Goal: Information Seeking & Learning: Learn about a topic

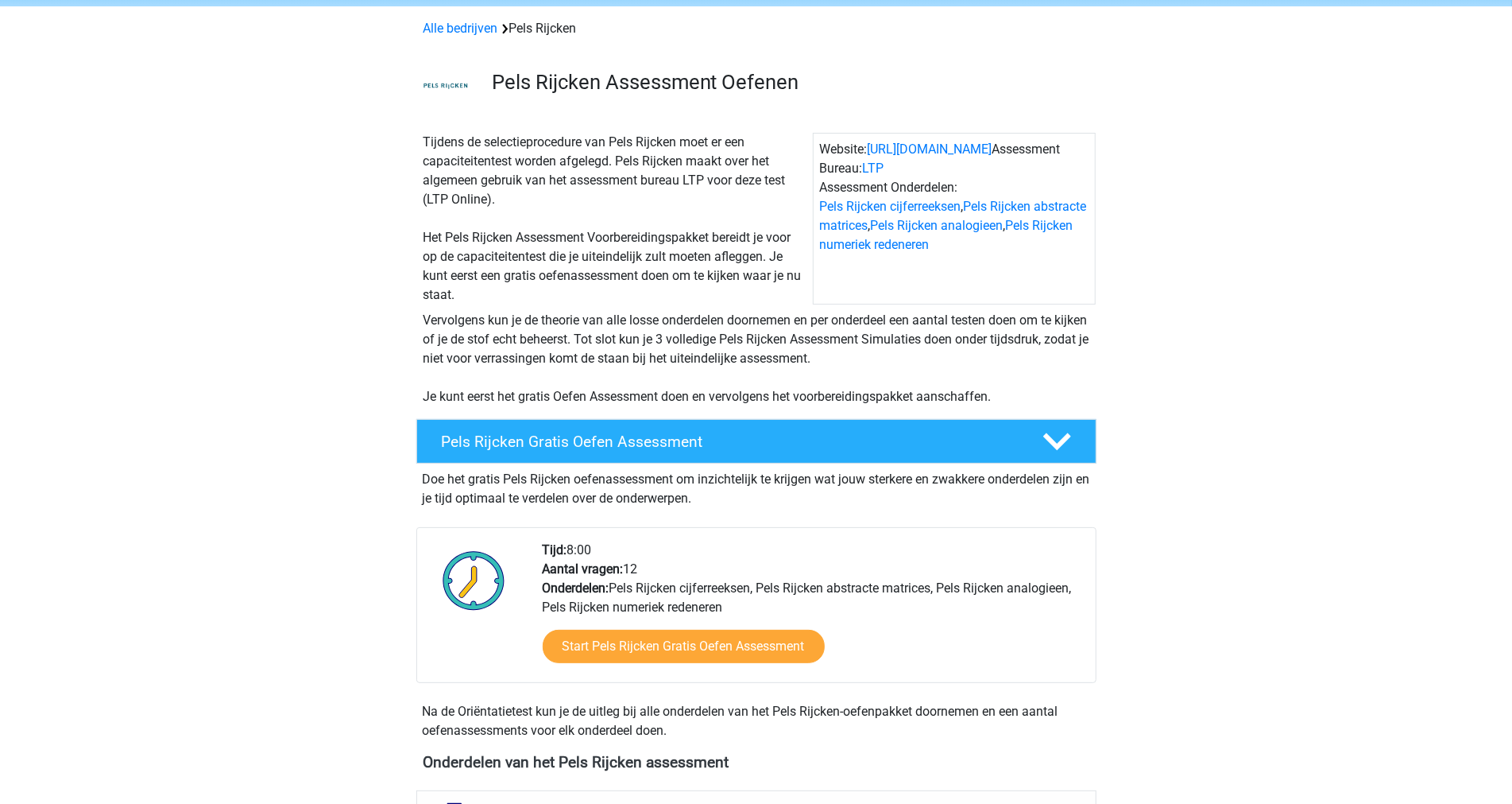
scroll to position [706, 0]
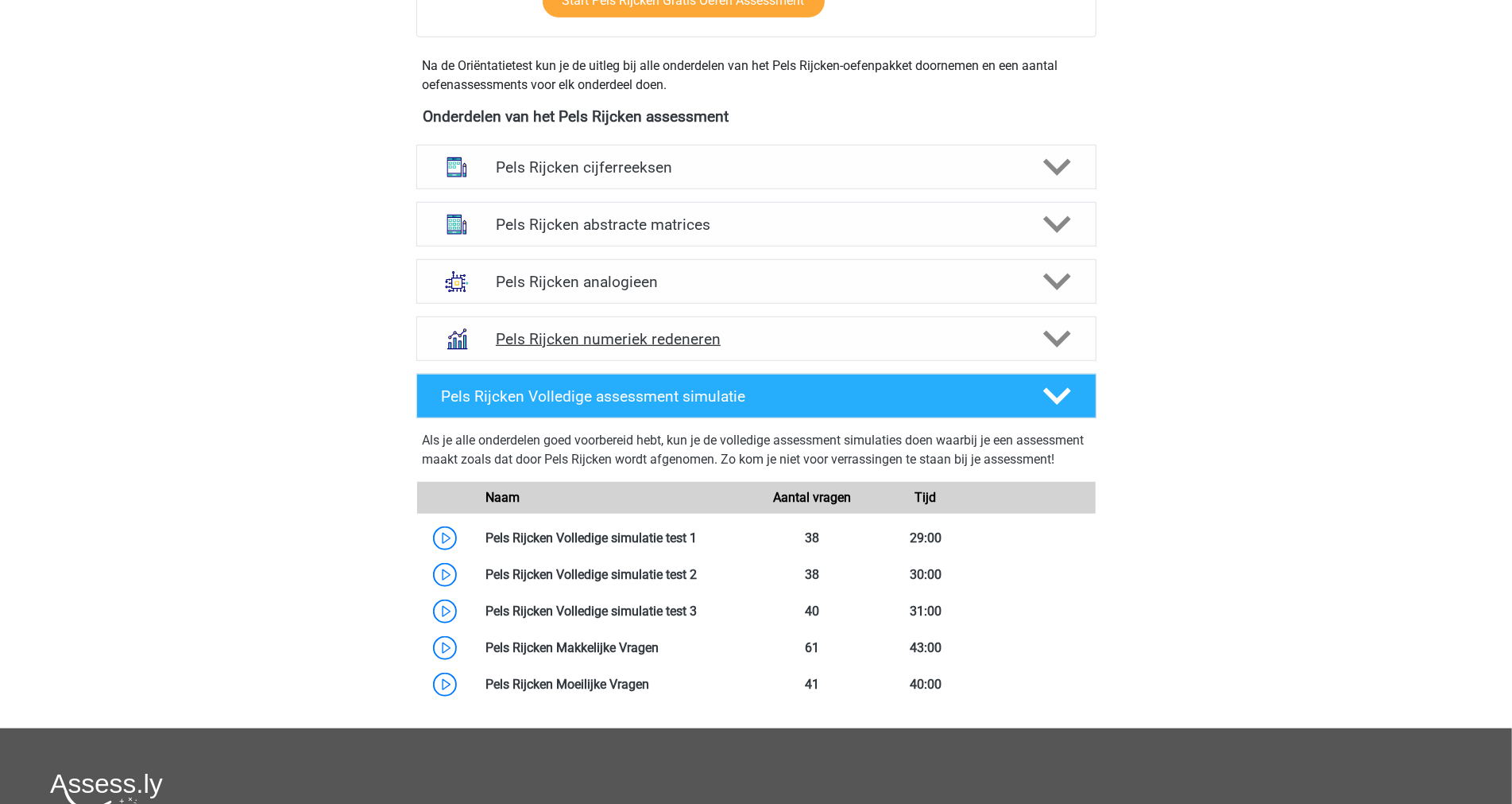
click at [764, 348] on div "Pels Rijcken numeriek redeneren" at bounding box center [756, 338] width 680 height 44
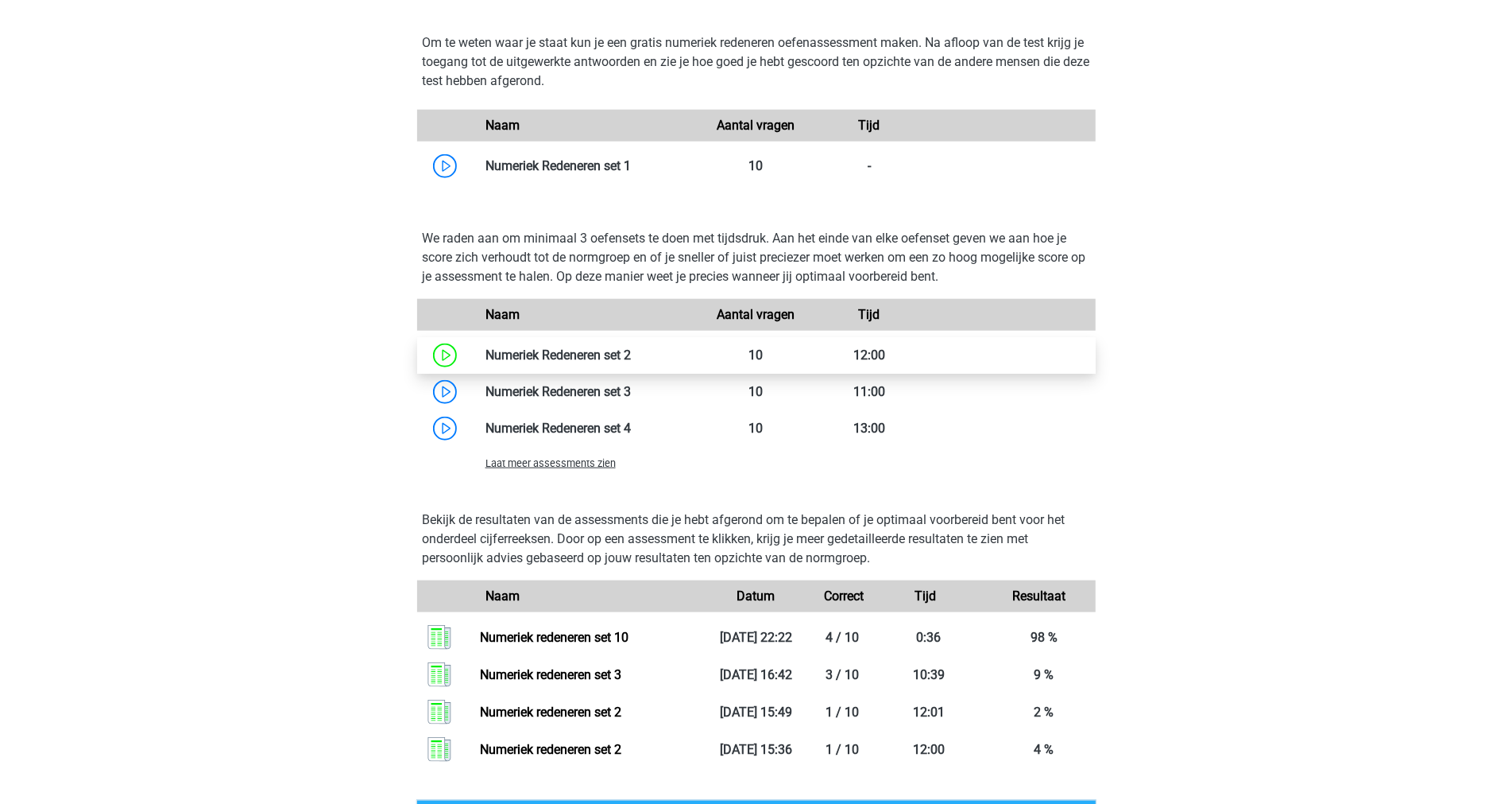
scroll to position [1148, 0]
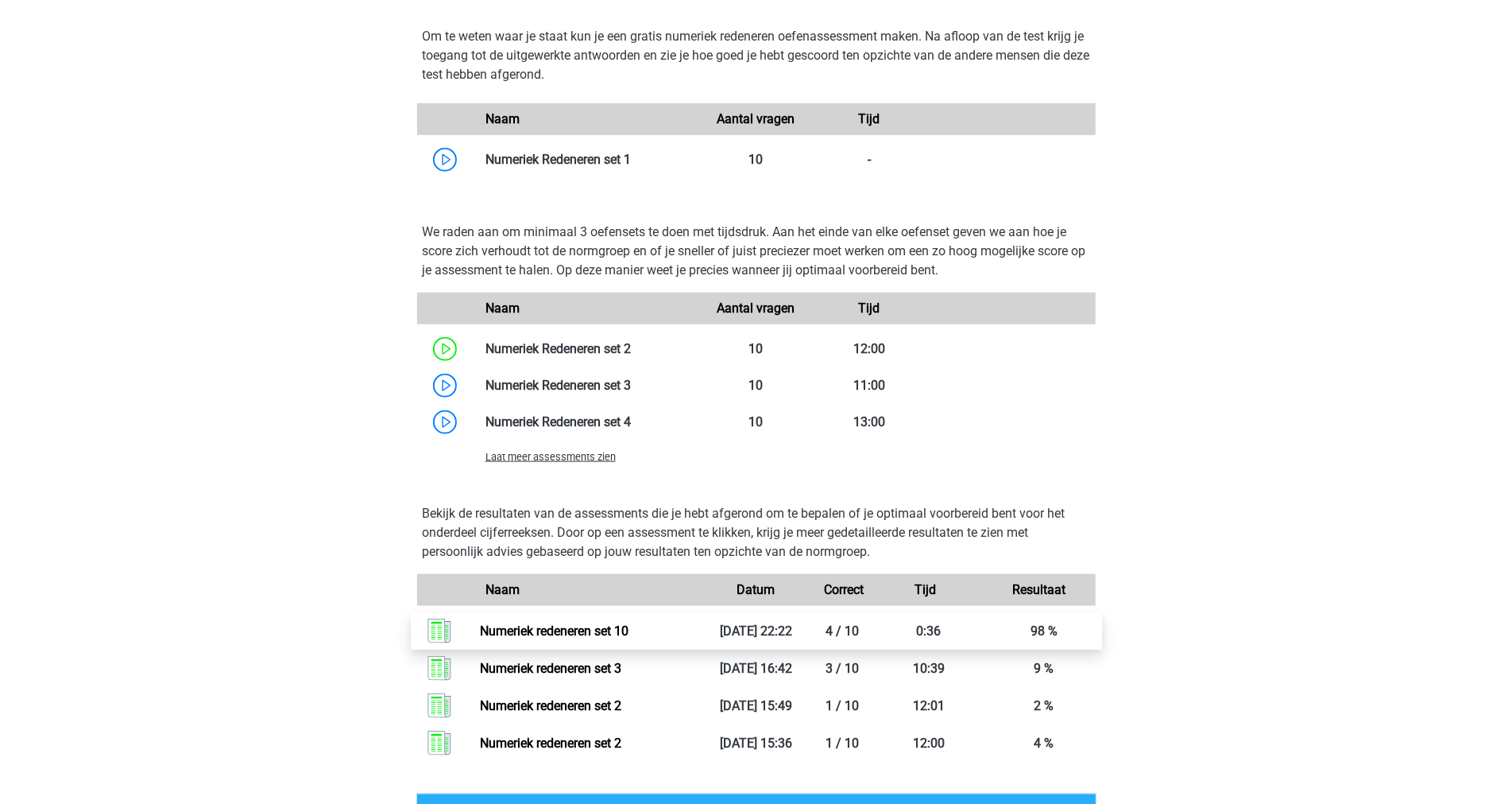
click at [480, 634] on link "Numeriek redeneren set 10" at bounding box center [554, 630] width 148 height 15
click at [593, 455] on span "Laat meer assessments zien" at bounding box center [550, 457] width 131 height 12
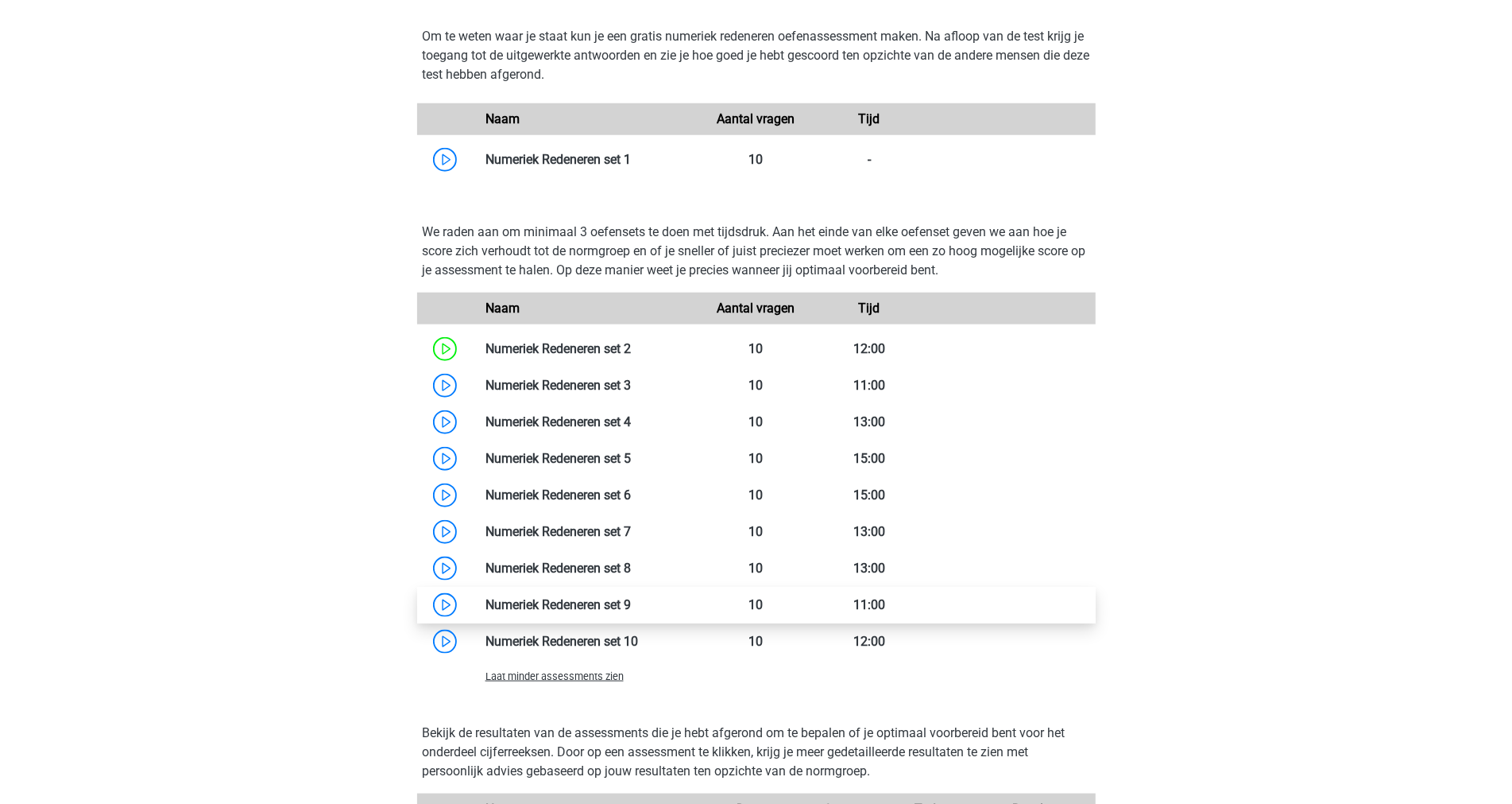
click at [631, 601] on link at bounding box center [631, 604] width 0 height 15
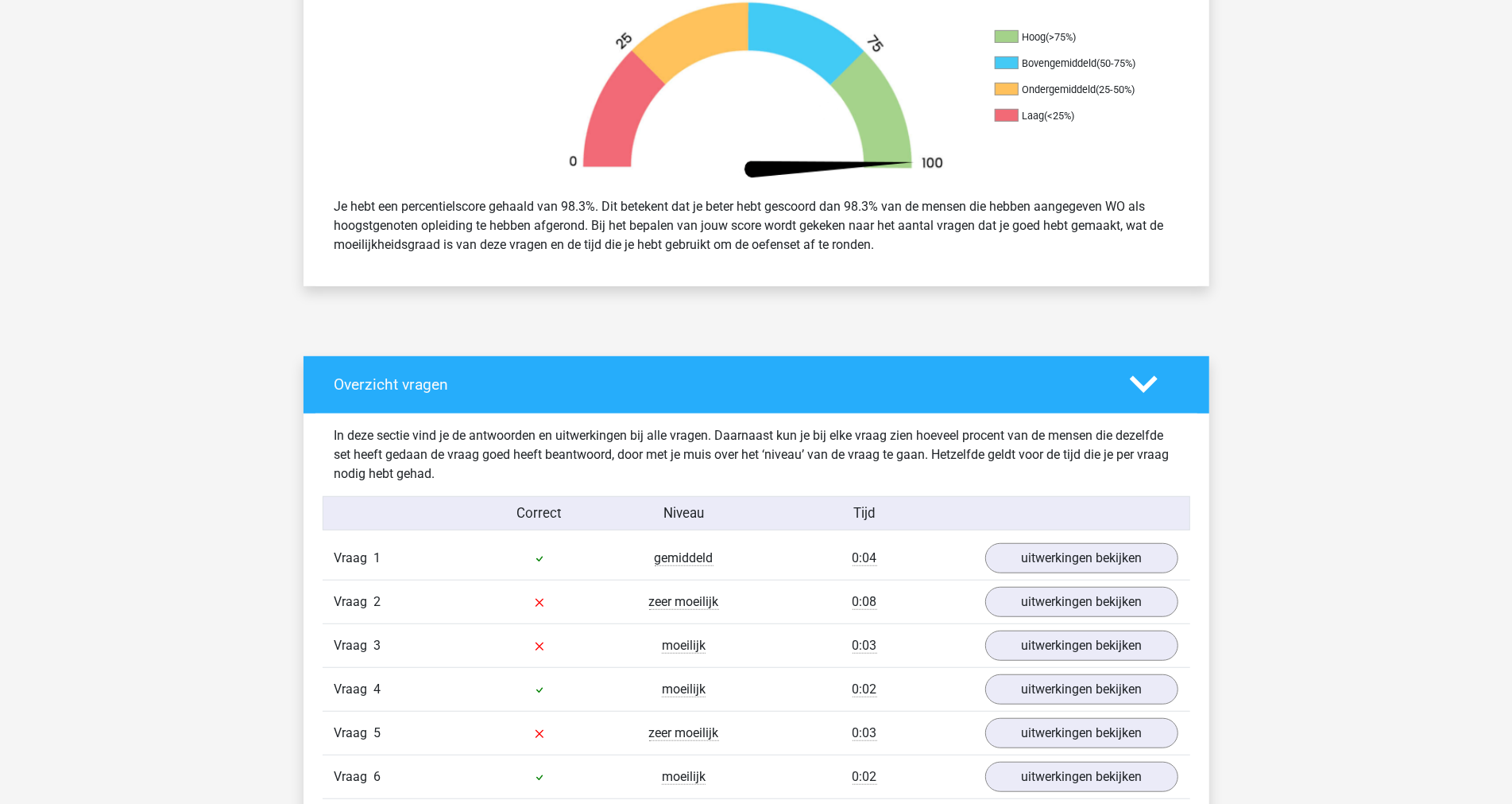
scroll to position [530, 0]
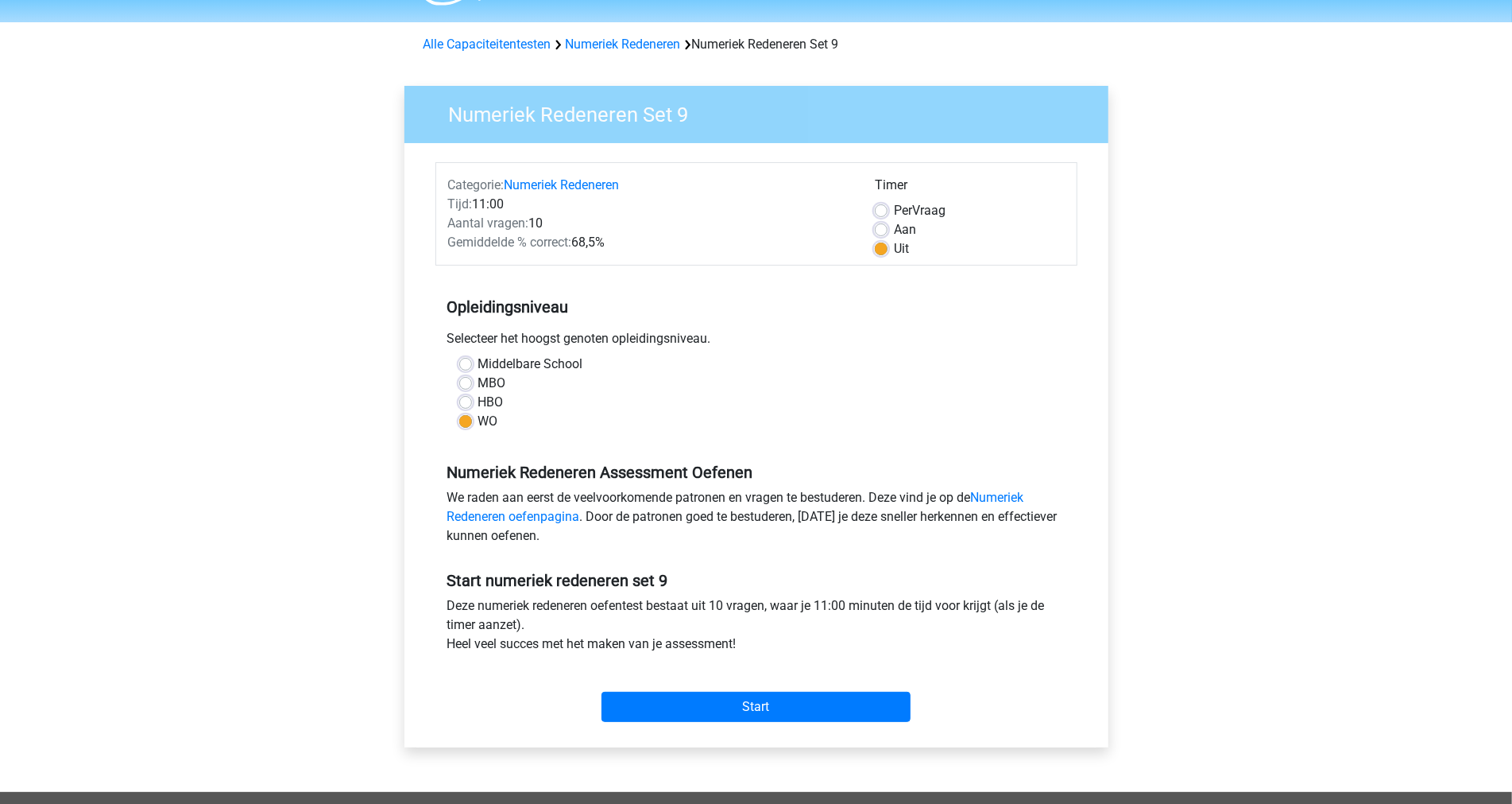
scroll to position [88, 0]
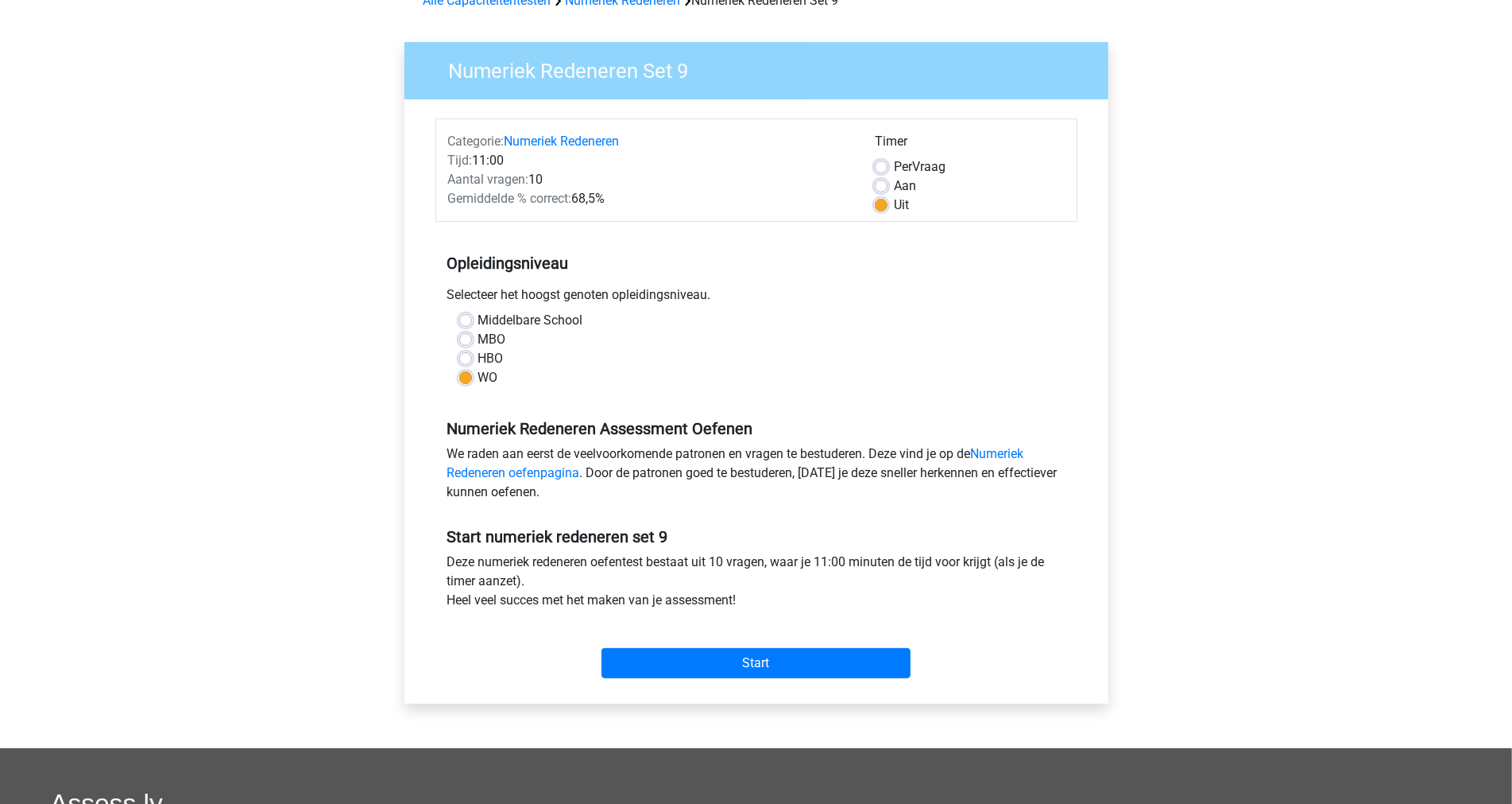
click at [1146, 558] on div "Marc Hanna marchanna2000@gmail.com Nederlands English" at bounding box center [756, 539] width 1512 height 1256
click at [1014, 446] on link "Numeriek Redeneren oefenpagina" at bounding box center [736, 462] width 577 height 34
drag, startPoint x: 155, startPoint y: 256, endPoint x: 401, endPoint y: 184, distance: 256.3
click at [155, 256] on div "Marc Hanna marchanna2000@gmail.com Nederlands English" at bounding box center [756, 539] width 1512 height 1256
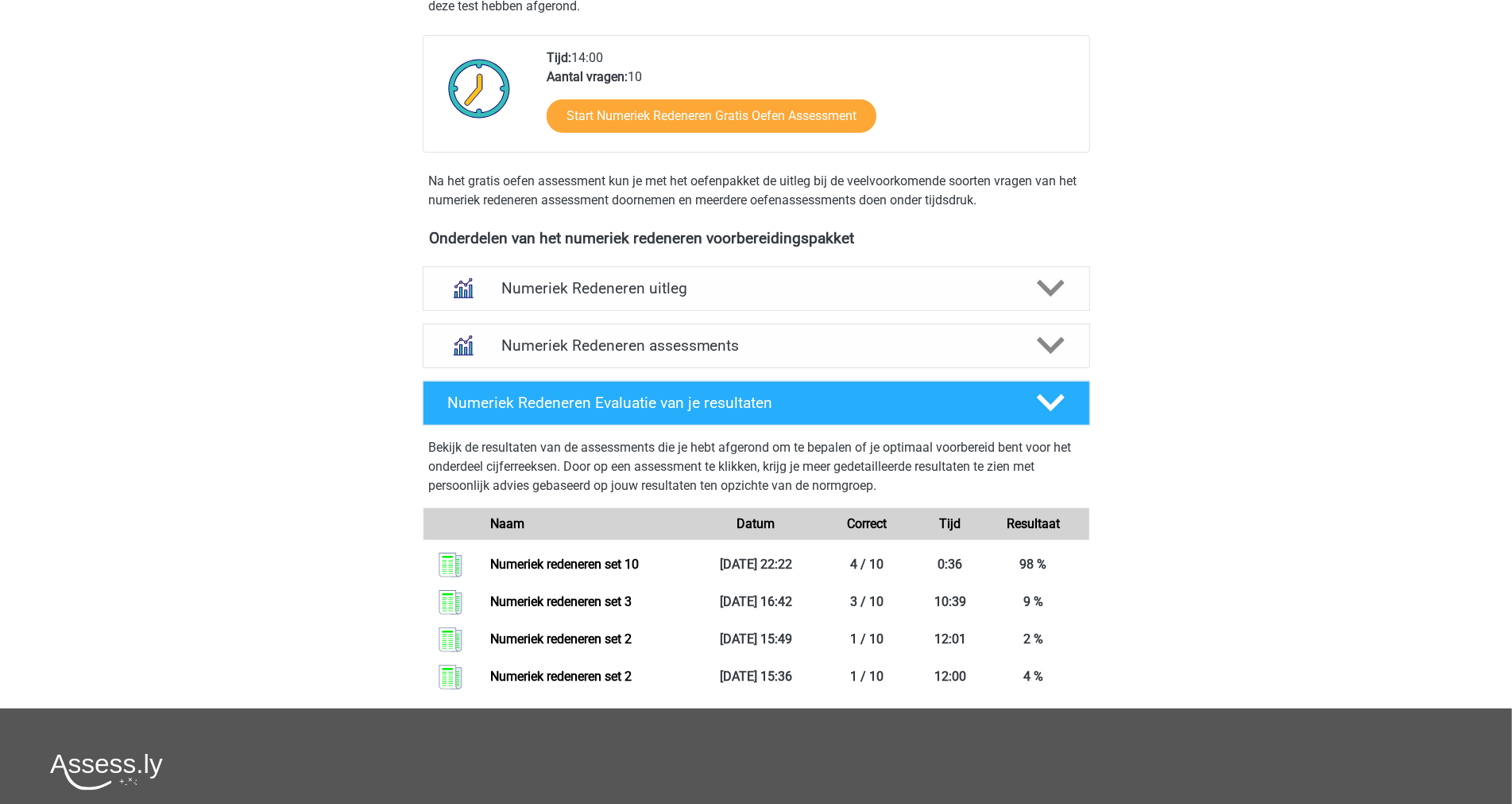
scroll to position [382, 0]
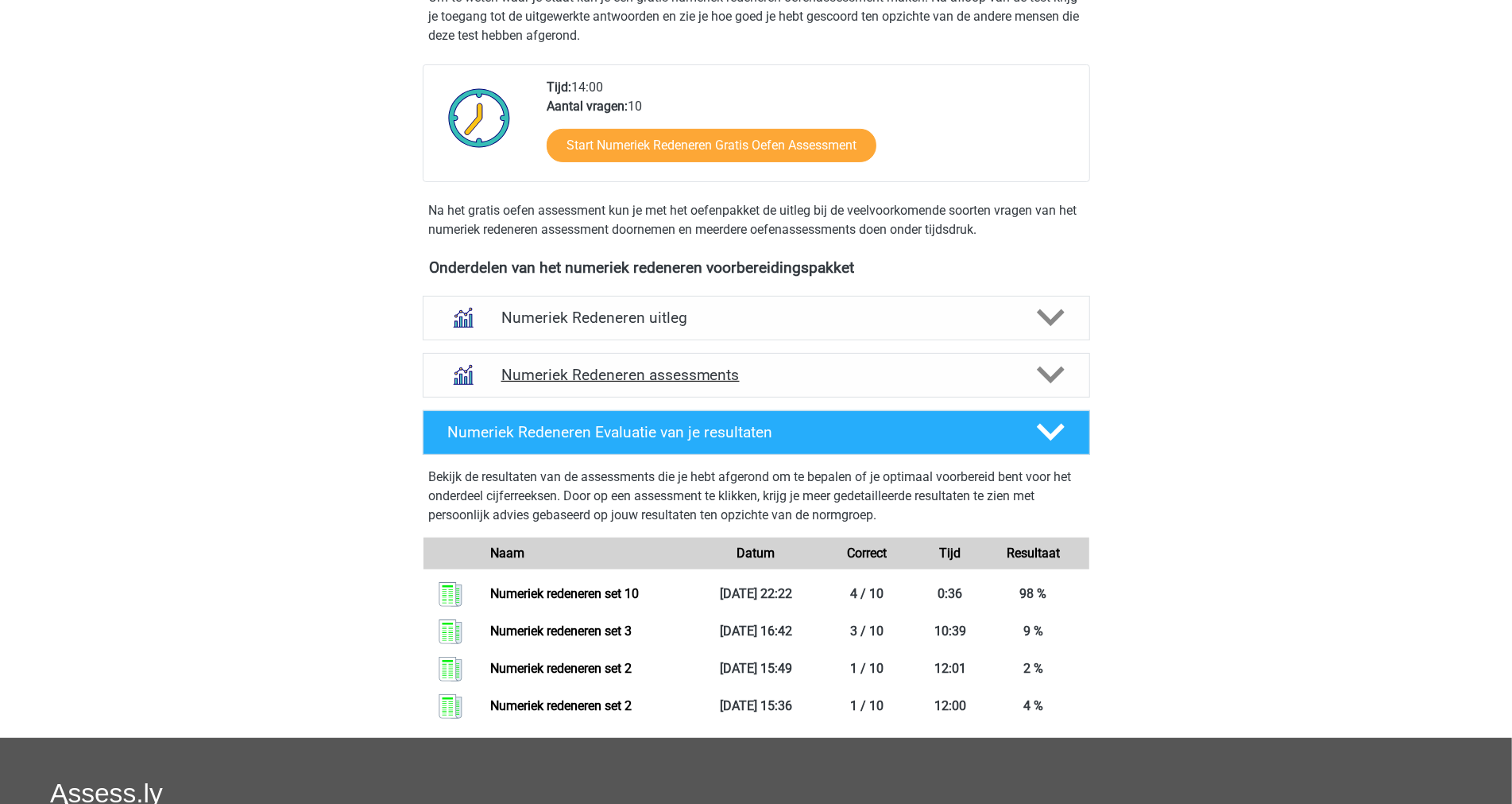
click at [735, 379] on h4 "Numeriek Redeneren assessments" at bounding box center [756, 374] width 510 height 19
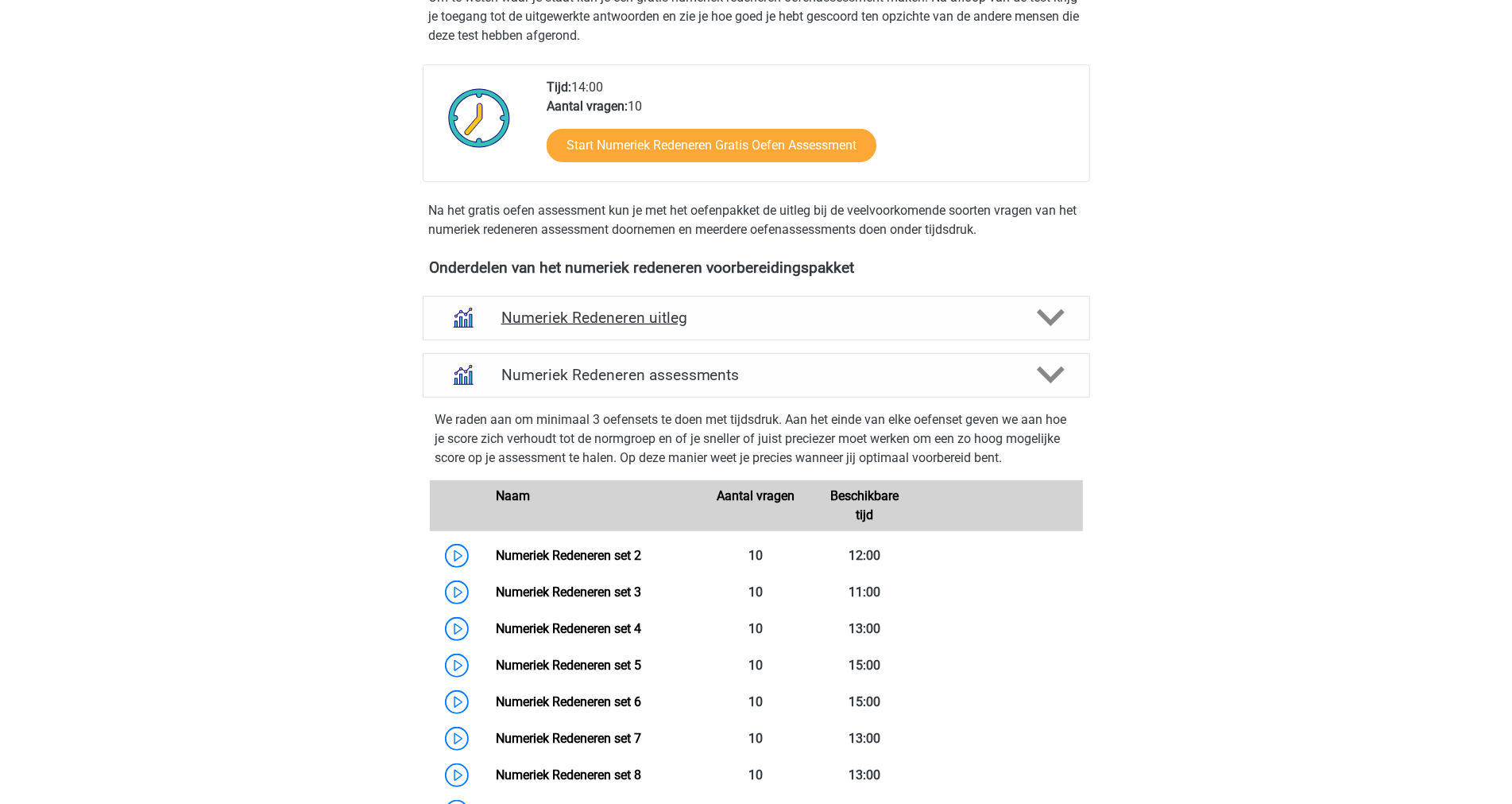
click at [736, 327] on div "Numeriek Redeneren uitleg" at bounding box center [756, 318] width 668 height 44
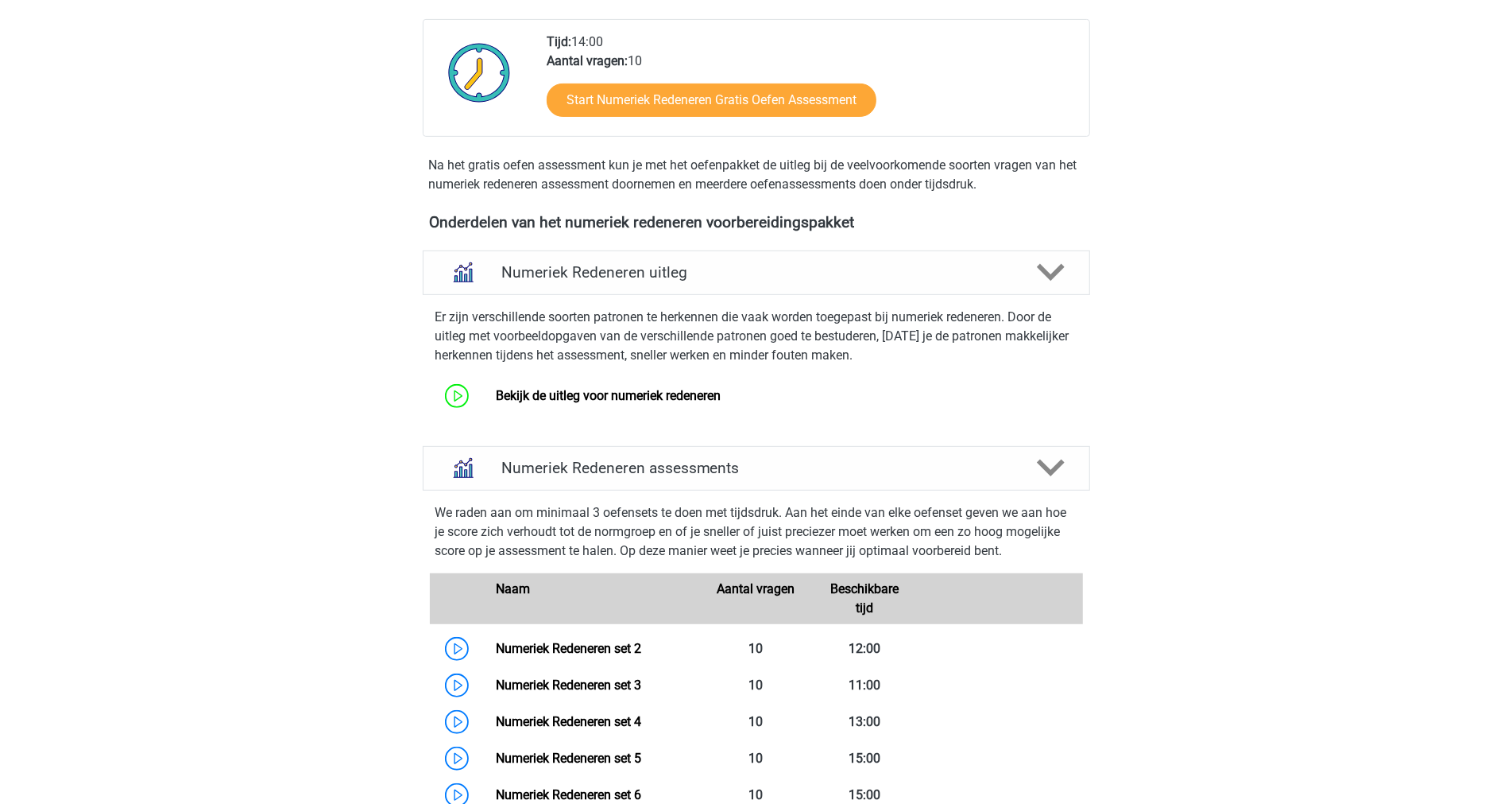
scroll to position [470, 0]
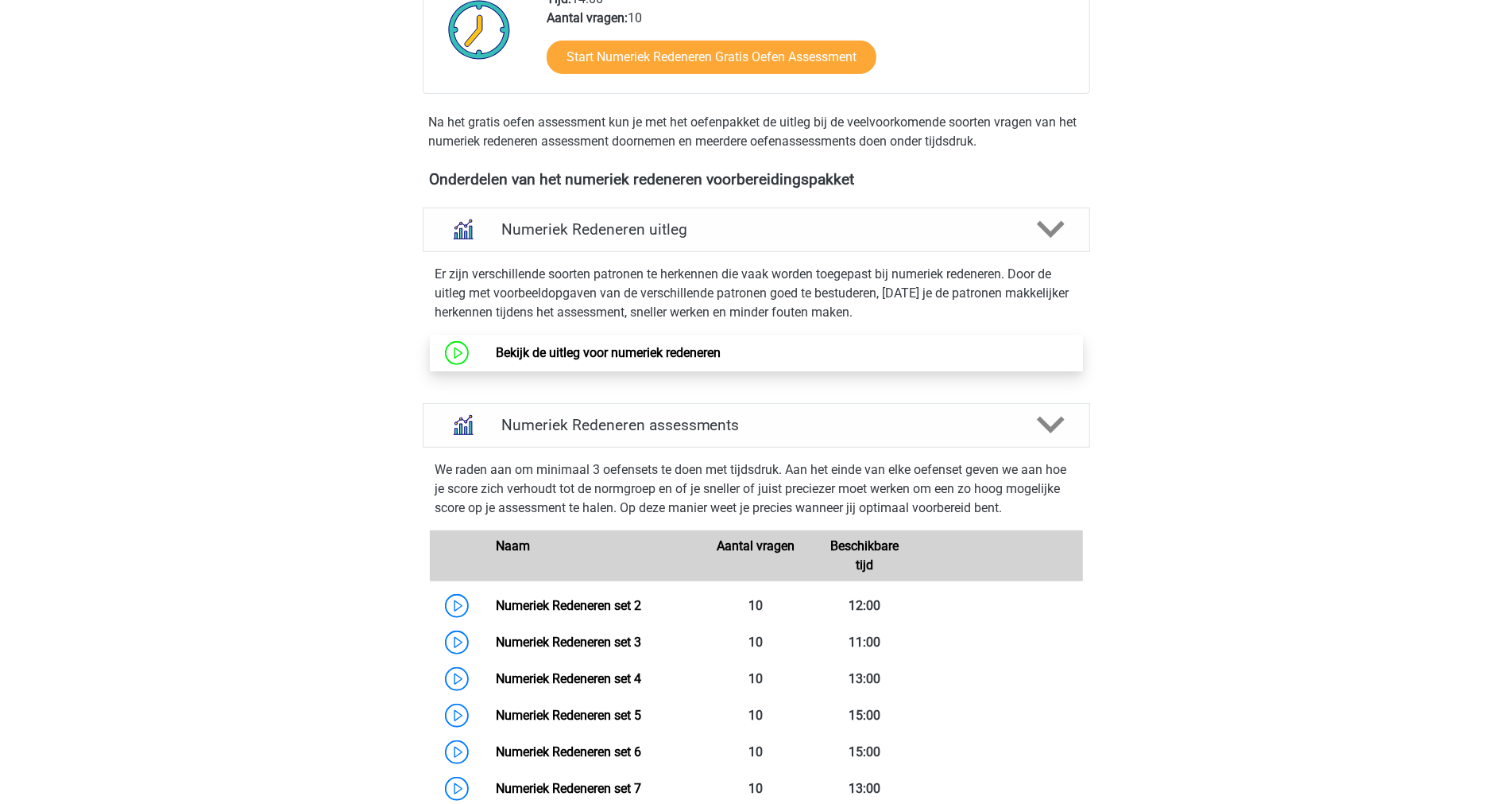
click at [496, 358] on link "Bekijk de uitleg voor numeriek redeneren" at bounding box center [608, 352] width 225 height 15
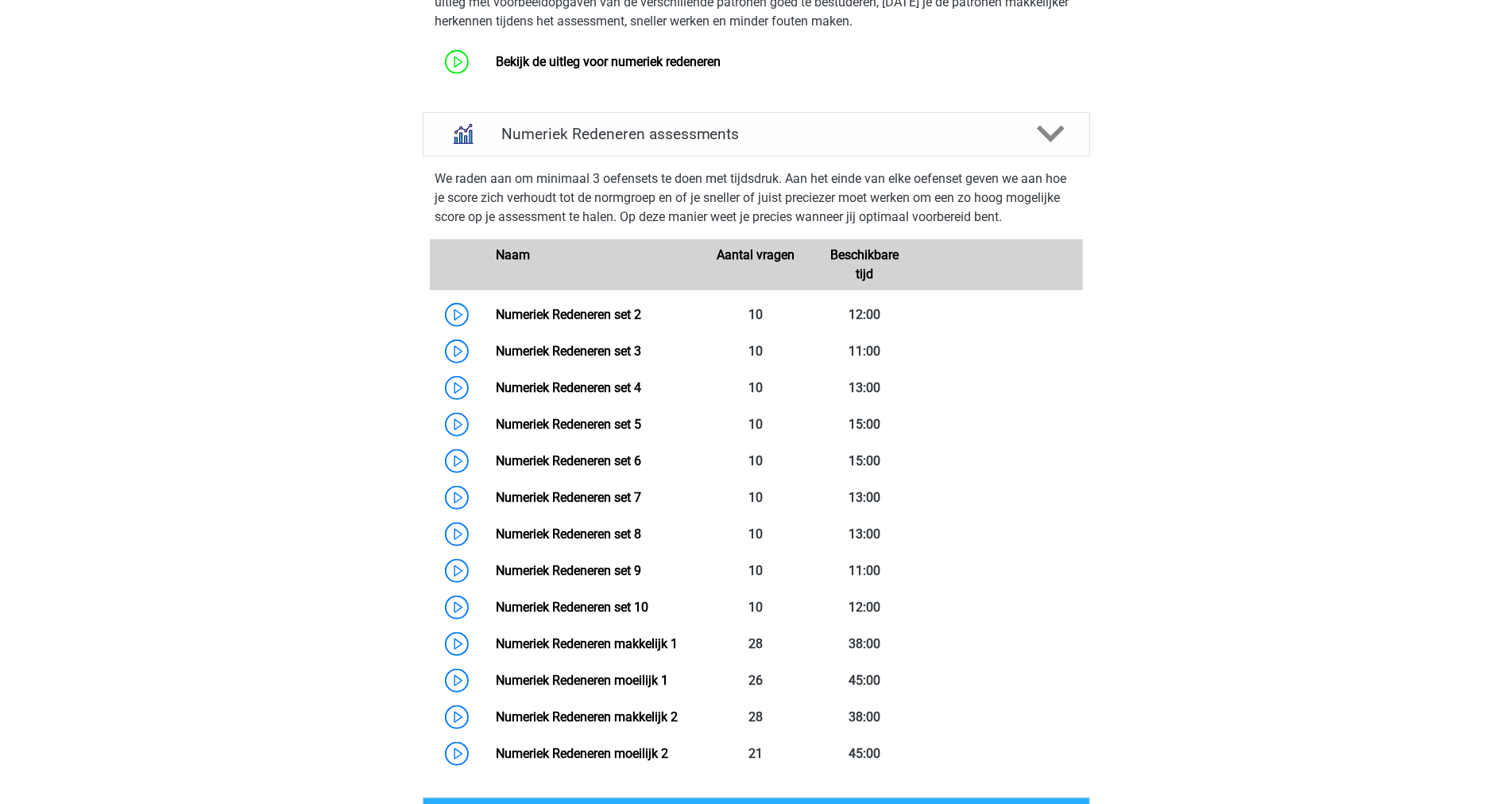
scroll to position [1089, 0]
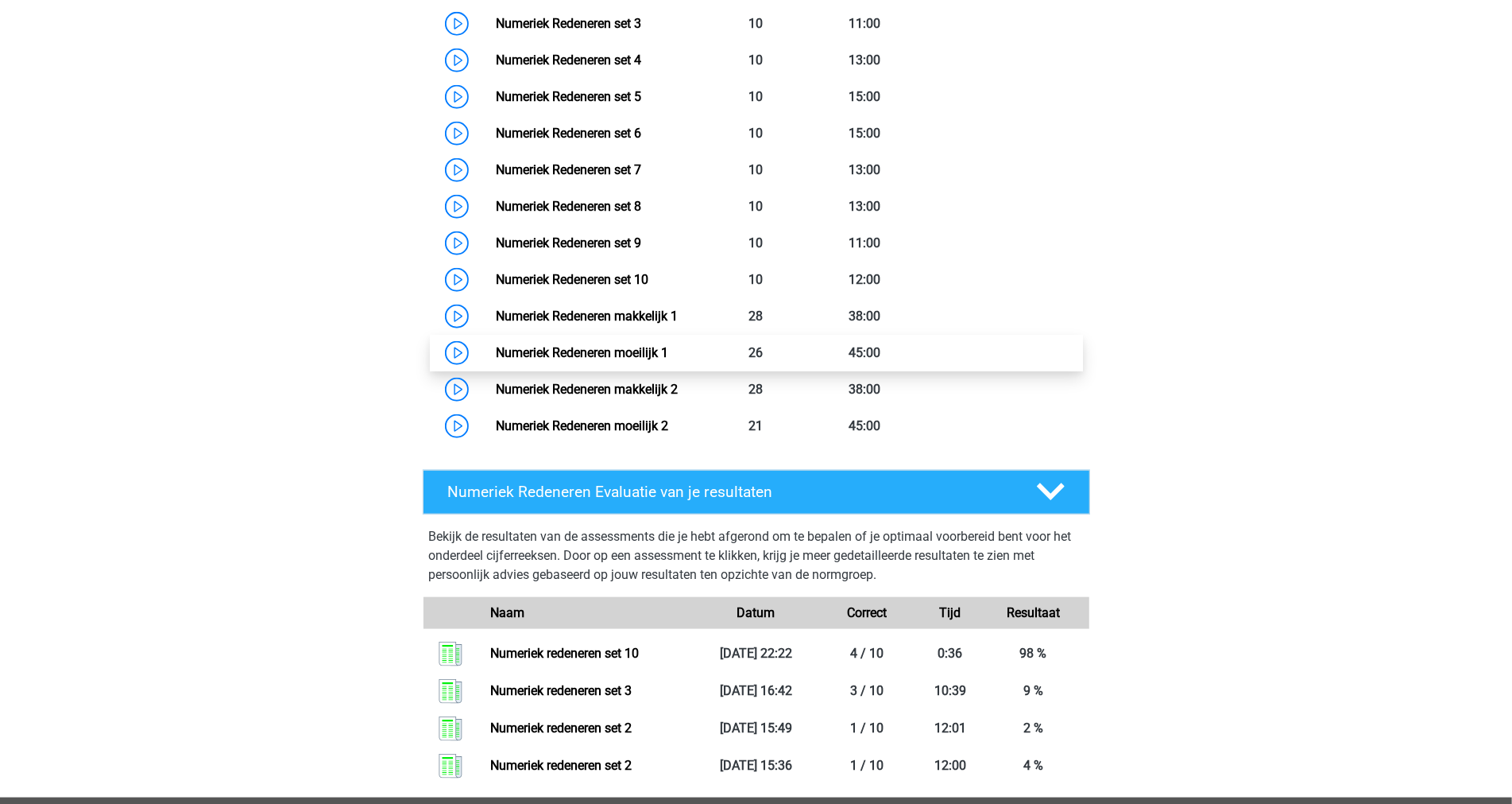
click at [496, 349] on link "Numeriek Redeneren moeilijk 1" at bounding box center [581, 352] width 172 height 15
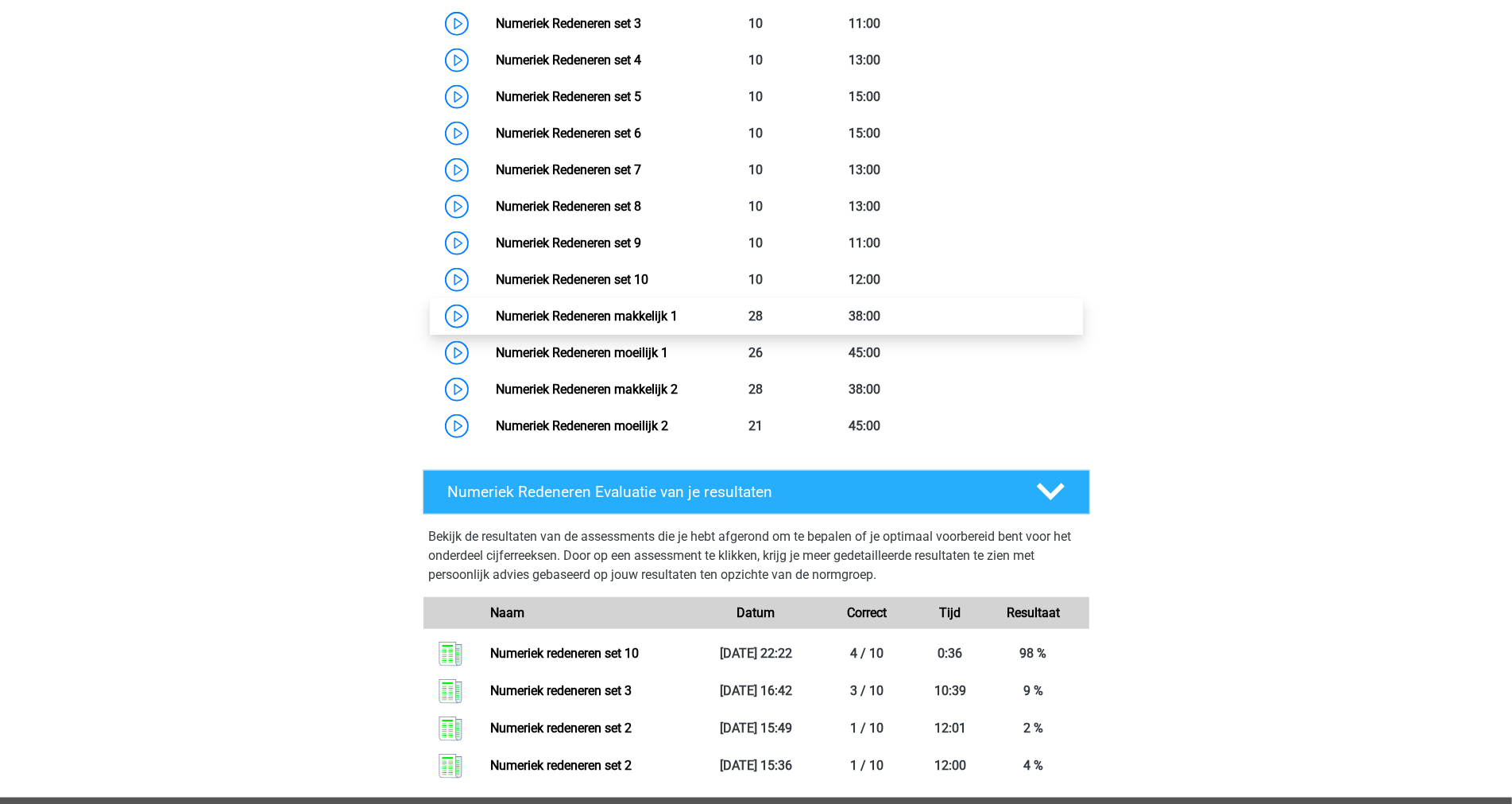
click at [496, 314] on link "Numeriek Redeneren makkelijk 1" at bounding box center [587, 315] width 182 height 15
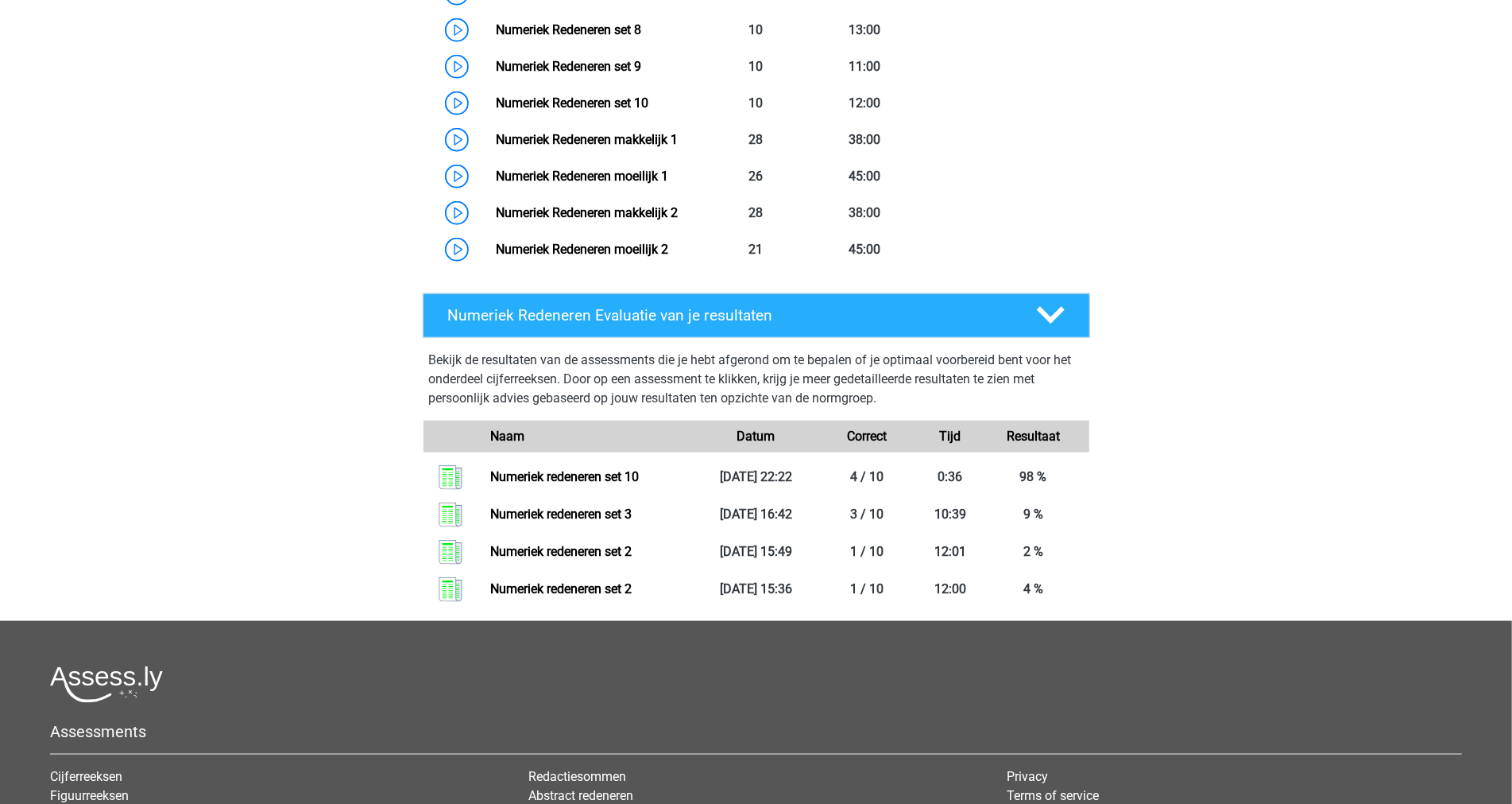
scroll to position [735, 0]
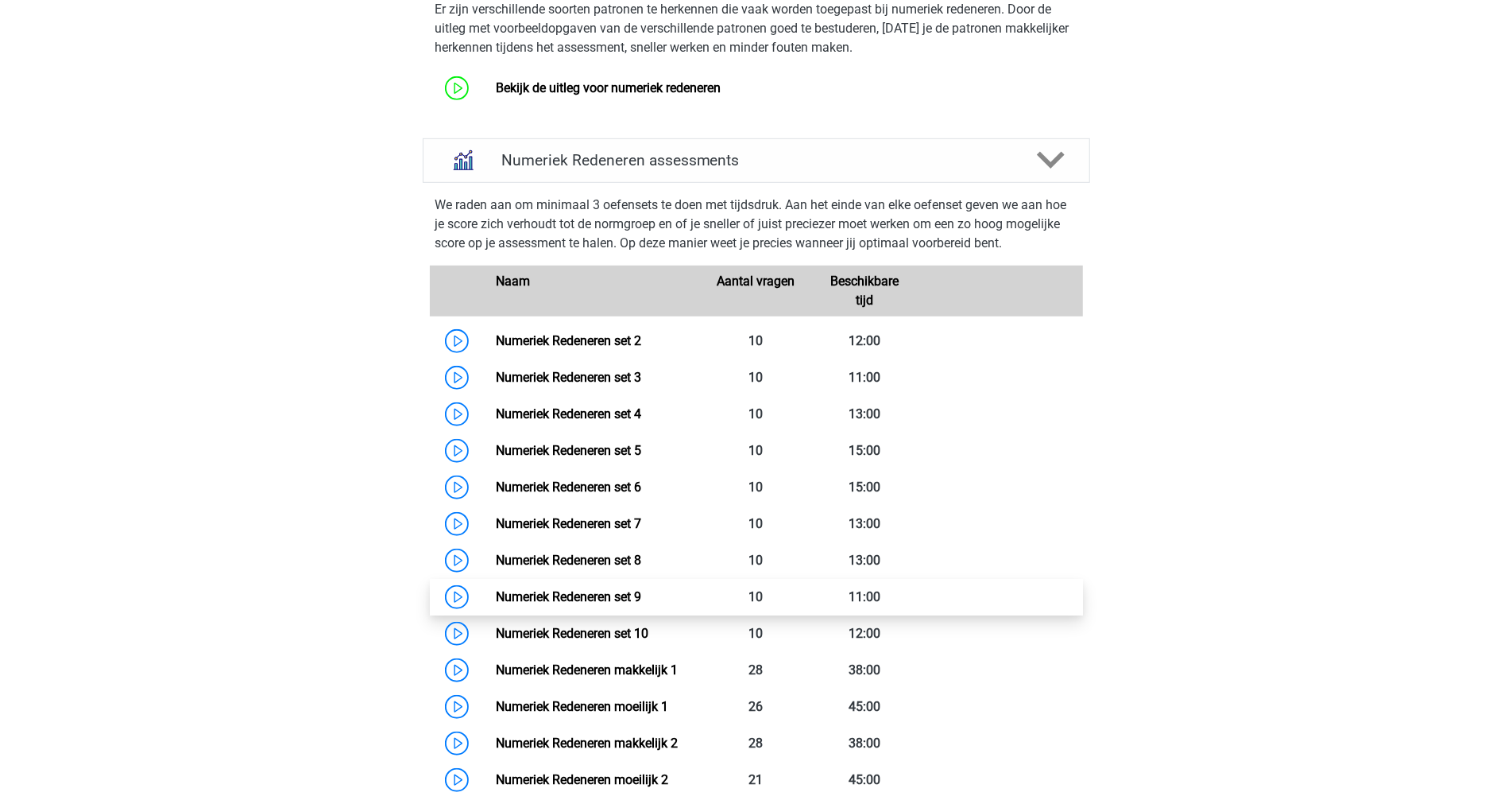
click at [496, 595] on link "Numeriek Redeneren set 9" at bounding box center [568, 596] width 146 height 15
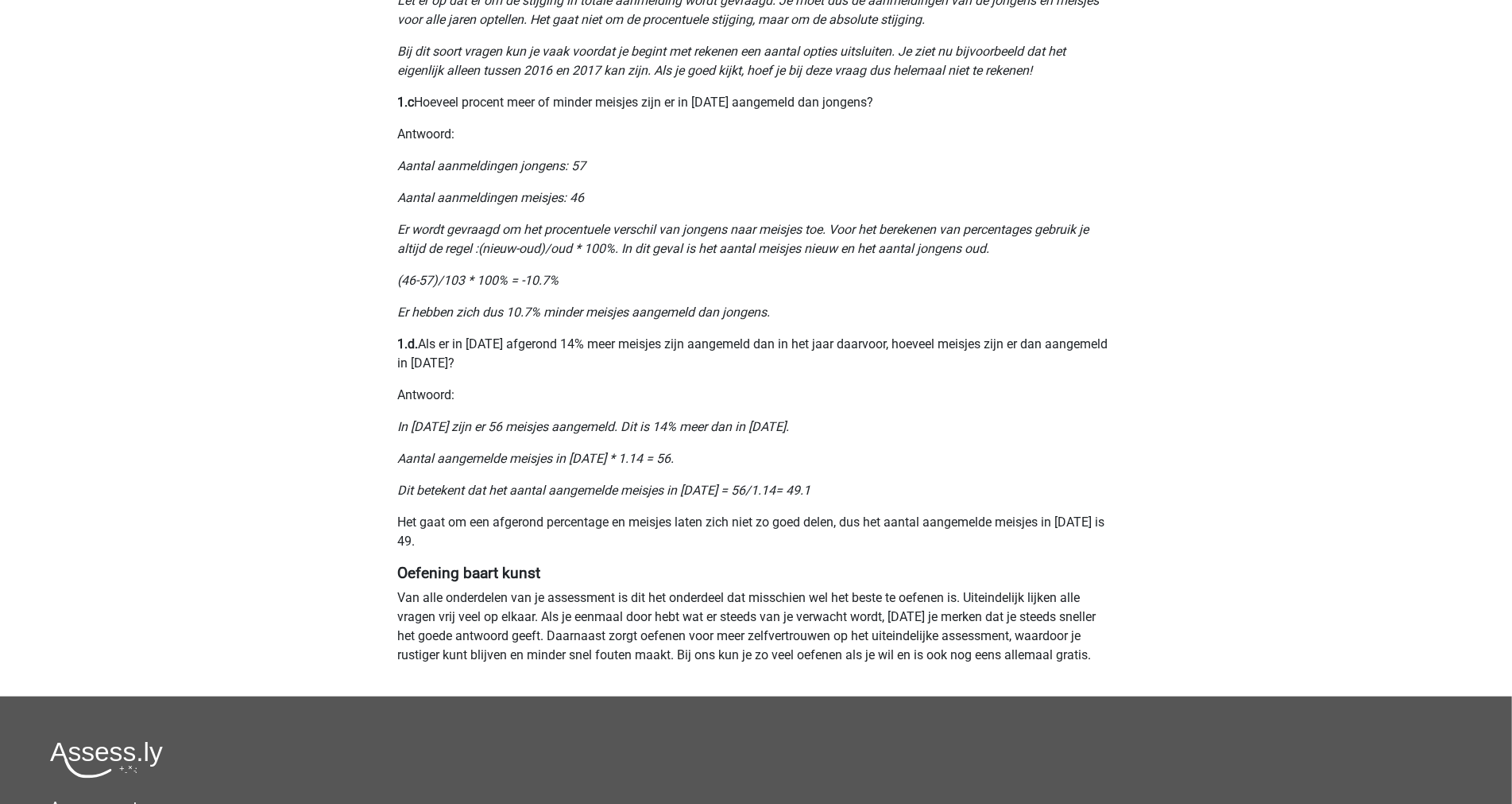
scroll to position [1060, 0]
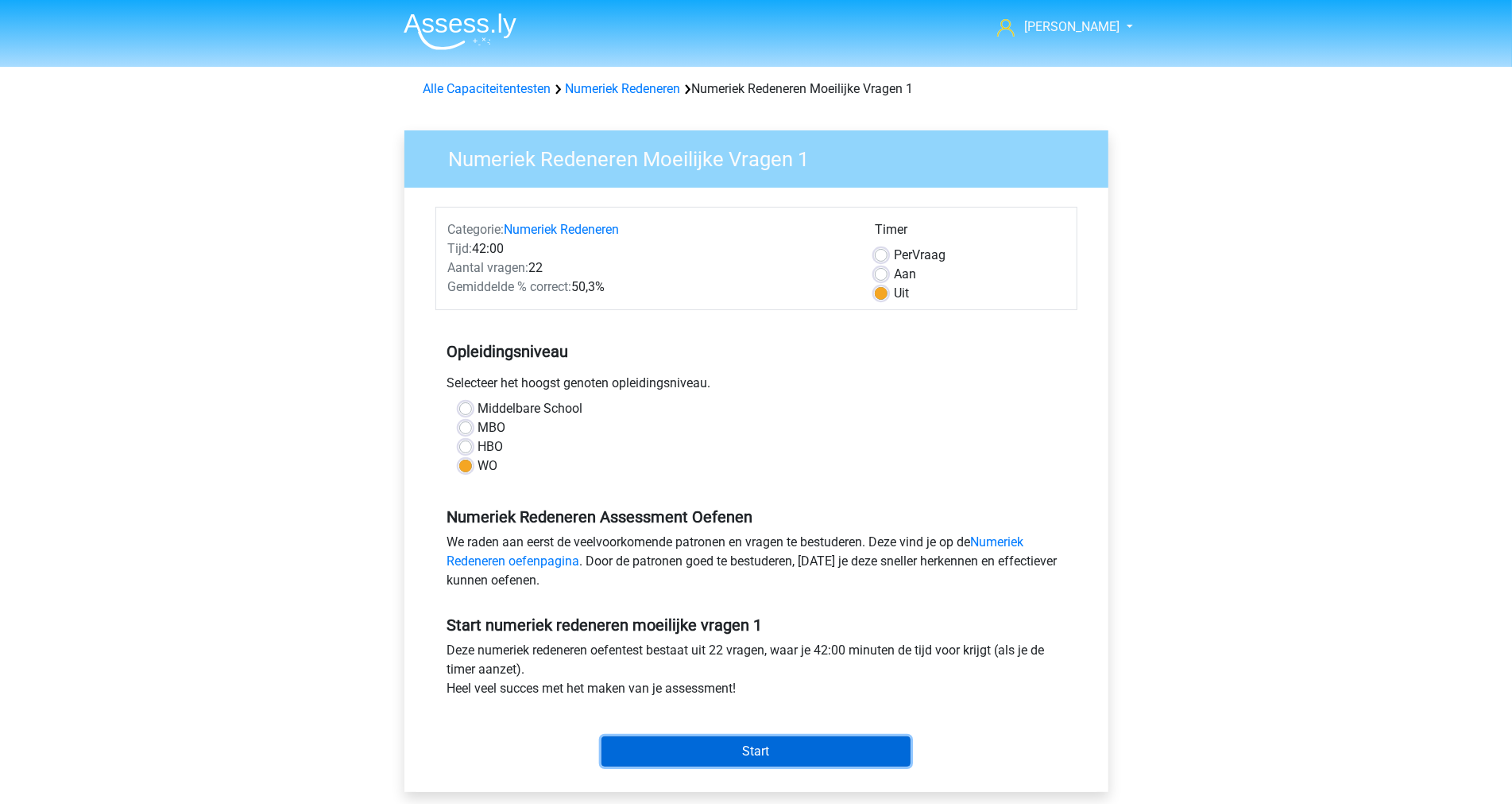
click at [620, 748] on input "Start" at bounding box center [756, 751] width 309 height 30
click at [662, 743] on input "Start" at bounding box center [756, 751] width 309 height 30
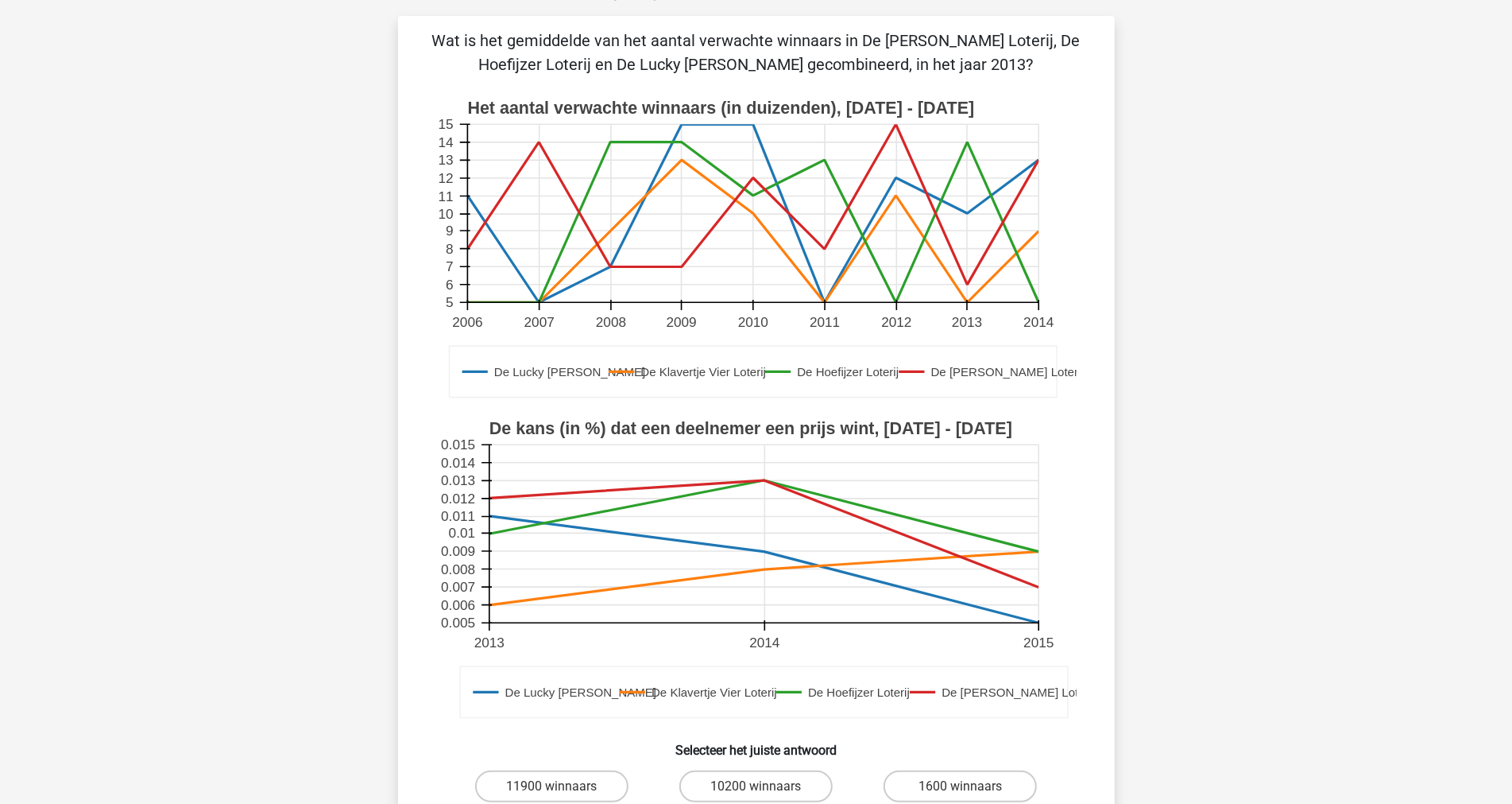
scroll to position [88, 0]
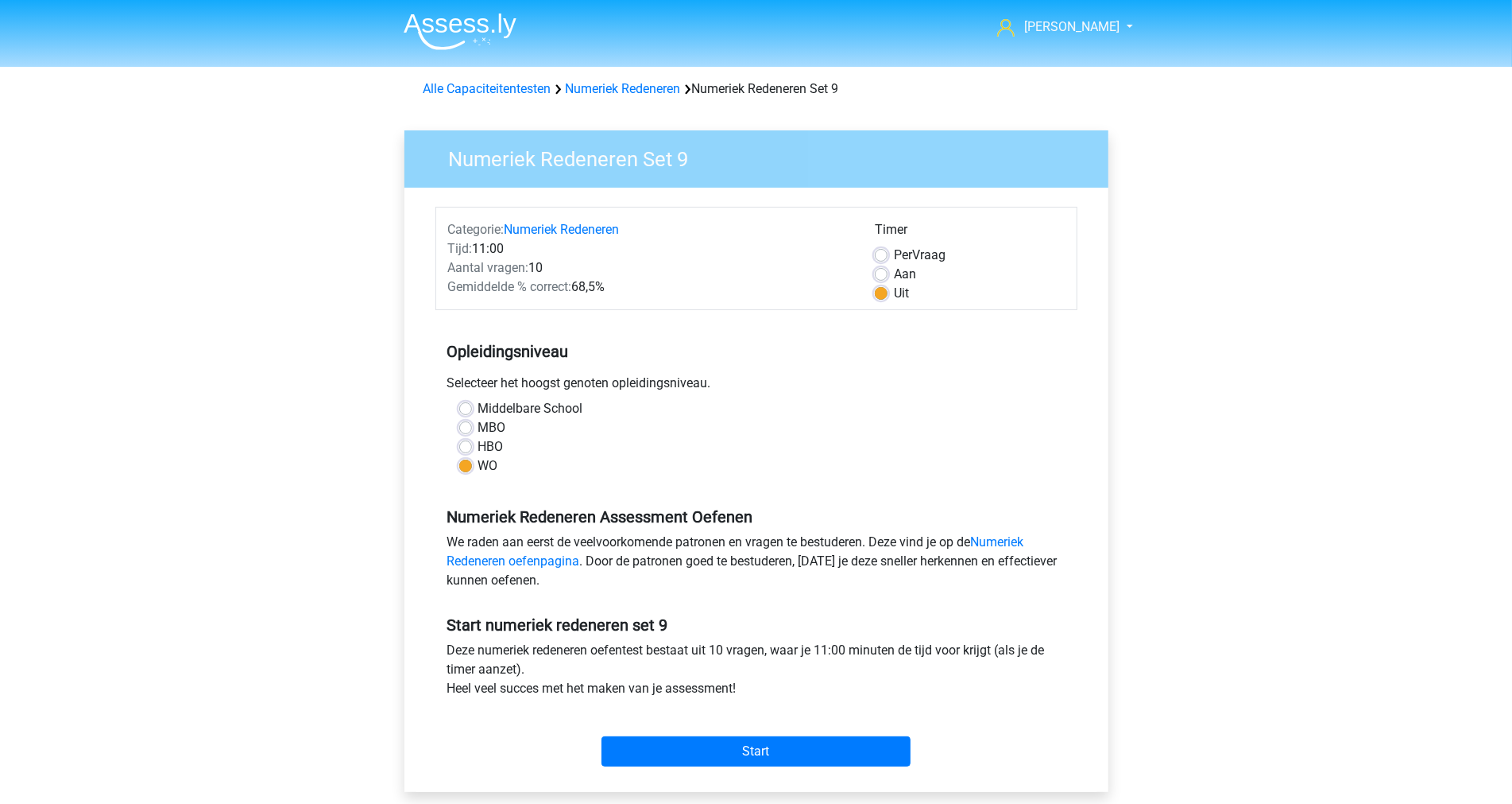
click at [1272, 507] on div "Marc Hanna marchanna2000@gmail.com Nederlands English" at bounding box center [756, 627] width 1512 height 1256
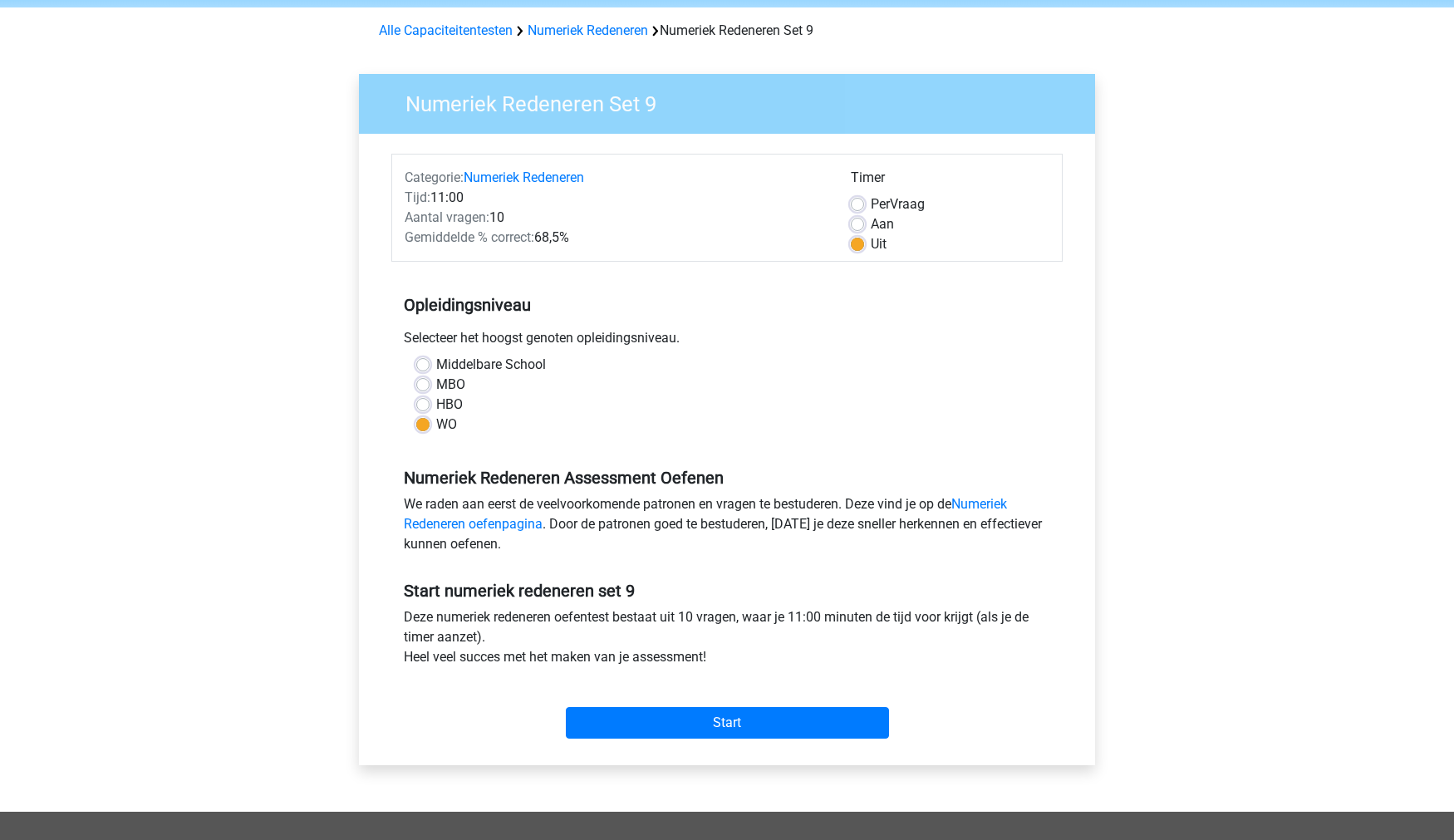
scroll to position [92, 0]
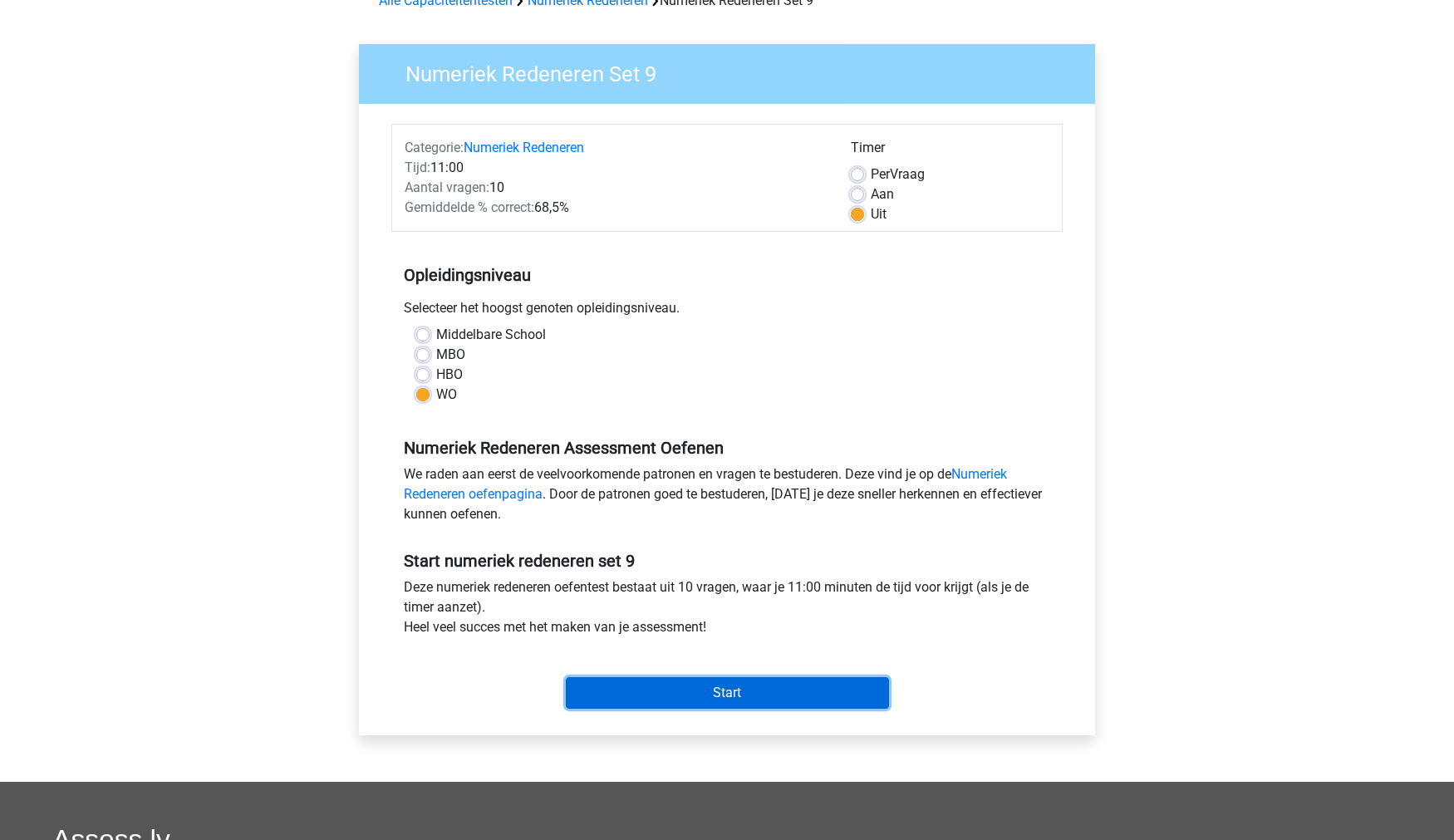
click at [811, 677] on input "Start" at bounding box center [727, 692] width 323 height 31
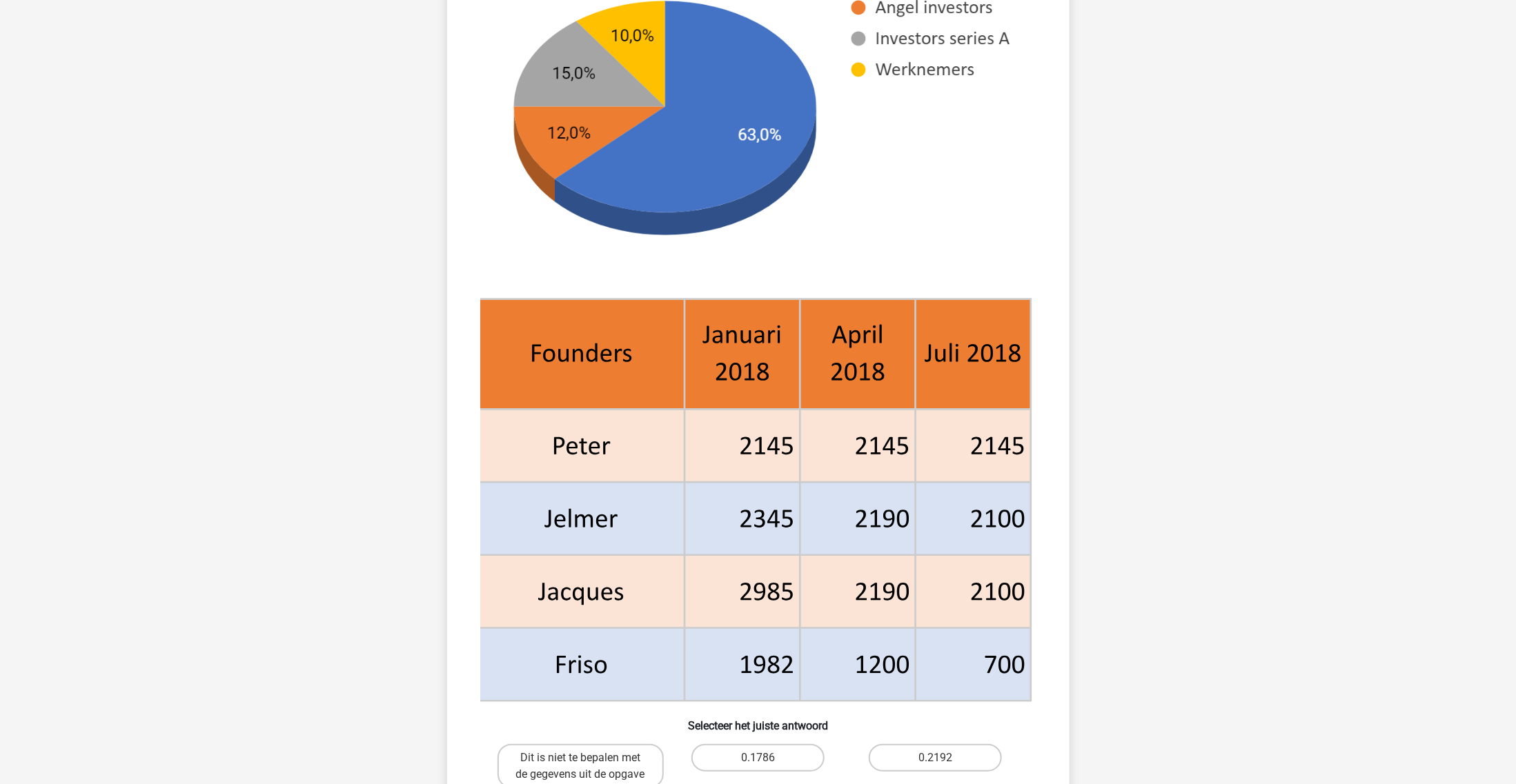
scroll to position [314, 0]
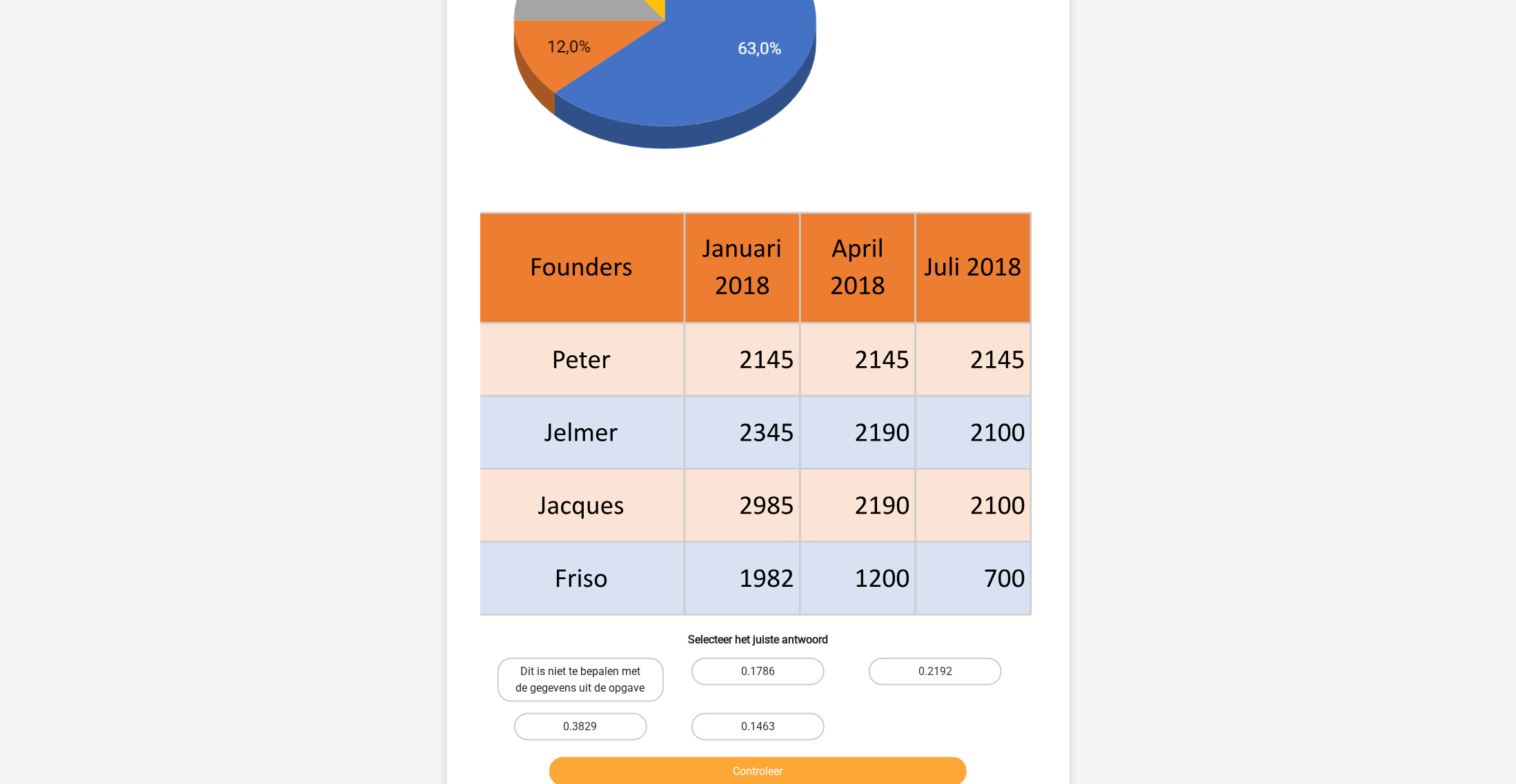
click at [635, 681] on label "Dit is niet te bepalen met de gegevens uit de opgave" at bounding box center [580, 680] width 166 height 44
click at [589, 681] on input "Dit is niet te bepalen met de gegevens uit de opgave" at bounding box center [585, 676] width 9 height 9
radio input "true"
click at [678, 697] on button "Controleer" at bounding box center [758, 772] width 417 height 29
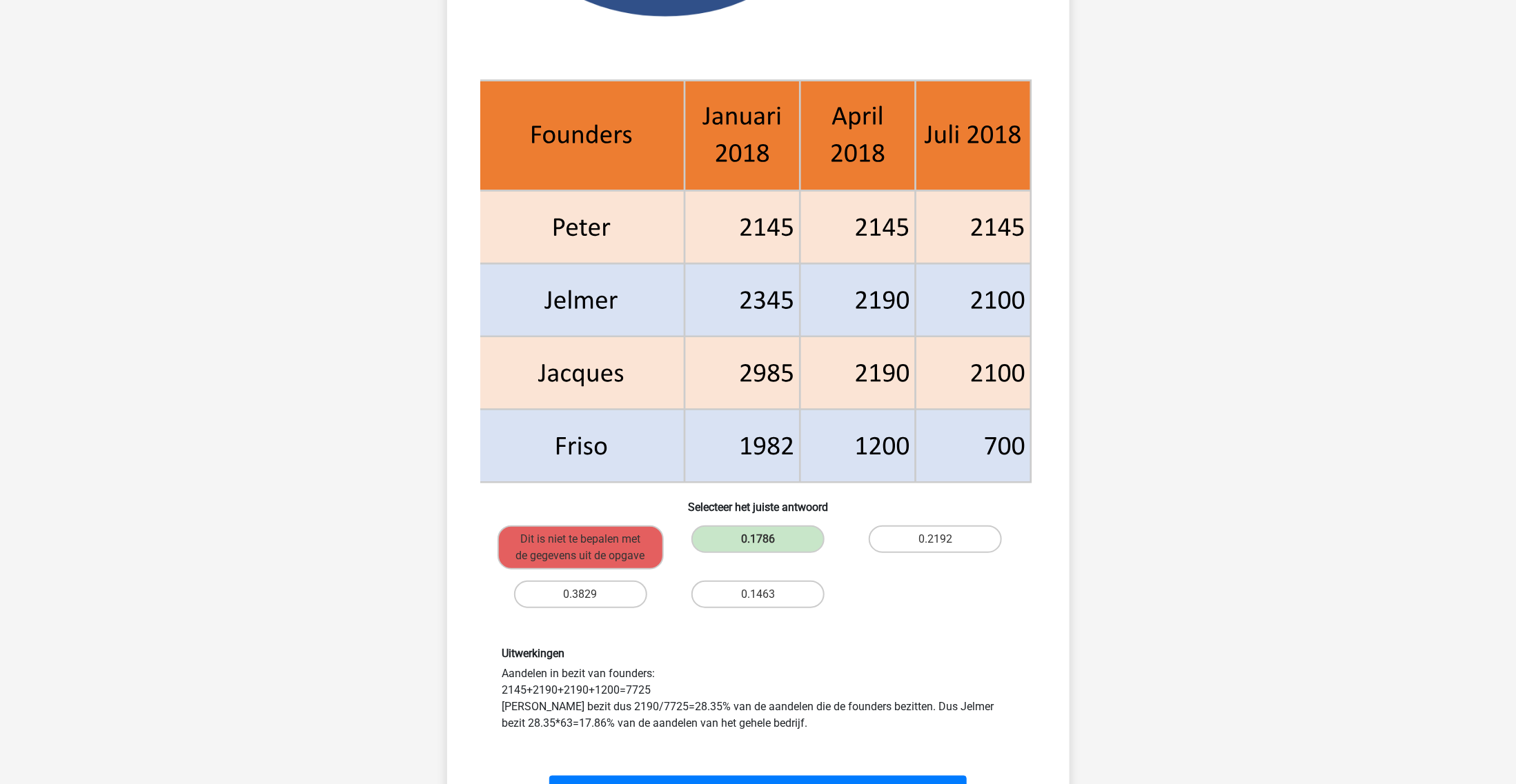
scroll to position [486, 0]
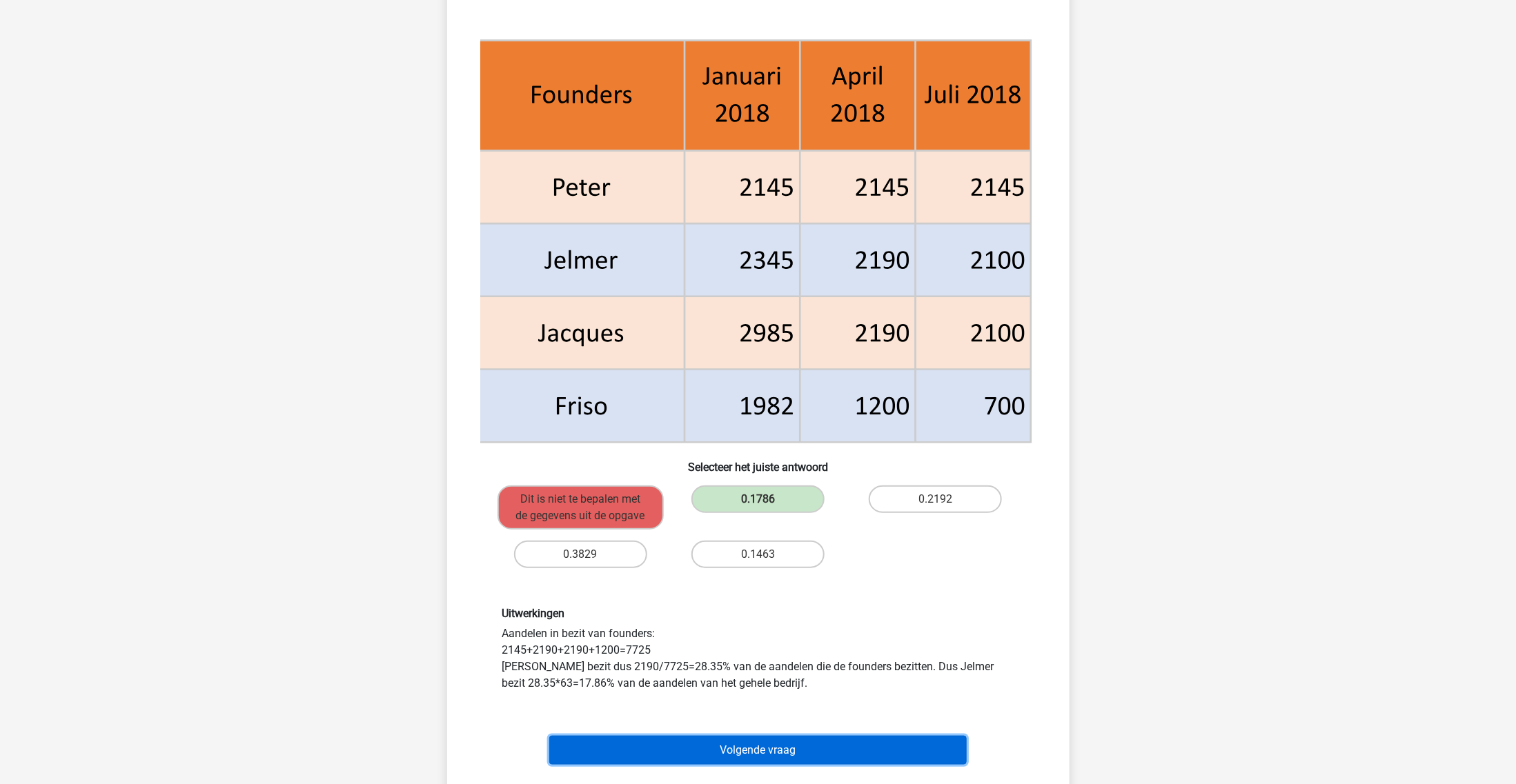
click at [576, 697] on button "Volgende vraag" at bounding box center [758, 750] width 417 height 29
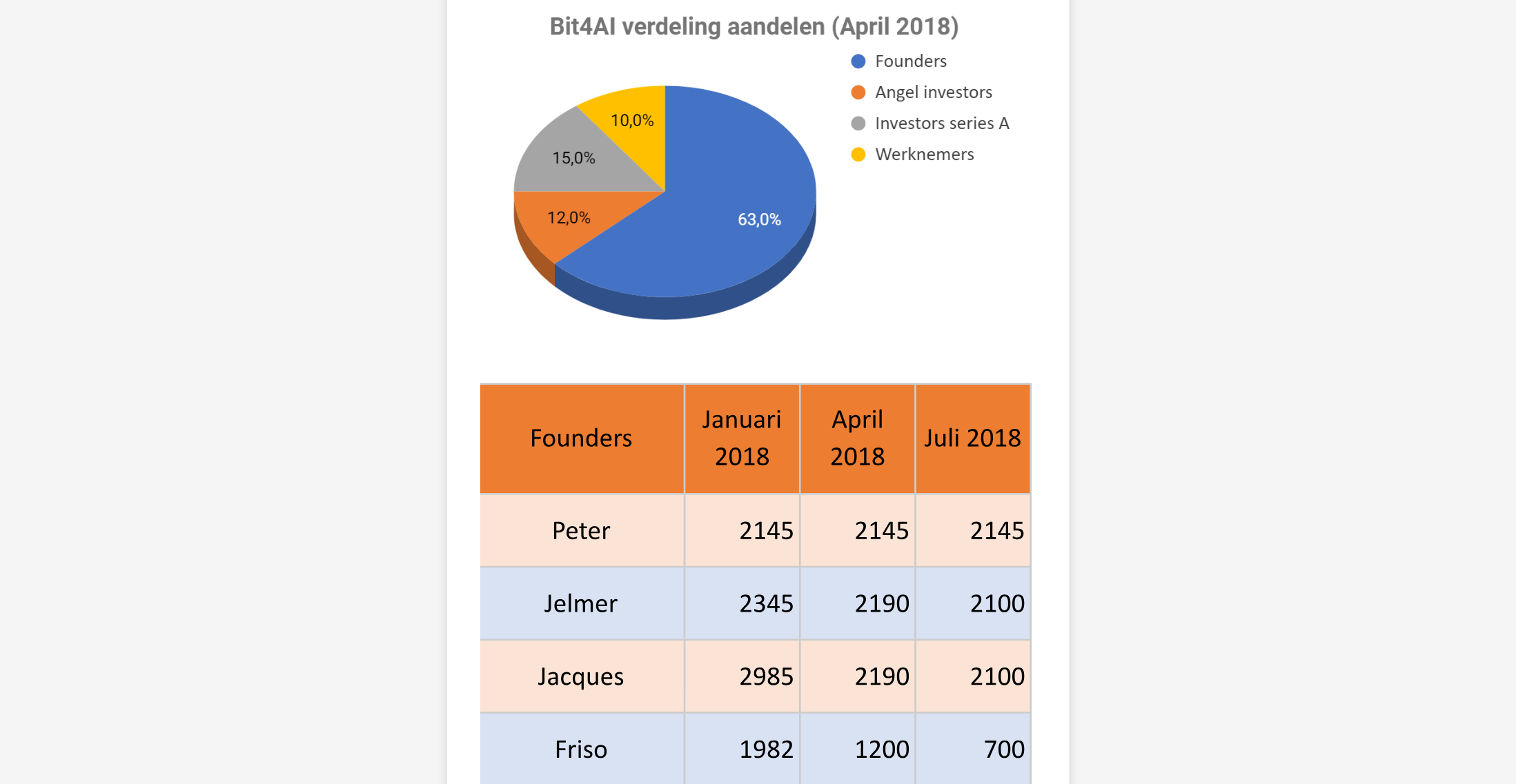
scroll to position [69, 0]
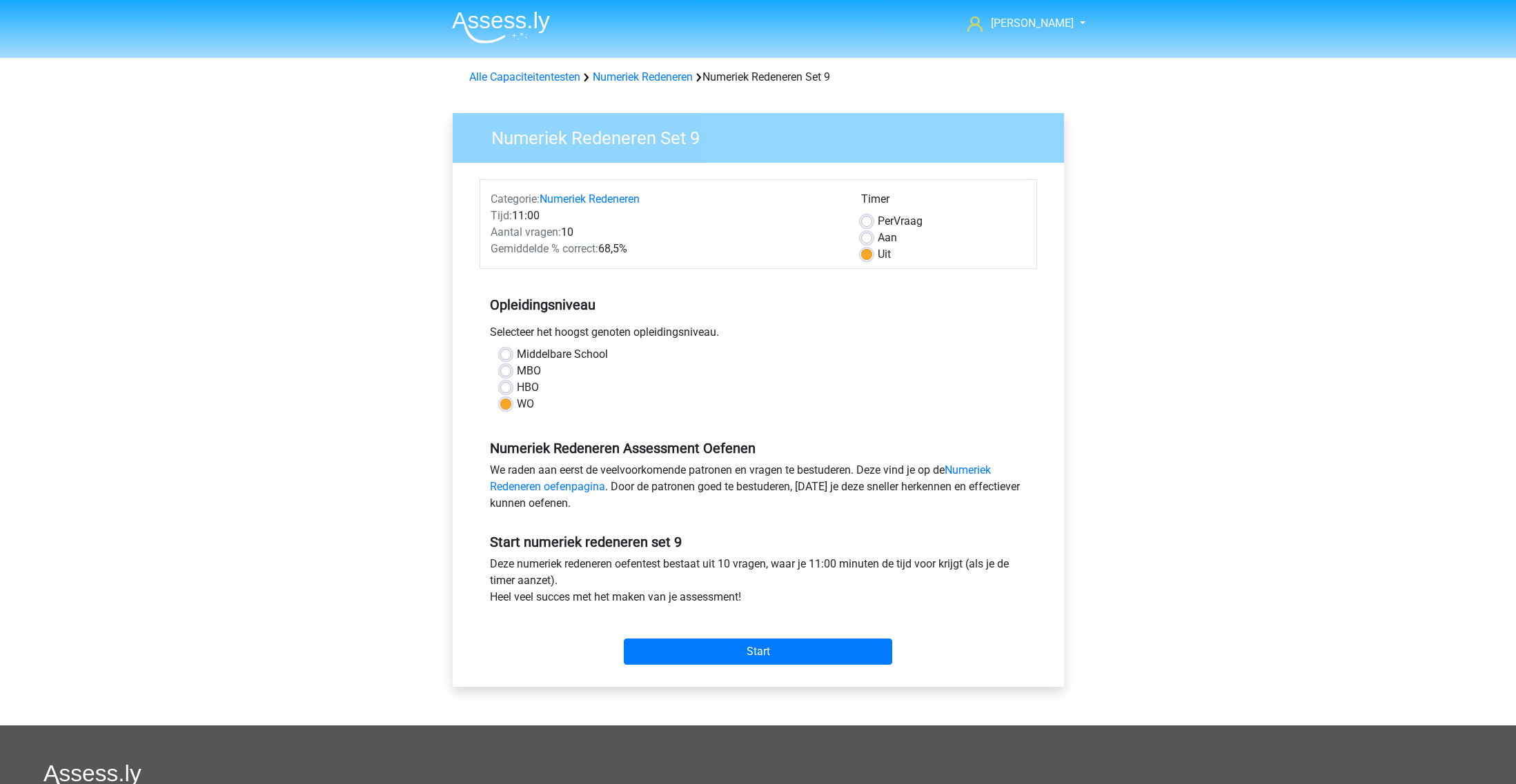
scroll to position [87, 0]
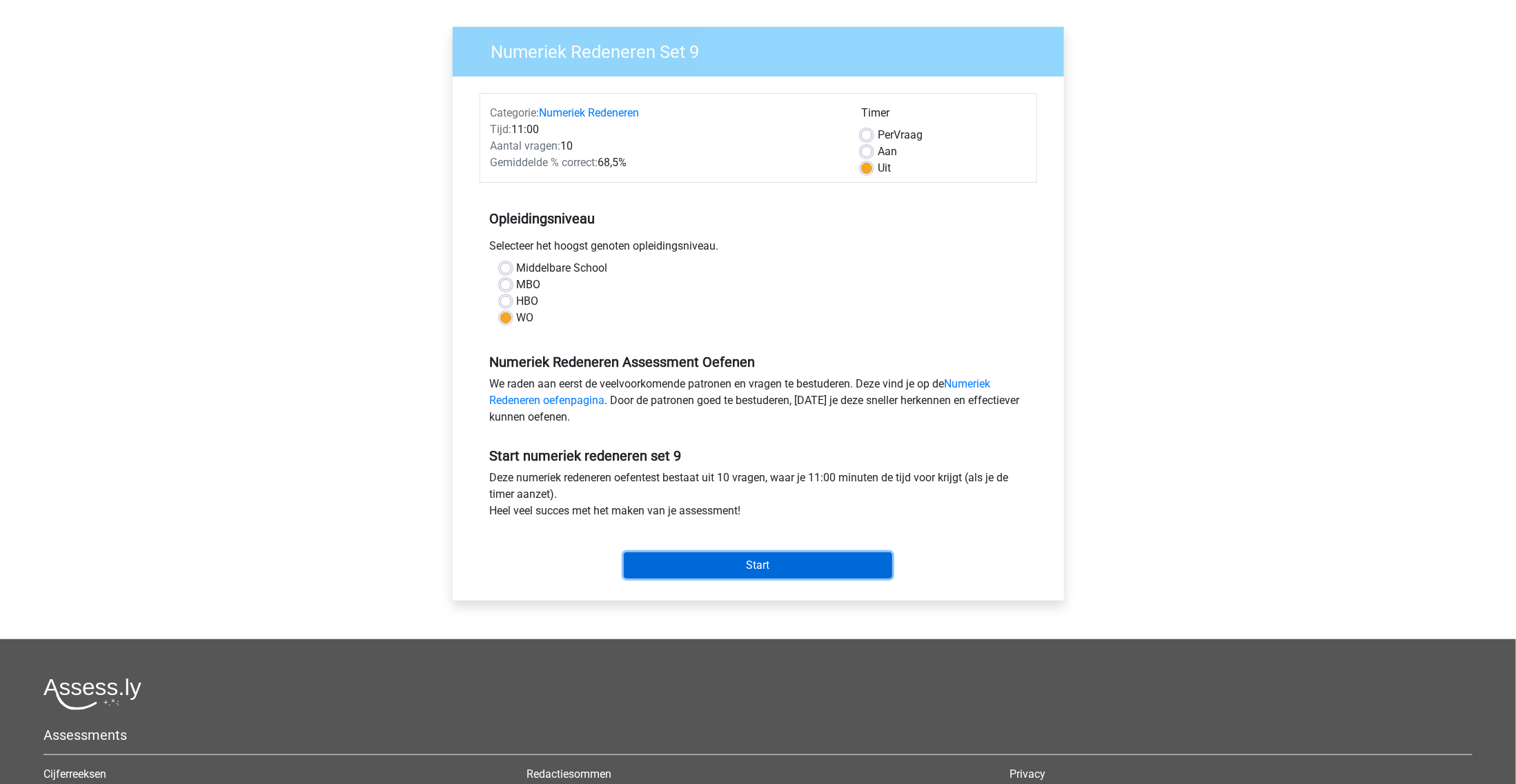
click at [714, 562] on input "Start" at bounding box center [758, 565] width 268 height 26
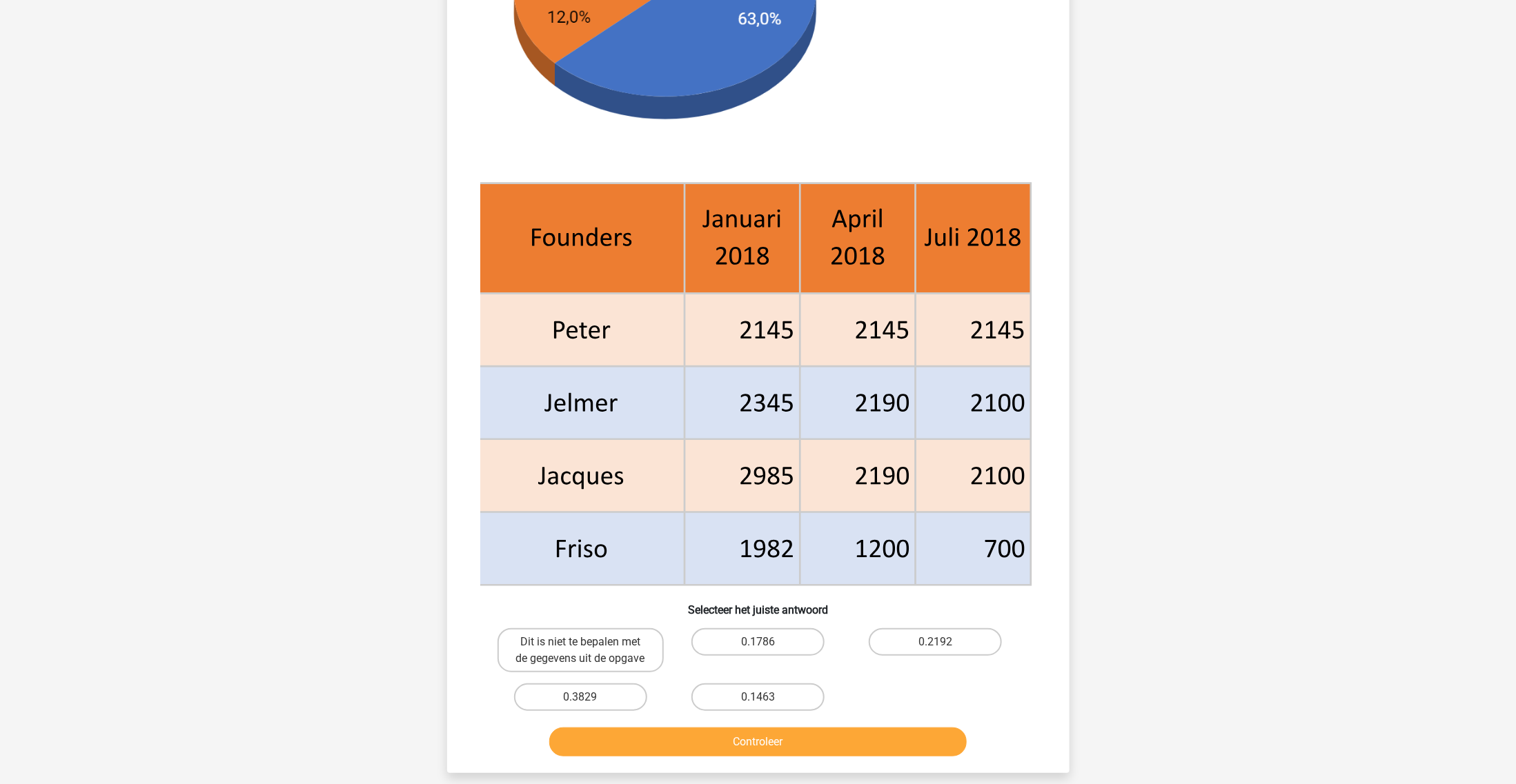
scroll to position [345, 0]
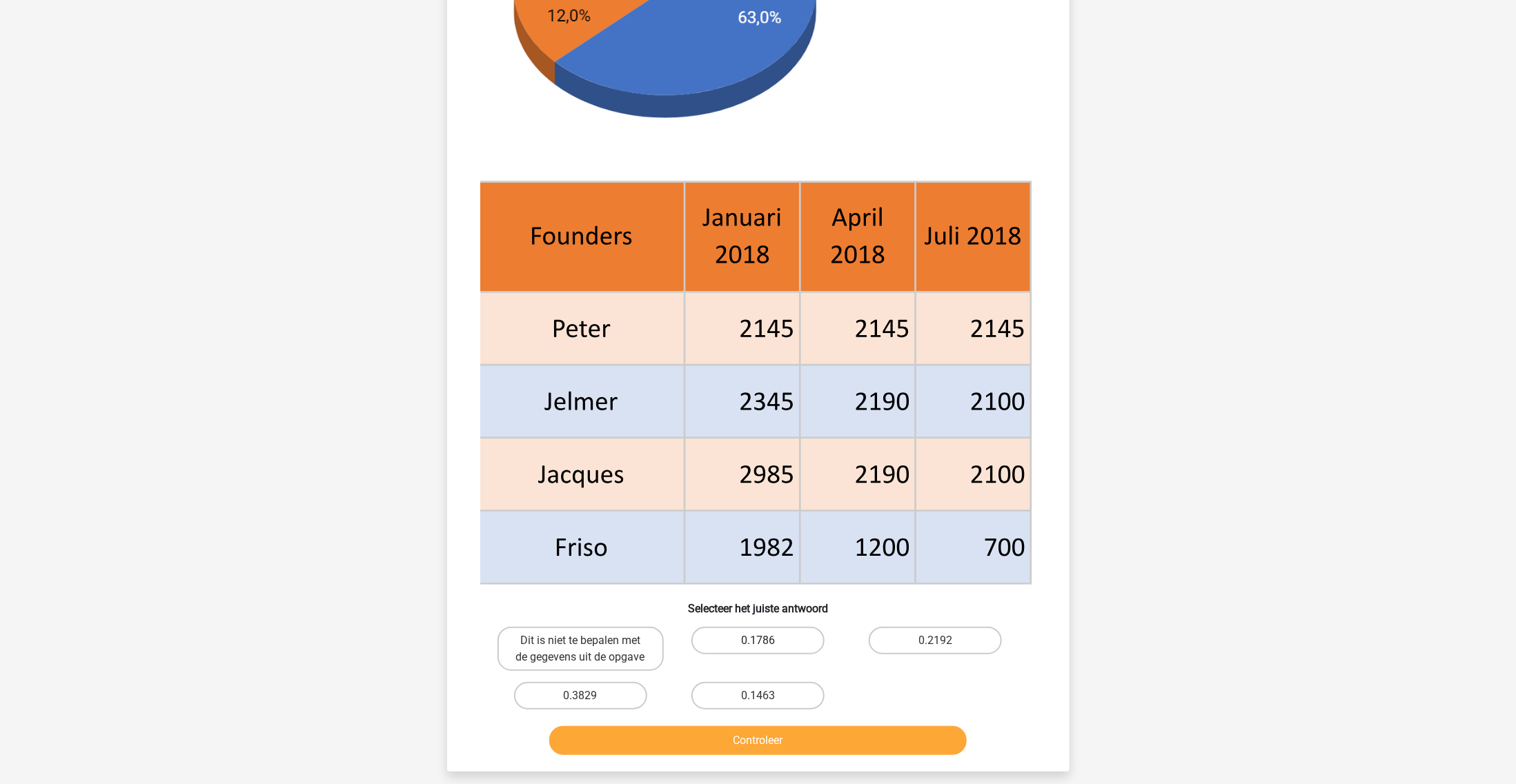
click at [742, 640] on label "0.1786" at bounding box center [758, 641] width 133 height 28
click at [758, 641] on input "0.1786" at bounding box center [762, 645] width 9 height 9
radio input "true"
click at [601, 728] on button "Controleer" at bounding box center [758, 740] width 417 height 29
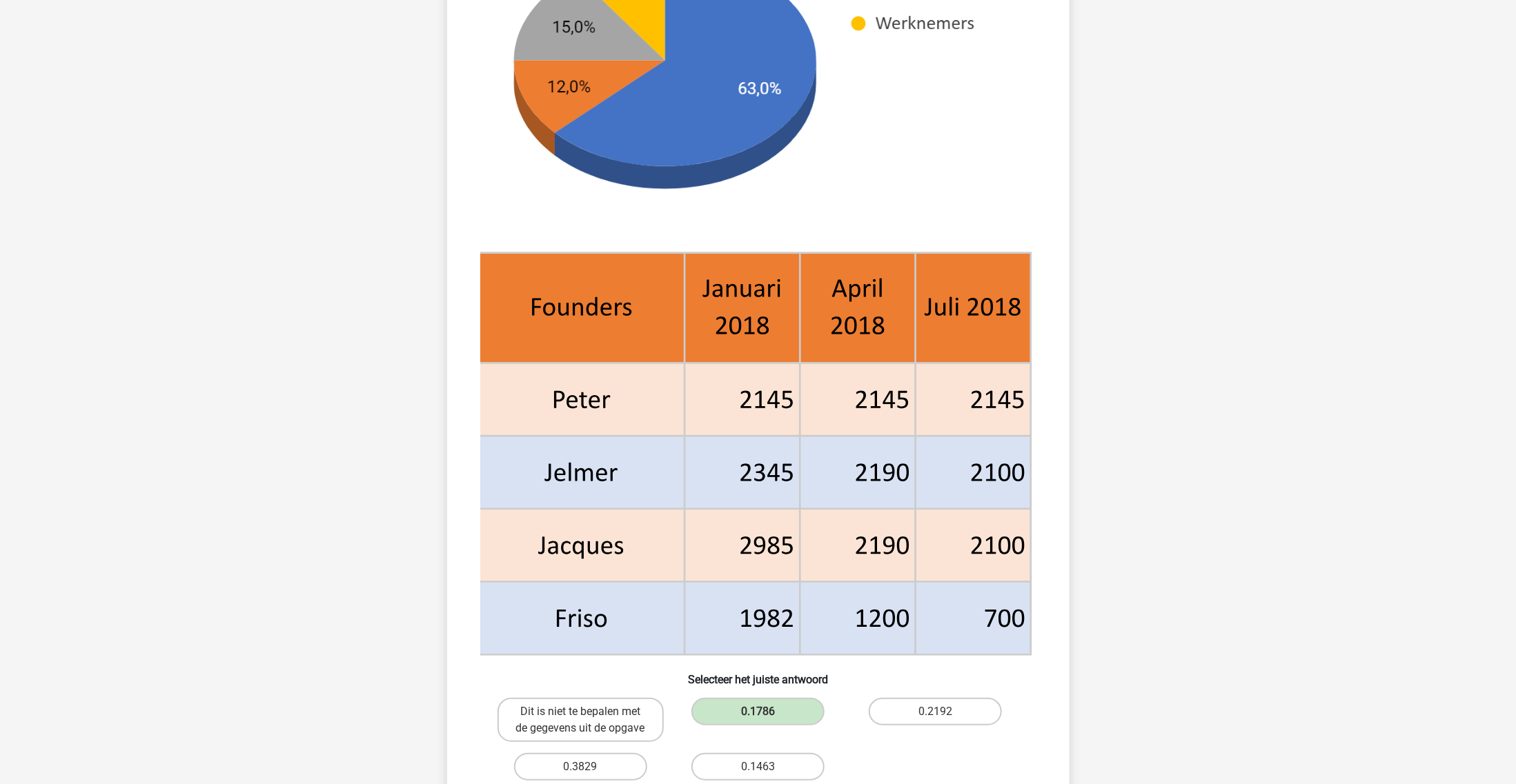
scroll to position [431, 0]
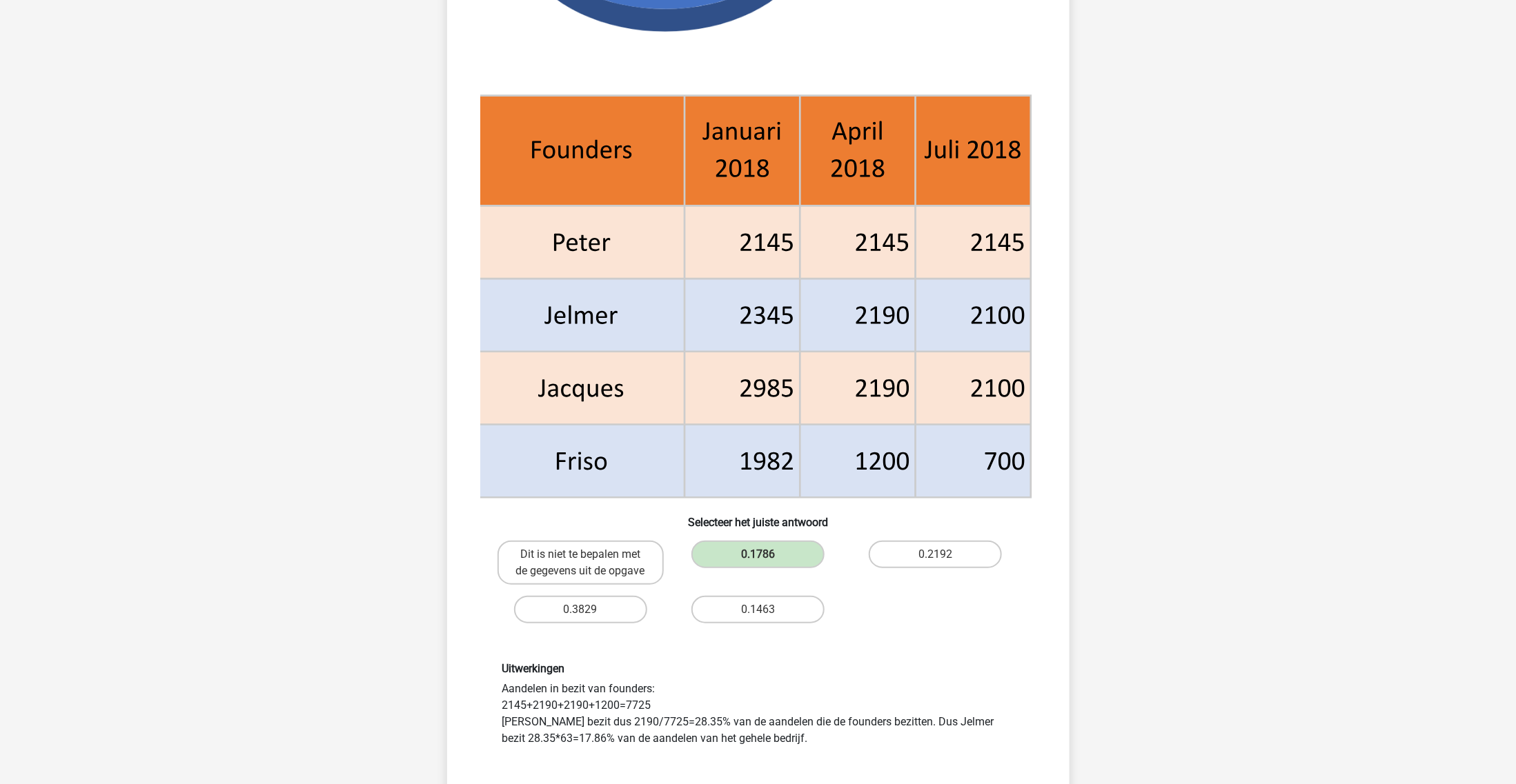
click at [1061, 514] on div "Hoeveel % van het gehele bedrijf is in bezit van Jelmer in april 2018? Selectee…" at bounding box center [758, 251] width 611 height 1149
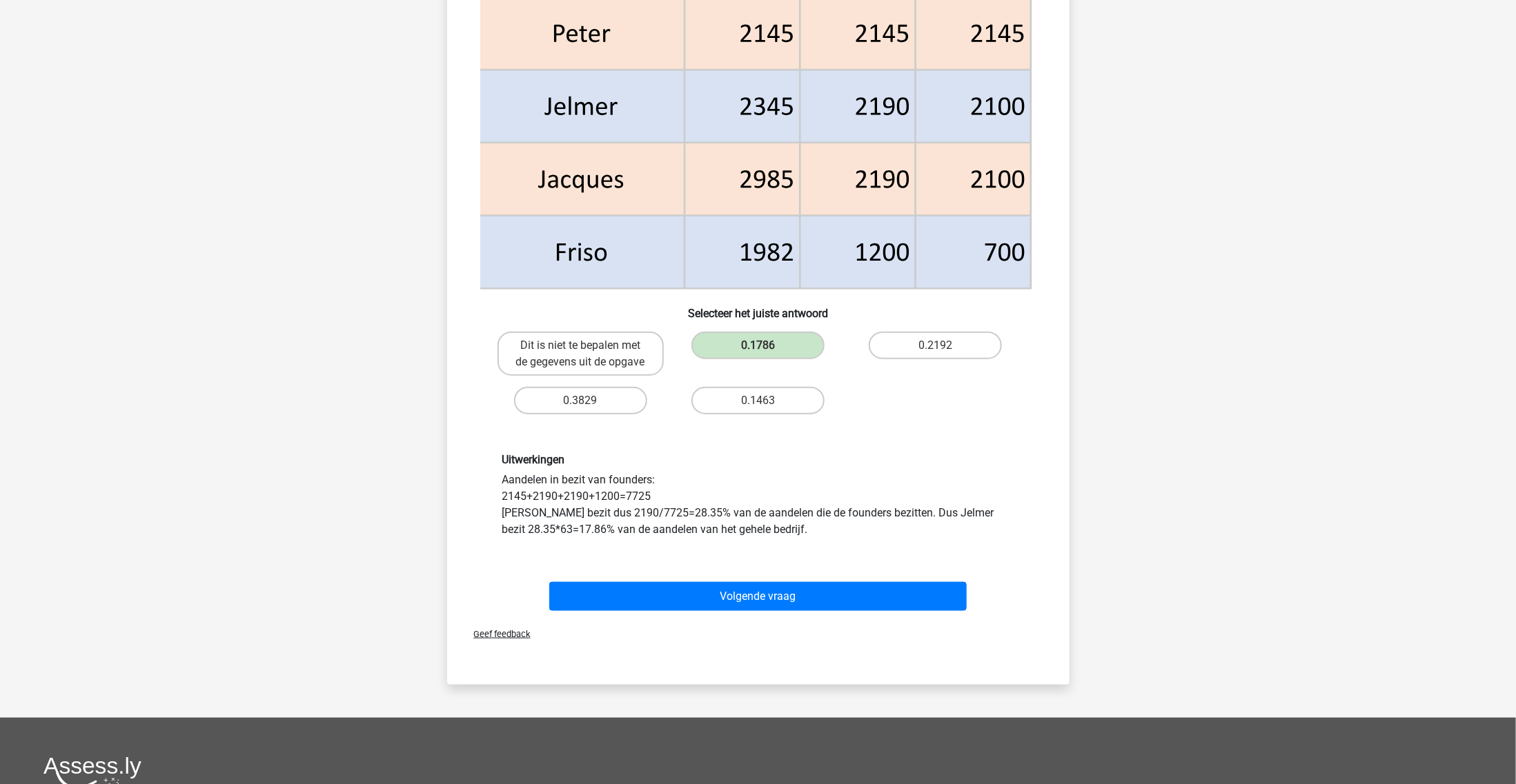
scroll to position [690, 0]
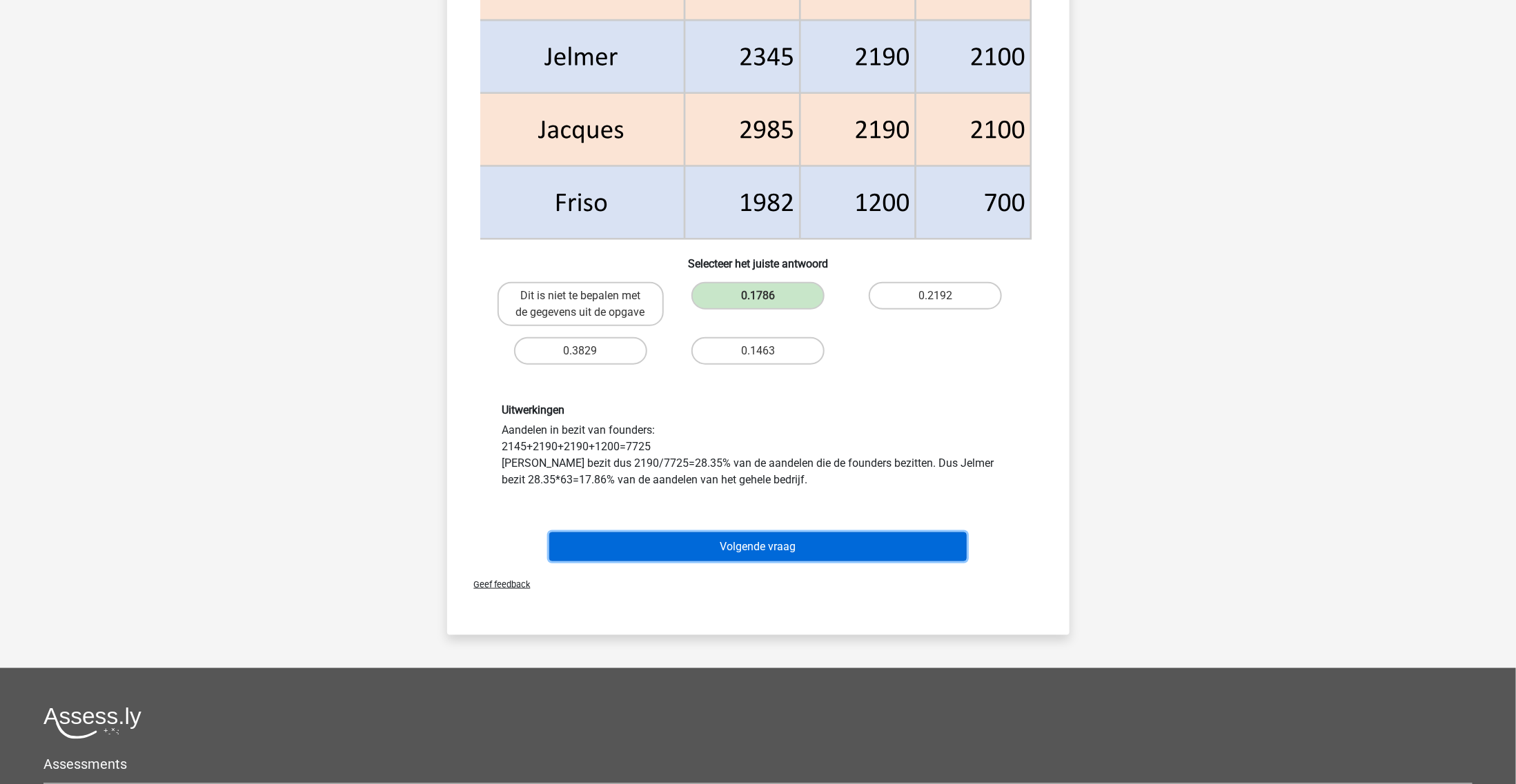
click at [878, 545] on button "Volgende vraag" at bounding box center [758, 547] width 417 height 29
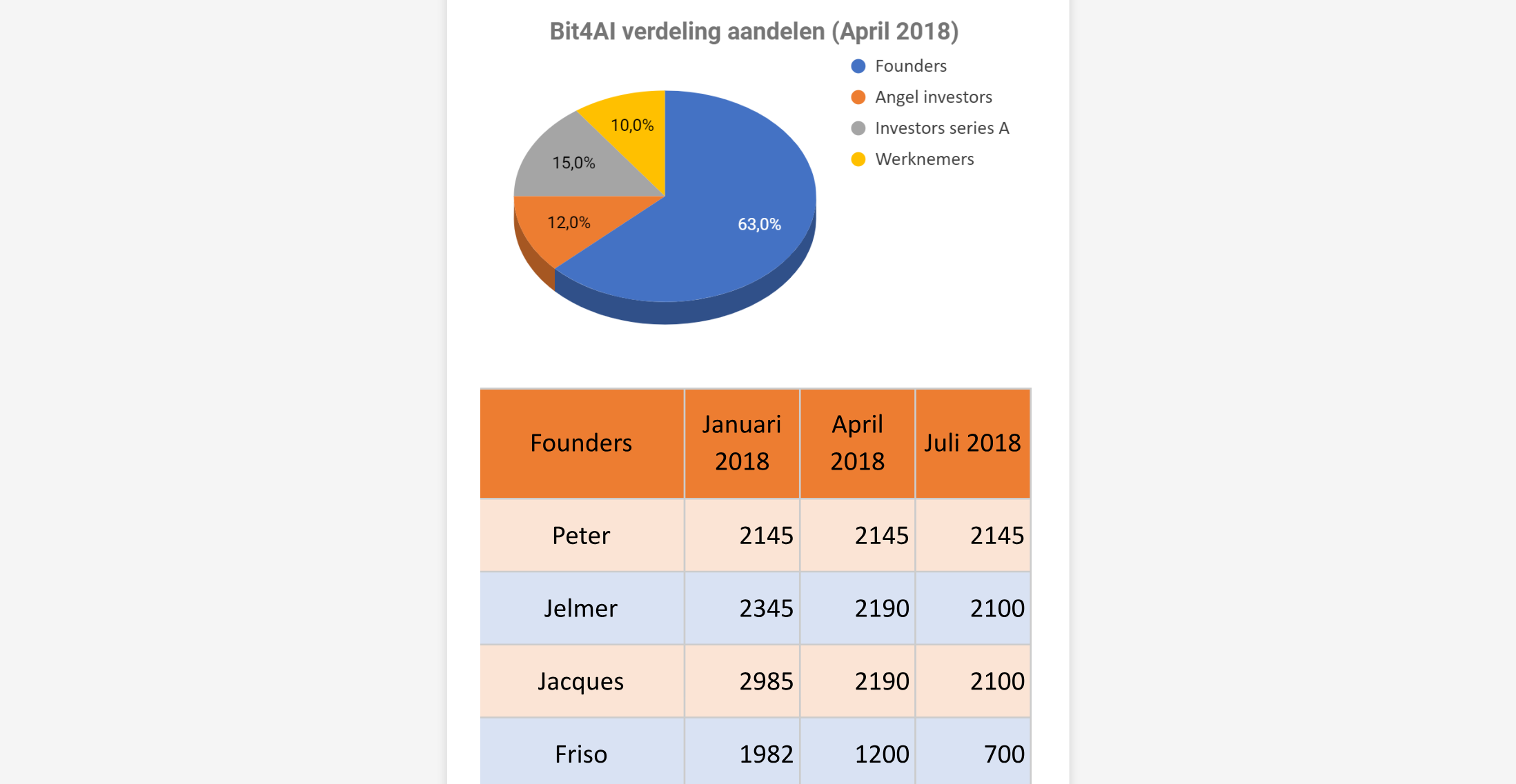
scroll to position [69, 0]
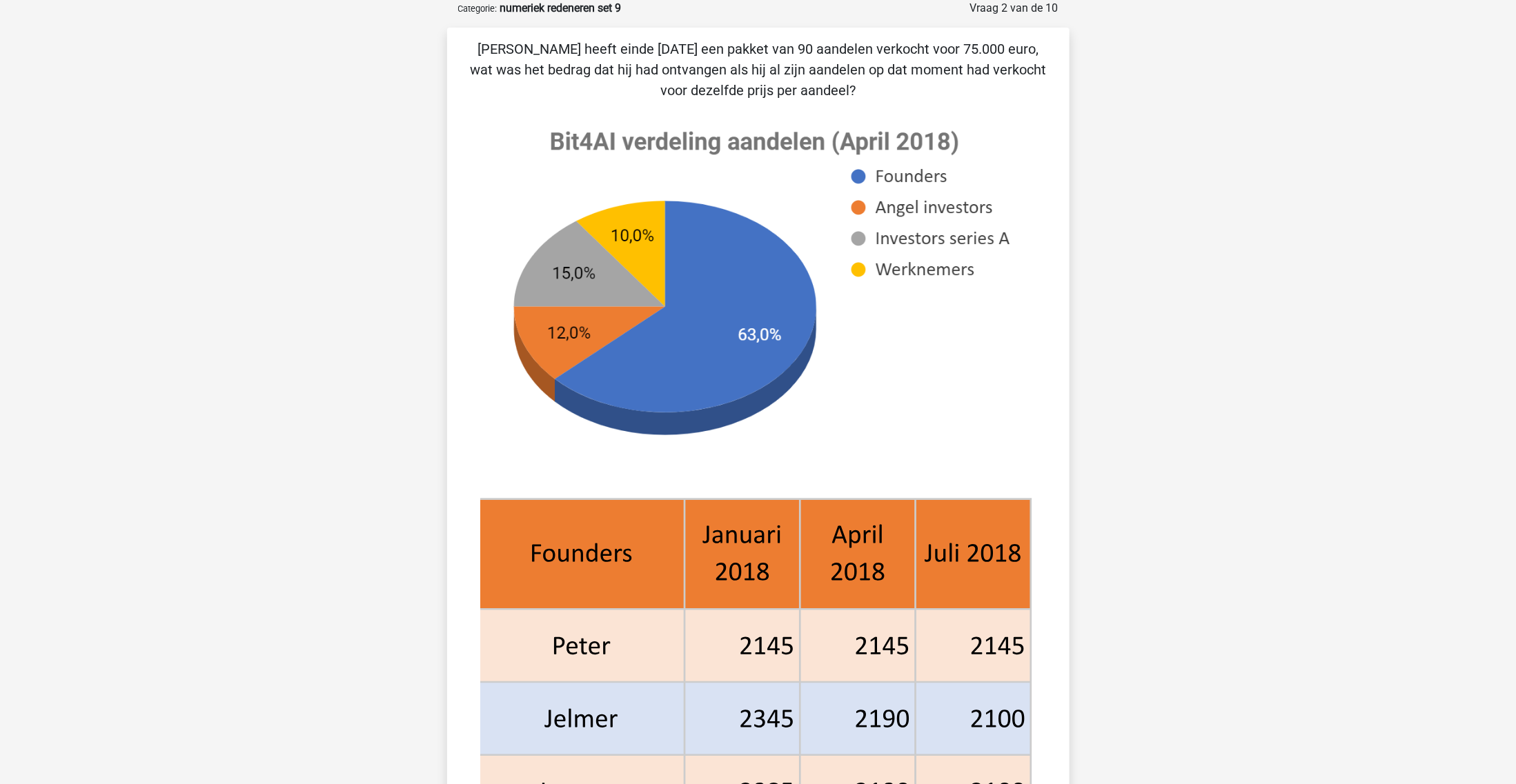
click at [1033, 462] on icon at bounding box center [758, 510] width 556 height 796
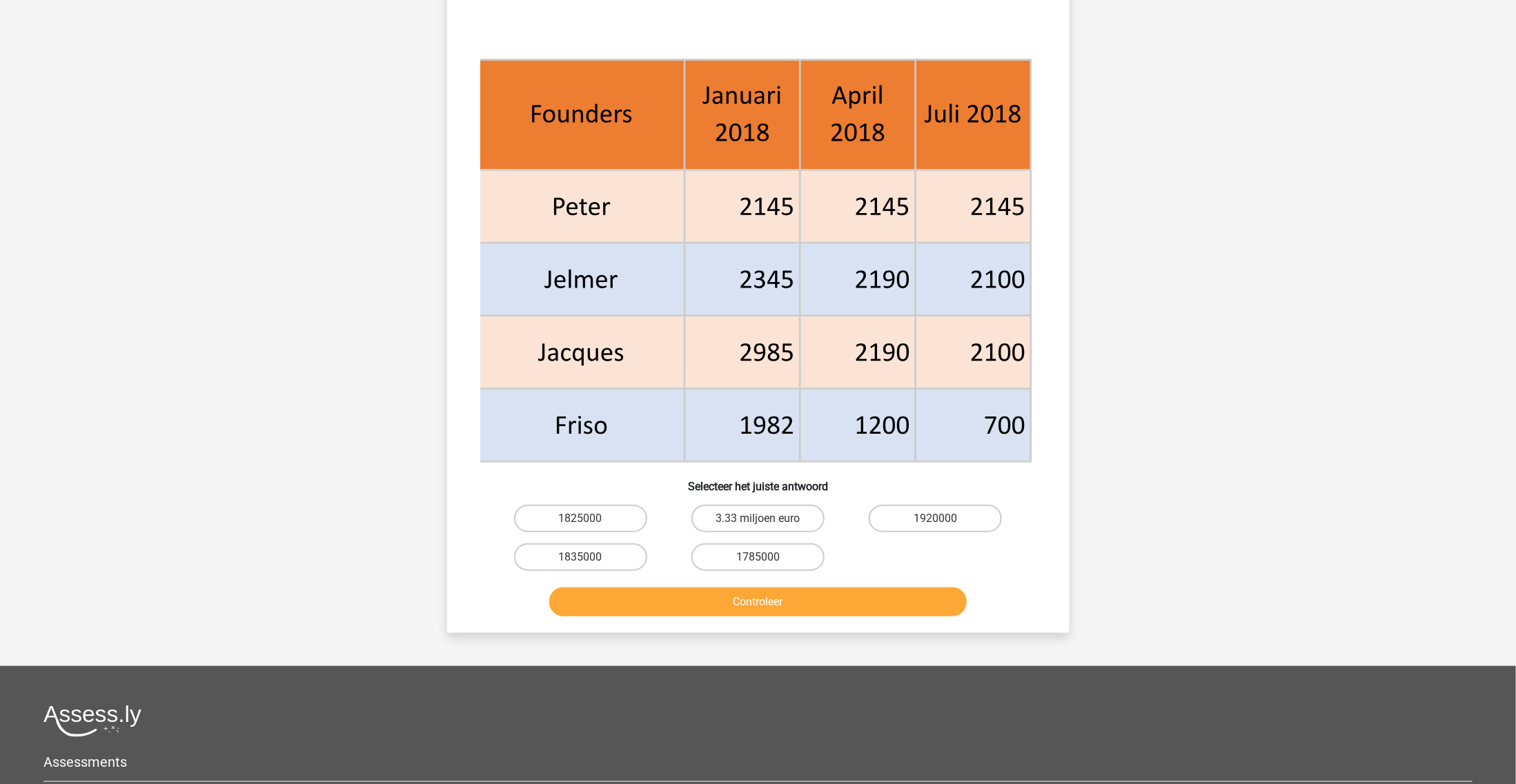
scroll to position [518, 0]
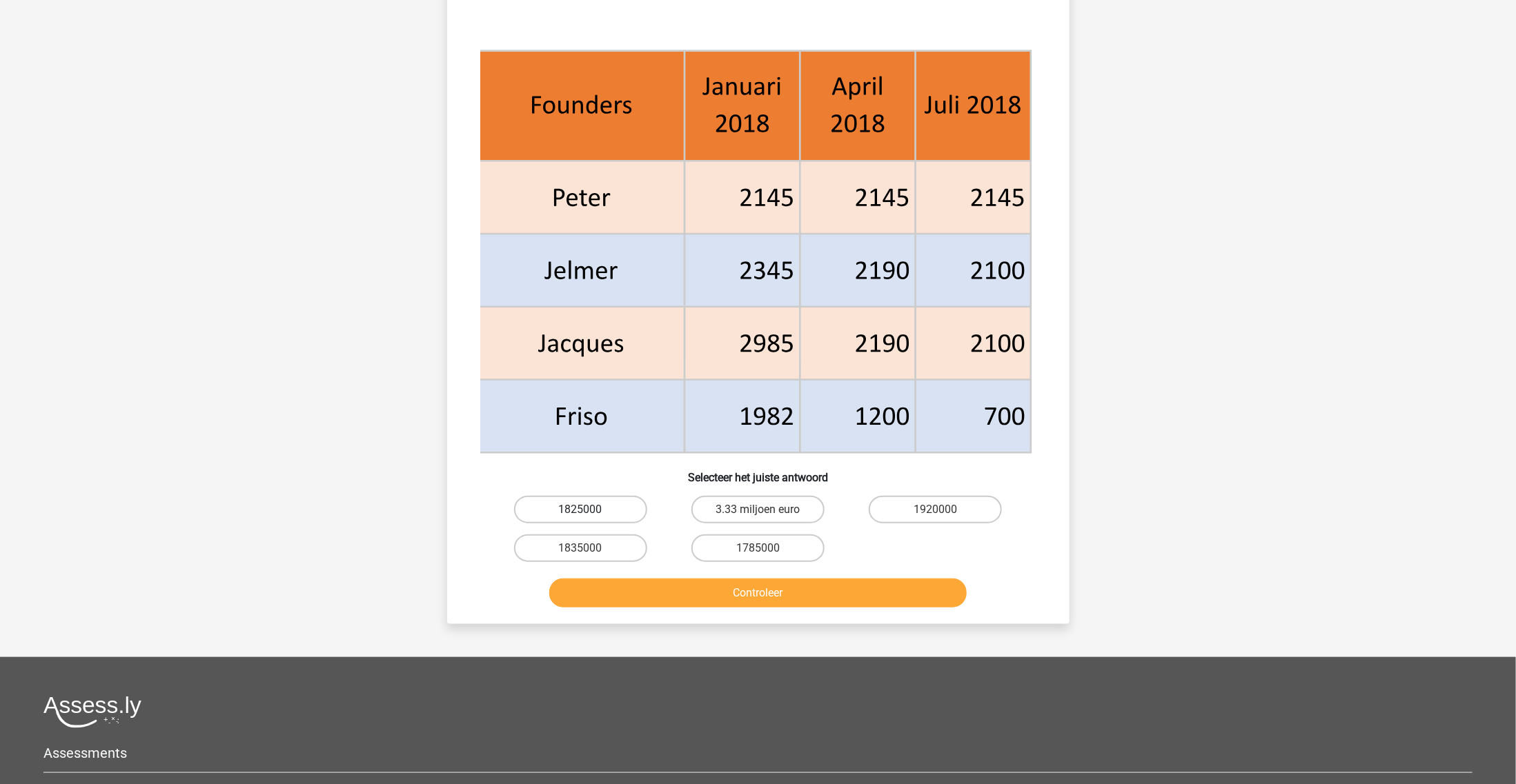
click at [608, 515] on label "1825000" at bounding box center [581, 510] width 133 height 28
click at [589, 515] on input "1825000" at bounding box center [585, 514] width 9 height 9
radio input "true"
click at [612, 580] on button "Controleer" at bounding box center [758, 593] width 417 height 29
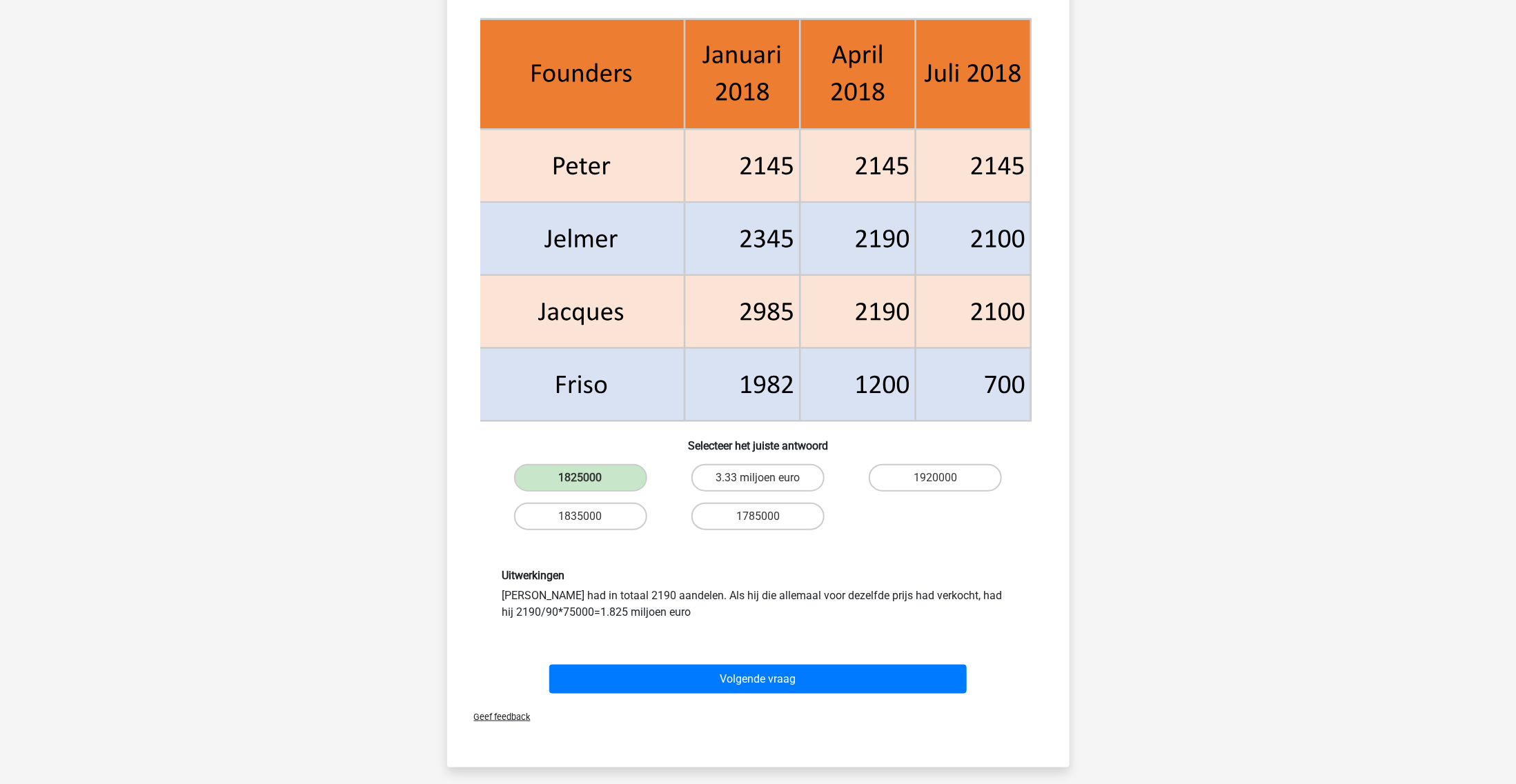
scroll to position [603, 0]
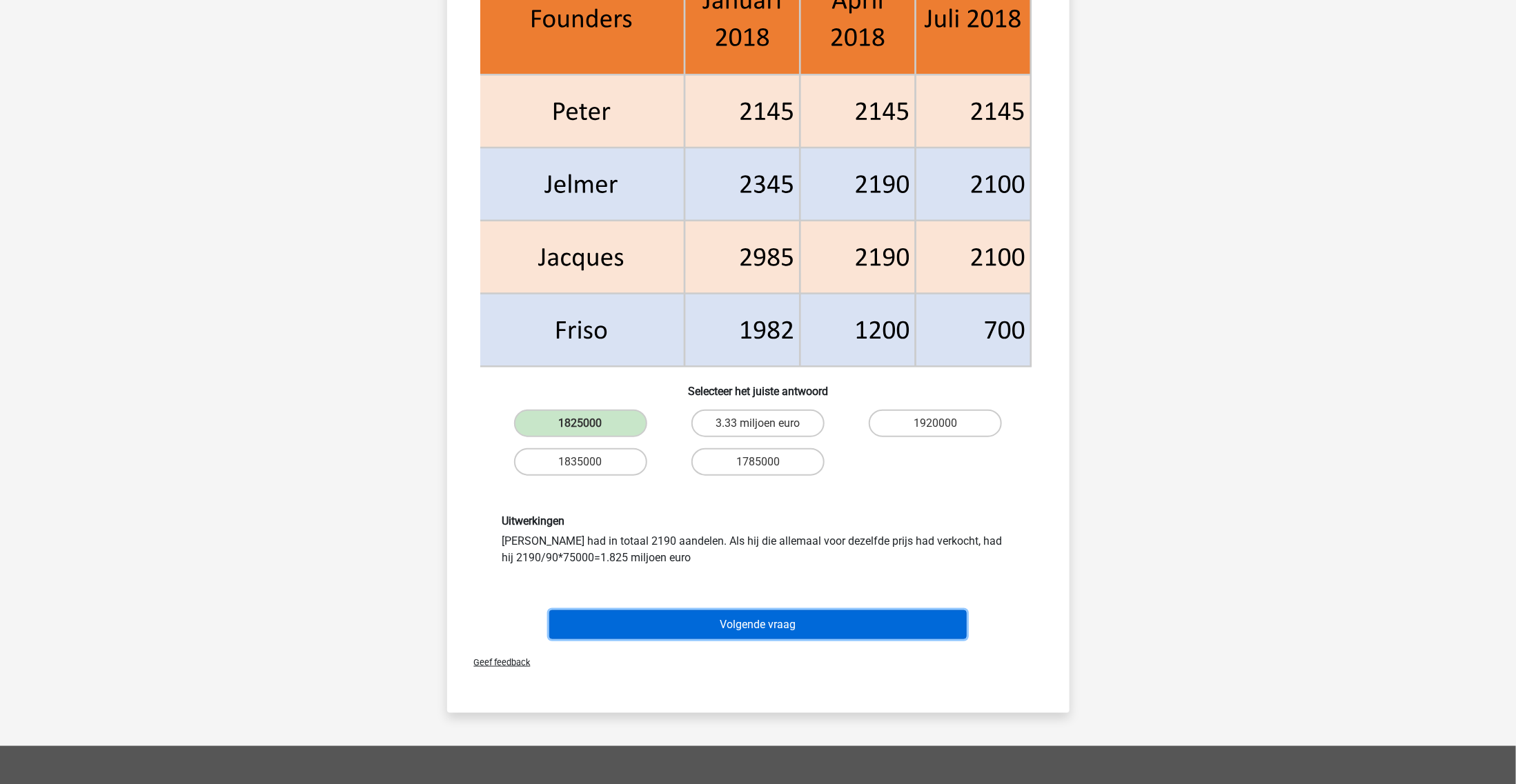
click at [679, 629] on button "Volgende vraag" at bounding box center [758, 625] width 417 height 29
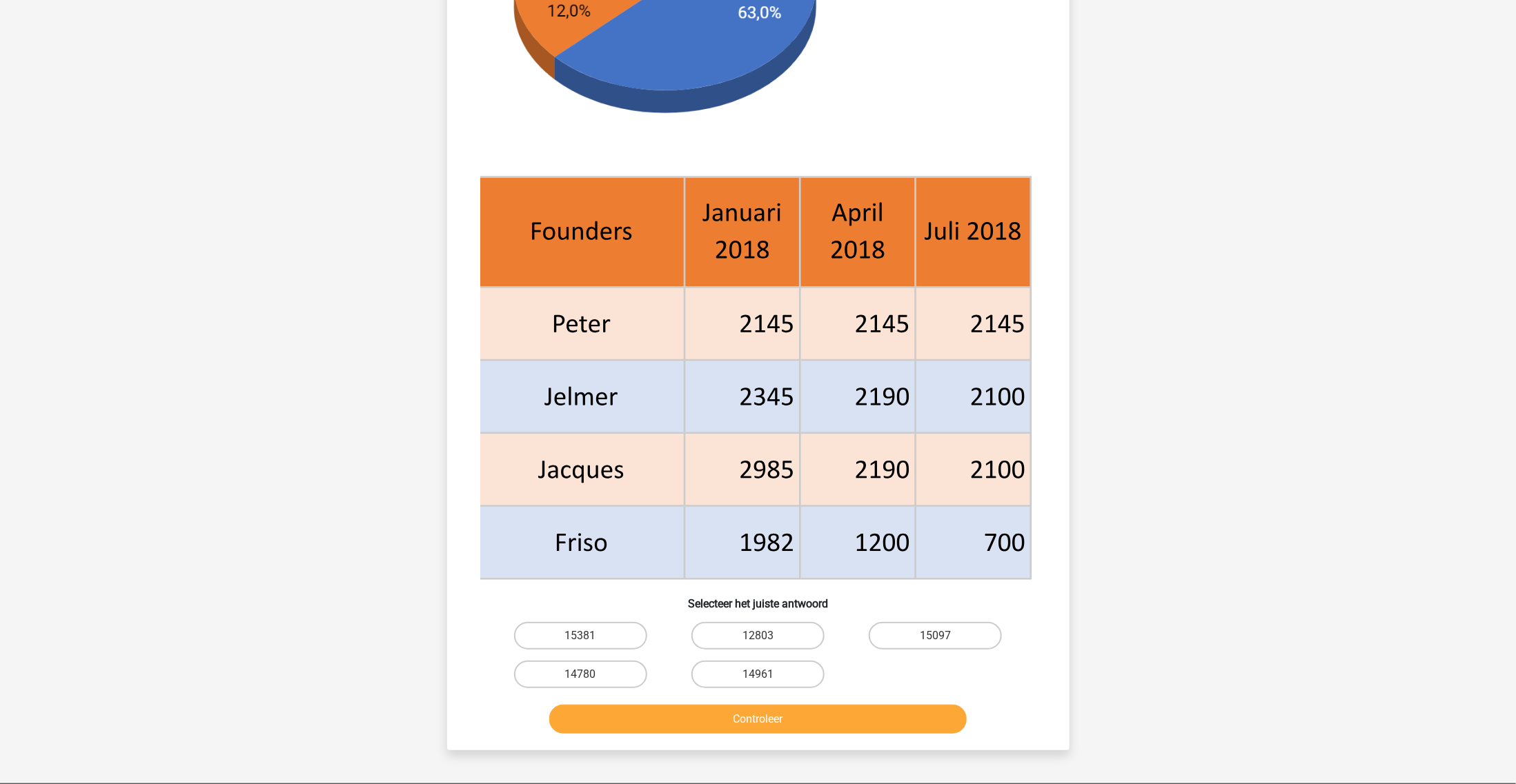
scroll to position [431, 0]
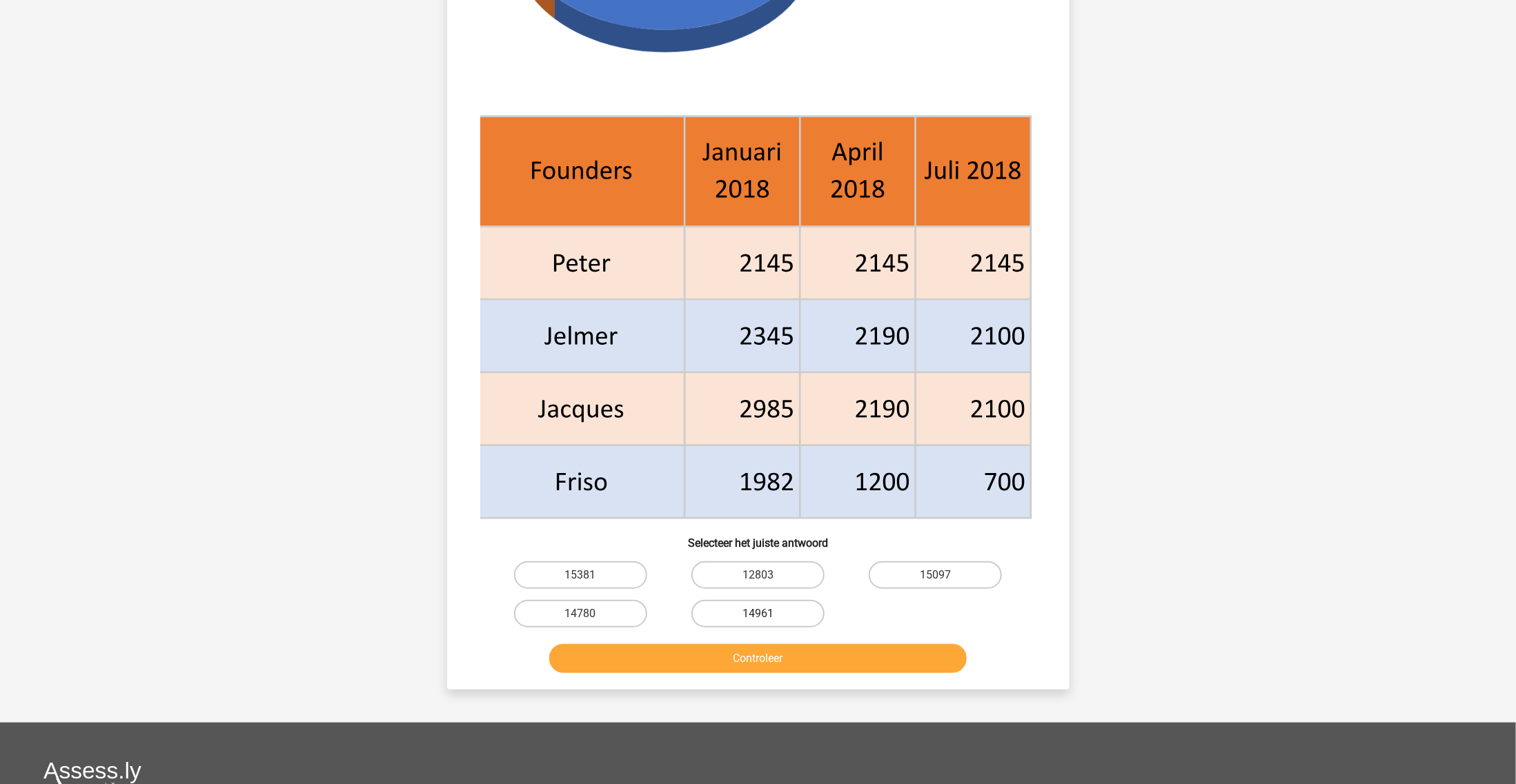
click at [790, 608] on label "14961" at bounding box center [758, 614] width 133 height 28
click at [767, 614] on input "14961" at bounding box center [762, 619] width 9 height 9
radio input "true"
click at [771, 659] on button "Controleer" at bounding box center [758, 658] width 417 height 29
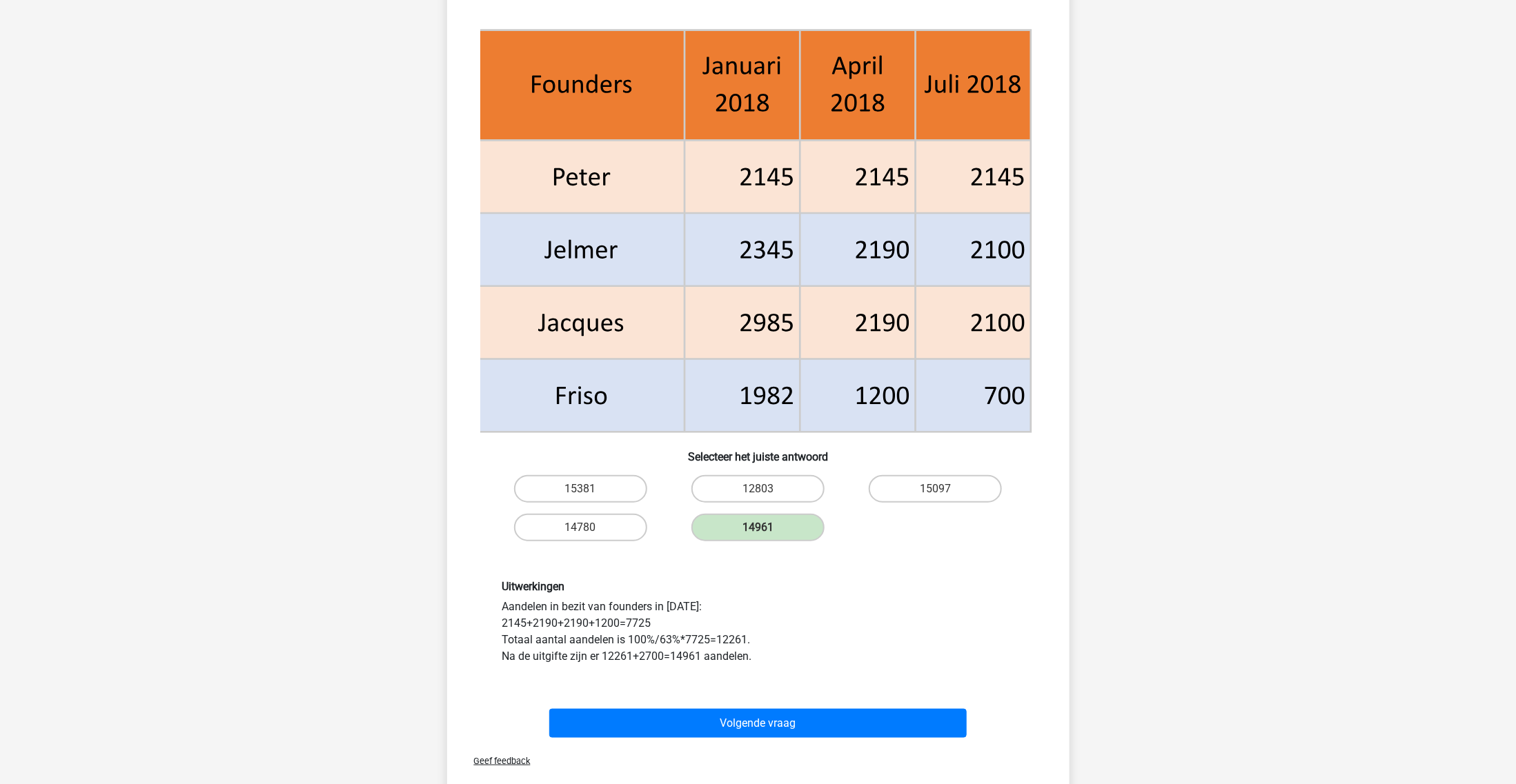
scroll to position [603, 0]
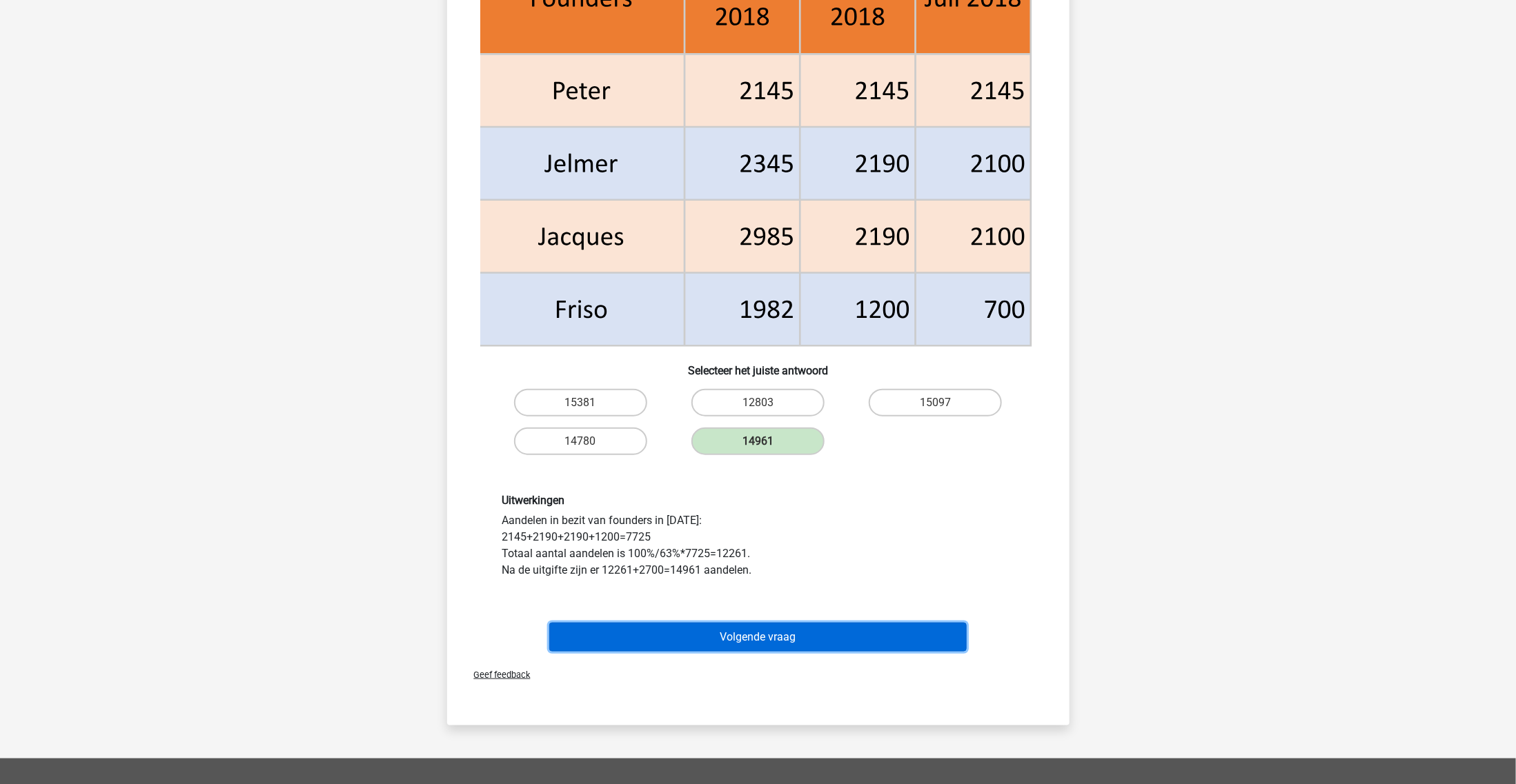
click at [670, 636] on button "Volgende vraag" at bounding box center [758, 637] width 417 height 29
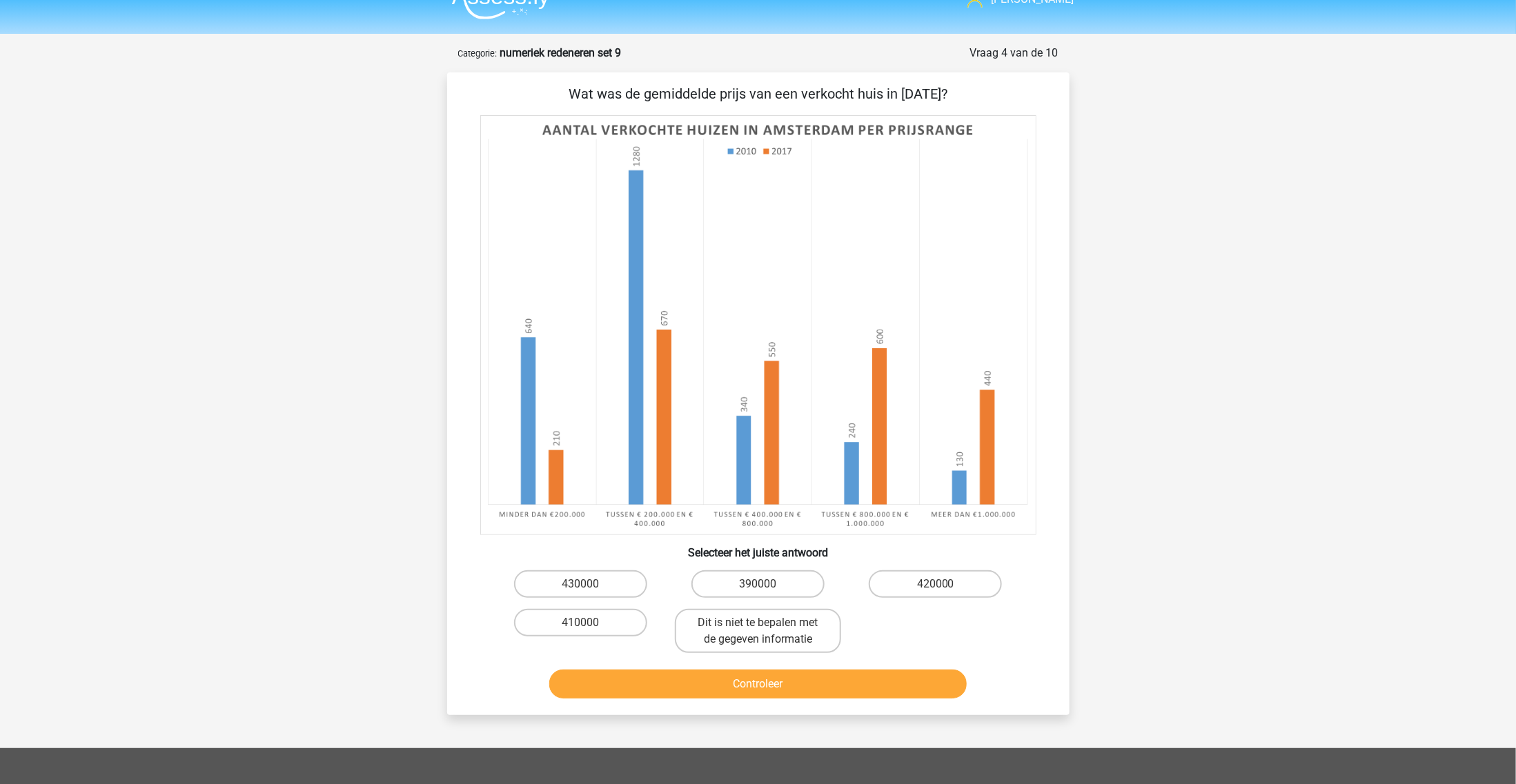
scroll to position [0, 0]
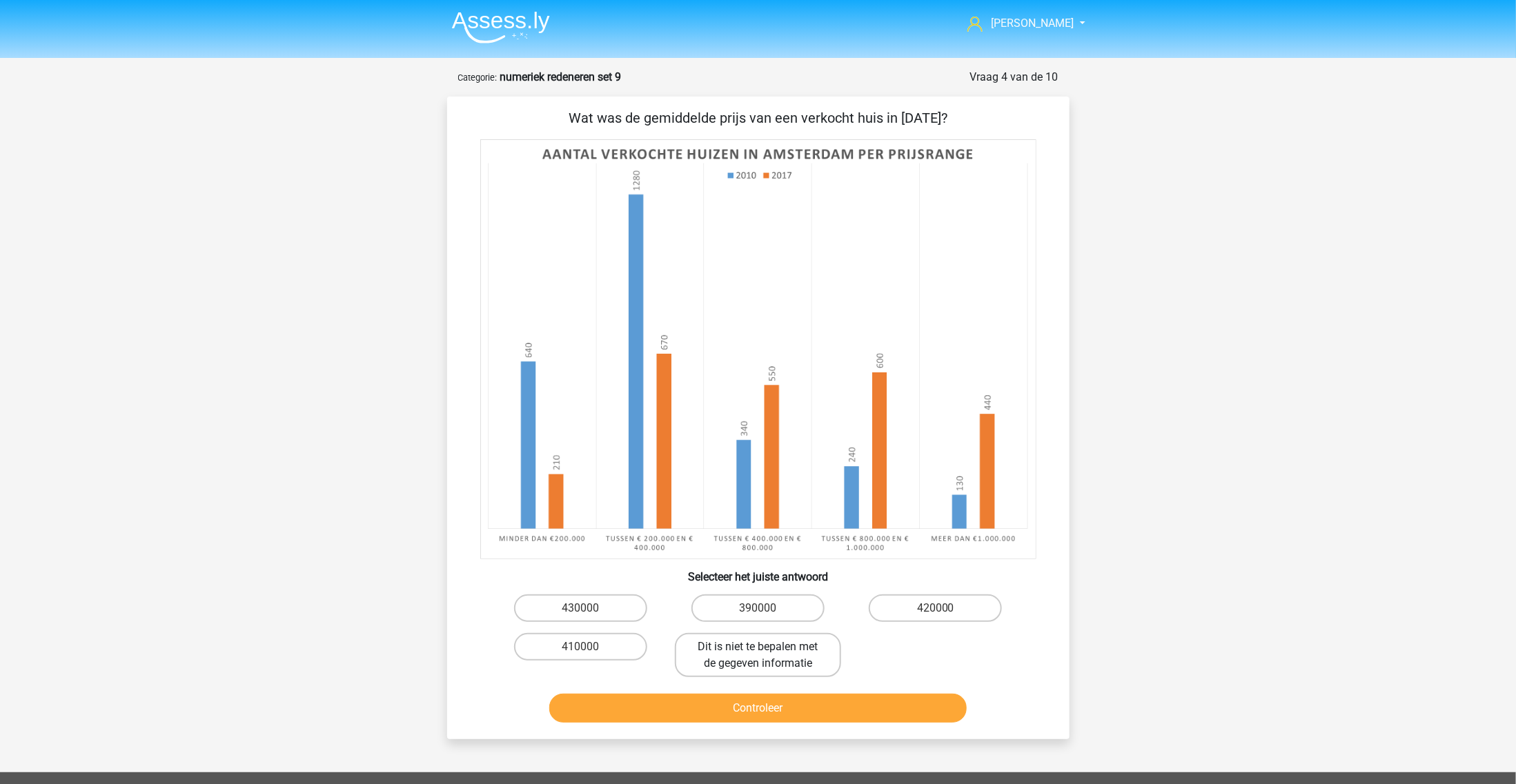
click at [748, 663] on label "Dit is niet te bepalen met de gegeven informatie" at bounding box center [758, 655] width 166 height 44
click at [758, 656] on input "Dit is niet te bepalen met de gegeven informatie" at bounding box center [762, 652] width 9 height 9
radio input "true"
click at [767, 701] on button "Controleer" at bounding box center [758, 708] width 417 height 29
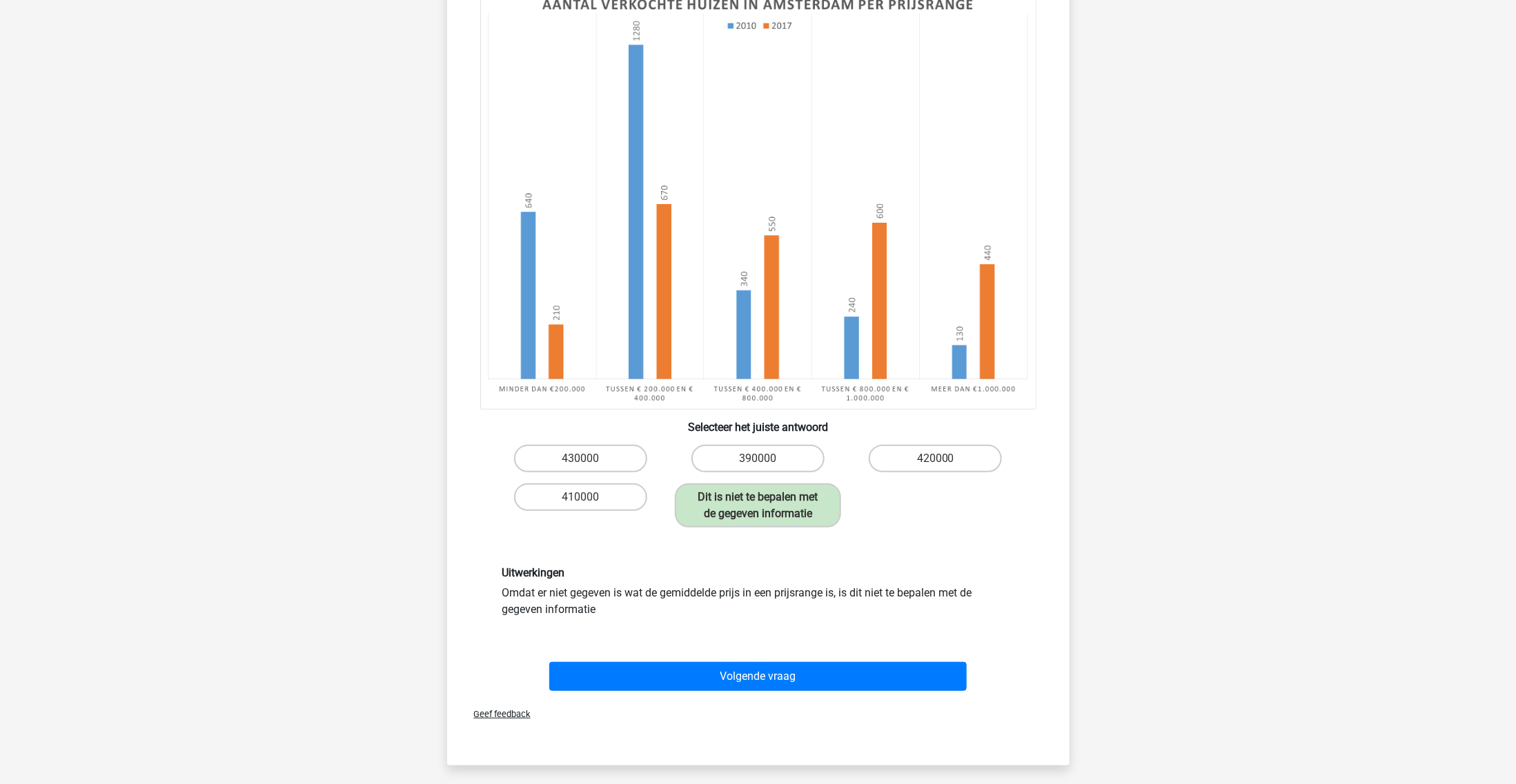
scroll to position [259, 0]
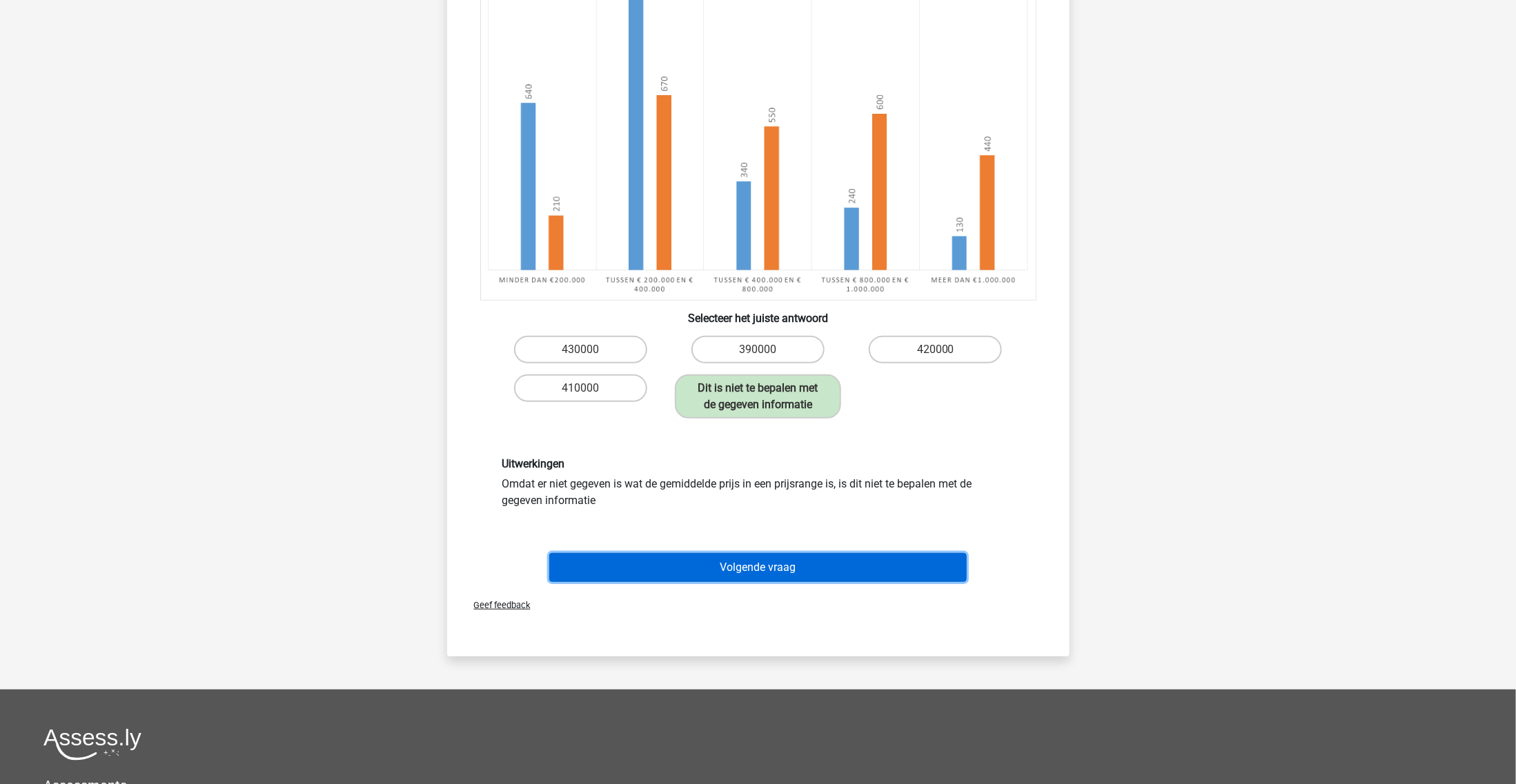
click at [611, 576] on button "Volgende vraag" at bounding box center [758, 567] width 417 height 29
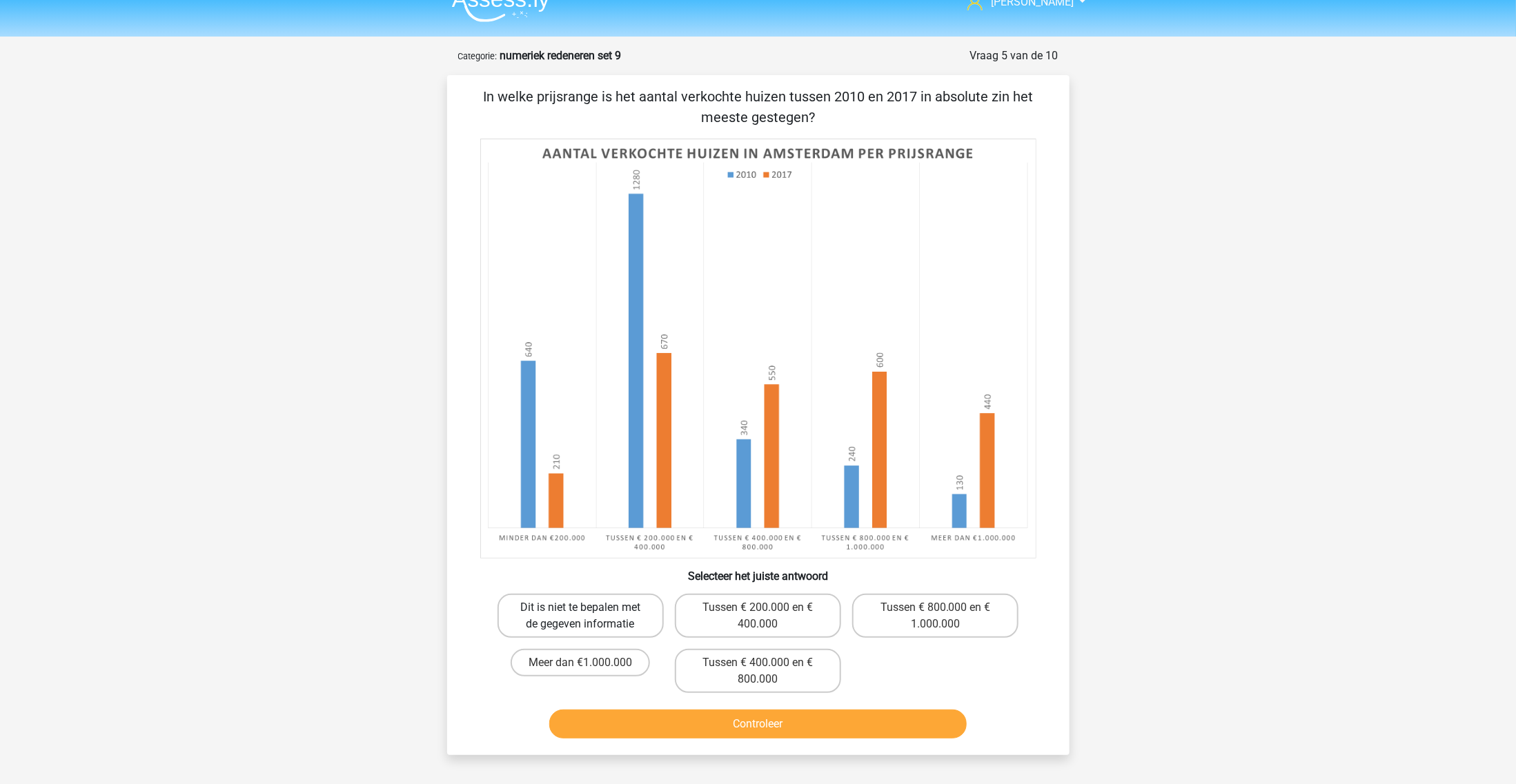
scroll to position [0, 0]
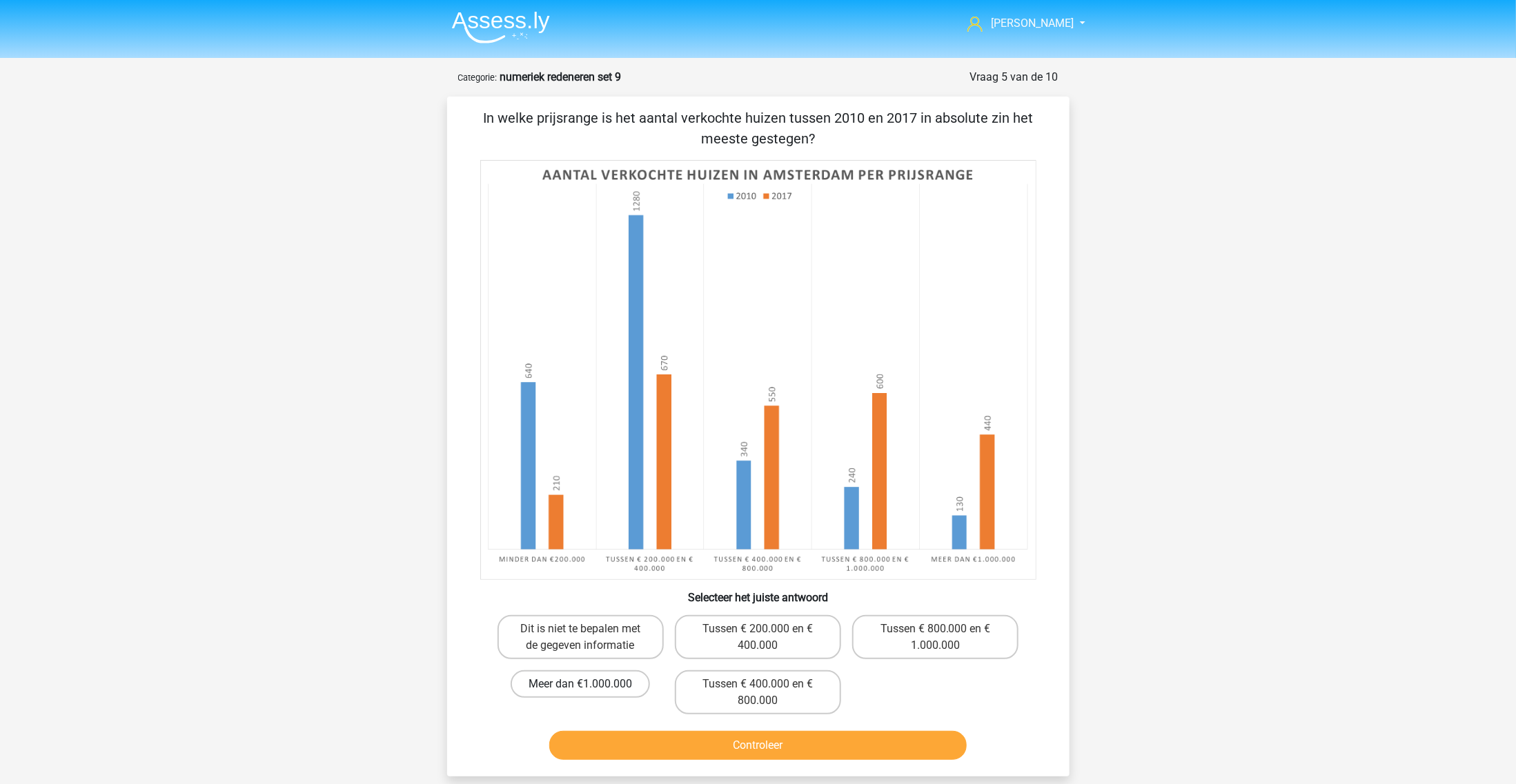
click at [602, 687] on label "Meer dan €1.000.000" at bounding box center [581, 684] width 139 height 28
click at [589, 687] on input "Meer dan €1.000.000" at bounding box center [585, 689] width 9 height 9
radio input "true"
click at [626, 740] on button "Controleer" at bounding box center [758, 746] width 417 height 29
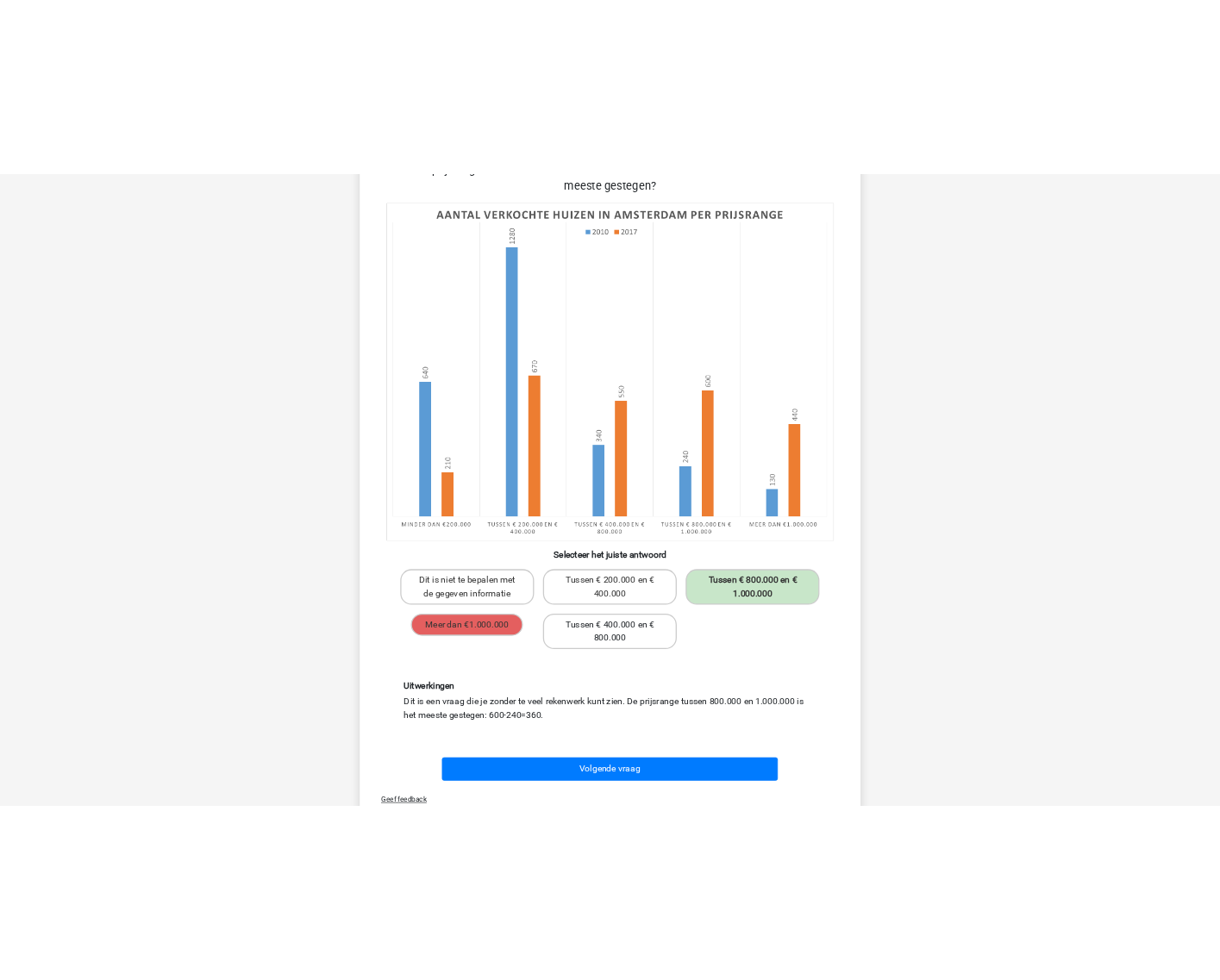
scroll to position [108, 0]
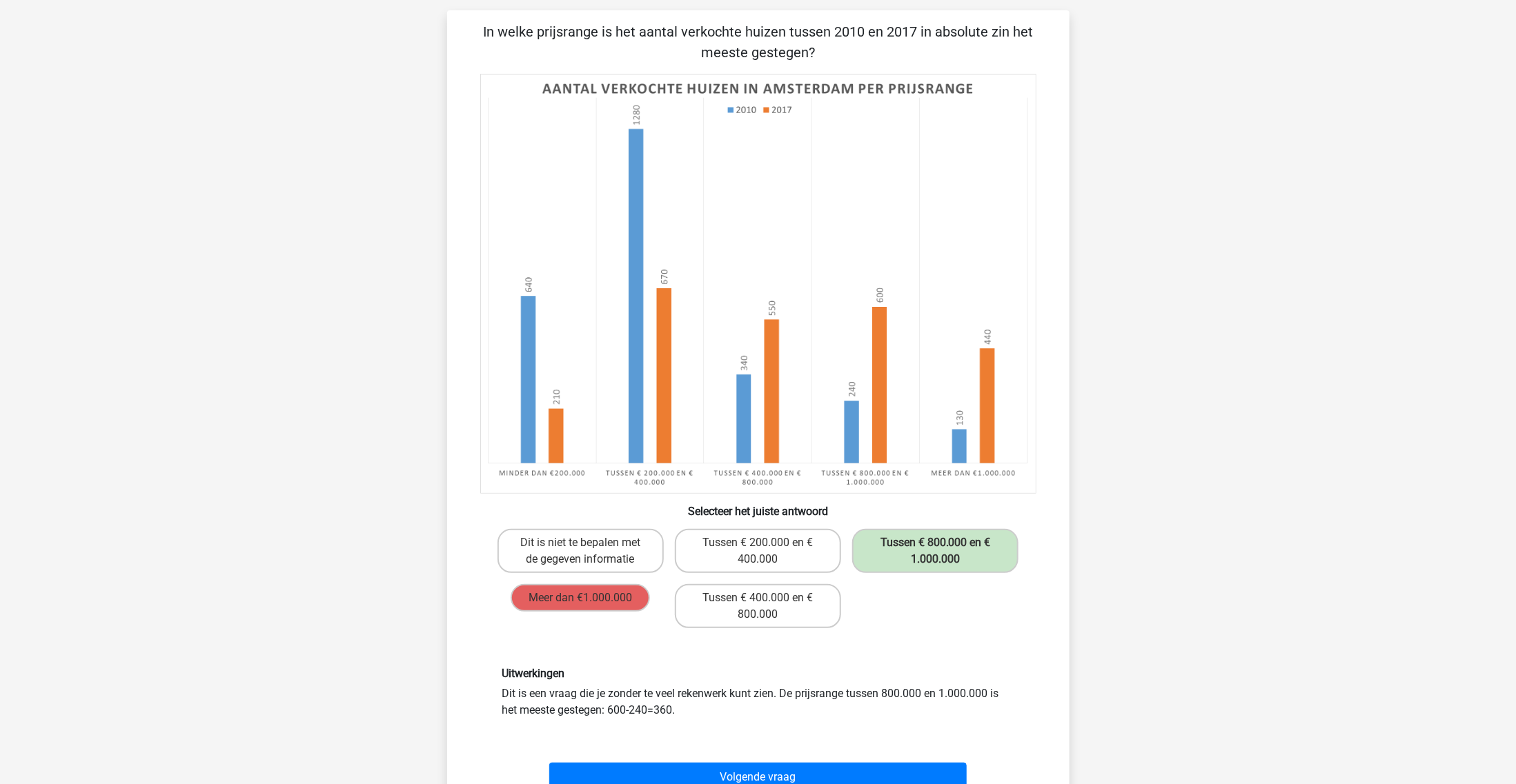
click at [1153, 273] on div "[PERSON_NAME] [EMAIL_ADDRESS][DOMAIN_NAME] Nederlands English" at bounding box center [758, 588] width 1516 height 1350
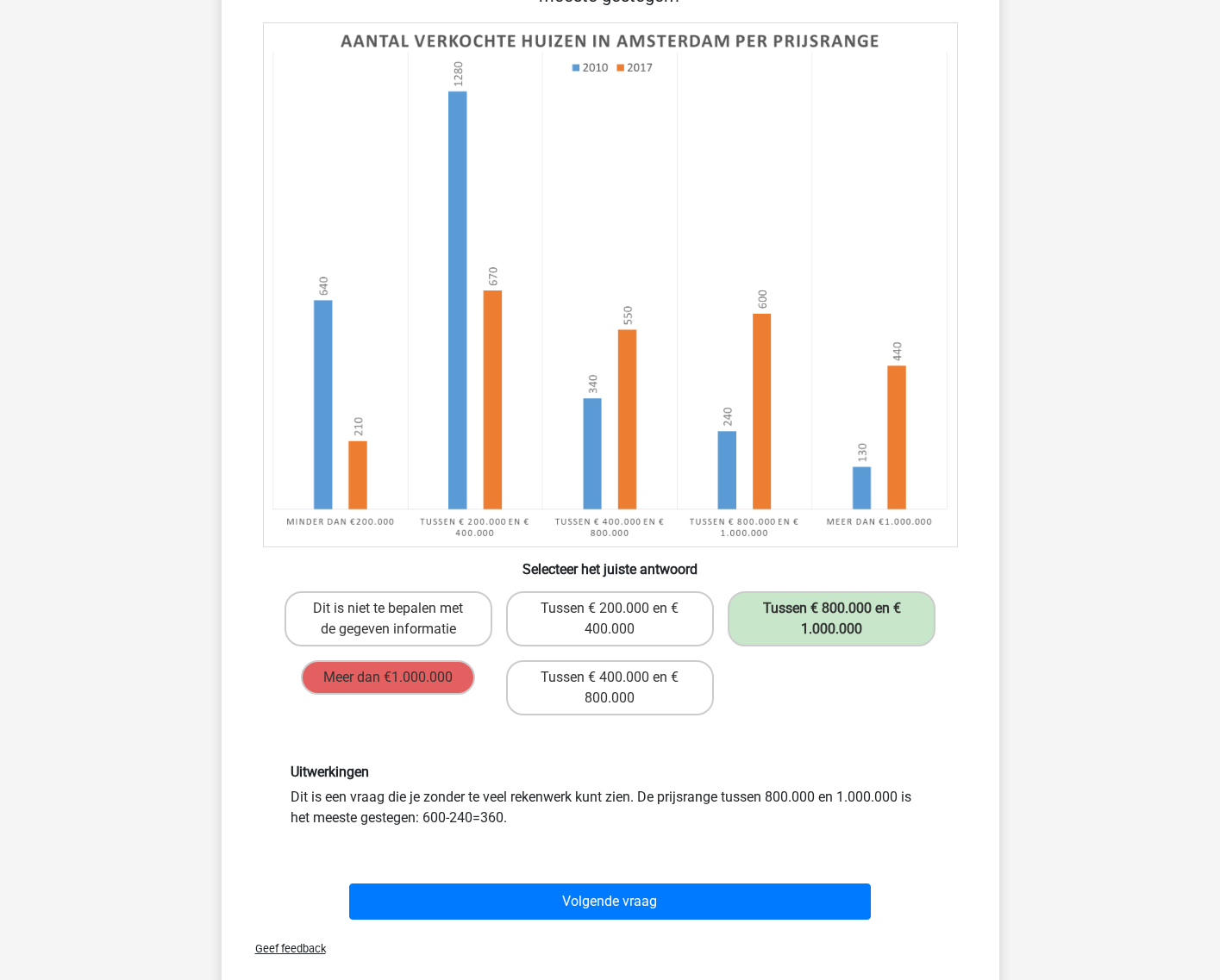
scroll to position [215, 0]
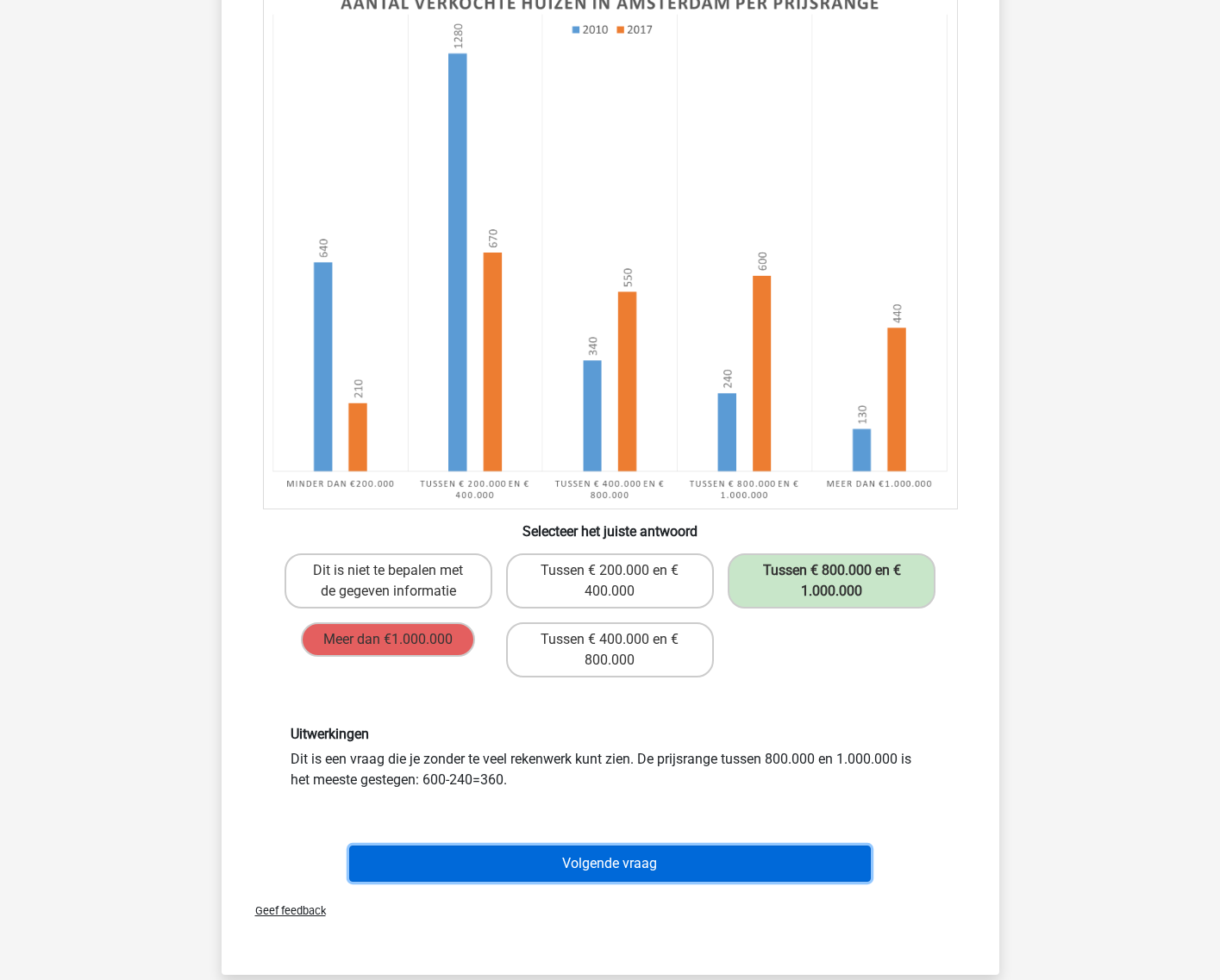
click at [675, 856] on button "Volgende vraag" at bounding box center [610, 864] width 521 height 36
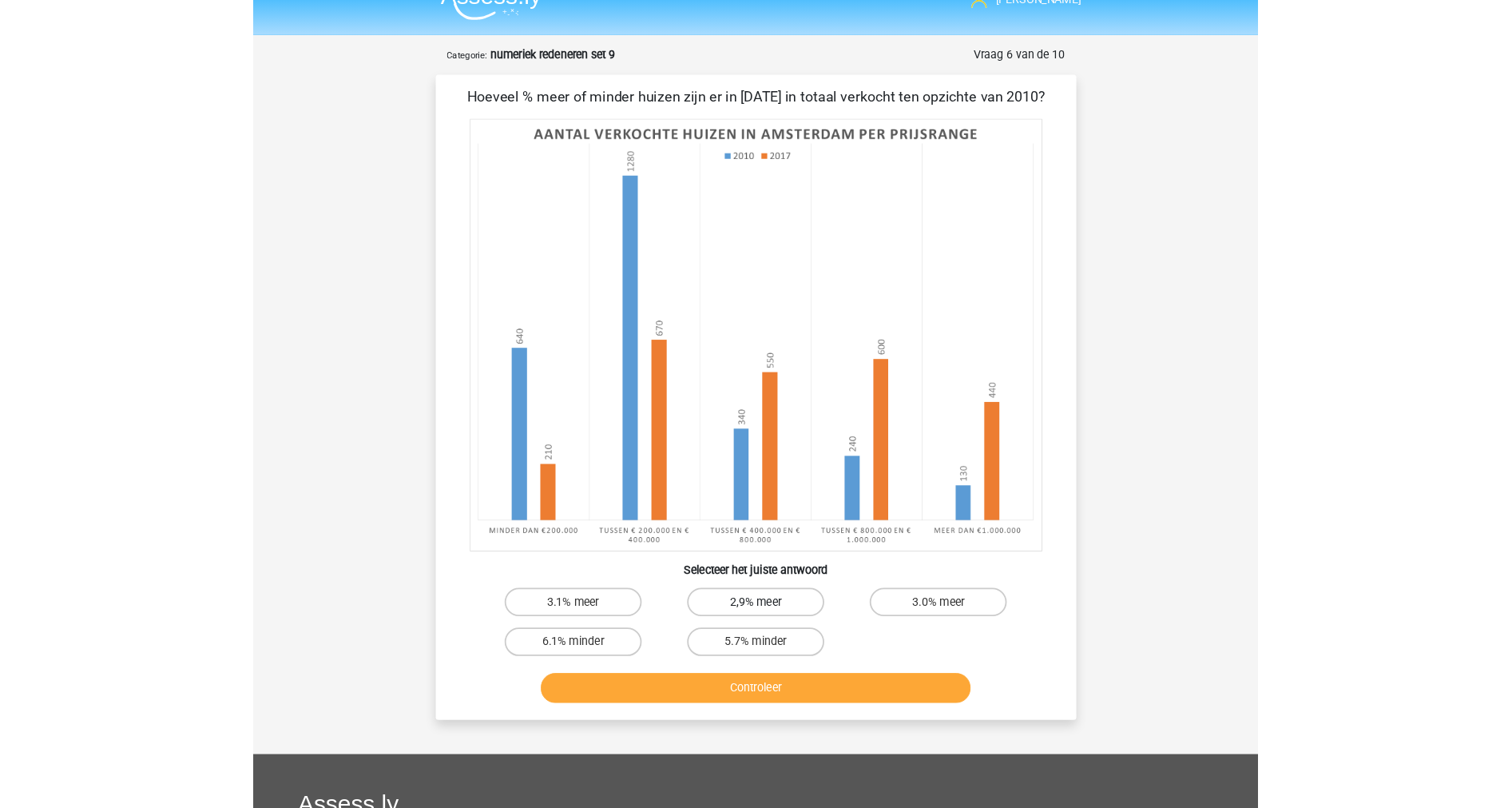
scroll to position [0, 0]
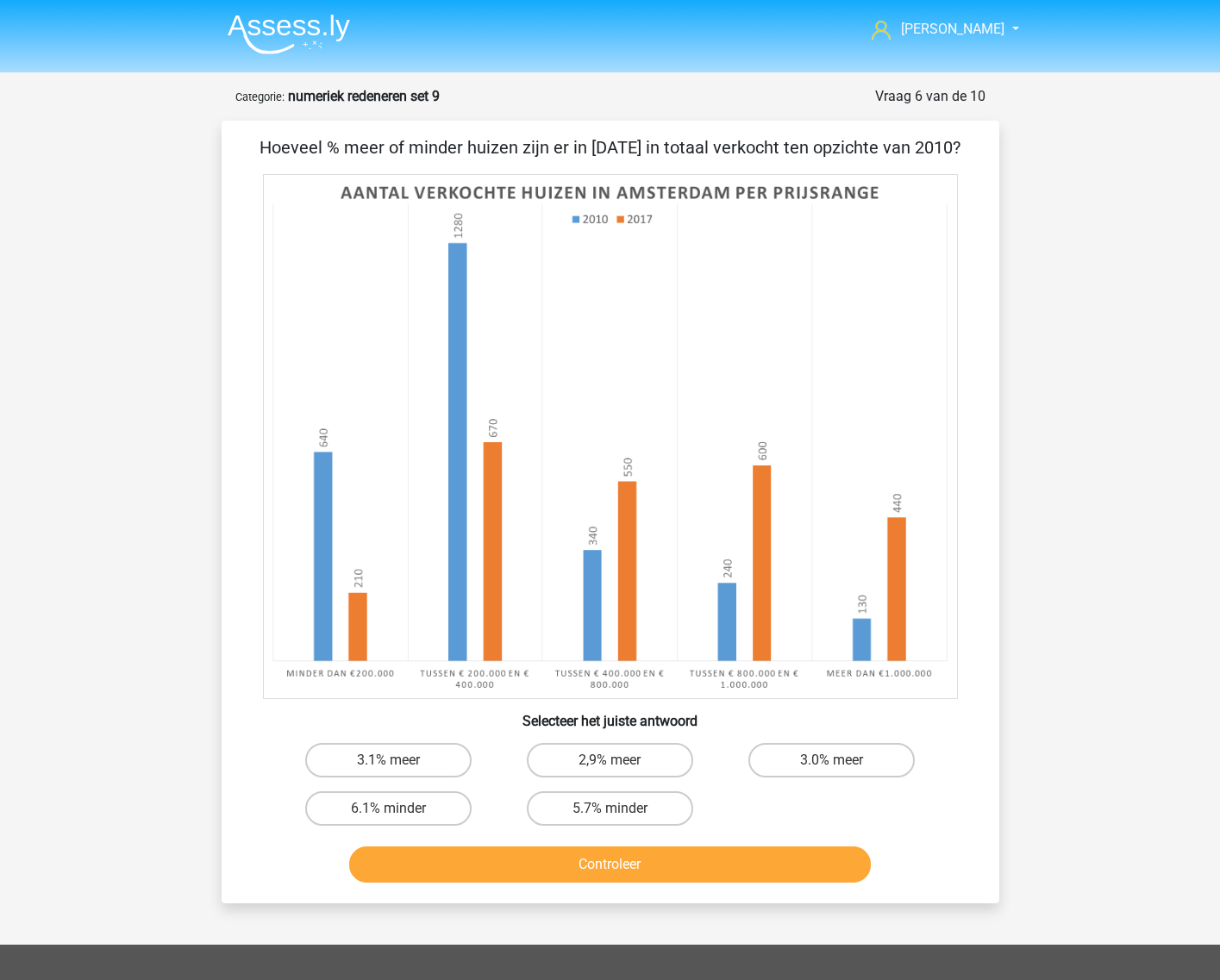
click at [395, 98] on strong "numeriek redeneren set 9" at bounding box center [364, 96] width 152 height 16
click at [394, 96] on strong "numeriek redeneren set 9" at bounding box center [364, 96] width 152 height 16
copy form "Categorie: numeriek redeneren set 9"
click at [70, 606] on div "[PERSON_NAME] [EMAIL_ADDRESS][DOMAIN_NAME] Nederlands English" at bounding box center [610, 700] width 1220 height 1400
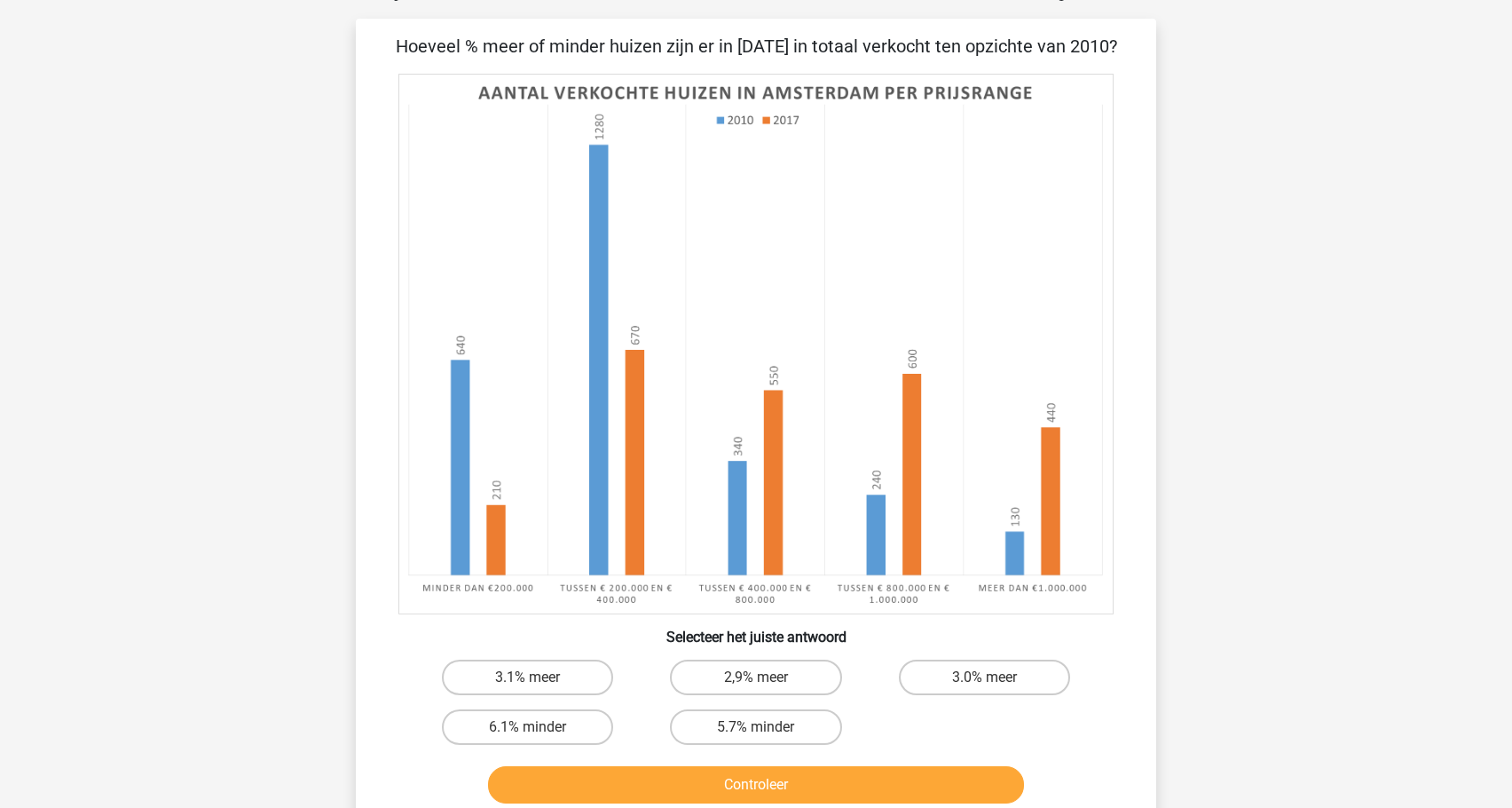
scroll to position [133, 0]
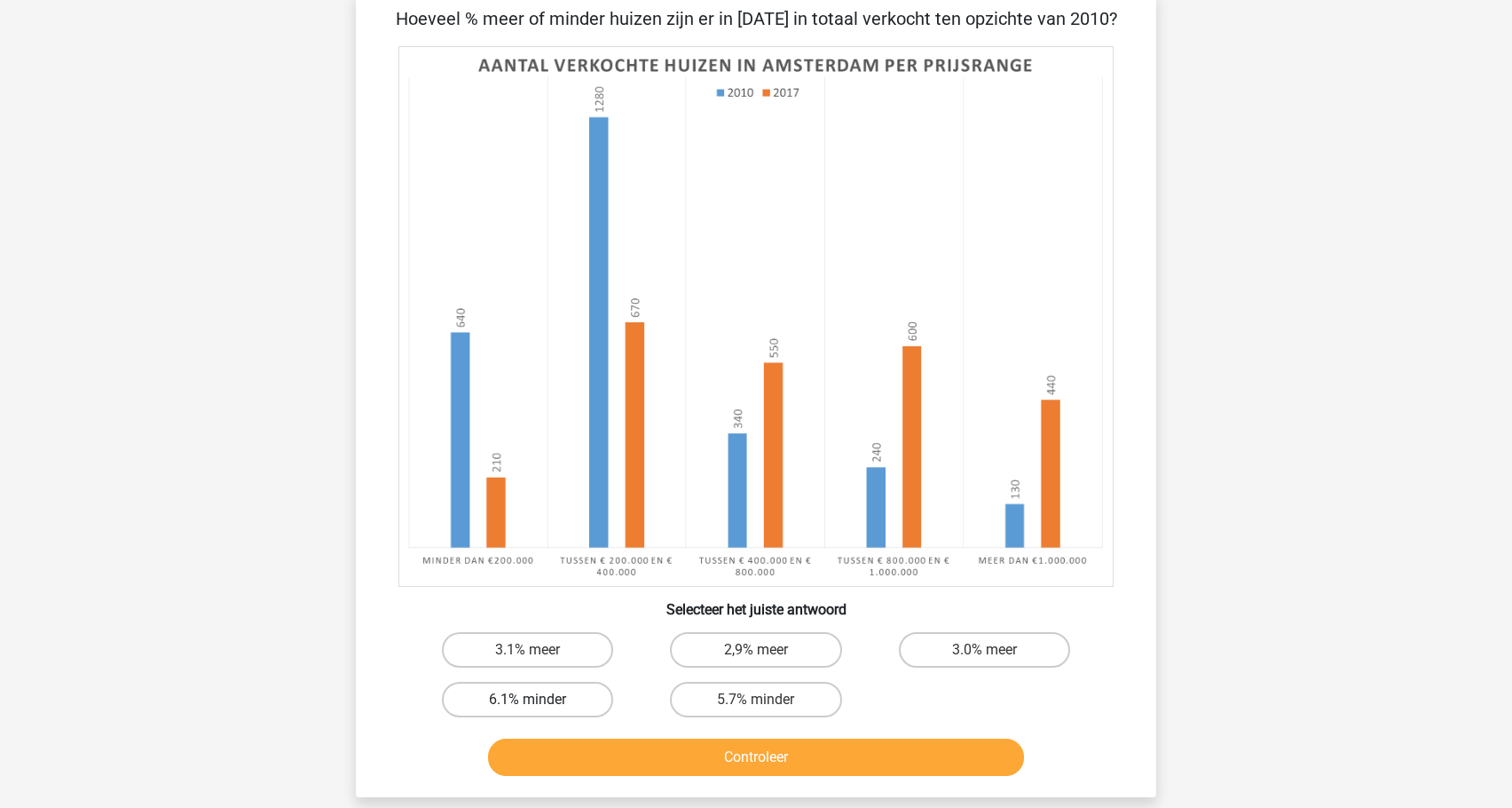
click at [558, 695] on label "6.1% minder" at bounding box center [528, 700] width 171 height 35
click at [540, 700] on input "6.1% minder" at bounding box center [534, 706] width 12 height 12
radio input "true"
click at [583, 756] on button "Controleer" at bounding box center [756, 757] width 537 height 37
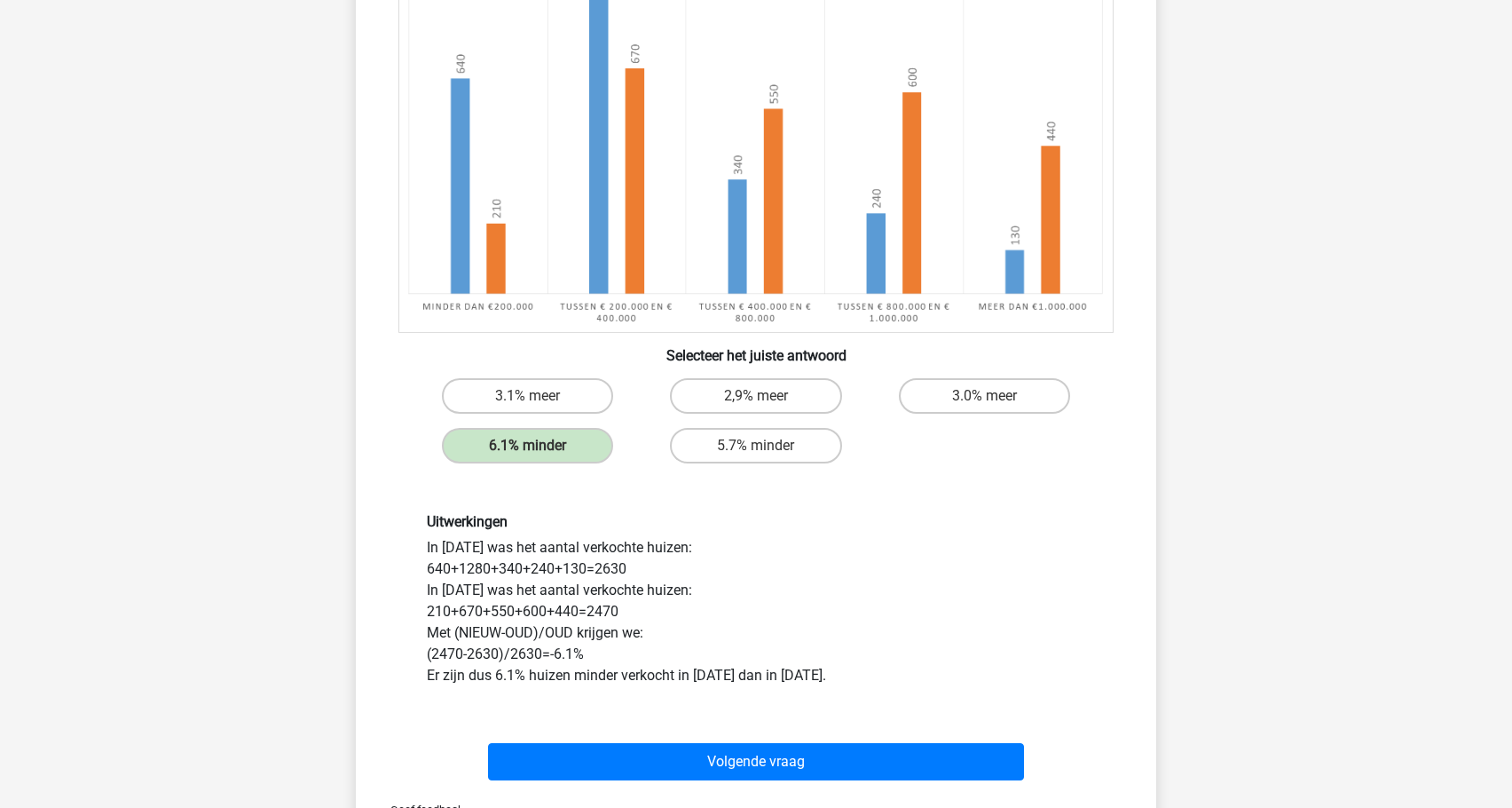
scroll to position [399, 0]
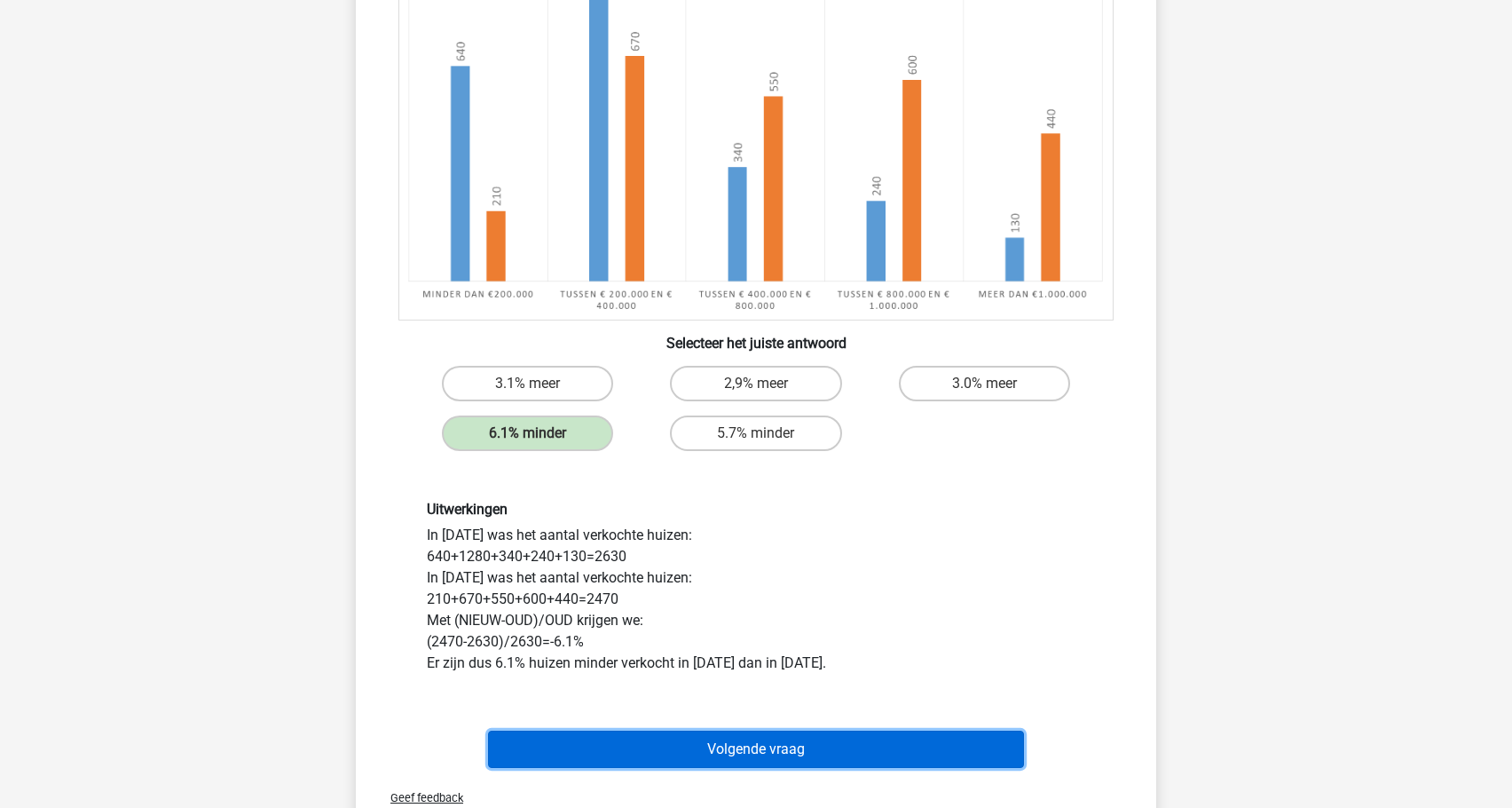
click at [538, 735] on button "Volgende vraag" at bounding box center [756, 749] width 537 height 37
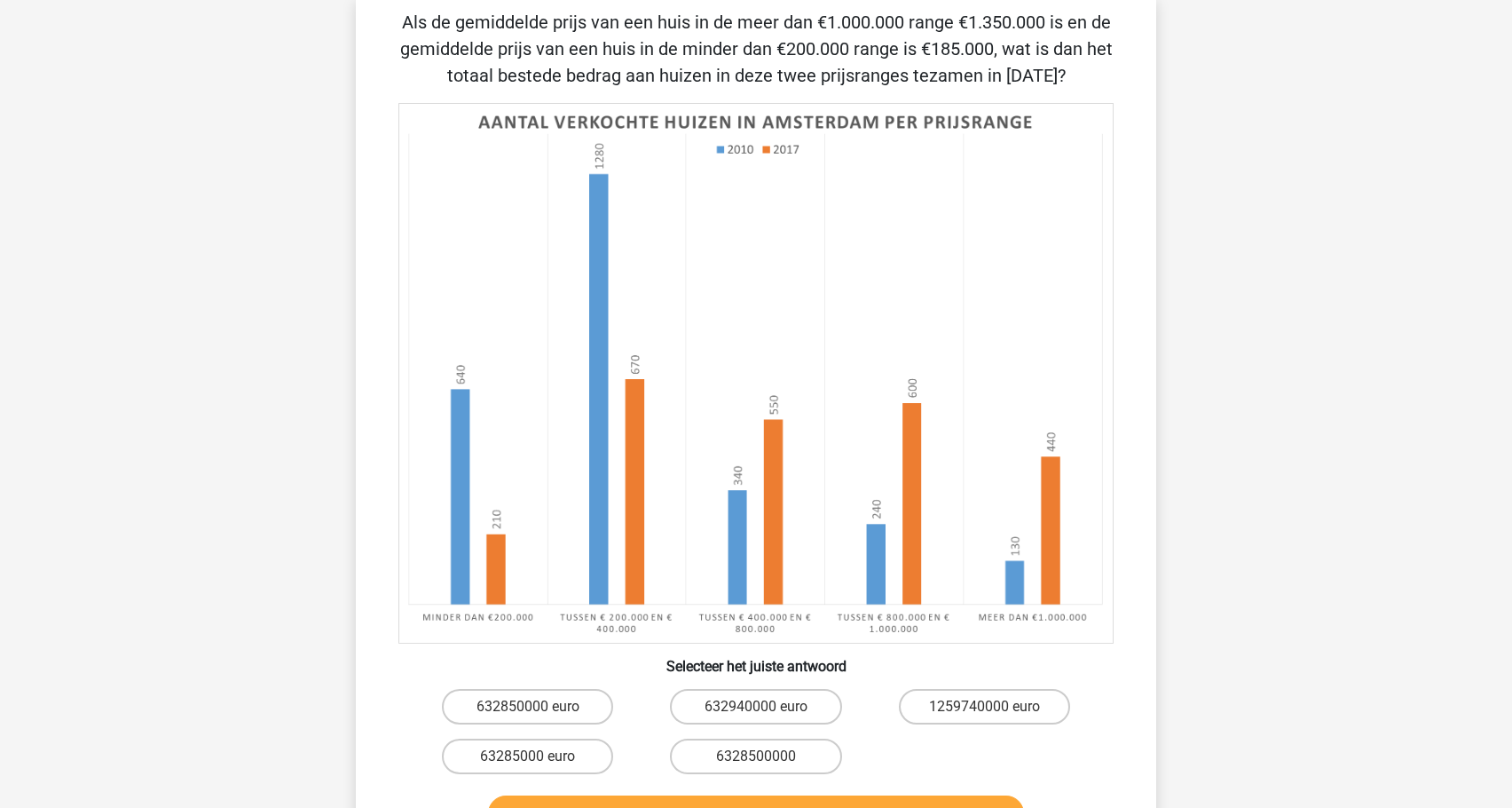
scroll to position [89, 0]
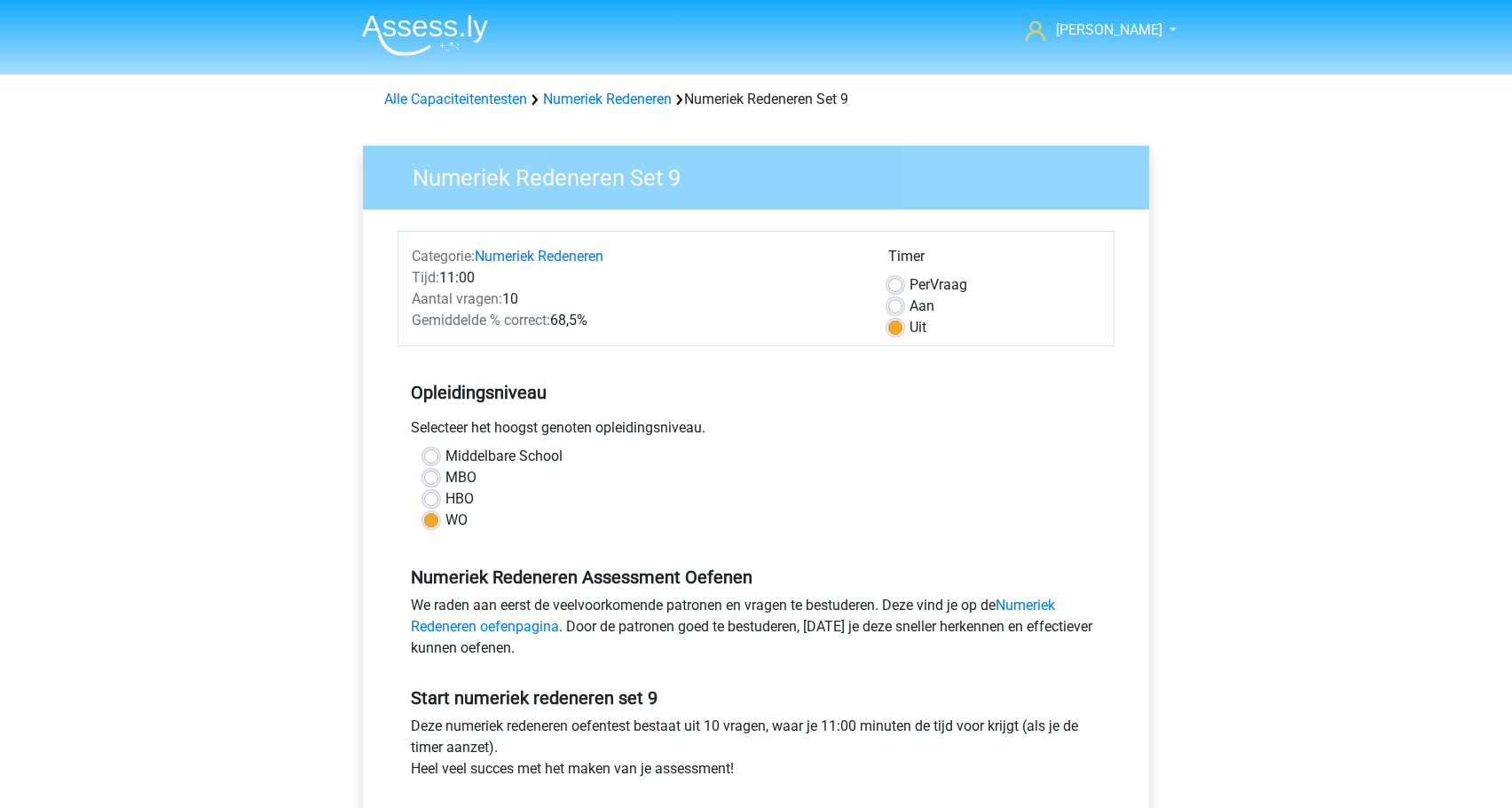
scroll to position [89, 0]
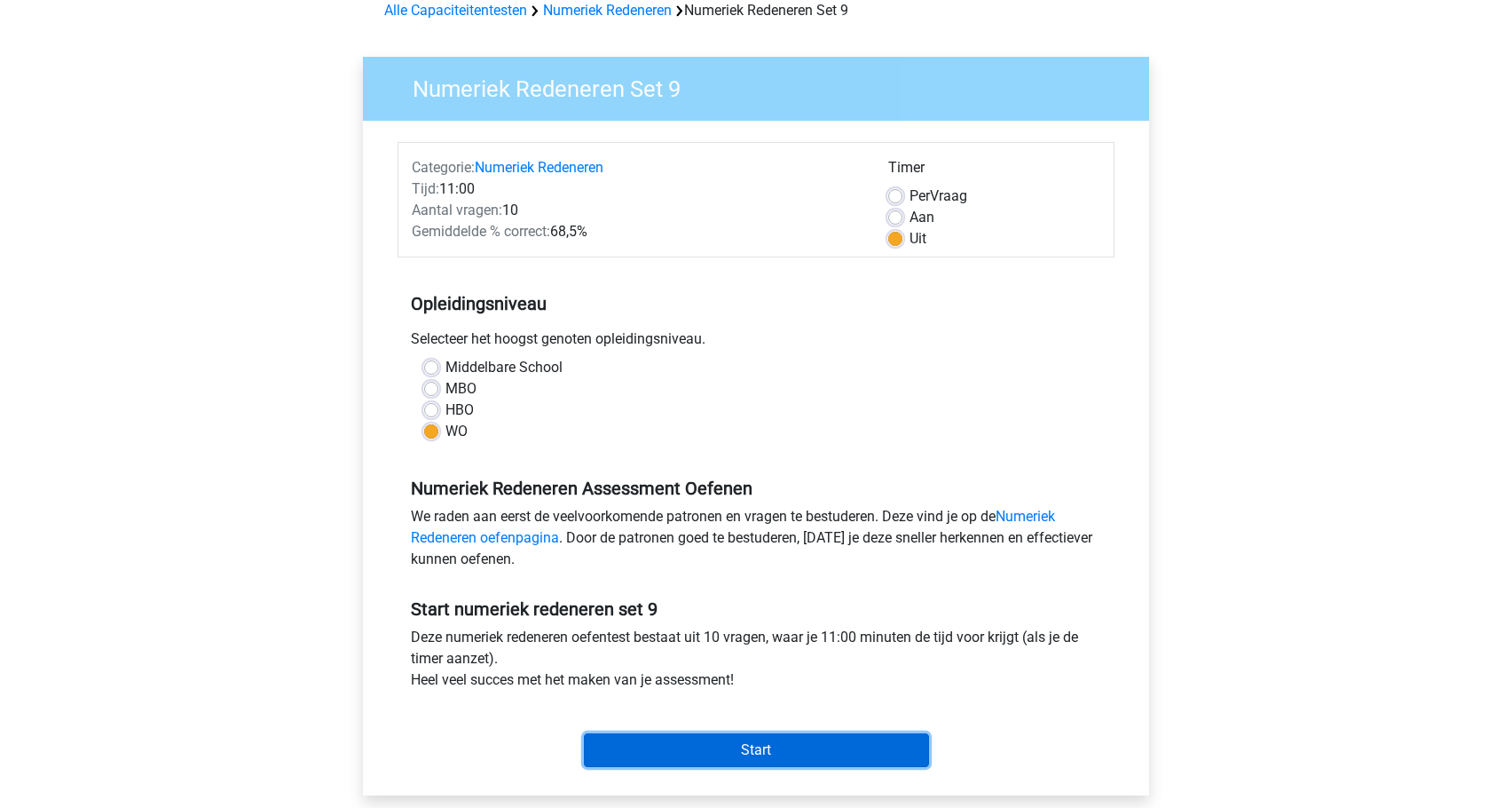
click at [657, 741] on input "Start" at bounding box center [756, 750] width 345 height 34
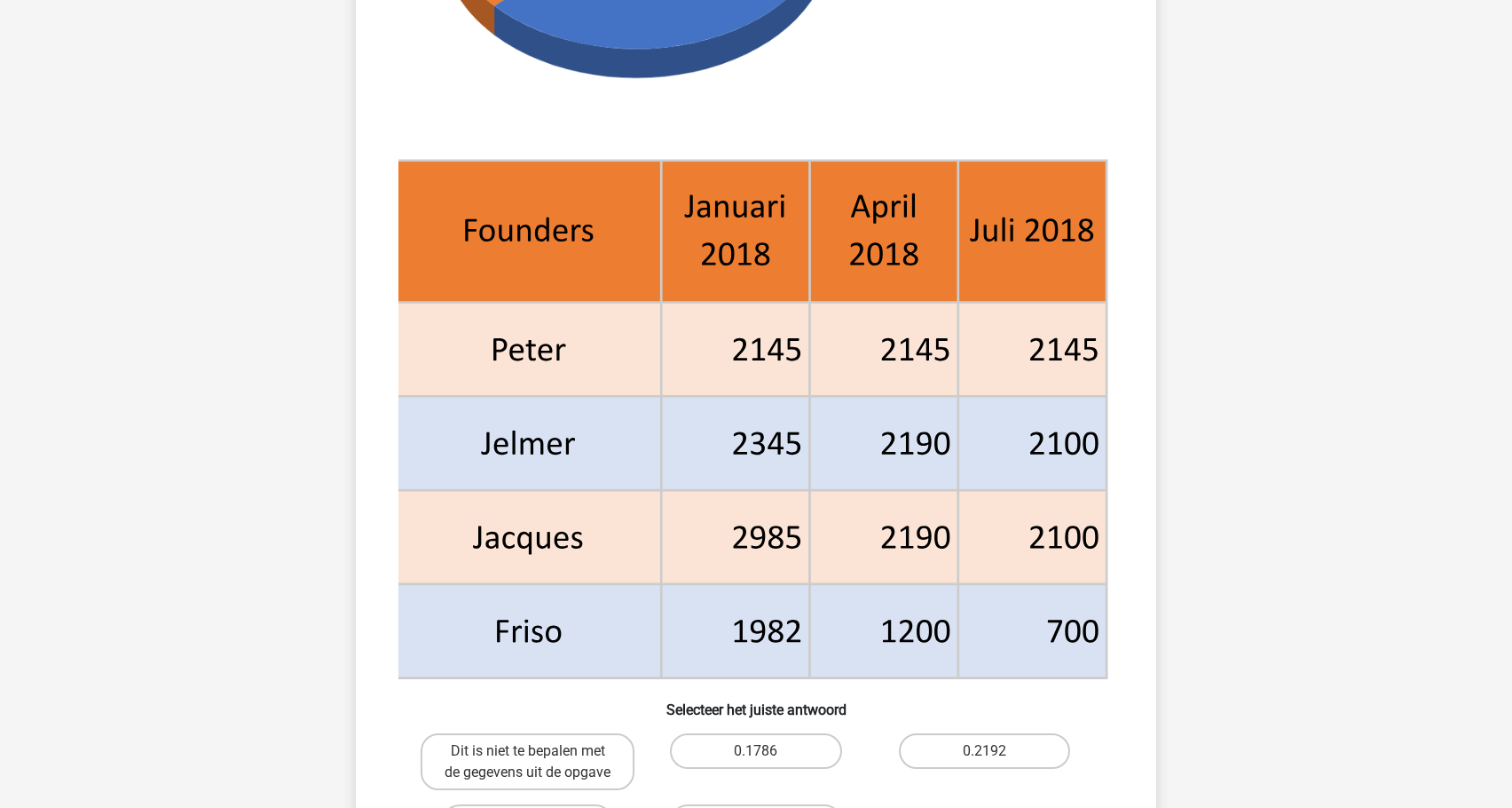
scroll to position [888, 0]
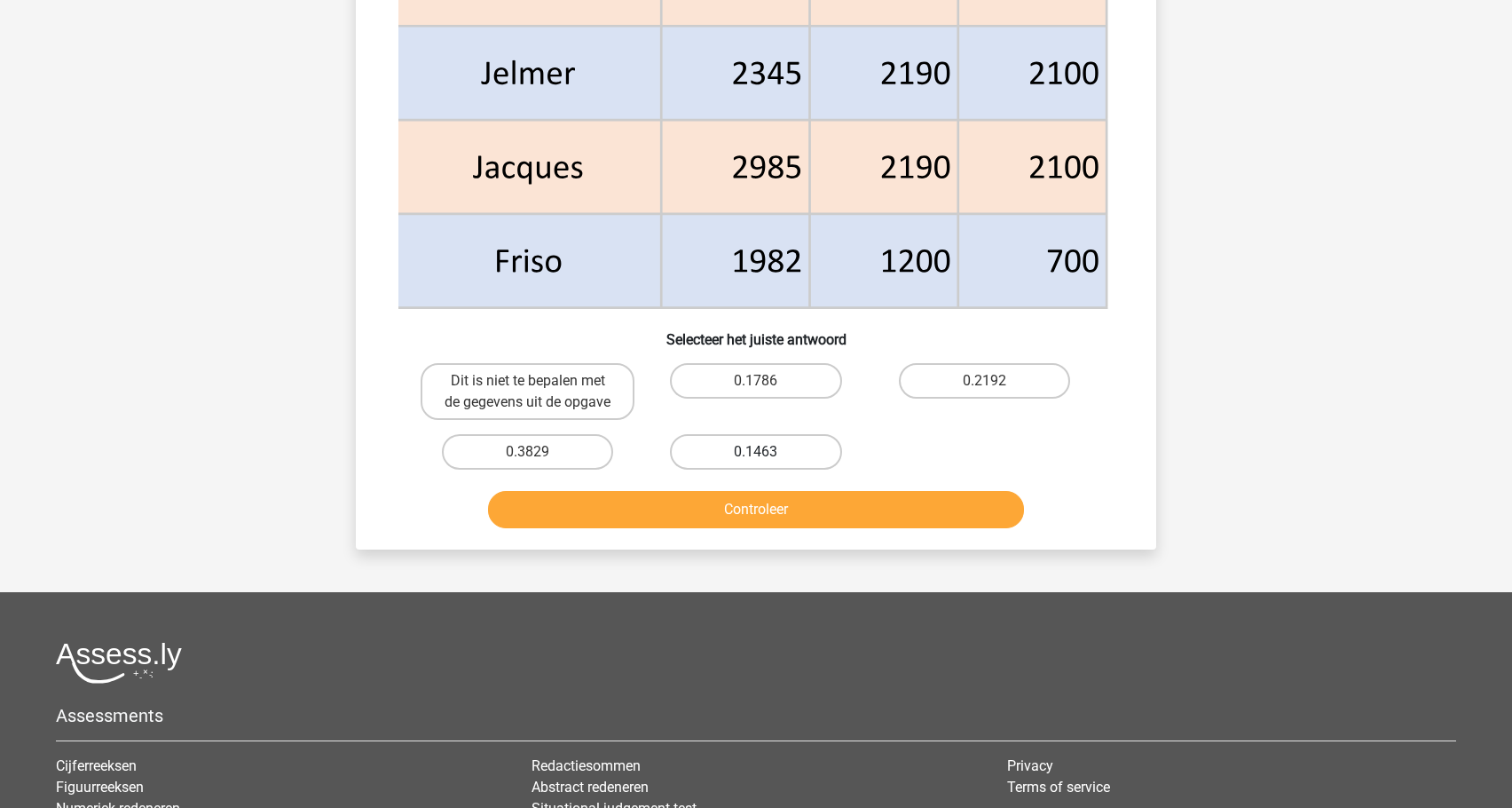
click at [703, 444] on label "0.1463" at bounding box center [756, 451] width 171 height 35
click at [756, 451] on input "0.1463" at bounding box center [761, 457] width 12 height 12
radio input "true"
click at [698, 505] on button "Controleer" at bounding box center [756, 509] width 537 height 37
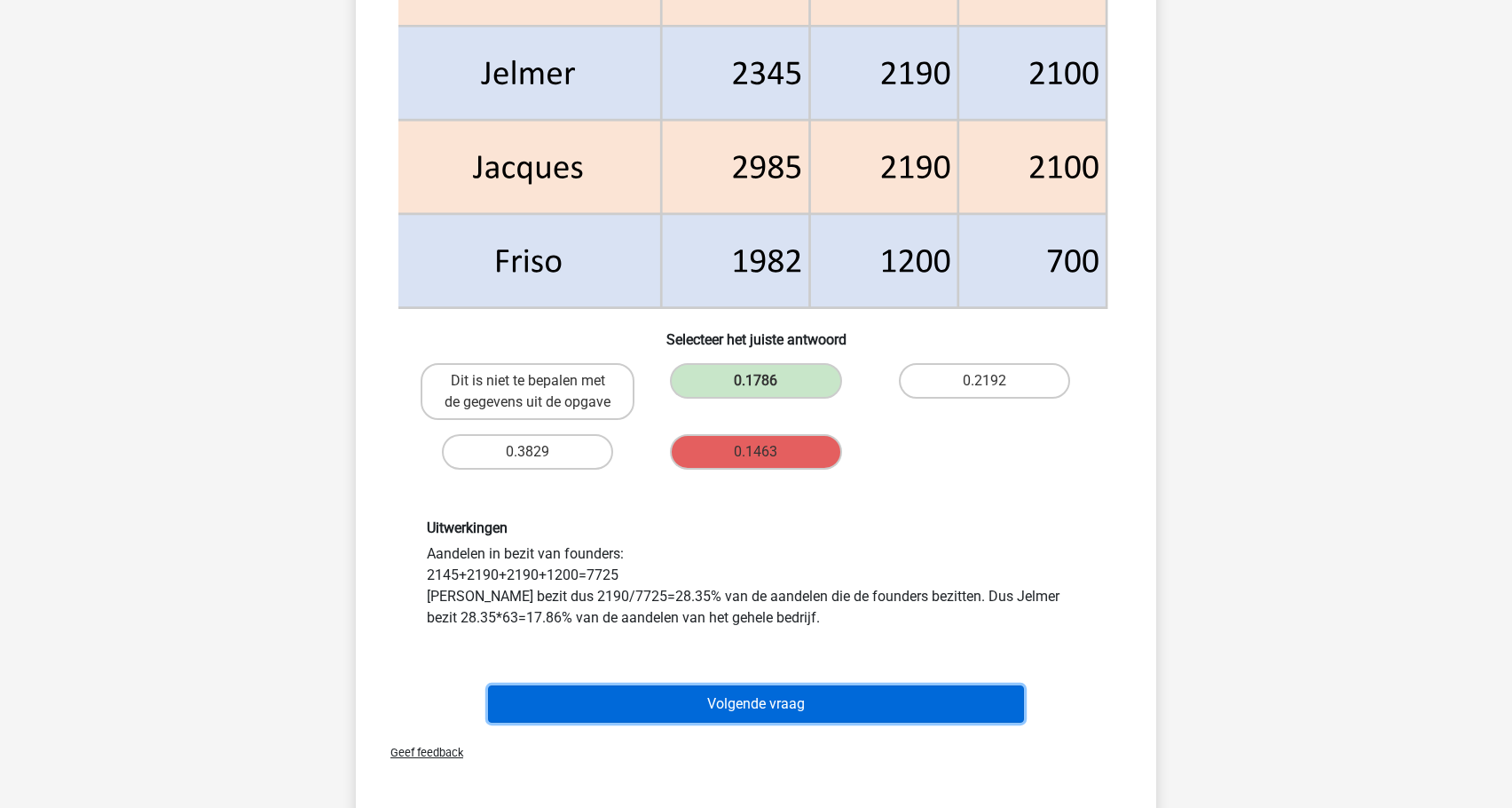
click at [703, 707] on button "Volgende vraag" at bounding box center [756, 704] width 537 height 37
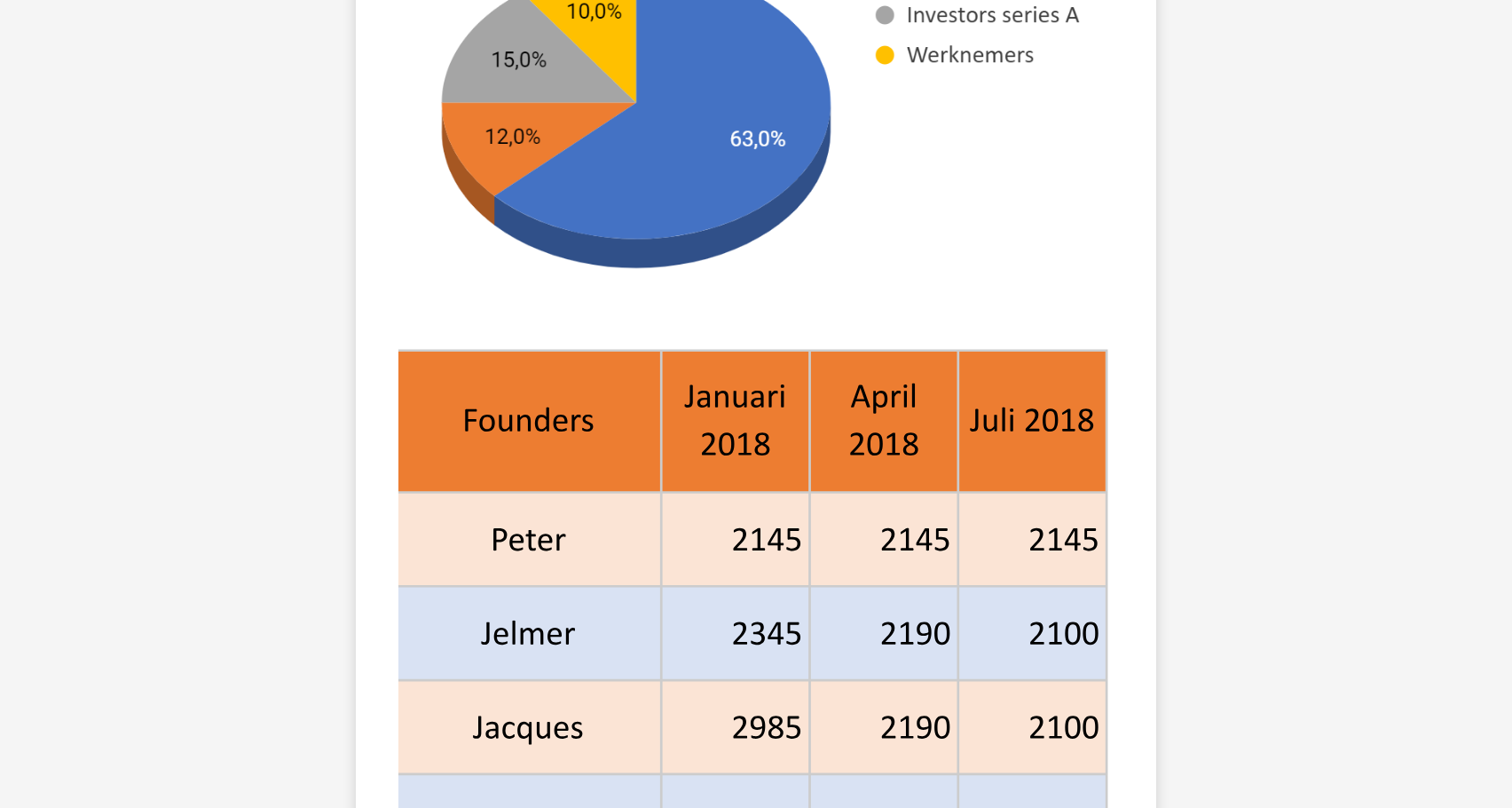
scroll to position [710, 0]
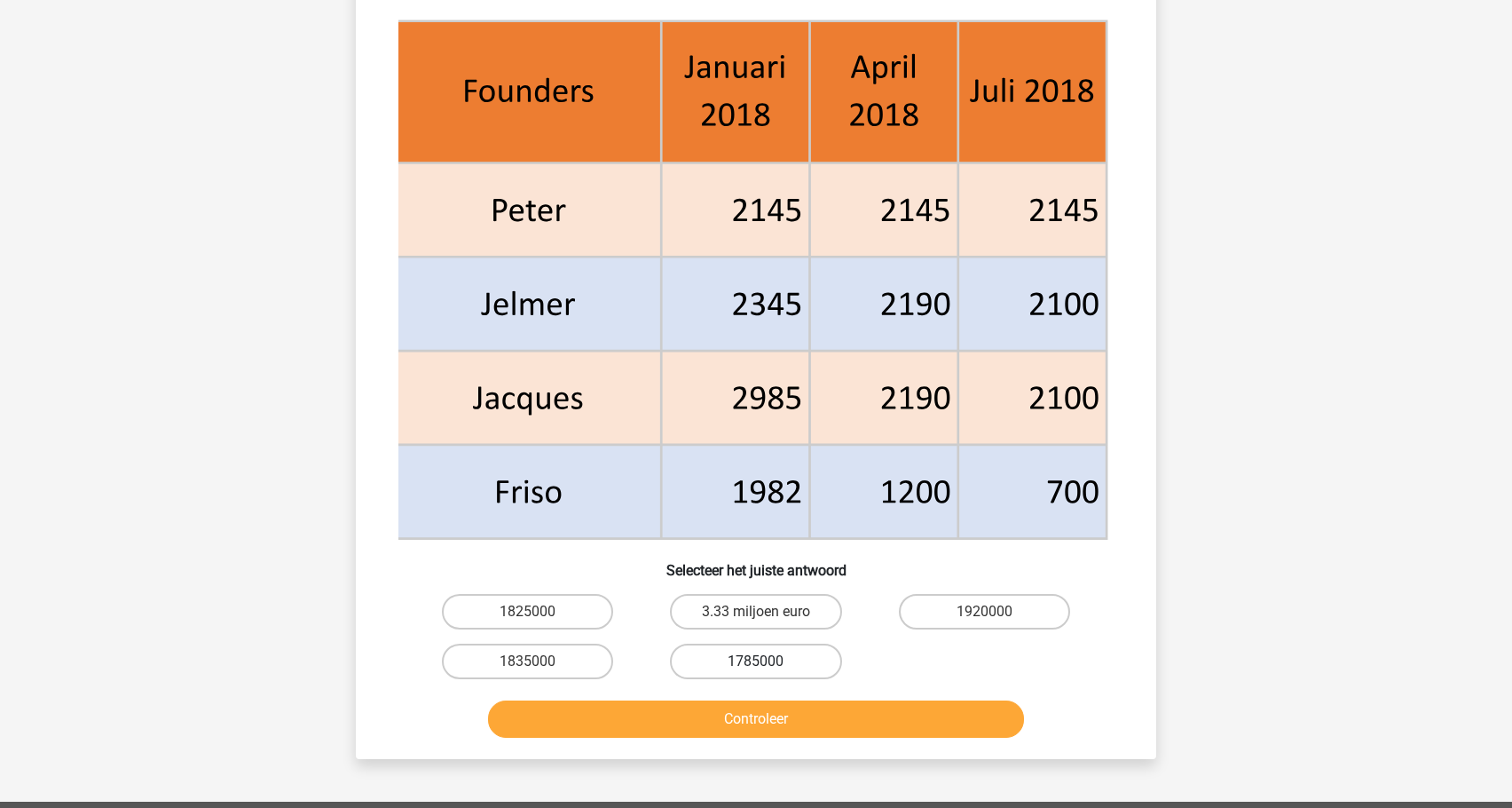
click at [711, 659] on label "1785000" at bounding box center [756, 661] width 171 height 35
click at [756, 661] on input "1785000" at bounding box center [761, 667] width 12 height 12
radio input "true"
click at [664, 726] on button "Controleer" at bounding box center [756, 719] width 537 height 37
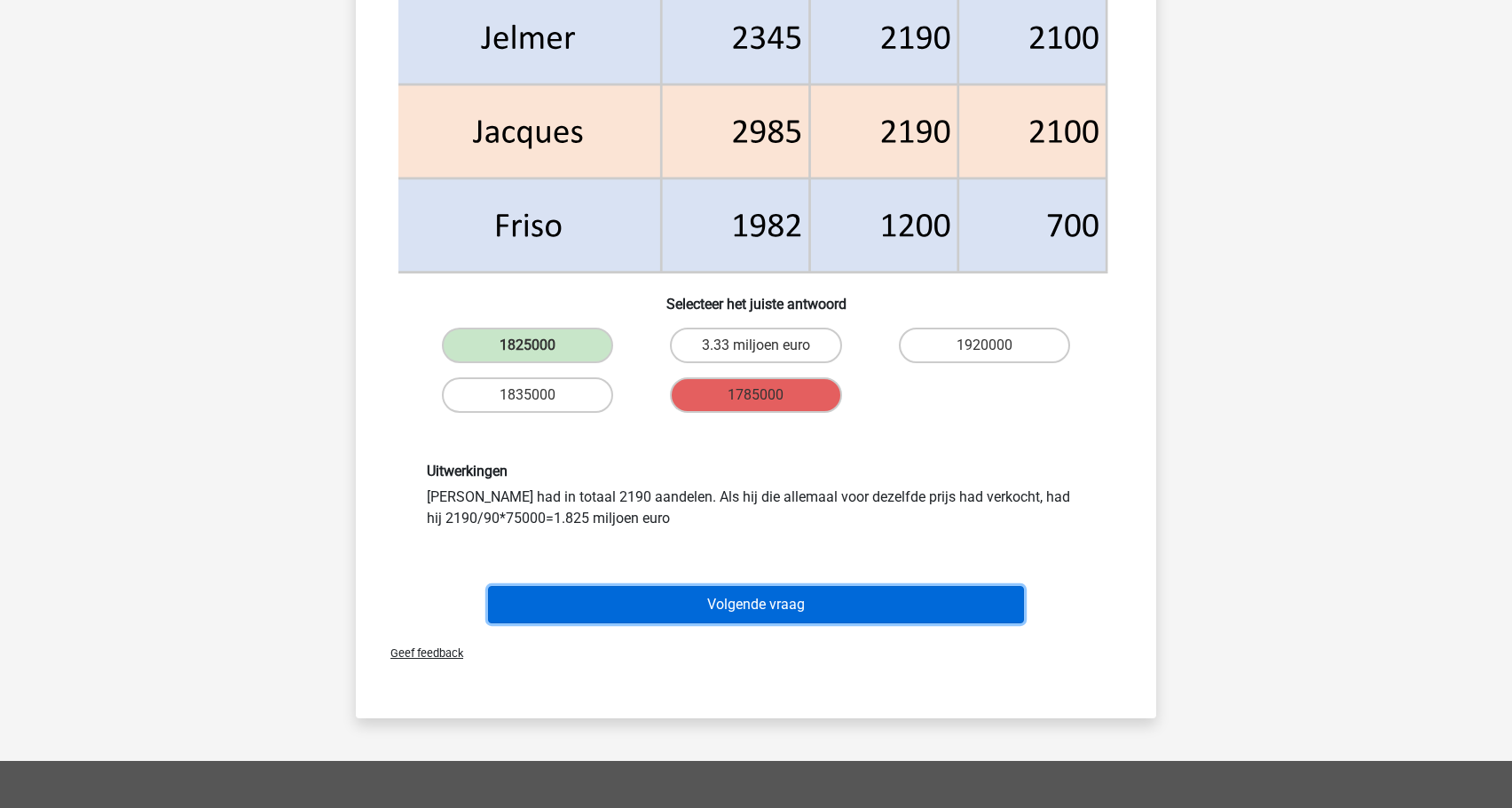
click at [687, 603] on button "Volgende vraag" at bounding box center [756, 604] width 537 height 37
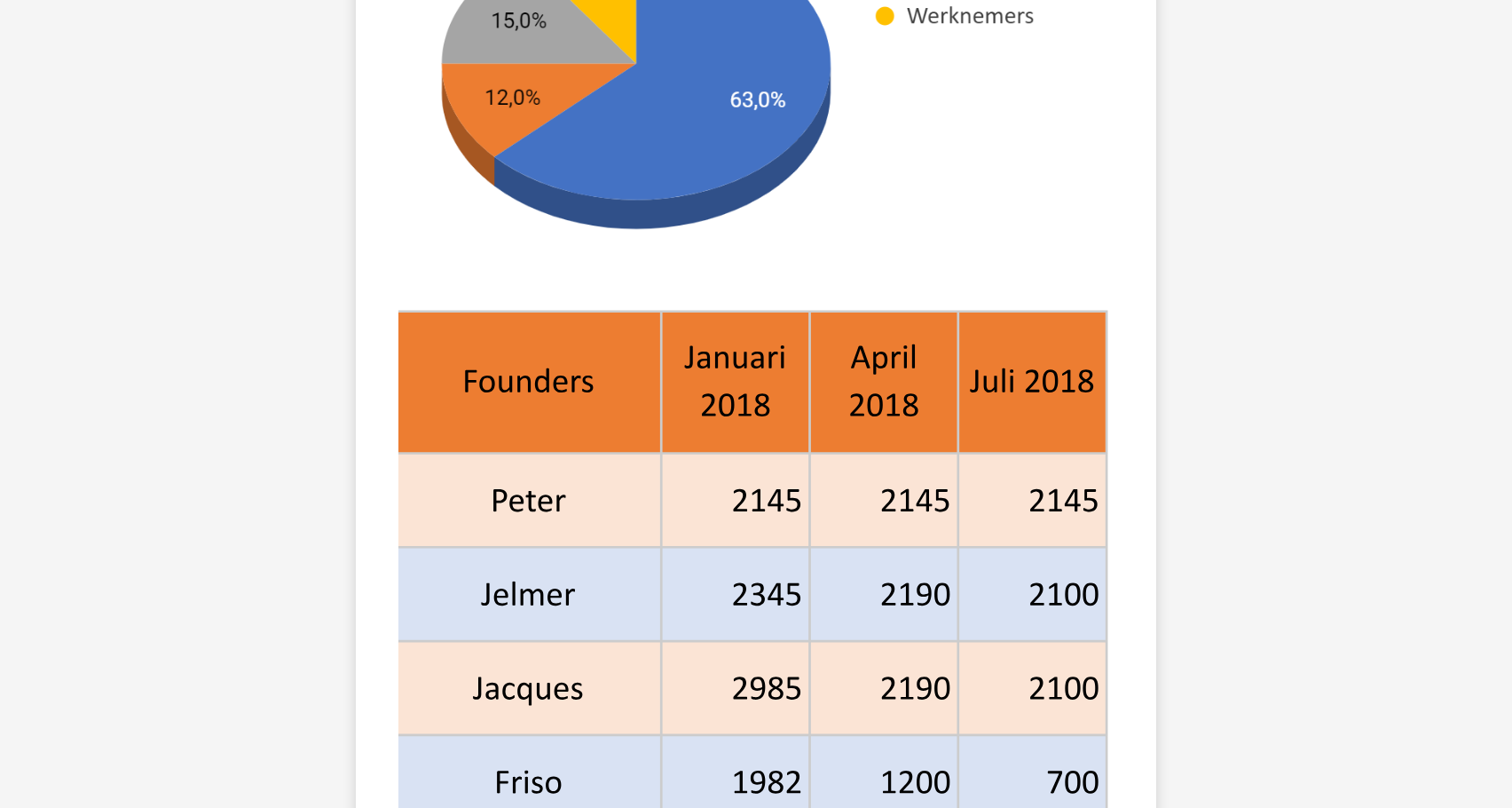
scroll to position [714, 0]
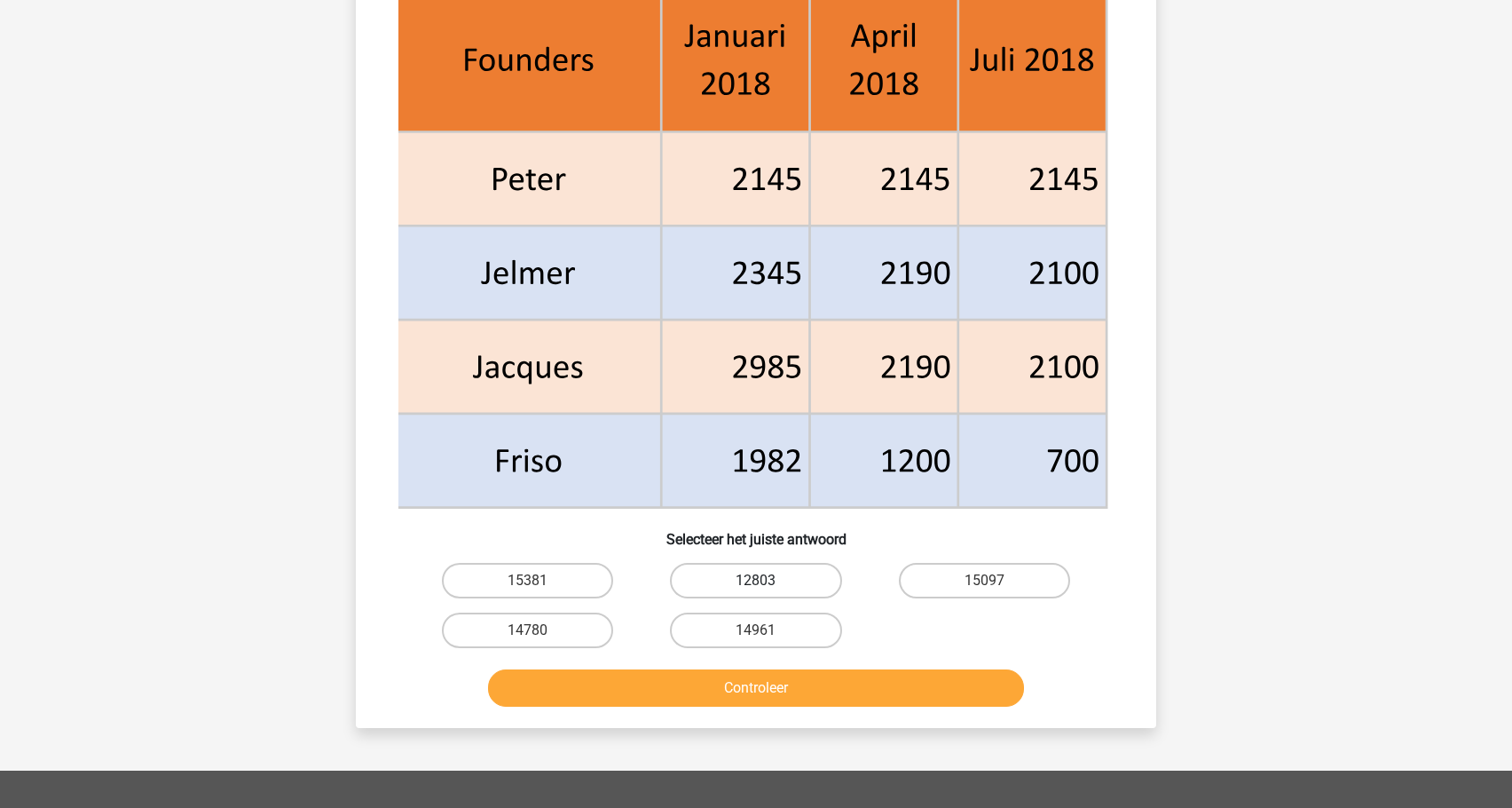
click at [714, 595] on label "12803" at bounding box center [756, 580] width 171 height 35
click at [756, 592] on input "12803" at bounding box center [761, 586] width 12 height 12
radio input "true"
click at [688, 685] on button "Controleer" at bounding box center [756, 688] width 537 height 37
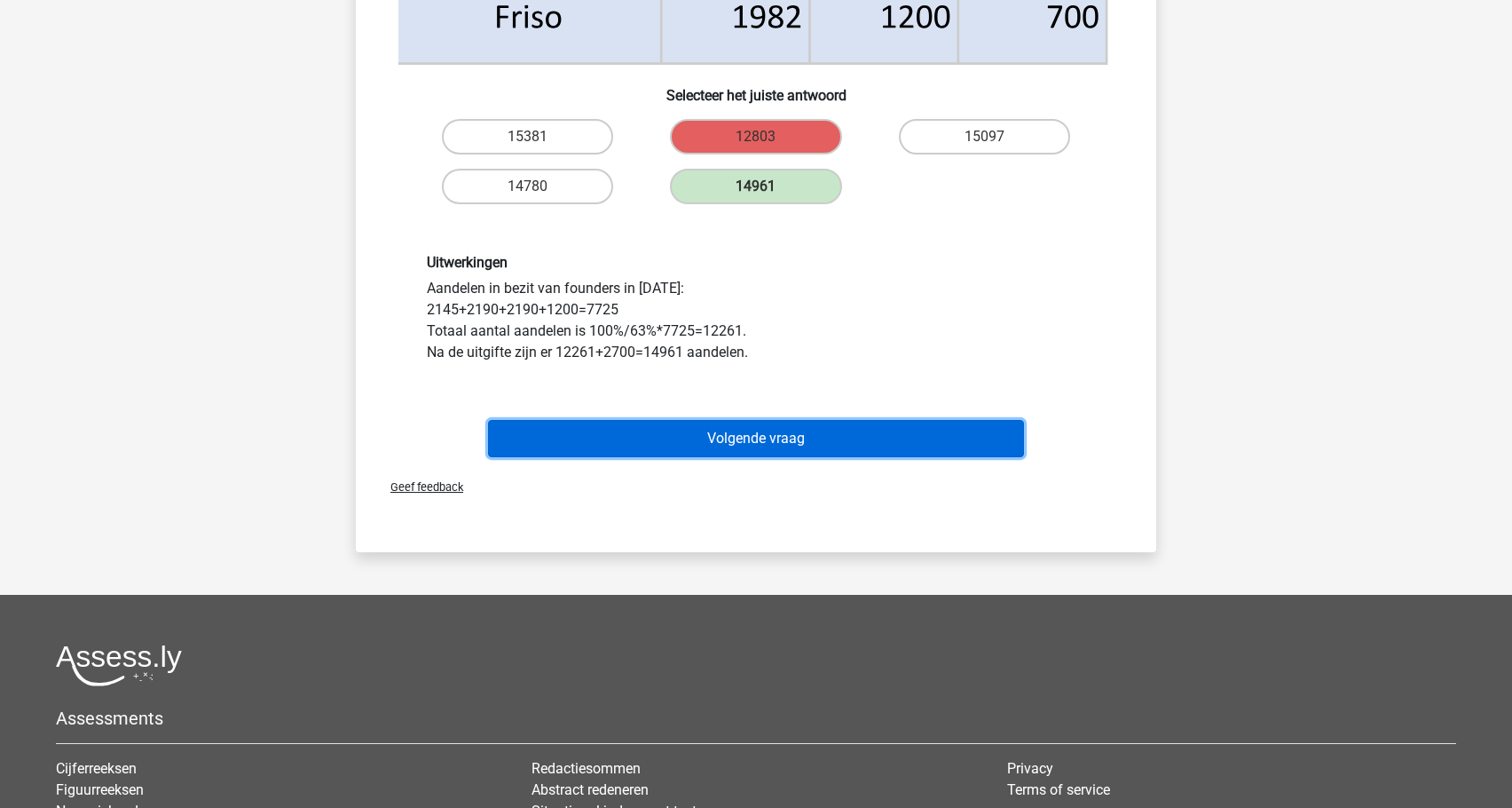
click at [699, 454] on button "Volgende vraag" at bounding box center [756, 438] width 537 height 37
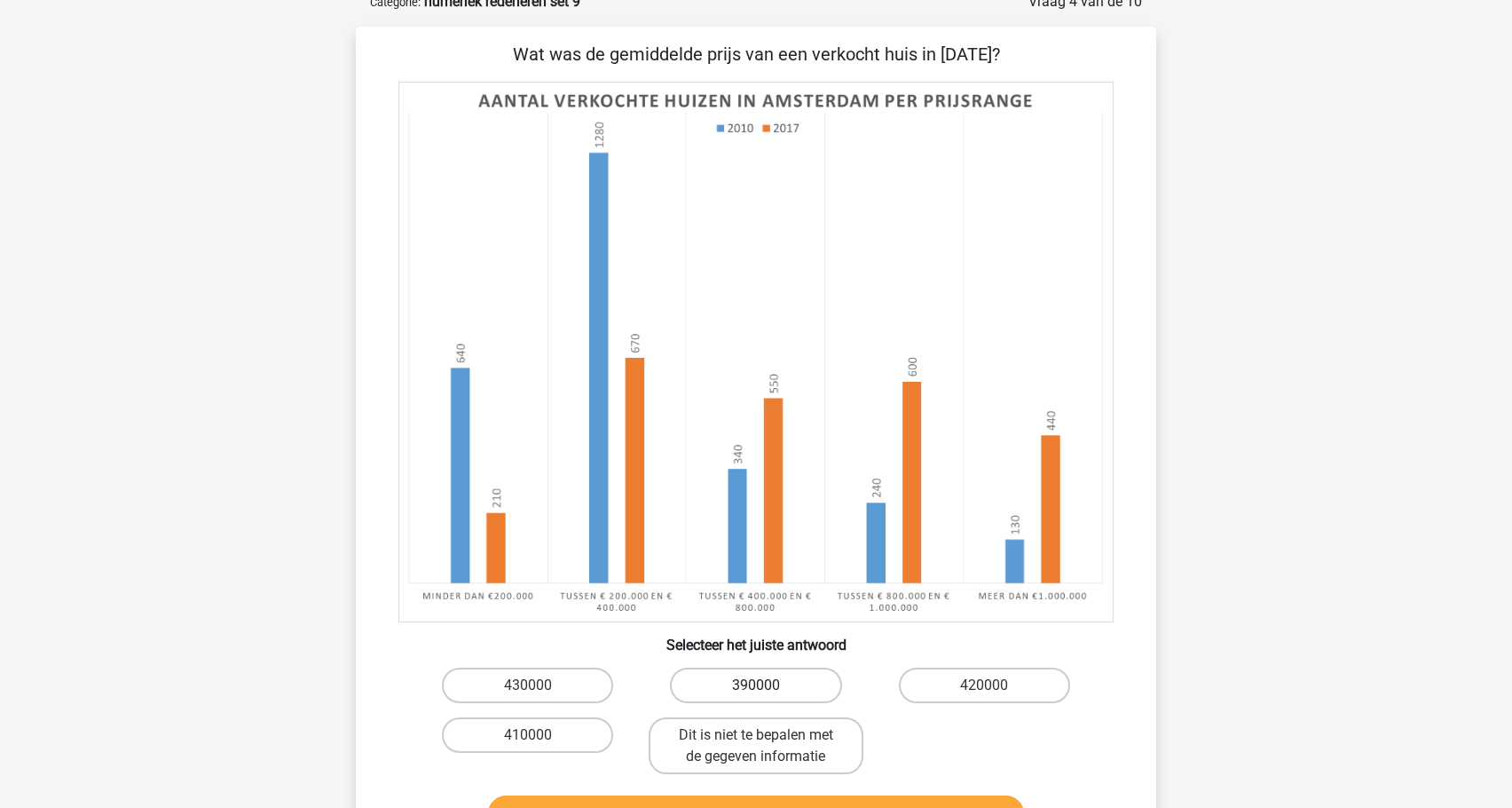
scroll to position [249, 0]
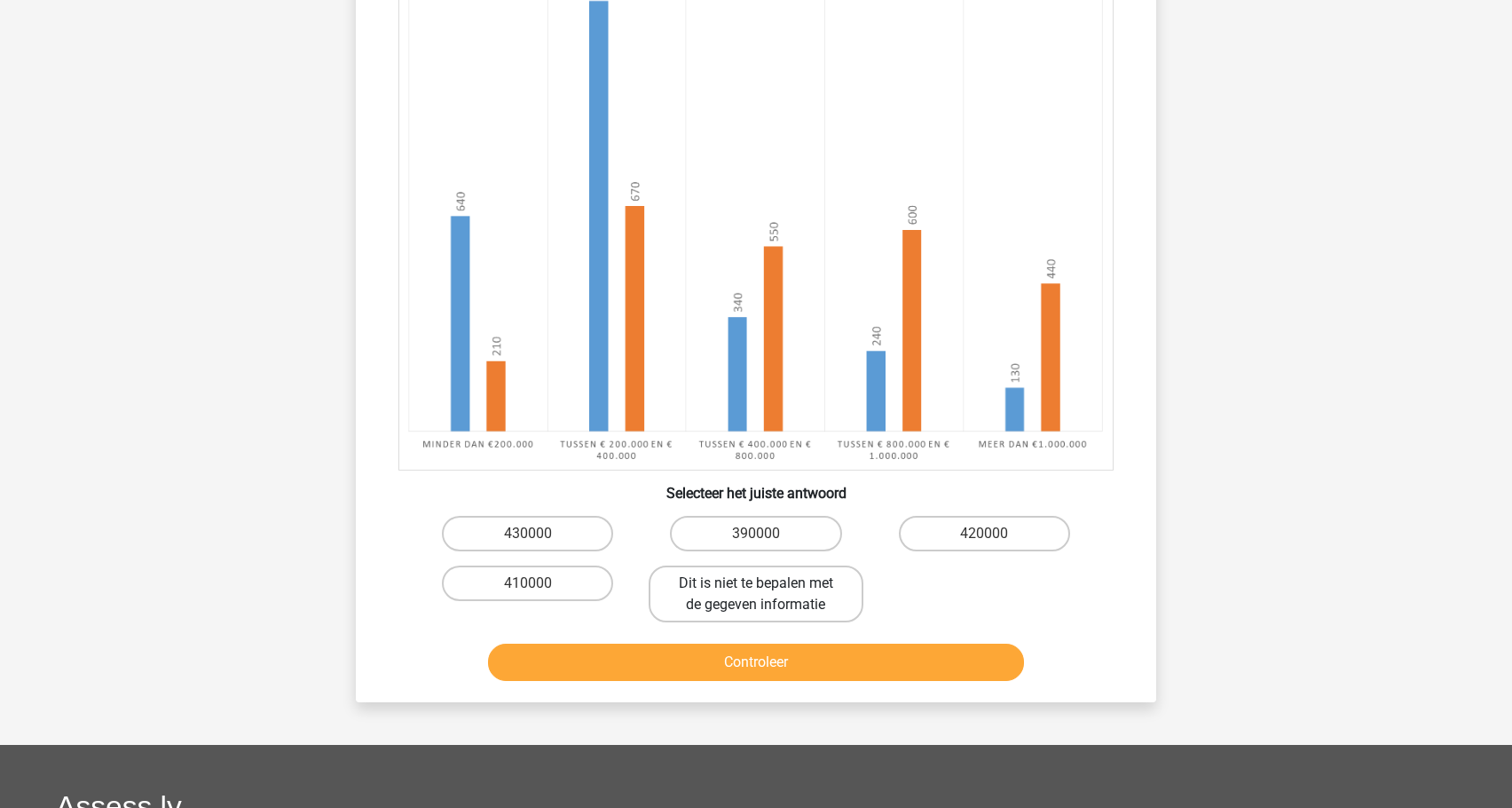
drag, startPoint x: 714, startPoint y: 521, endPoint x: 701, endPoint y: 580, distance: 60.4
click at [712, 530] on label "390000" at bounding box center [756, 533] width 171 height 35
click at [756, 533] on input "390000" at bounding box center [761, 539] width 12 height 12
radio input "true"
click at [681, 659] on button "Controleer" at bounding box center [756, 662] width 537 height 37
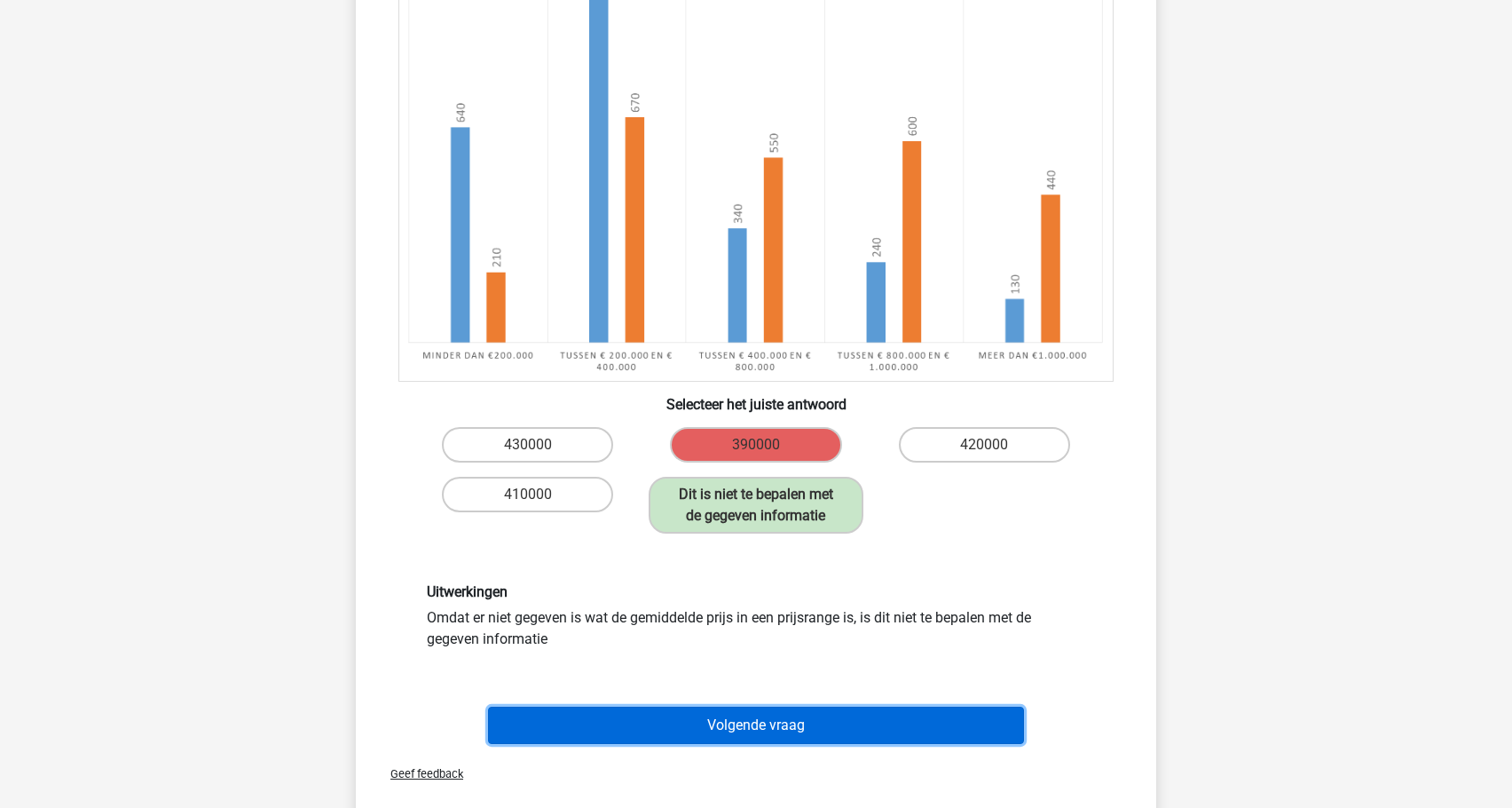
click at [669, 719] on button "Volgende vraag" at bounding box center [756, 725] width 537 height 37
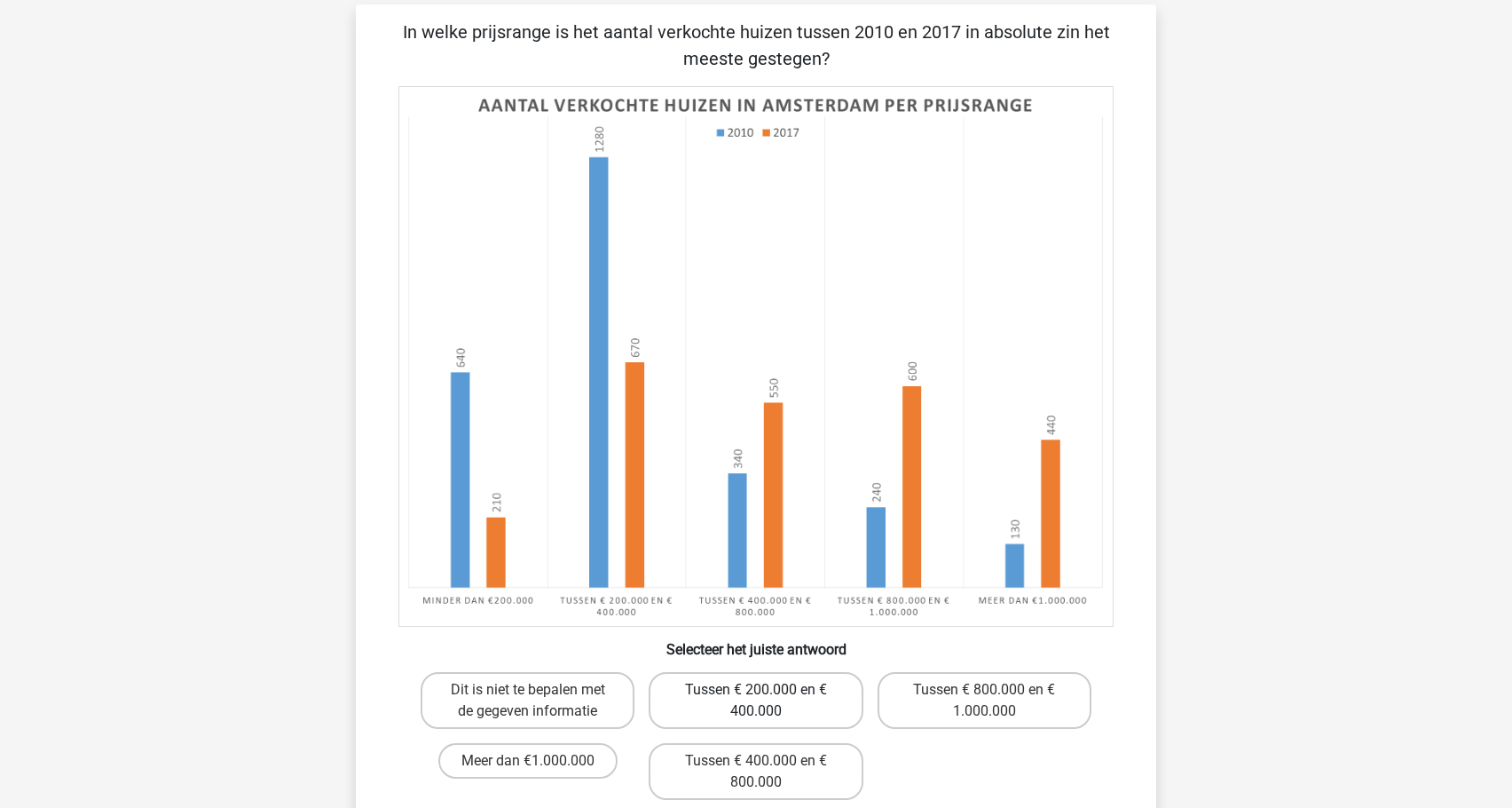
scroll to position [89, 0]
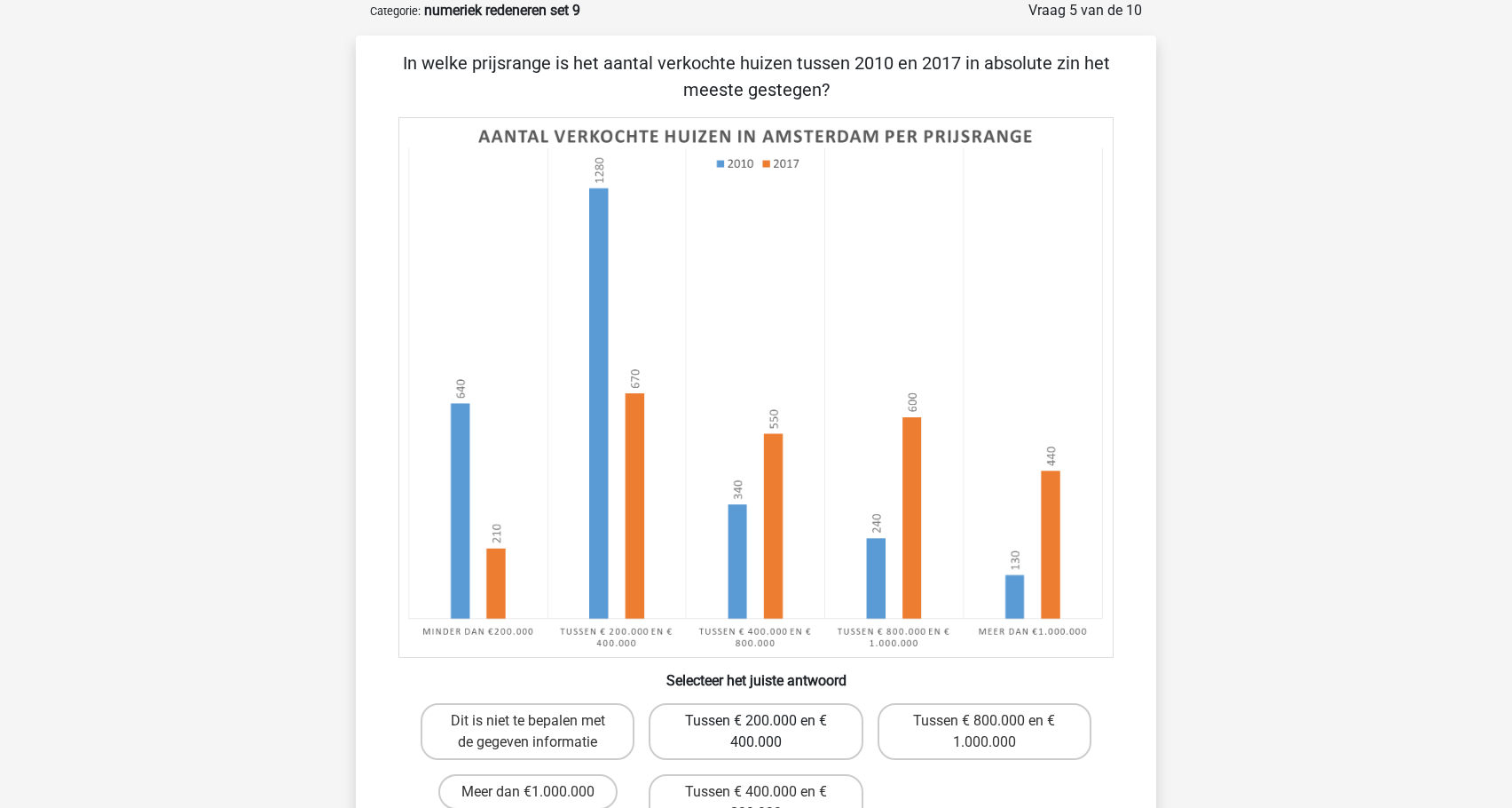
click at [722, 728] on label "Tussen € 200.000 en € 400.000" at bounding box center [755, 731] width 214 height 57
click at [756, 728] on input "Tussen € 200.000 en € 400.000" at bounding box center [761, 726] width 12 height 12
radio input "true"
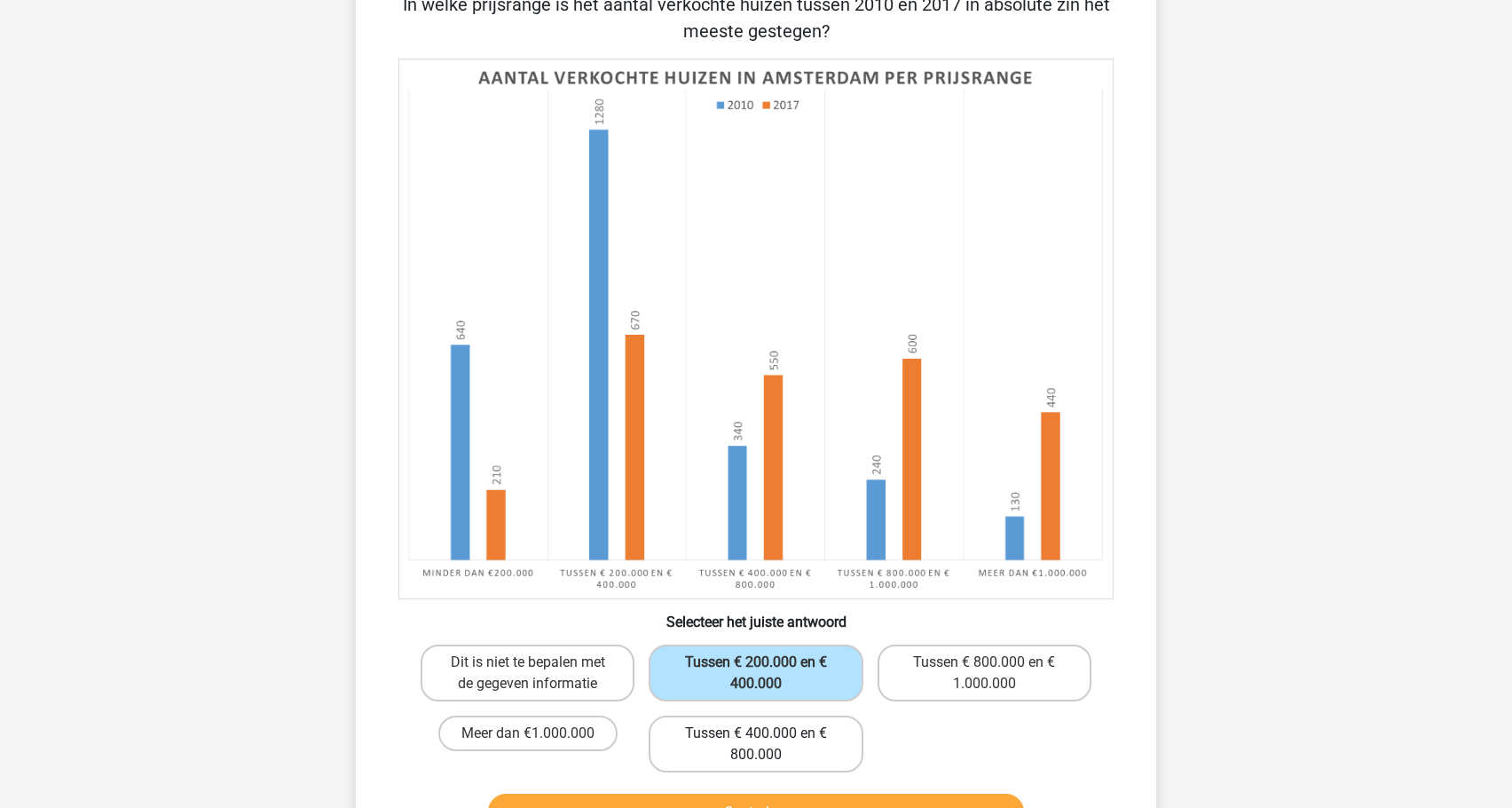
scroll to position [177, 0]
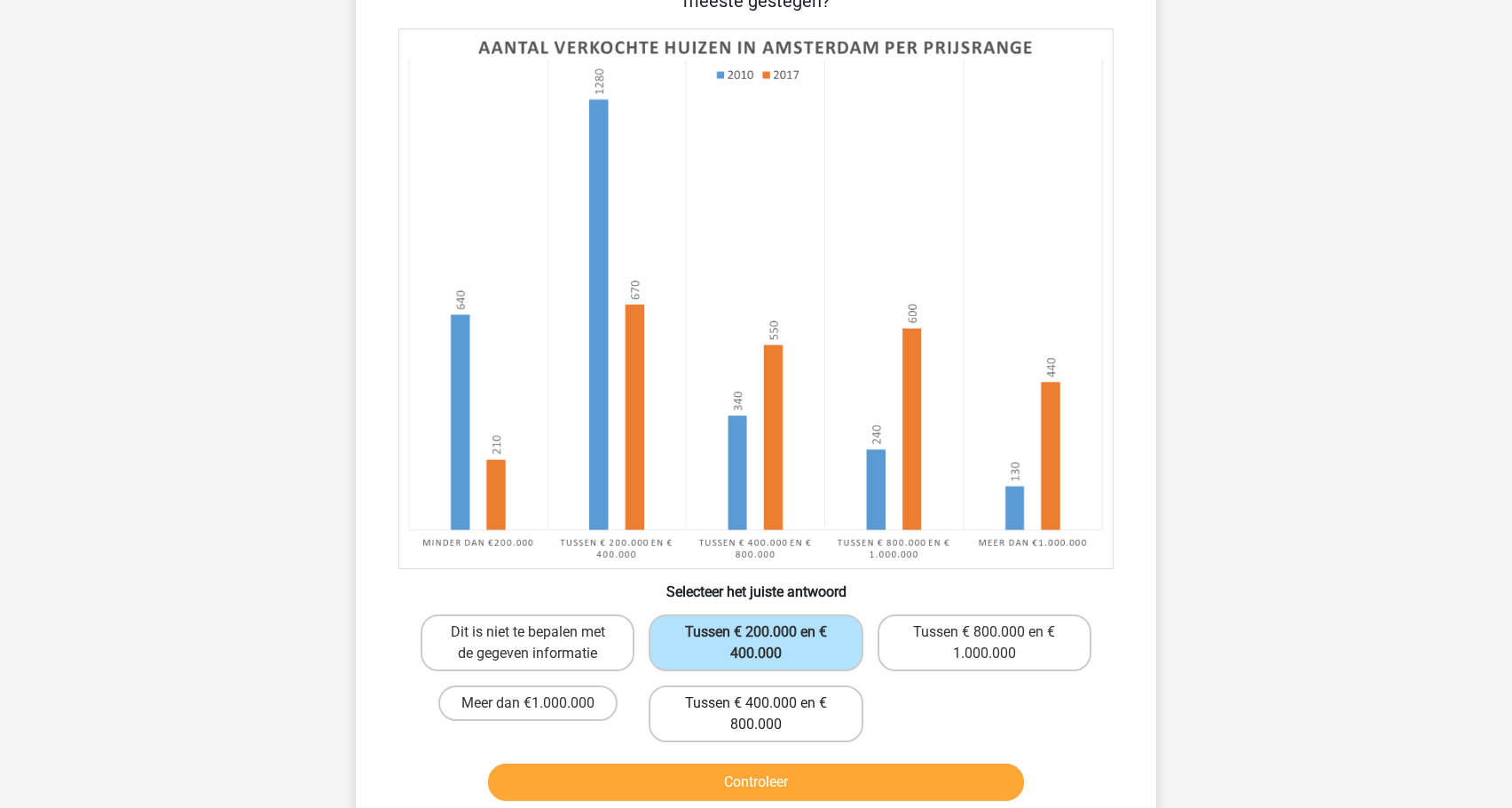
click at [687, 738] on label "Tussen € 400.000 en € 800.000" at bounding box center [755, 713] width 214 height 57
click at [756, 714] on input "Tussen € 400.000 en € 800.000" at bounding box center [761, 708] width 12 height 12
radio input "true"
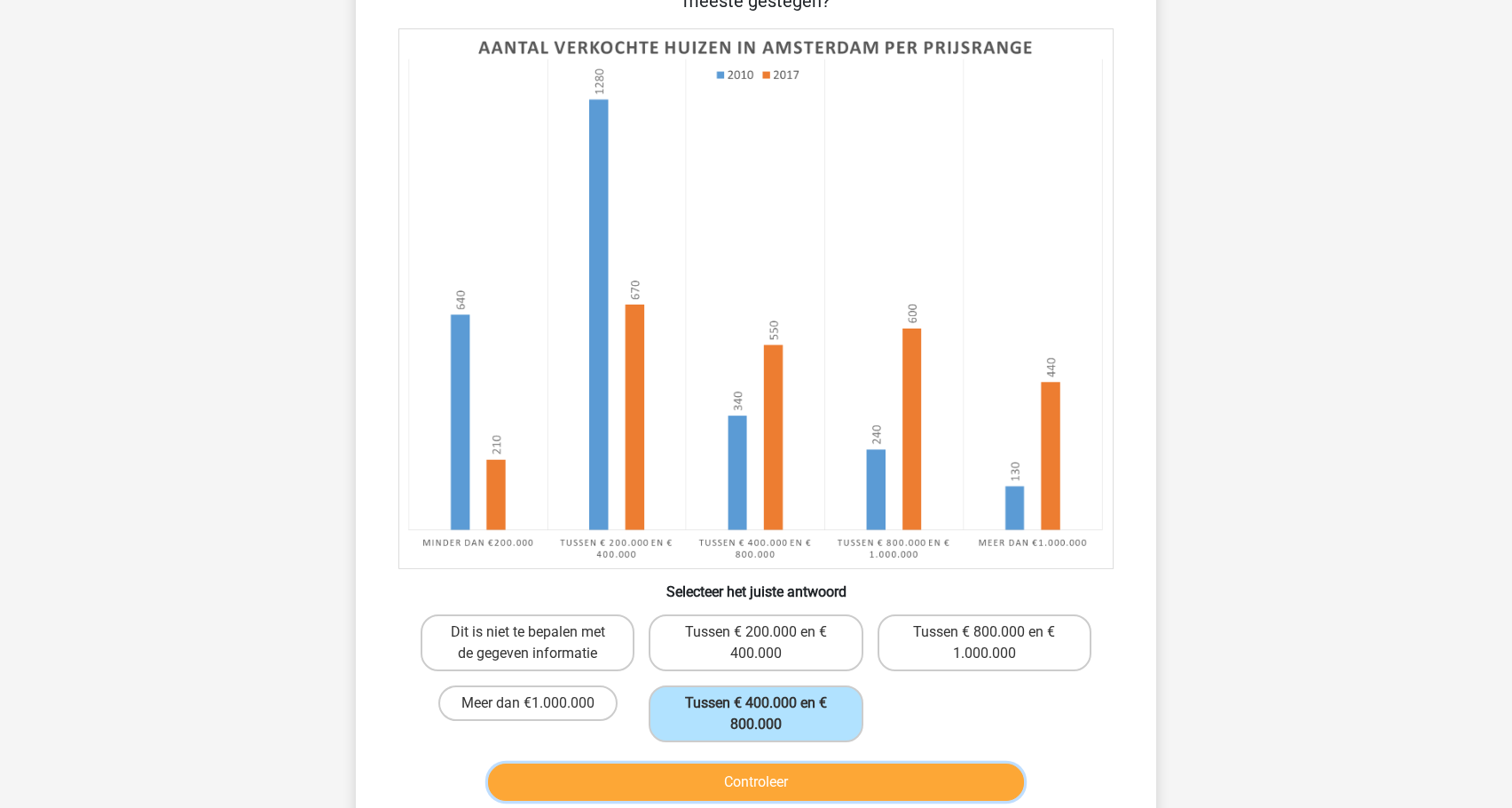
click at [688, 764] on button "Controleer" at bounding box center [756, 782] width 537 height 37
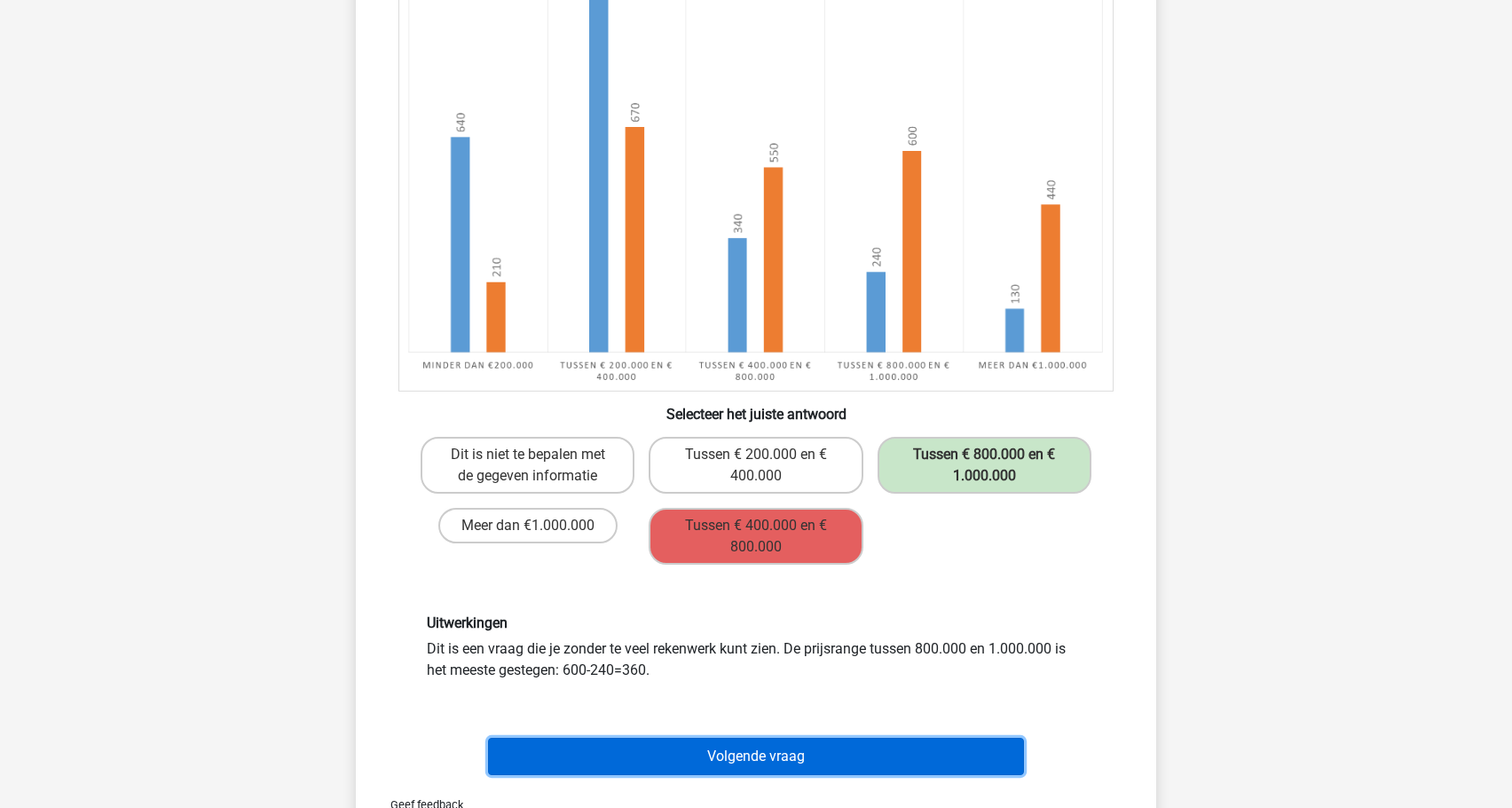
click at [617, 753] on button "Volgende vraag" at bounding box center [756, 756] width 537 height 37
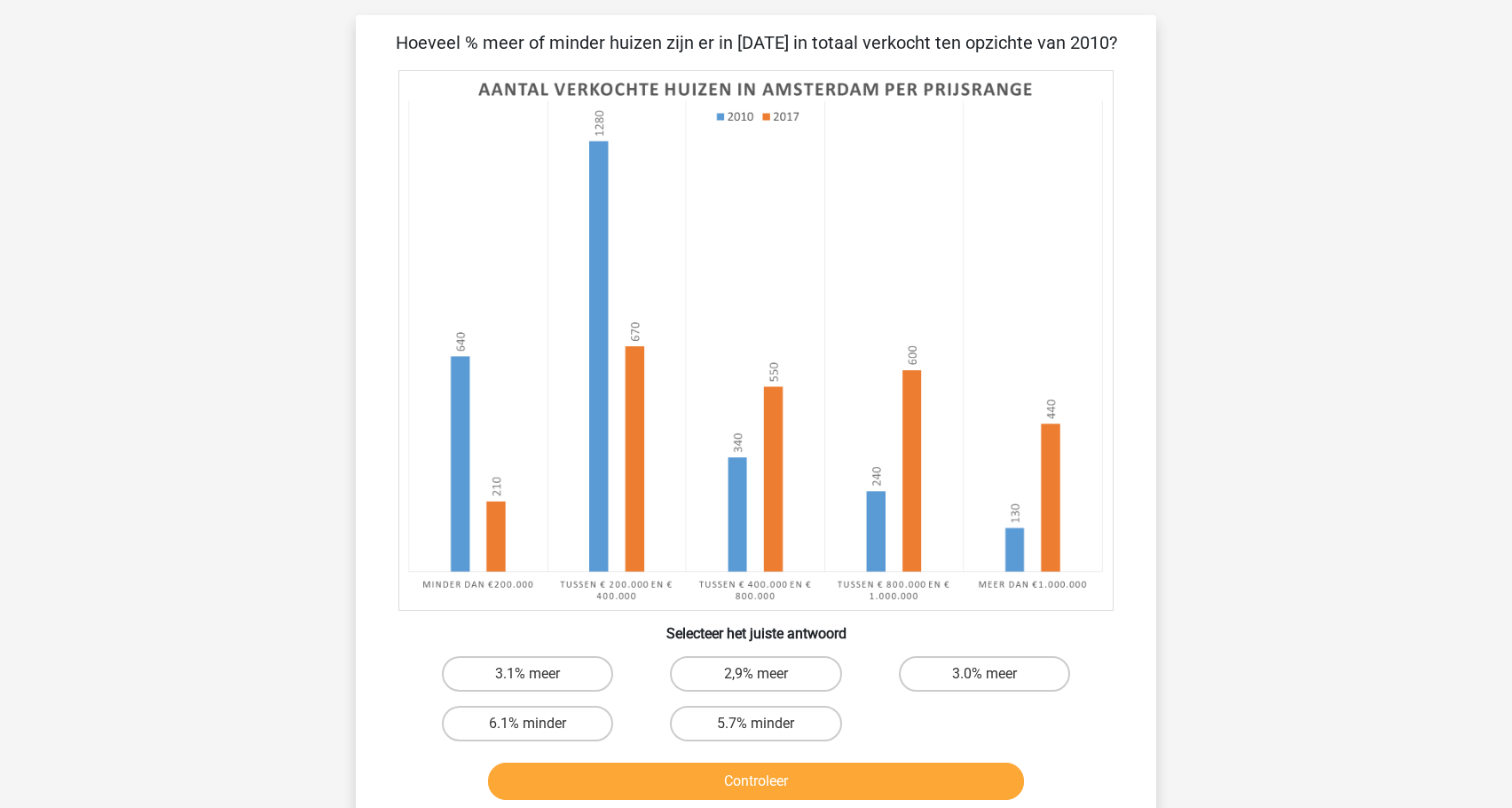
scroll to position [89, 0]
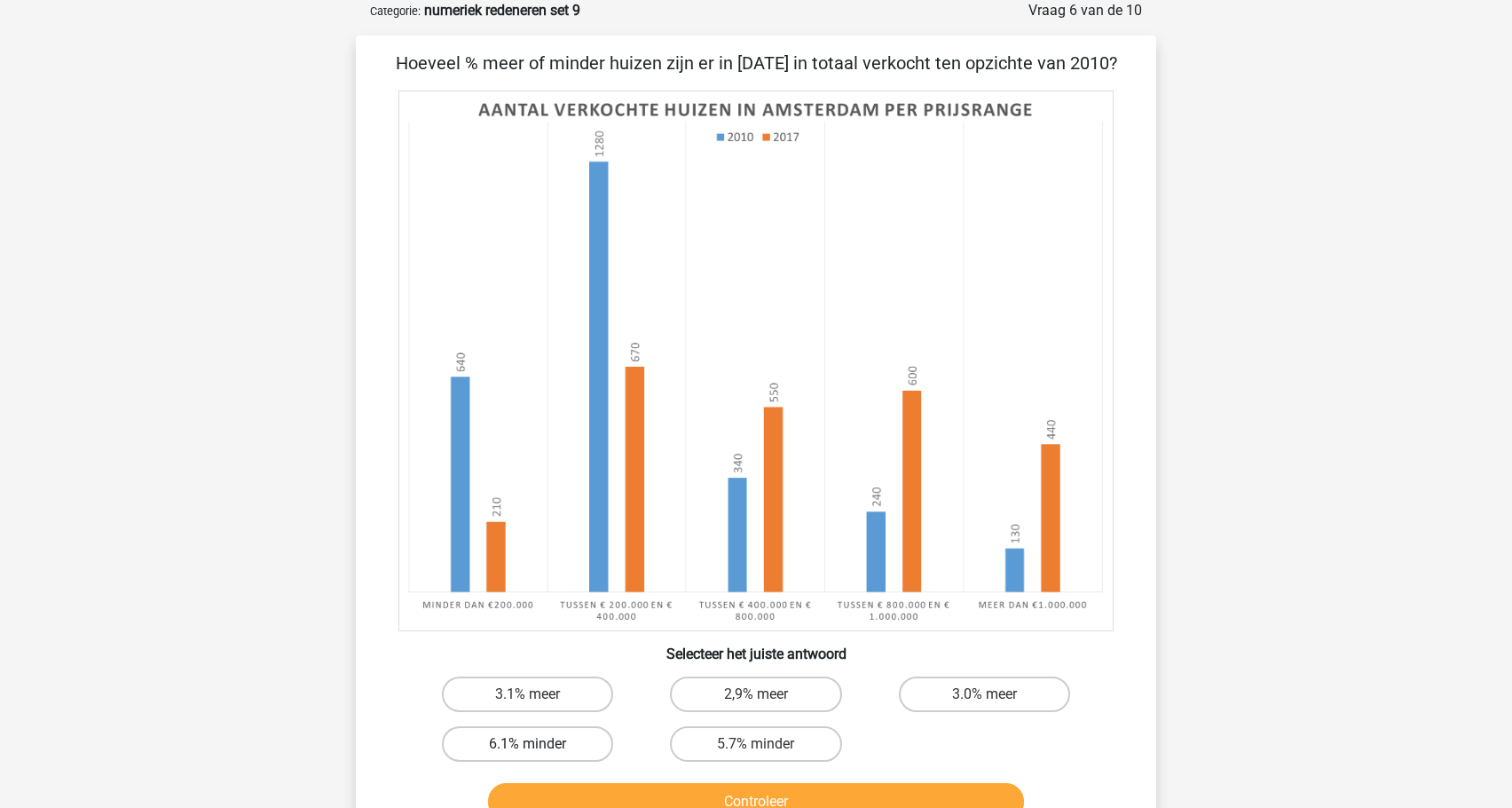
click at [463, 750] on label "6.1% minder" at bounding box center [528, 744] width 171 height 35
click at [528, 750] on input "6.1% minder" at bounding box center [534, 750] width 12 height 12
radio input "true"
click at [539, 797] on button "Controleer" at bounding box center [756, 801] width 537 height 37
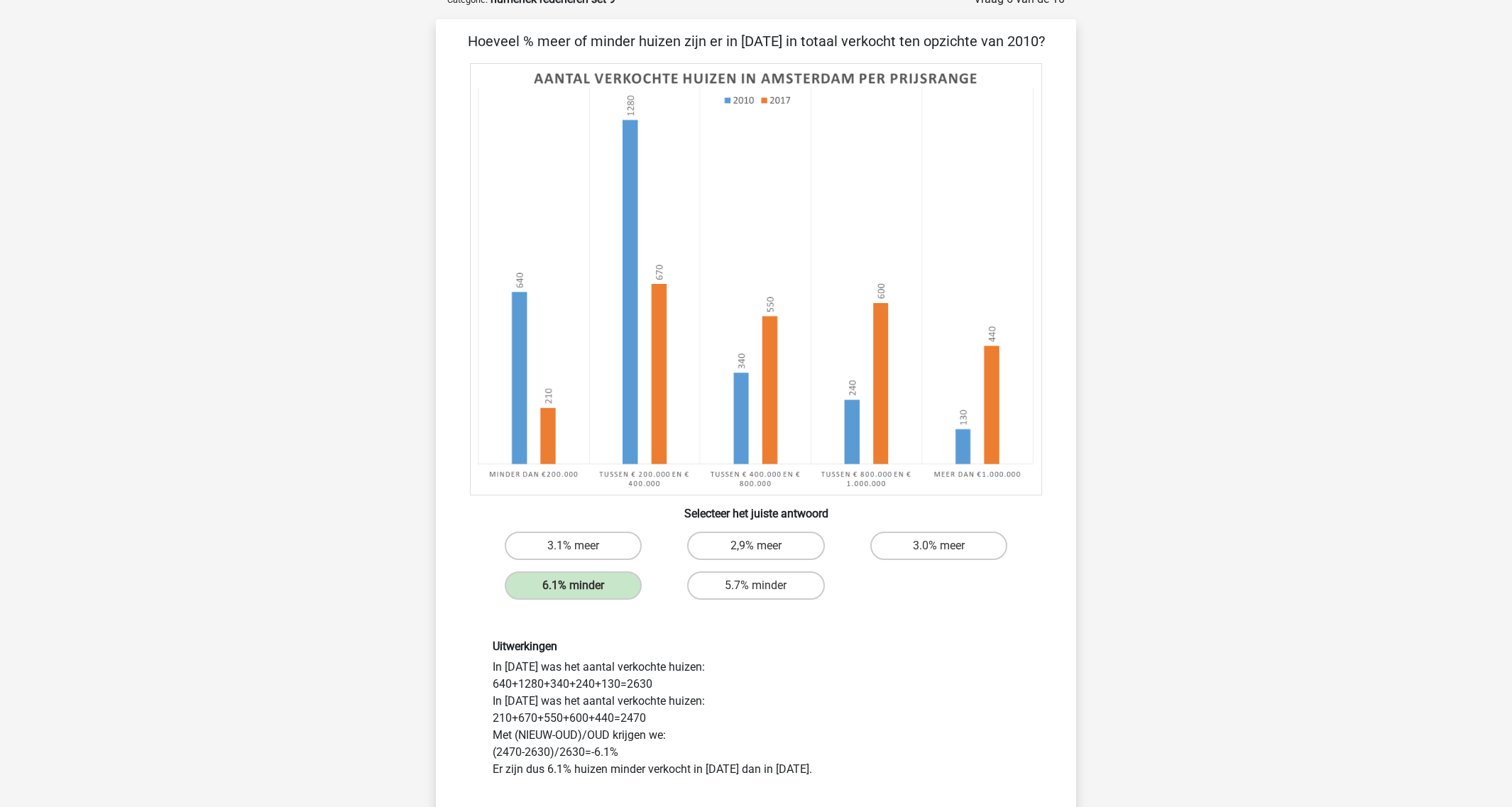
scroll to position [73, 0]
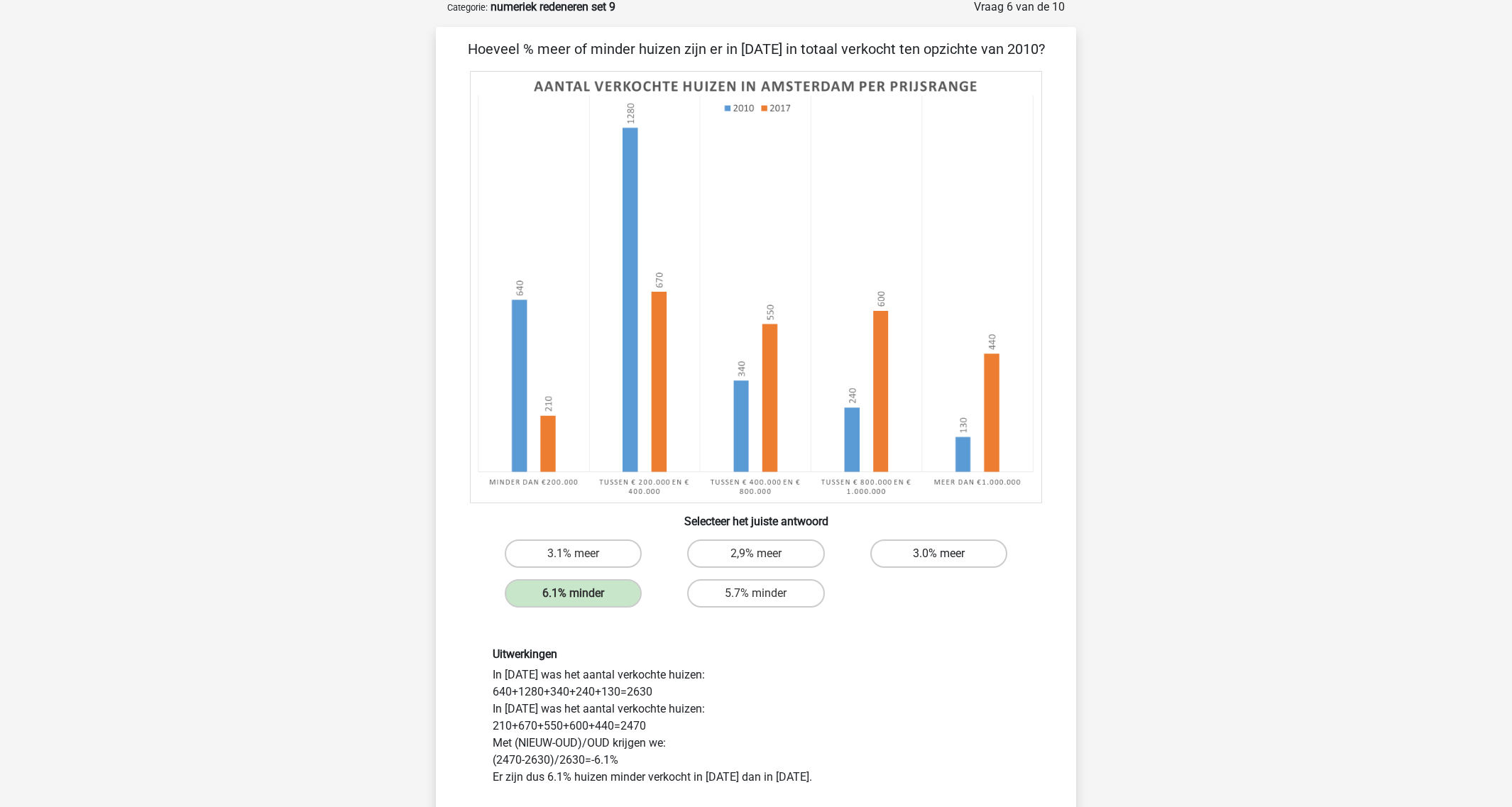
click at [969, 545] on label "3.0% meer" at bounding box center [938, 554] width 137 height 28
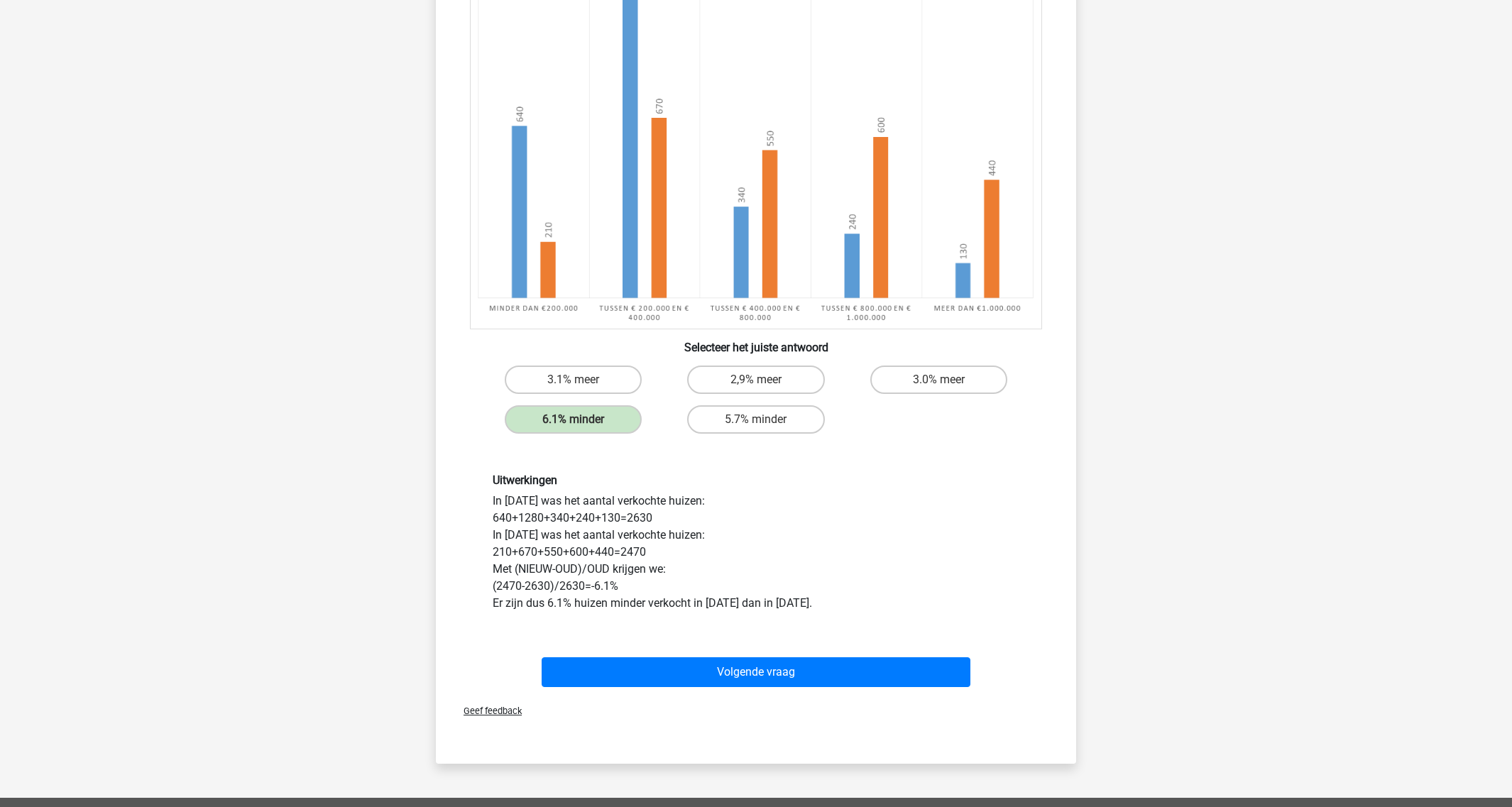
scroll to position [250, 0]
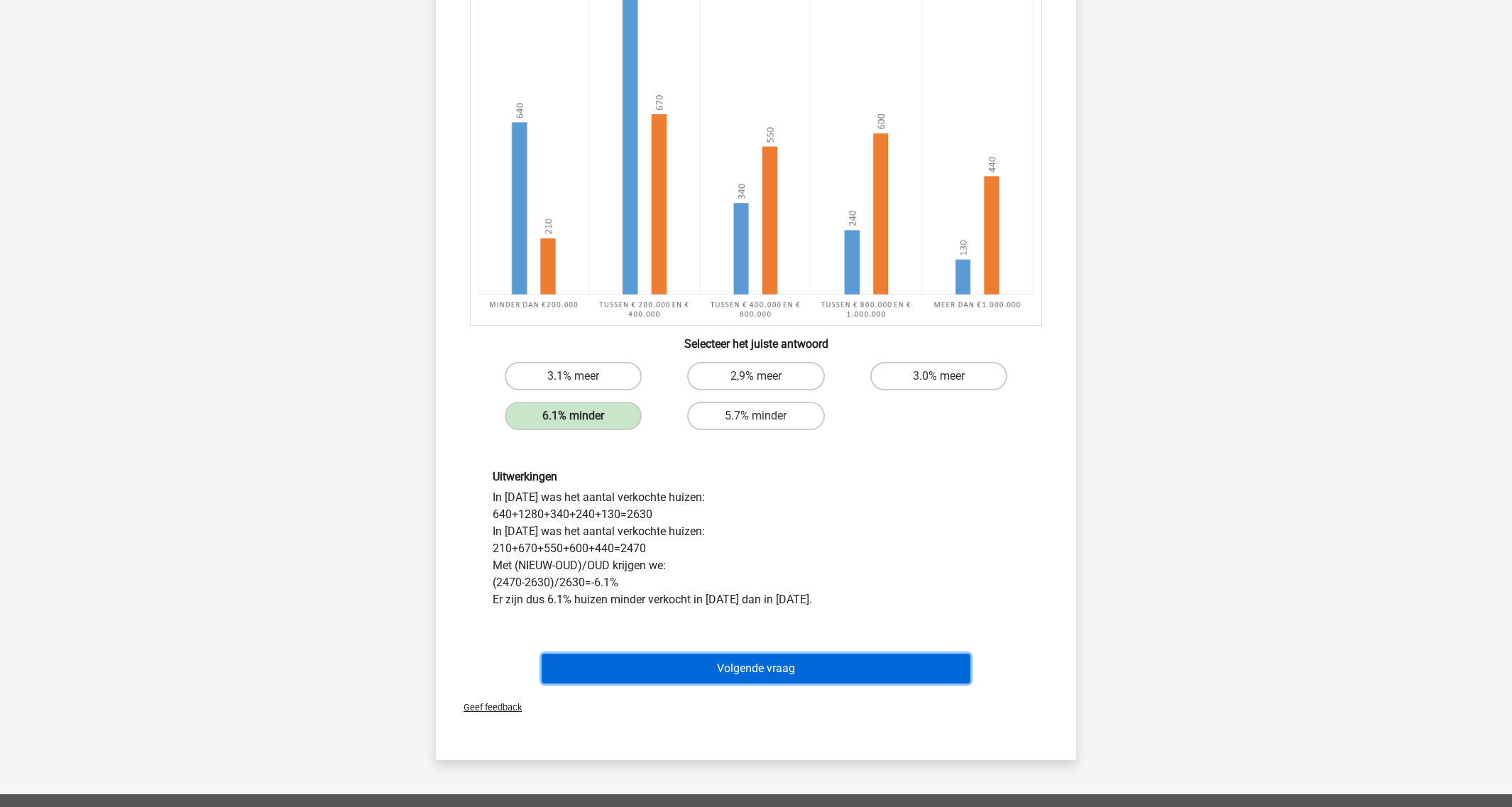
click at [853, 645] on button "Volgende vraag" at bounding box center [756, 669] width 429 height 30
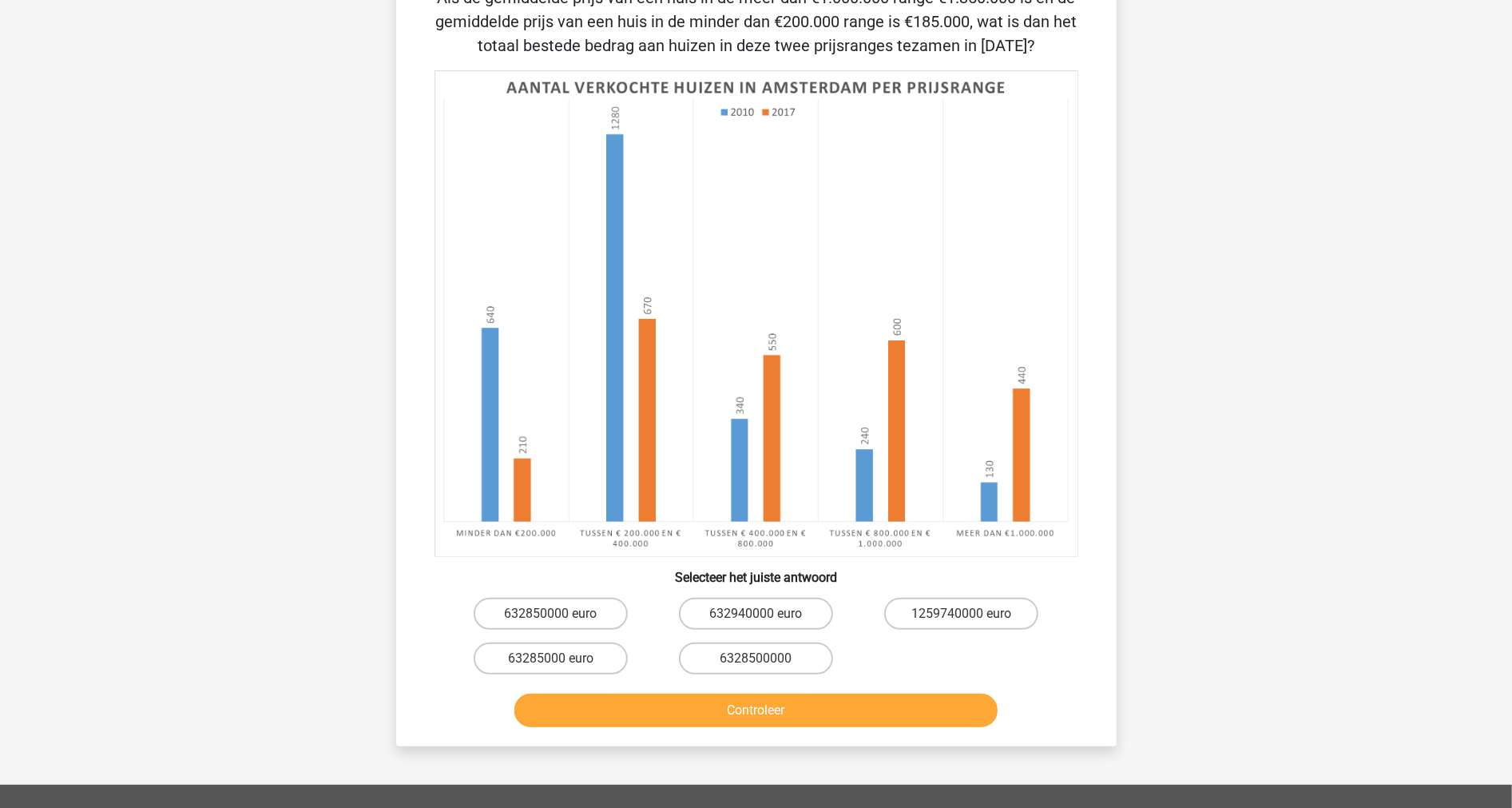
scroll to position [169, 0]
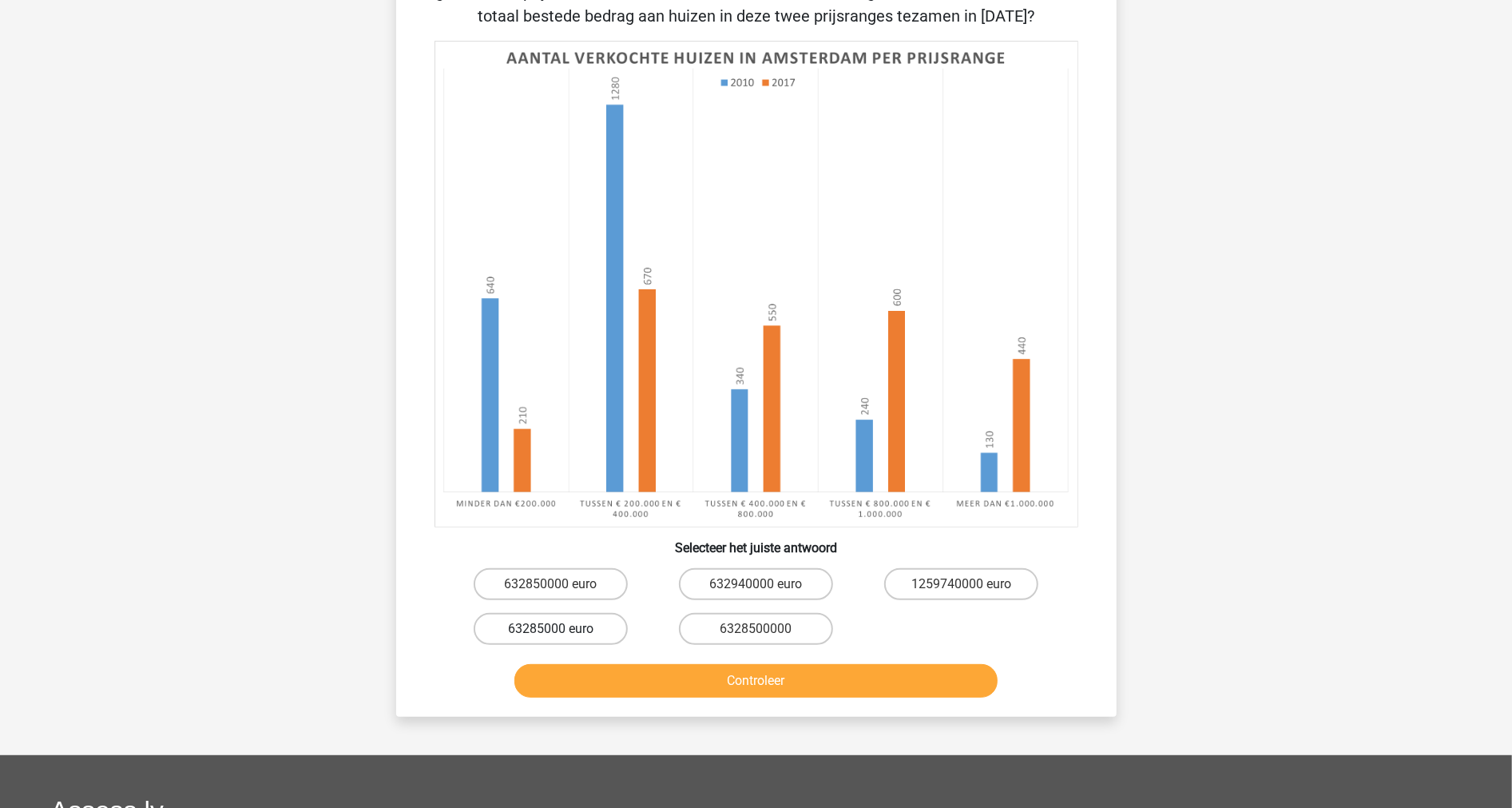
click at [592, 624] on label "63285000 euro" at bounding box center [551, 629] width 154 height 32
click at [560, 629] on input "63285000 euro" at bounding box center [556, 634] width 11 height 11
radio input "true"
click at [591, 662] on div "Controleer" at bounding box center [756, 677] width 670 height 52
click at [589, 672] on button "Controleer" at bounding box center [756, 680] width 483 height 34
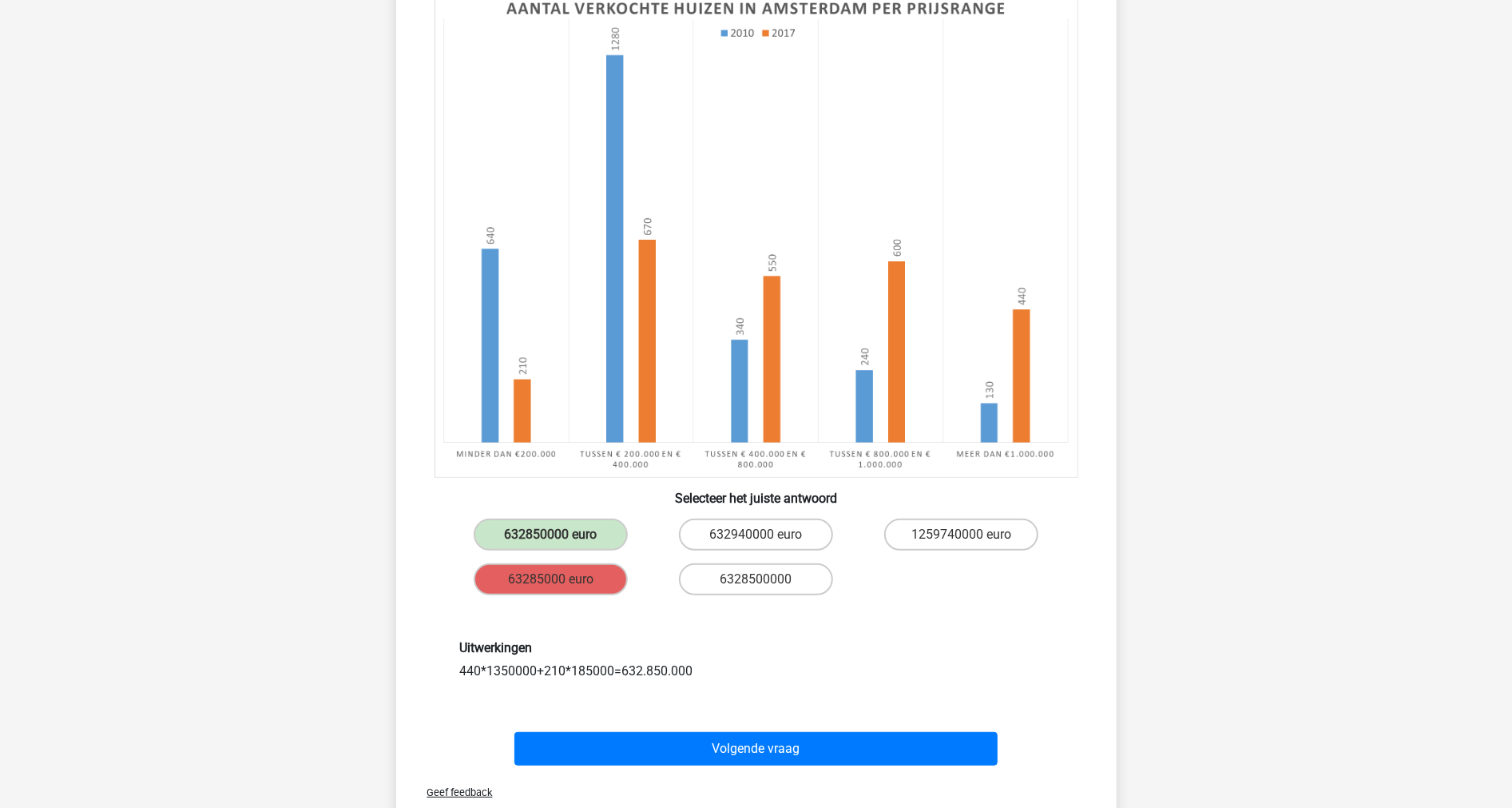
scroll to position [257, 0]
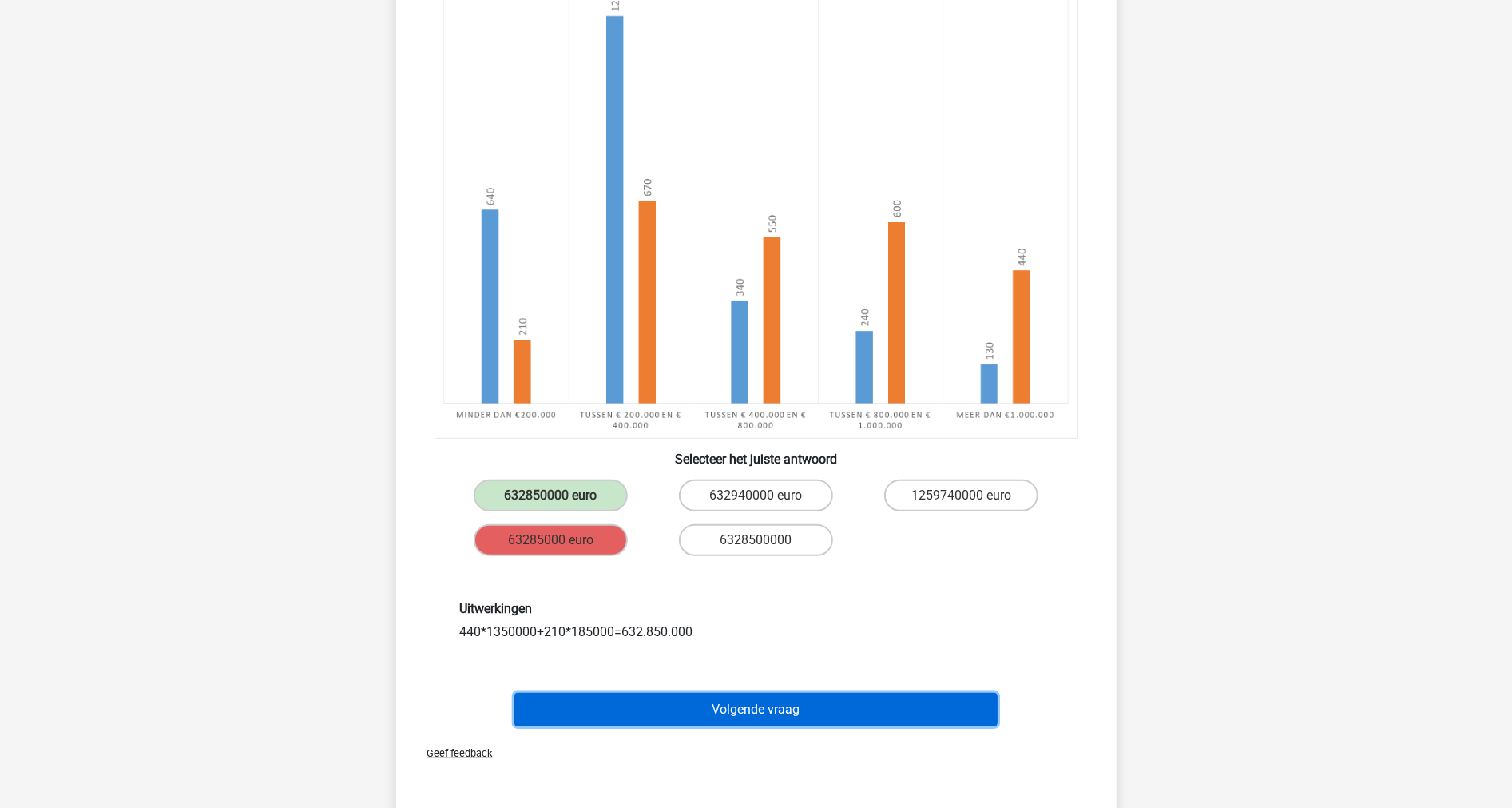
click at [593, 695] on button "Volgende vraag" at bounding box center [756, 710] width 483 height 34
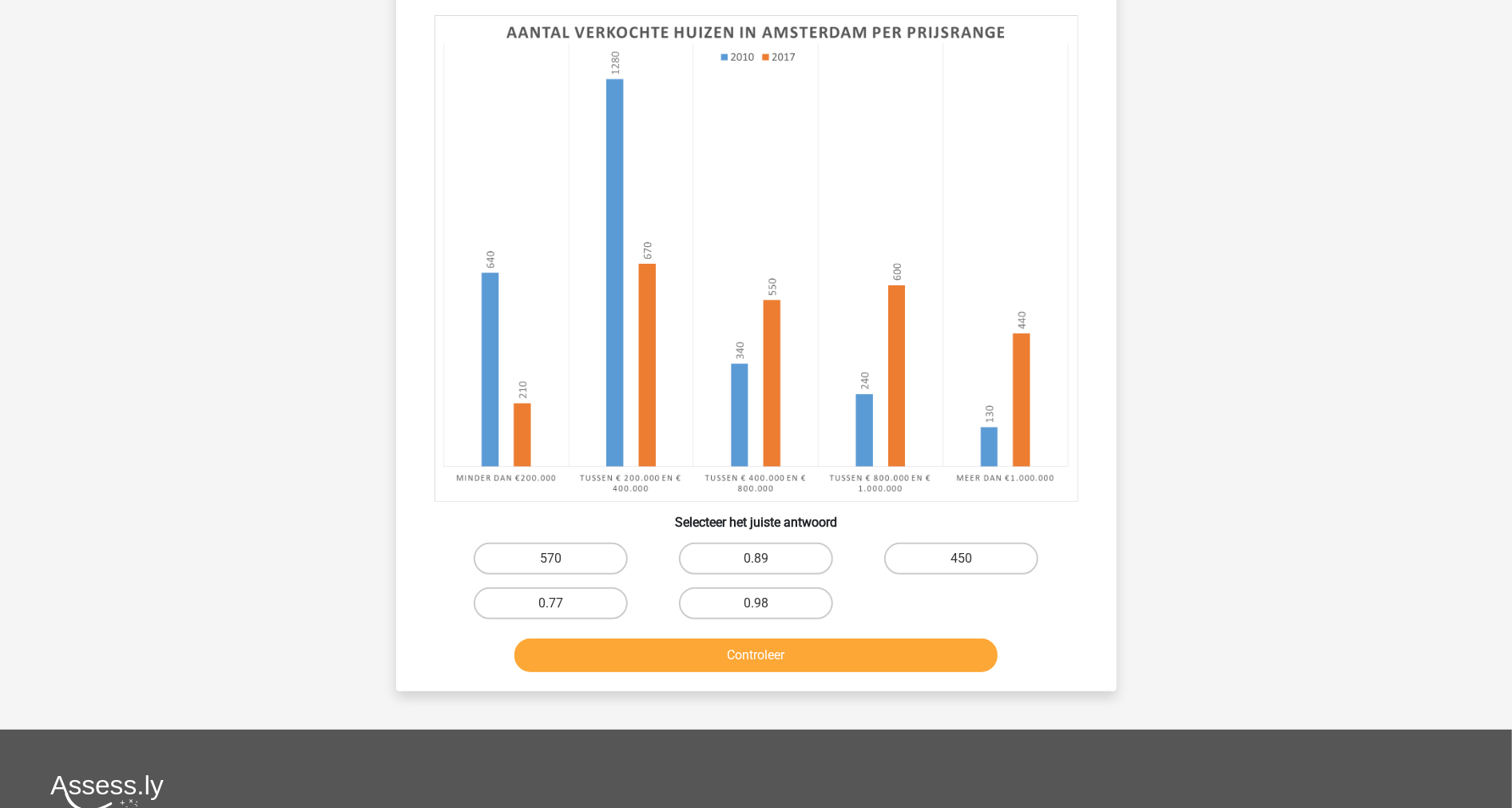
scroll to position [80, 0]
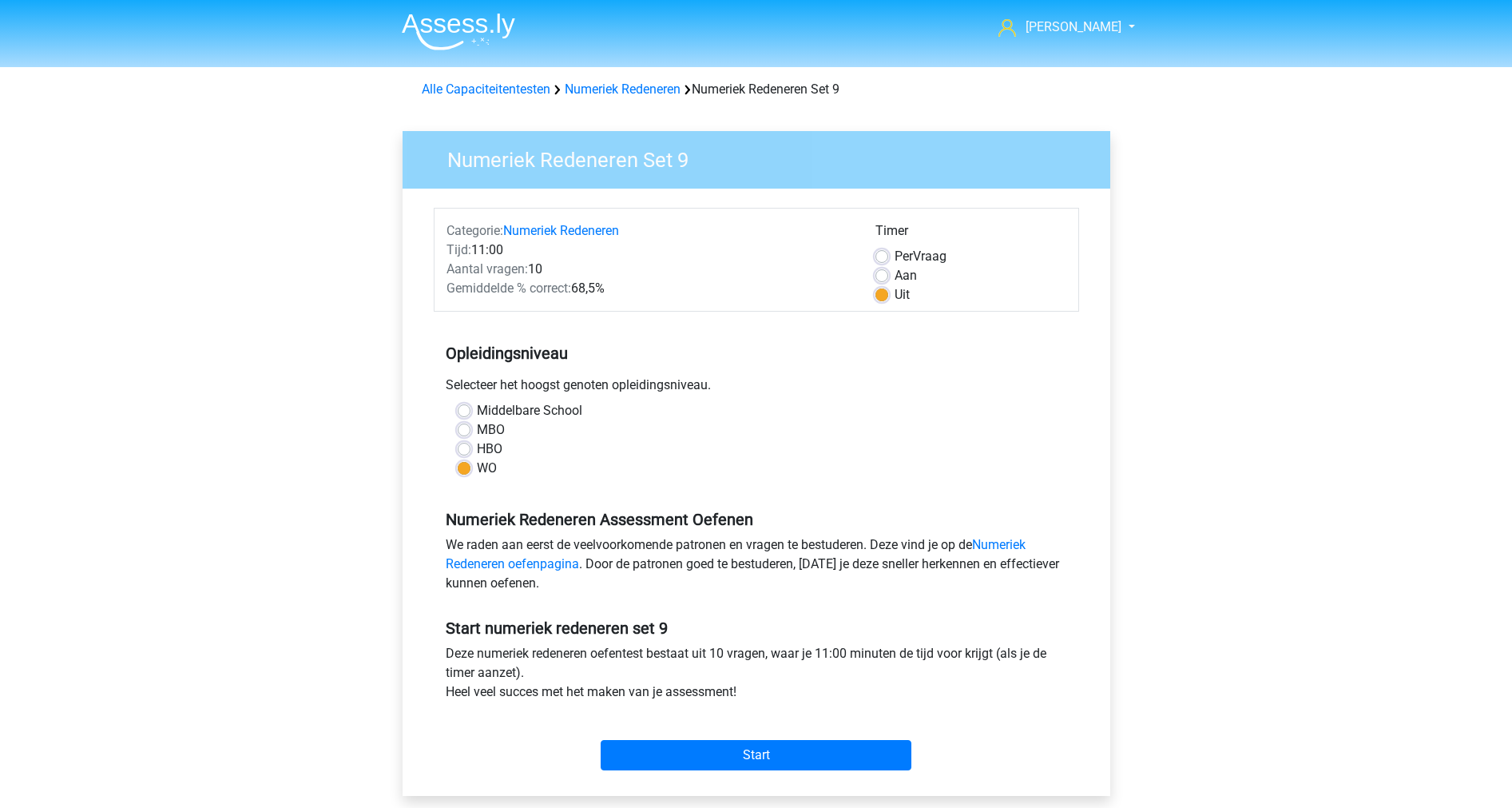
scroll to position [89, 0]
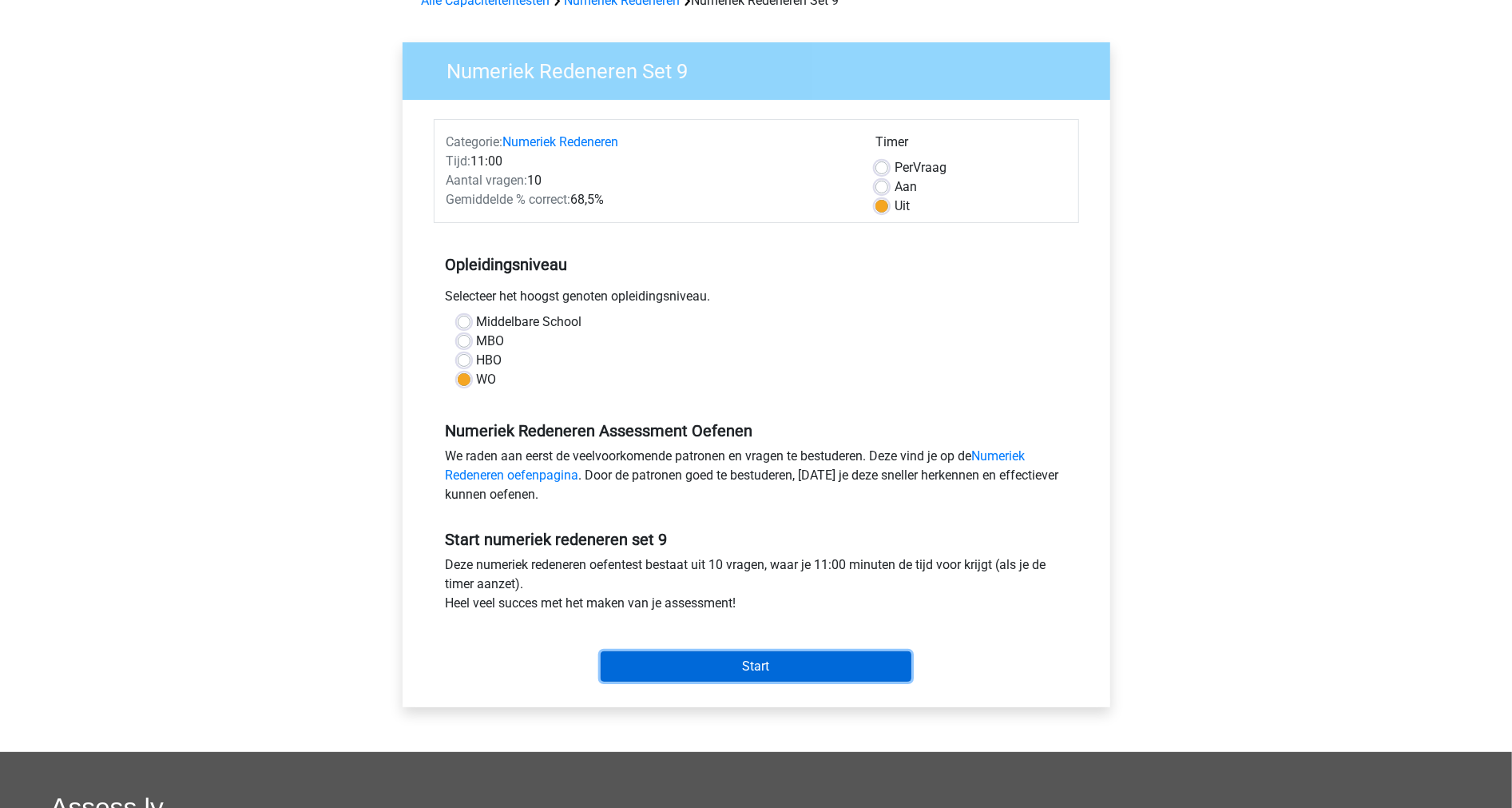
click at [696, 659] on input "Start" at bounding box center [756, 666] width 310 height 30
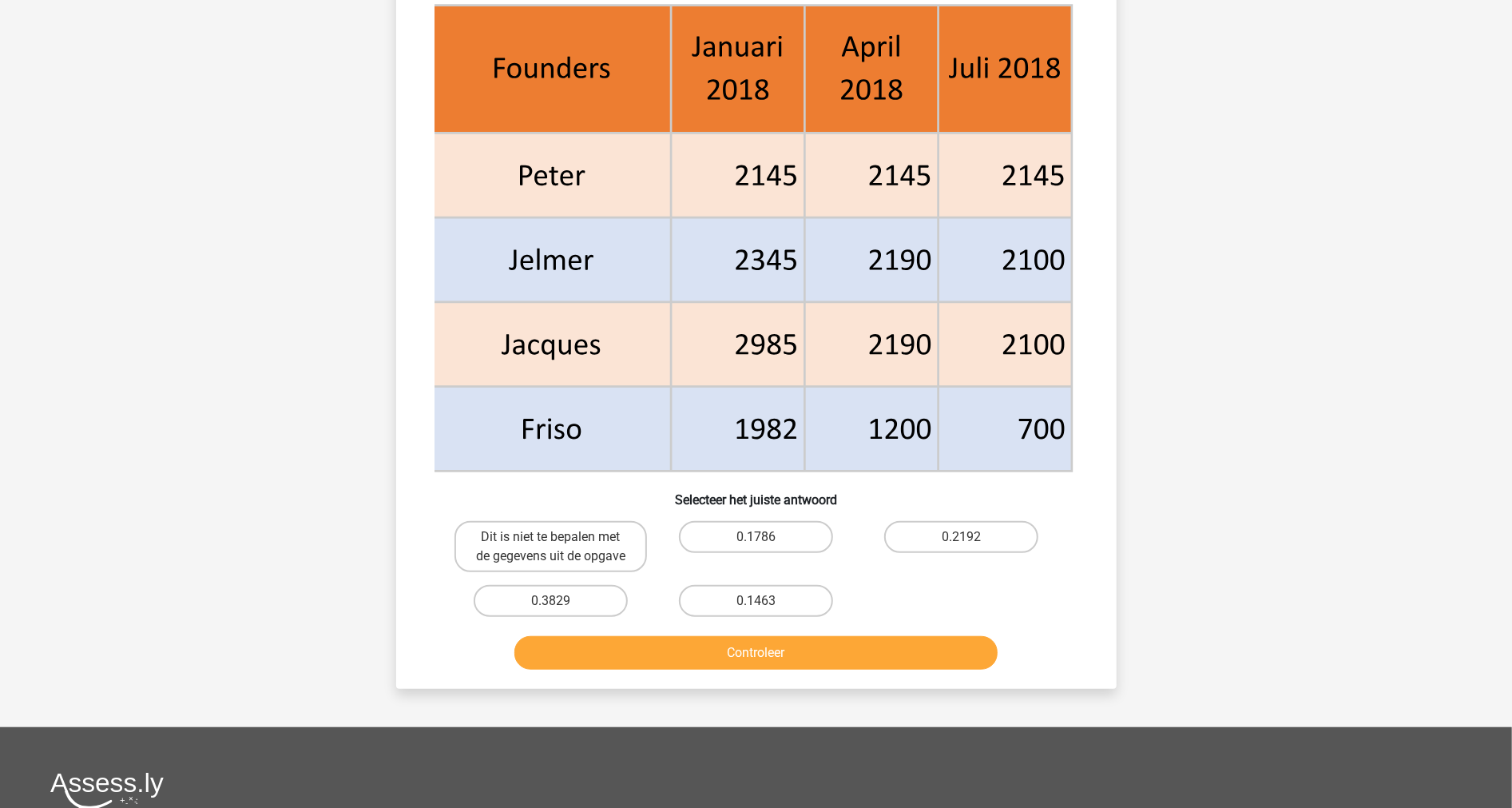
scroll to position [799, 0]
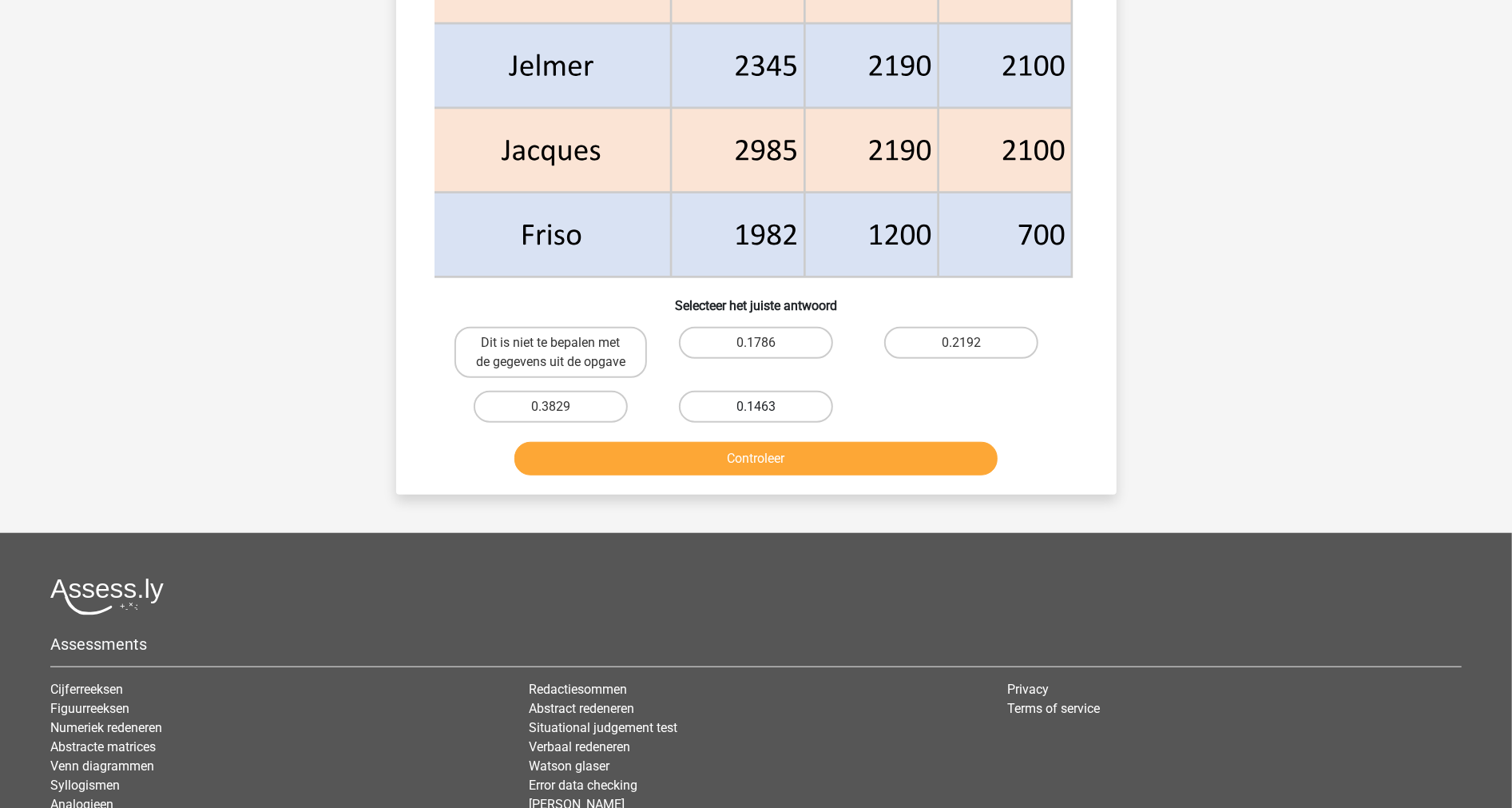
click at [721, 401] on label "0.1463" at bounding box center [756, 406] width 154 height 32
click at [756, 406] on input "0.1463" at bounding box center [761, 412] width 11 height 11
radio input "true"
click at [700, 457] on button "Controleer" at bounding box center [756, 459] width 483 height 34
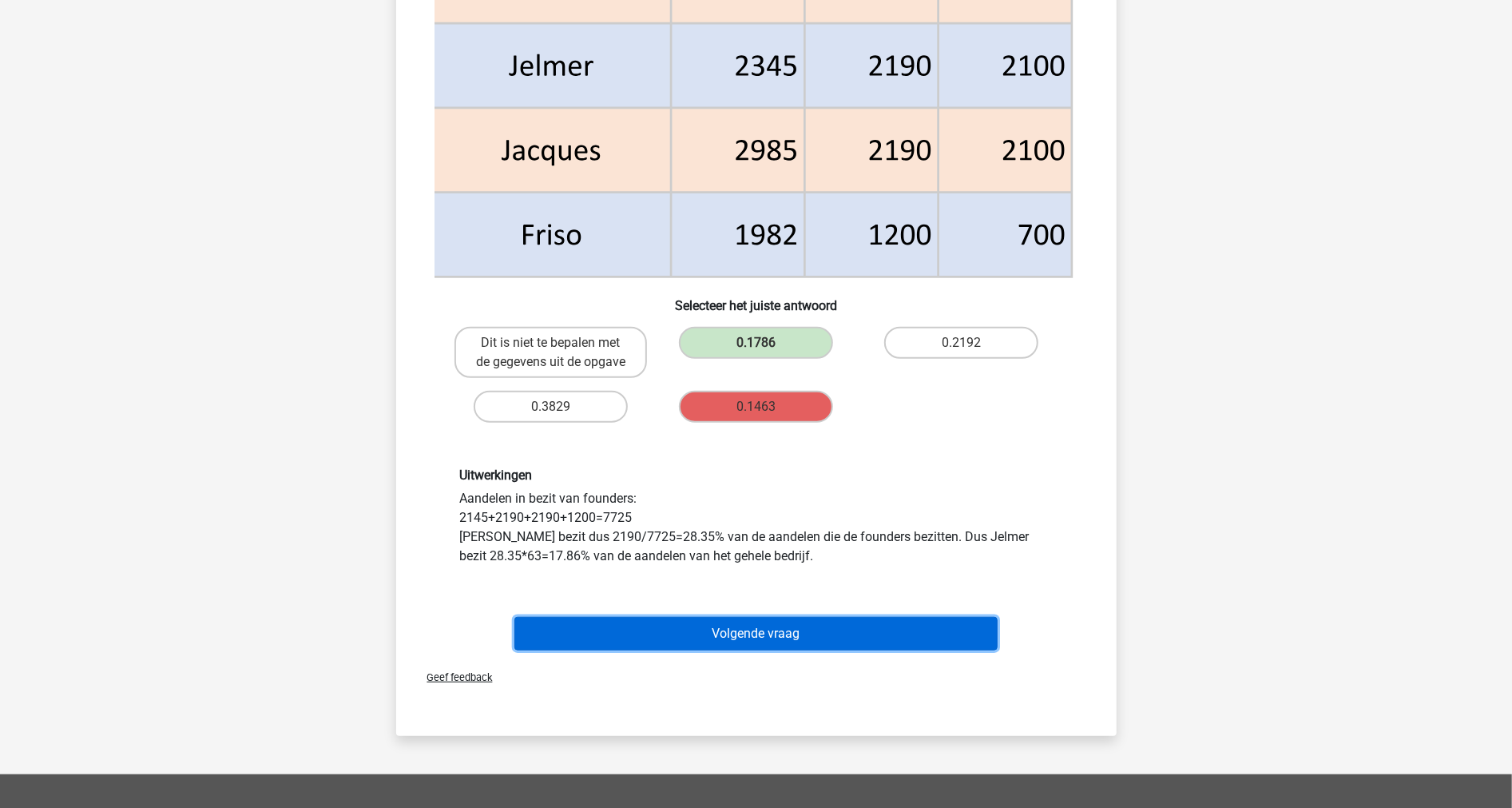
click at [679, 636] on button "Volgende vraag" at bounding box center [756, 633] width 483 height 34
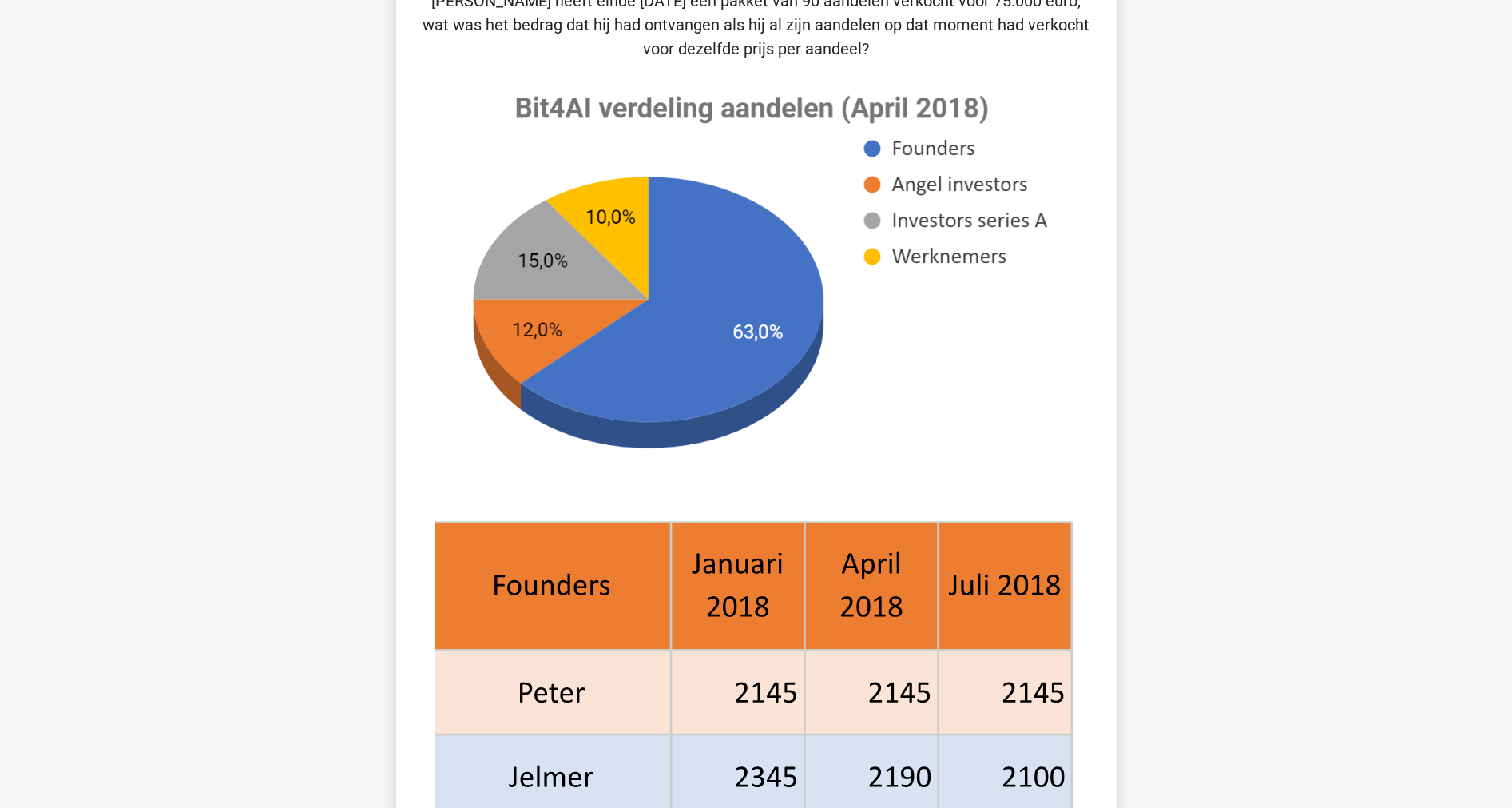
scroll to position [879, 0]
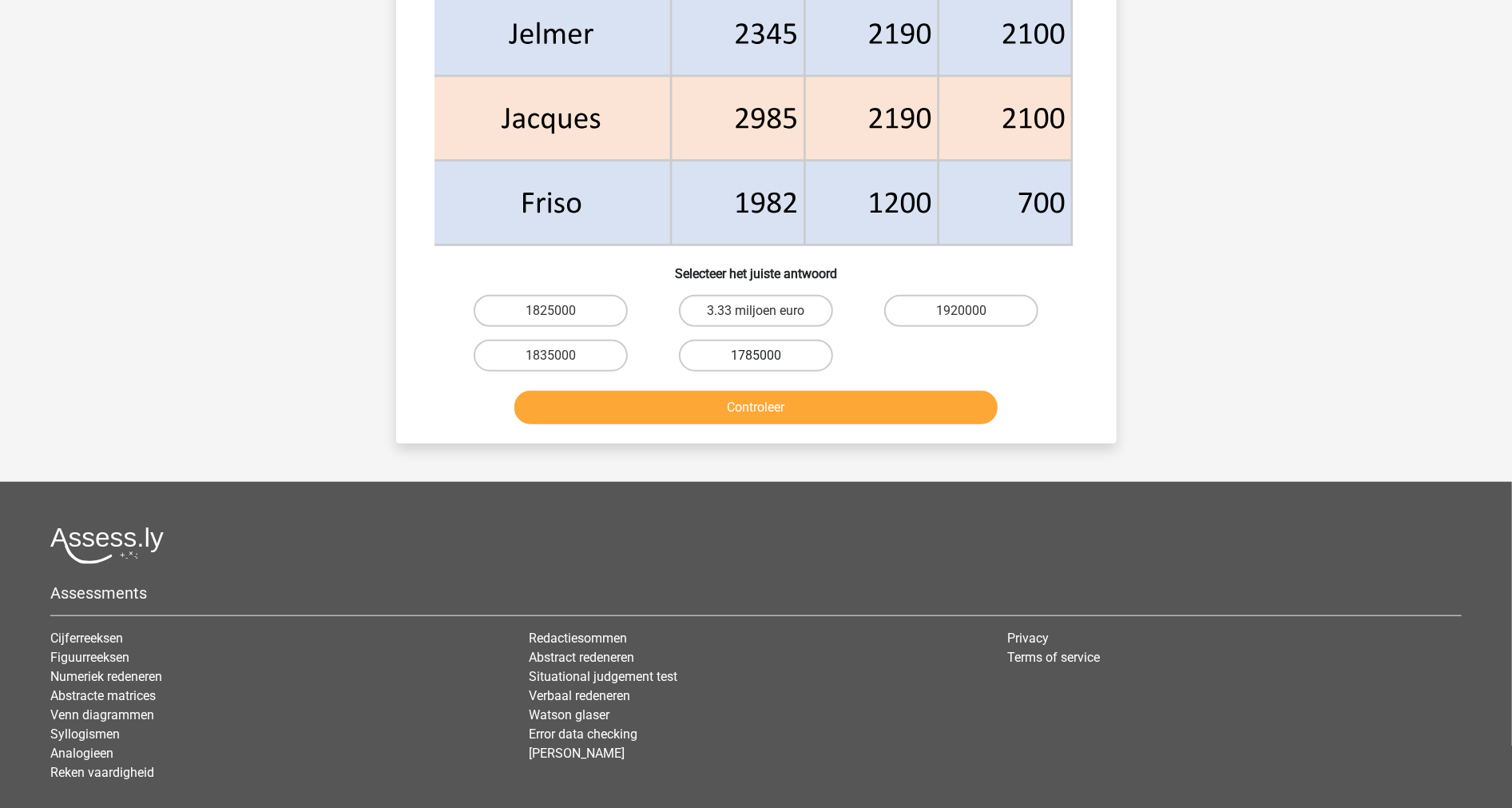
click at [753, 349] on label "1785000" at bounding box center [756, 356] width 154 height 32
click at [756, 356] on input "1785000" at bounding box center [761, 361] width 11 height 11
radio input "true"
click at [731, 400] on button "Controleer" at bounding box center [756, 407] width 483 height 34
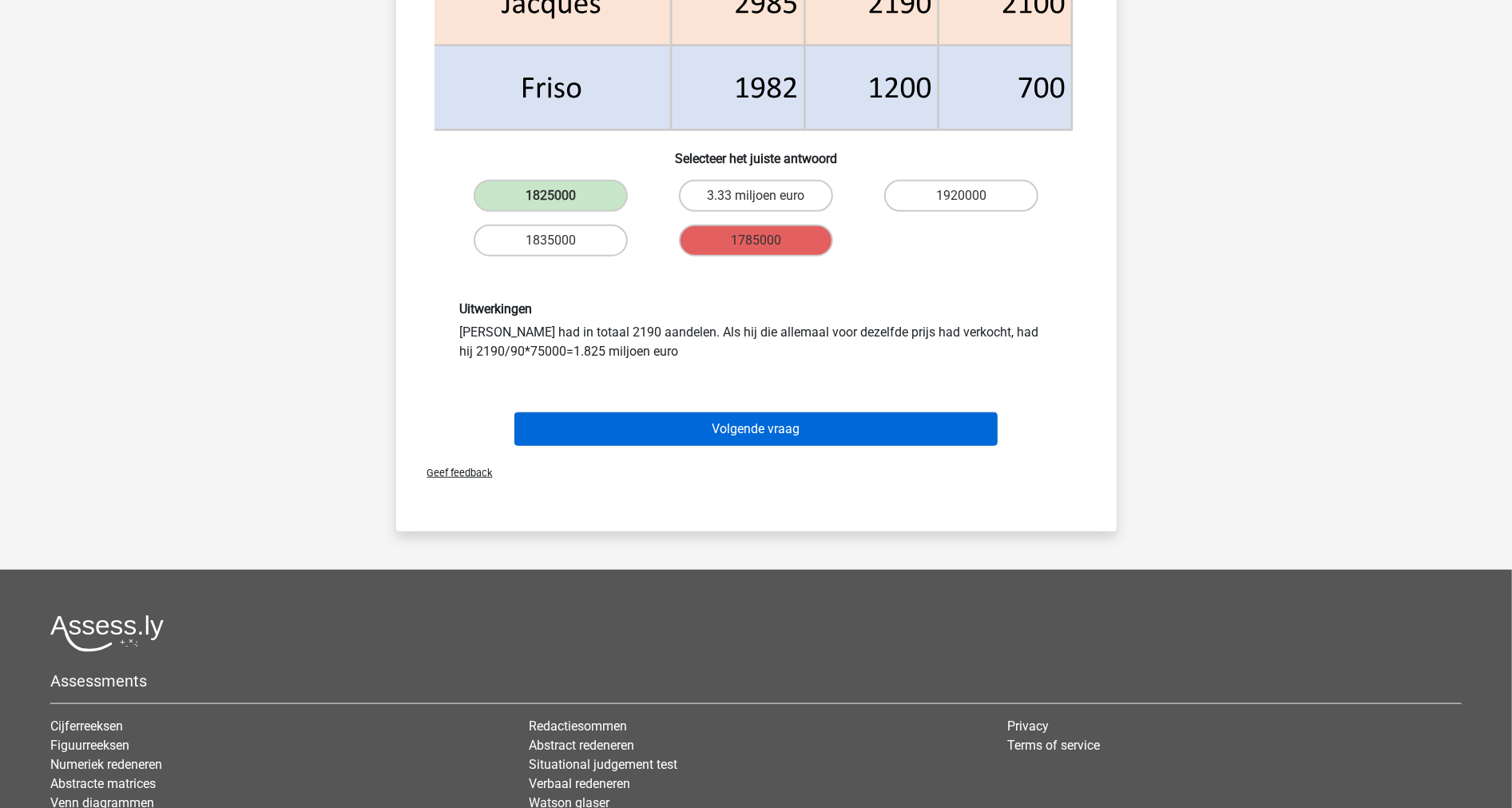
scroll to position [1145, 0]
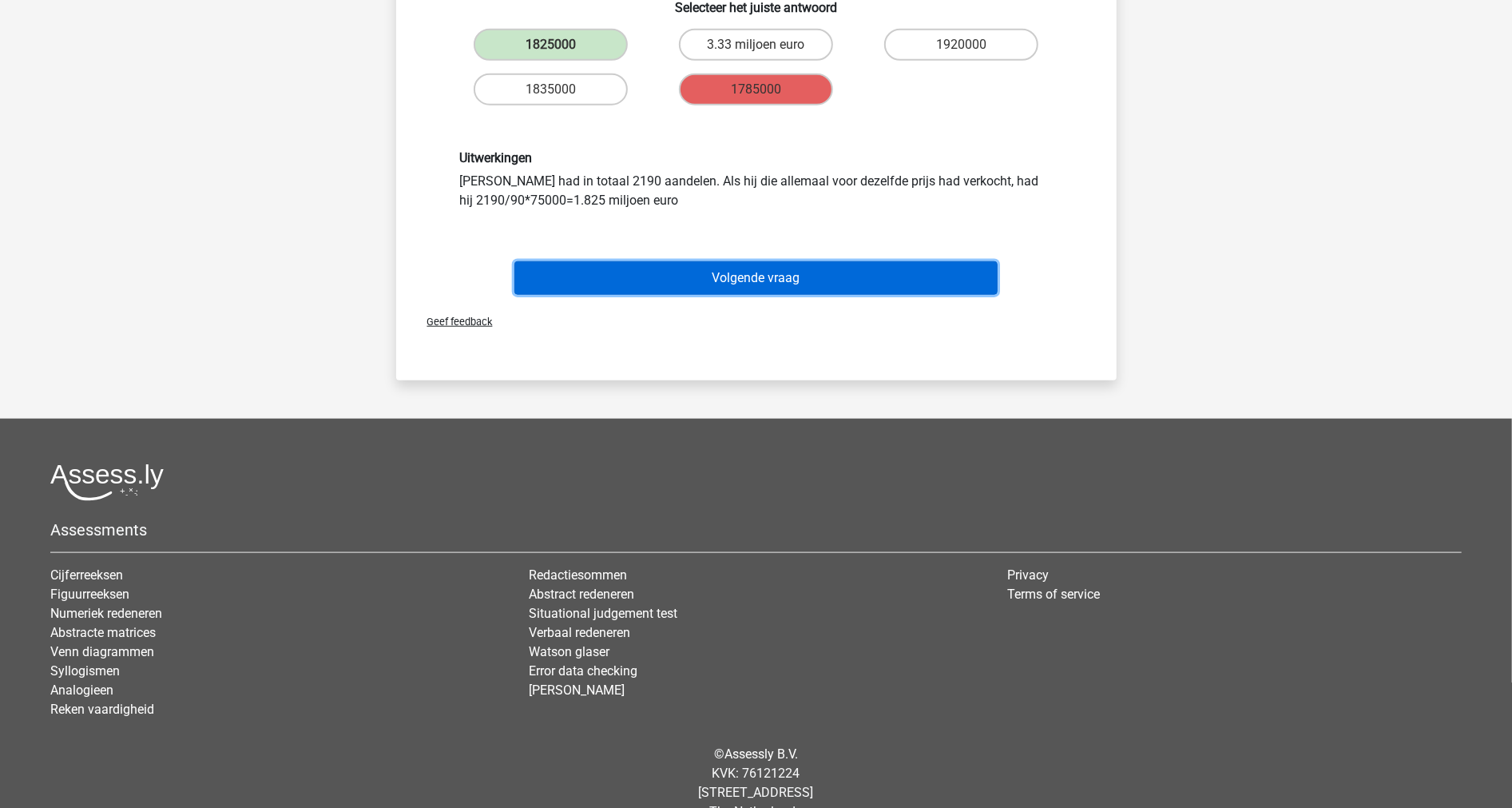
click at [763, 281] on button "Volgende vraag" at bounding box center [756, 278] width 483 height 34
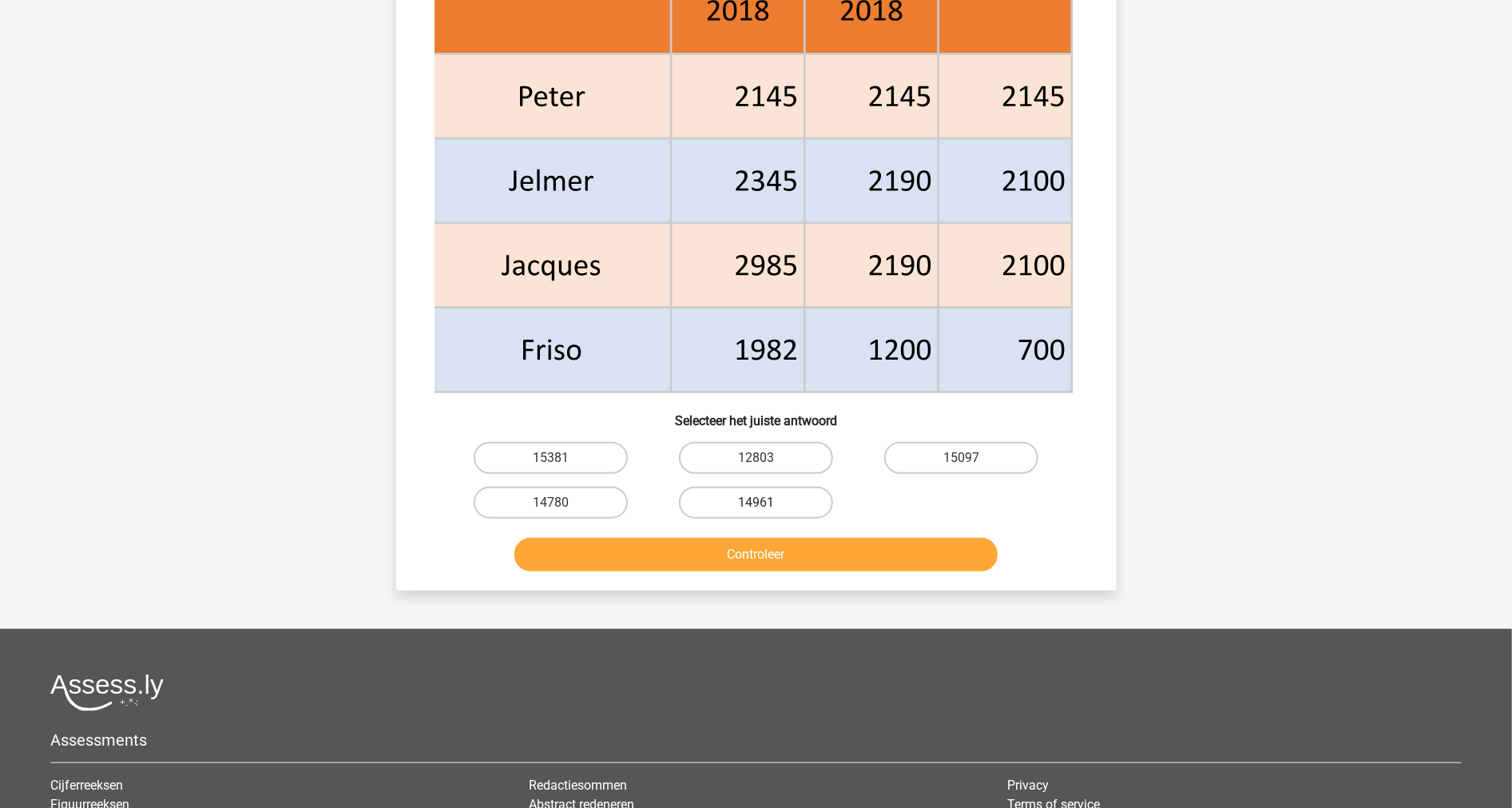
scroll to position [709, 0]
click at [706, 471] on div "12803" at bounding box center [756, 457] width 205 height 44
click at [714, 452] on label "12803" at bounding box center [756, 457] width 154 height 32
click at [756, 457] on input "12803" at bounding box center [761, 462] width 11 height 11
radio input "true"
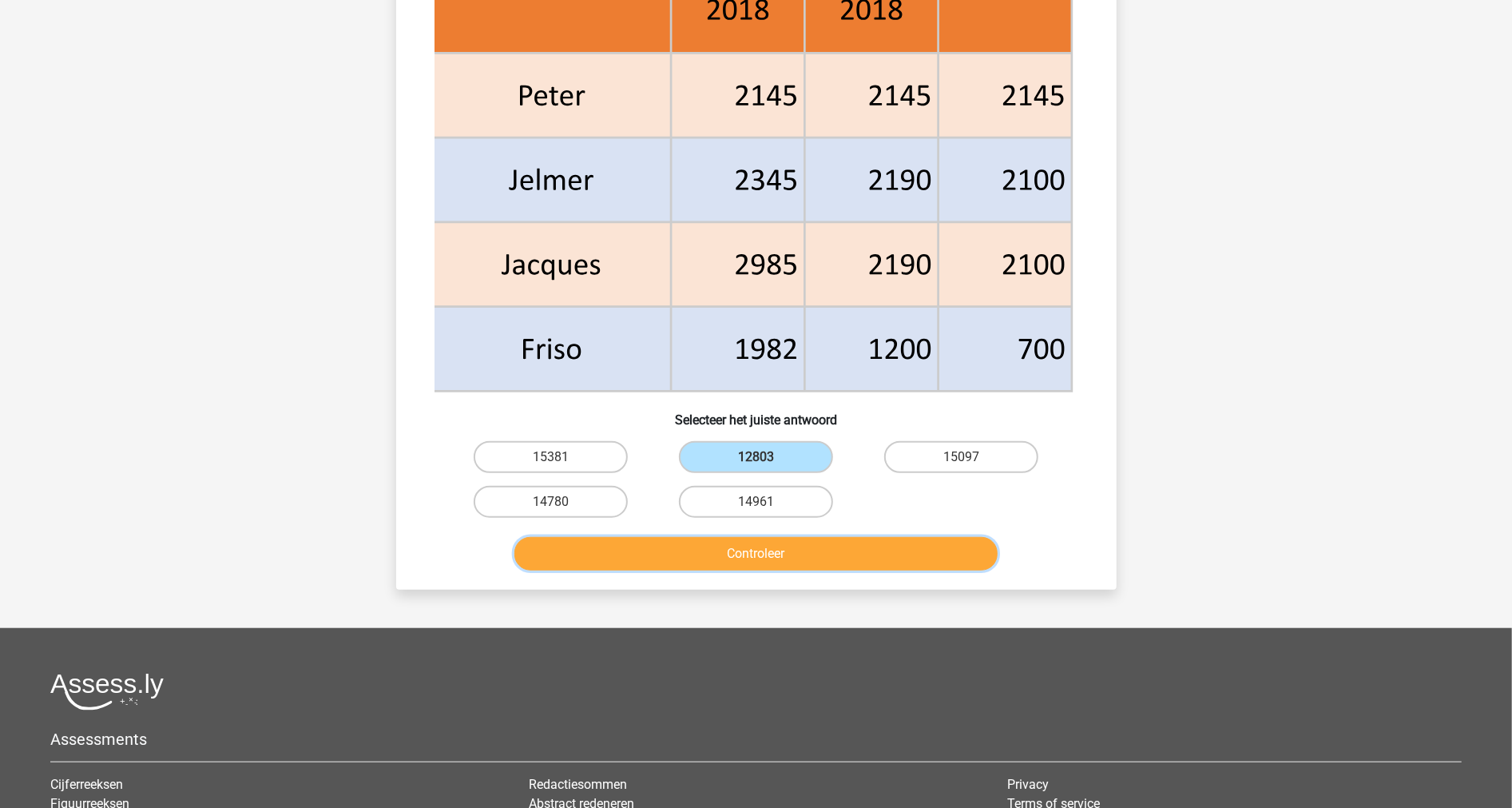
click at [685, 560] on button "Controleer" at bounding box center [756, 553] width 483 height 34
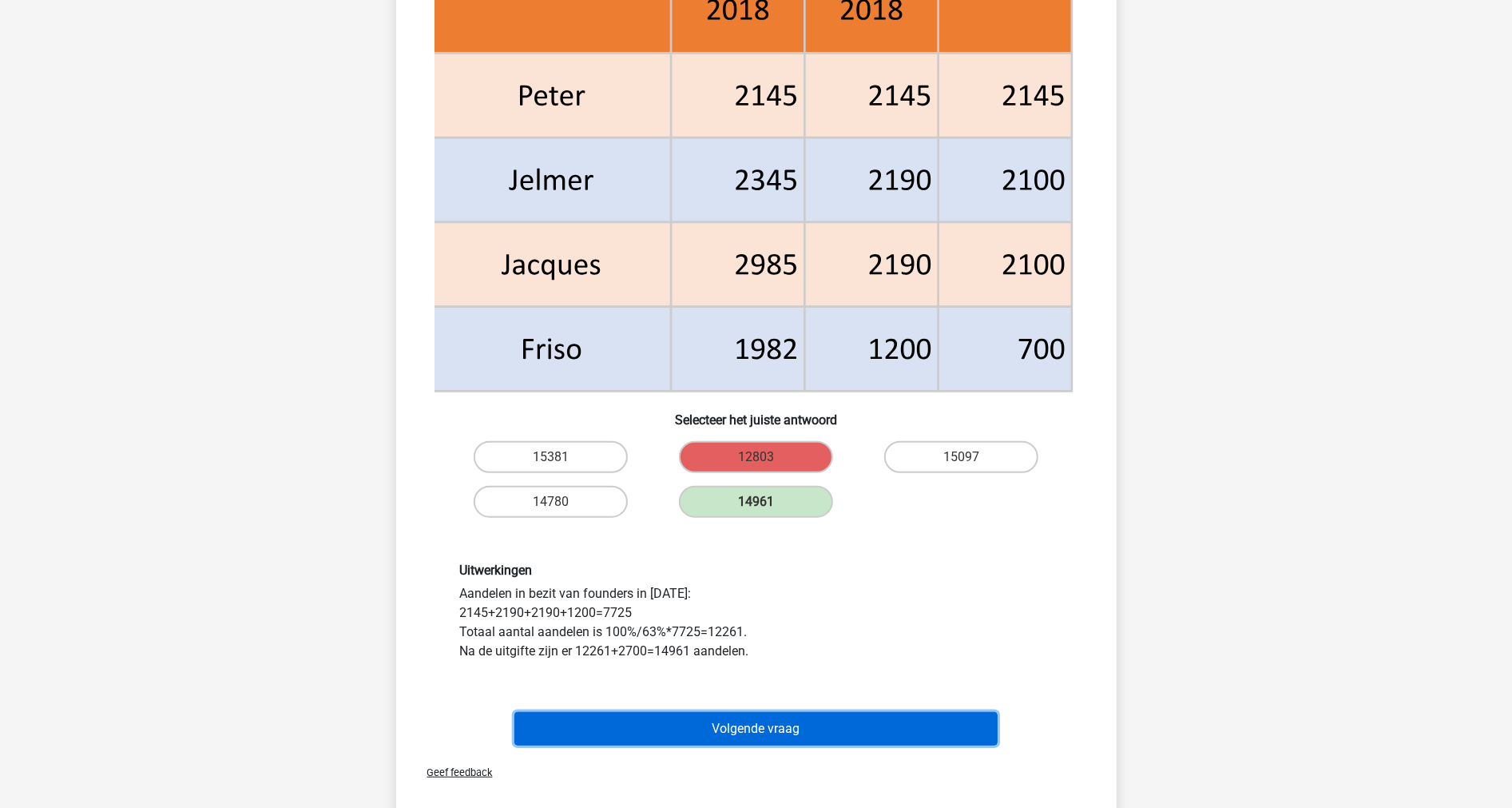
click at [715, 722] on button "Volgende vraag" at bounding box center [756, 729] width 483 height 34
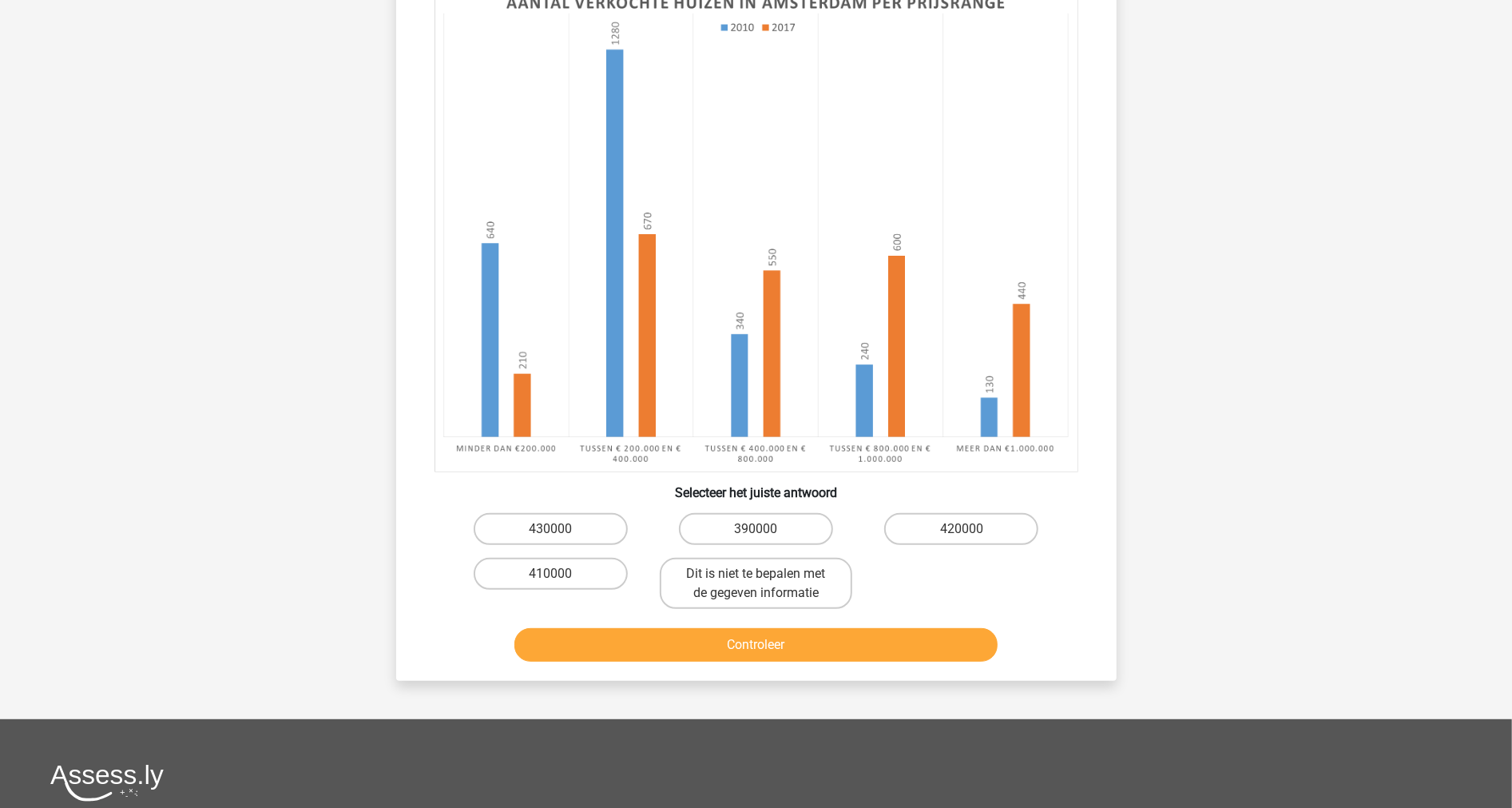
scroll to position [257, 0]
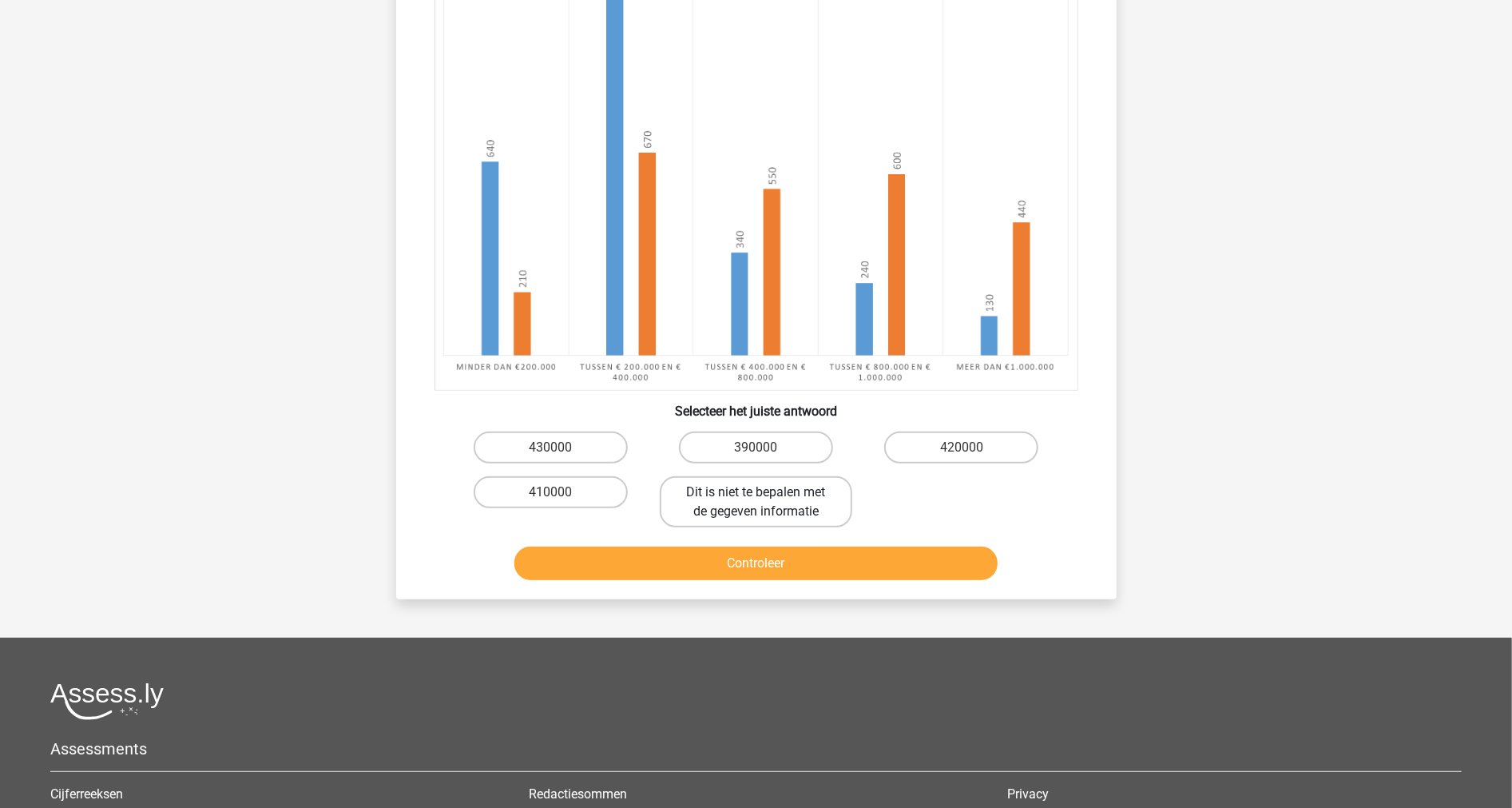
click at [746, 493] on label "Dit is niet te bepalen met de gegeven informatie" at bounding box center [756, 502] width 192 height 51
click at [756, 493] on input "Dit is niet te bepalen met de gegeven informatie" at bounding box center [761, 498] width 11 height 11
radio input "true"
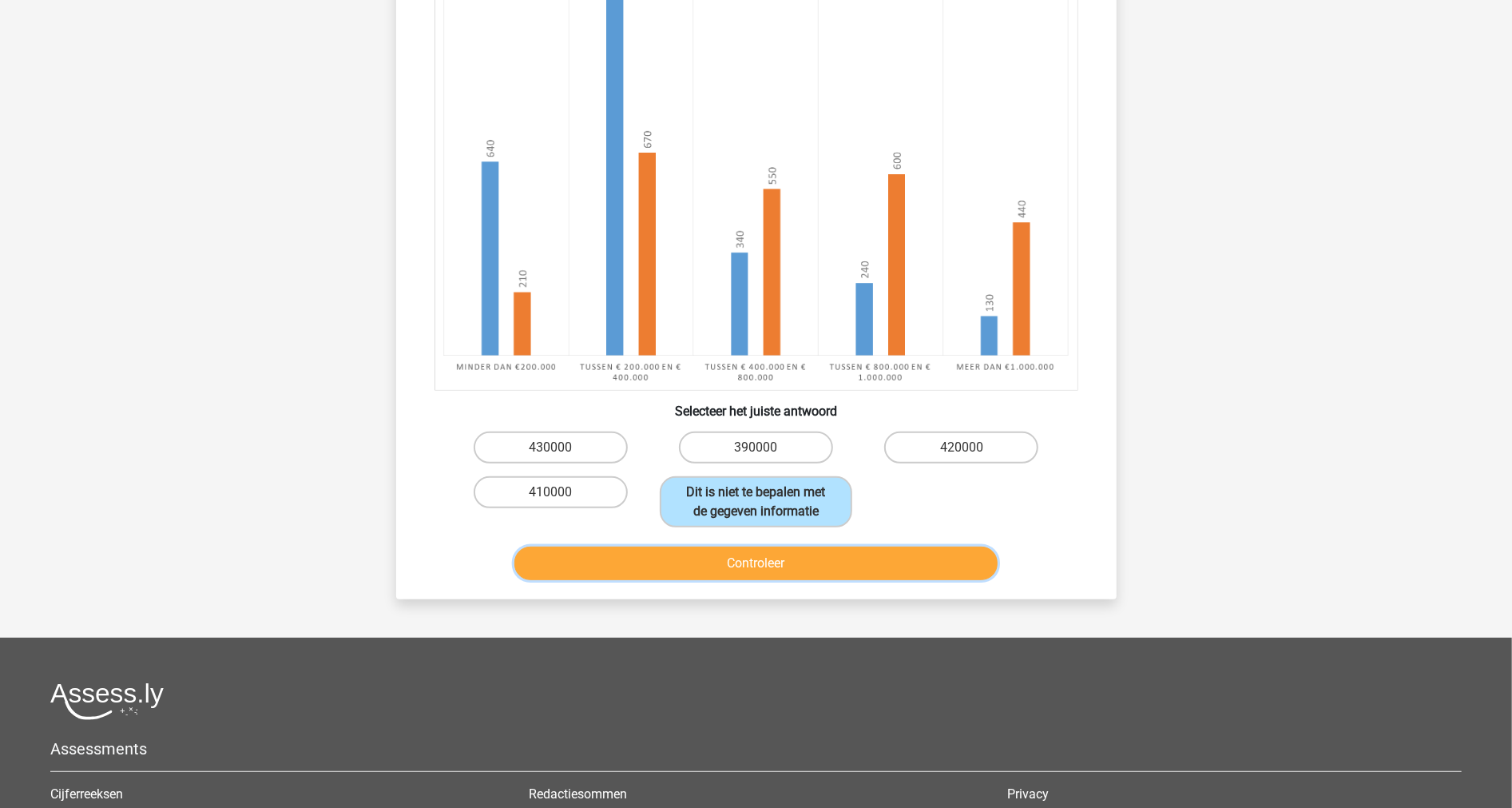
click at [705, 561] on button "Controleer" at bounding box center [756, 563] width 483 height 34
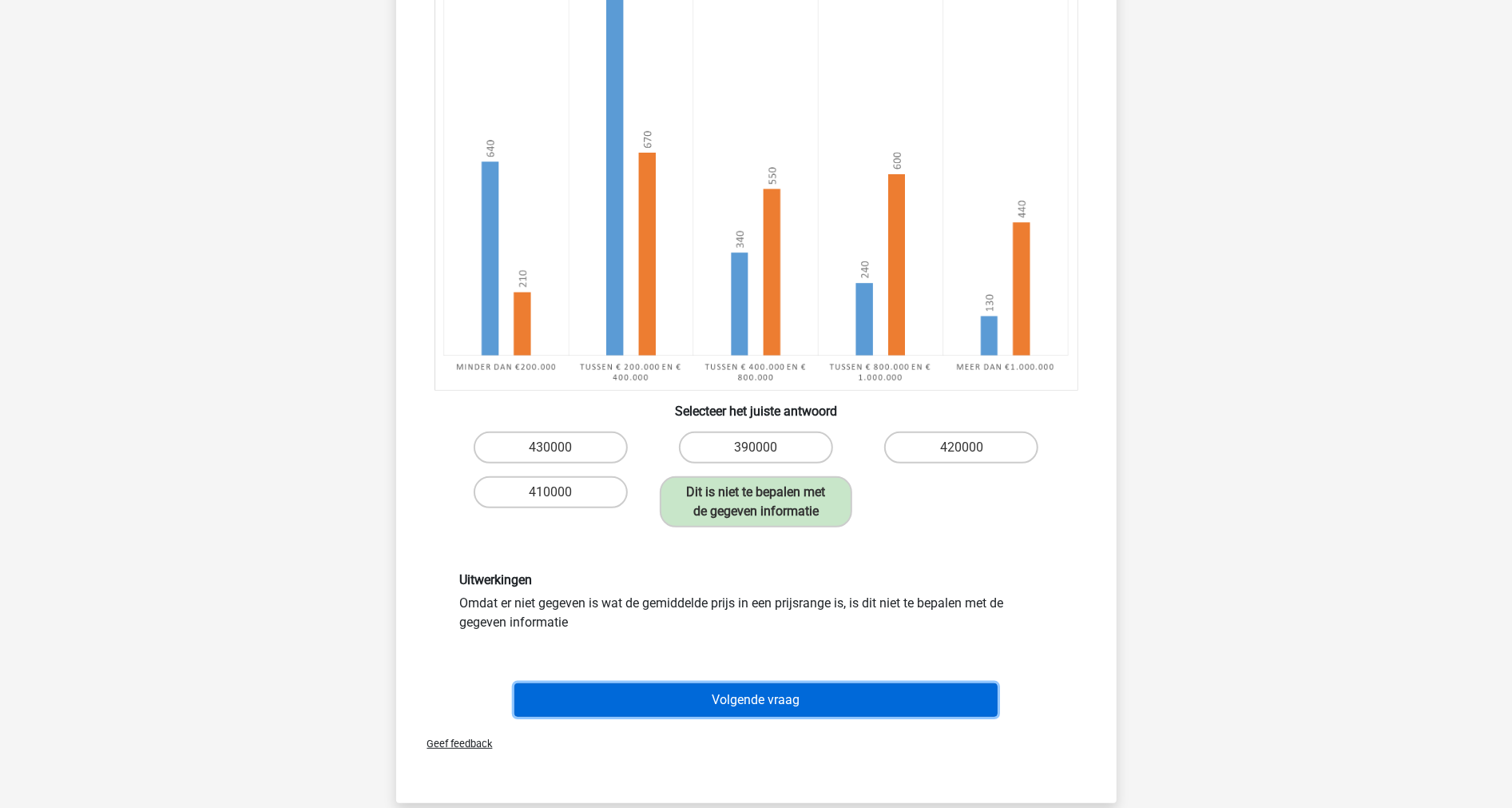
click at [716, 698] on button "Volgende vraag" at bounding box center [756, 700] width 483 height 34
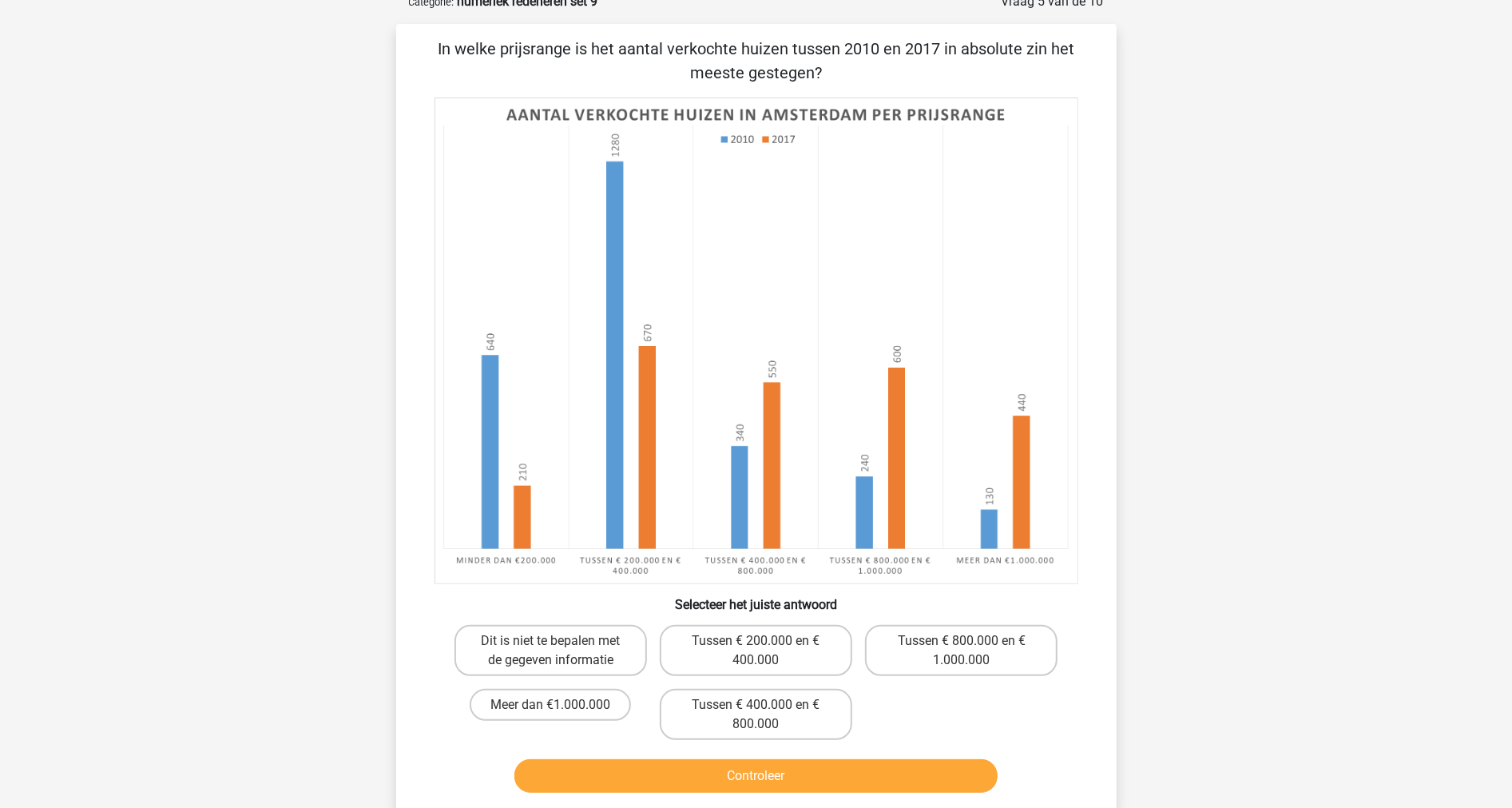
scroll to position [80, 0]
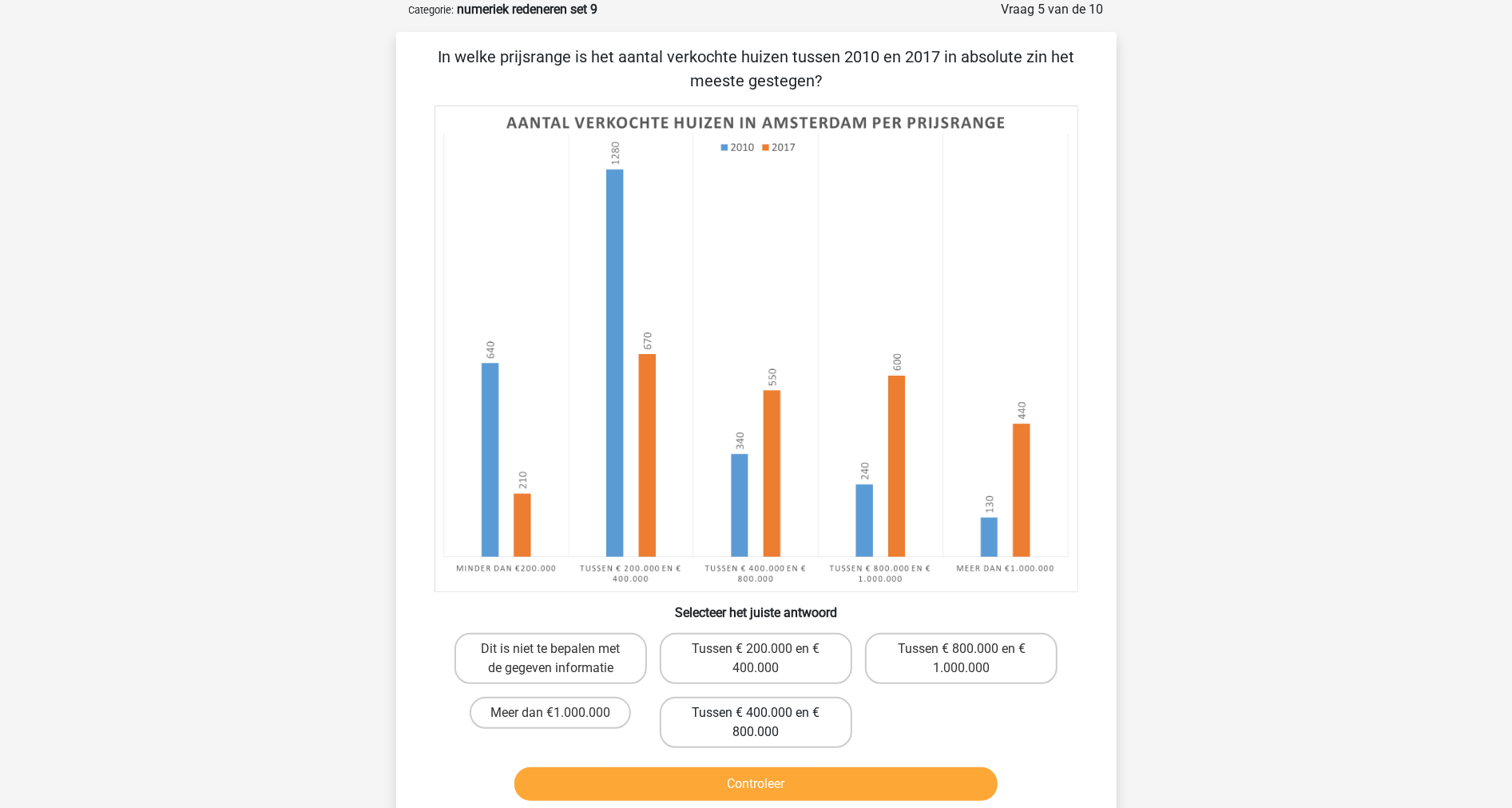
click at [717, 712] on label "Tussen € 400.000 en € 800.000" at bounding box center [756, 722] width 192 height 51
click at [756, 712] on input "Tussen € 400.000 en € 800.000" at bounding box center [761, 718] width 11 height 11
radio input "true"
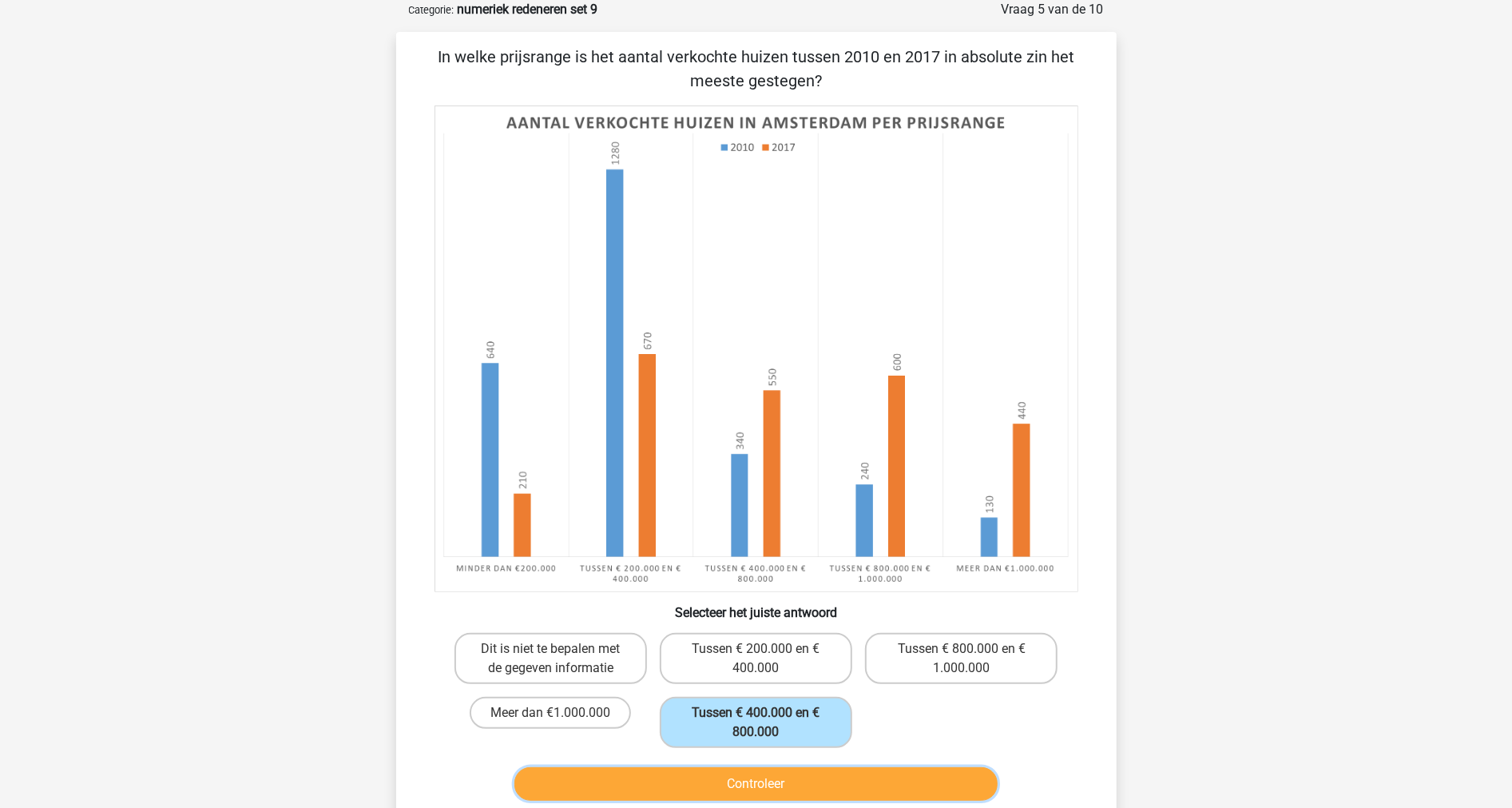
click at [701, 773] on button "Controleer" at bounding box center [756, 784] width 483 height 34
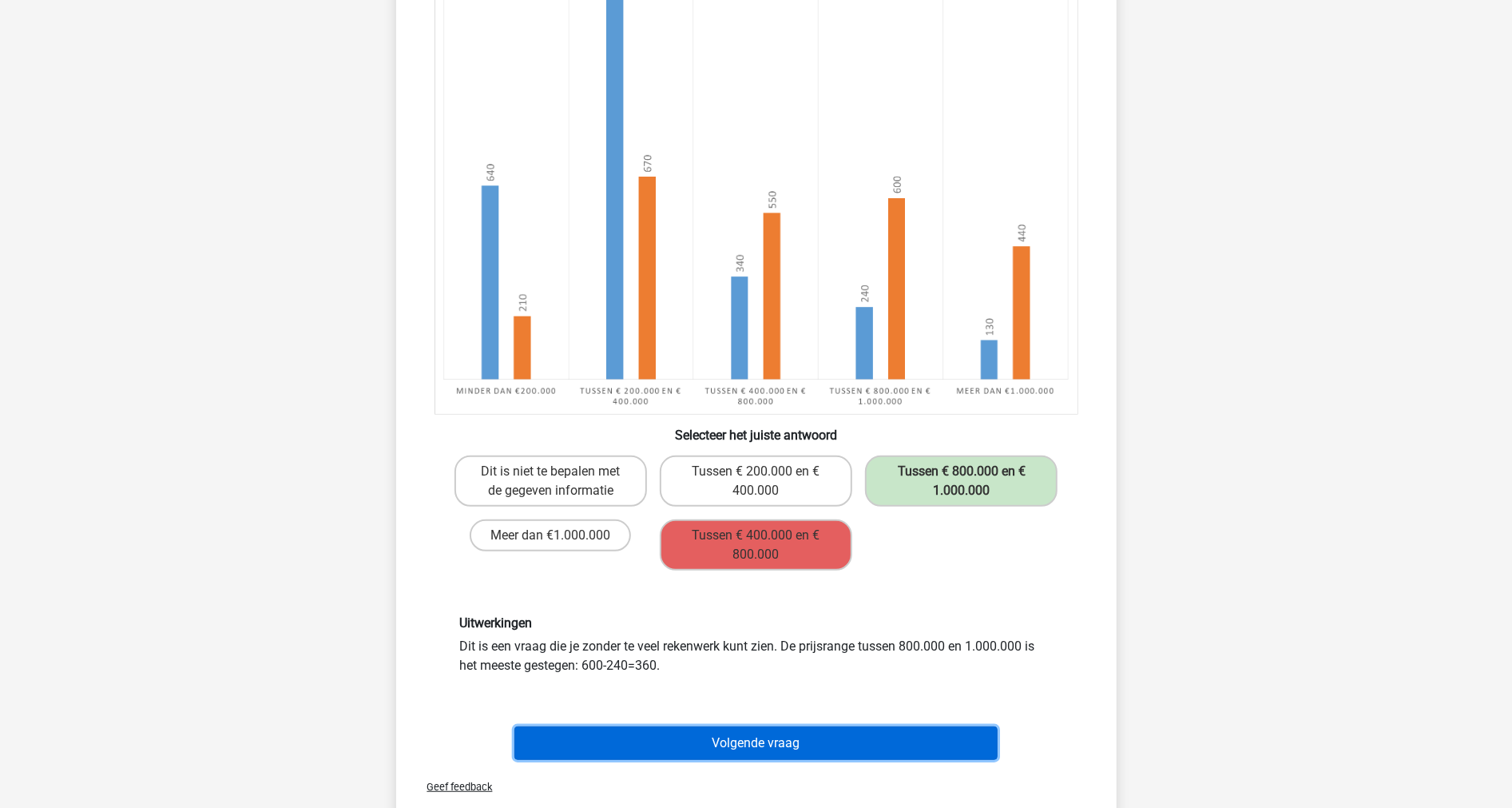
click at [711, 727] on button "Volgende vraag" at bounding box center [756, 743] width 483 height 34
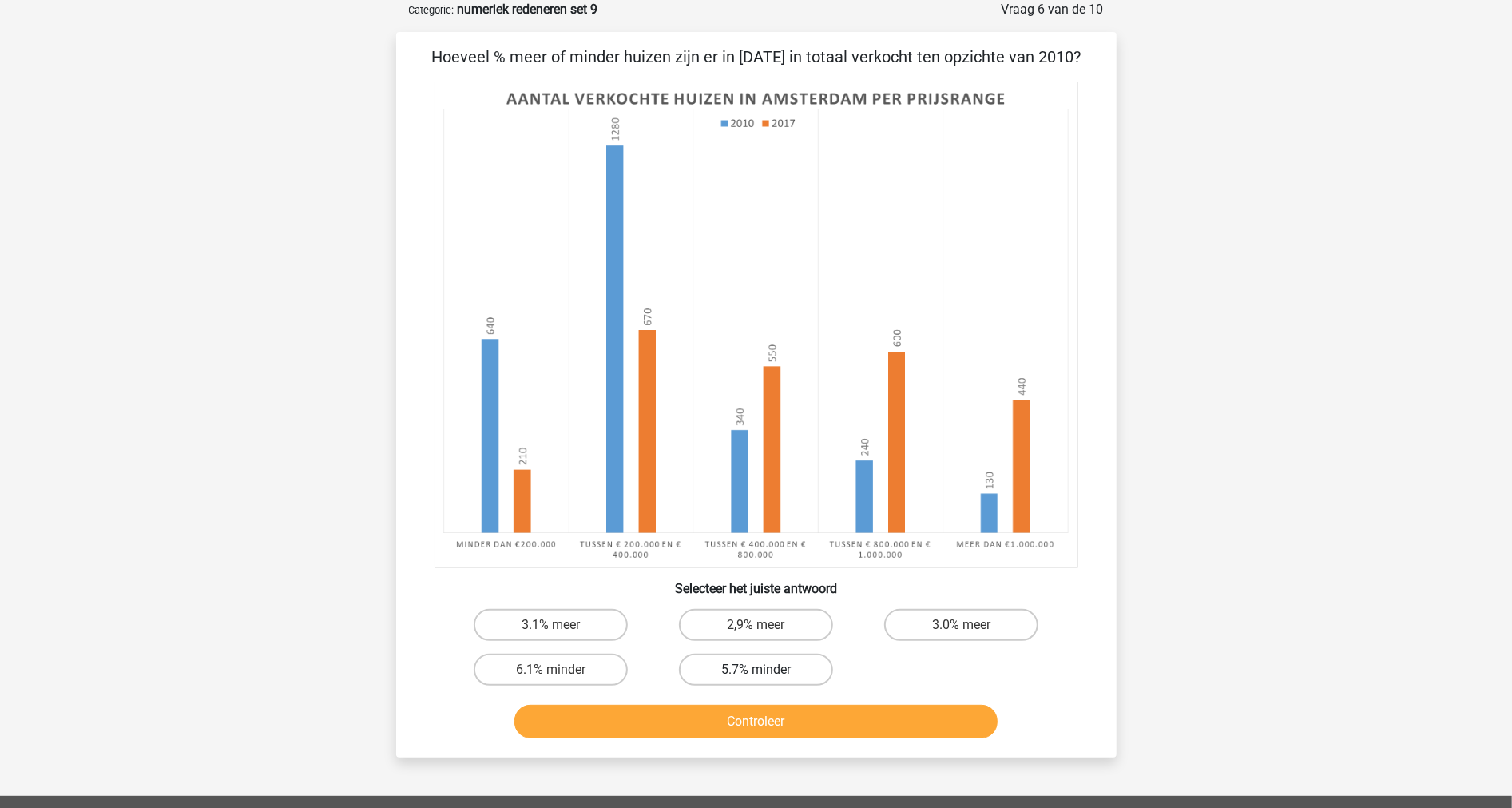
click at [716, 671] on label "5.7% minder" at bounding box center [756, 670] width 154 height 32
click at [756, 671] on input "5.7% minder" at bounding box center [761, 675] width 11 height 11
radio input "true"
click at [691, 716] on button "Controleer" at bounding box center [756, 721] width 483 height 34
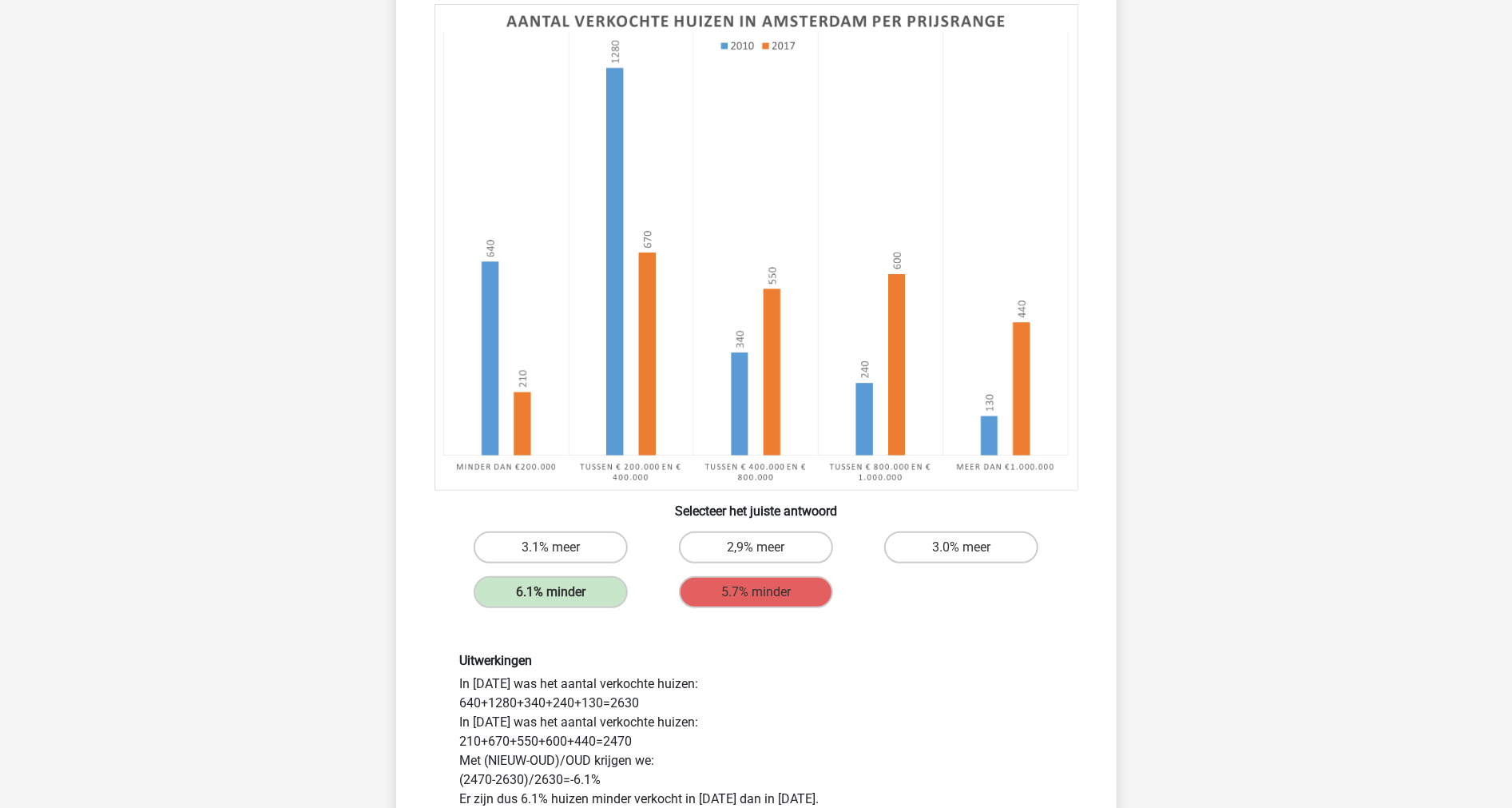
scroll to position [257, 0]
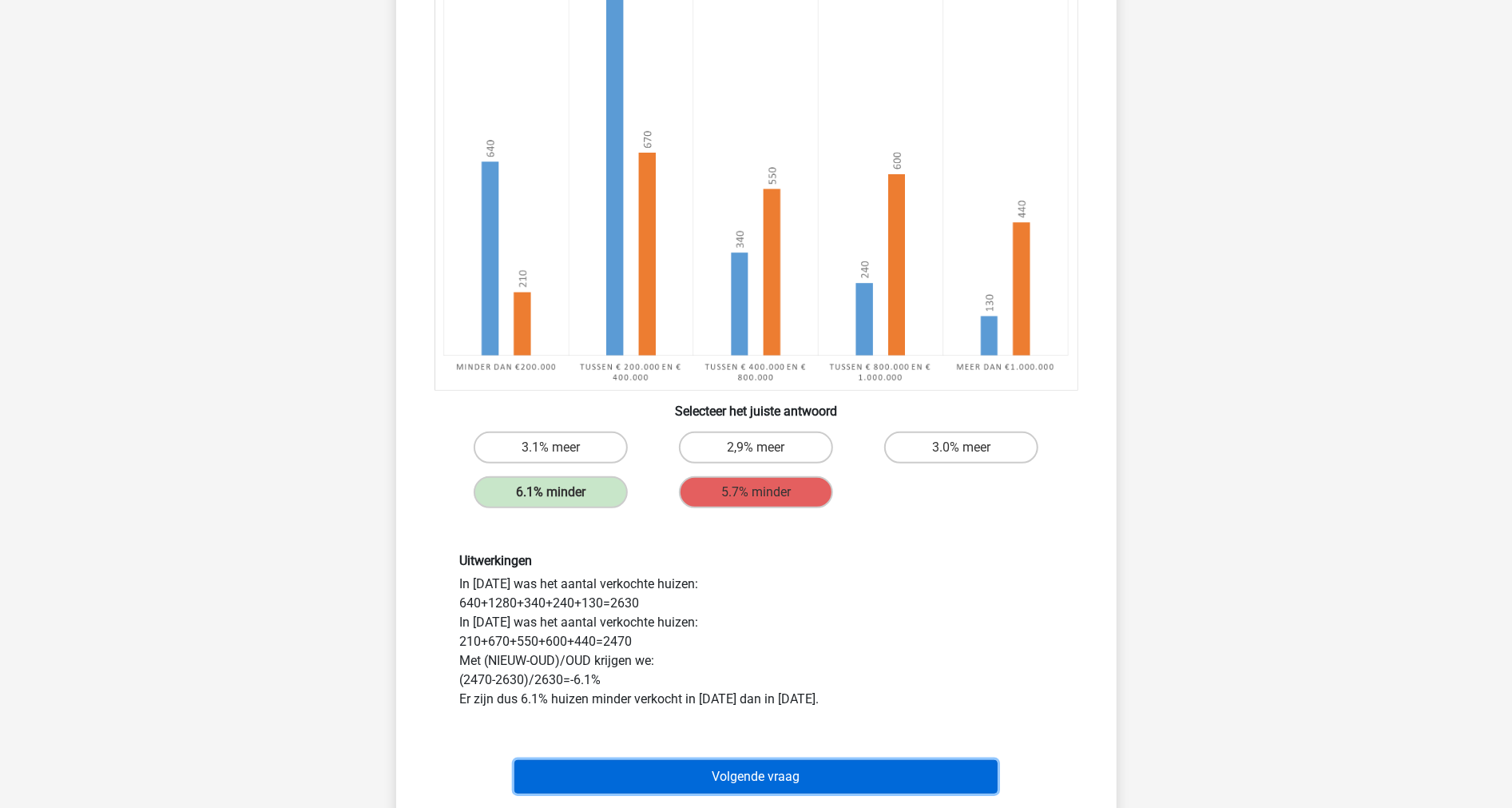
click at [663, 764] on button "Volgende vraag" at bounding box center [756, 777] width 483 height 34
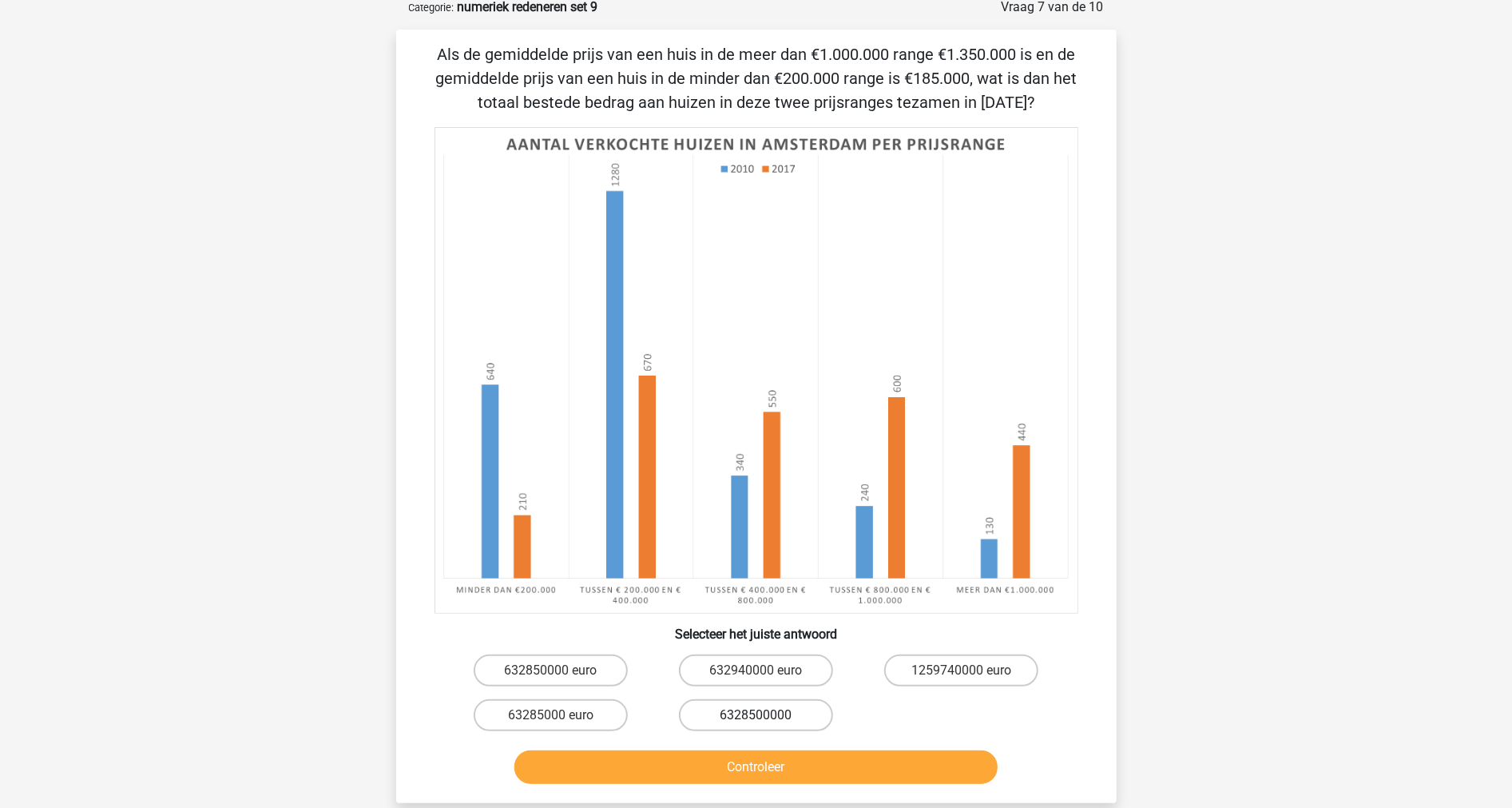
scroll to position [80, 0]
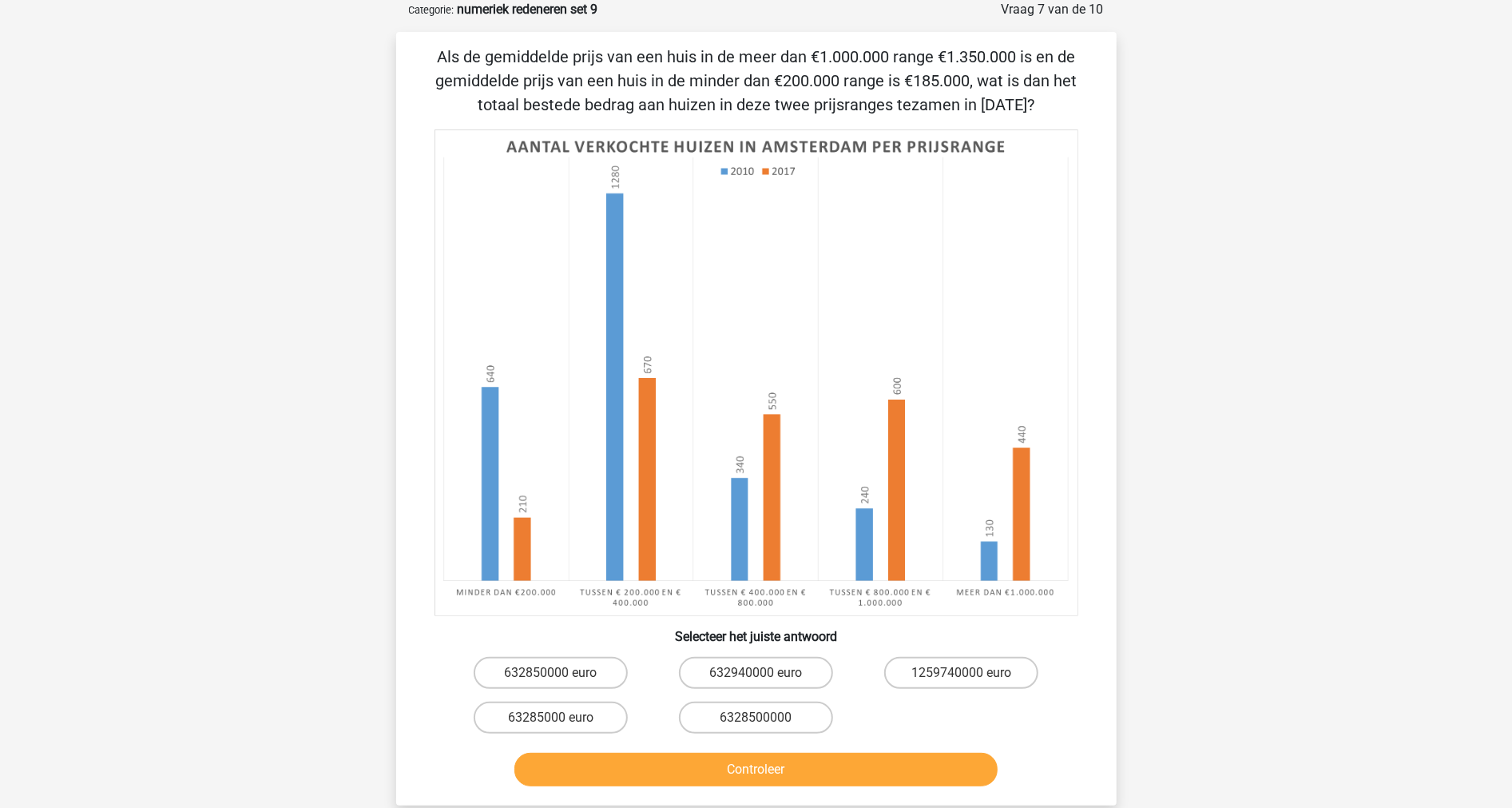
click at [731, 695] on div "6328500000" at bounding box center [756, 718] width 205 height 44
click at [730, 712] on label "6328500000" at bounding box center [756, 718] width 154 height 32
click at [756, 718] on input "6328500000" at bounding box center [761, 723] width 11 height 11
radio input "true"
click at [715, 765] on button "Controleer" at bounding box center [756, 769] width 483 height 34
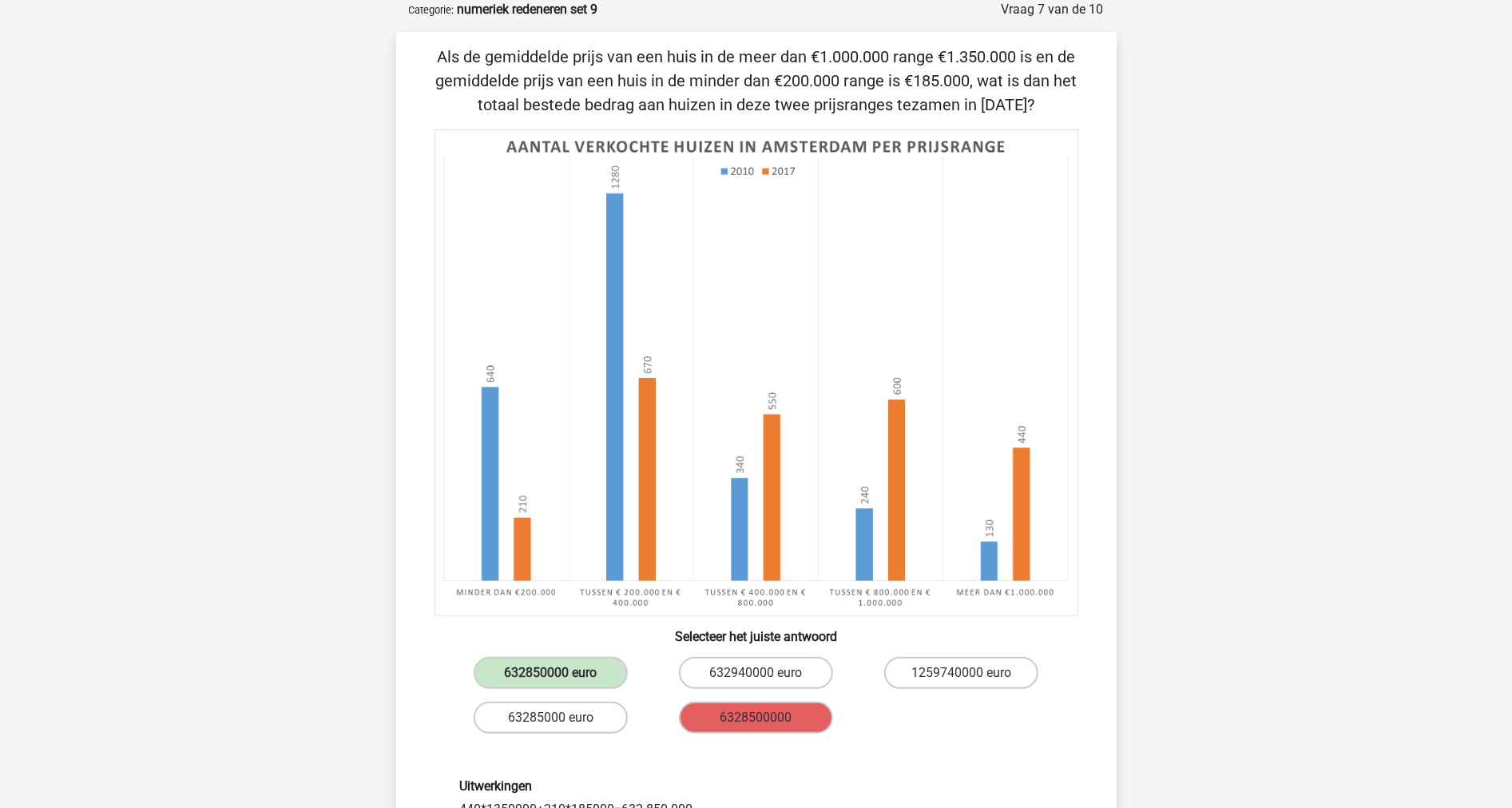
scroll to position [98, 0]
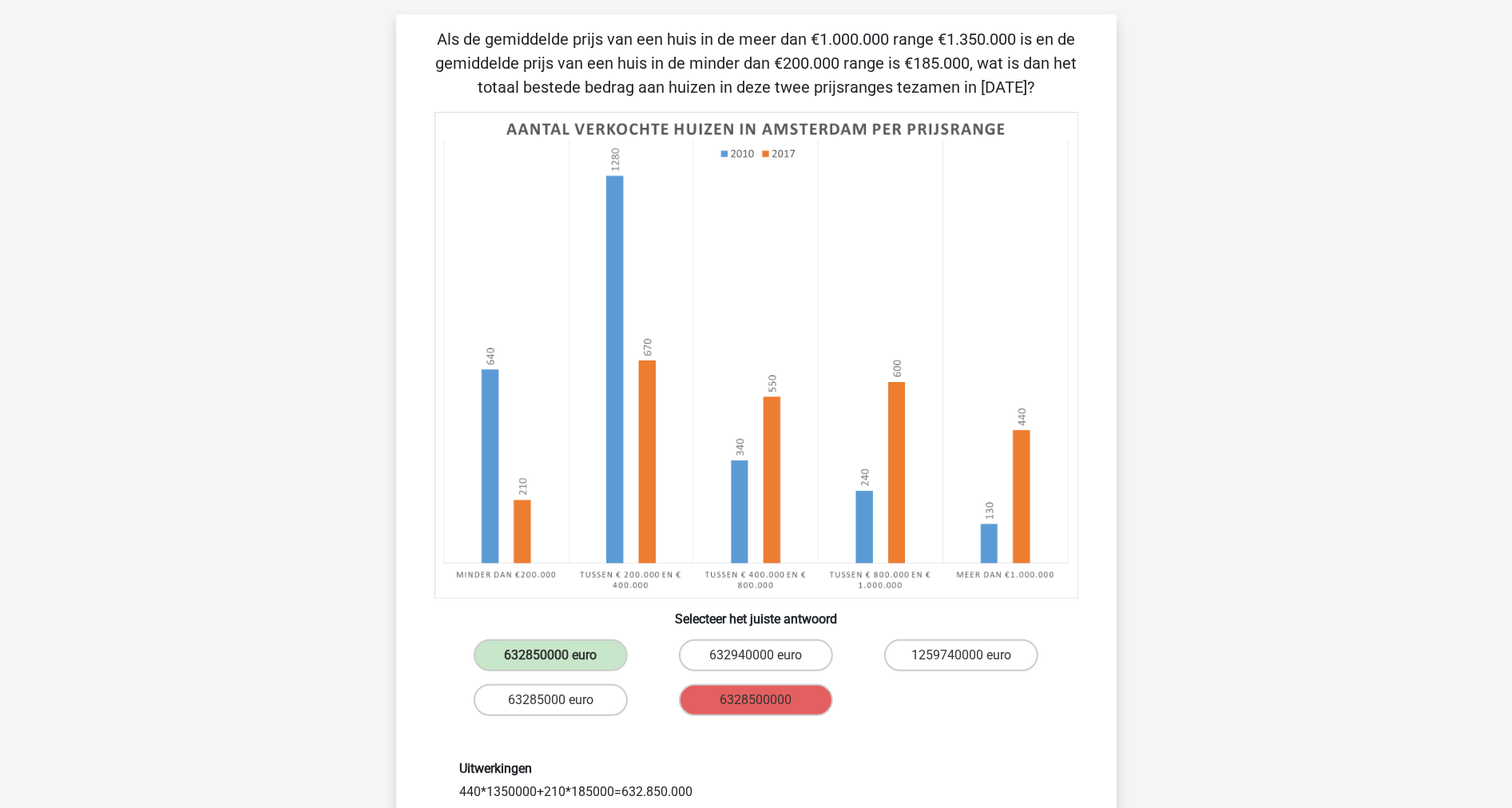
click at [1161, 374] on div "Marc Hanna marchanna2000@gmail.com Nederlands English" at bounding box center [756, 667] width 1512 height 1530
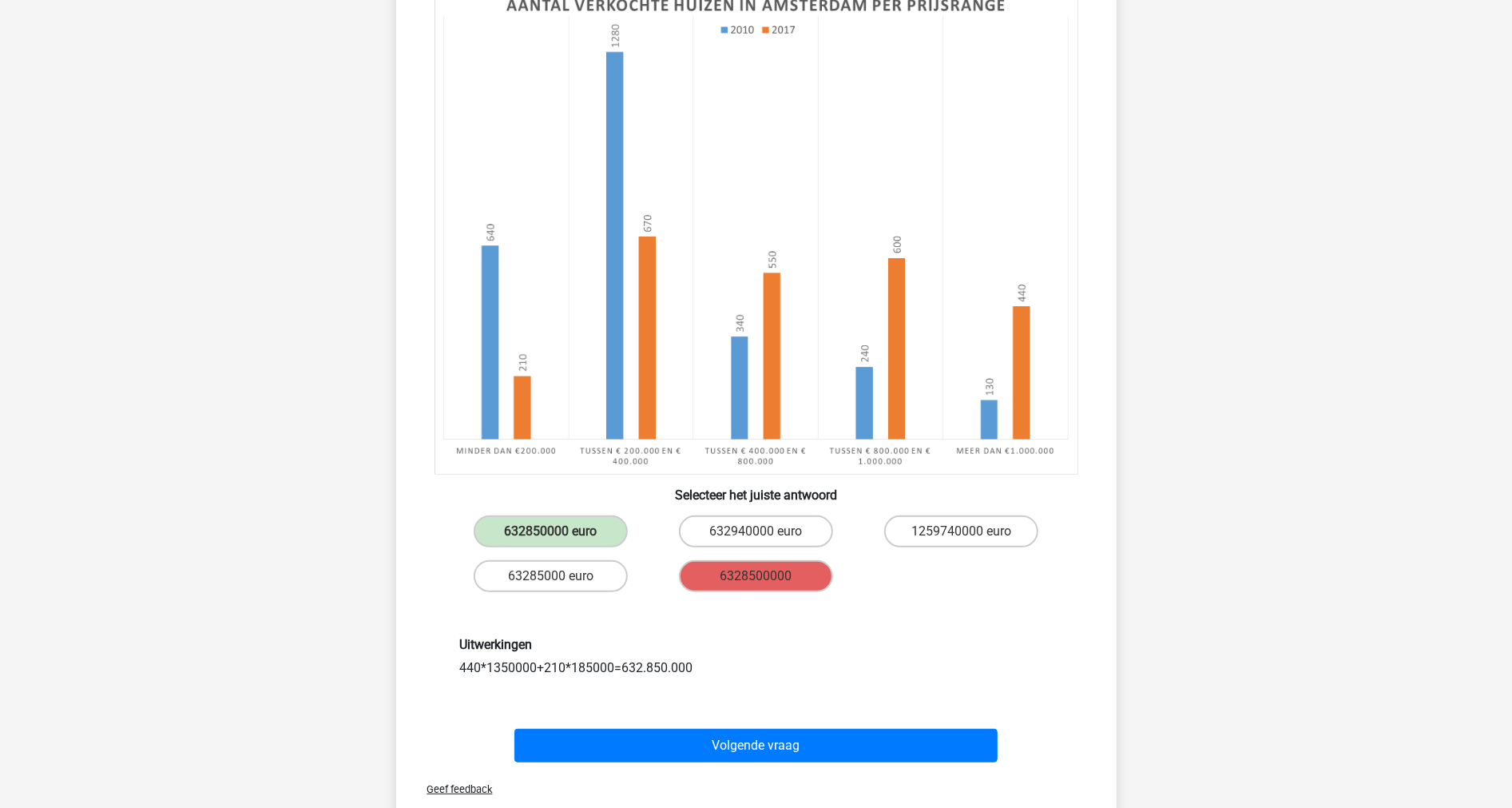
scroll to position [364, 0]
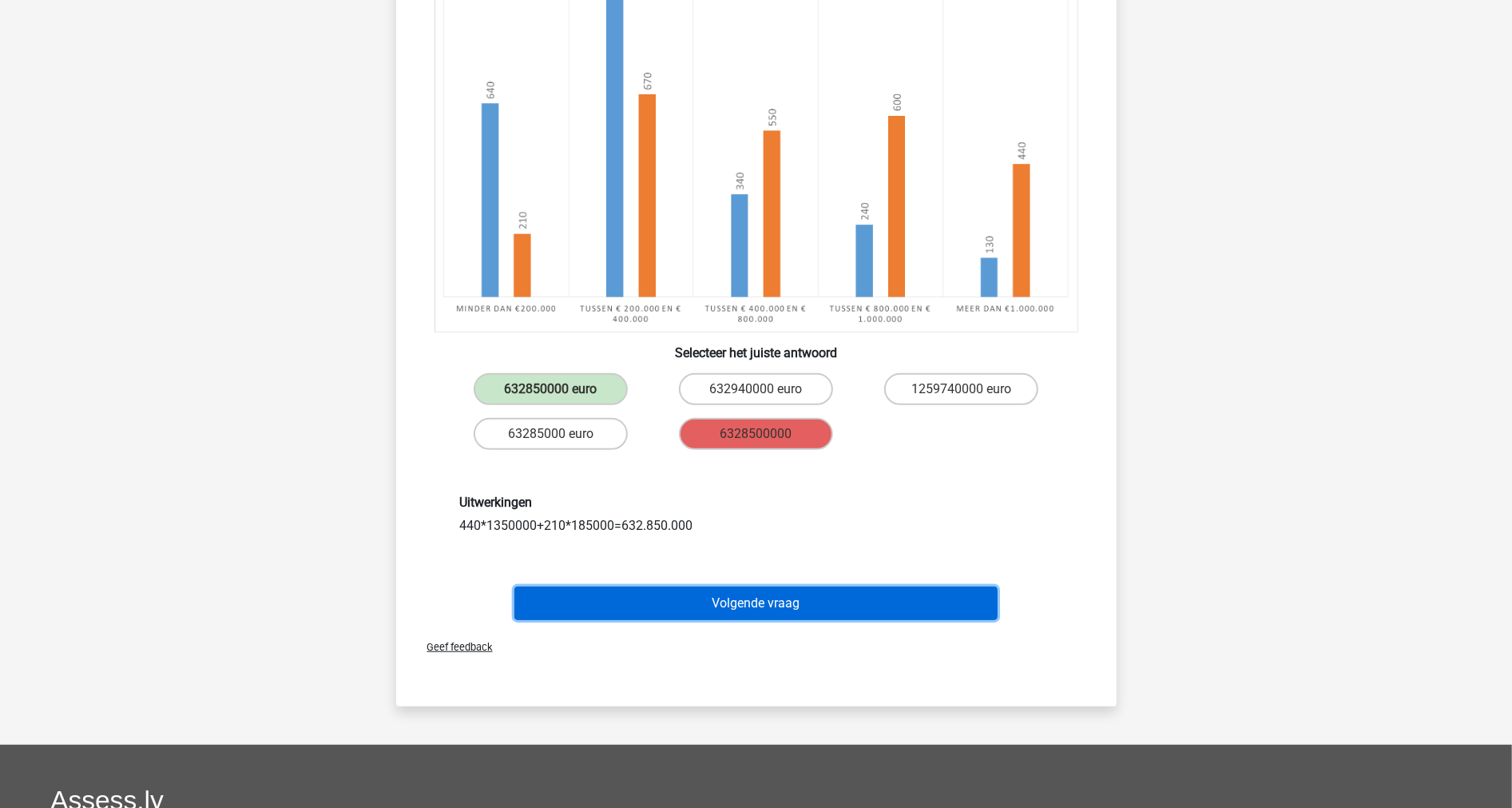
click at [785, 604] on button "Volgende vraag" at bounding box center [756, 603] width 483 height 34
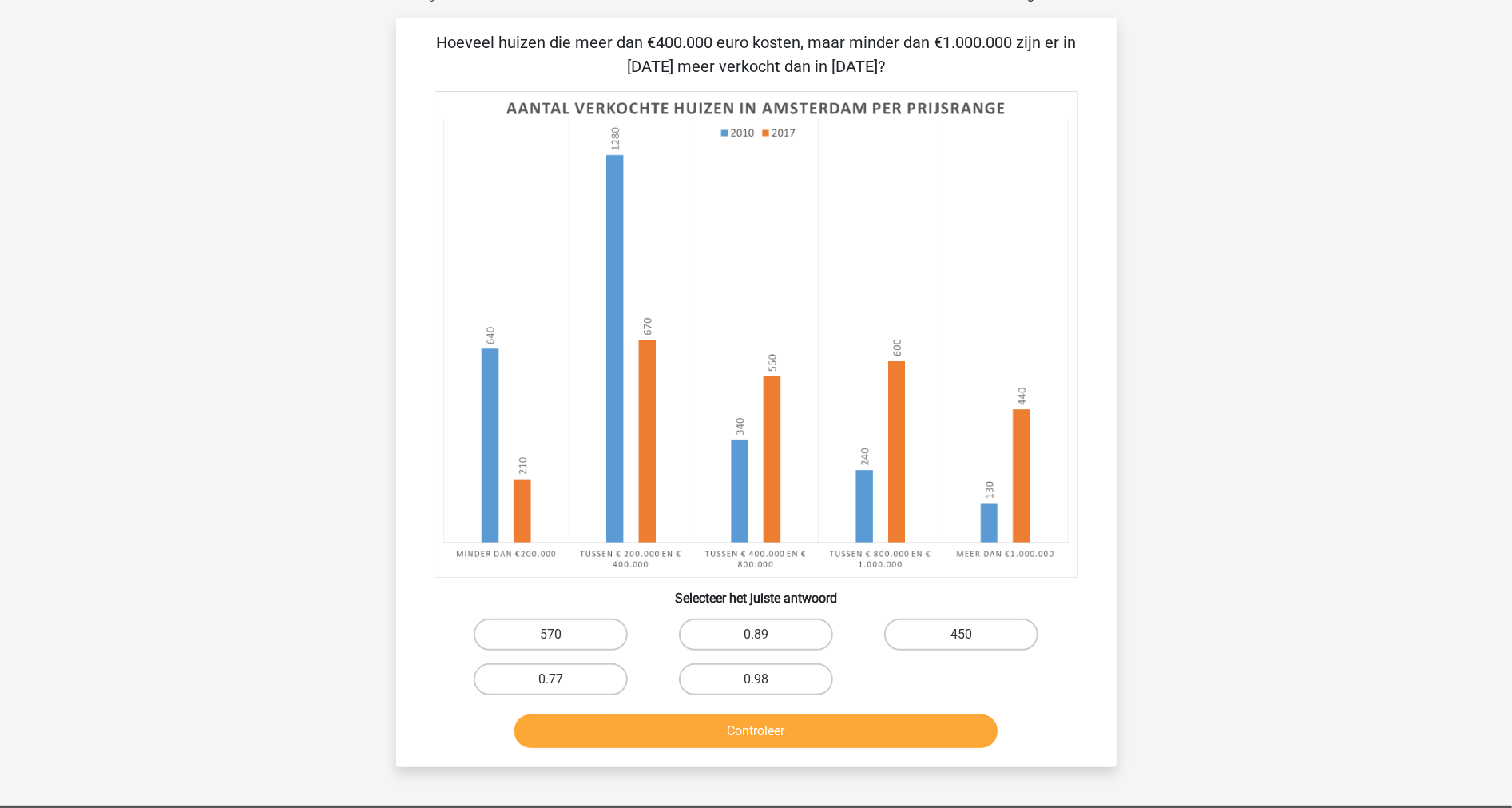
scroll to position [80, 0]
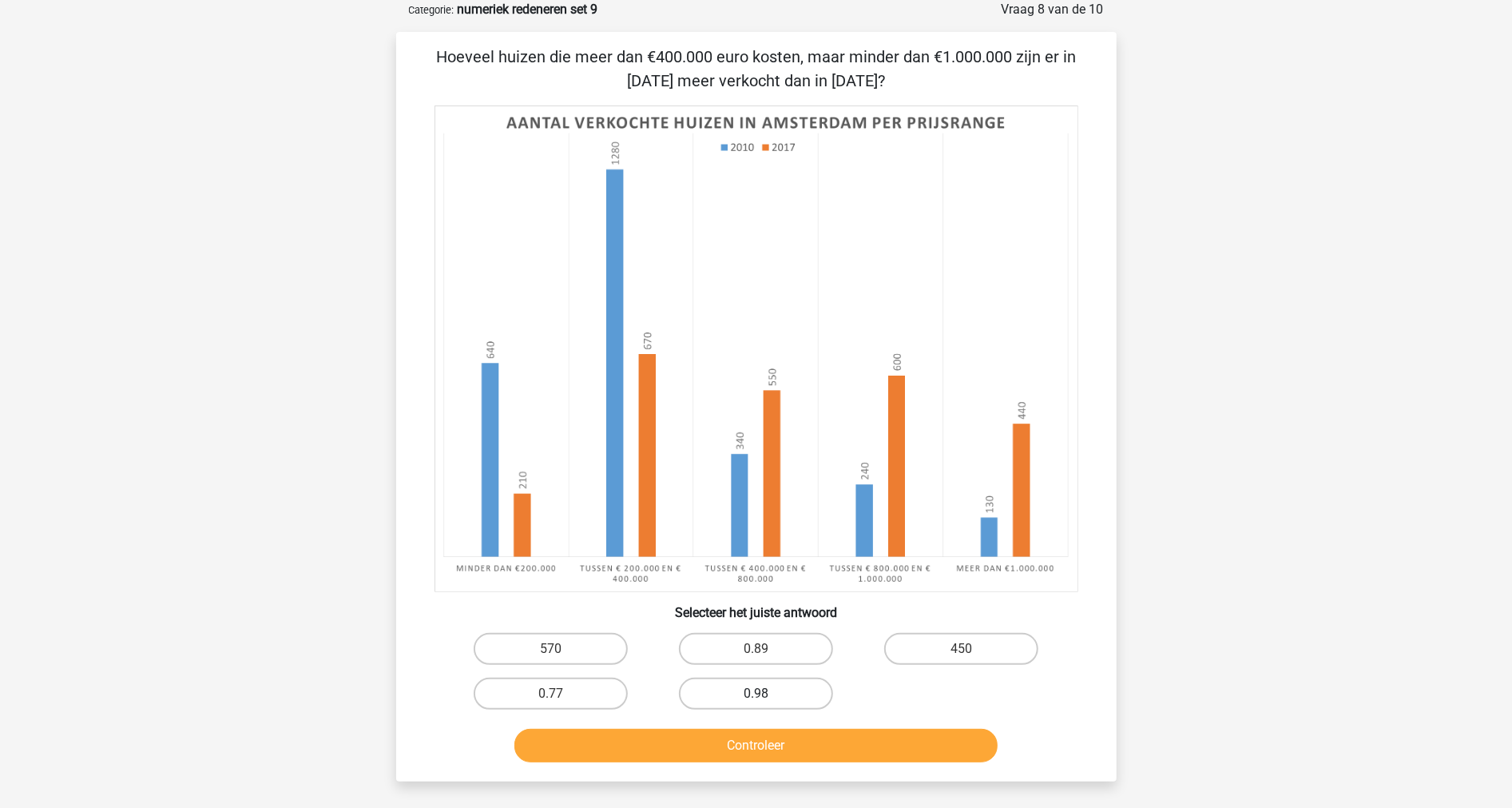
click at [794, 689] on label "0.98" at bounding box center [756, 694] width 154 height 32
click at [766, 694] on input "0.98" at bounding box center [761, 699] width 11 height 11
radio input "true"
click at [794, 752] on button "Controleer" at bounding box center [756, 745] width 483 height 34
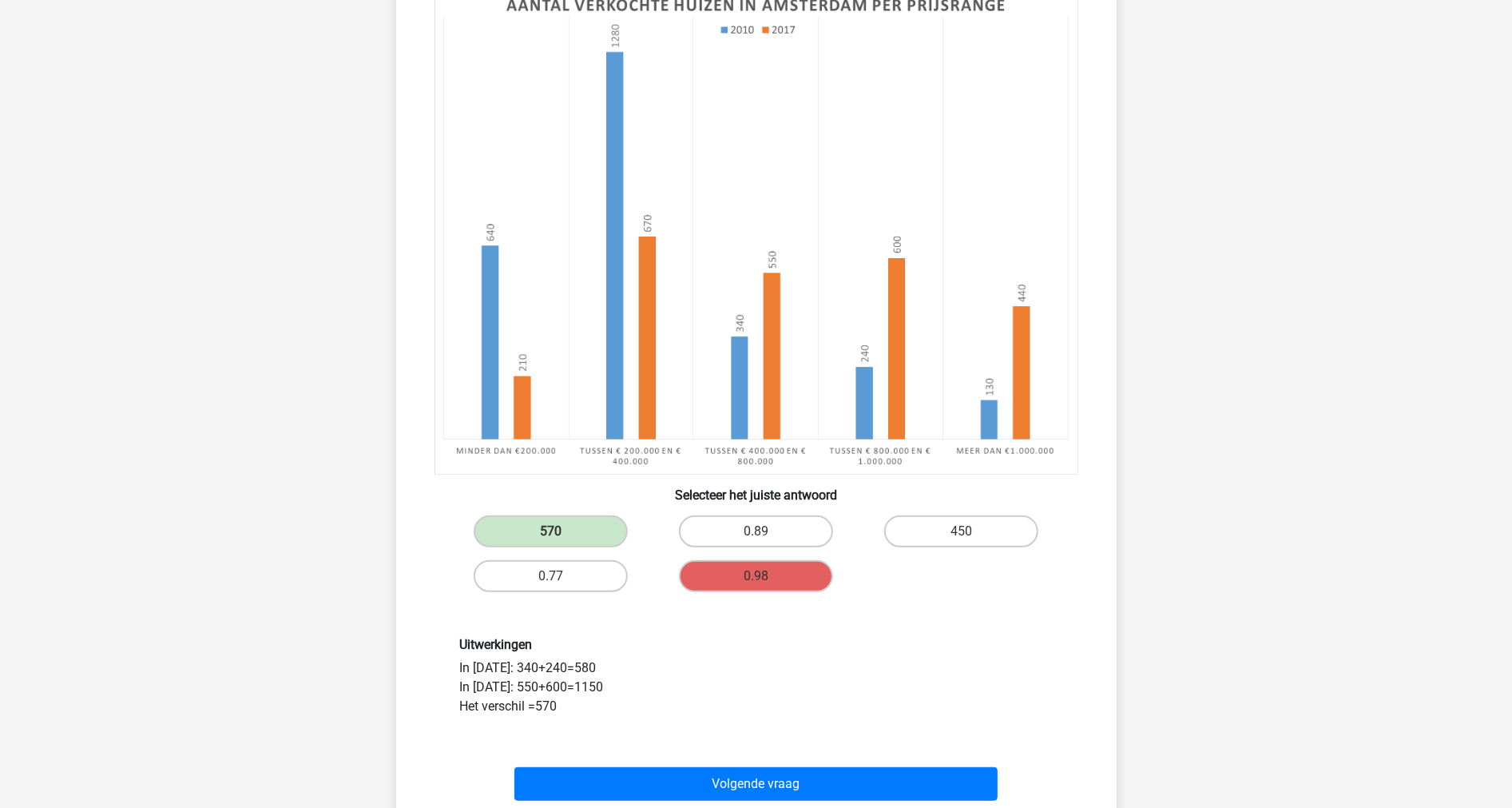
scroll to position [257, 0]
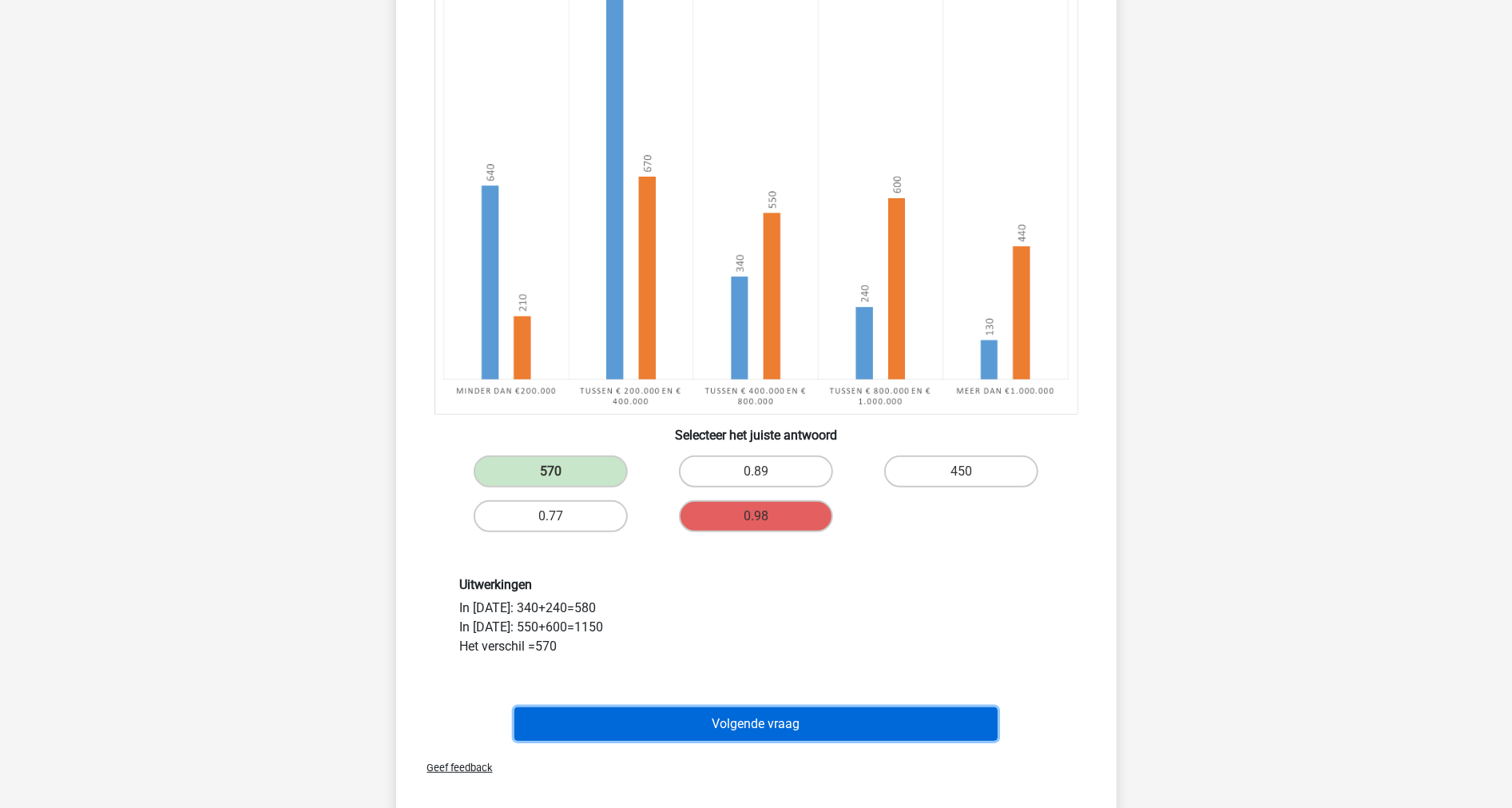
click at [791, 714] on button "Volgende vraag" at bounding box center [756, 724] width 483 height 34
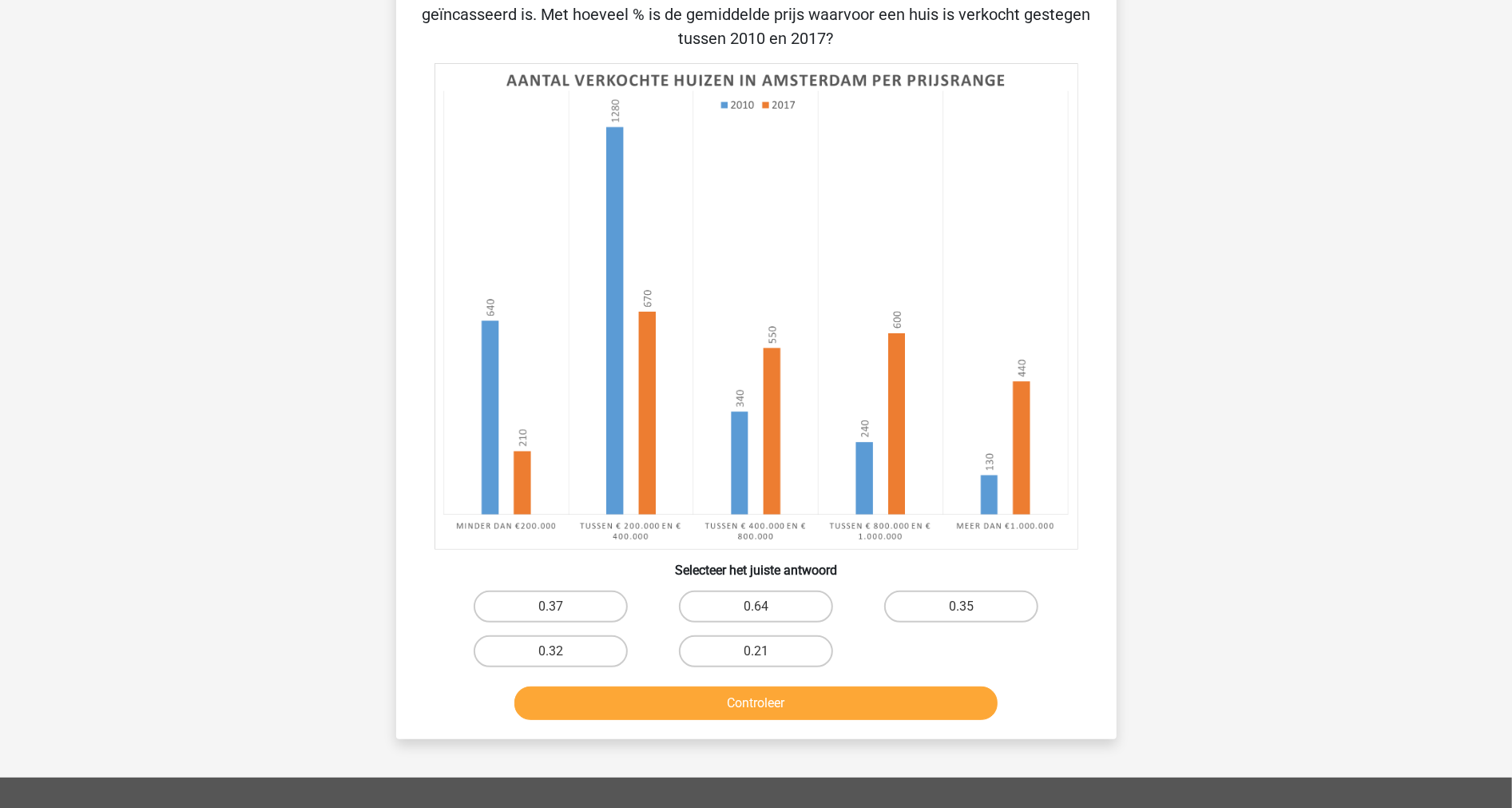
scroll to position [80, 0]
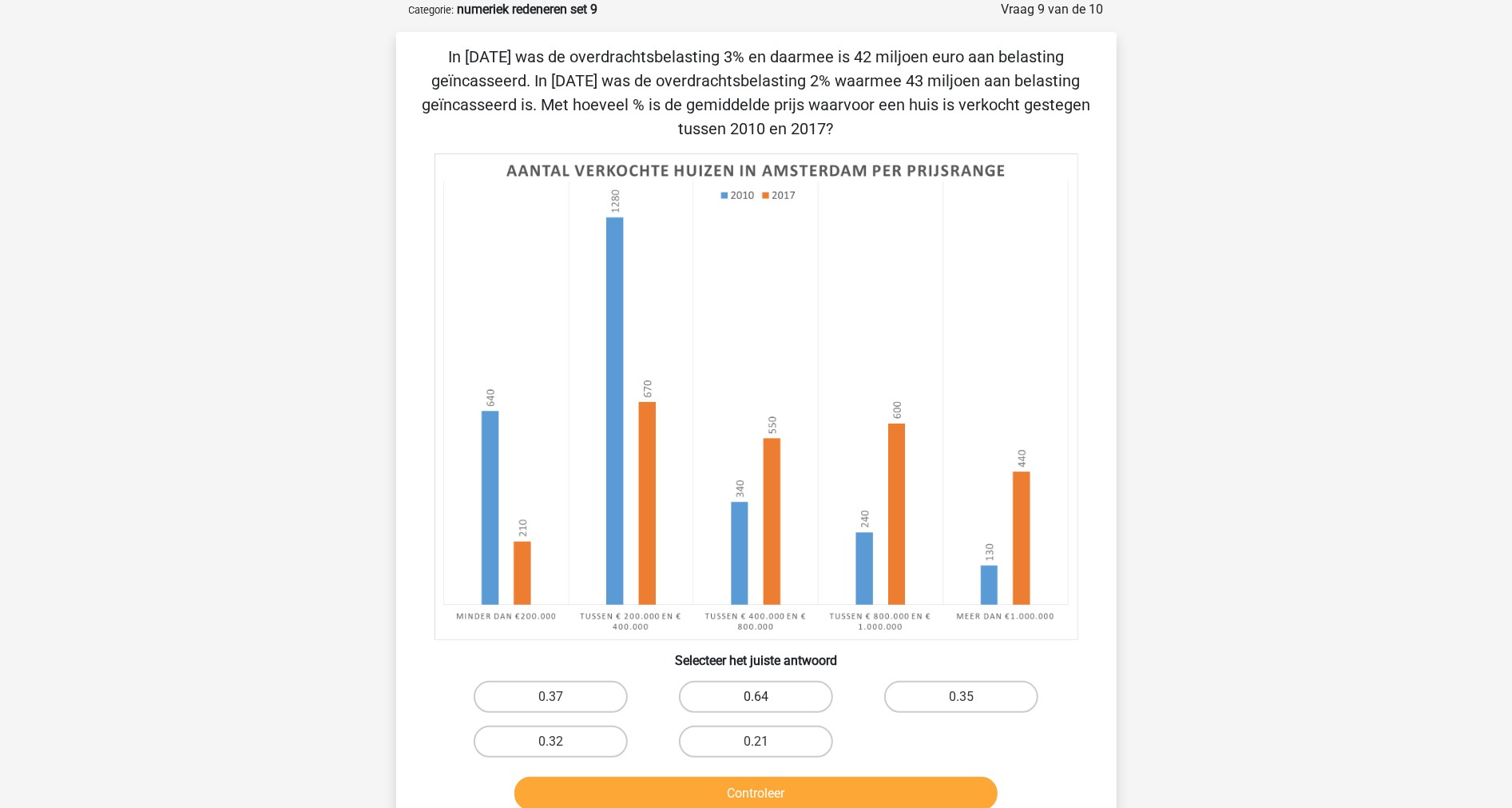
click at [808, 696] on label "0.64" at bounding box center [756, 696] width 154 height 32
click at [766, 696] on input "0.64" at bounding box center [761, 702] width 11 height 11
radio input "true"
click at [795, 787] on button "Controleer" at bounding box center [756, 793] width 483 height 34
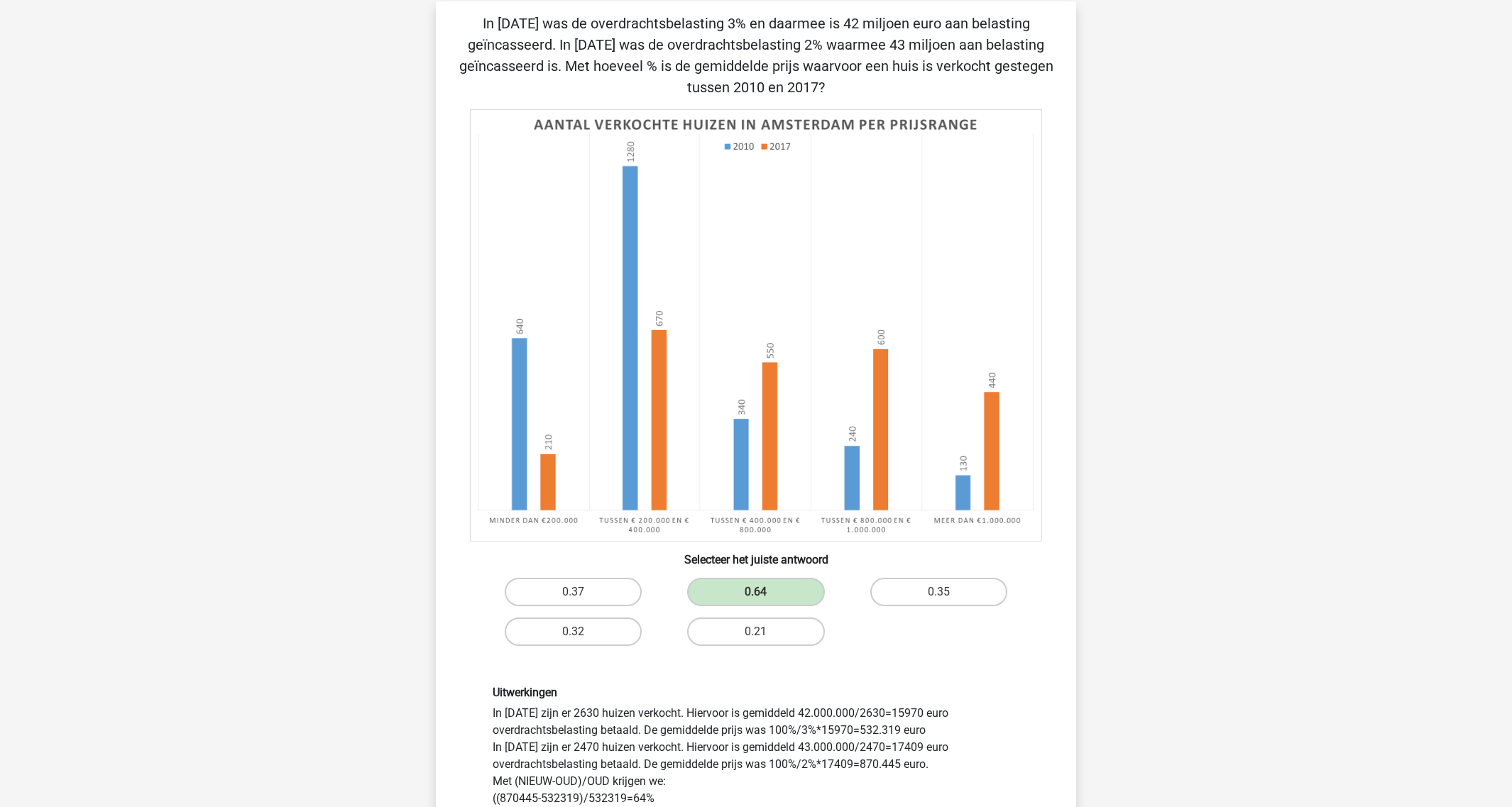
scroll to position [103, 0]
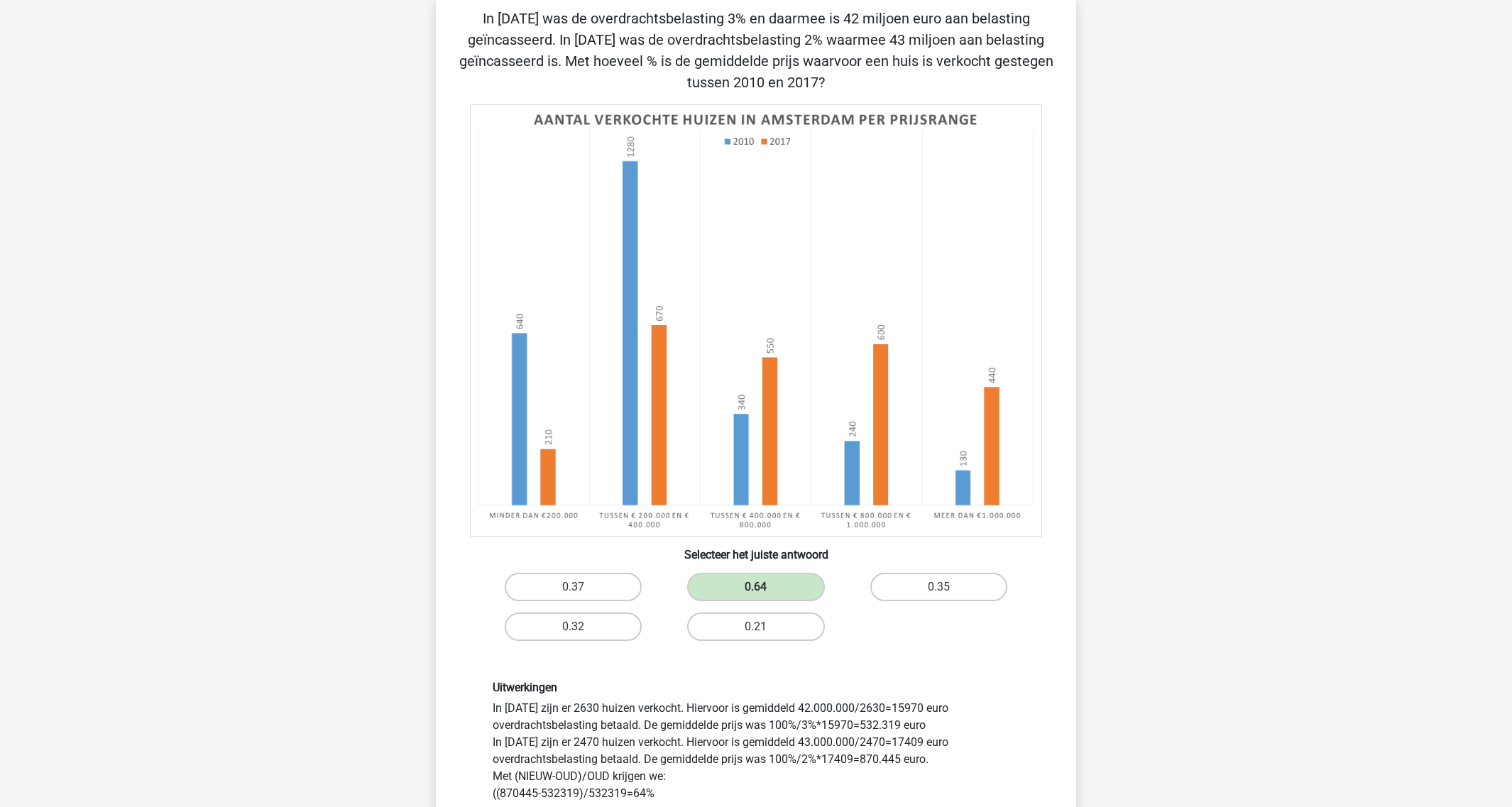
click at [1150, 389] on div "Marc Hanna marchanna2000@gmail.com Nederlands English" at bounding box center [756, 630] width 1512 height 1466
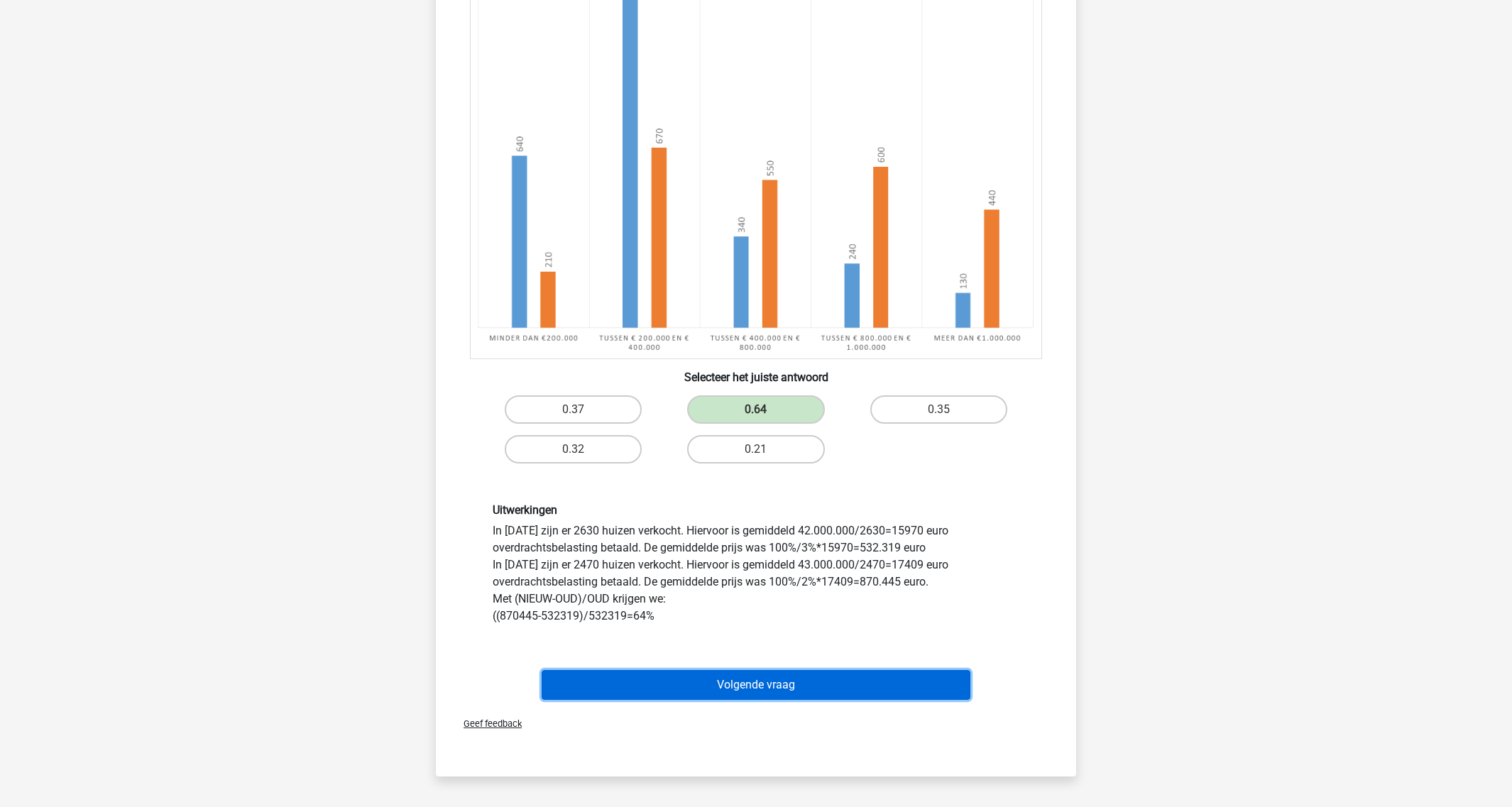
click at [853, 679] on button "Volgende vraag" at bounding box center [756, 685] width 429 height 30
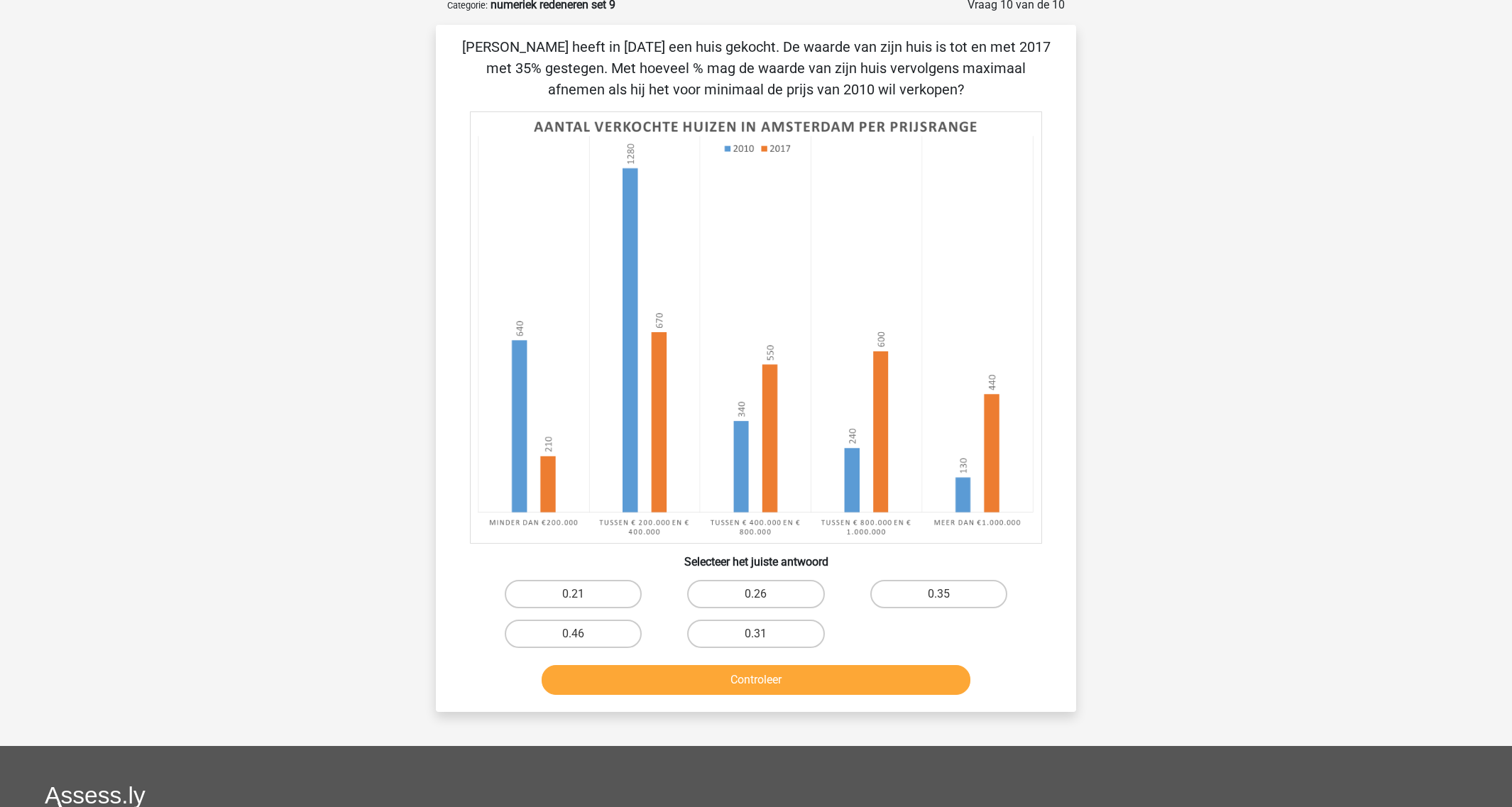
scroll to position [71, 0]
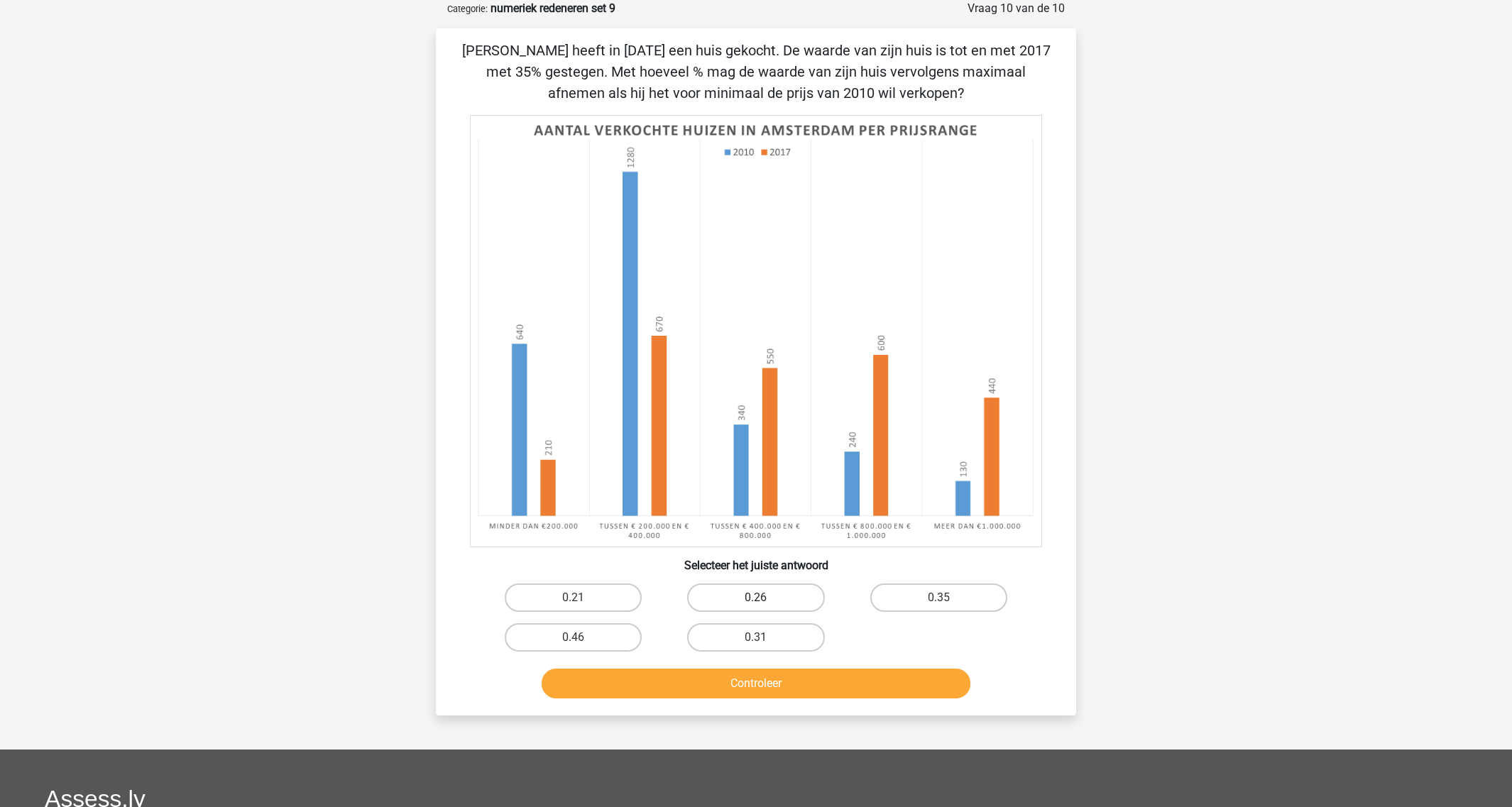
click at [744, 604] on label "0.26" at bounding box center [756, 597] width 137 height 28
click at [756, 604] on input "0.26" at bounding box center [760, 602] width 9 height 9
radio input "true"
click at [745, 671] on button "Controleer" at bounding box center [756, 683] width 429 height 30
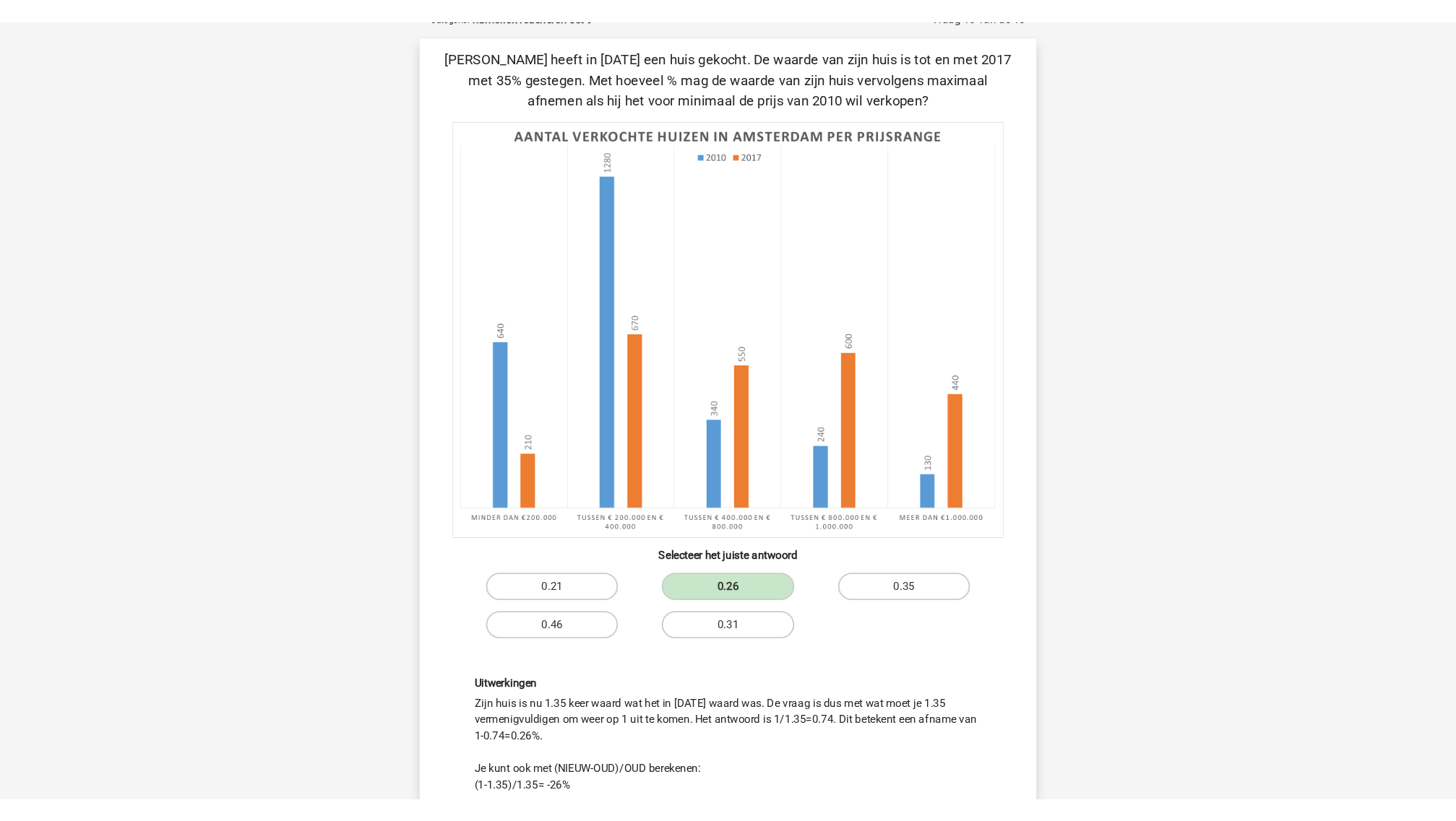
scroll to position [91, 0]
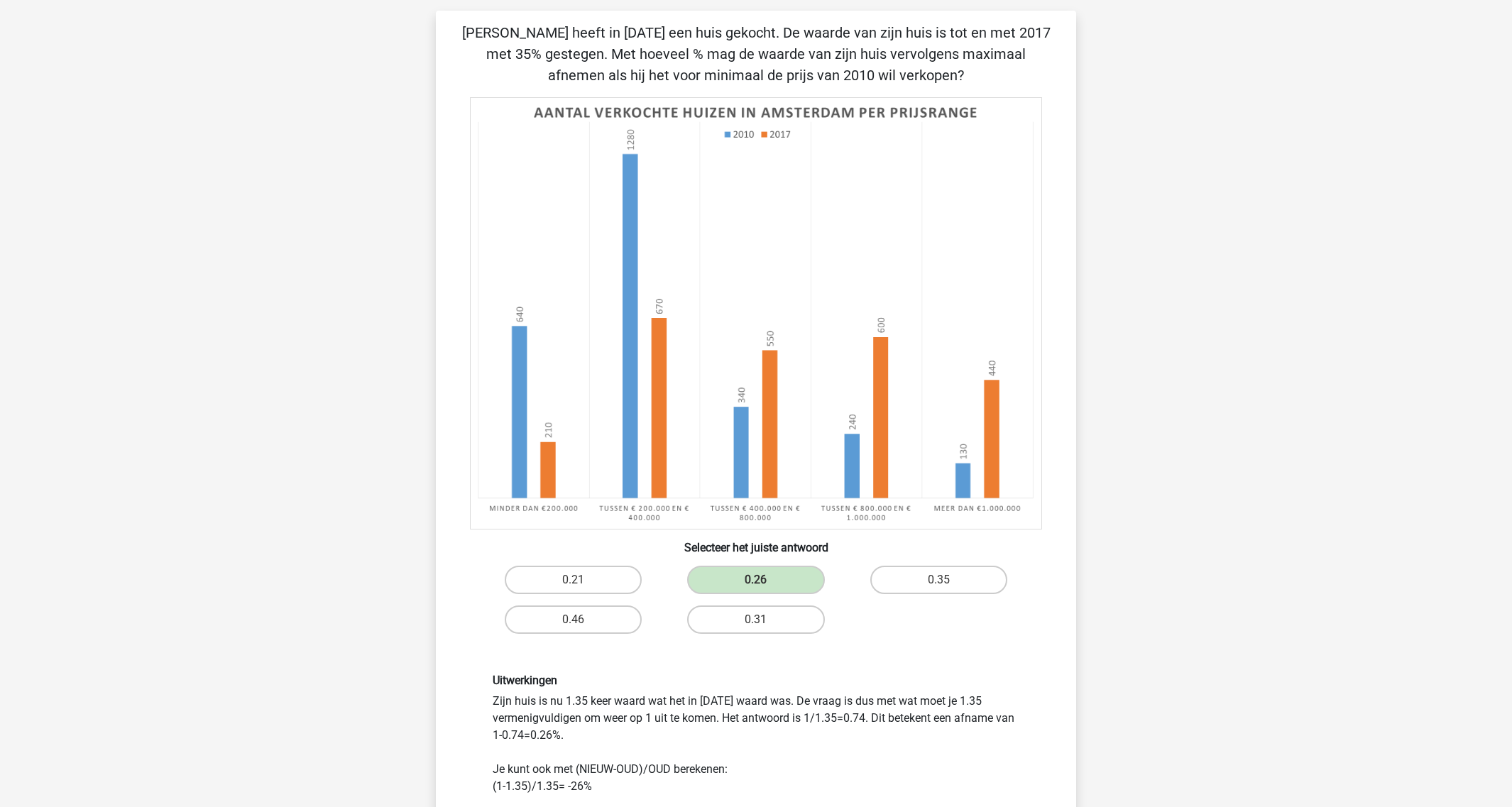
click at [1144, 377] on div "Marc Hanna marchanna2000@gmail.com Nederlands English" at bounding box center [756, 633] width 1512 height 1445
click at [1180, 412] on div "[PERSON_NAME] [EMAIL_ADDRESS][DOMAIN_NAME] Nederlands English" at bounding box center [756, 633] width 1512 height 1445
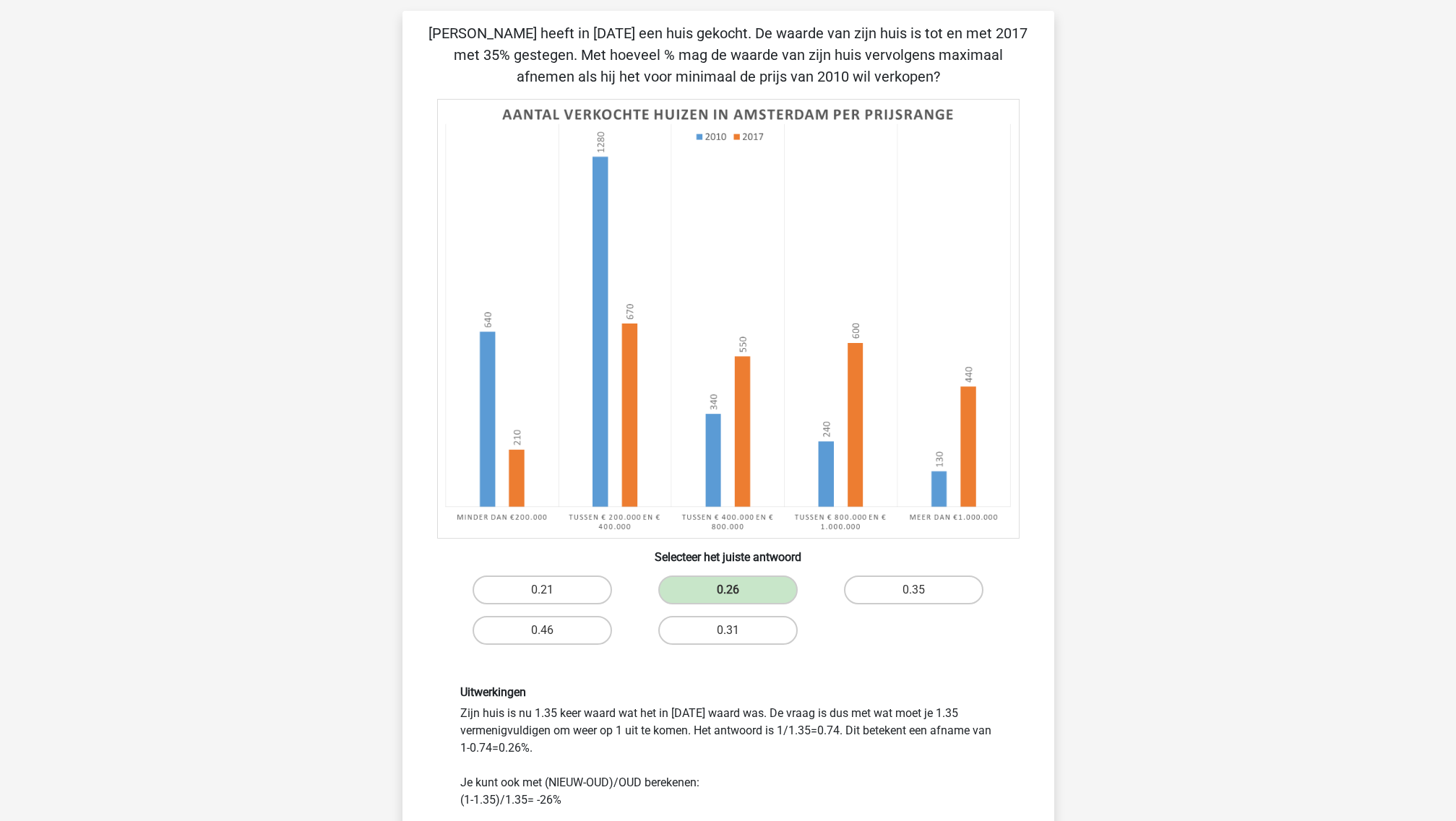
click at [1367, 318] on div "[PERSON_NAME] [EMAIL_ADDRESS][DOMAIN_NAME] Nederlands English" at bounding box center [728, 644] width 1456 height 1470
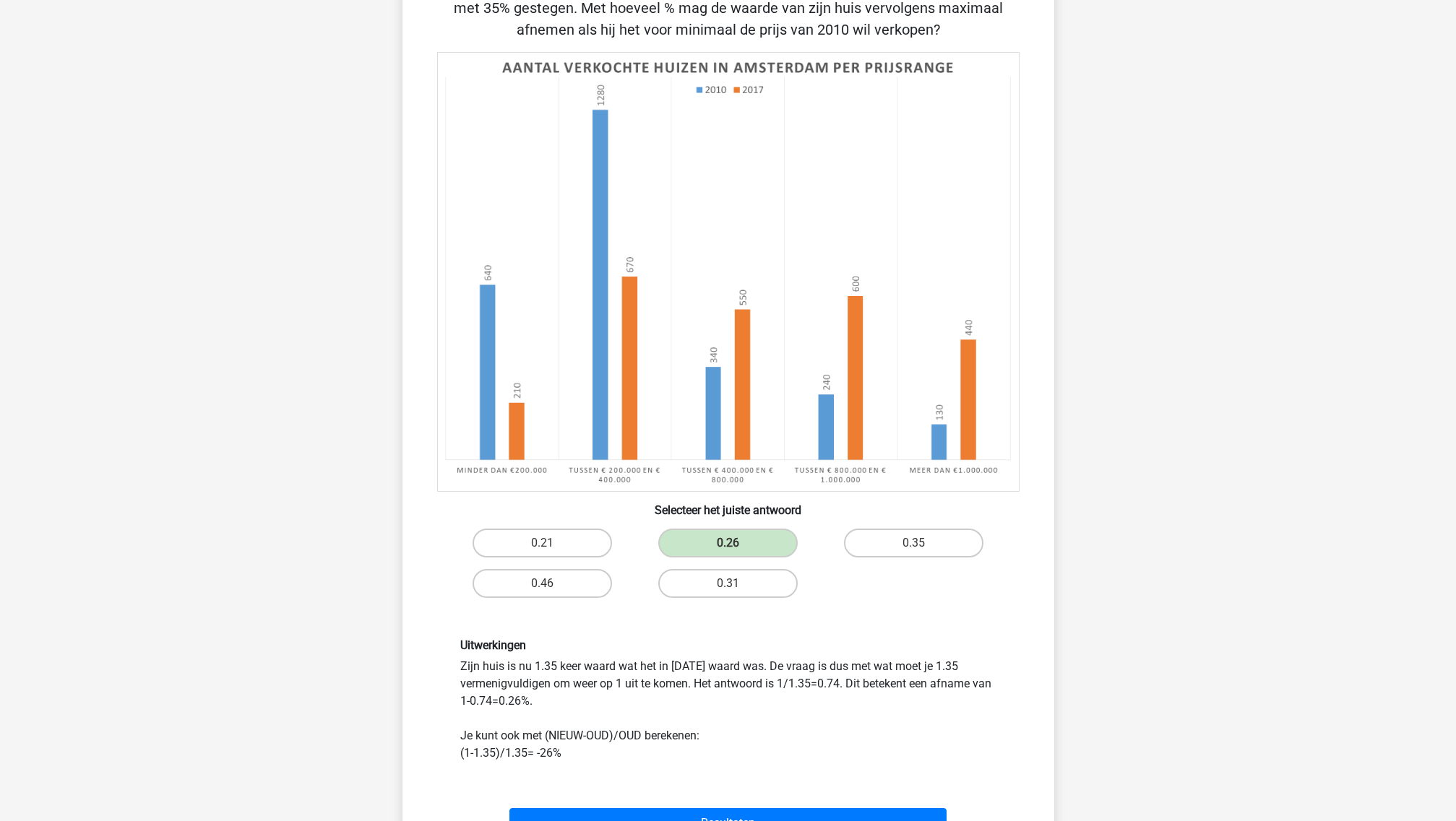
scroll to position [180, 0]
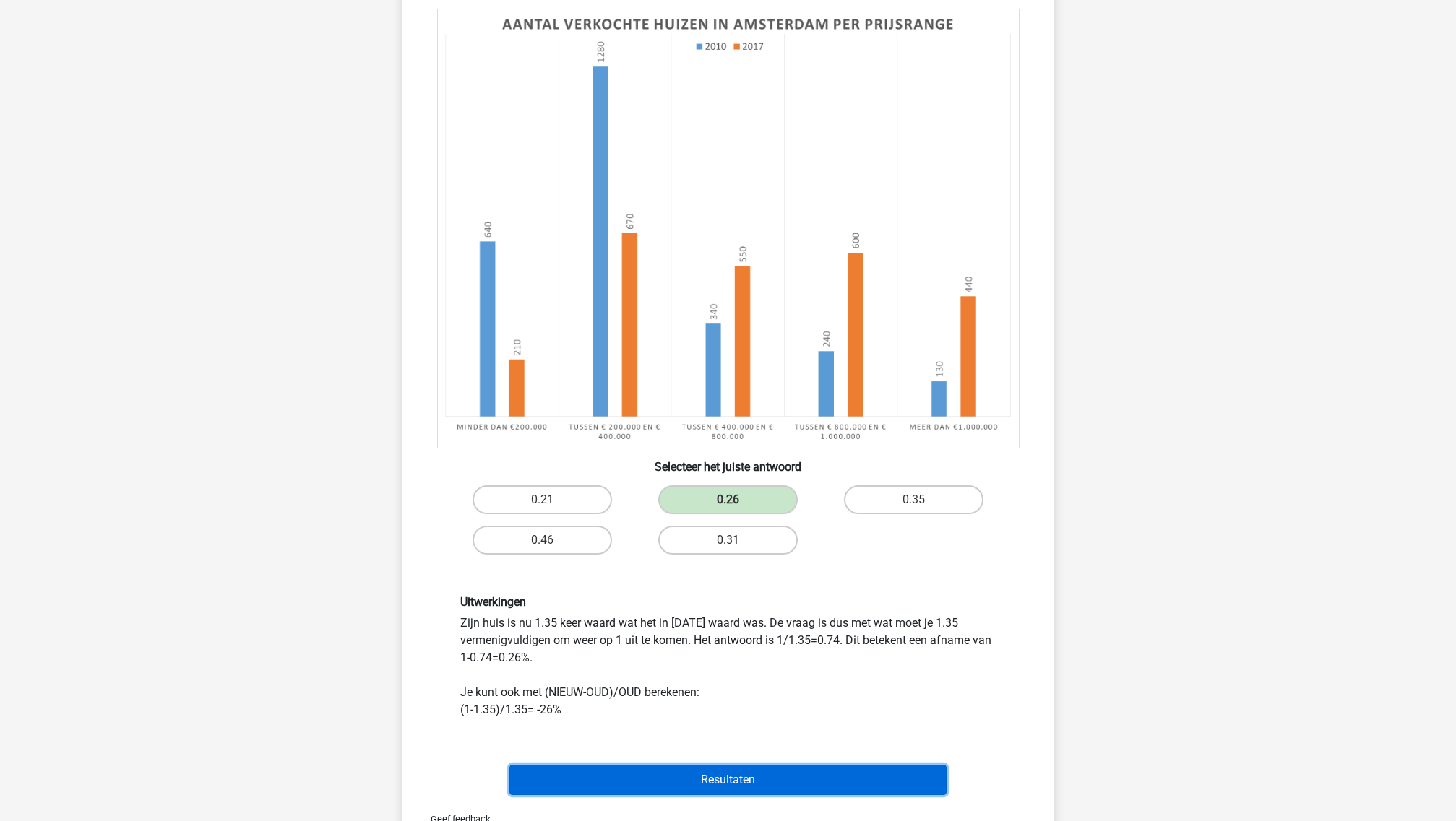
click at [800, 730] on button "Resultaten" at bounding box center [728, 780] width 437 height 30
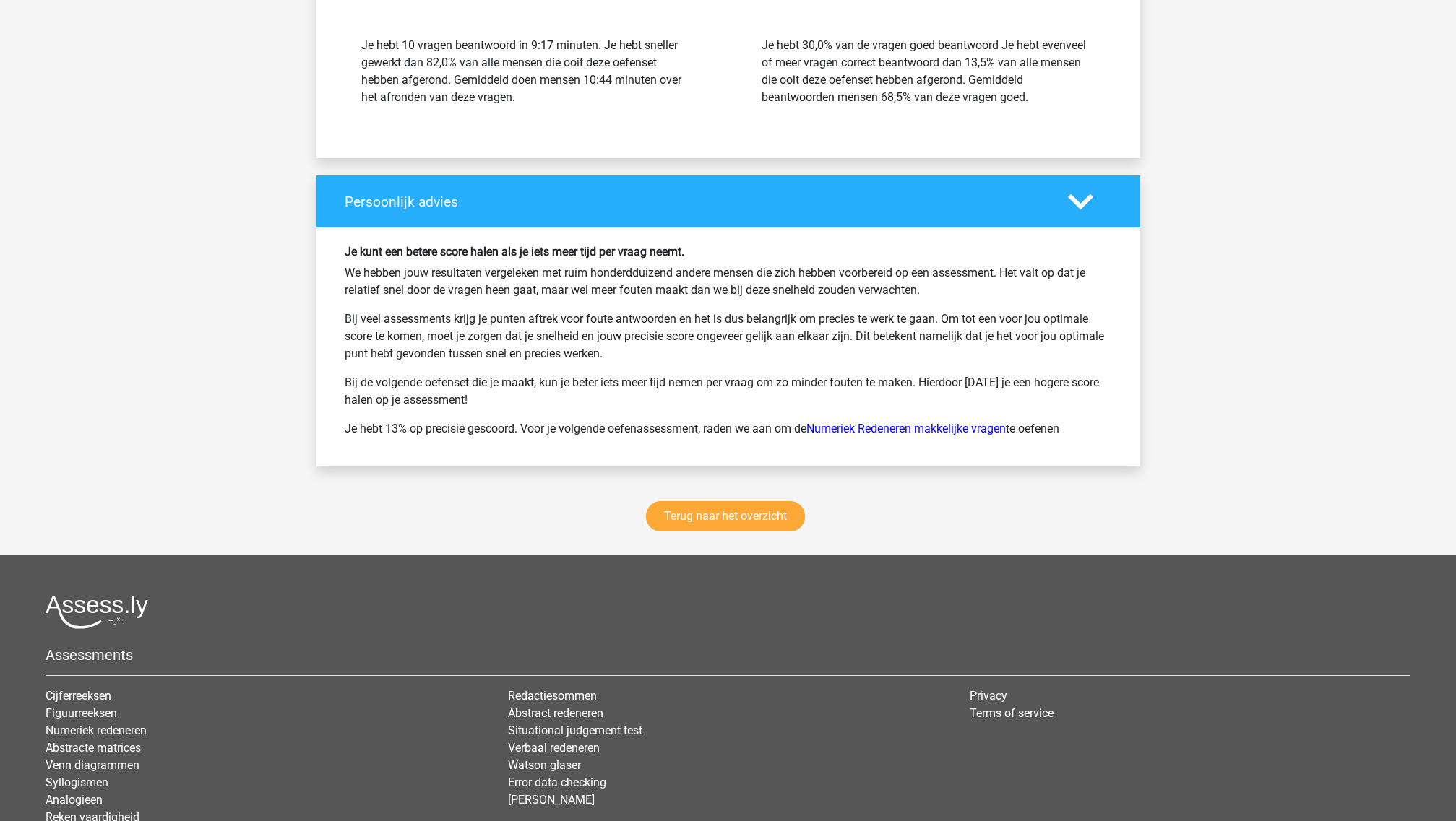
scroll to position [1833, 0]
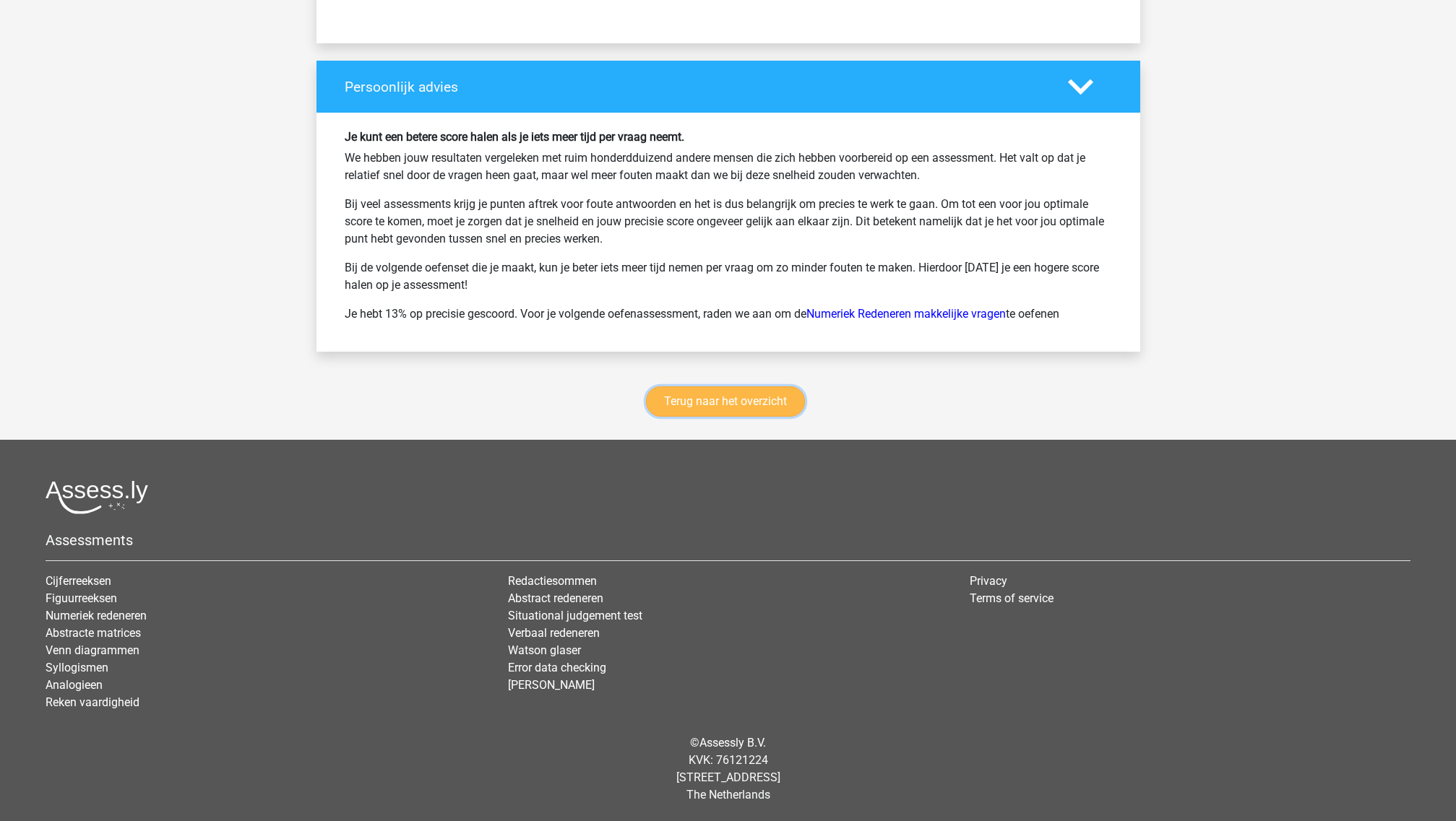
click at [752, 410] on link "Terug naar het overzicht" at bounding box center [725, 402] width 159 height 30
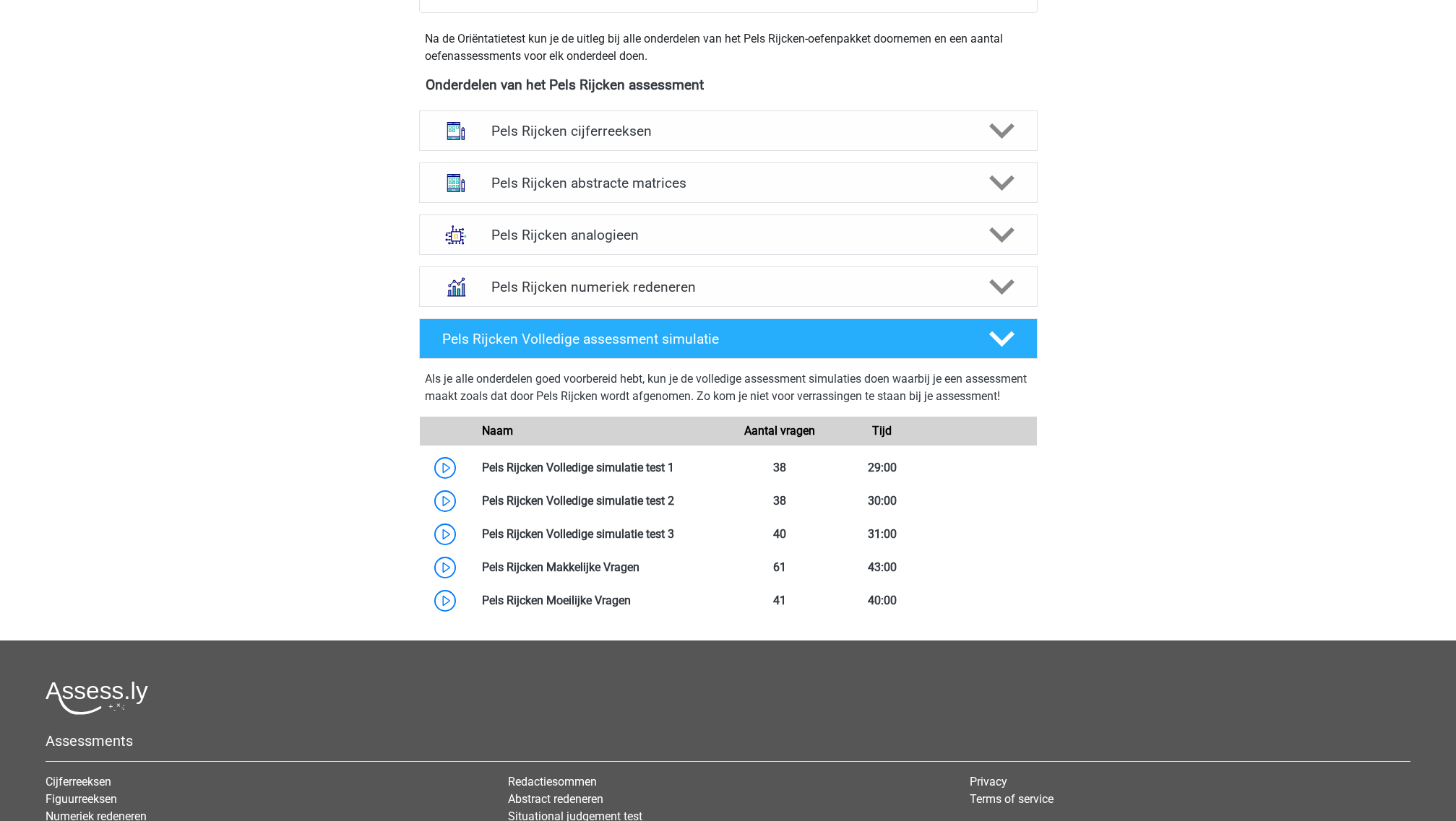
scroll to position [632, 0]
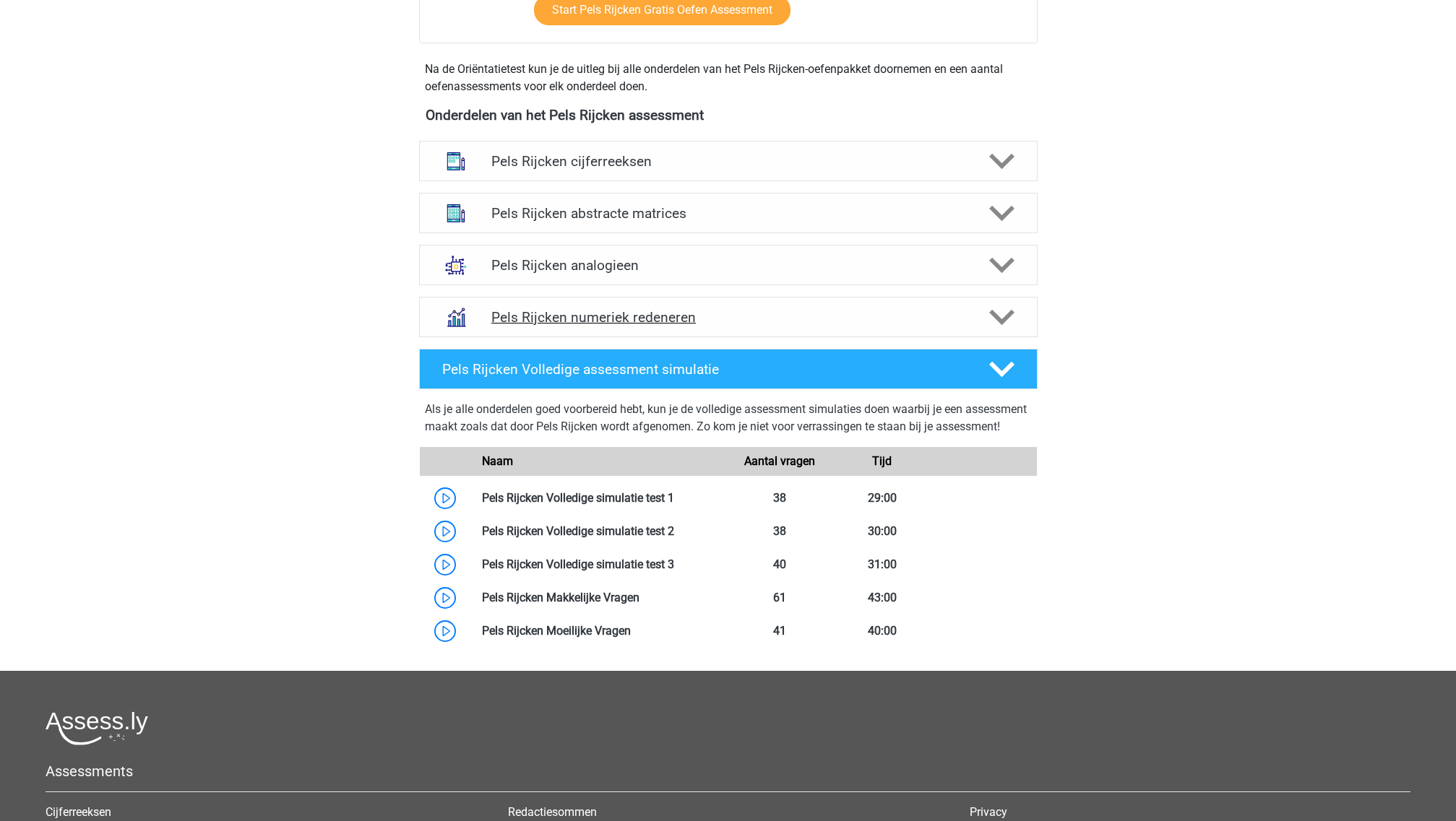
click at [673, 322] on h4 "Pels Rijcken numeriek redeneren" at bounding box center [728, 317] width 473 height 17
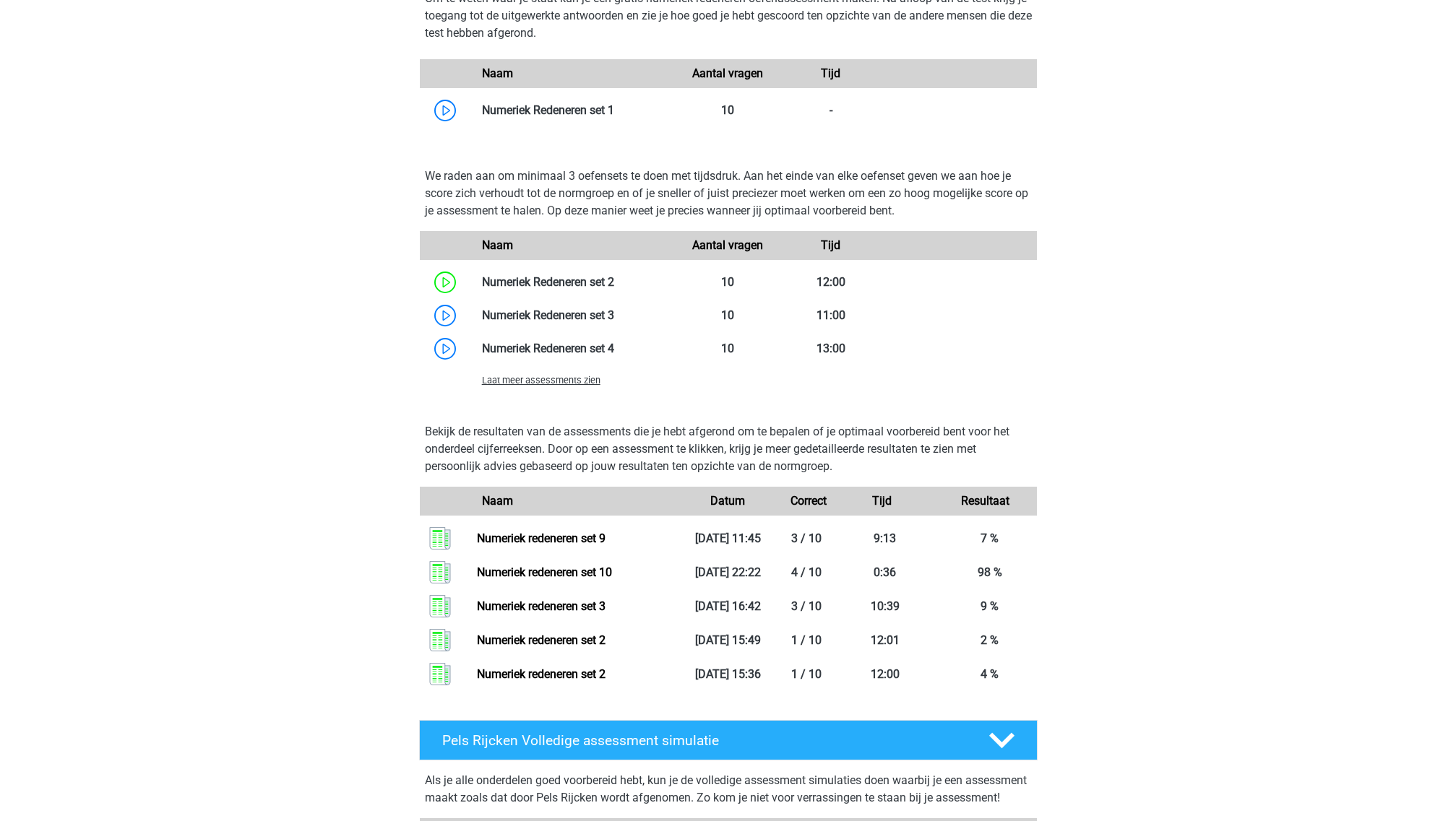
scroll to position [1083, 0]
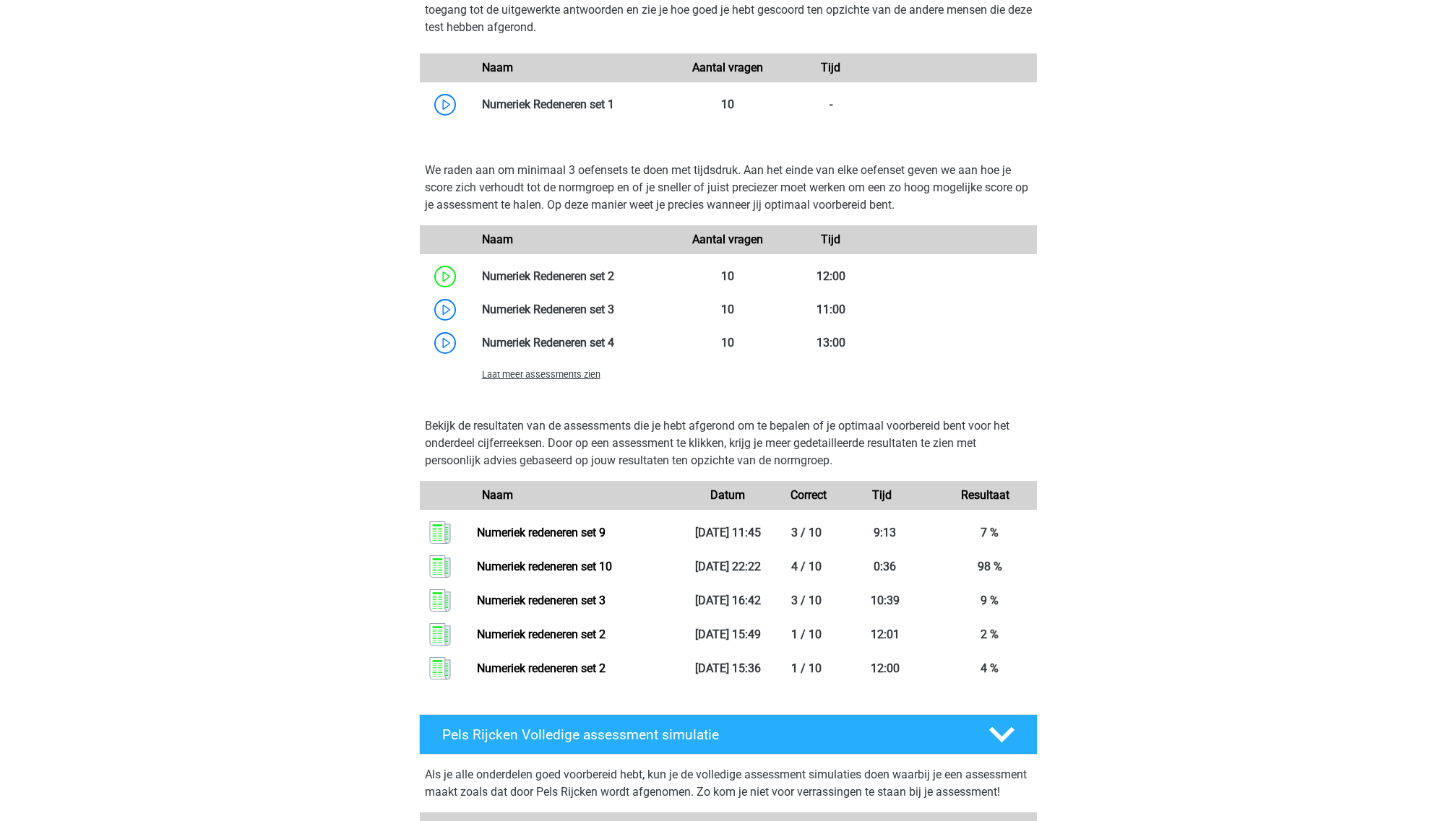
click at [574, 378] on span "Laat meer assessments zien" at bounding box center [541, 374] width 119 height 11
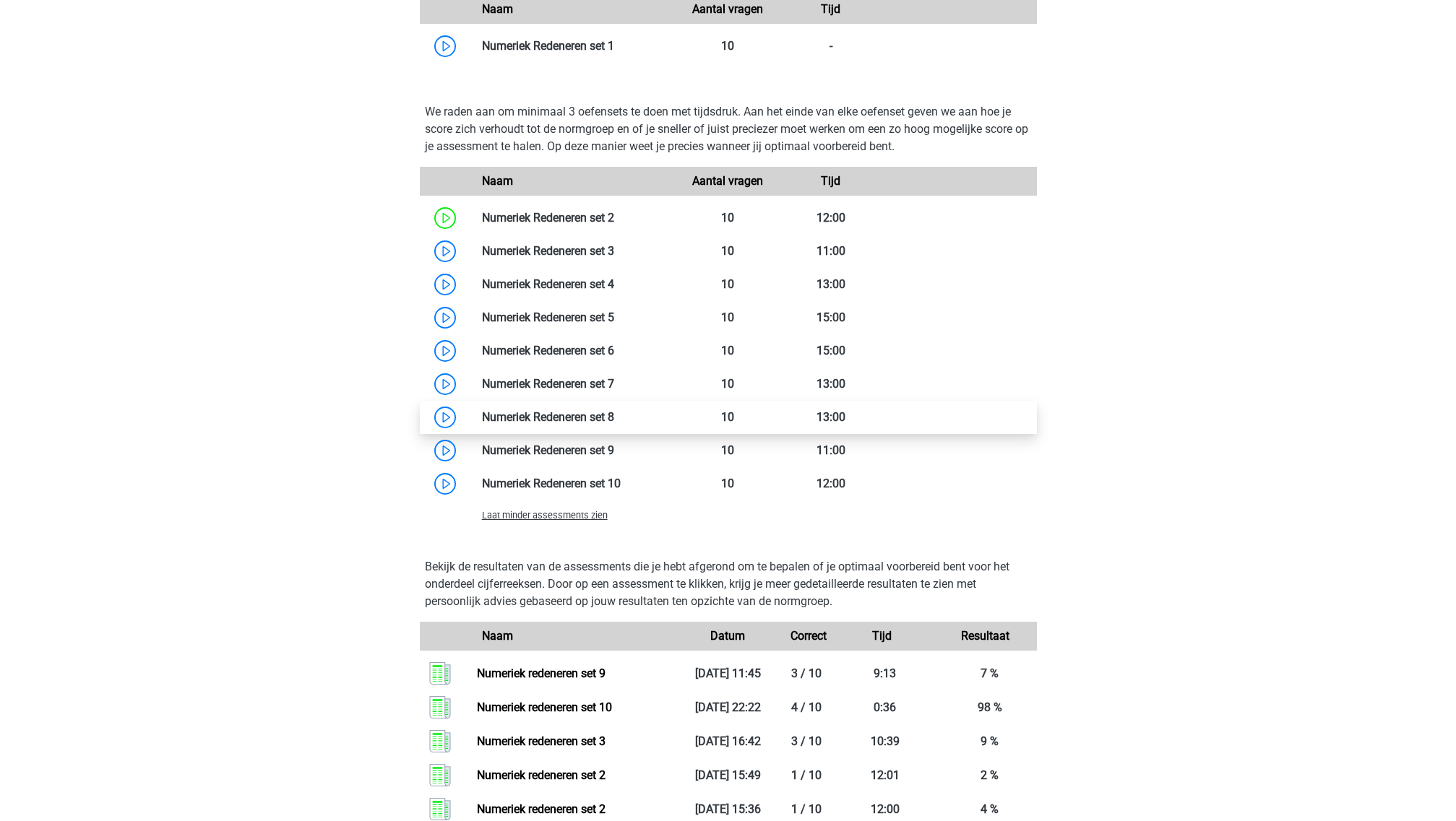
scroll to position [1174, 0]
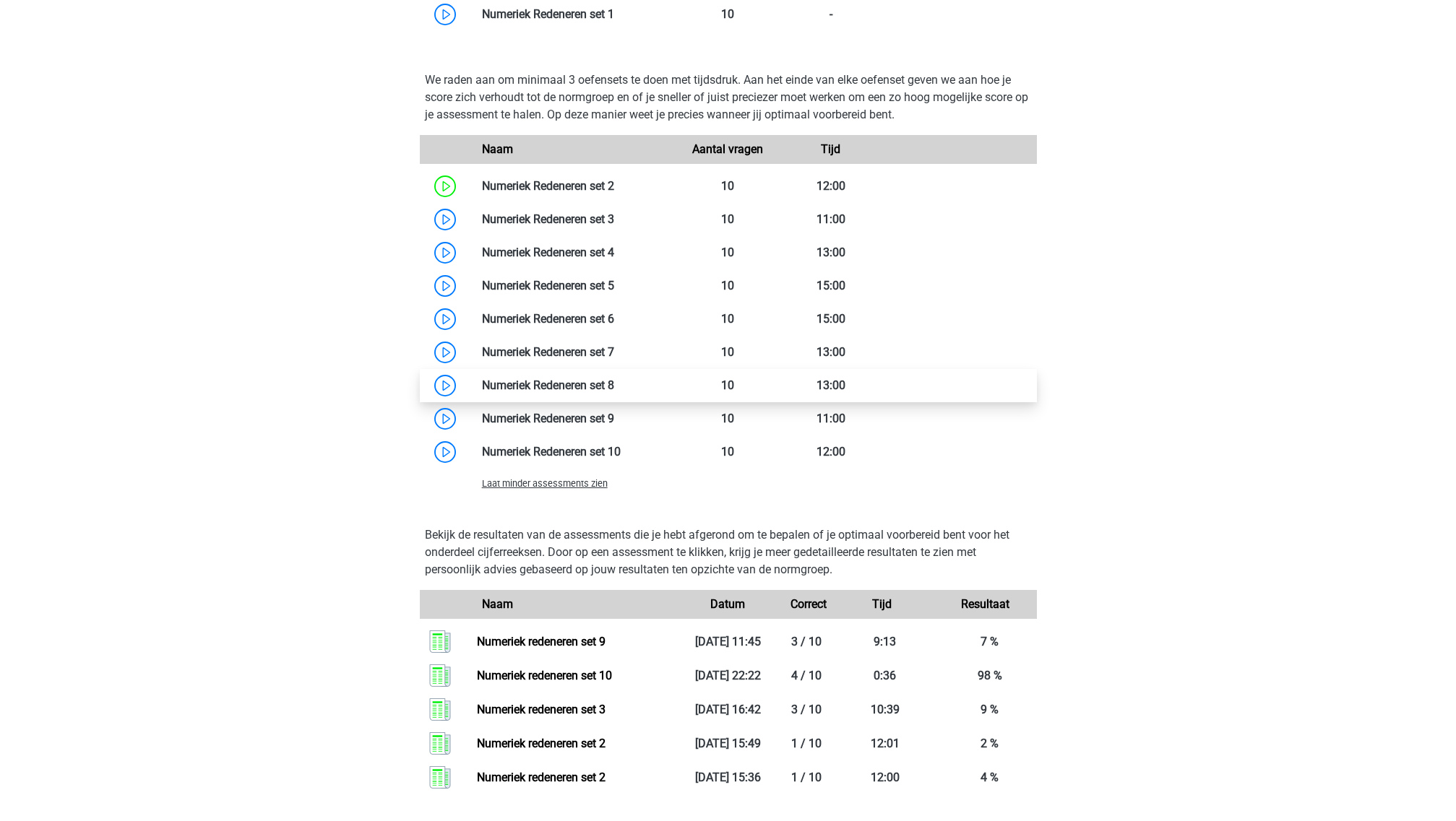
click at [614, 390] on link at bounding box center [614, 385] width 0 height 14
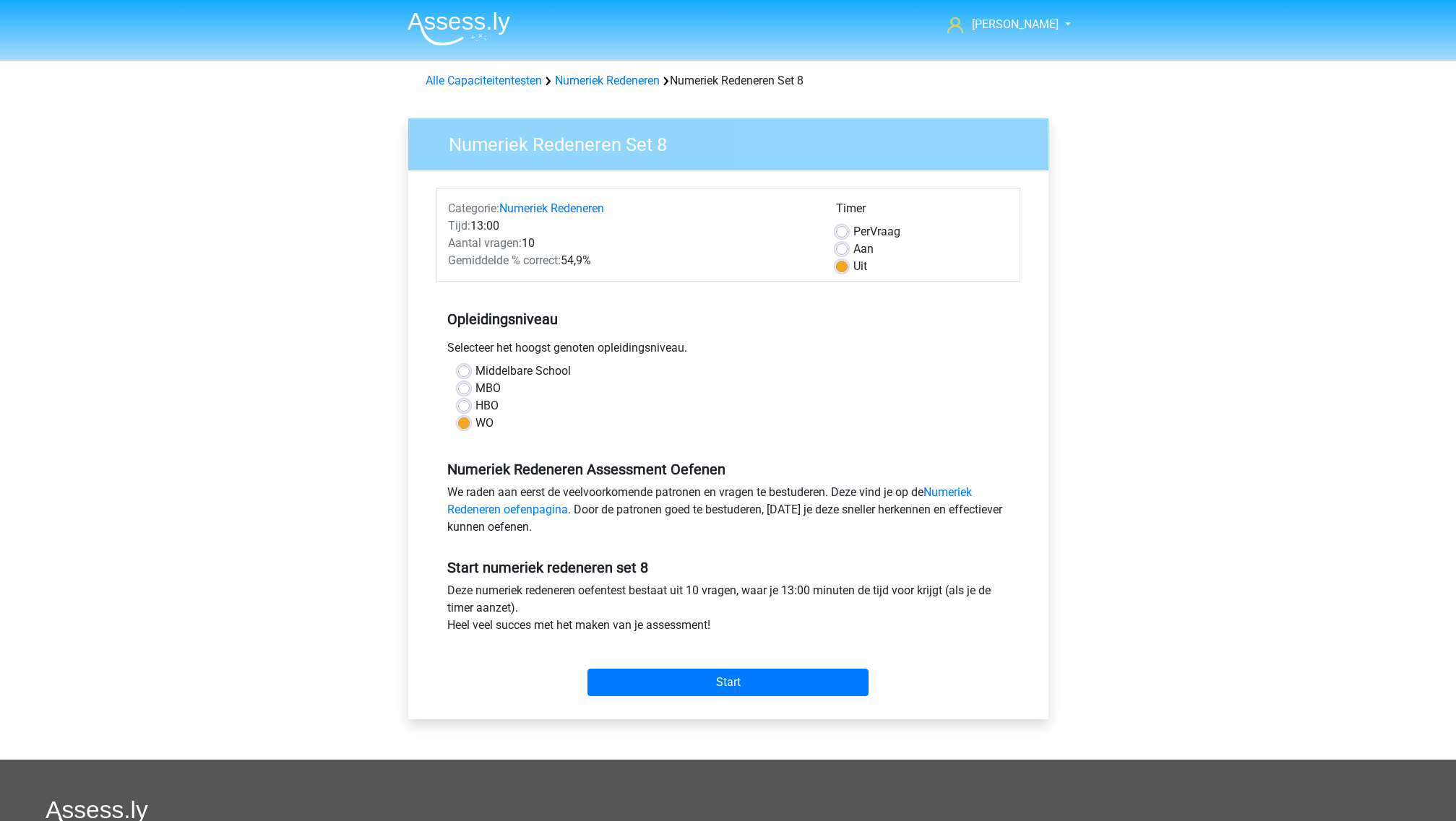
click at [877, 224] on label "Per Vraag" at bounding box center [877, 232] width 47 height 18
click at [848, 224] on input "Per Vraag" at bounding box center [842, 230] width 11 height 14
radio input "true"
click at [802, 676] on input "Start" at bounding box center [728, 682] width 281 height 27
click at [814, 687] on input "Start" at bounding box center [728, 682] width 281 height 27
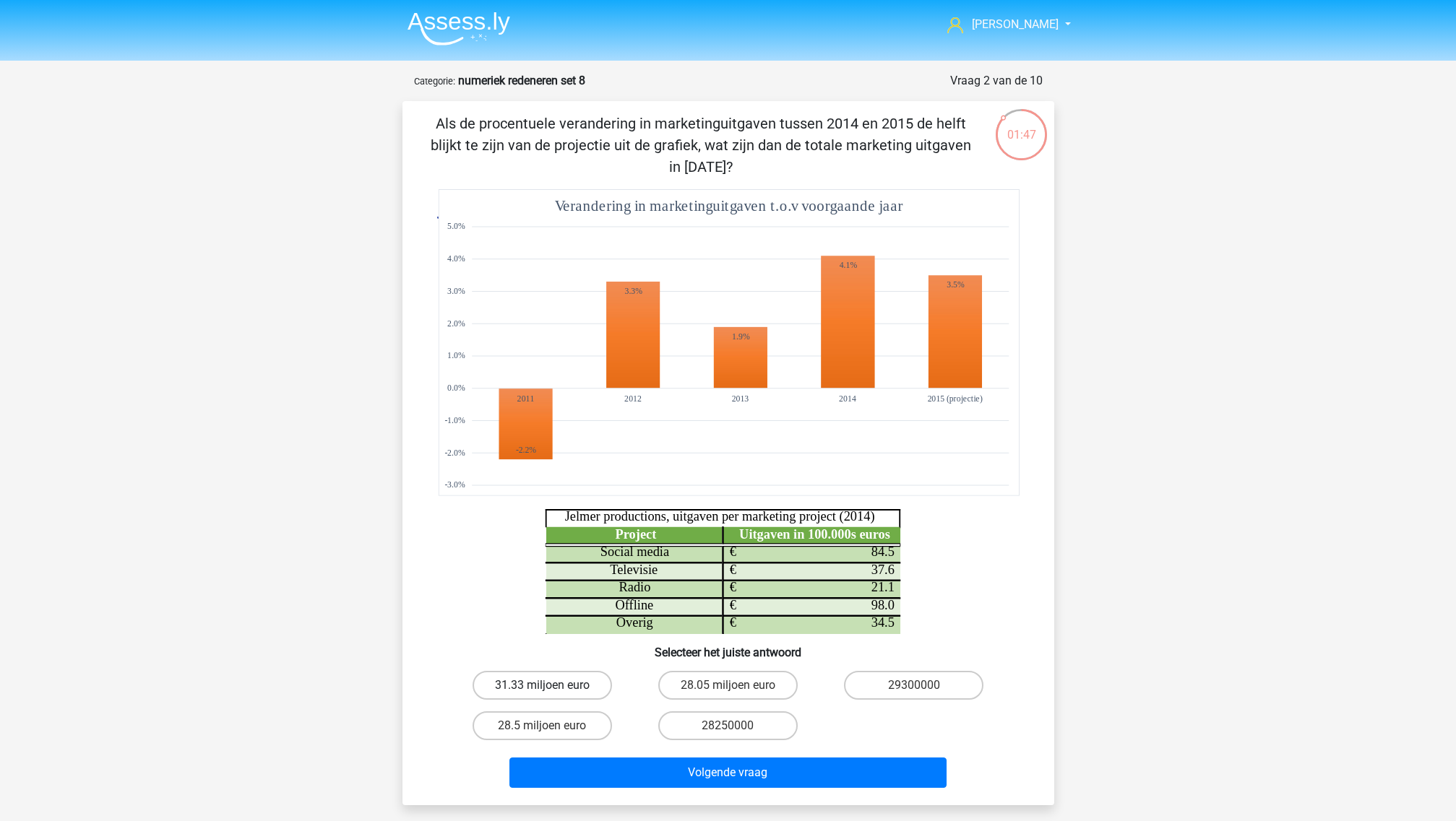
click at [553, 686] on label "31.33 miljoen euro" at bounding box center [542, 686] width 140 height 29
click at [551, 686] on input "31.33 miljoen euro" at bounding box center [547, 690] width 10 height 10
radio input "true"
click at [590, 791] on div "Volgende vraag" at bounding box center [728, 775] width 558 height 36
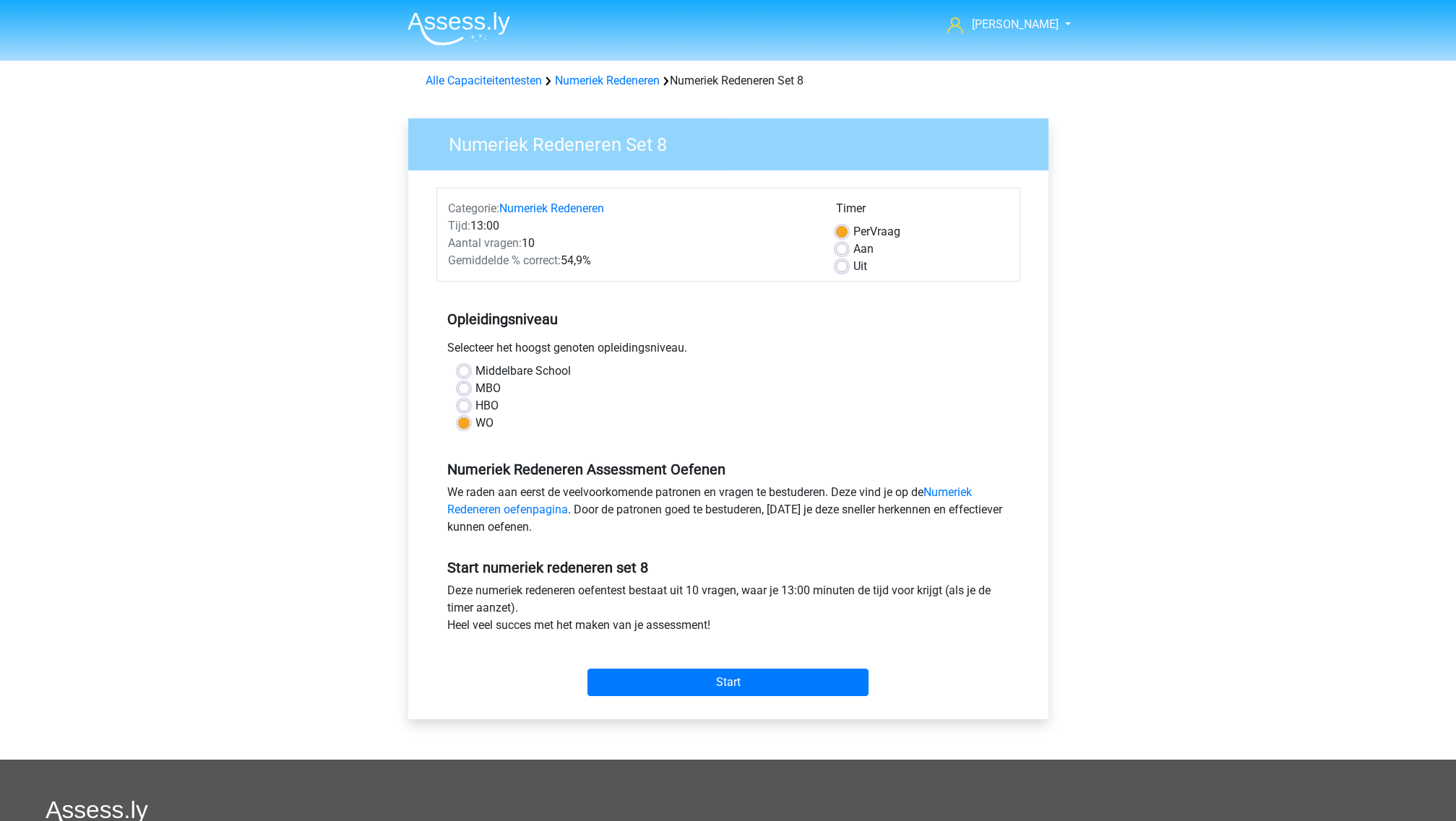
click at [854, 271] on label "Uit" at bounding box center [860, 267] width 14 height 18
click at [838, 271] on input "Uit" at bounding box center [842, 265] width 11 height 14
radio input "true"
click at [784, 683] on input "Start" at bounding box center [728, 682] width 281 height 27
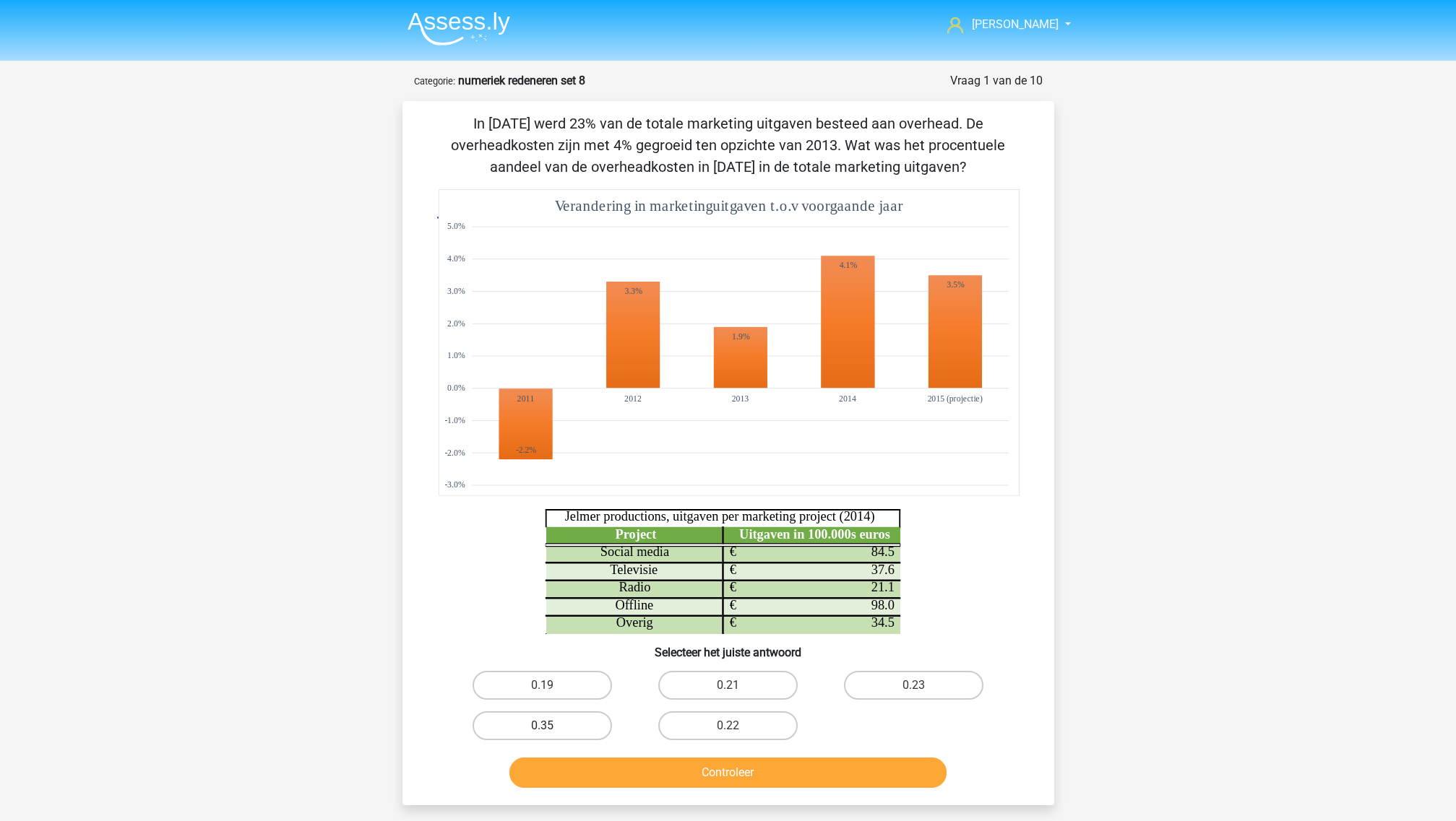
click at [586, 727] on label "0.35" at bounding box center [542, 726] width 140 height 29
click at [551, 727] on input "0.35" at bounding box center [547, 730] width 10 height 10
radio input "true"
click at [568, 774] on button "Controleer" at bounding box center [728, 773] width 437 height 30
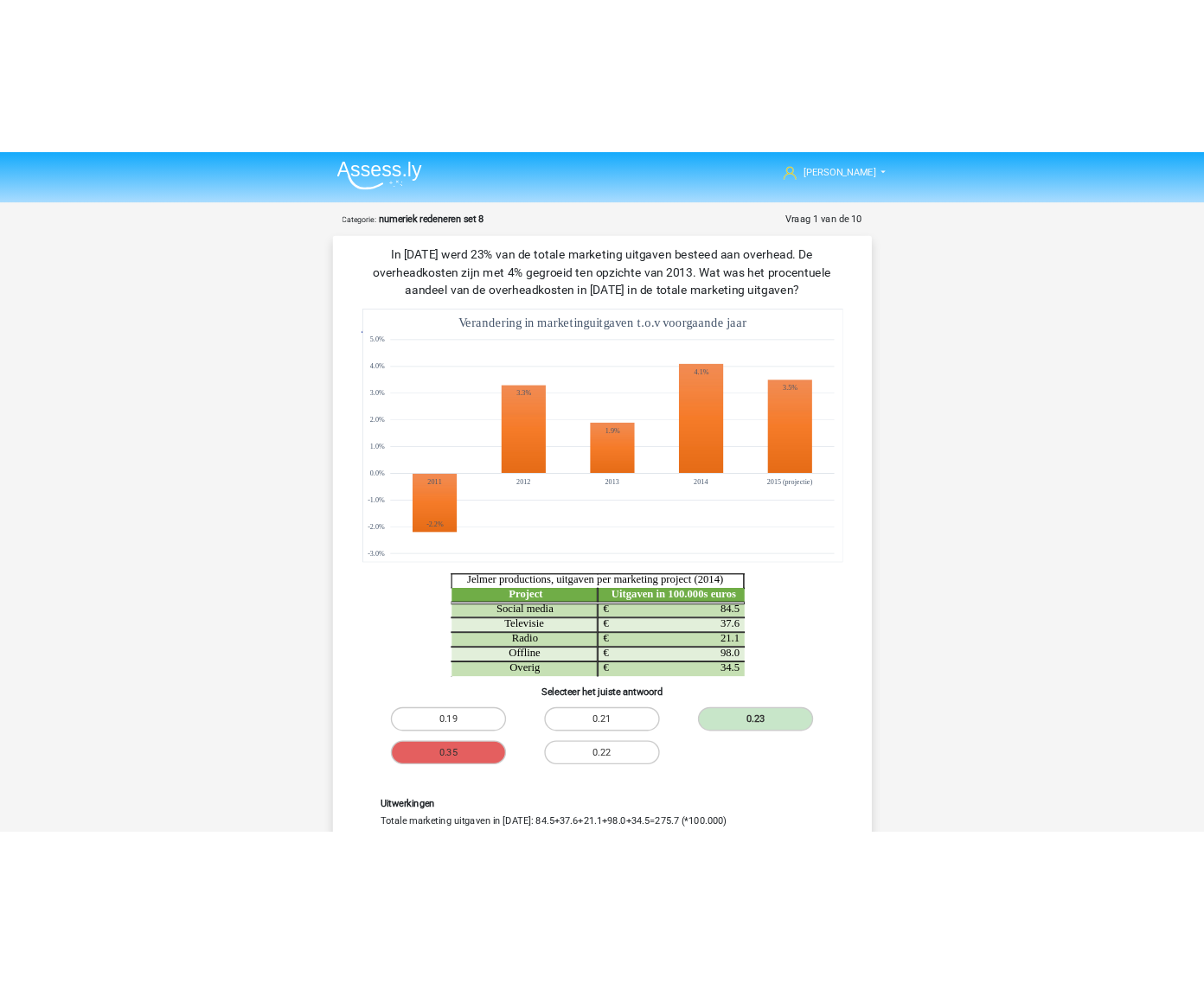
scroll to position [108, 0]
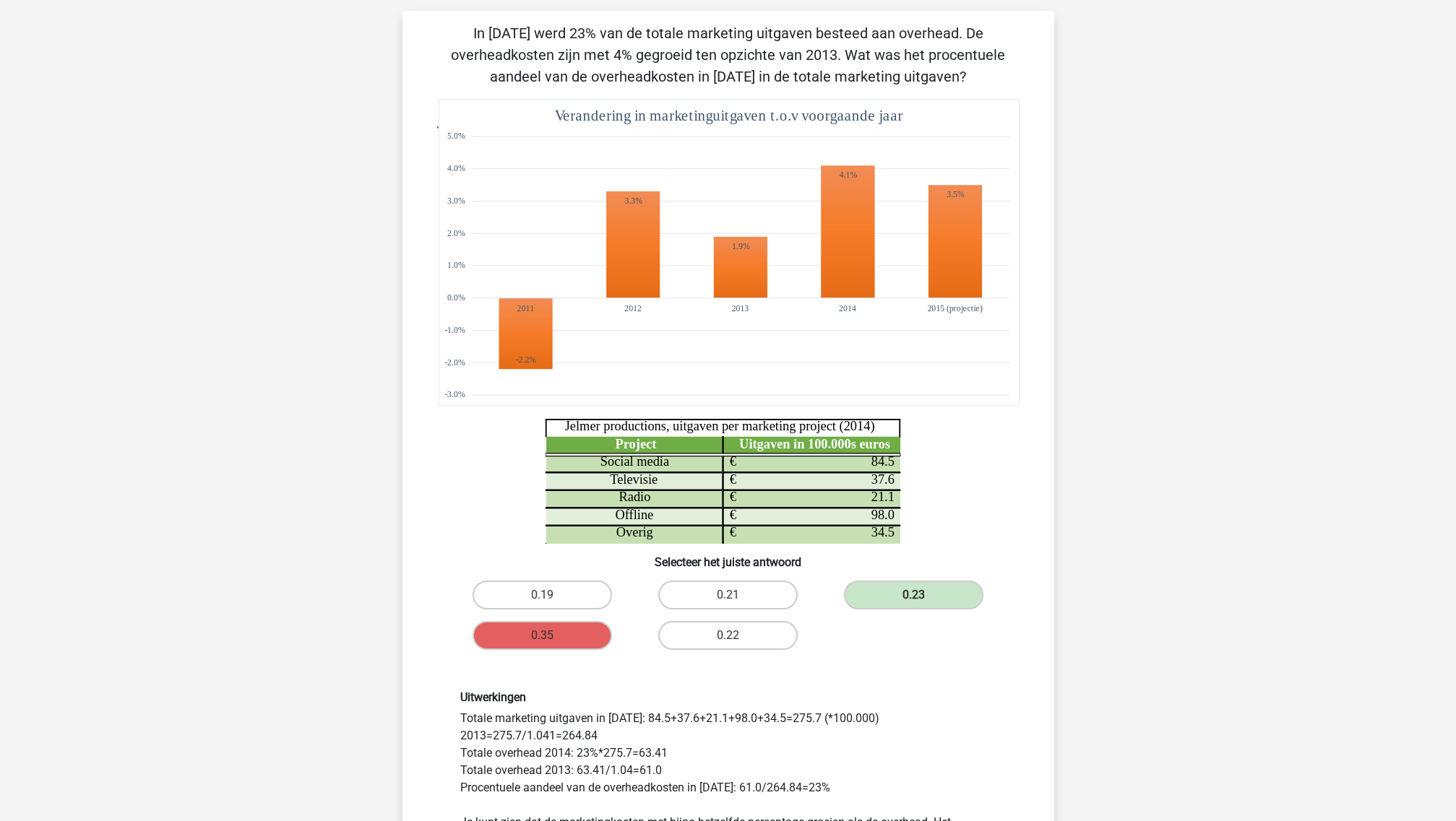
drag, startPoint x: 782, startPoint y: 719, endPoint x: 811, endPoint y: 724, distance: 29.4
click at [811, 724] on div "Uitwerkingen Totale marketing uitgaven in 2014: 84.5+37.6+21.1+98.0+34.5=275.7 …" at bounding box center [728, 769] width 558 height 158
drag, startPoint x: 489, startPoint y: 753, endPoint x: 654, endPoint y: 754, distance: 165.0
click at [654, 754] on div "Uitwerkingen Totale marketing uitgaven in 2014: 84.5+37.6+21.1+98.0+34.5=275.7 …" at bounding box center [728, 769] width 558 height 158
click at [655, 754] on div "Uitwerkingen Totale marketing uitgaven in 2014: 84.5+37.6+21.1+98.0+34.5=275.7 …" at bounding box center [728, 769] width 558 height 158
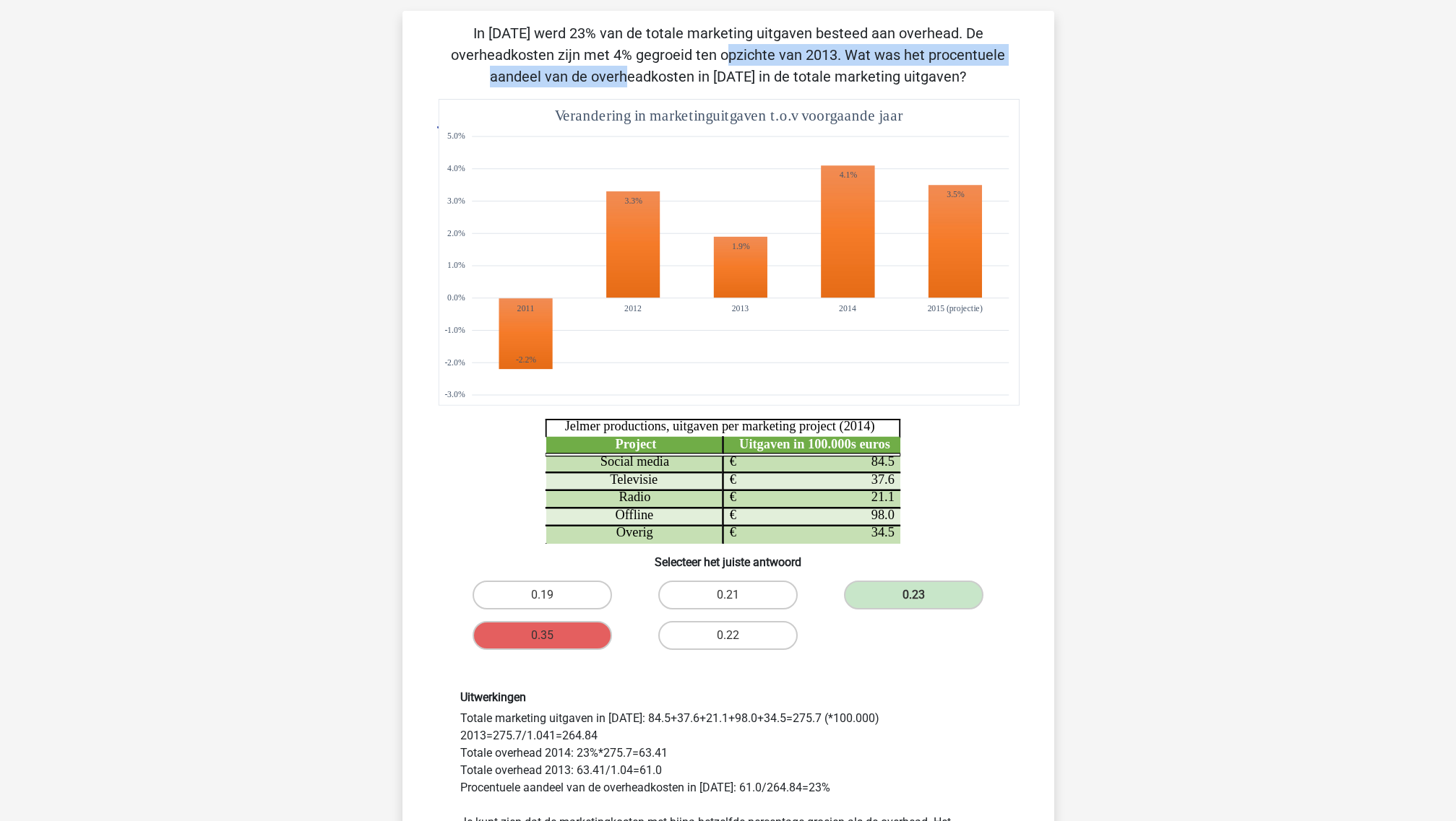
drag, startPoint x: 904, startPoint y: 29, endPoint x: 746, endPoint y: 63, distance: 161.6
click at [746, 63] on p "In 2014 werd 23% van de totale marketing uitgaven besteed aan overhead. De over…" at bounding box center [728, 55] width 606 height 65
copy p "De overheadkosten zijn met 4% gegroeid ten opzichte van 2013."
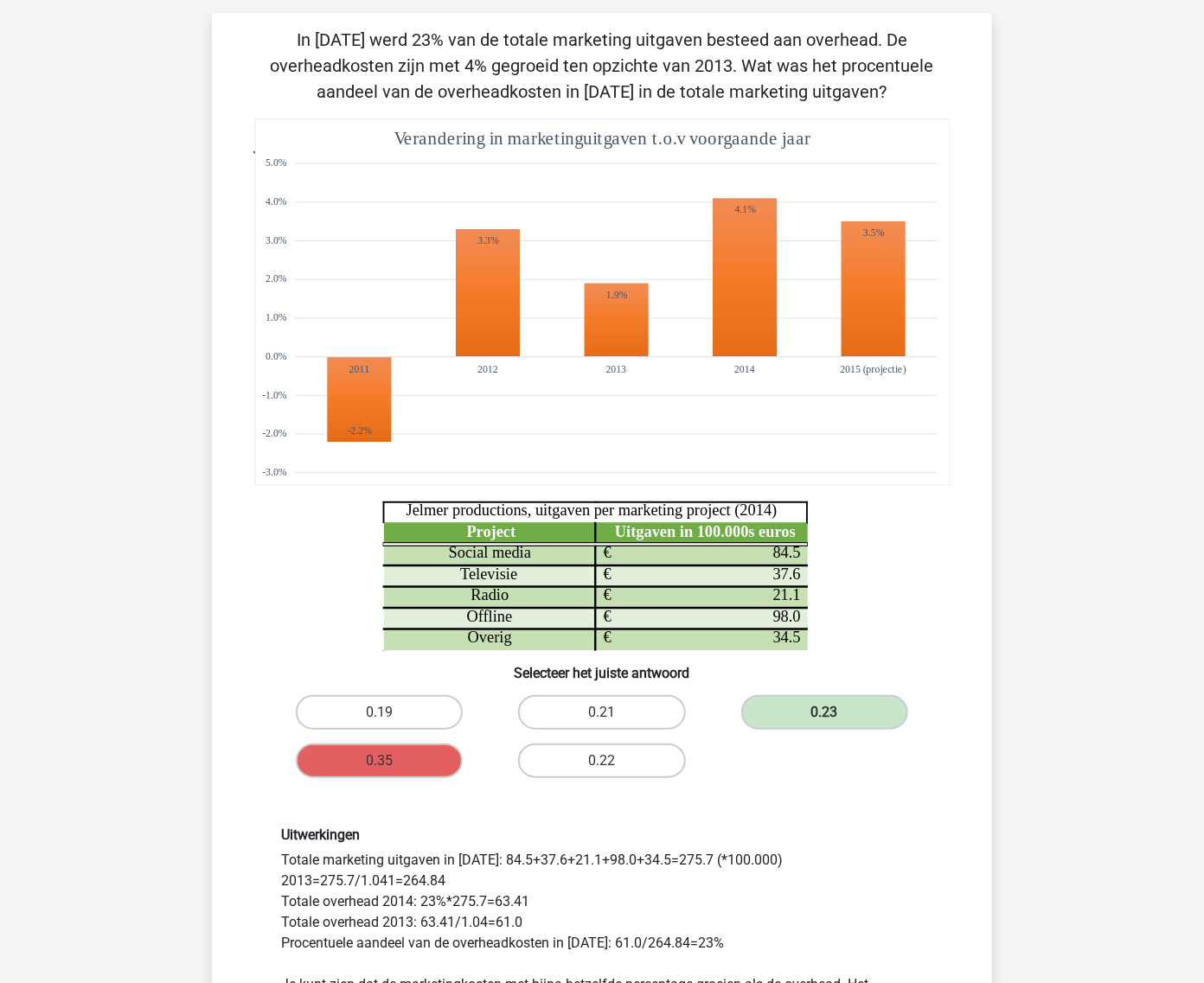
drag, startPoint x: 1127, startPoint y: 374, endPoint x: 1108, endPoint y: 403, distance: 34.7
click at [1126, 374] on div "Marc Hanna marchanna2000@gmail.com Nederlands English" at bounding box center [602, 795] width 1204 height 1807
click at [902, 771] on div "0.19 0.21 0.23 0.35 0.22" at bounding box center [601, 736] width 667 height 97
click at [292, 897] on div "Uitwerkingen Totale marketing uitgaven in 2014: 84.5+37.6+21.1+98.0+34.5=275.7 …" at bounding box center [601, 921] width 667 height 189
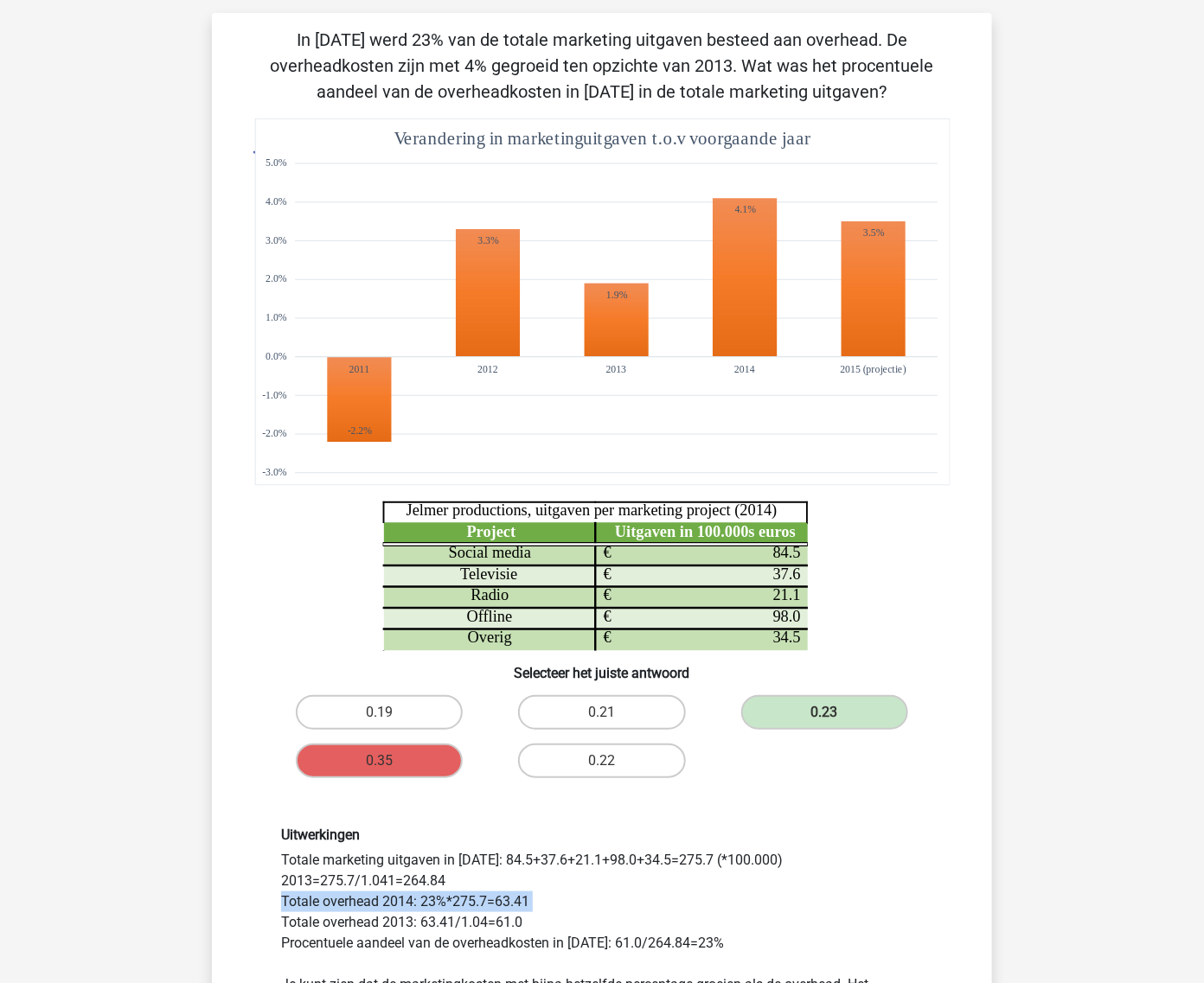
click at [292, 897] on div "Uitwerkingen Totale marketing uitgaven in 2014: 84.5+37.6+21.1+98.0+34.5=275.7 …" at bounding box center [601, 921] width 667 height 189
copy div "Totale overhead 2014: 23%*275.7=63.41"
click at [945, 538] on icon "Project Uitgaven in 100.000s euros Social media 84.5 € Televisie 37.6 € Radio 2…" at bounding box center [602, 384] width 697 height 533
click at [361, 919] on div "Uitwerkingen Totale marketing uitgaven in 2014: 84.5+37.6+21.1+98.0+34.5=275.7 …" at bounding box center [601, 921] width 667 height 189
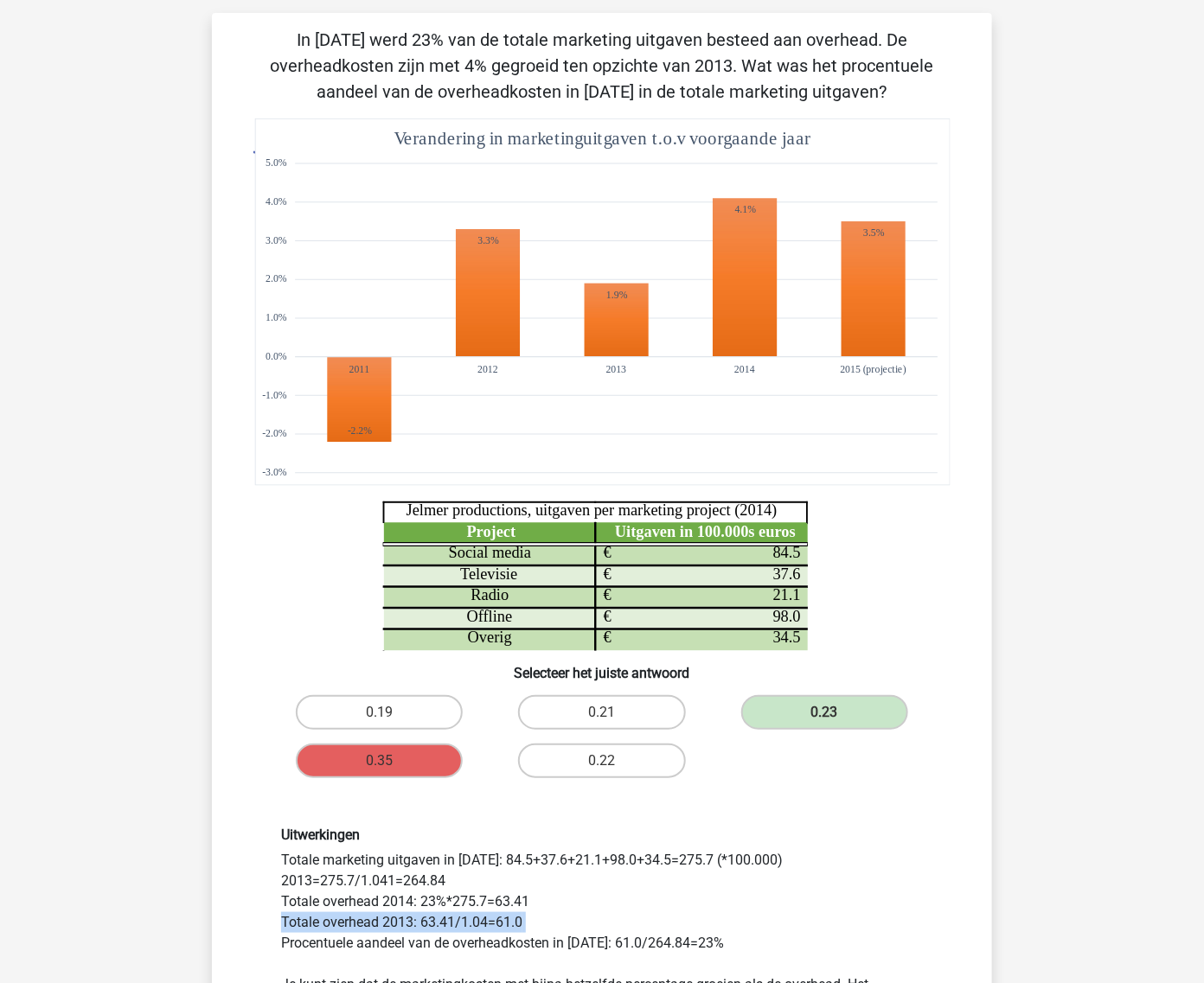
click at [361, 919] on div "Uitwerkingen Totale marketing uitgaven in 2014: 84.5+37.6+21.1+98.0+34.5=275.7 …" at bounding box center [601, 921] width 667 height 189
copy div "Totale overhead 2013: 63.41/1.04=61.0"
click at [896, 658] on h6 "Selecteer het juiste antwoord" at bounding box center [601, 666] width 725 height 31
click at [934, 424] on icon at bounding box center [602, 302] width 694 height 367
click at [1070, 623] on div "Marc Hanna marchanna2000@gmail.com Nederlands English" at bounding box center [602, 795] width 1204 height 1807
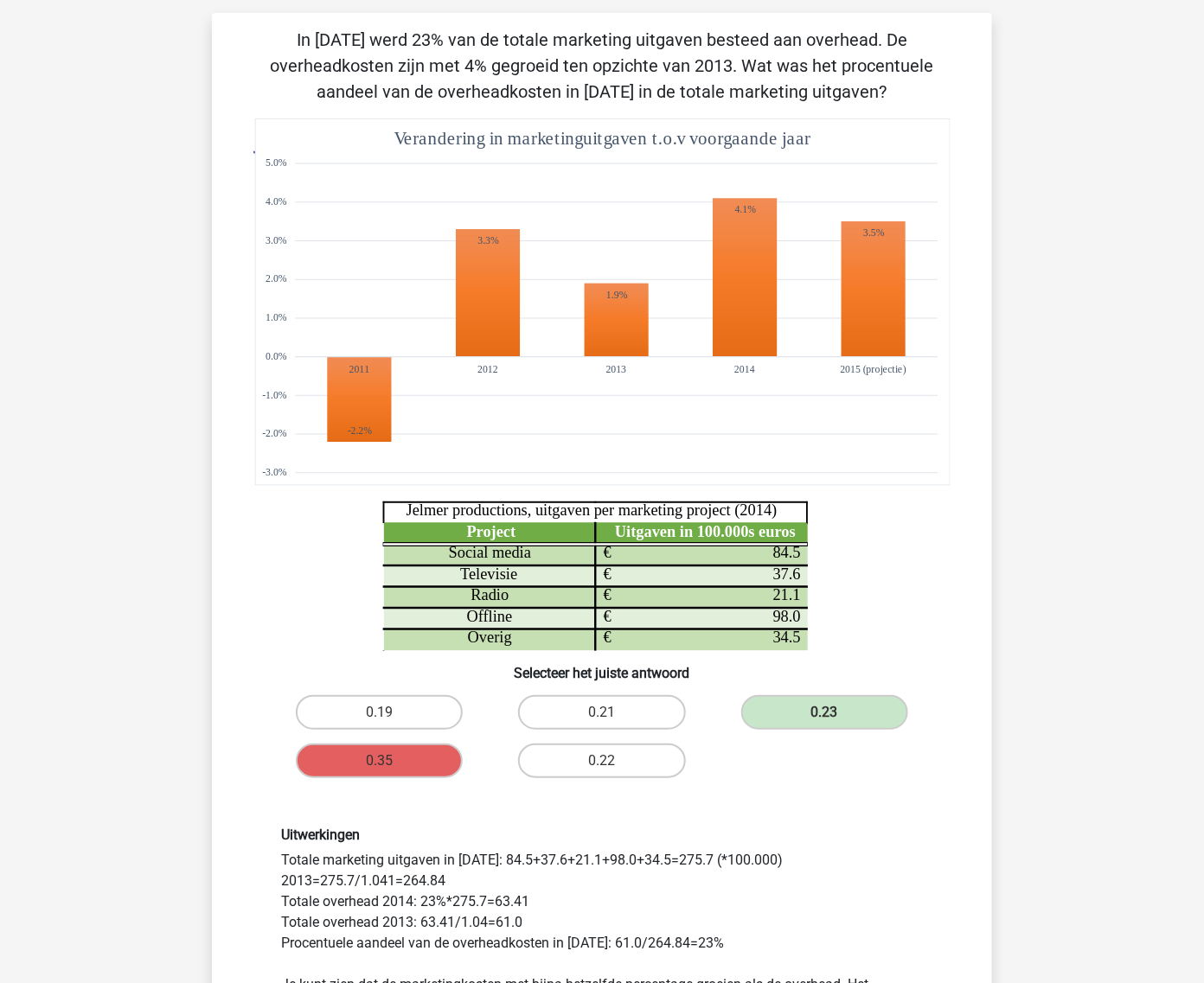
click at [945, 477] on icon at bounding box center [602, 302] width 694 height 367
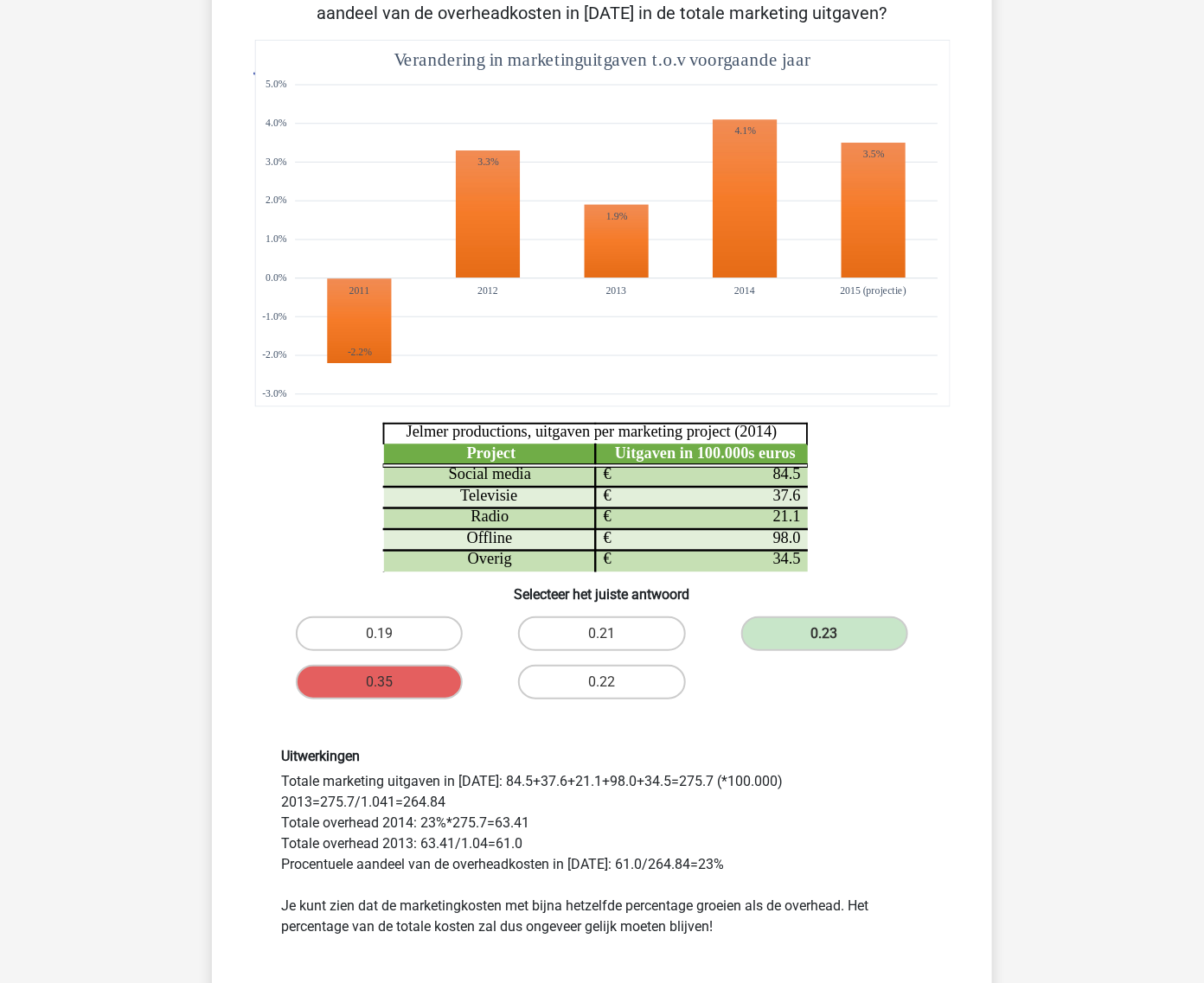
scroll to position [196, 0]
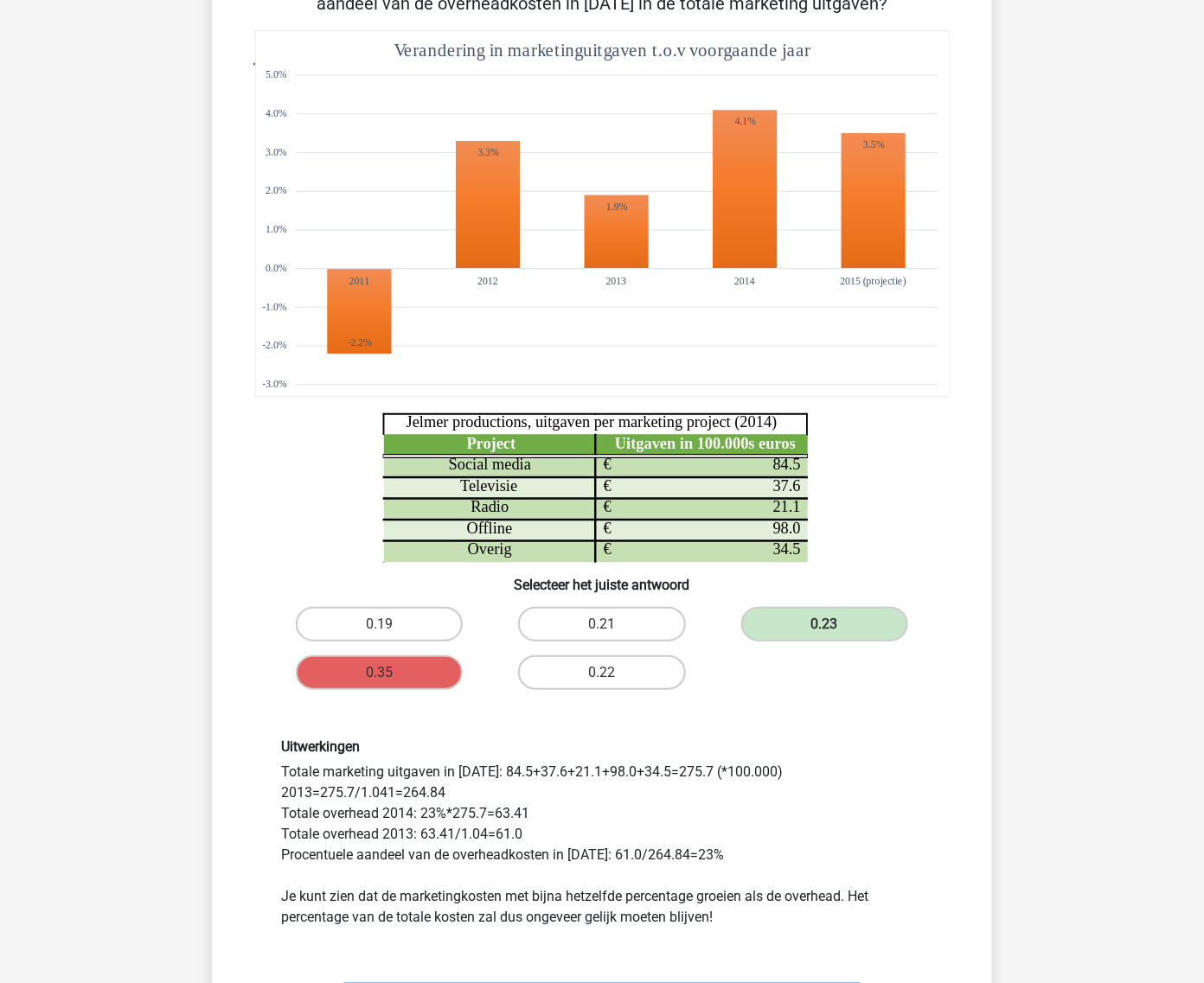
click at [587, 856] on div "Uitwerkingen Totale marketing uitgaven in 2014: 84.5+37.6+21.1+98.0+34.5=275.7 …" at bounding box center [601, 832] width 667 height 189
click at [536, 901] on div "Uitwerkingen Totale marketing uitgaven in 2014: 84.5+37.6+21.1+98.0+34.5=275.7 …" at bounding box center [601, 832] width 667 height 189
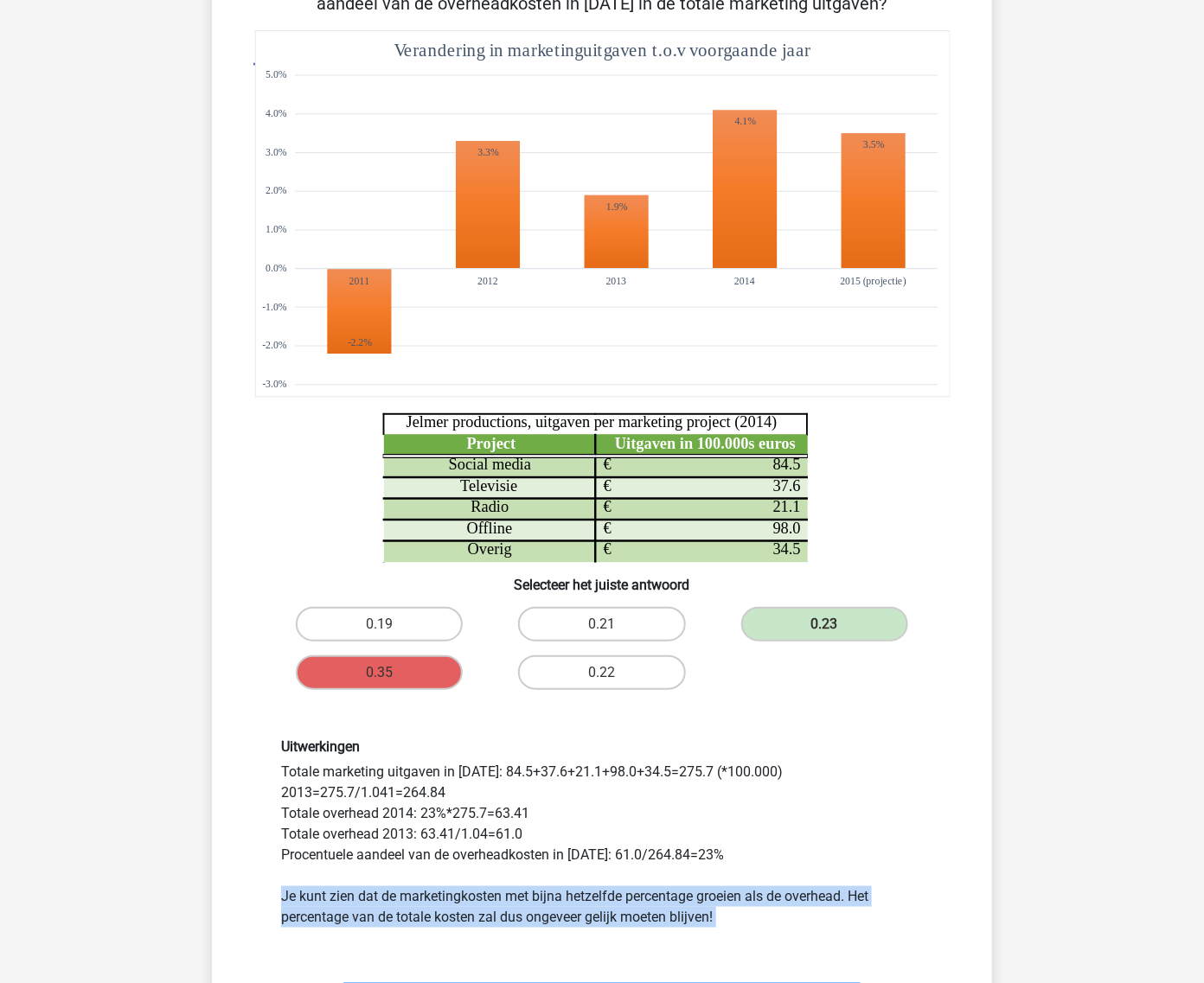
click at [536, 901] on div "Uitwerkingen Totale marketing uitgaven in 2014: 84.5+37.6+21.1+98.0+34.5=275.7 …" at bounding box center [601, 832] width 667 height 189
copy div "Je kunt zien dat de marketingkosten met bijna hetzelfde percentage groeien als …"
click at [891, 635] on label "0.23" at bounding box center [825, 624] width 167 height 35
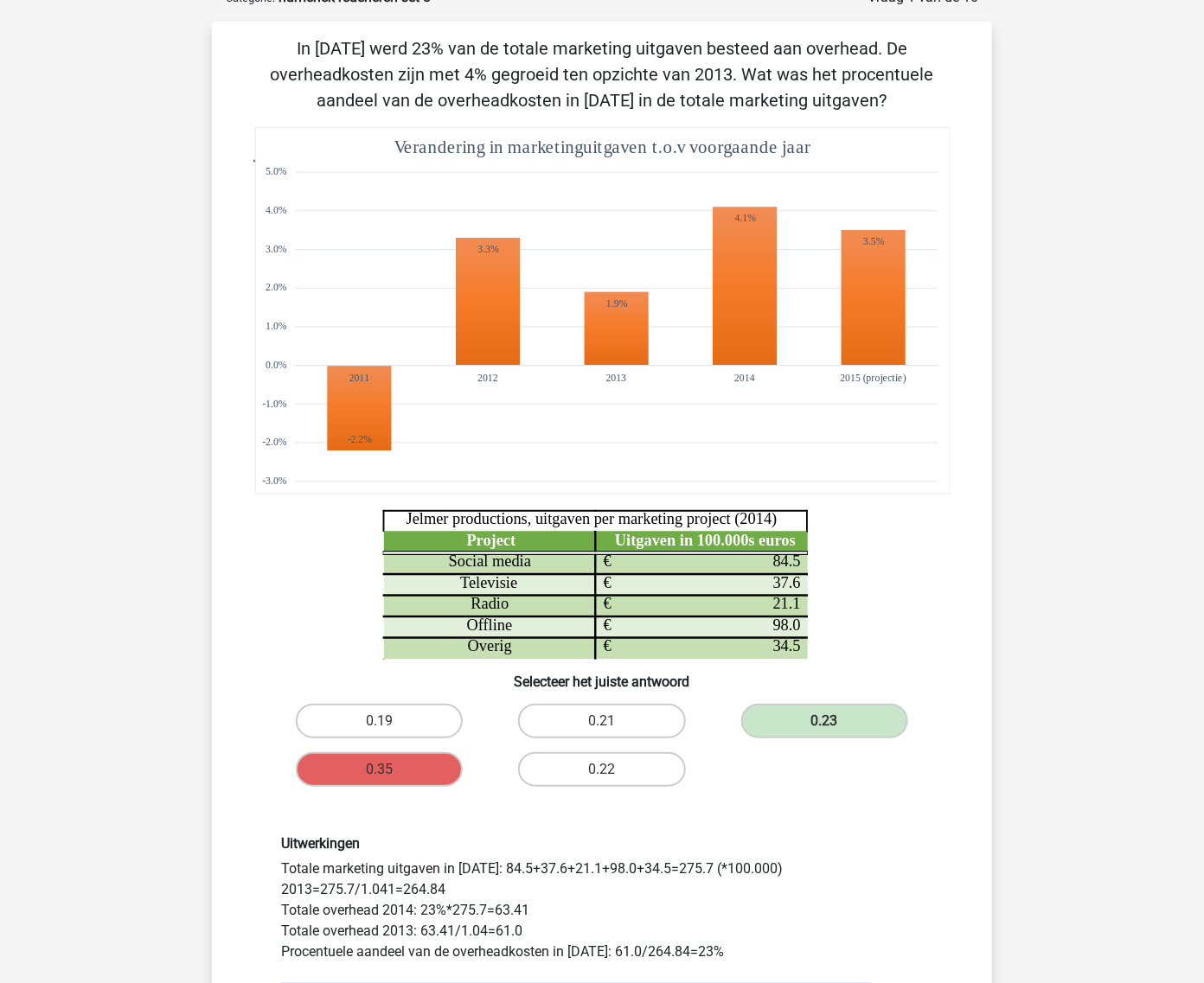
scroll to position [104, 0]
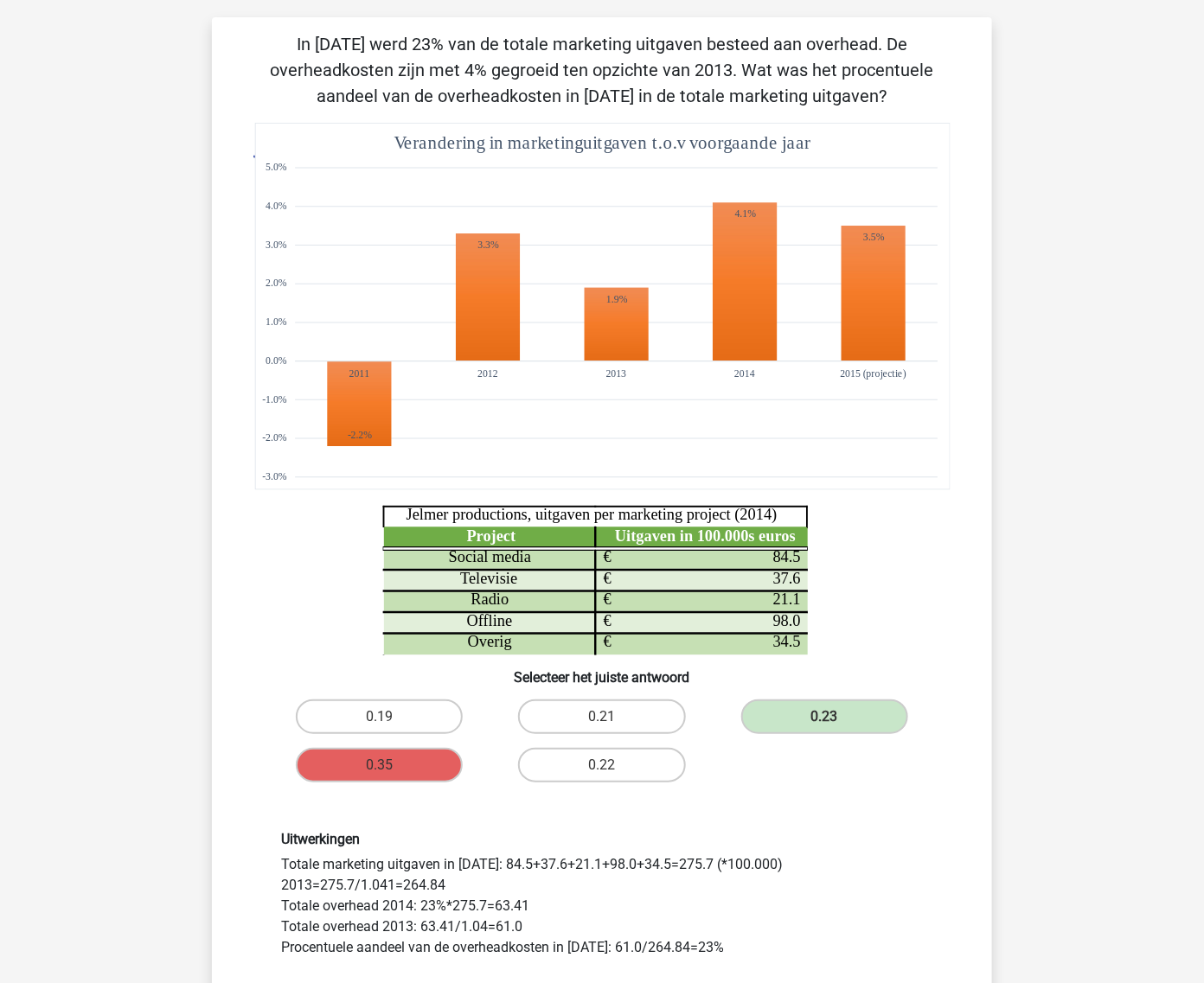
click at [1012, 483] on div "Vraag 1 van de 10 Categorie: numeriek redeneren set 8 In 2014 werd 23% van de t…" at bounding box center [602, 593] width 822 height 1222
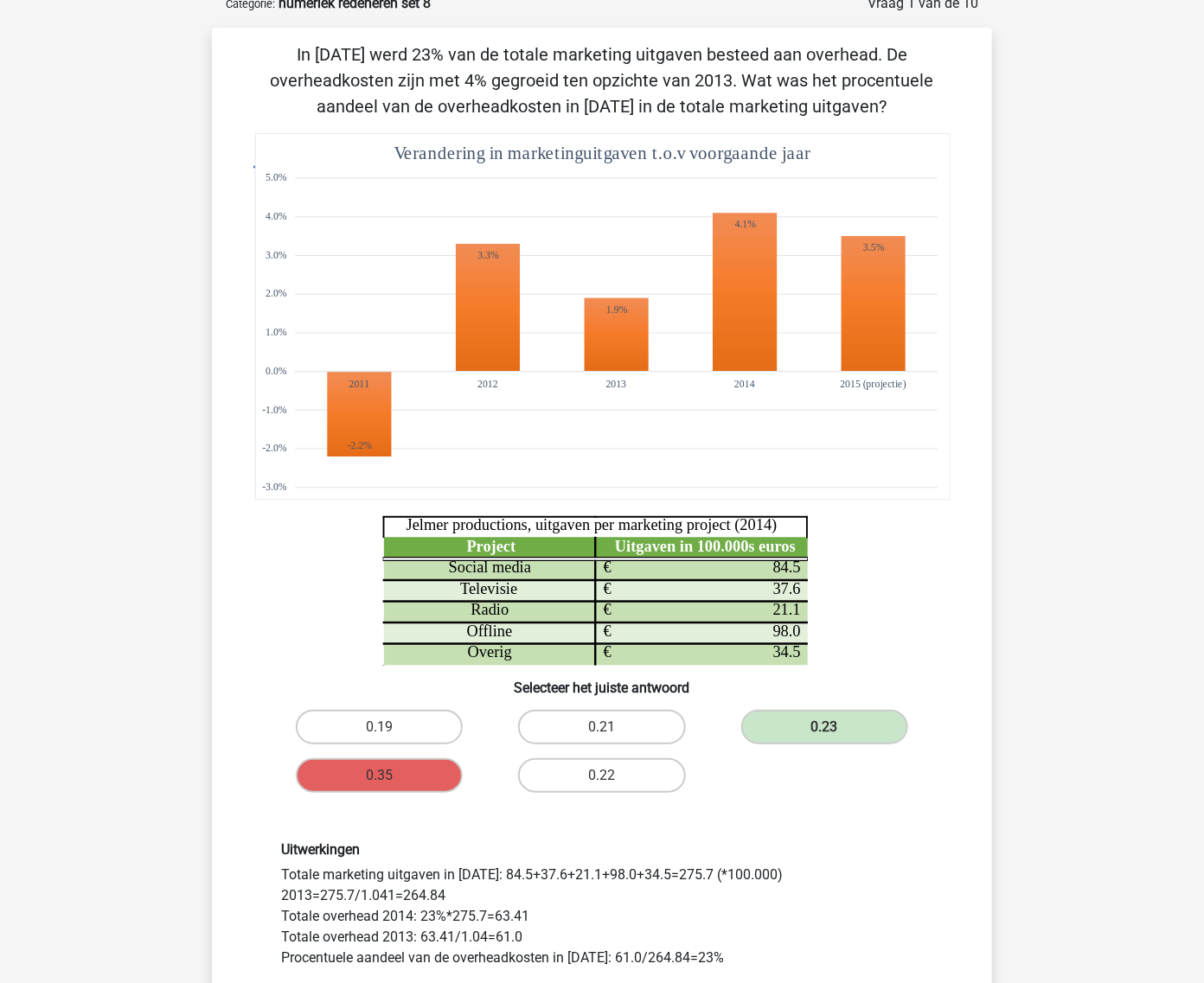
click at [1013, 476] on div "[PERSON_NAME] [EMAIL_ADDRESS][DOMAIN_NAME] Nederlands English" at bounding box center [602, 810] width 1204 height 1807
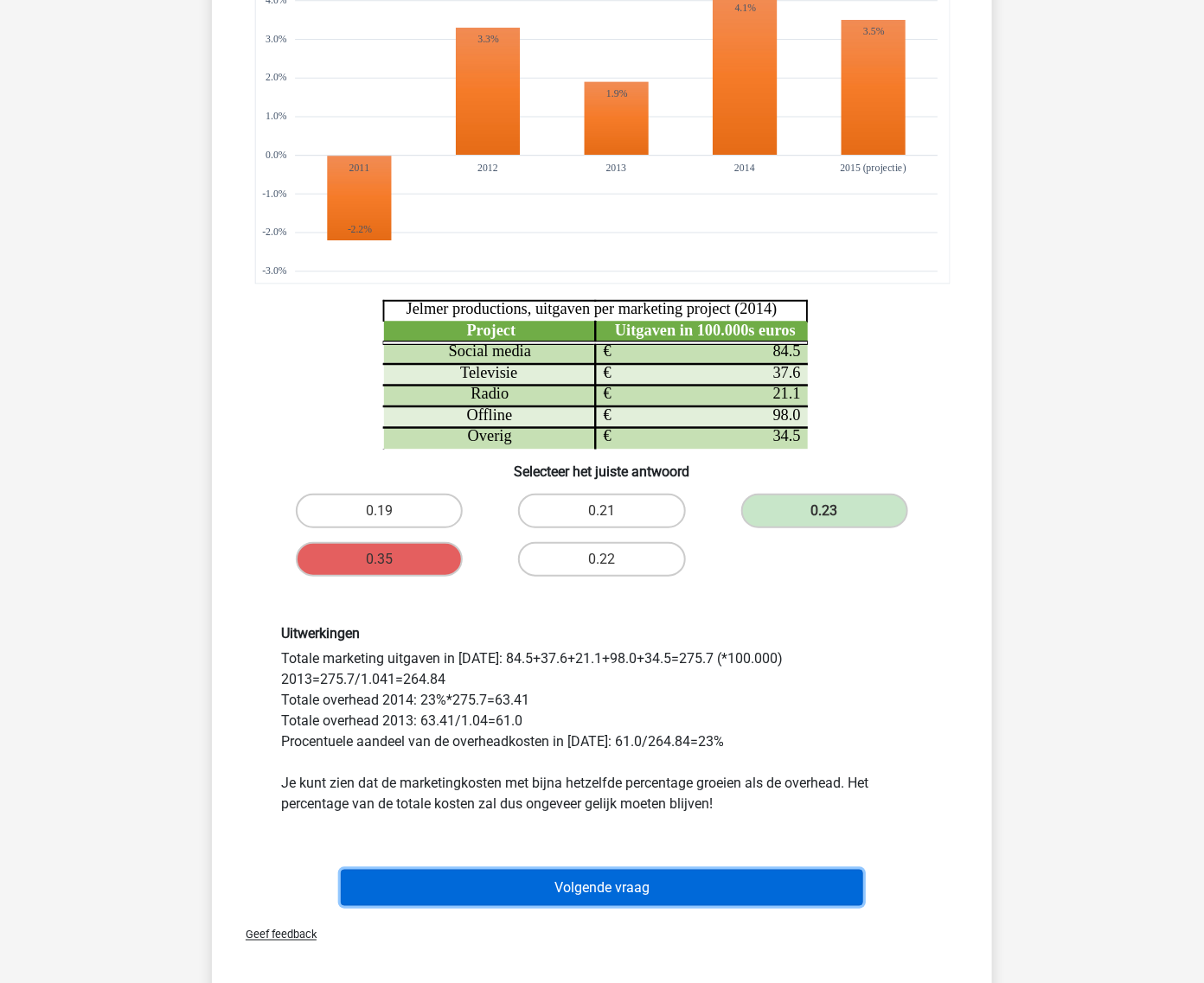
click at [668, 877] on button "Volgende vraag" at bounding box center [602, 888] width 523 height 36
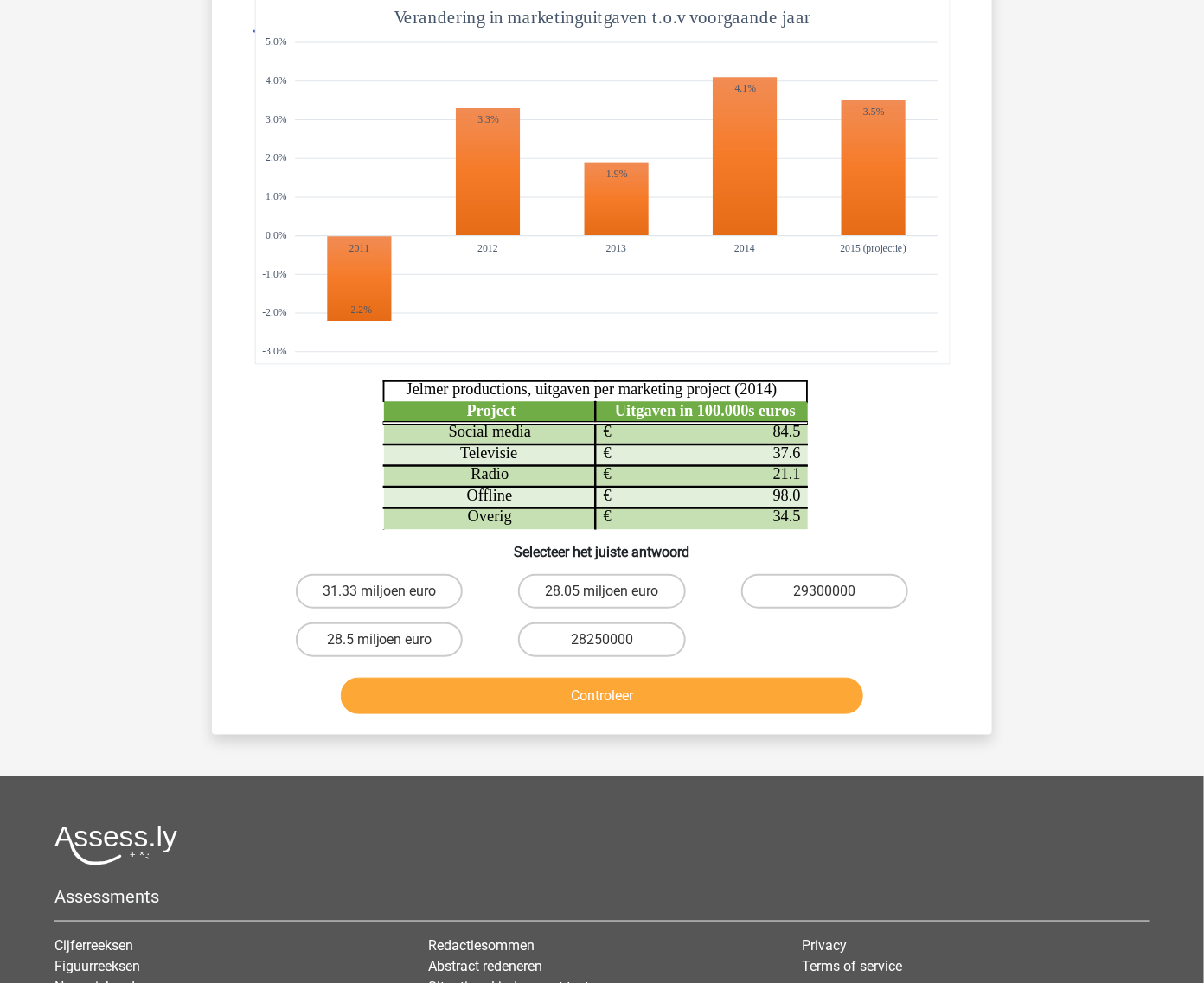
scroll to position [86, 0]
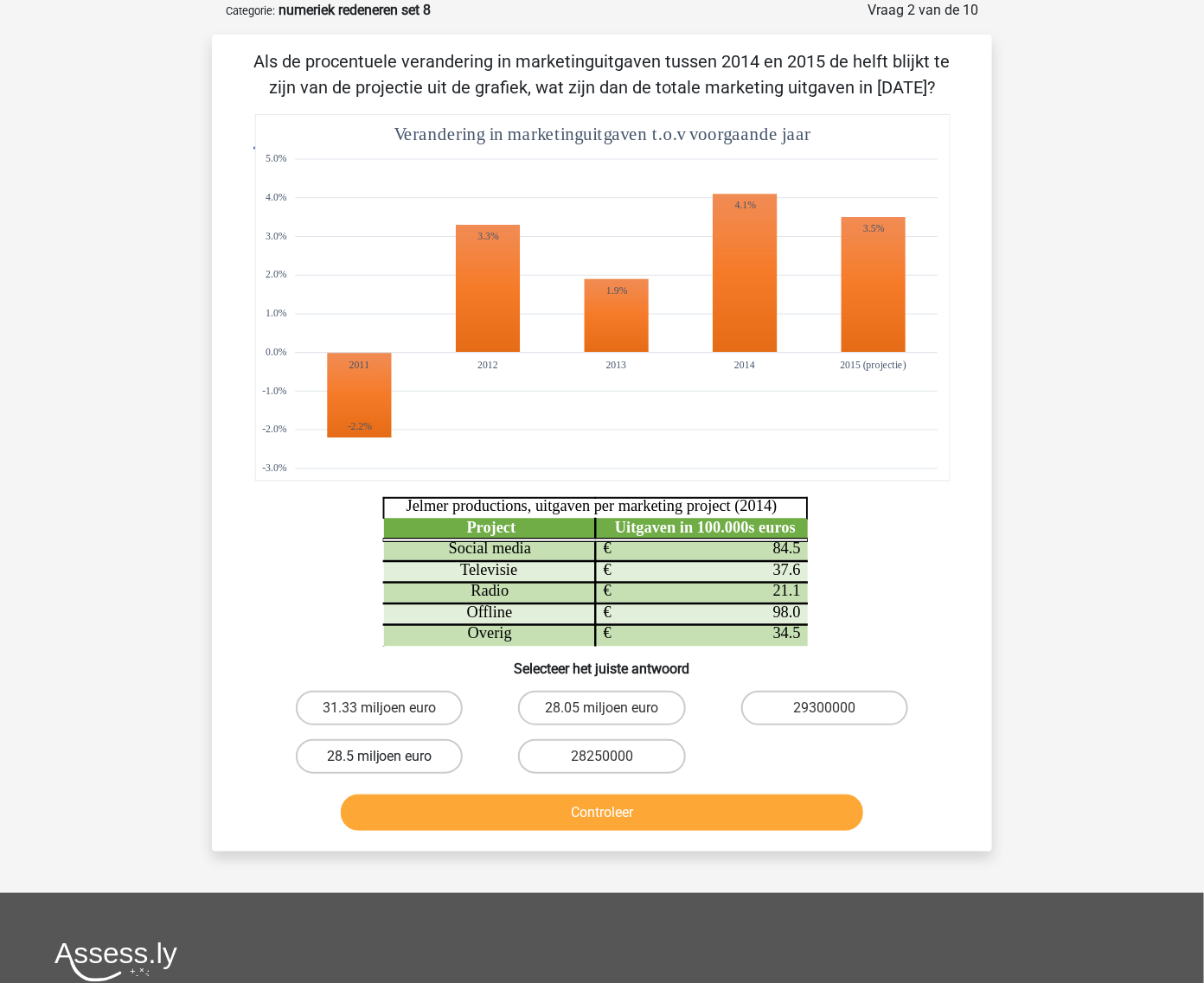
click at [438, 750] on label "28.5 miljoen euro" at bounding box center [379, 756] width 167 height 35
click at [391, 756] on input "28.5 miljoen euro" at bounding box center [385, 762] width 12 height 12
radio input "true"
click at [441, 801] on button "Controleer" at bounding box center [602, 813] width 523 height 36
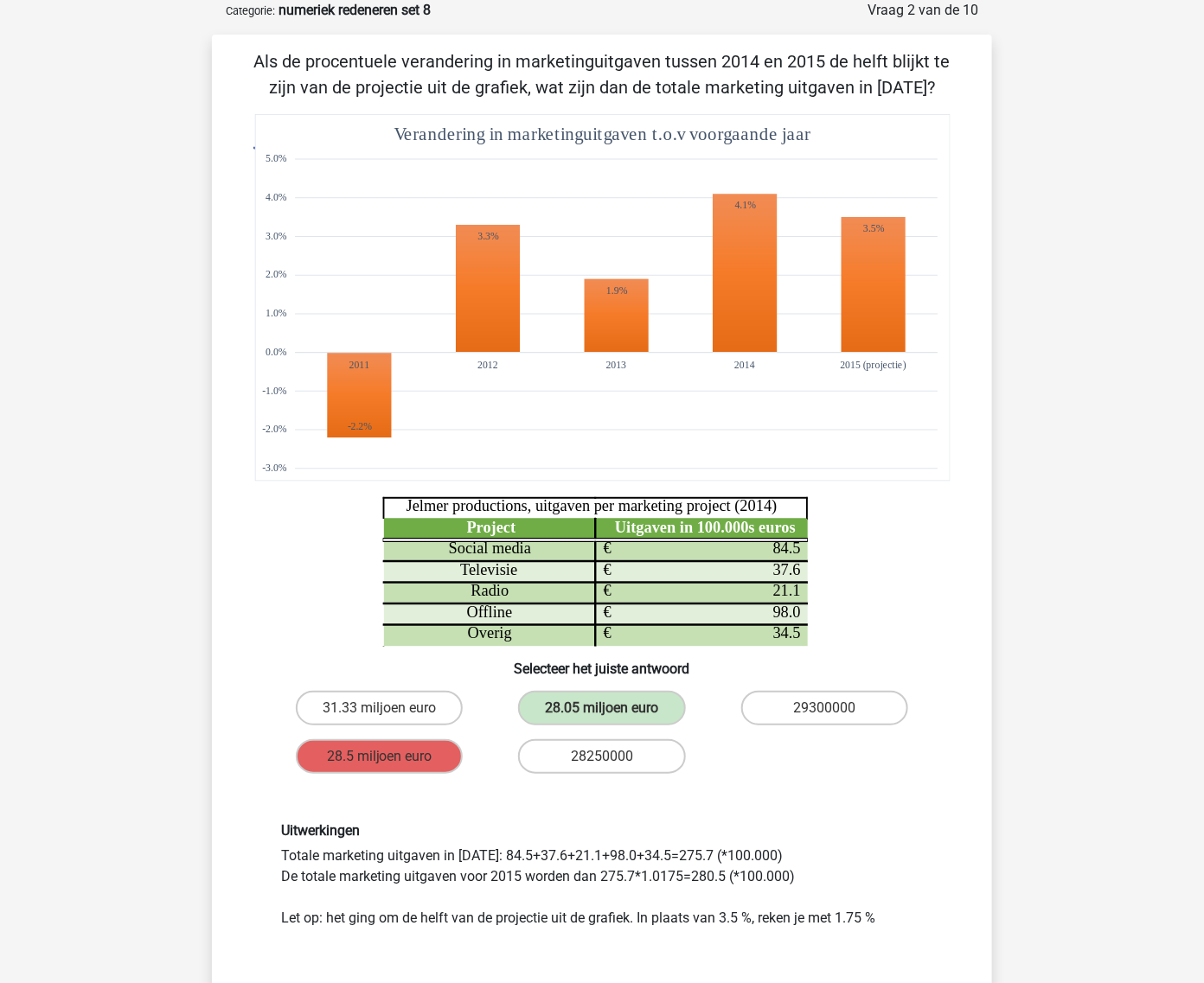
scroll to position [195, 0]
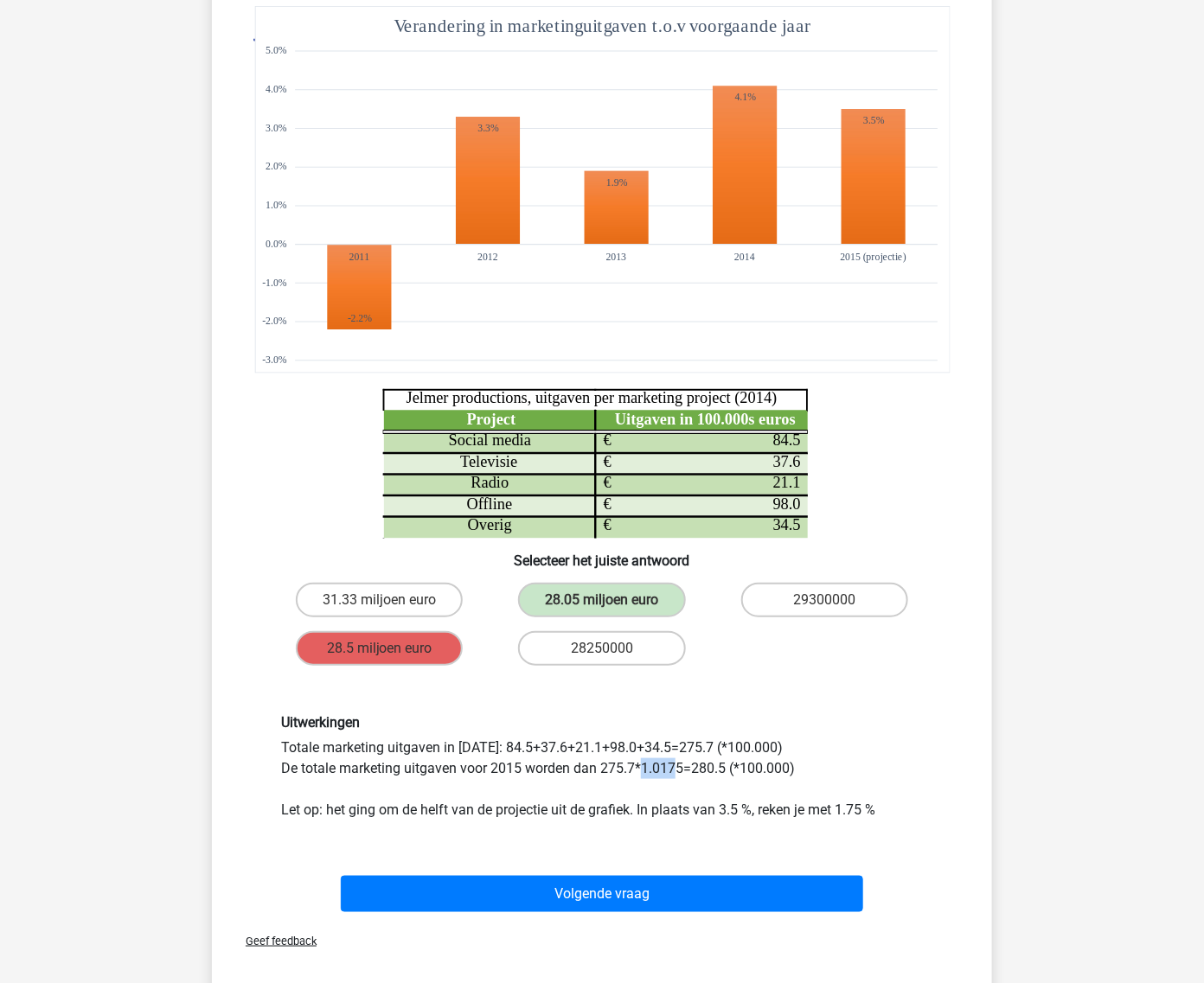
drag, startPoint x: 642, startPoint y: 765, endPoint x: 680, endPoint y: 776, distance: 39.6
click at [680, 776] on div "Uitwerkingen Totale marketing uitgaven in 2014: 84.5+37.6+21.1+98.0+34.5=275.7 …" at bounding box center [601, 767] width 667 height 107
click at [660, 771] on div "Uitwerkingen Totale marketing uitgaven in 2014: 84.5+37.6+21.1+98.0+34.5=275.7 …" at bounding box center [601, 767] width 667 height 107
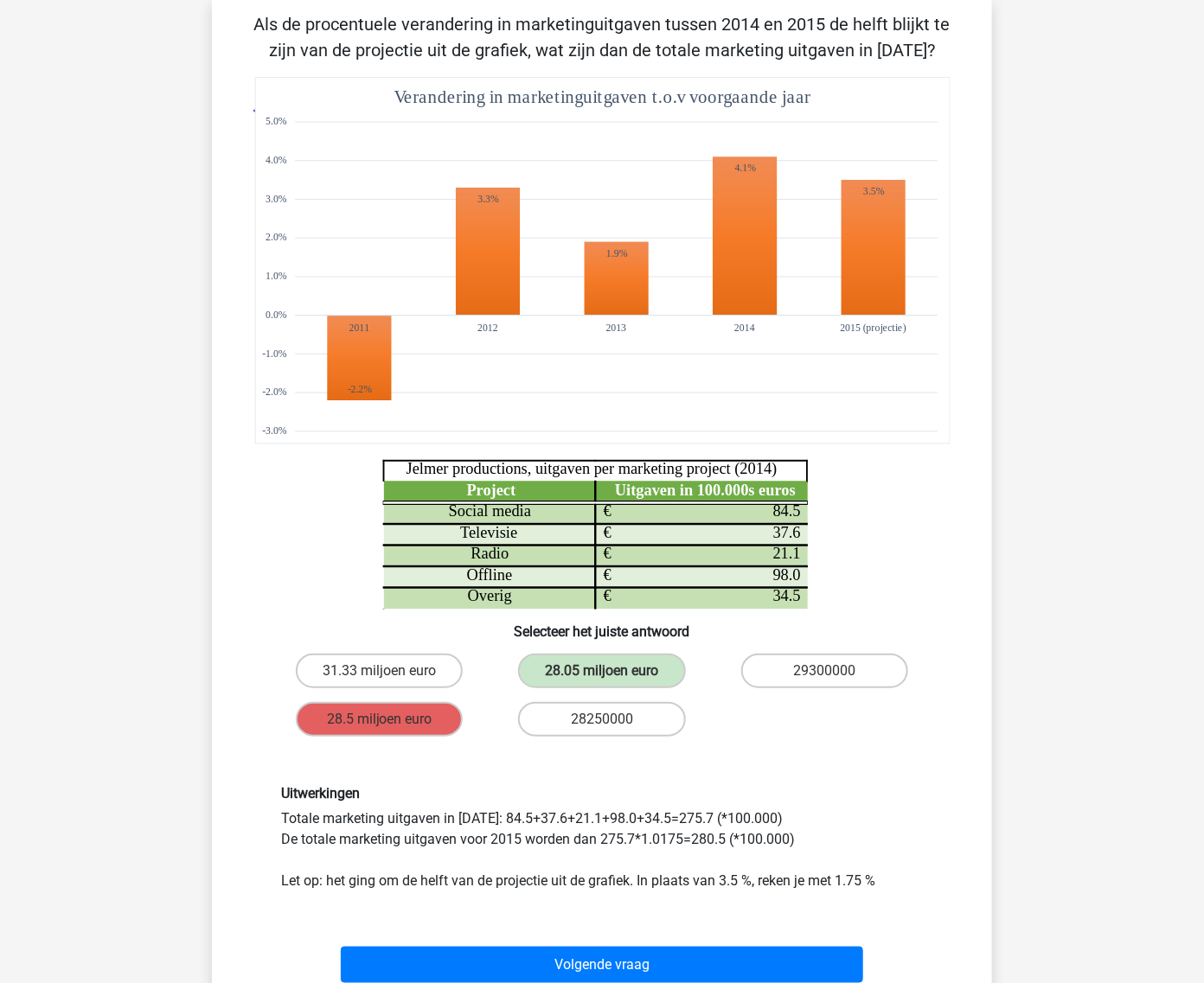
scroll to position [86, 0]
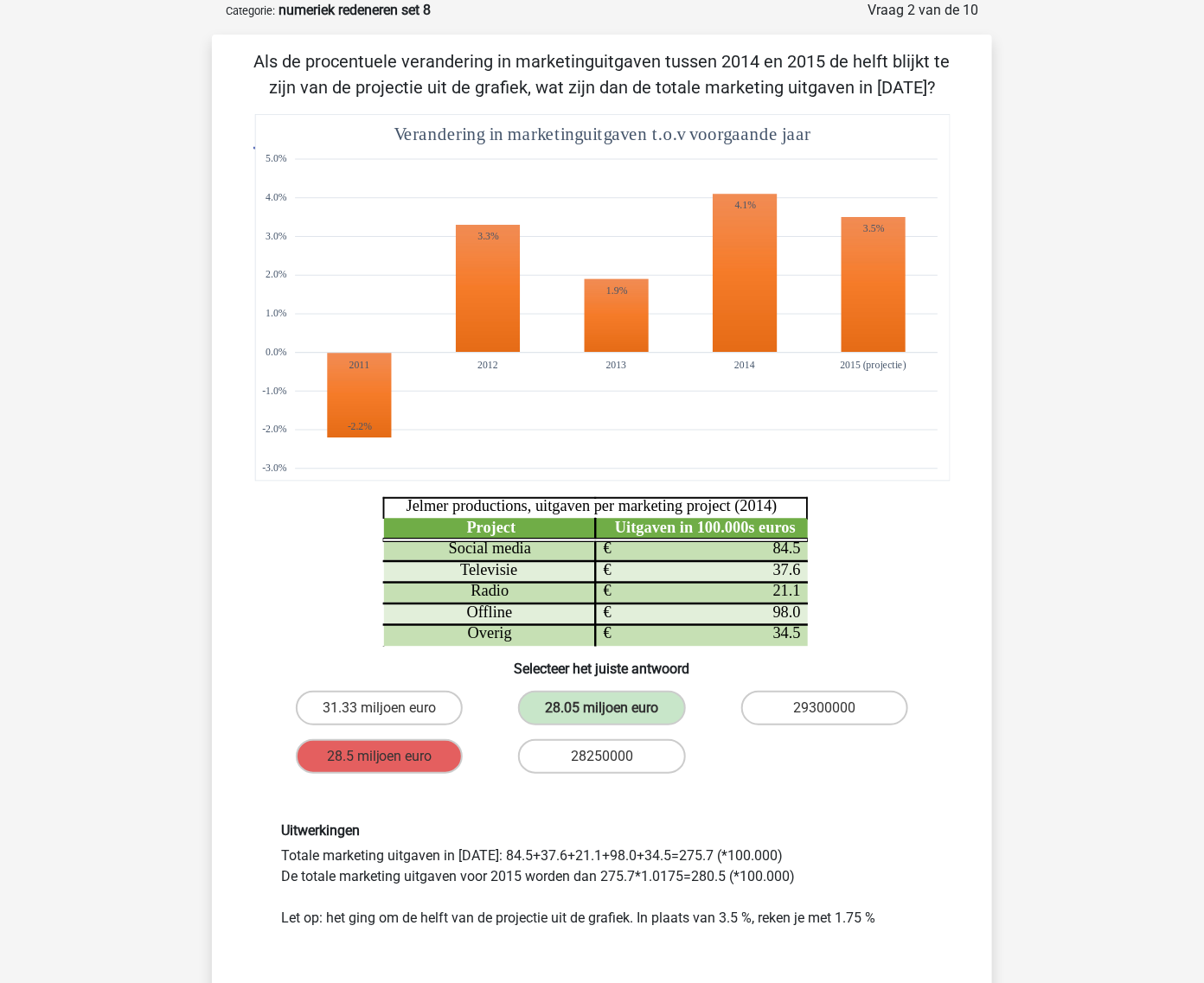
click at [850, 914] on div "Uitwerkingen Totale marketing uitgaven in 2014: 84.5+37.6+21.1+98.0+34.5=275.7 …" at bounding box center [601, 875] width 667 height 107
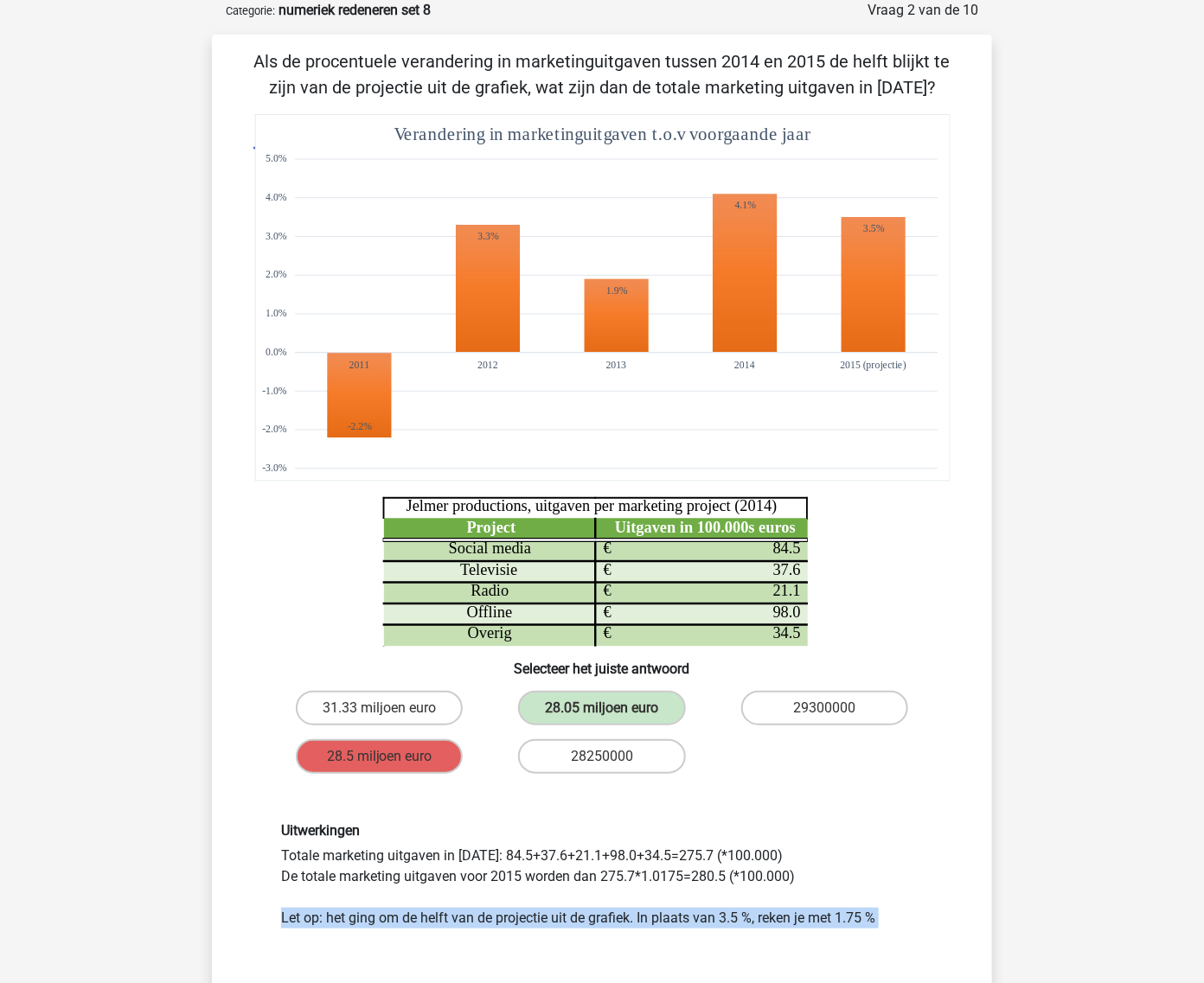
click at [850, 914] on div "Uitwerkingen Totale marketing uitgaven in 2014: 84.5+37.6+21.1+98.0+34.5=275.7 …" at bounding box center [601, 875] width 667 height 107
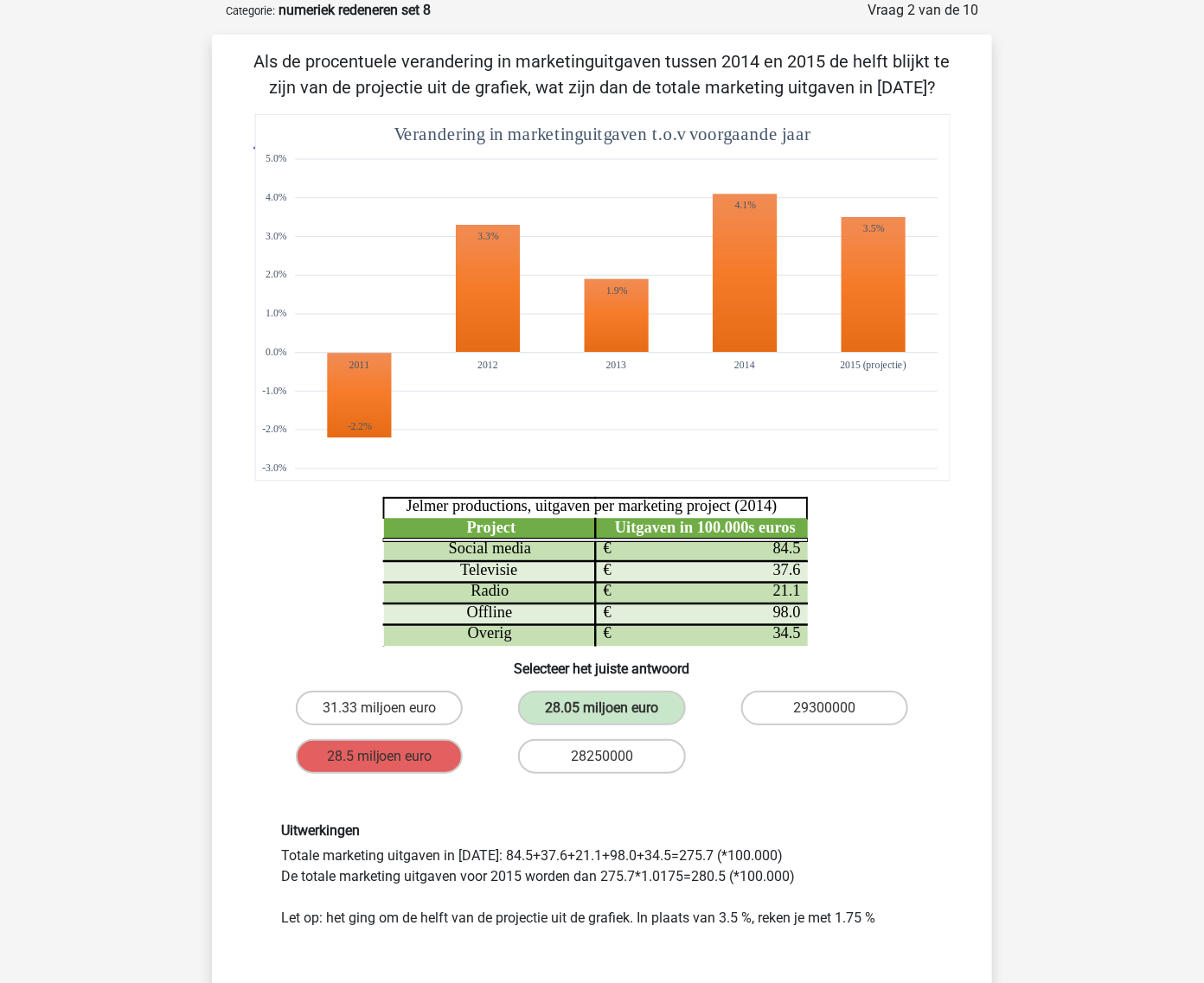
click at [1095, 428] on div "[PERSON_NAME] [EMAIL_ADDRESS][DOMAIN_NAME] Nederlands English" at bounding box center [602, 762] width 1204 height 1698
click at [949, 640] on icon "Project Uitgaven in 100.000s euros Social media 84.5 € Televisie 37.6 € Radio 2…" at bounding box center [602, 380] width 697 height 533
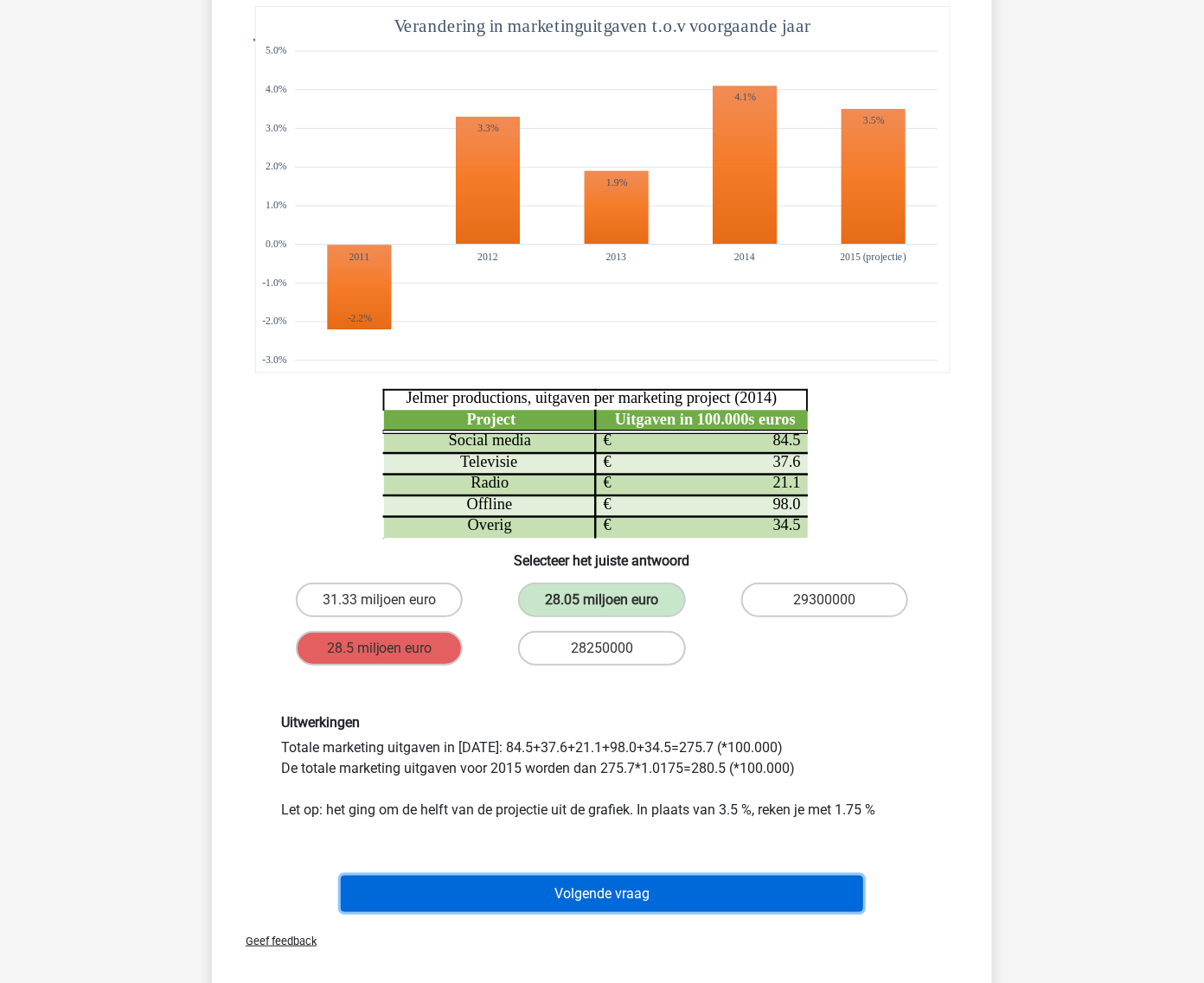
click at [757, 884] on button "Volgende vraag" at bounding box center [602, 894] width 523 height 36
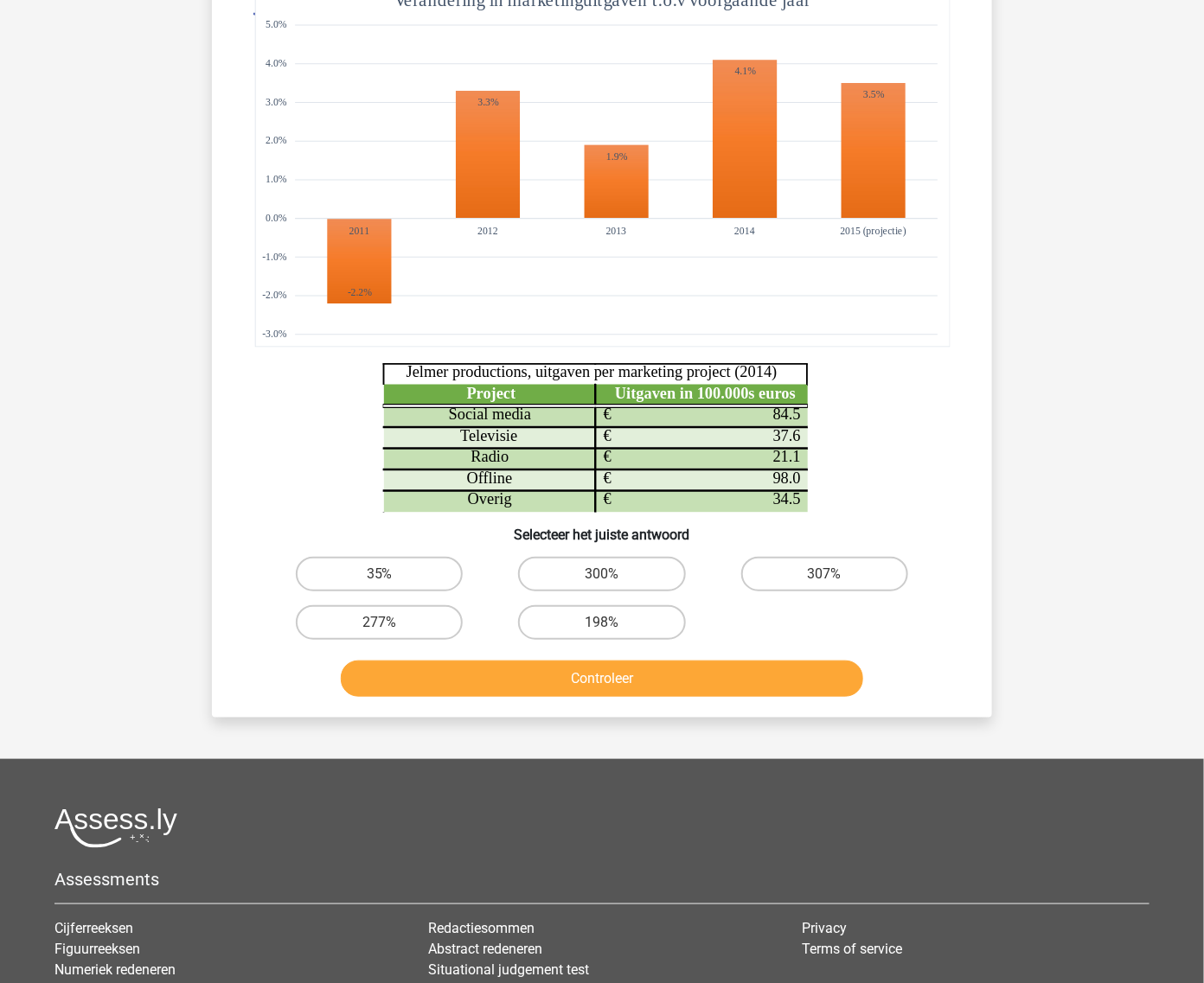
scroll to position [86, 0]
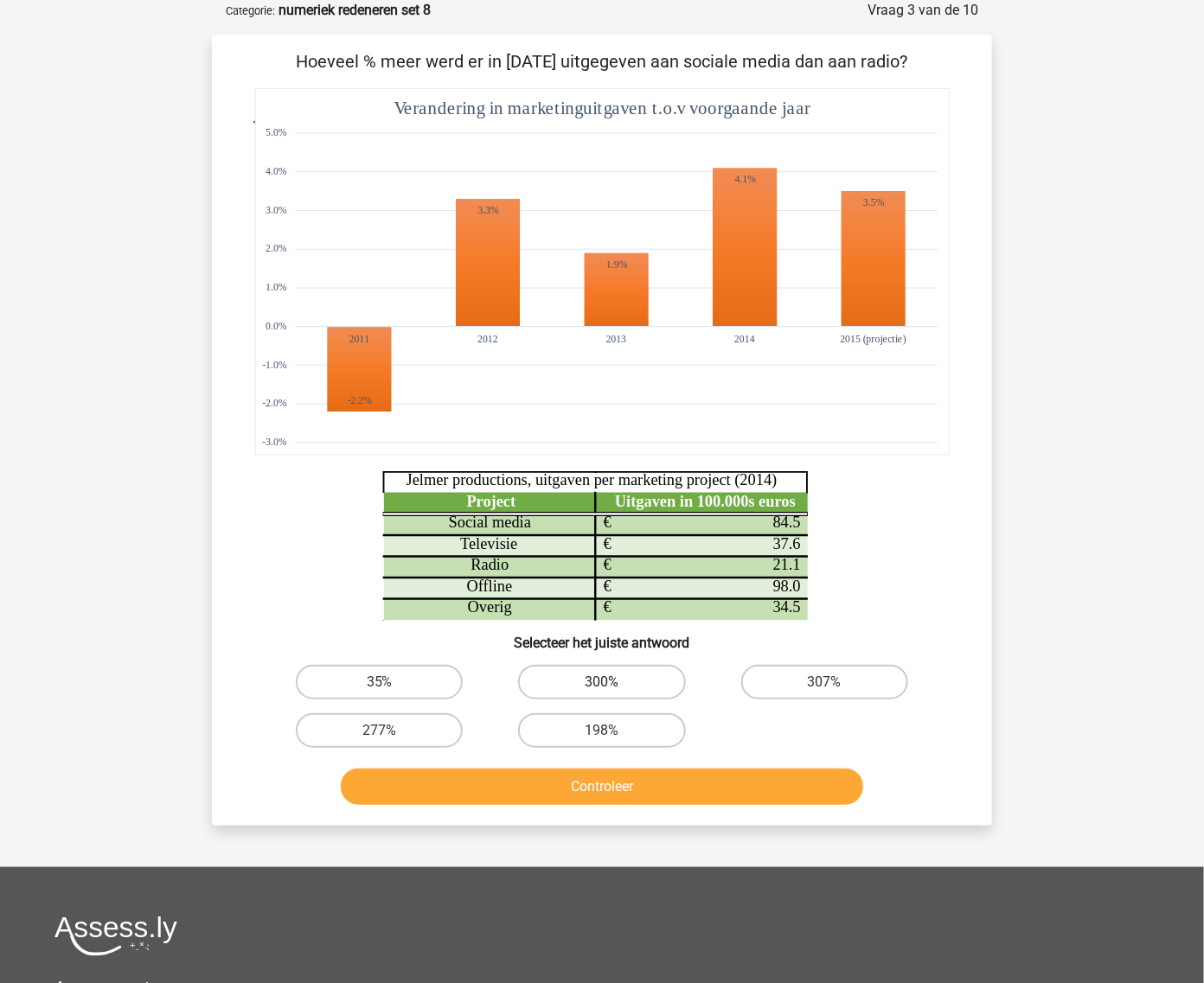
click at [642, 675] on label "300%" at bounding box center [602, 683] width 167 height 35
click at [614, 683] on input "300%" at bounding box center [608, 688] width 12 height 12
radio input "true"
click at [662, 784] on button "Controleer" at bounding box center [602, 787] width 523 height 36
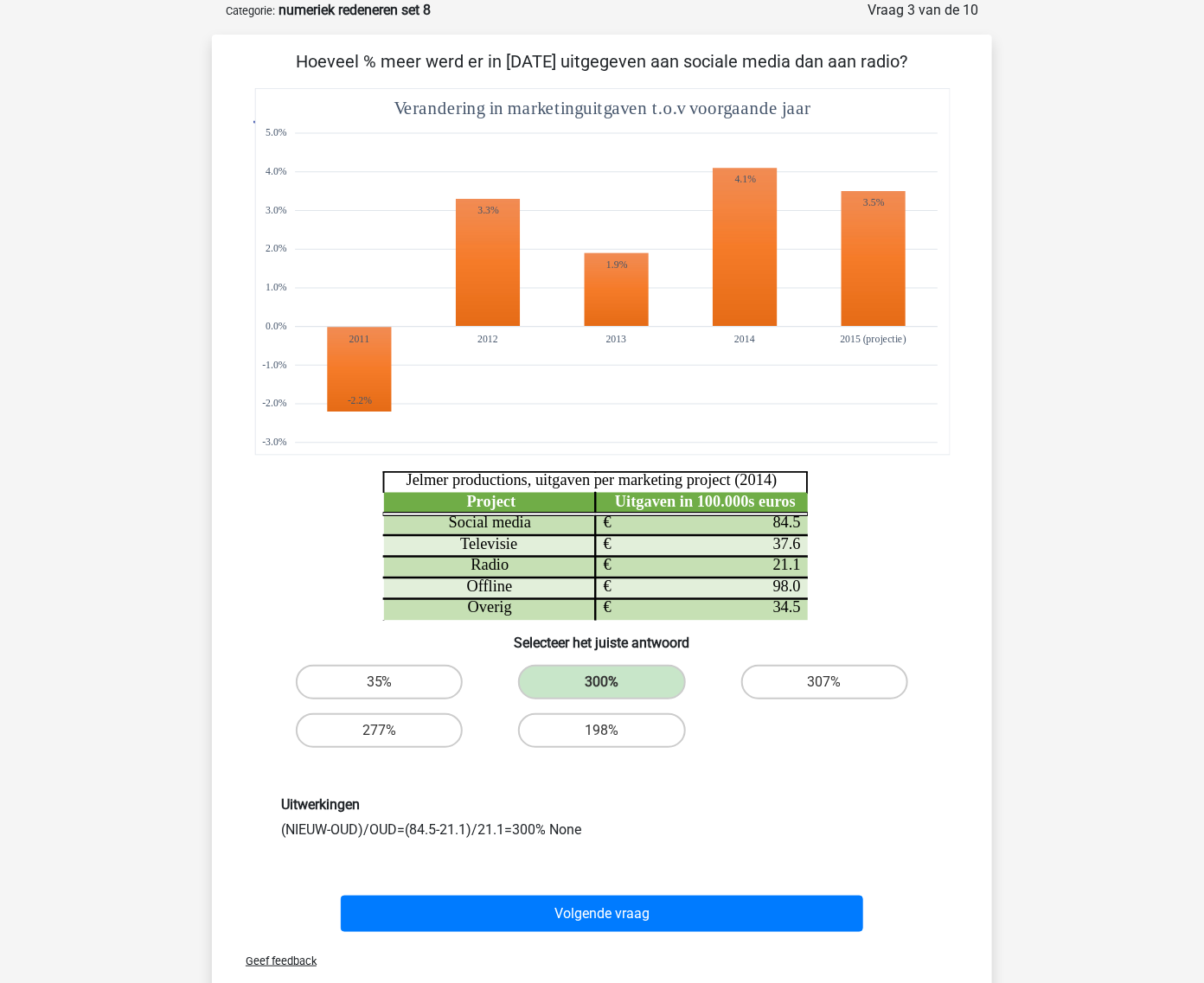
click at [1047, 509] on div "[PERSON_NAME] [EMAIL_ADDRESS][DOMAIN_NAME] Nederlands English" at bounding box center [602, 718] width 1204 height 1610
click at [656, 53] on p "Hoeveel % meer werd er in 2014 uitgegeven aan sociale media dan aan radio?" at bounding box center [601, 60] width 725 height 26
copy div "Hoeveel % meer werd er in 2014 uitgegeven aan sociale media dan aan radio?"
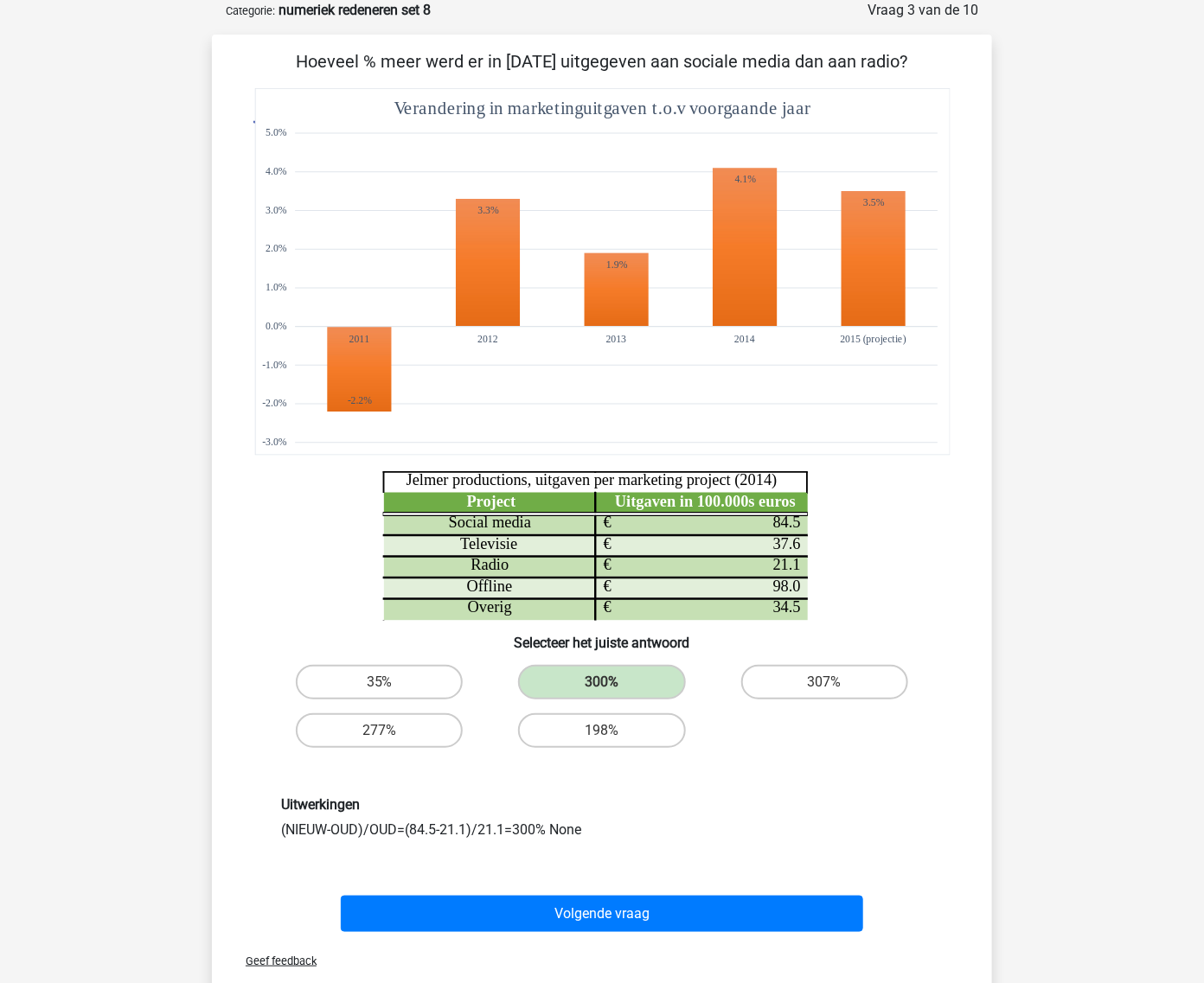
click at [919, 737] on div "35% 300% 307% 277% 198%" at bounding box center [601, 706] width 667 height 97
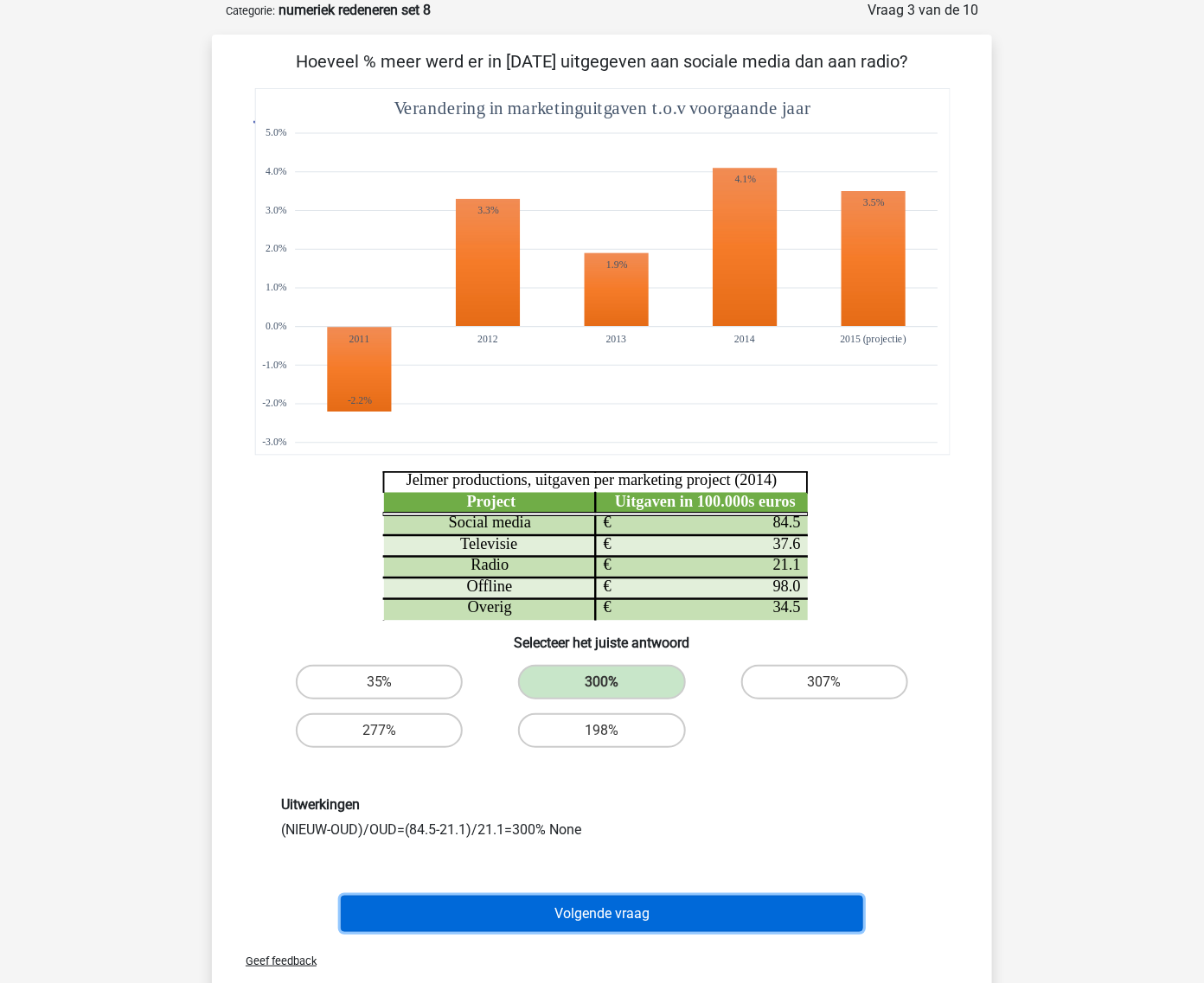
click at [614, 921] on button "Volgende vraag" at bounding box center [602, 914] width 523 height 36
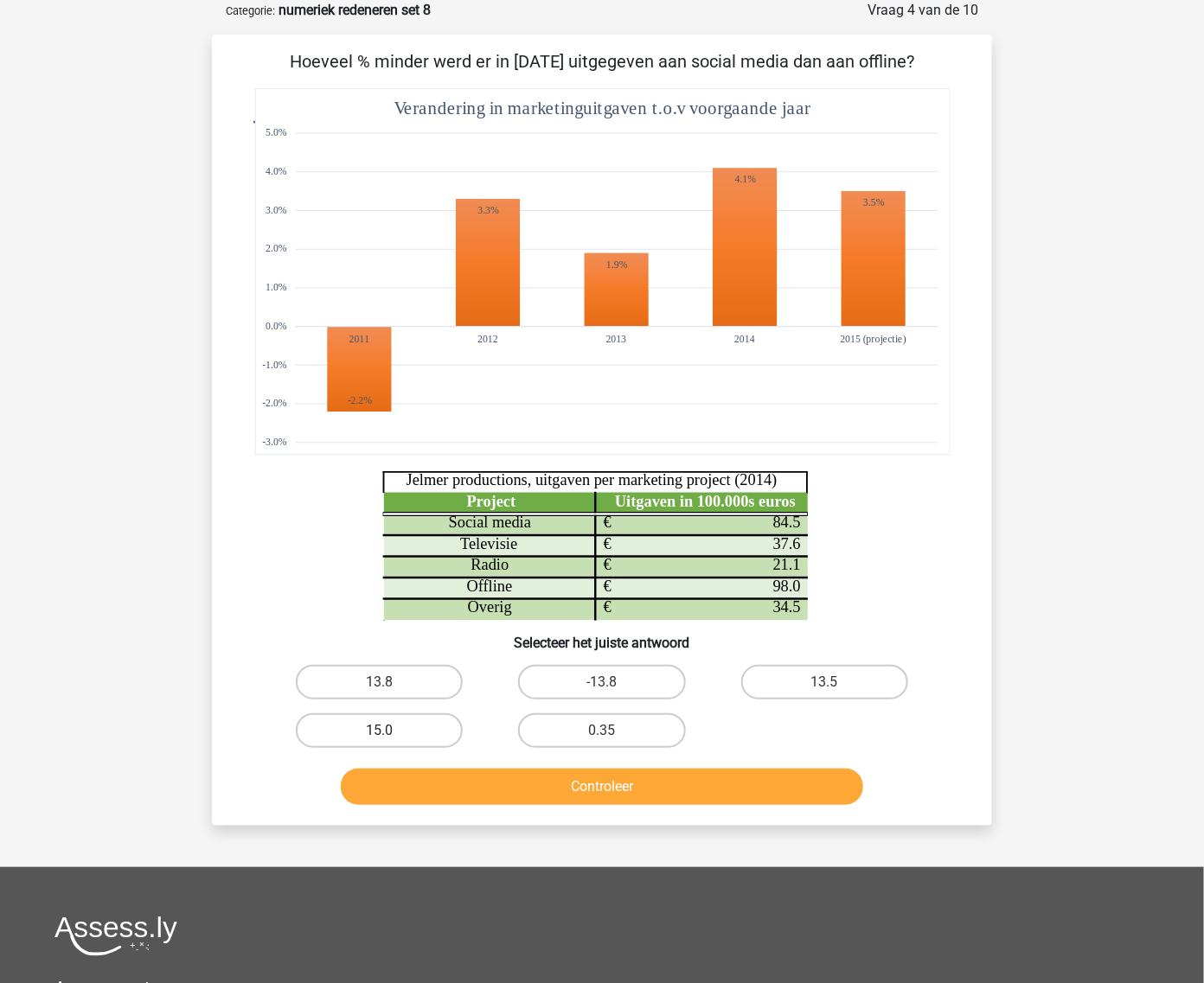
click at [418, 731] on label "15.0" at bounding box center [379, 731] width 167 height 35
click at [391, 731] on input "15.0" at bounding box center [385, 736] width 12 height 12
radio input "true"
click at [444, 789] on button "Controleer" at bounding box center [602, 787] width 523 height 36
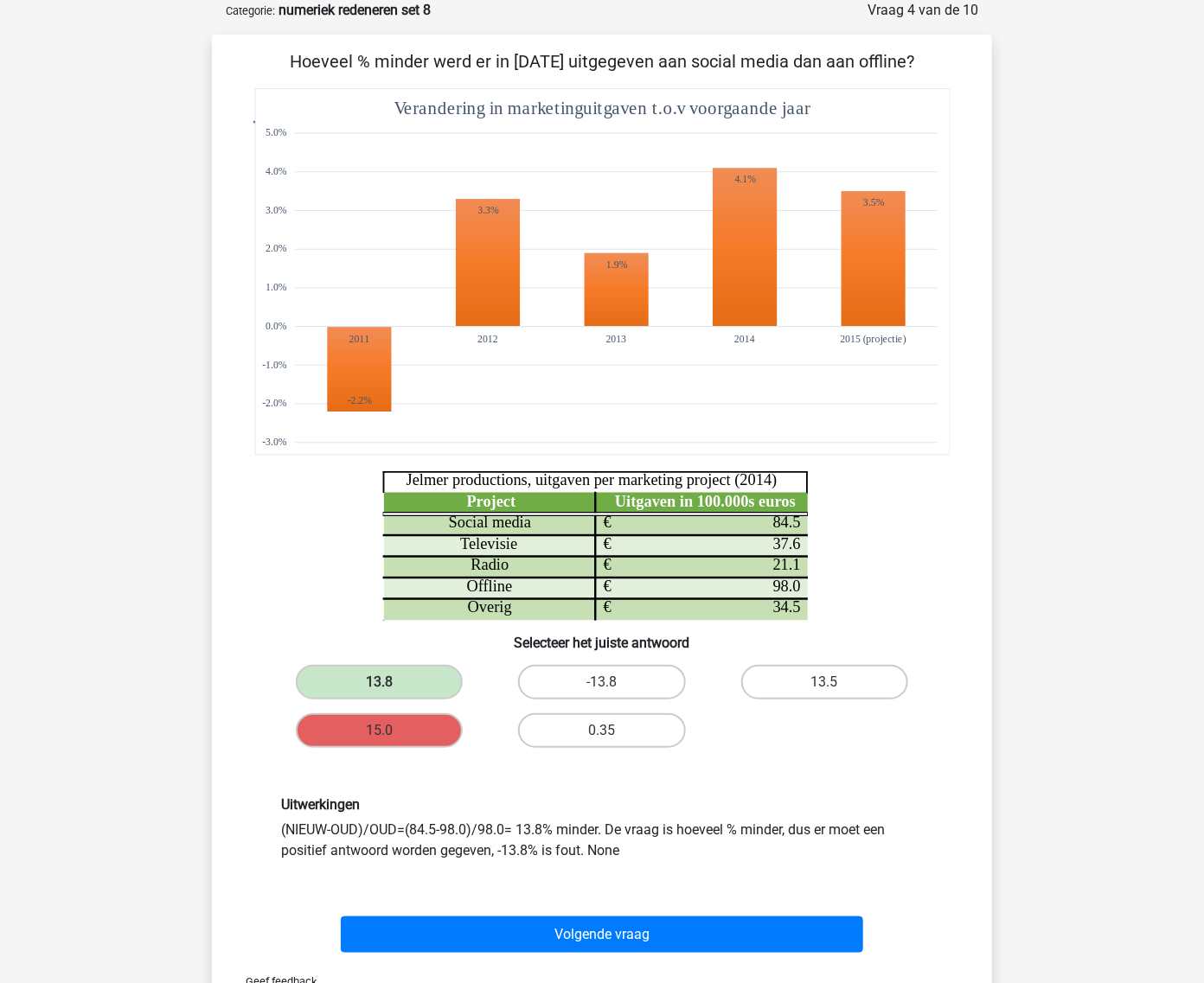
click at [919, 553] on icon "Project Uitgaven in 100.000s euros Social media 84.5 € Televisie 37.6 € Radio 2…" at bounding box center [602, 354] width 697 height 533
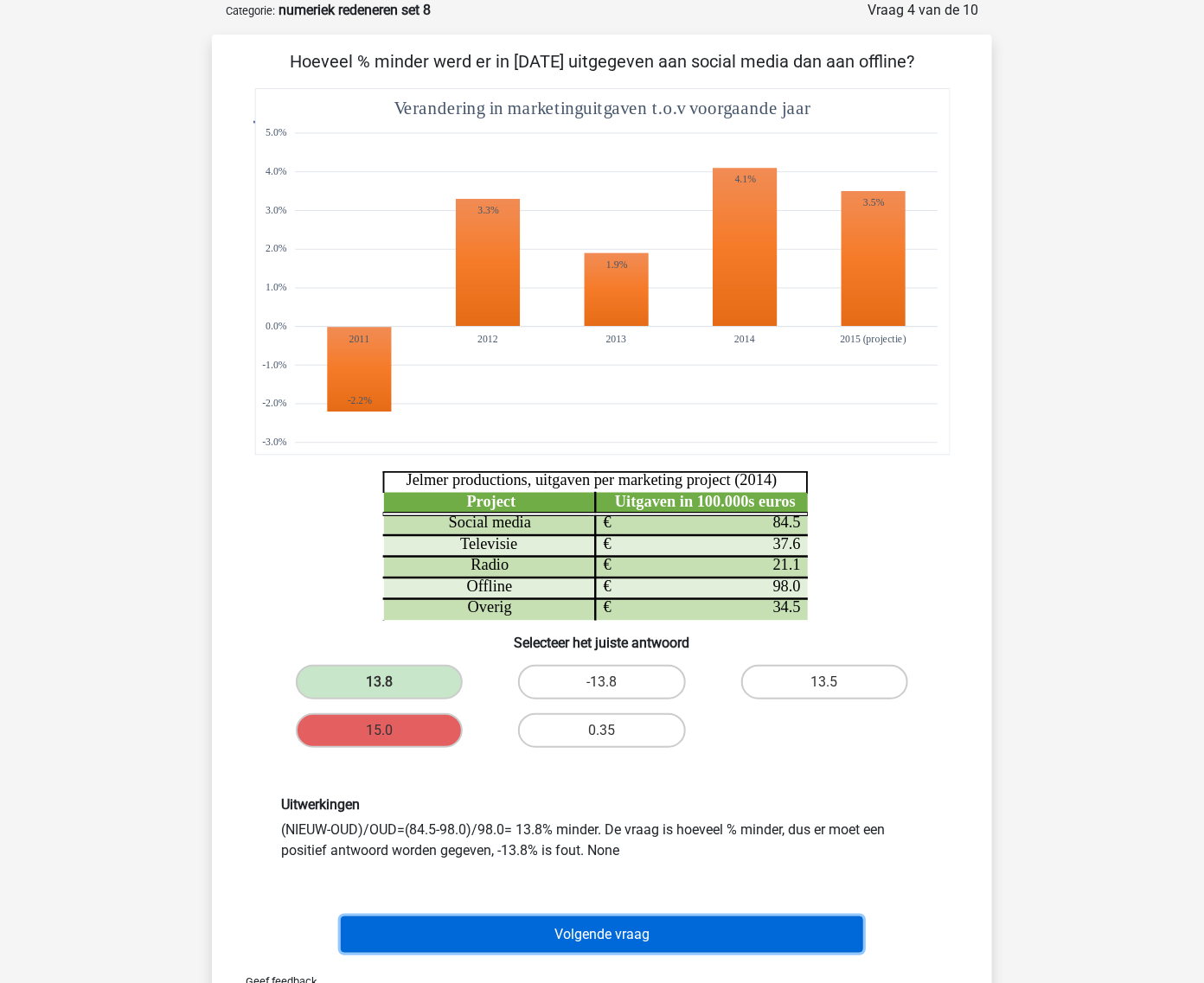
click at [679, 926] on button "Volgende vraag" at bounding box center [602, 935] width 523 height 36
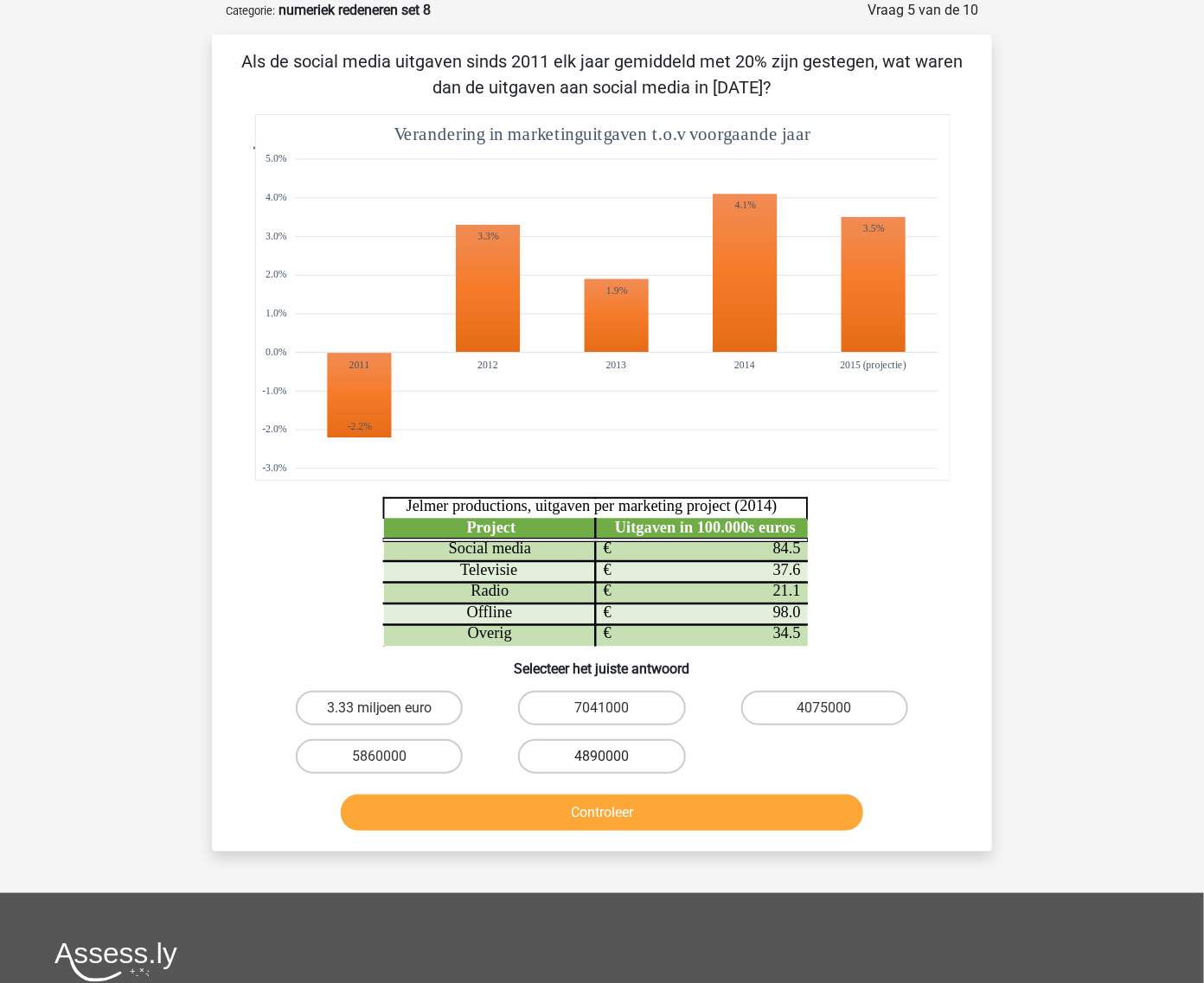
click at [598, 753] on label "4890000" at bounding box center [602, 756] width 167 height 35
click at [602, 756] on input "4890000" at bounding box center [608, 762] width 12 height 12
radio input "true"
click at [614, 803] on button "Controleer" at bounding box center [602, 813] width 523 height 36
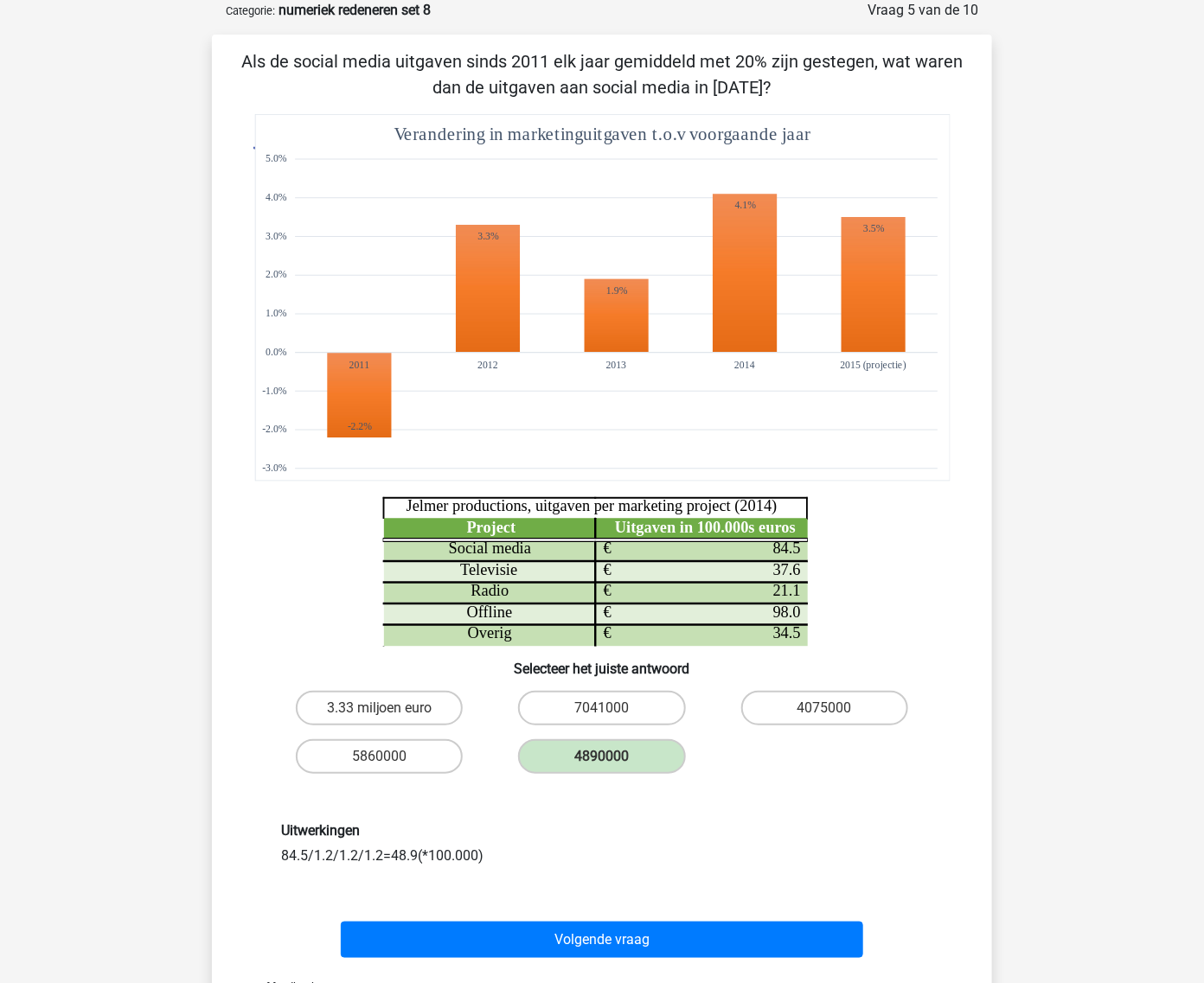
click at [1032, 264] on div "[PERSON_NAME] [EMAIL_ADDRESS][DOMAIN_NAME] Nederlands English" at bounding box center [602, 731] width 1204 height 1636
click at [936, 619] on icon "Project Uitgaven in 100.000s euros Social media 84.5 € Televisie 37.6 € Radio 2…" at bounding box center [602, 380] width 697 height 533
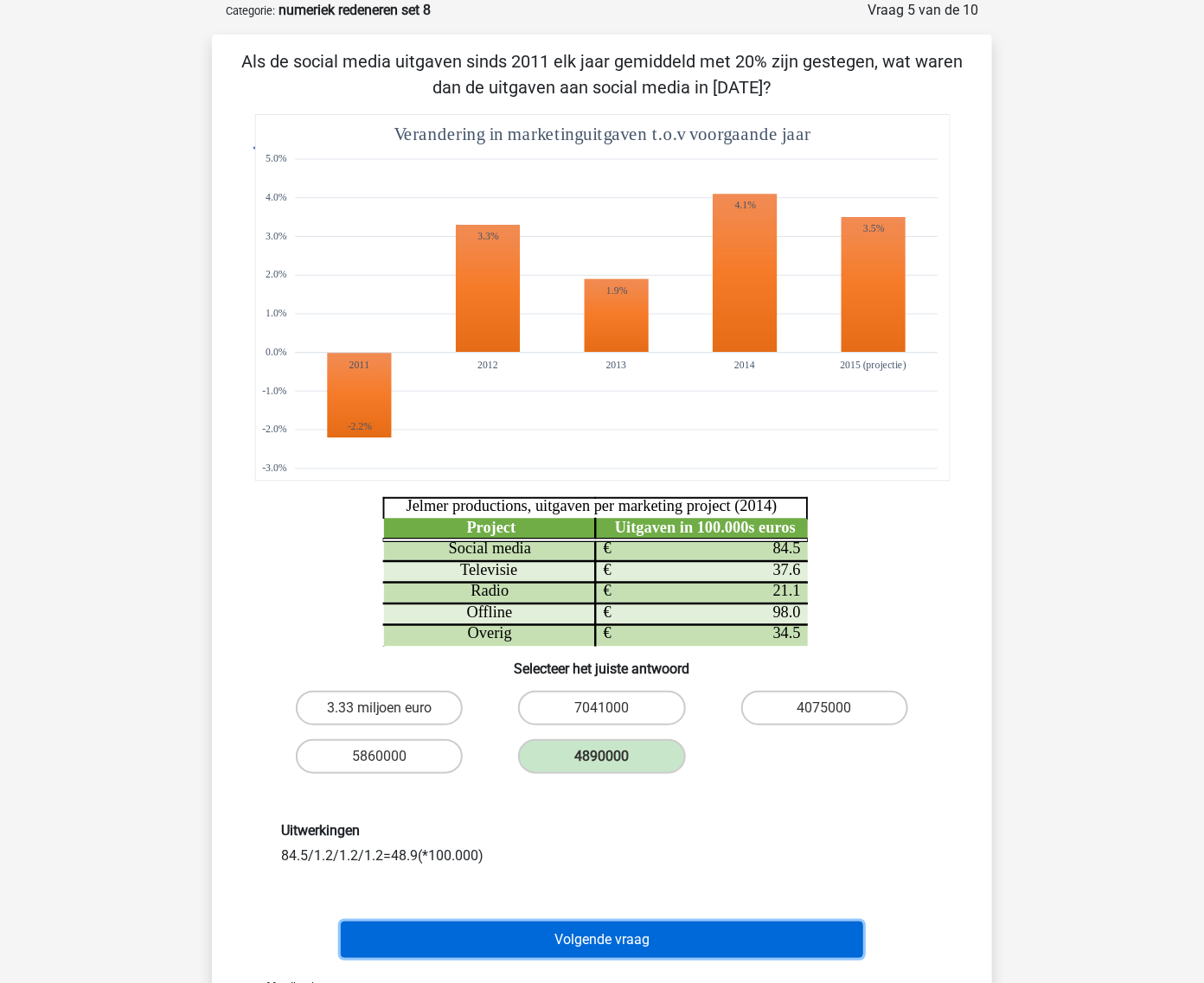
click at [647, 930] on button "Volgende vraag" at bounding box center [602, 940] width 523 height 36
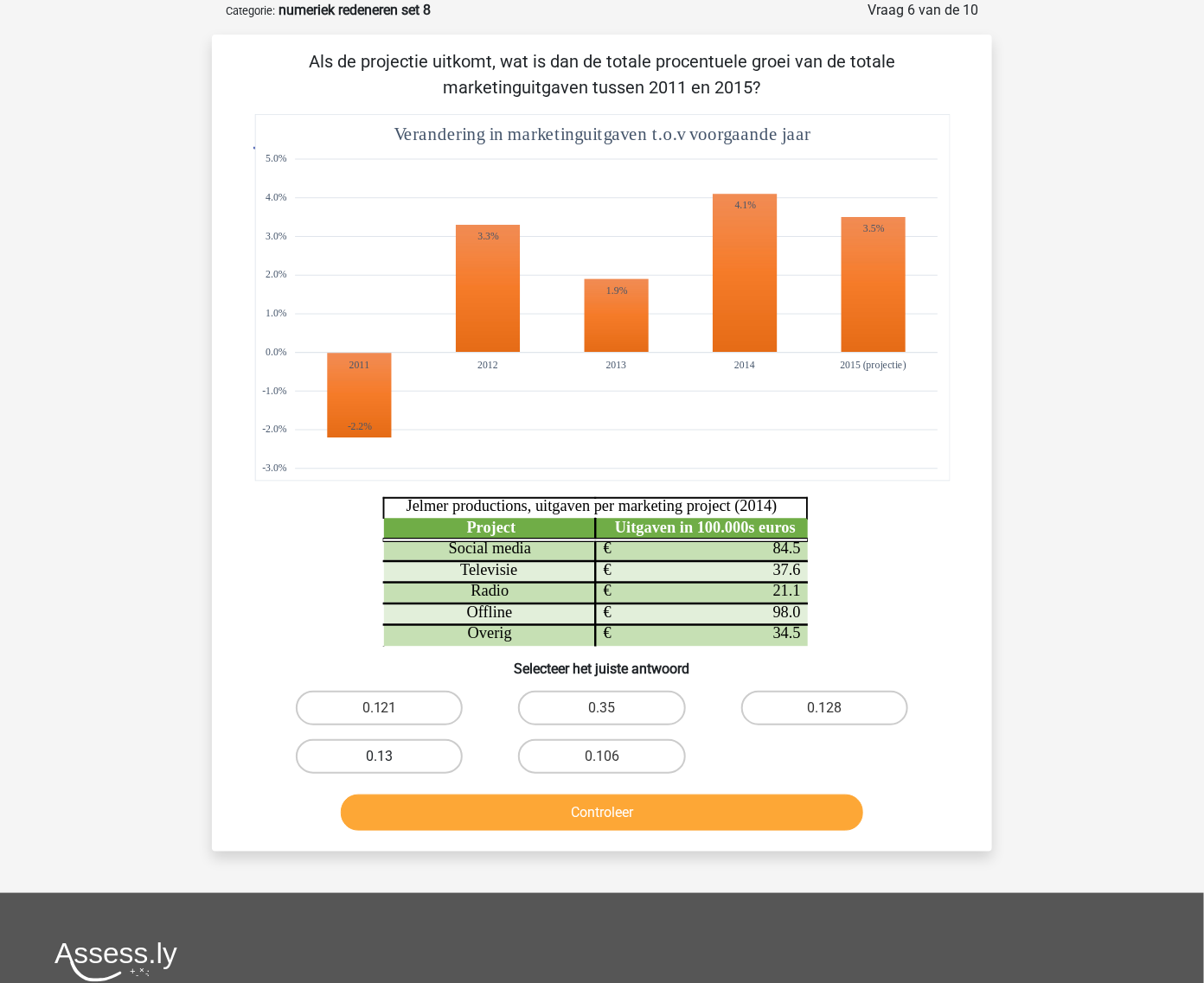
click at [447, 749] on label "0.13" at bounding box center [379, 756] width 167 height 35
click at [391, 756] on input "0.13" at bounding box center [385, 762] width 12 height 12
radio input "true"
click at [432, 809] on button "Controleer" at bounding box center [602, 813] width 523 height 36
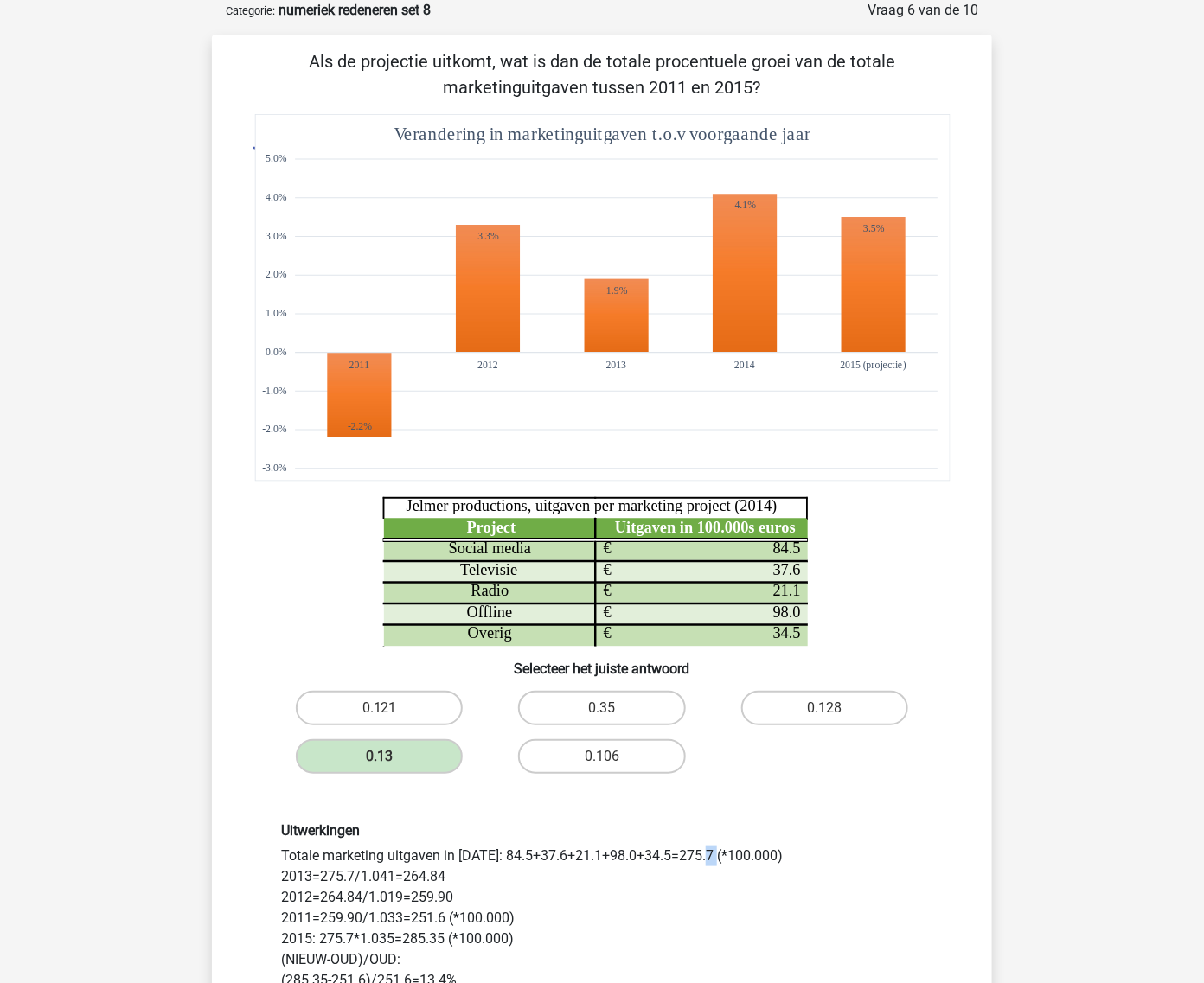
drag, startPoint x: 459, startPoint y: 852, endPoint x: 477, endPoint y: 852, distance: 18.0
click at [477, 852] on div "Uitwerkingen Totale marketing uitgaven in 2014: 84.5+37.6+21.1+98.0+34.5=275.7 …" at bounding box center [601, 907] width 667 height 169
click at [499, 850] on div "Uitwerkingen Totale marketing uitgaven in 2014: 84.5+37.6+21.1+98.0+34.5=275.7 …" at bounding box center [601, 907] width 667 height 169
drag, startPoint x: 670, startPoint y: 854, endPoint x: 701, endPoint y: 856, distance: 31.1
click at [701, 856] on div "Uitwerkingen Totale marketing uitgaven in 2014: 84.5+37.6+21.1+98.0+34.5=275.7 …" at bounding box center [601, 907] width 667 height 169
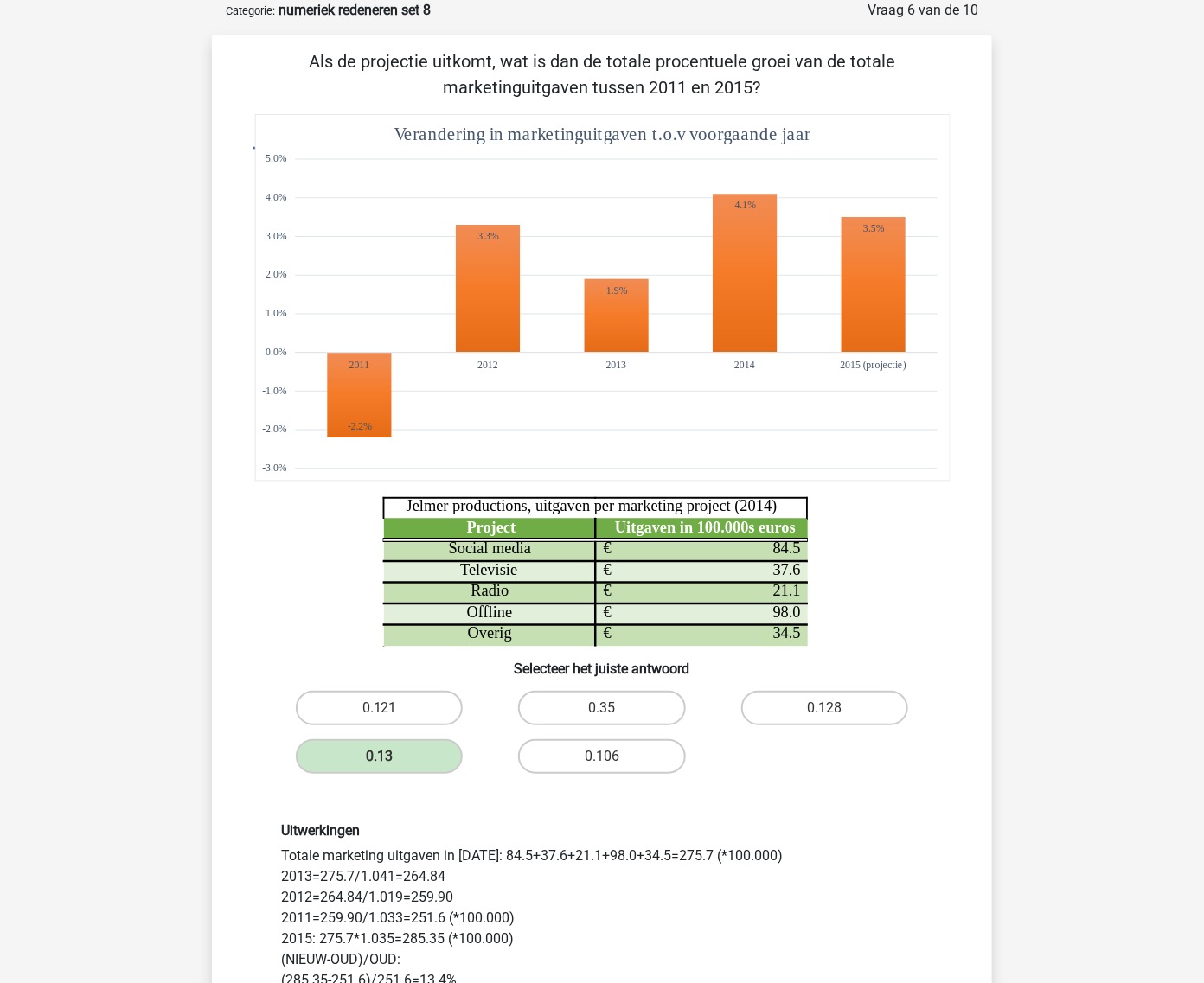
click at [659, 923] on div "Uitwerkingen Totale marketing uitgaven in 2014: 84.5+37.6+21.1+98.0+34.5=275.7 …" at bounding box center [601, 907] width 667 height 169
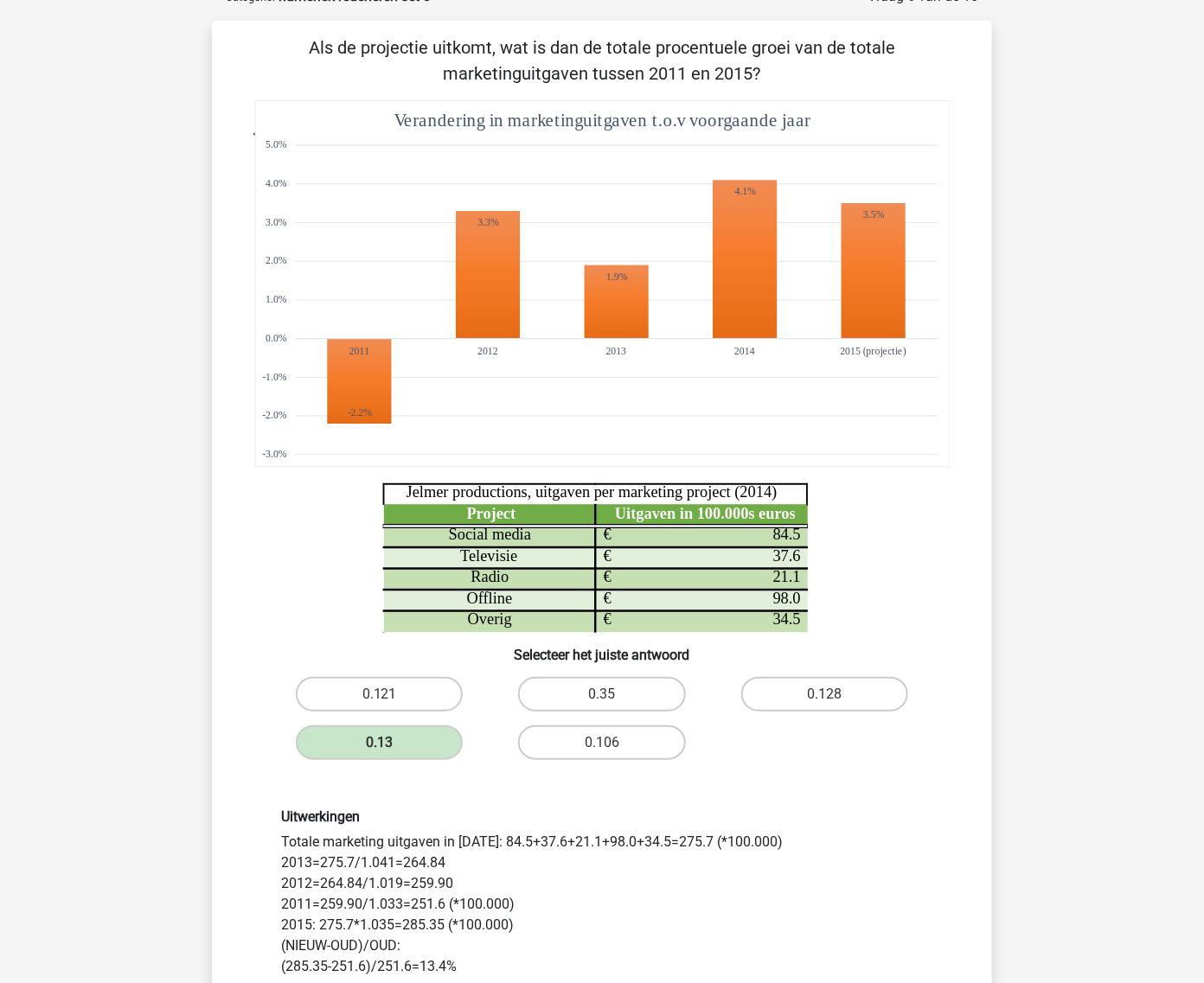
scroll to position [108, 0]
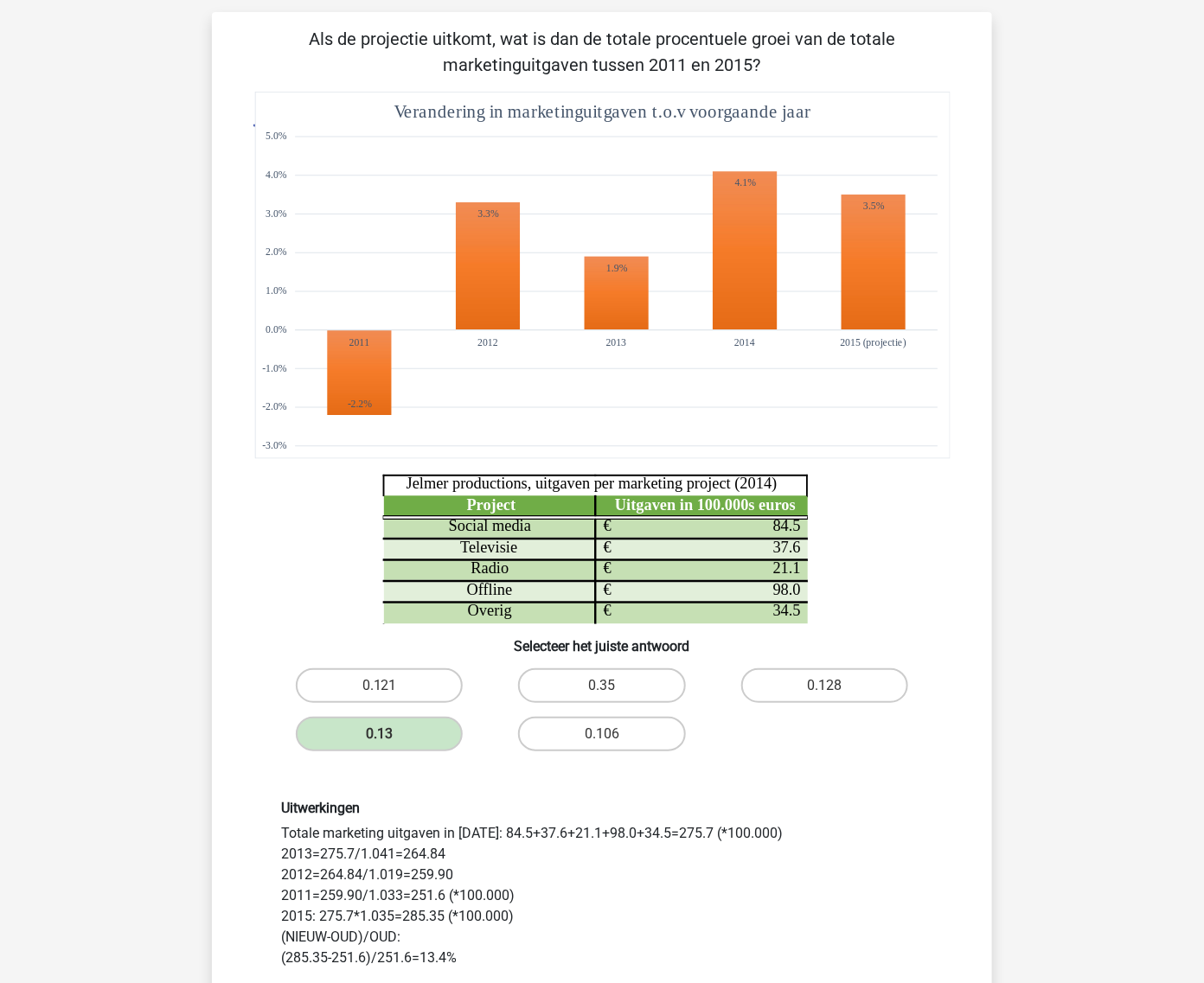
click at [929, 620] on icon "Project Uitgaven in 100.000s euros Social media 84.5 € Televisie 37.6 € Radio 2…" at bounding box center [602, 357] width 697 height 533
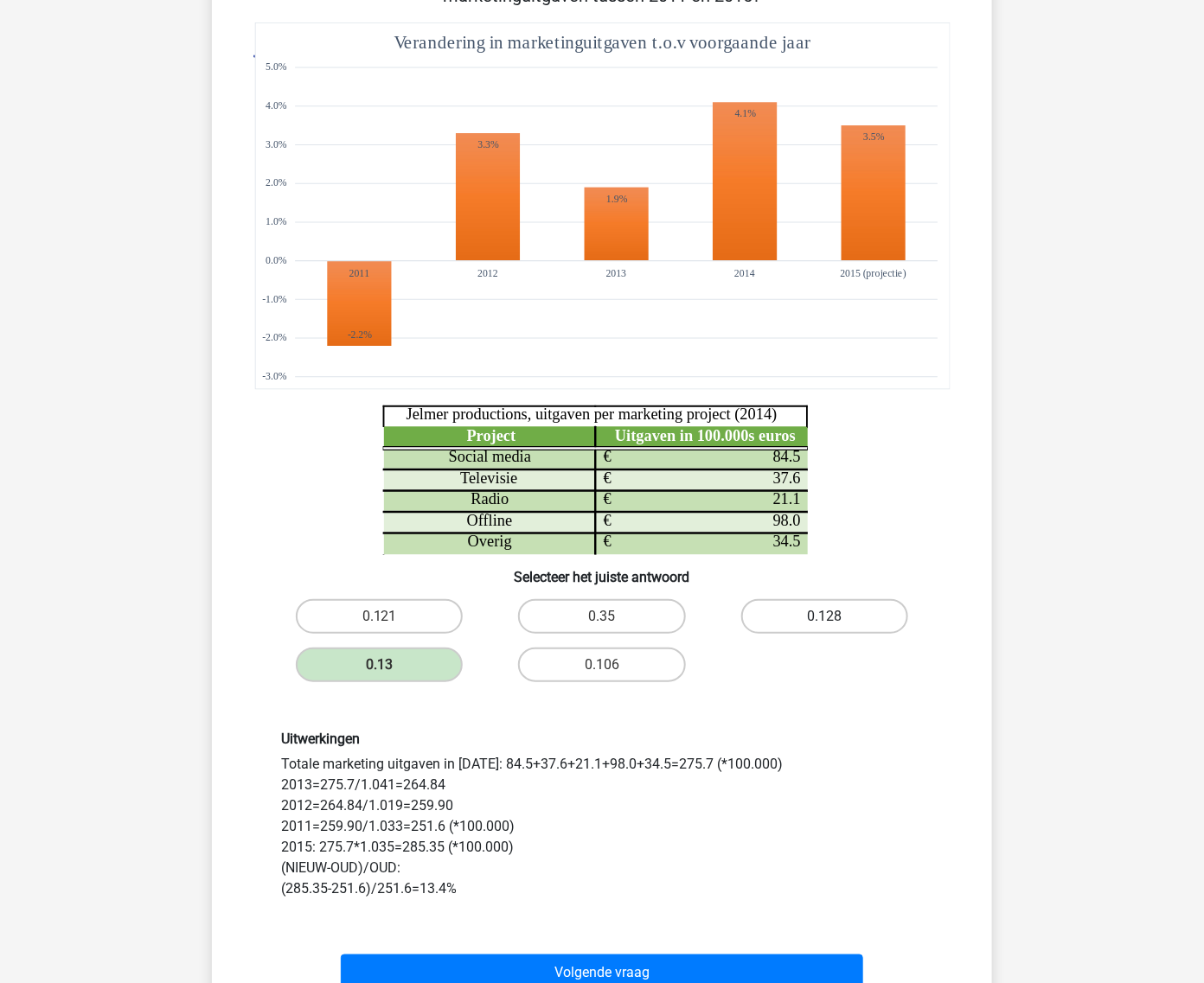
scroll to position [217, 0]
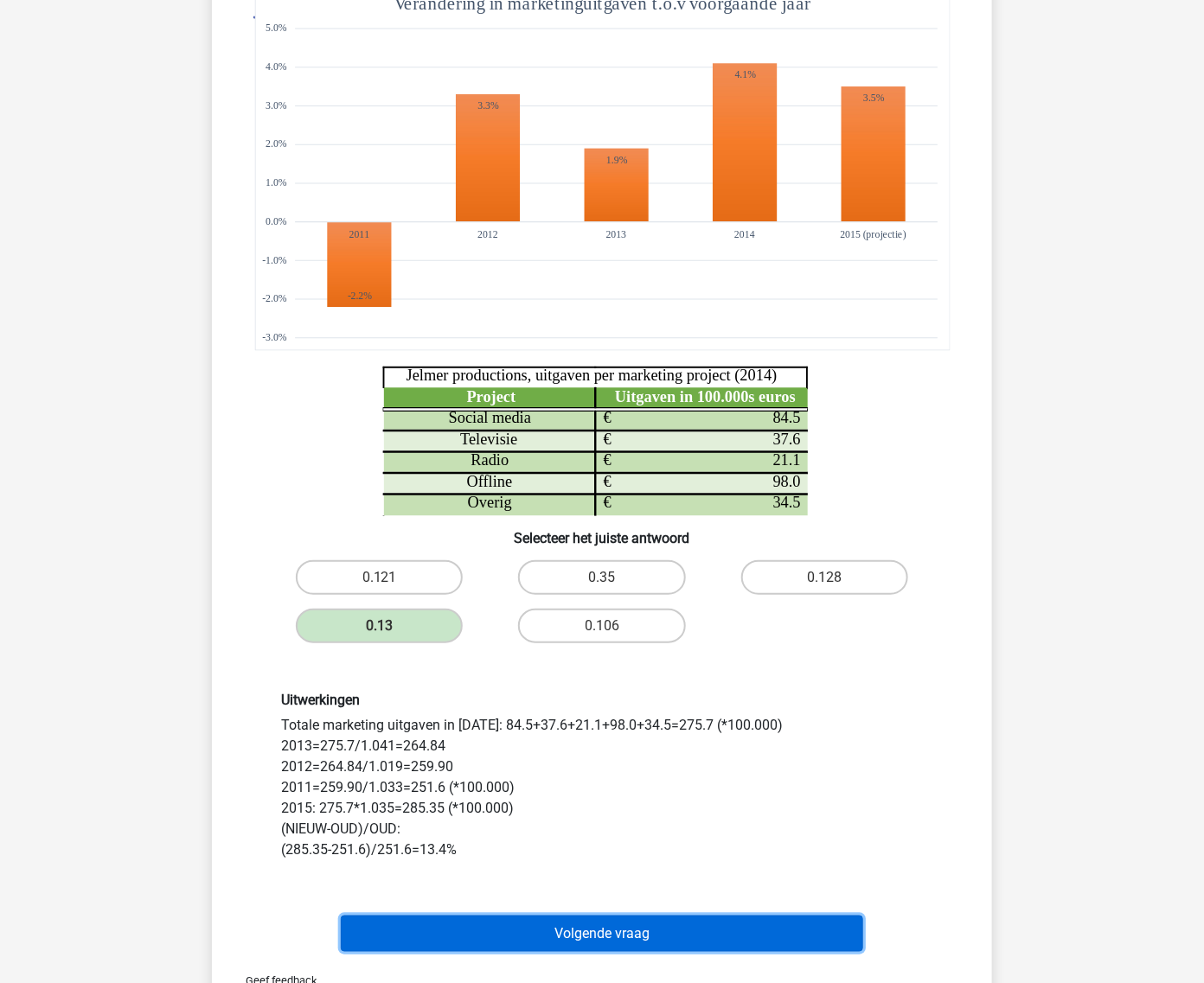
click at [701, 919] on button "Volgende vraag" at bounding box center [602, 934] width 523 height 36
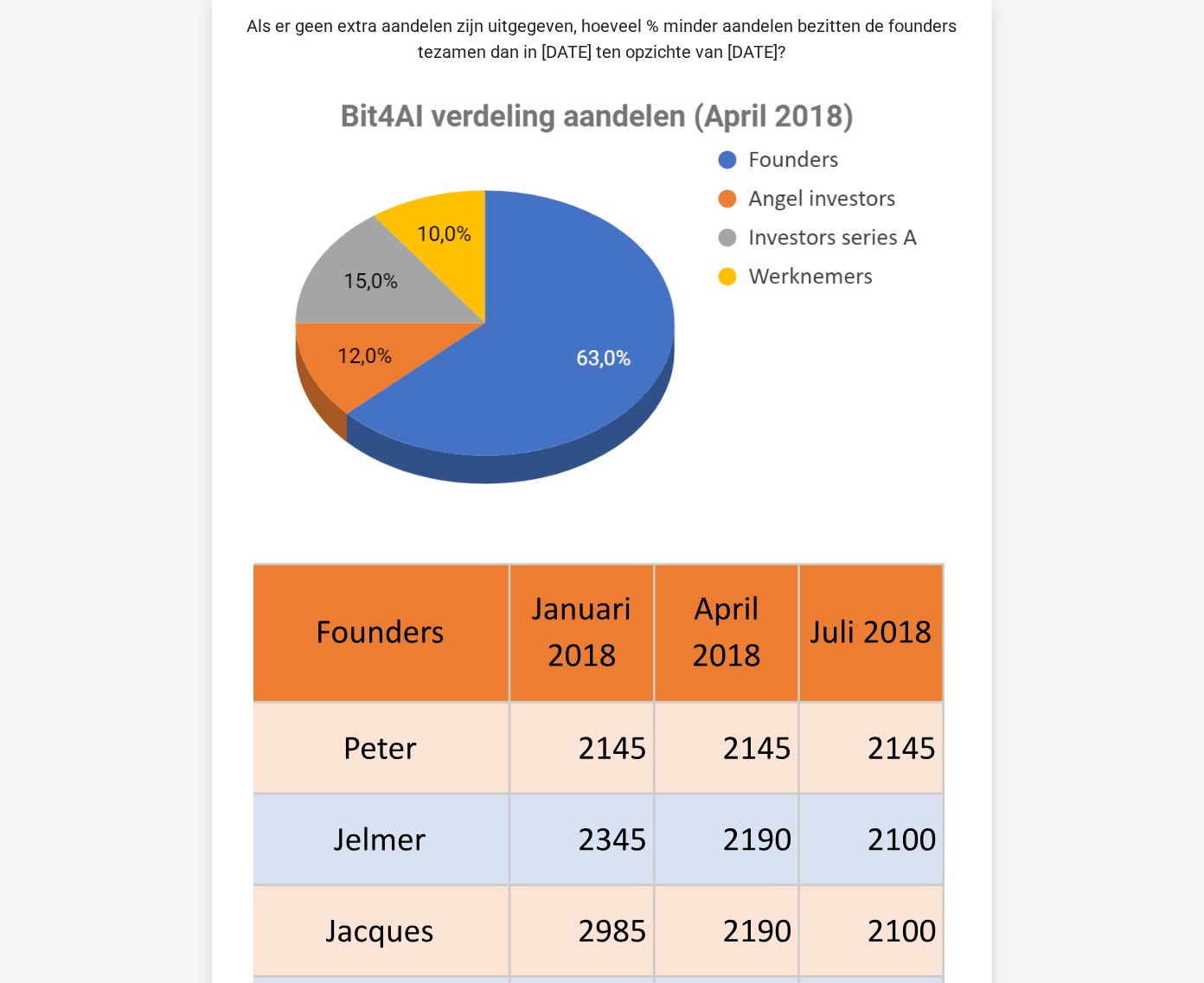
scroll to position [86, 0]
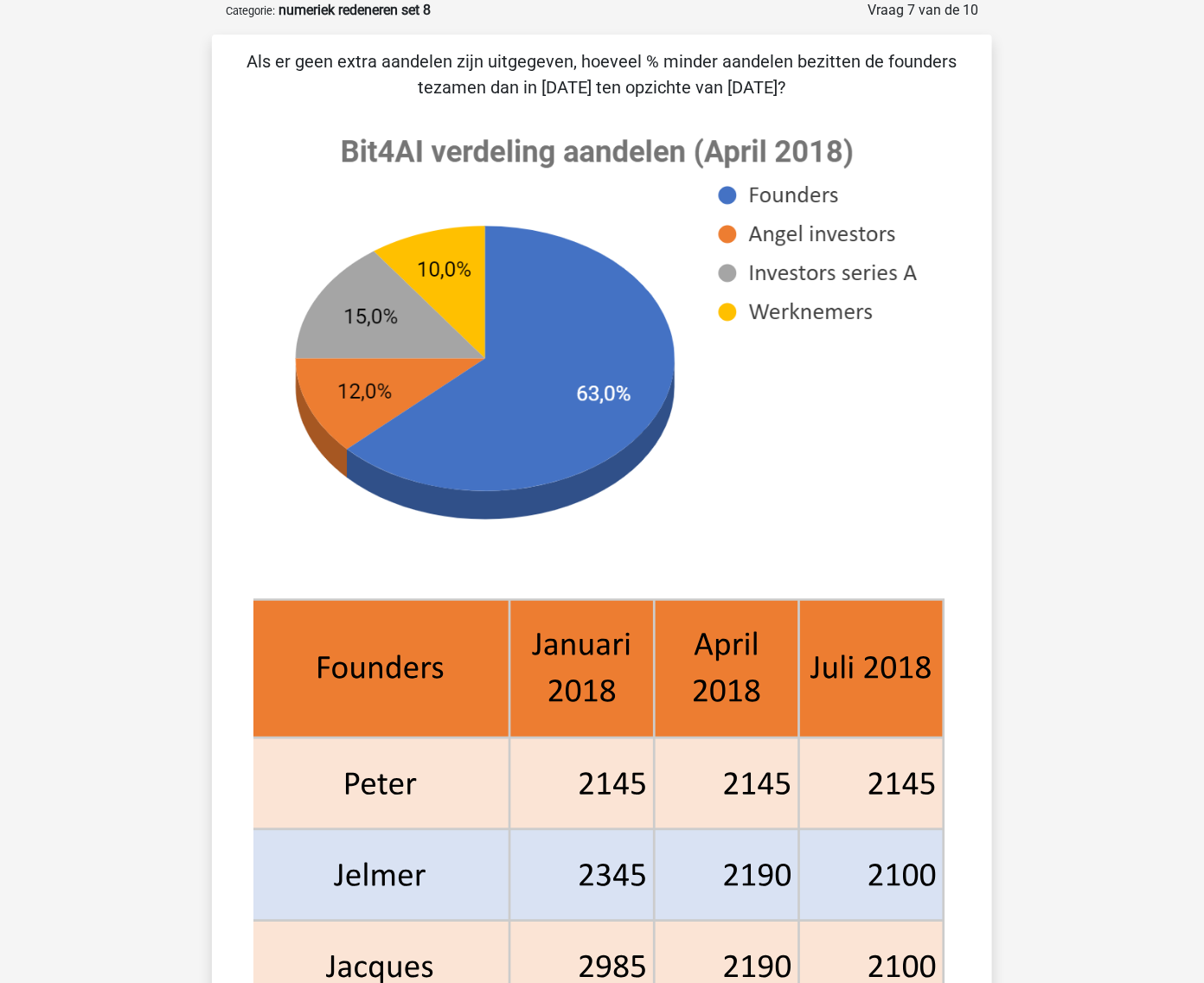
click at [1021, 457] on div "[PERSON_NAME] [EMAIL_ADDRESS][DOMAIN_NAME] Nederlands English" at bounding box center [602, 865] width 1204 height 1903
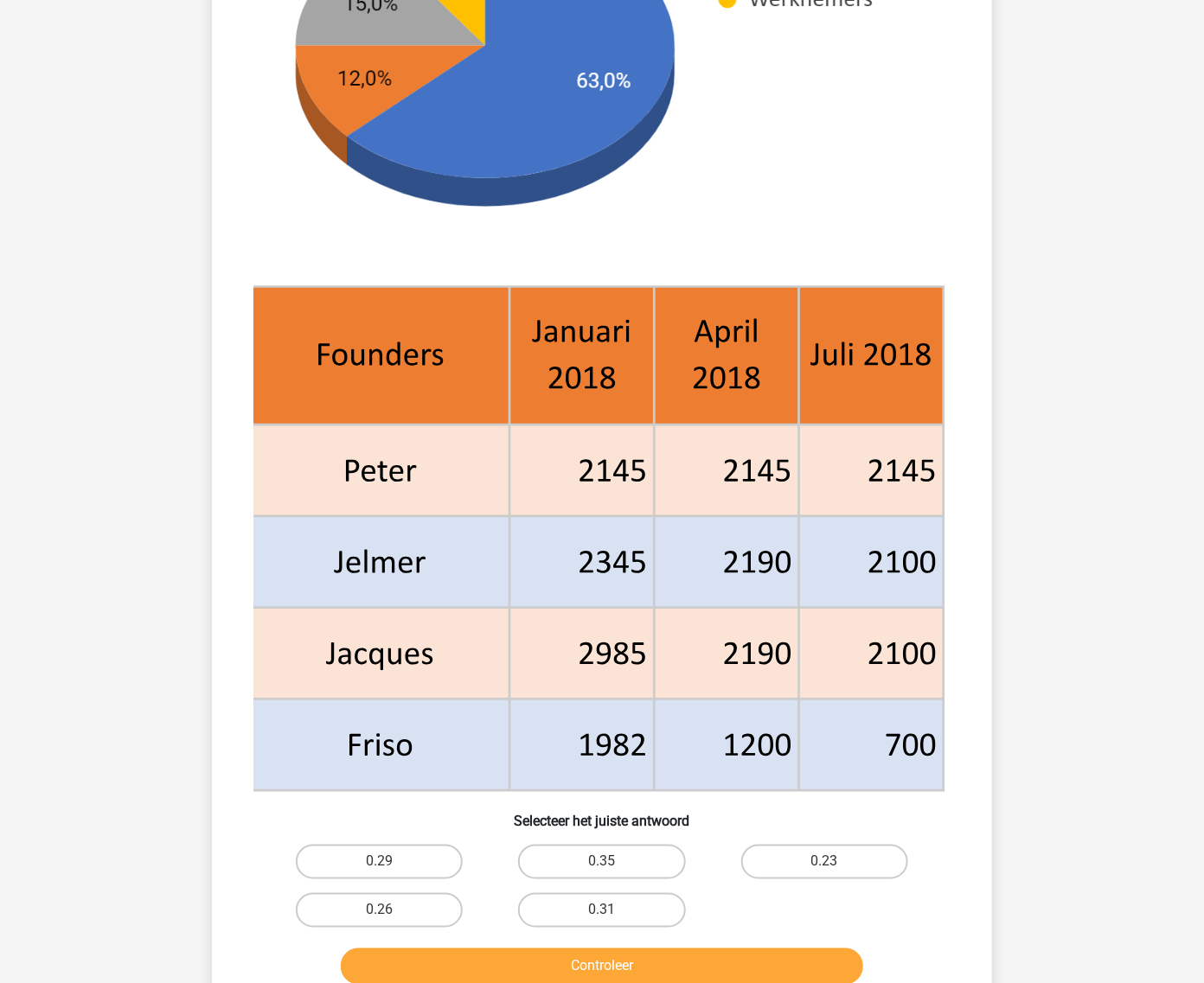
scroll to position [432, 0]
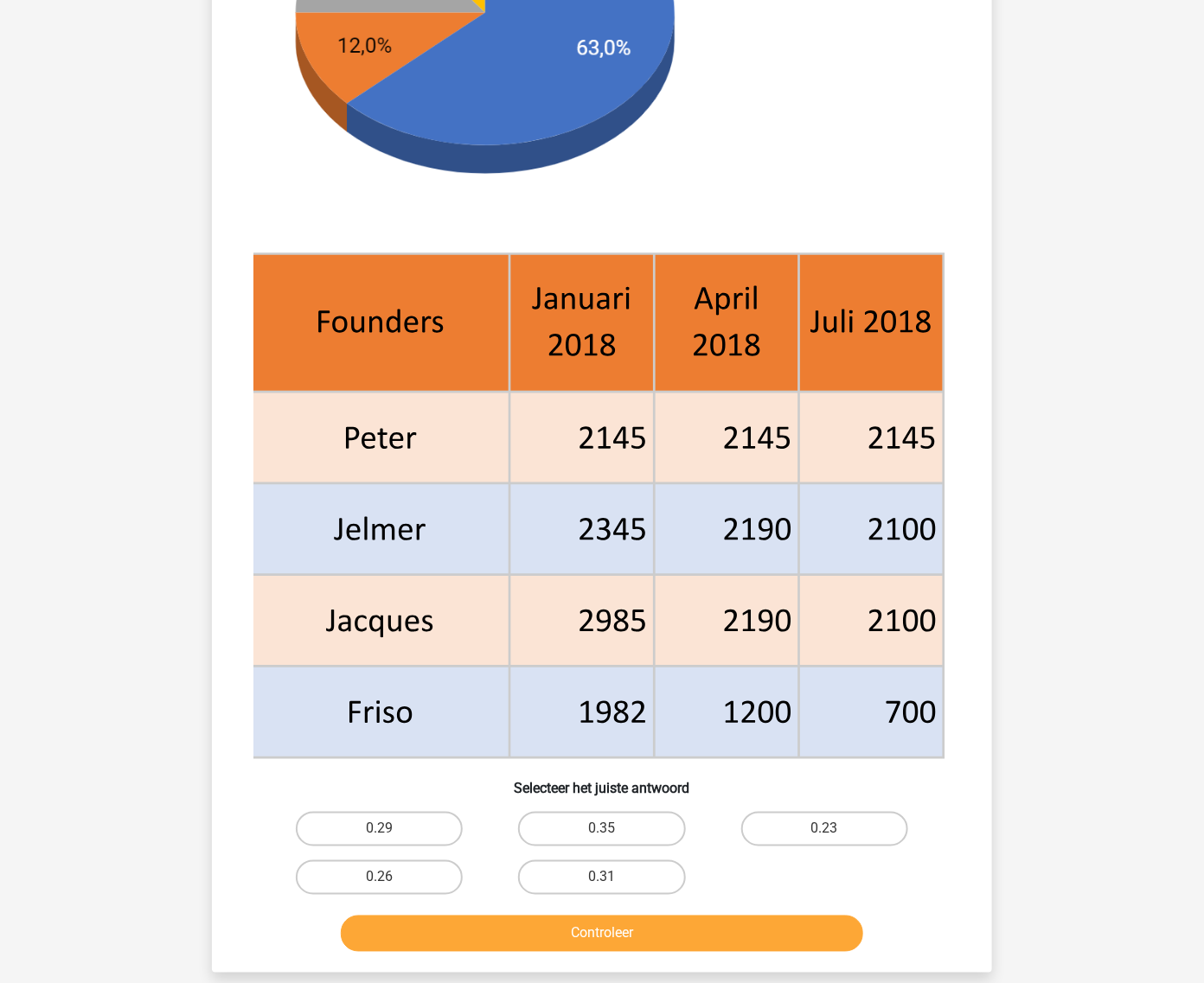
click at [608, 846] on div "0.35" at bounding box center [601, 829] width 222 height 48
click at [426, 879] on label "0.26" at bounding box center [379, 877] width 167 height 35
click at [391, 879] on input "0.26" at bounding box center [385, 883] width 12 height 12
radio input "true"
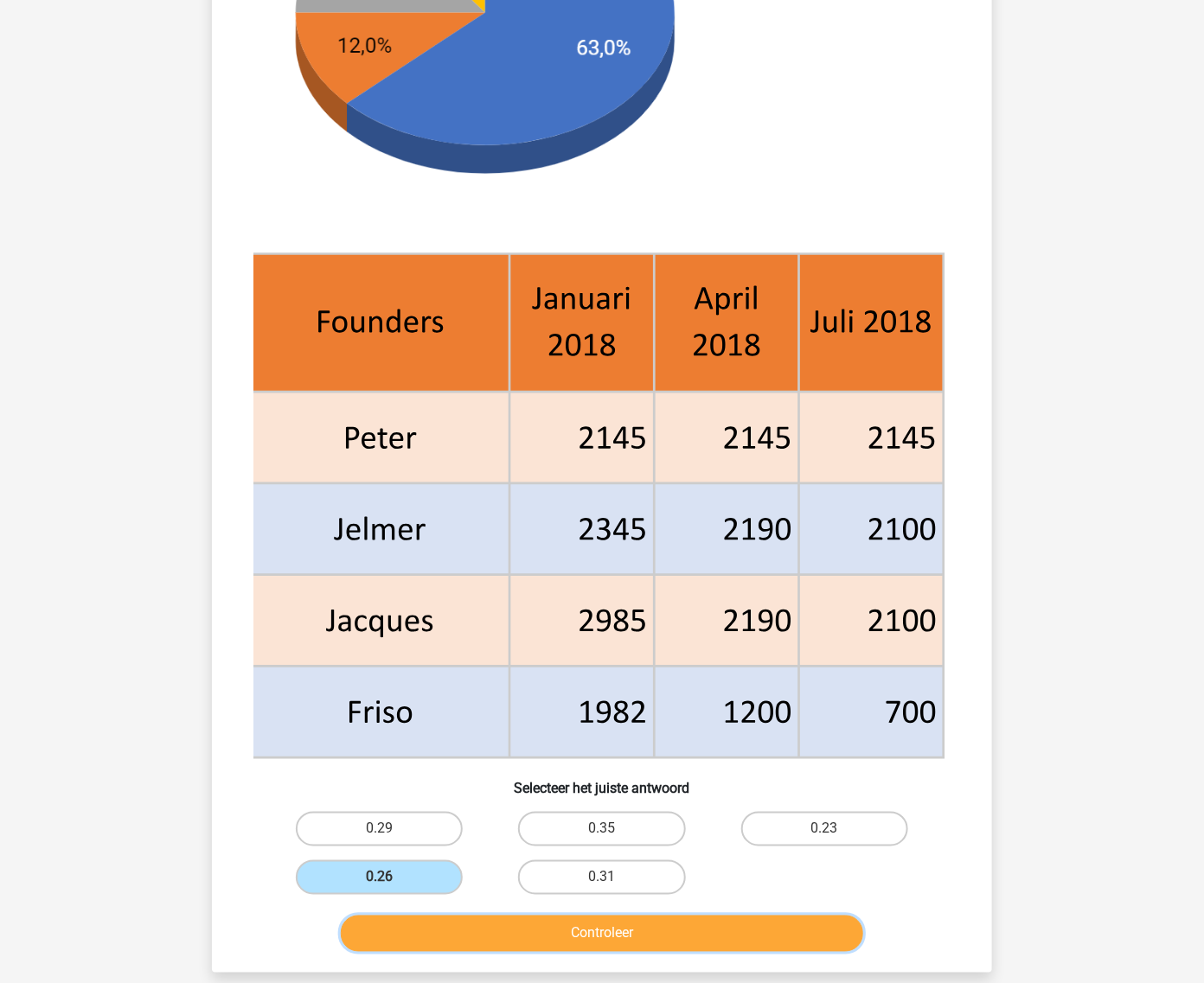
click at [412, 927] on button "Controleer" at bounding box center [602, 934] width 523 height 36
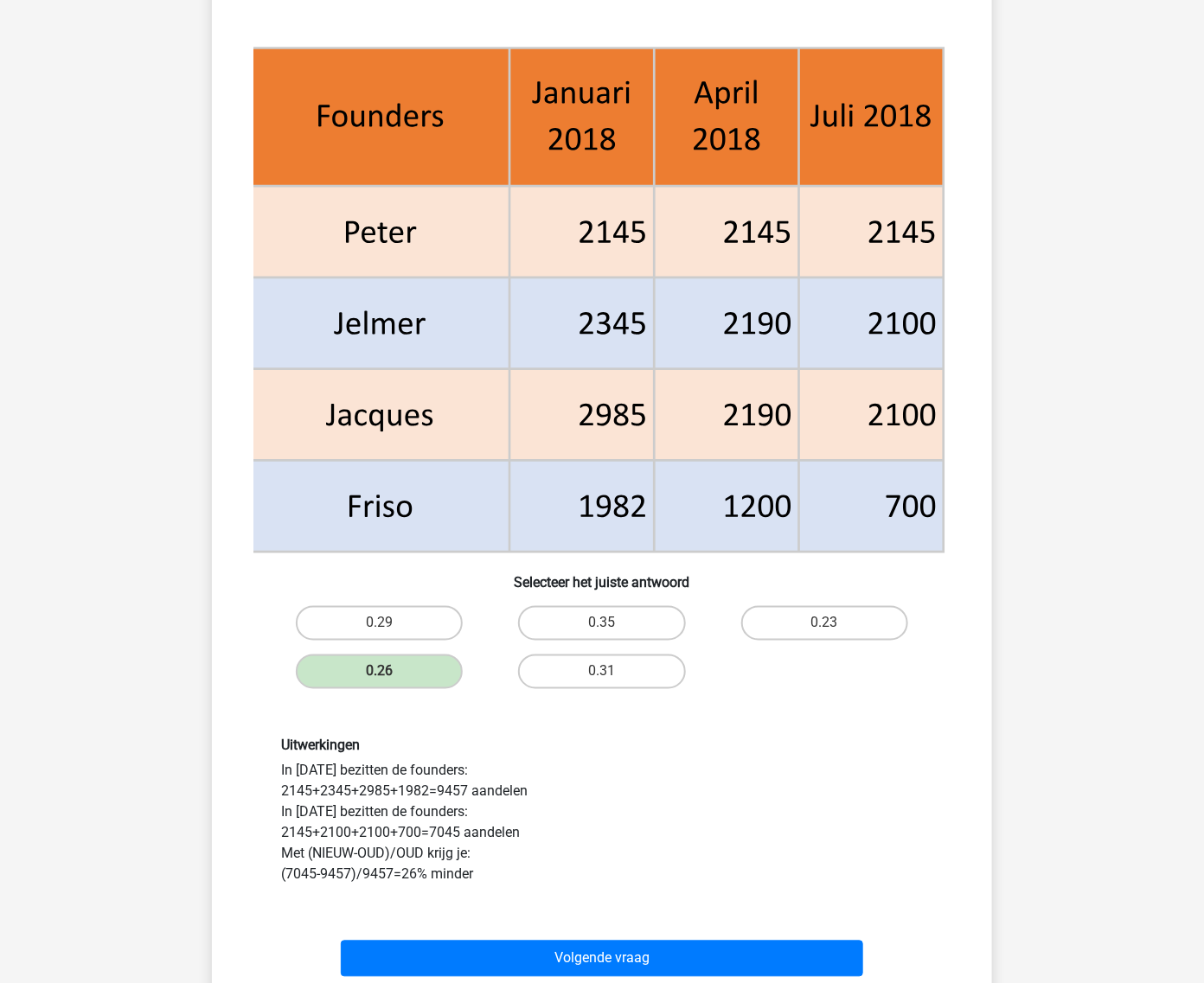
scroll to position [649, 0]
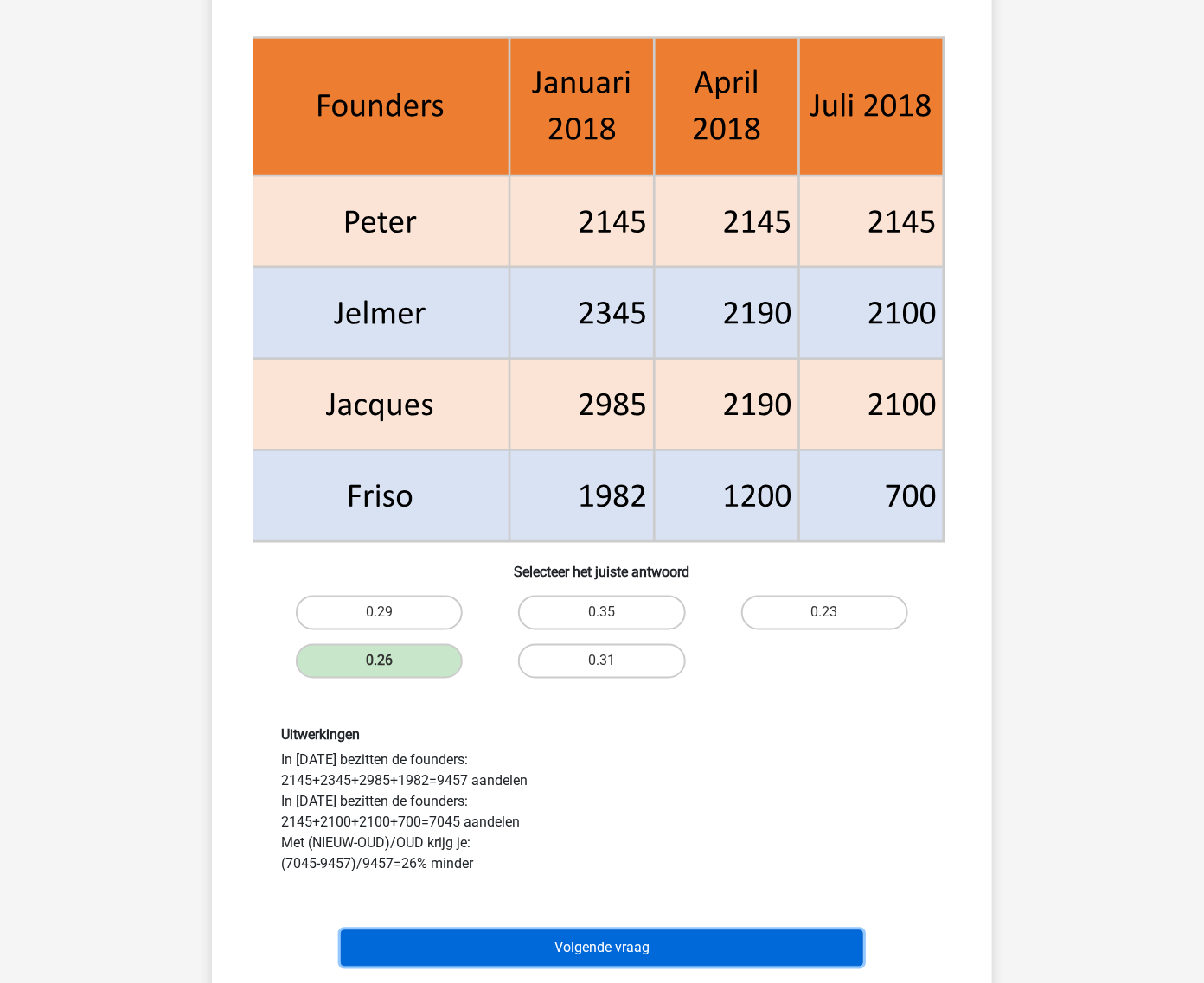
click at [356, 936] on button "Volgende vraag" at bounding box center [602, 948] width 523 height 36
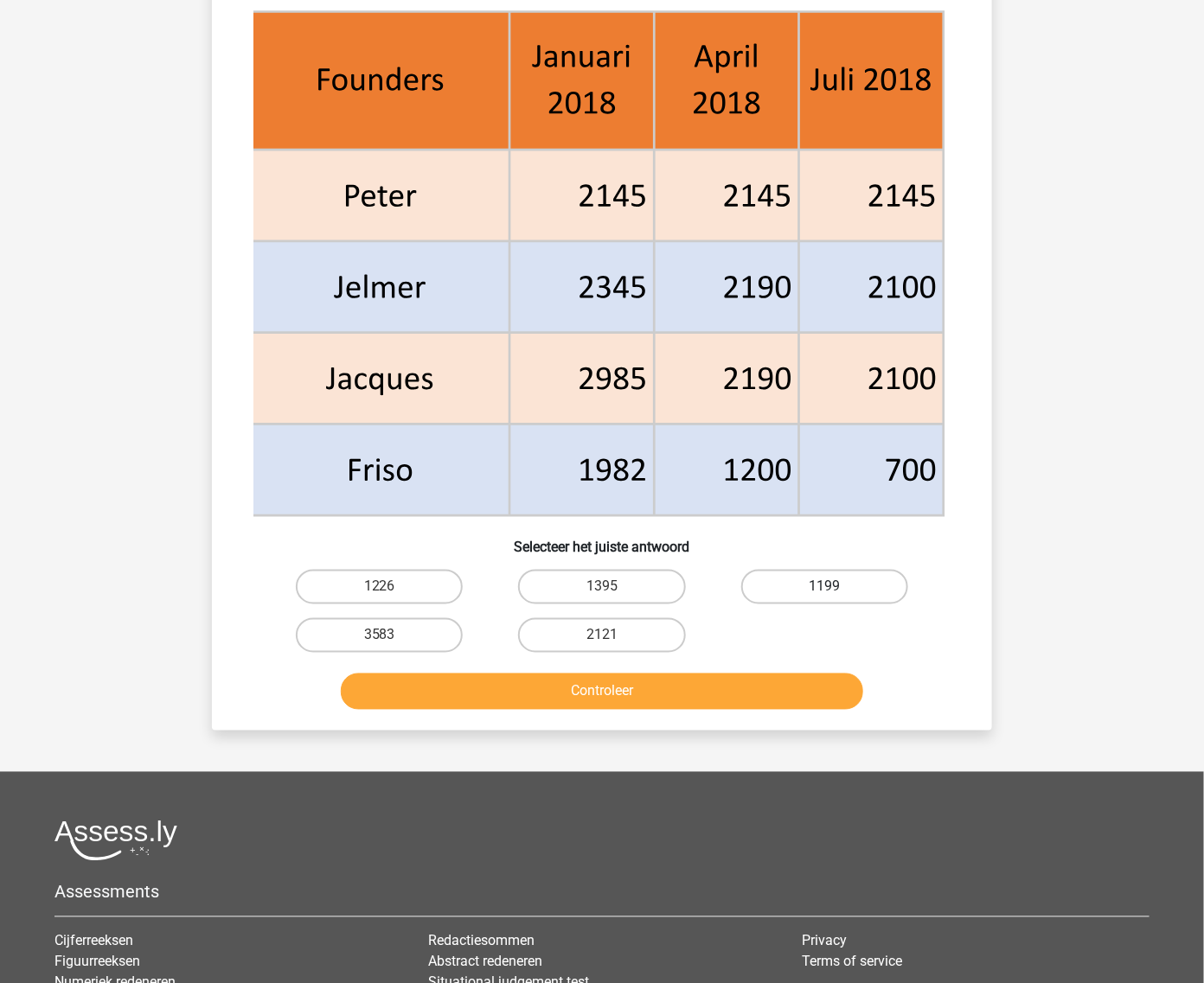
click at [749, 589] on label "1199" at bounding box center [825, 587] width 167 height 35
click at [824, 589] on input "1199" at bounding box center [830, 593] width 12 height 12
radio input "true"
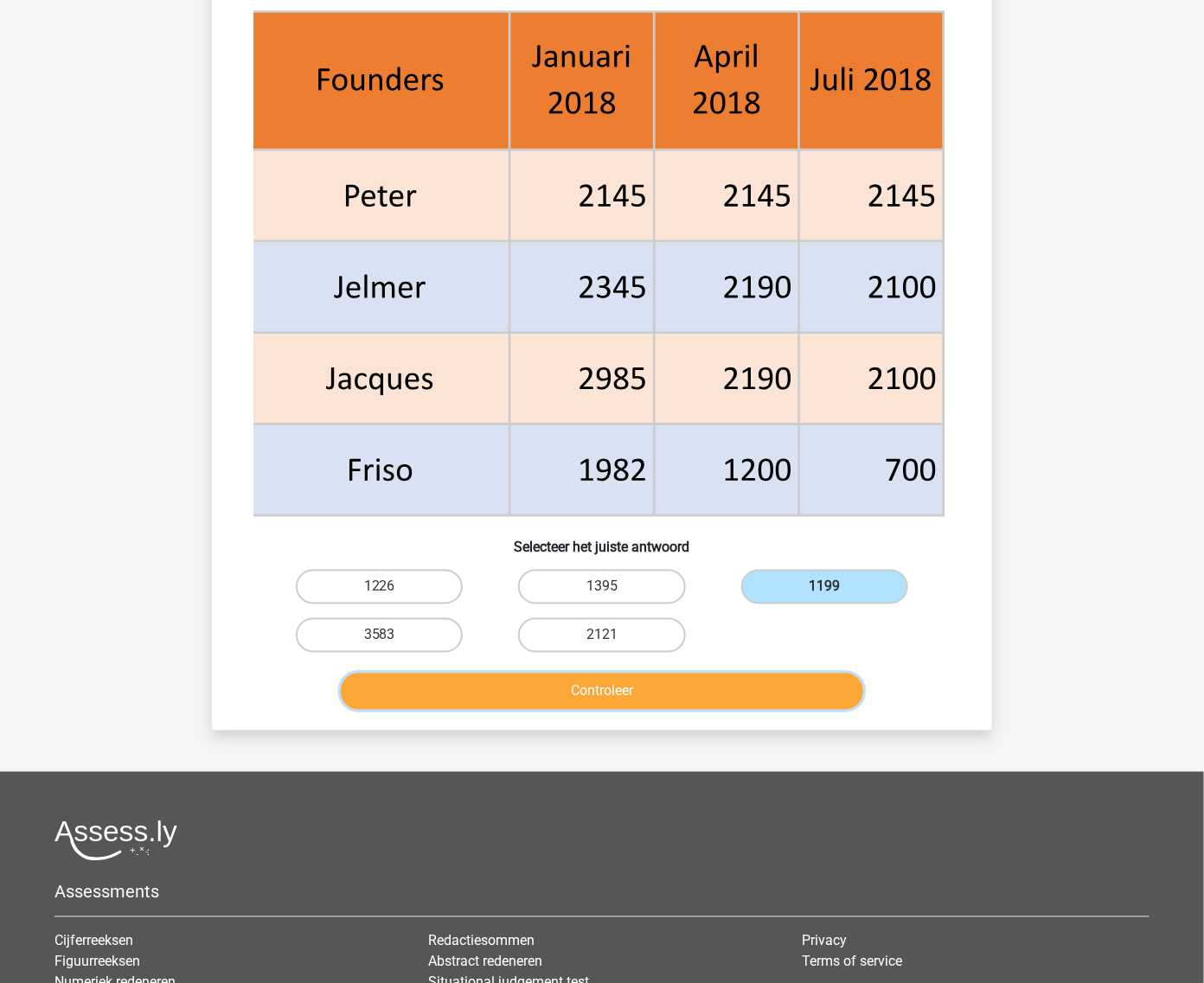
click at [684, 692] on button "Controleer" at bounding box center [602, 692] width 523 height 36
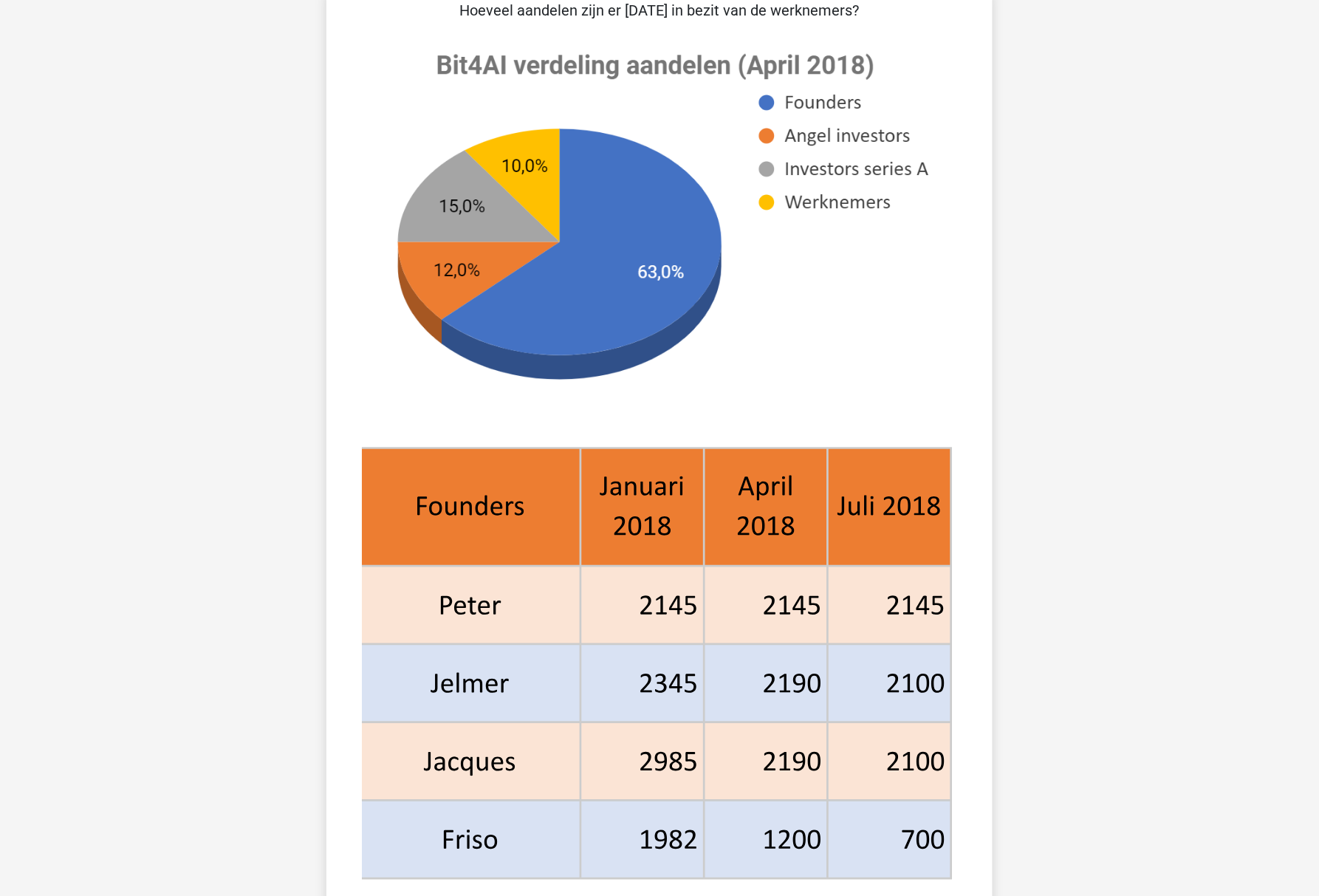
scroll to position [110, 0]
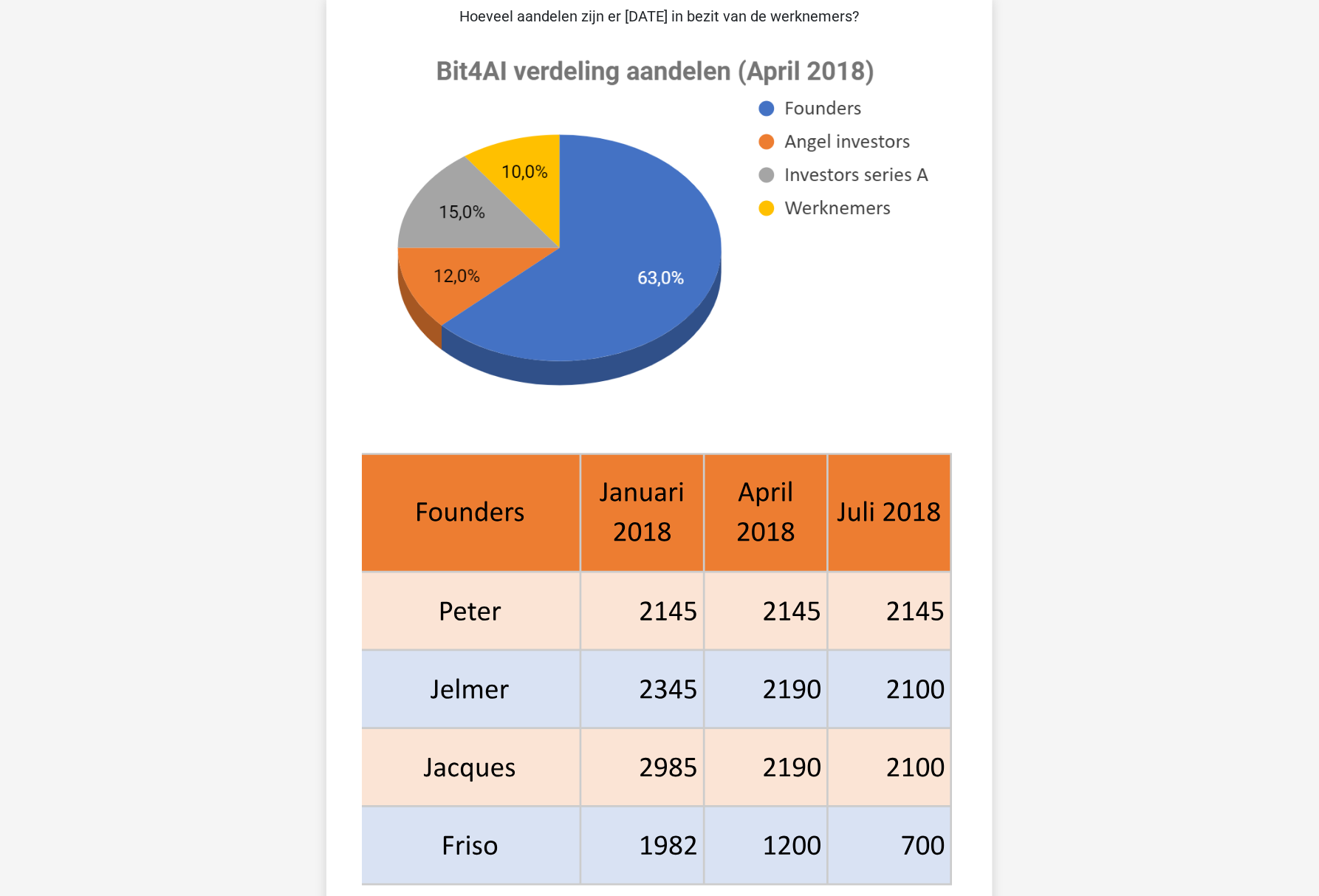
click at [1090, 321] on div "[PERSON_NAME] [EMAIL_ADDRESS][DOMAIN_NAME] Nederlands English" at bounding box center [659, 803] width 1319 height 1826
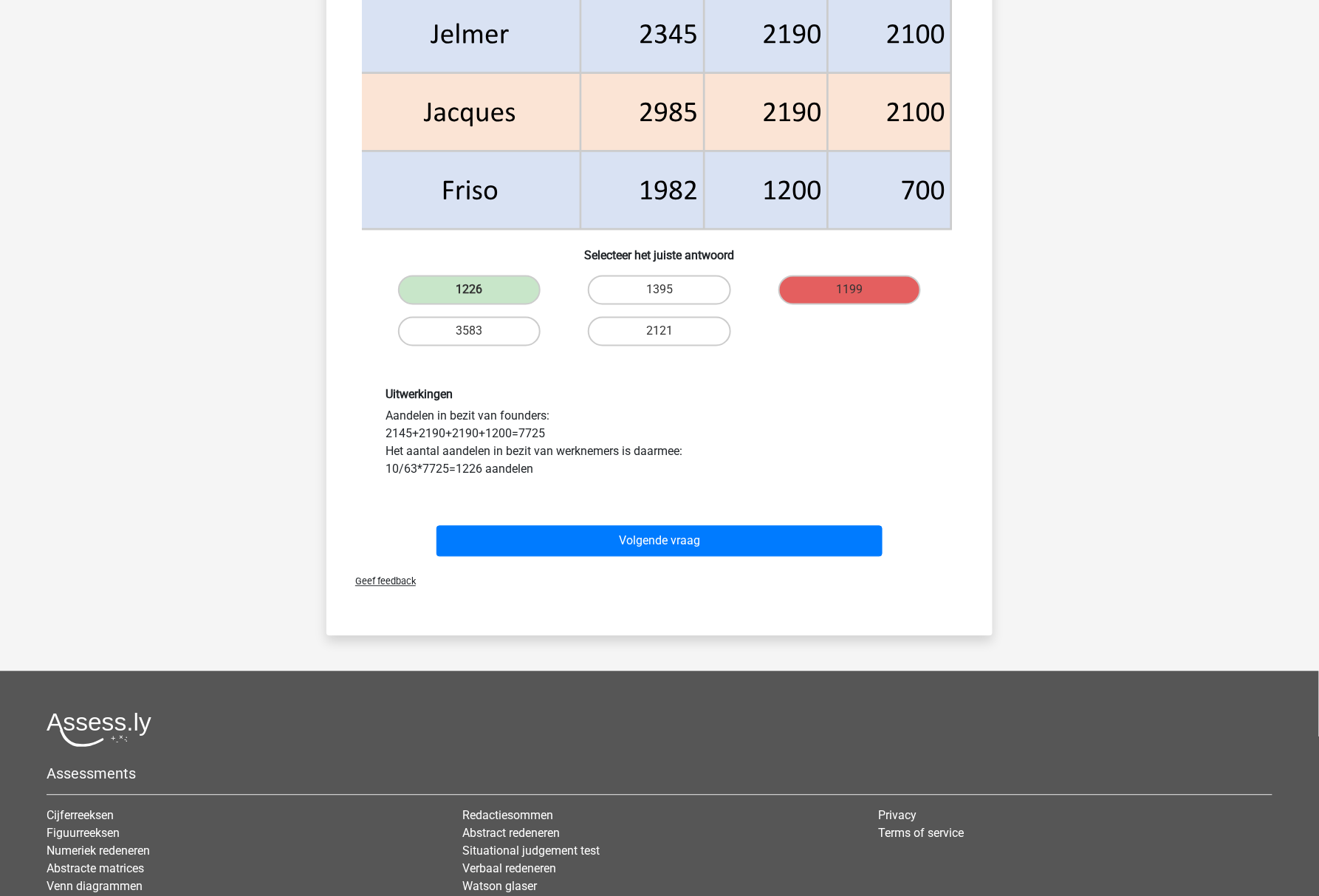
scroll to position [799, 0]
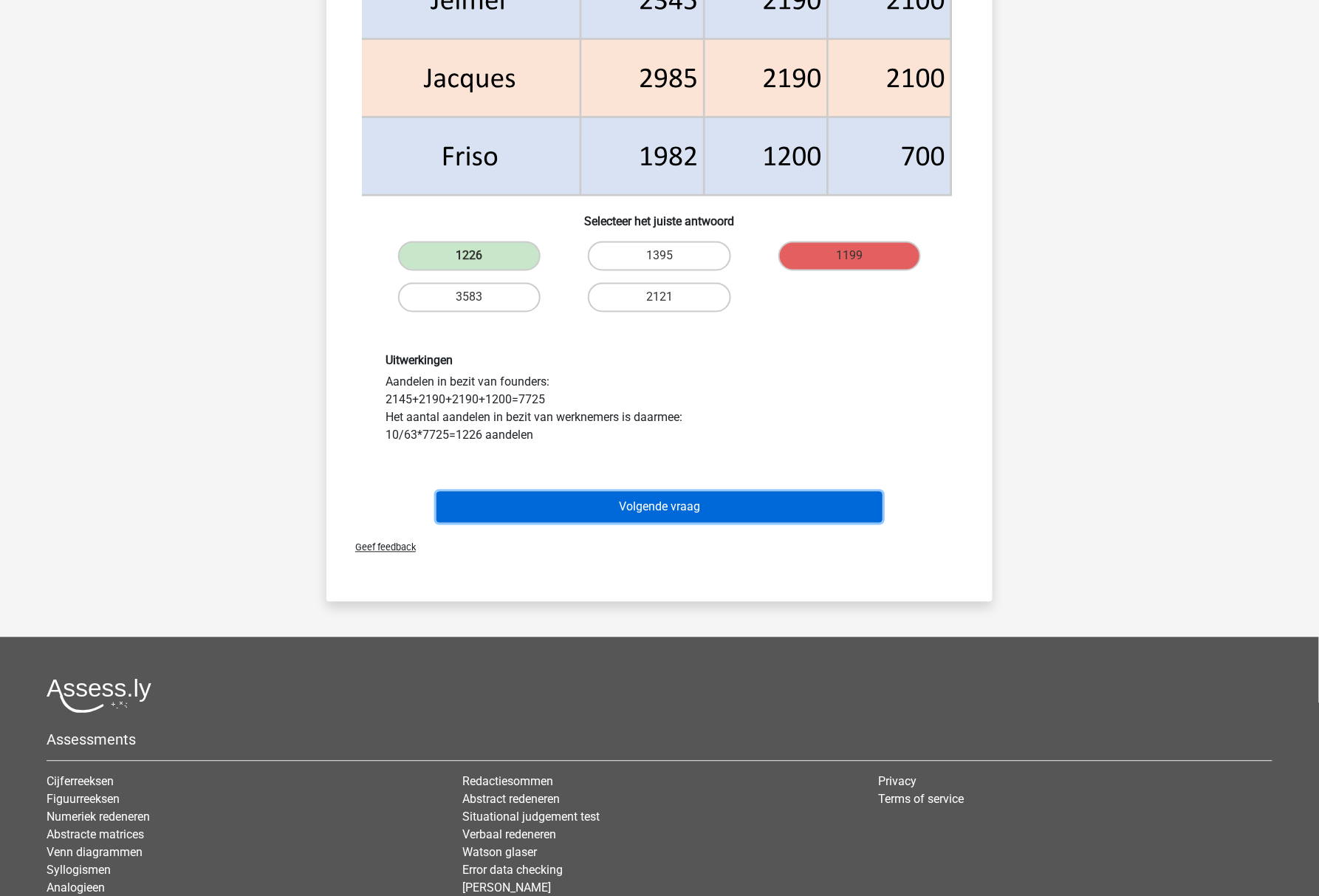
click at [594, 507] on button "Volgende vraag" at bounding box center [659, 507] width 447 height 31
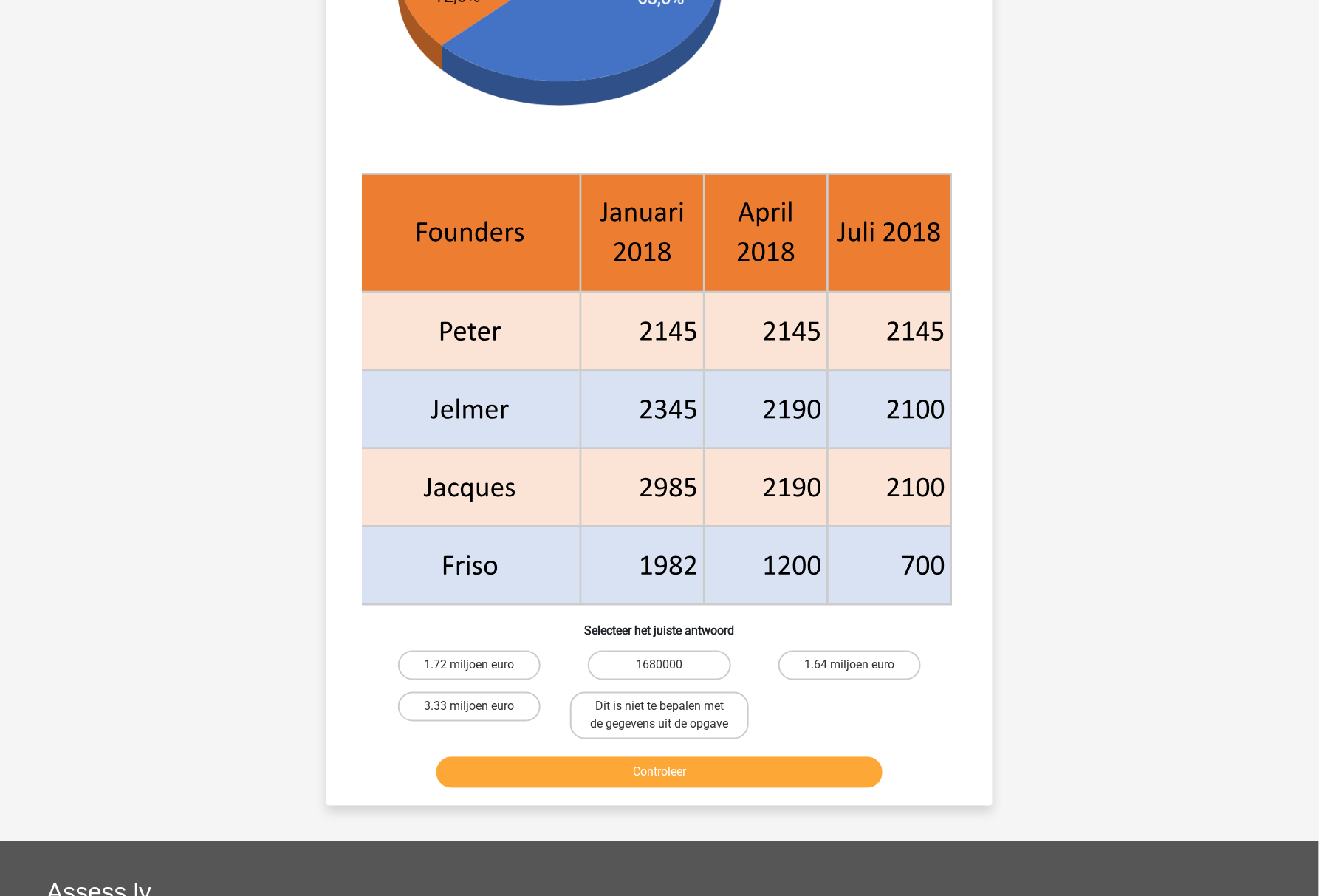
scroll to position [467, 0]
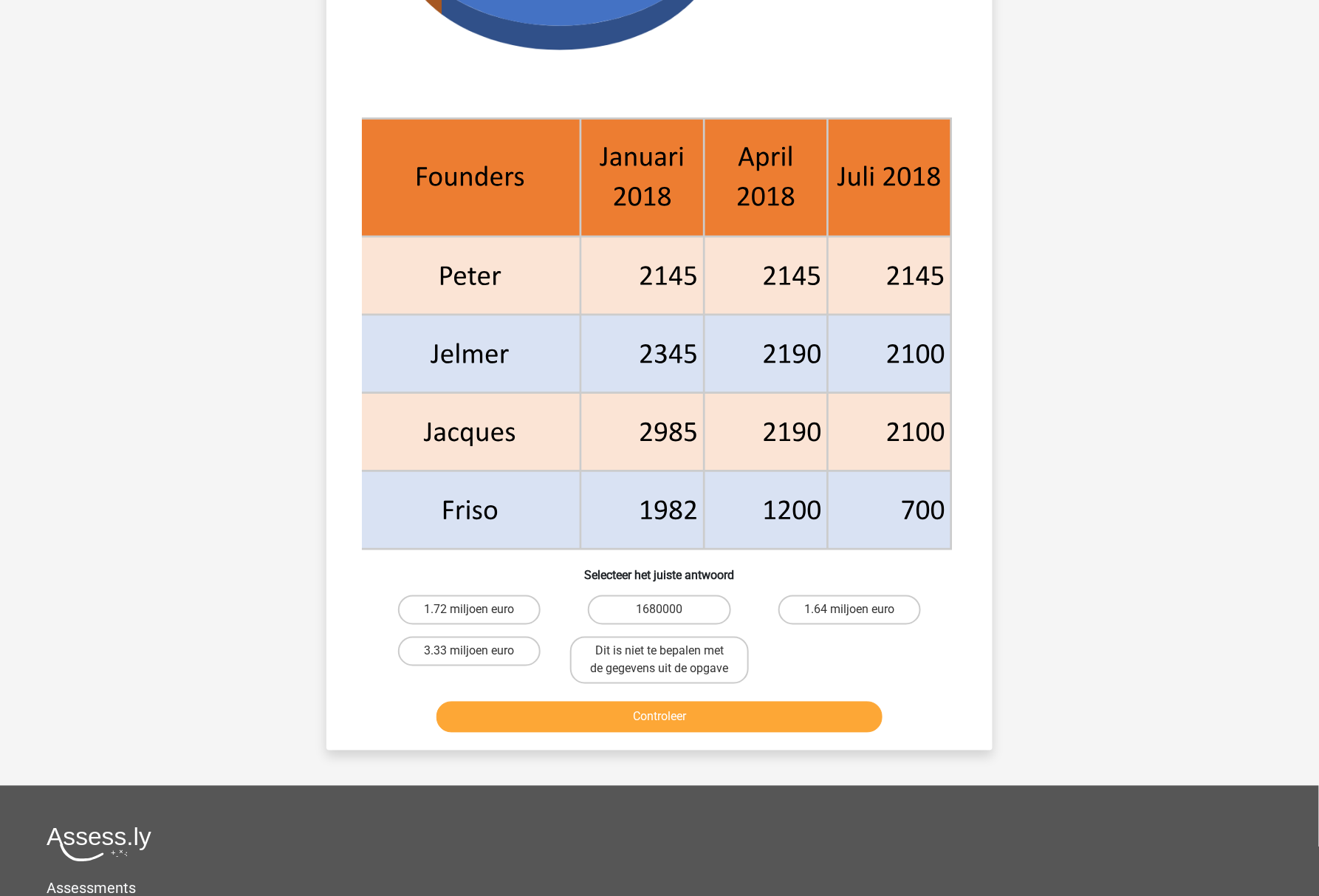
click at [520, 623] on div "1.72 miljoen euro" at bounding box center [469, 610] width 189 height 41
click at [517, 615] on label "1.72 miljoen euro" at bounding box center [469, 610] width 143 height 30
click at [480, 615] on input "1.72 miljoen euro" at bounding box center [475, 615] width 10 height 10
radio input "true"
click at [534, 715] on button "Controleer" at bounding box center [659, 717] width 447 height 31
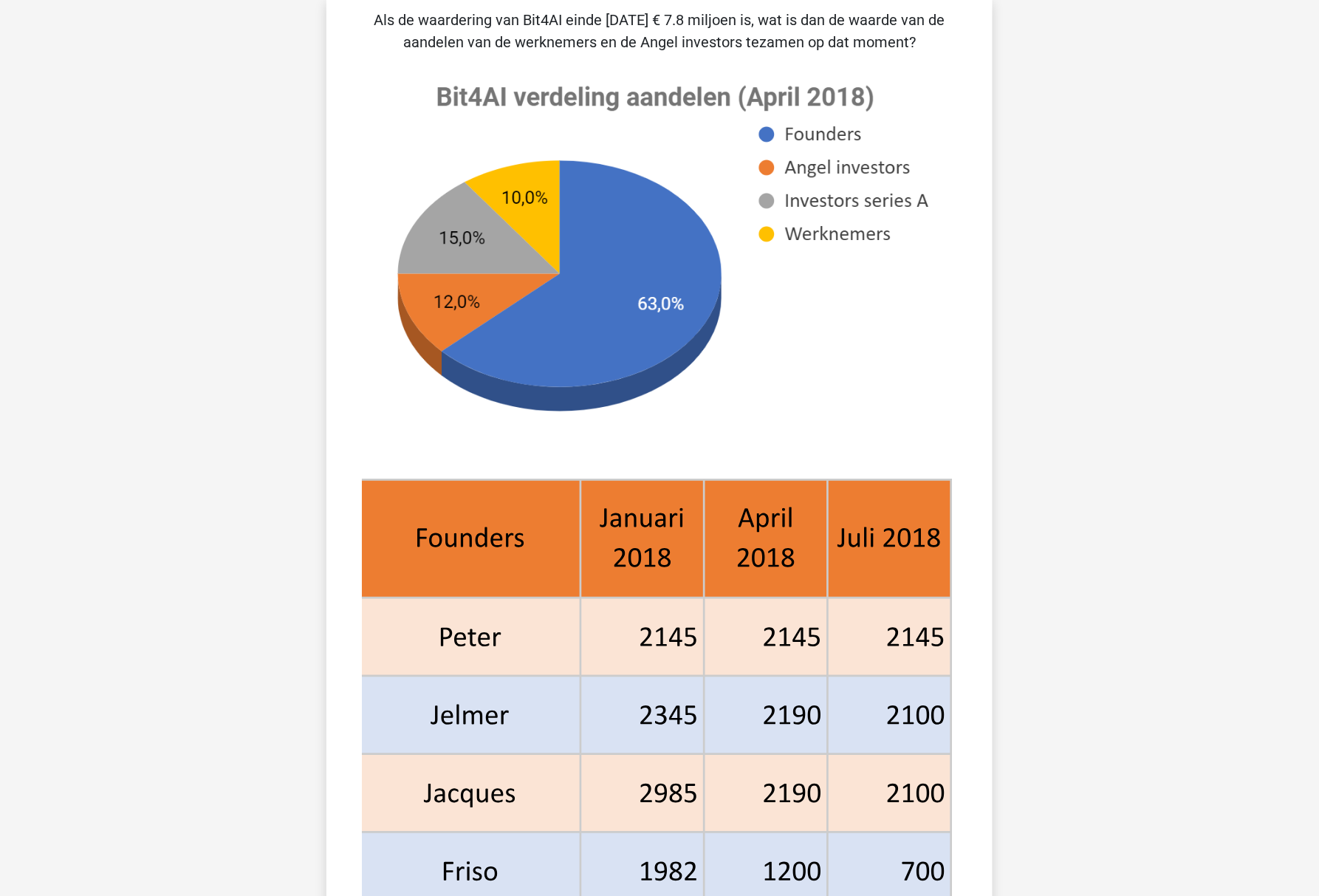
scroll to position [109, 0]
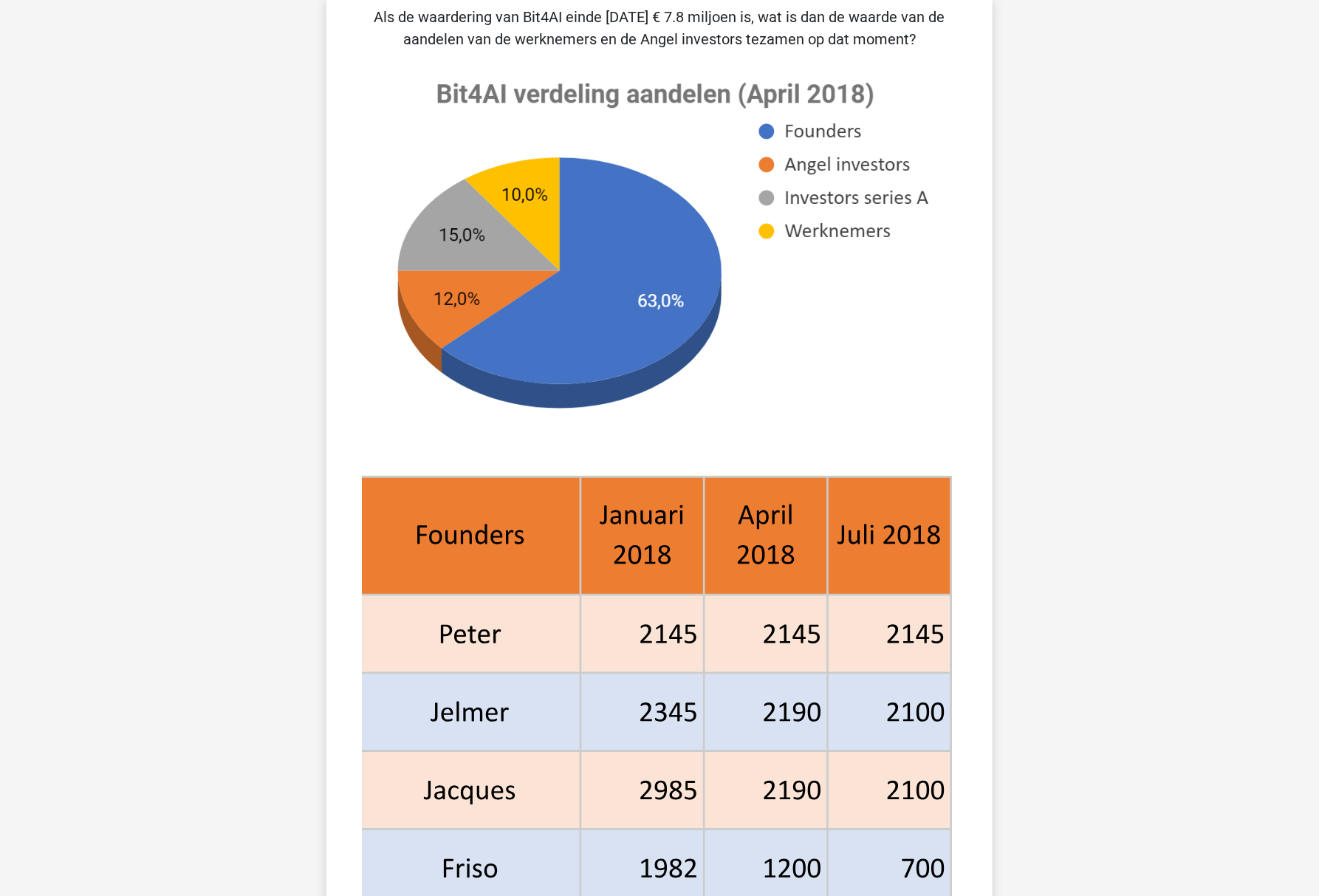
click at [1013, 384] on div "[PERSON_NAME] [EMAIL_ADDRESS][DOMAIN_NAME] Nederlands English" at bounding box center [659, 797] width 1319 height 1812
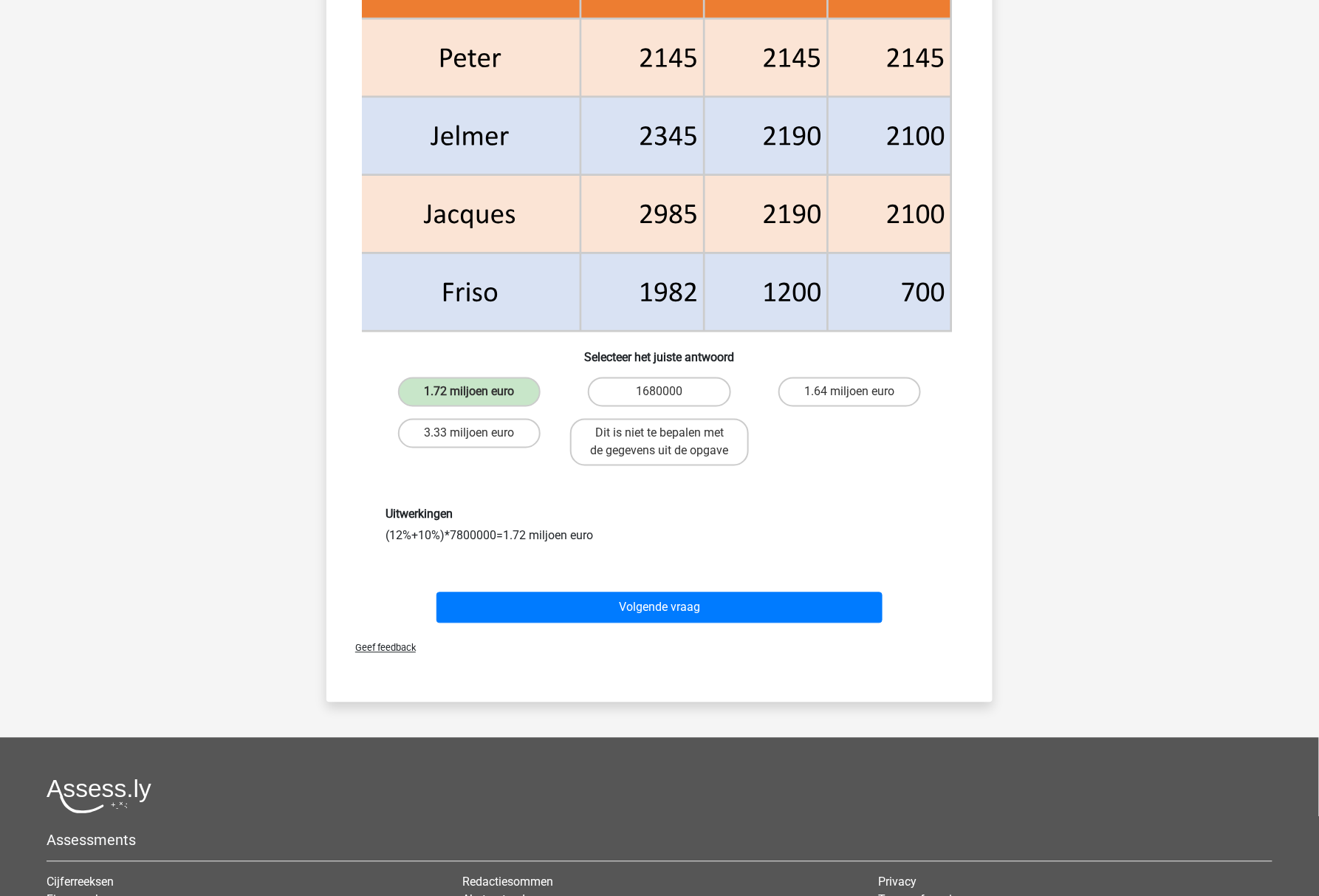
scroll to position [700, 0]
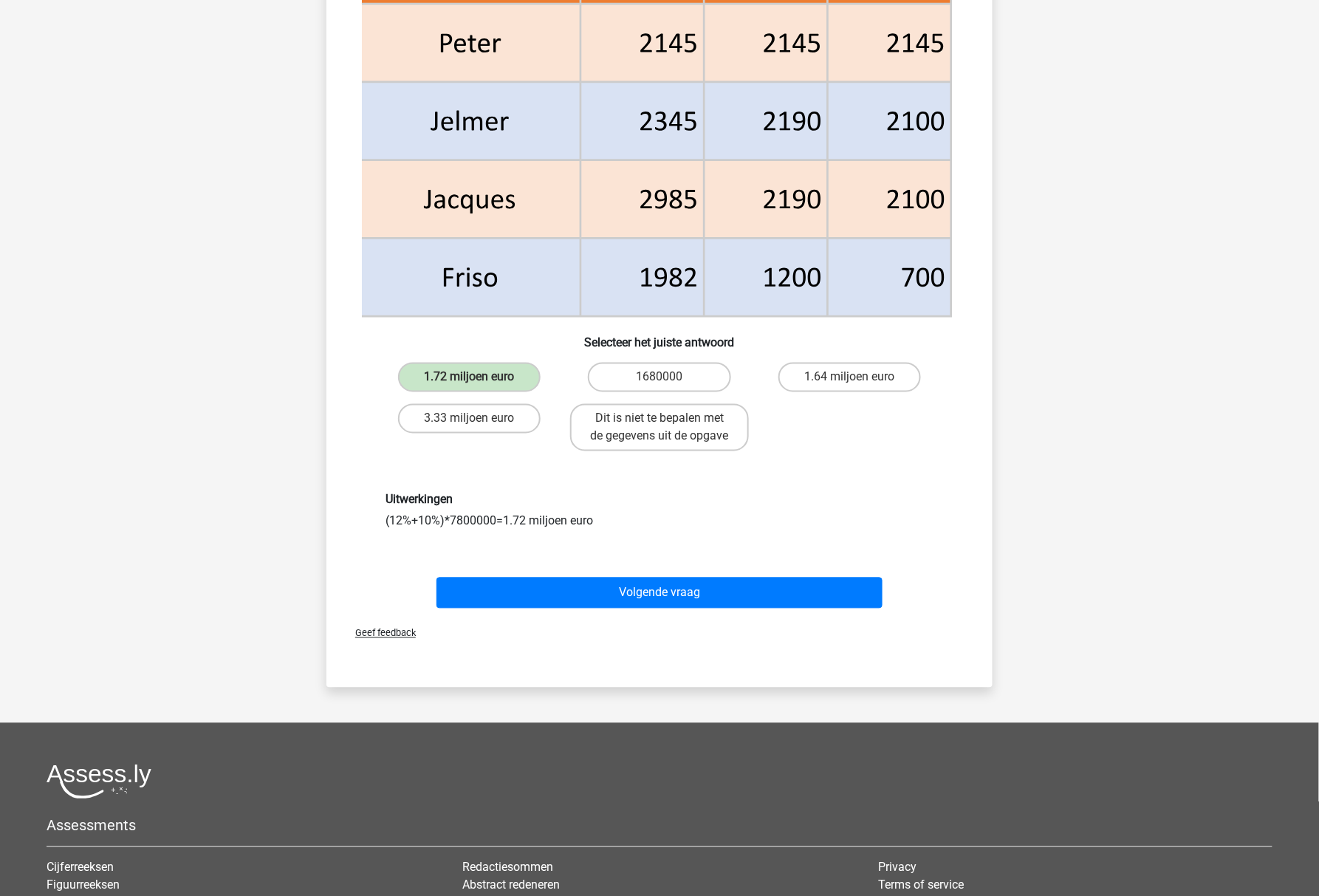
click at [503, 516] on div "Uitwerkingen (12%+10%)*7800000=1.72 miljoen euro" at bounding box center [659, 512] width 570 height 38
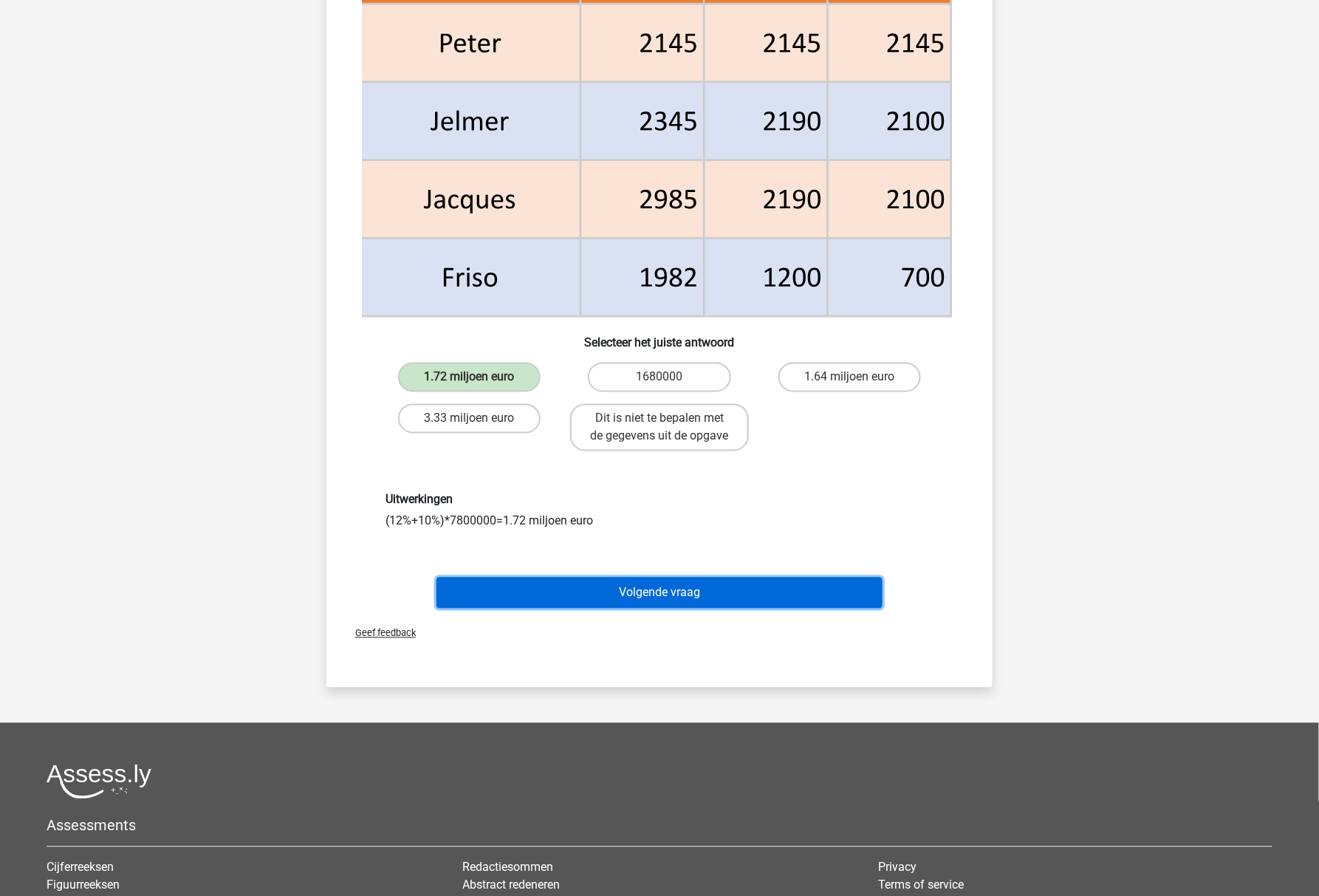
click at [505, 584] on button "Volgende vraag" at bounding box center [659, 593] width 447 height 31
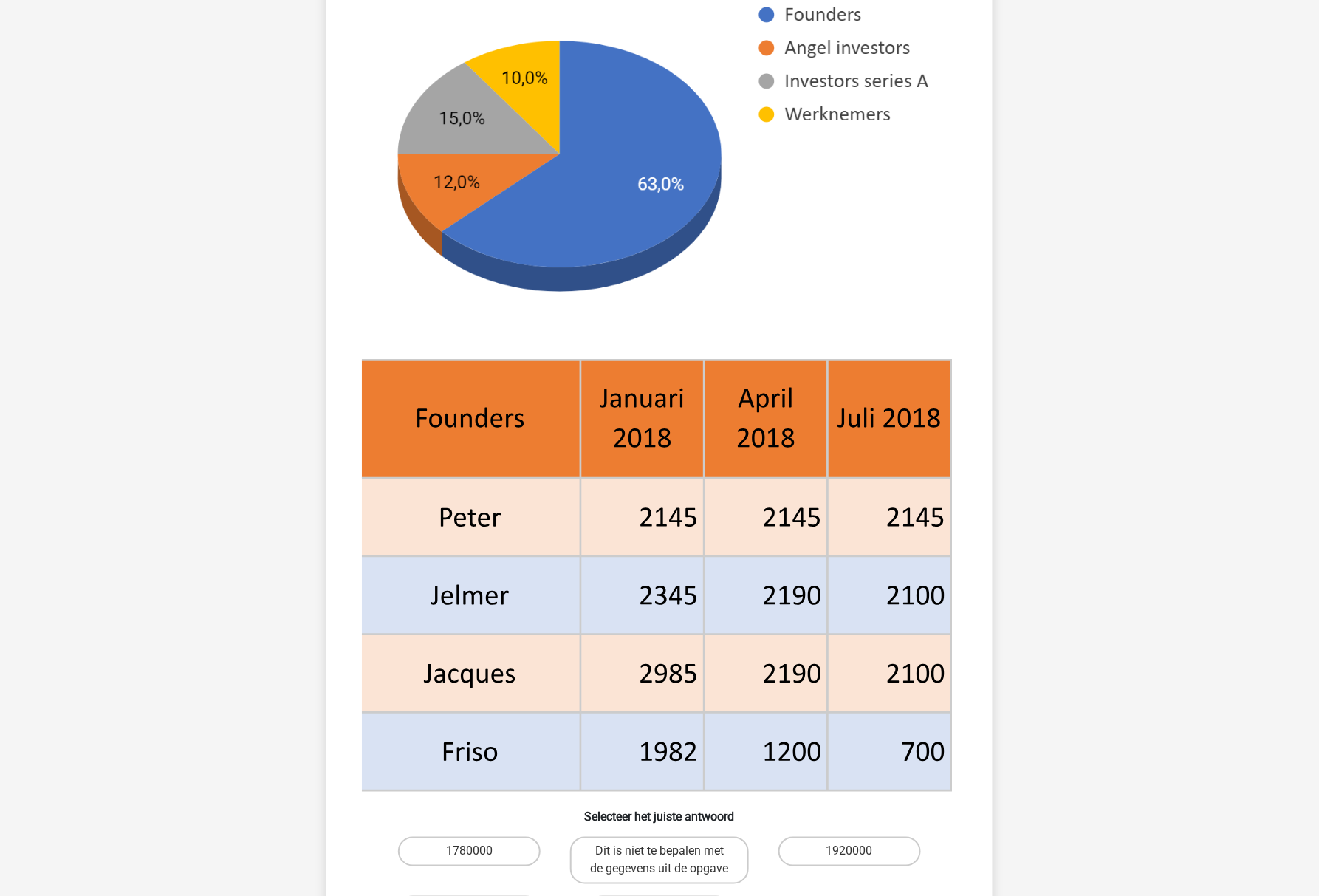
scroll to position [271, 0]
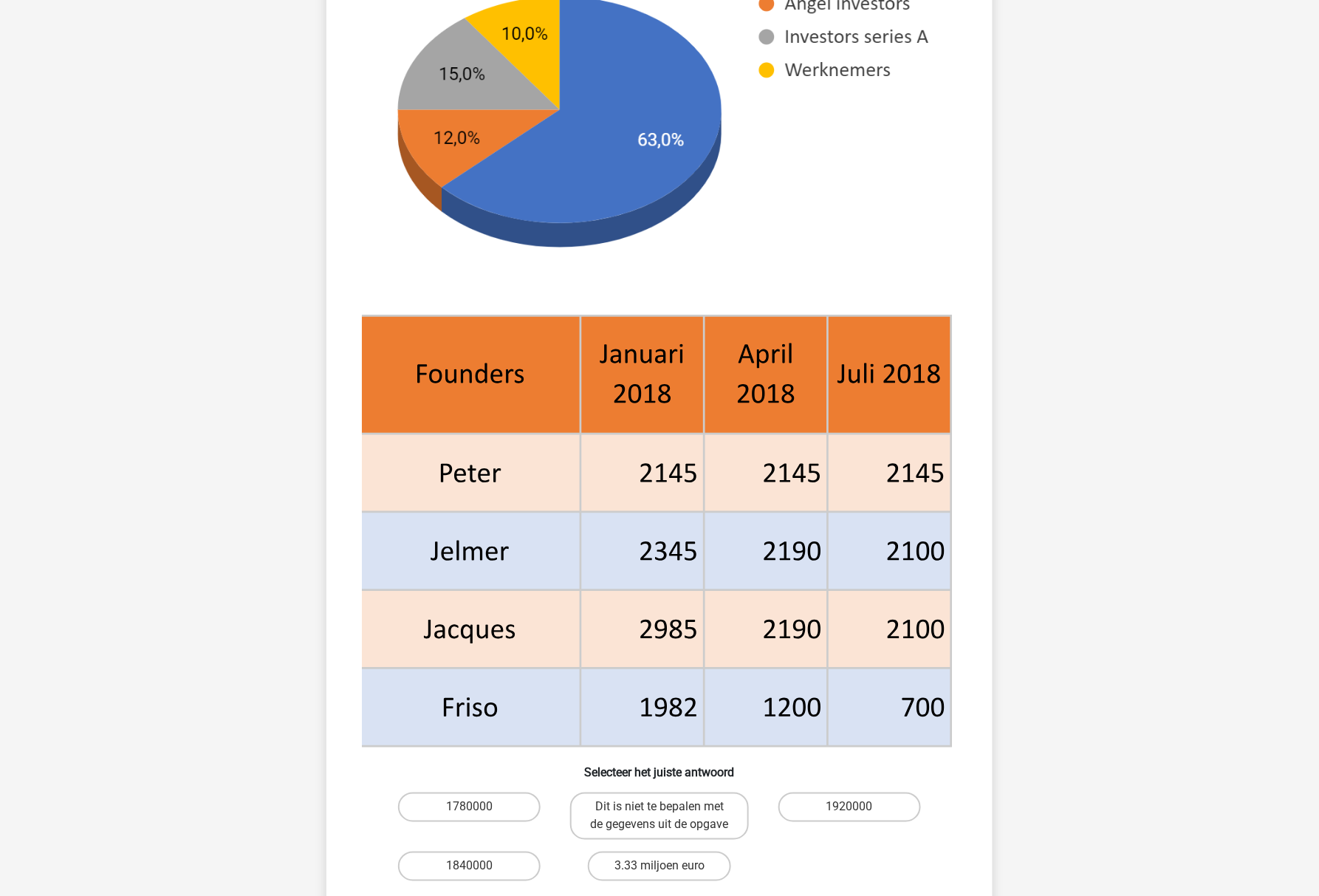
click at [853, 807] on input "1920000" at bounding box center [854, 812] width 10 height 10
radio input "true"
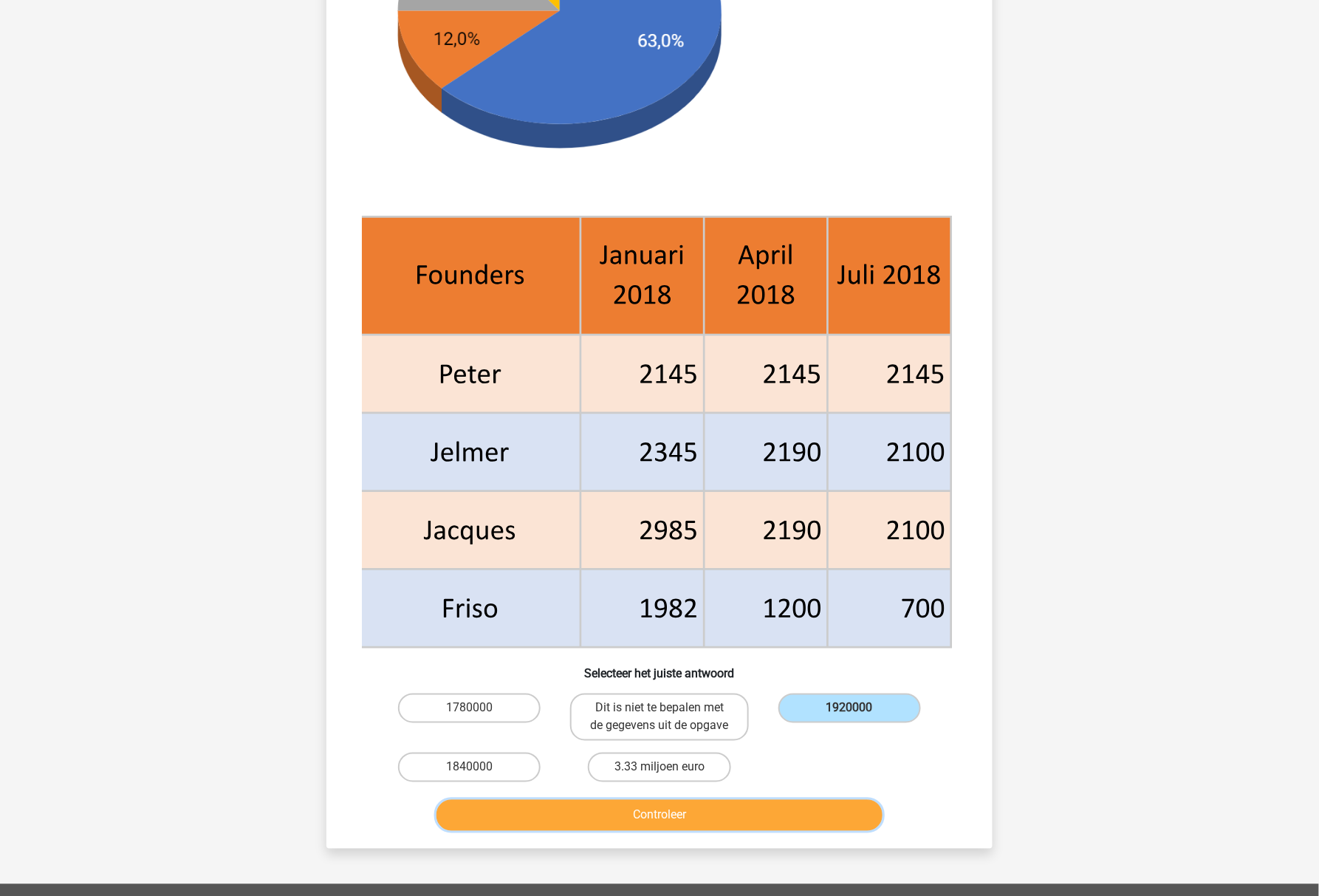
click at [804, 820] on button "Controleer" at bounding box center [659, 815] width 447 height 31
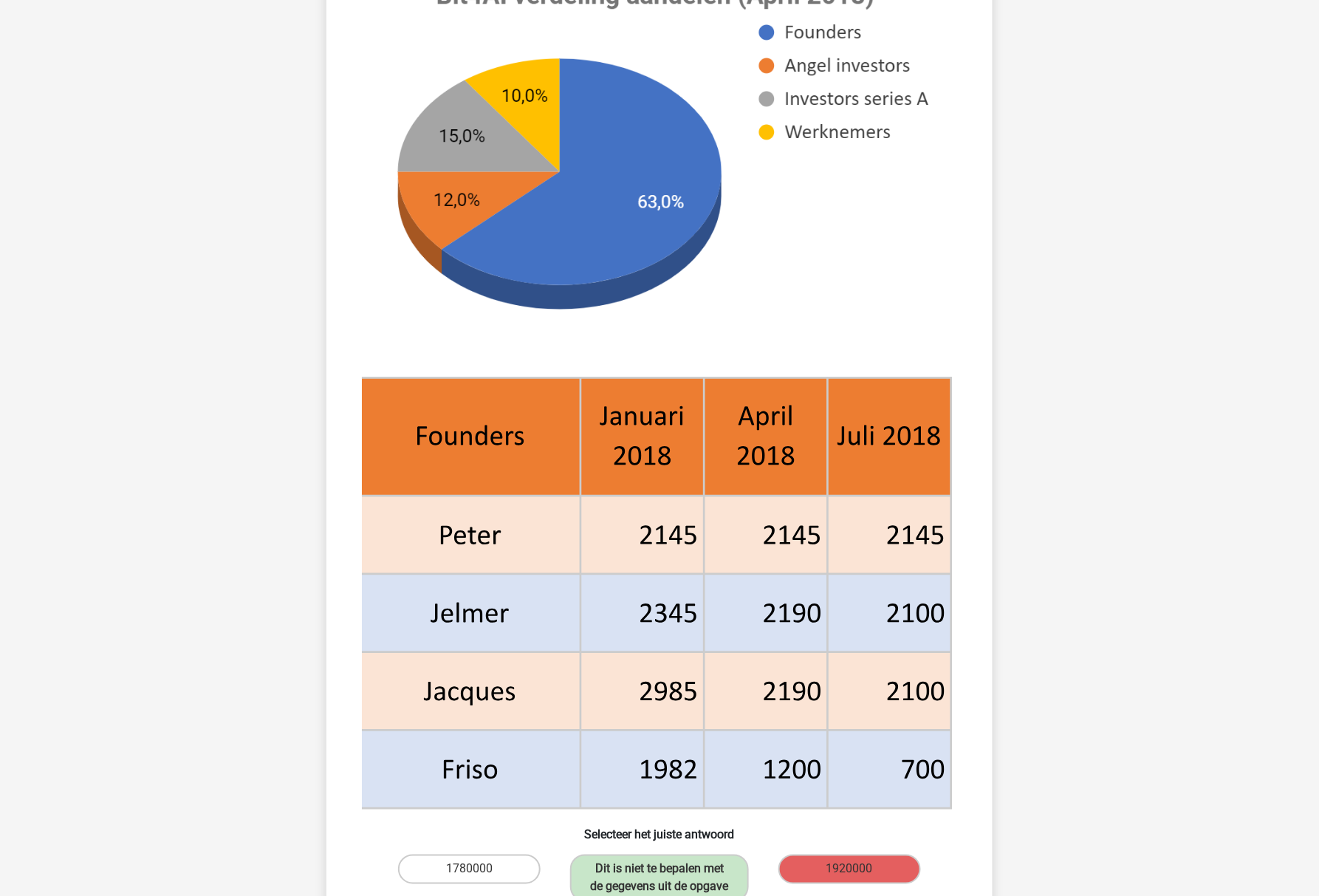
scroll to position [298, 0]
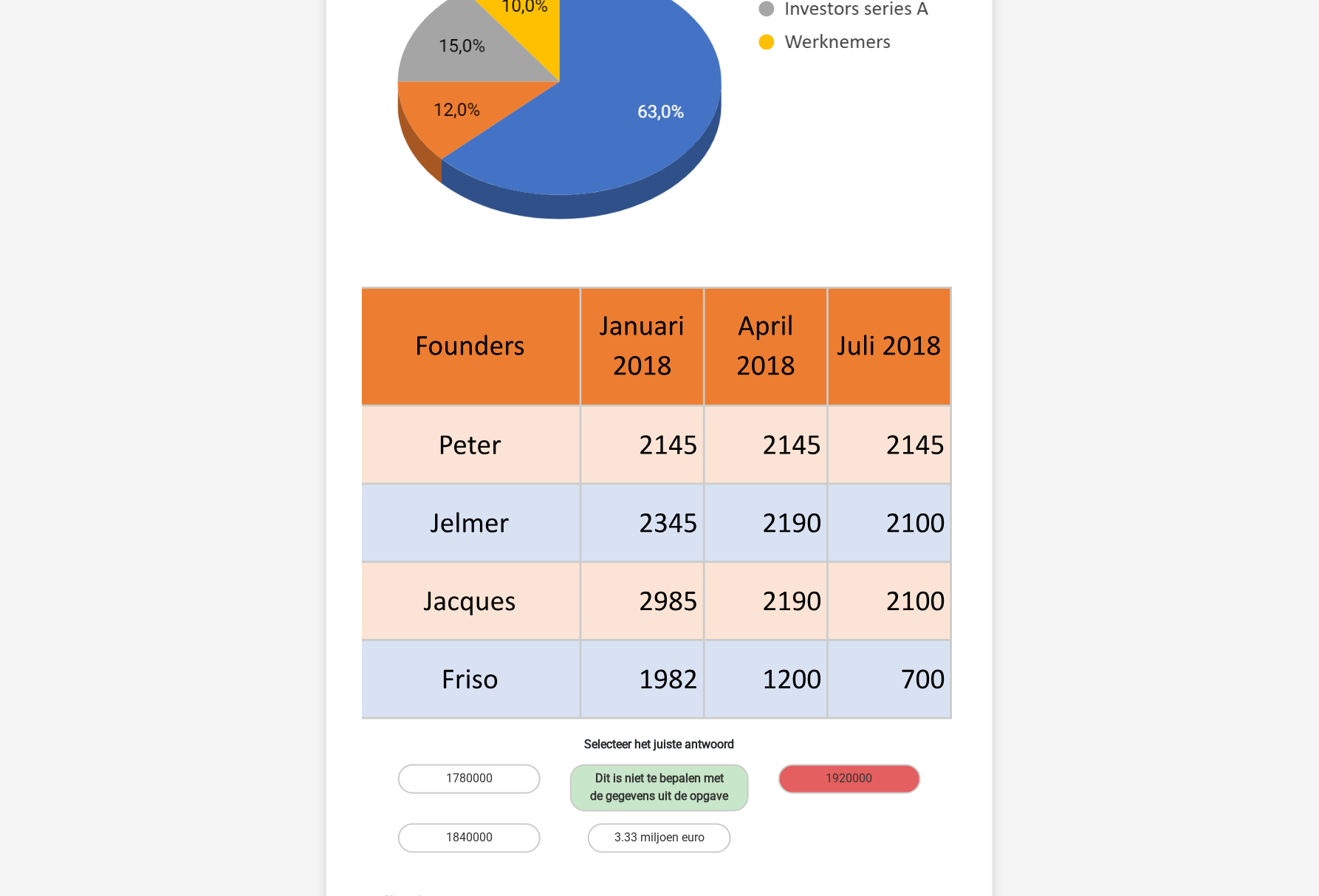
click at [1149, 666] on div "[PERSON_NAME] [EMAIL_ADDRESS][DOMAIN_NAME] Nederlands English" at bounding box center [659, 616] width 1319 height 1831
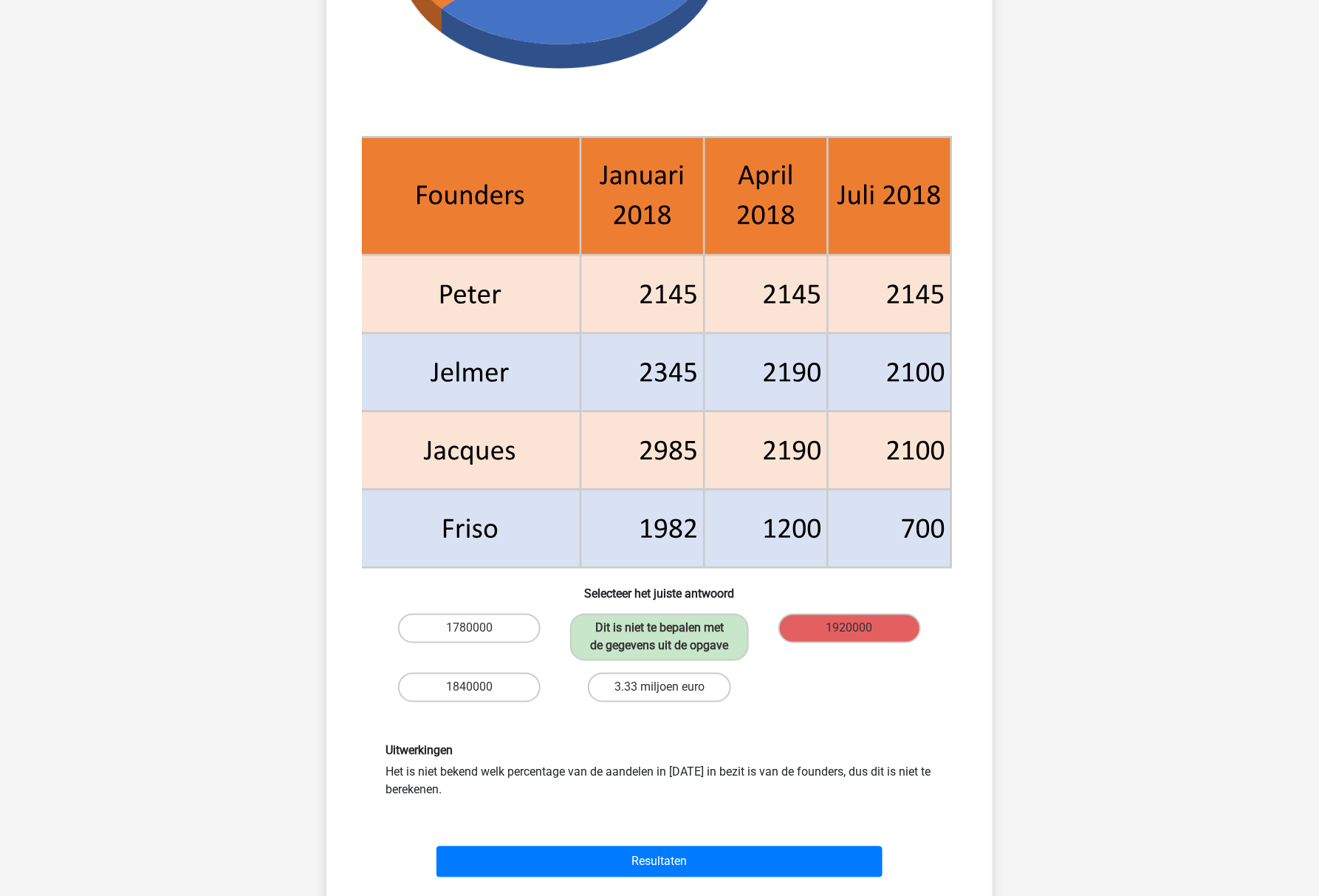
scroll to position [494, 0]
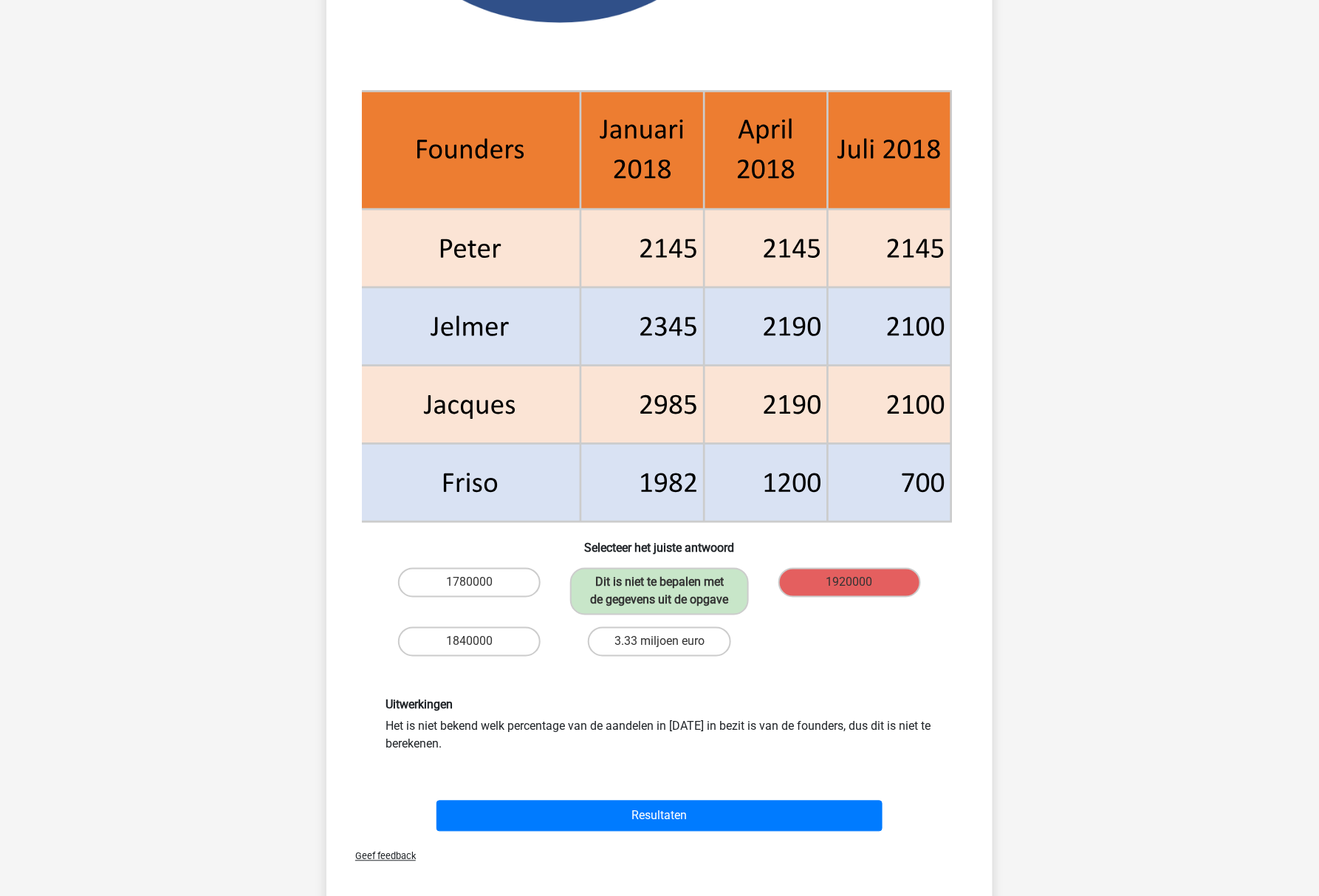
click at [1067, 465] on div "[PERSON_NAME] [EMAIL_ADDRESS][DOMAIN_NAME] Nederlands English" at bounding box center [659, 421] width 1319 height 1831
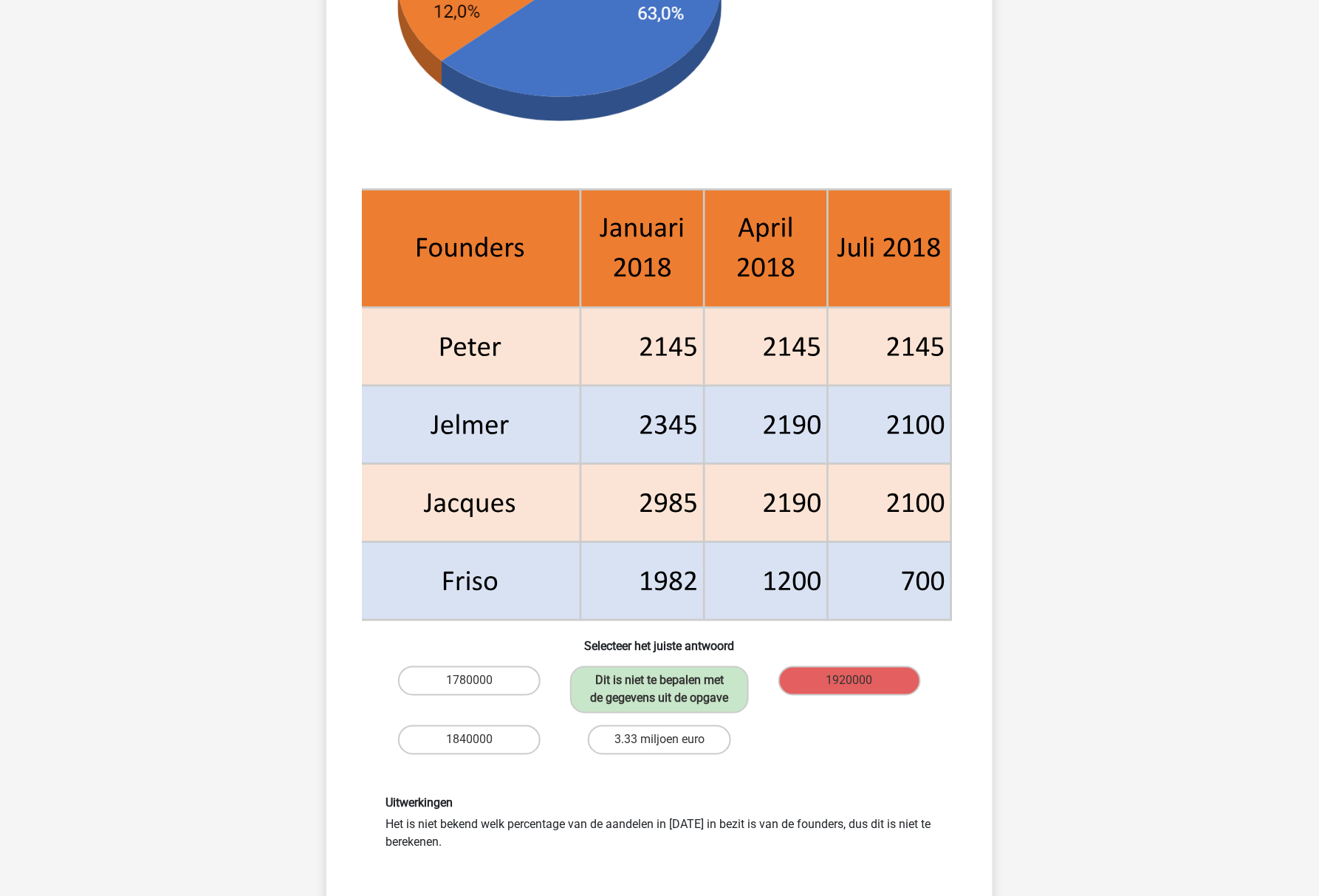
click at [954, 730] on div "1780000 Dit is niet te bepalen met de gegevens uit de opgave 1920000 1840000 3.…" at bounding box center [659, 710] width 619 height 100
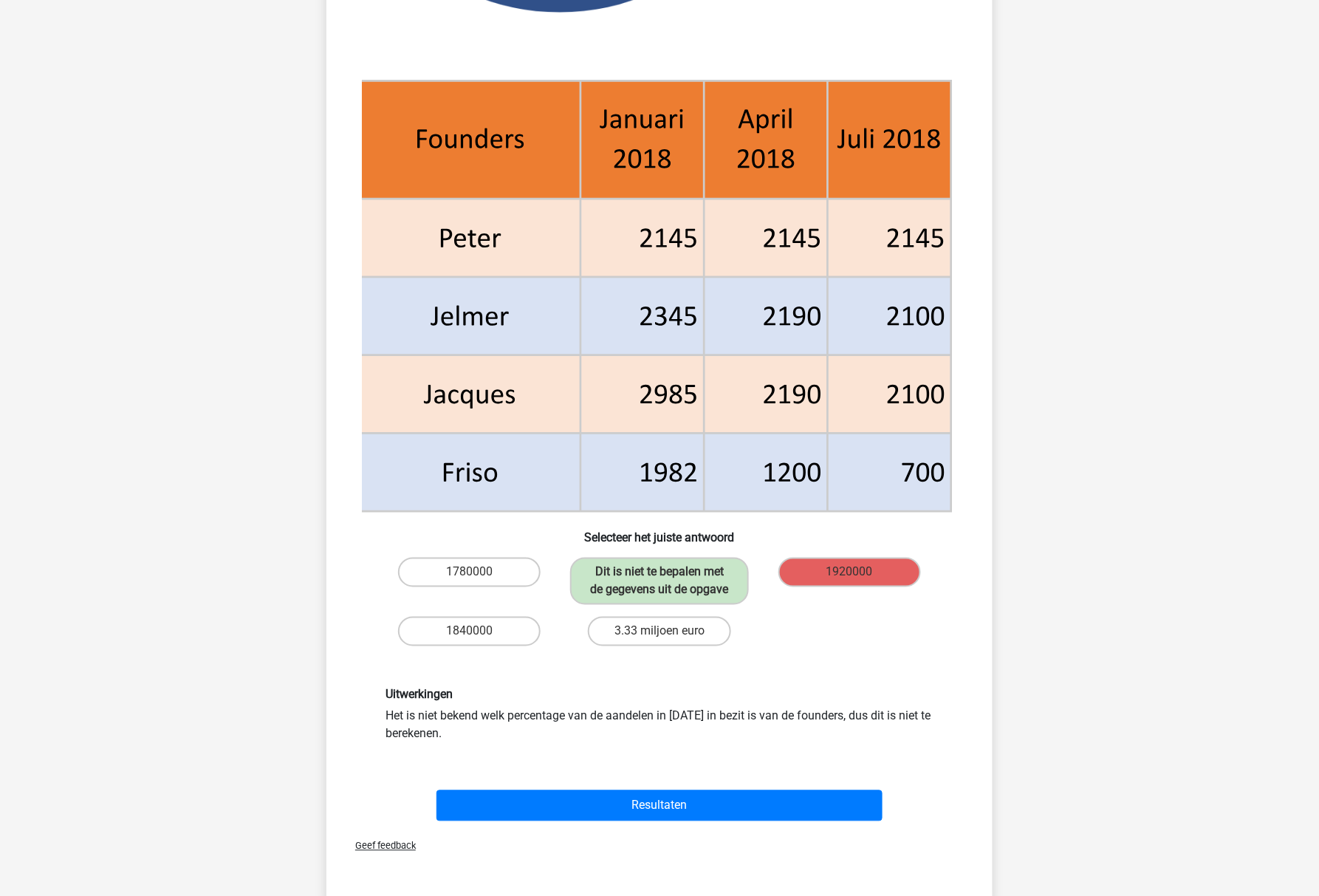
scroll to position [692, 0]
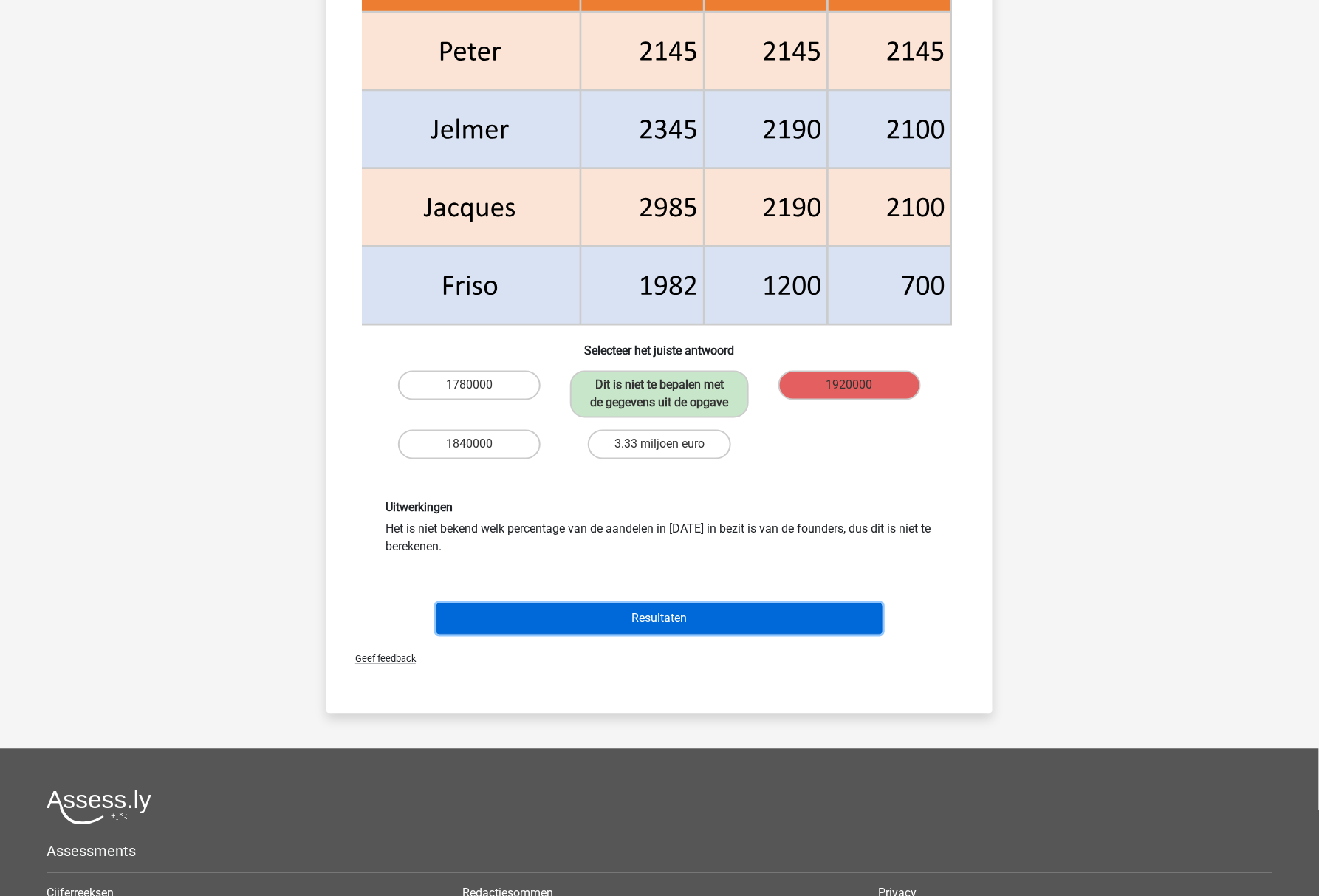
click at [793, 612] on button "Resultaten" at bounding box center [659, 619] width 447 height 31
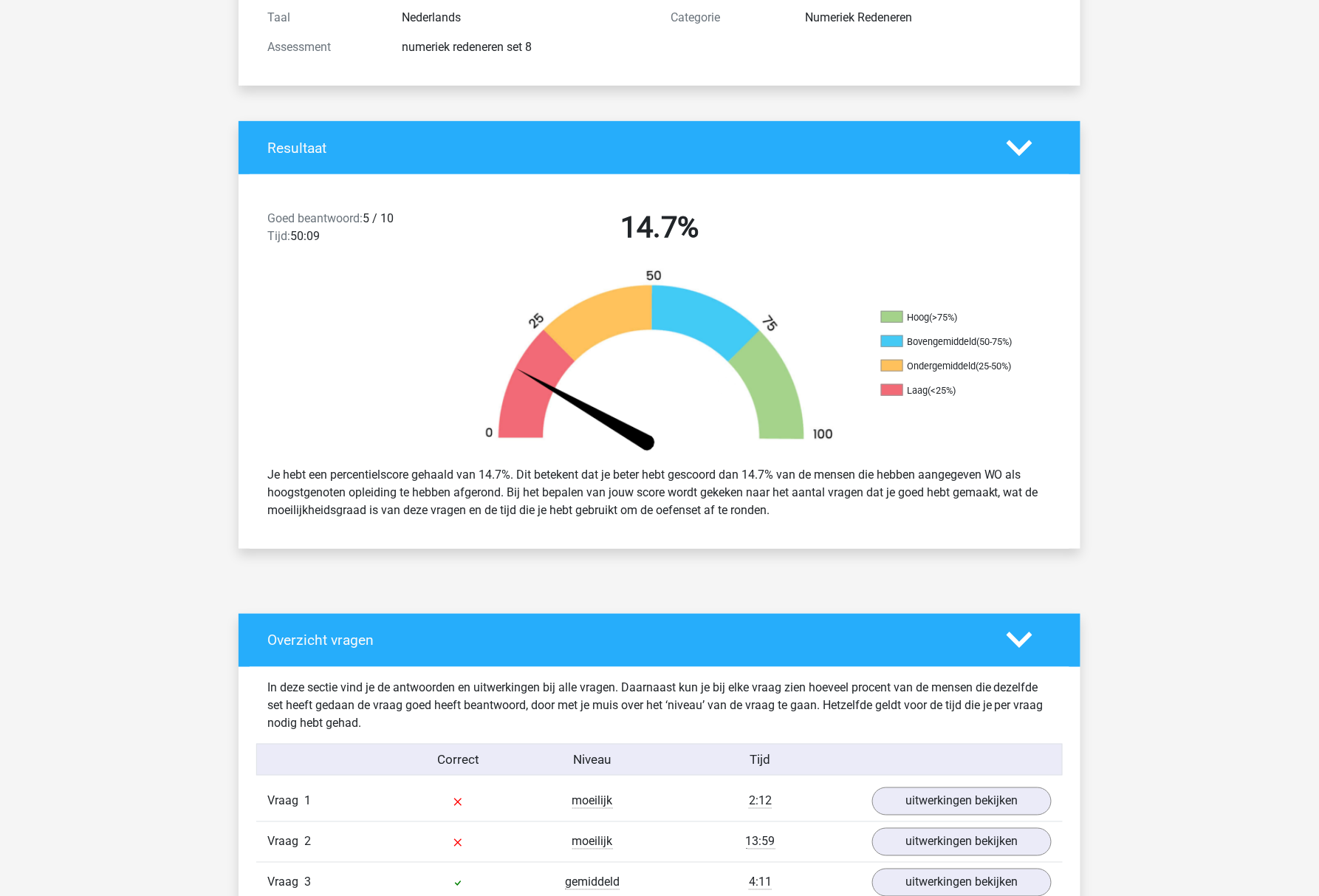
scroll to position [689, 0]
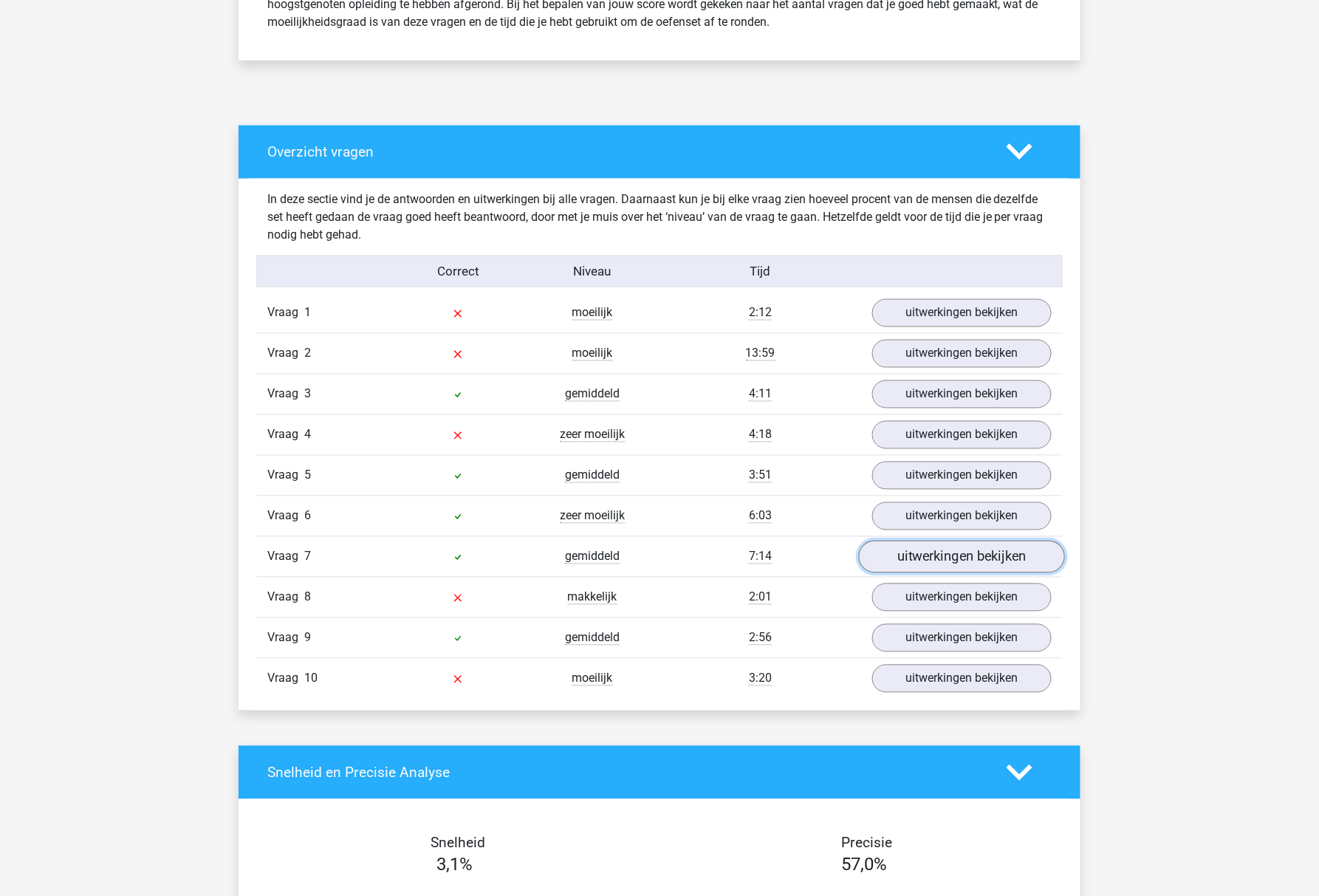
drag, startPoint x: 902, startPoint y: 573, endPoint x: 848, endPoint y: 555, distance: 56.9
click at [902, 573] on link "uitwerkingen bekijken" at bounding box center [962, 557] width 206 height 33
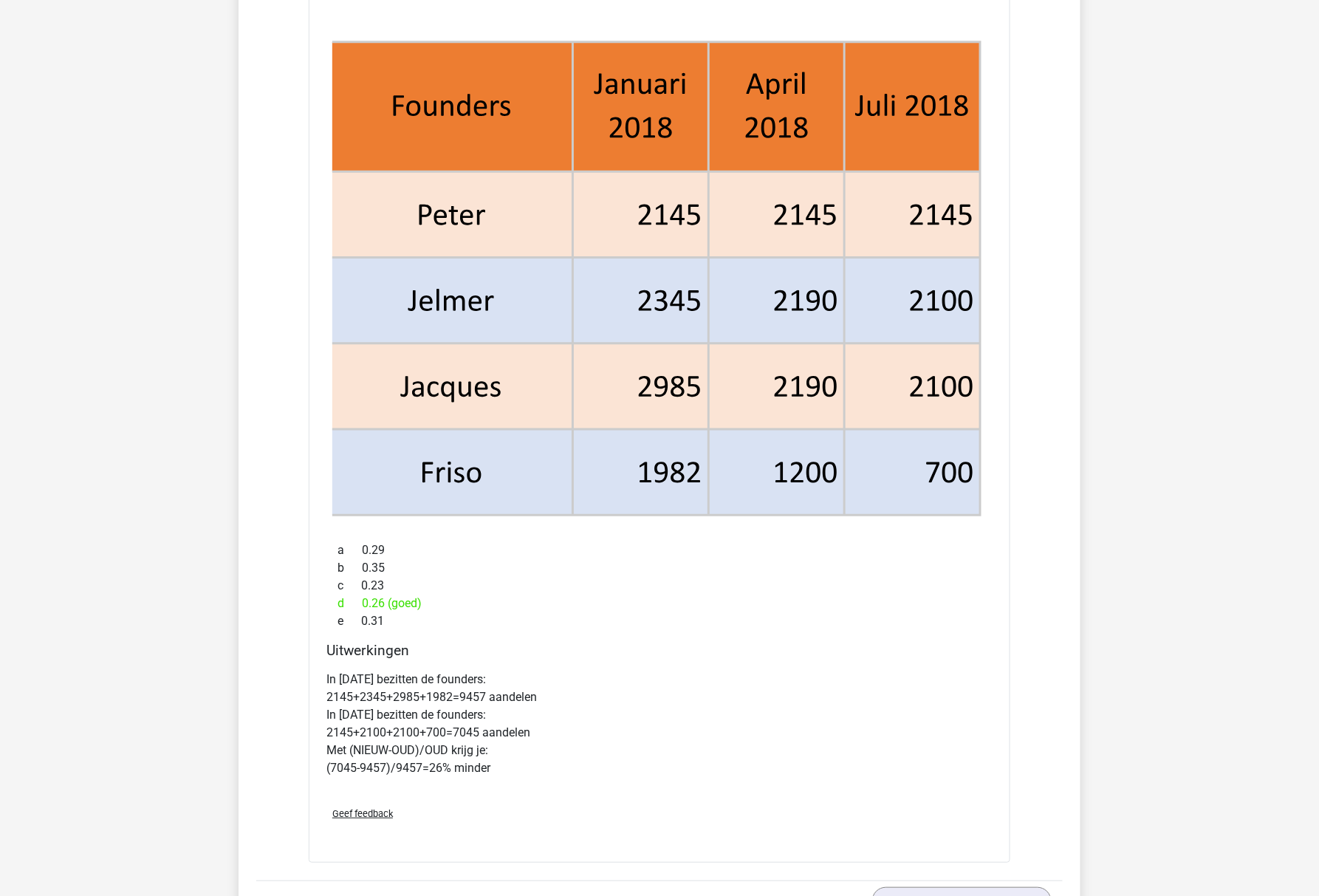
scroll to position [1772, 0]
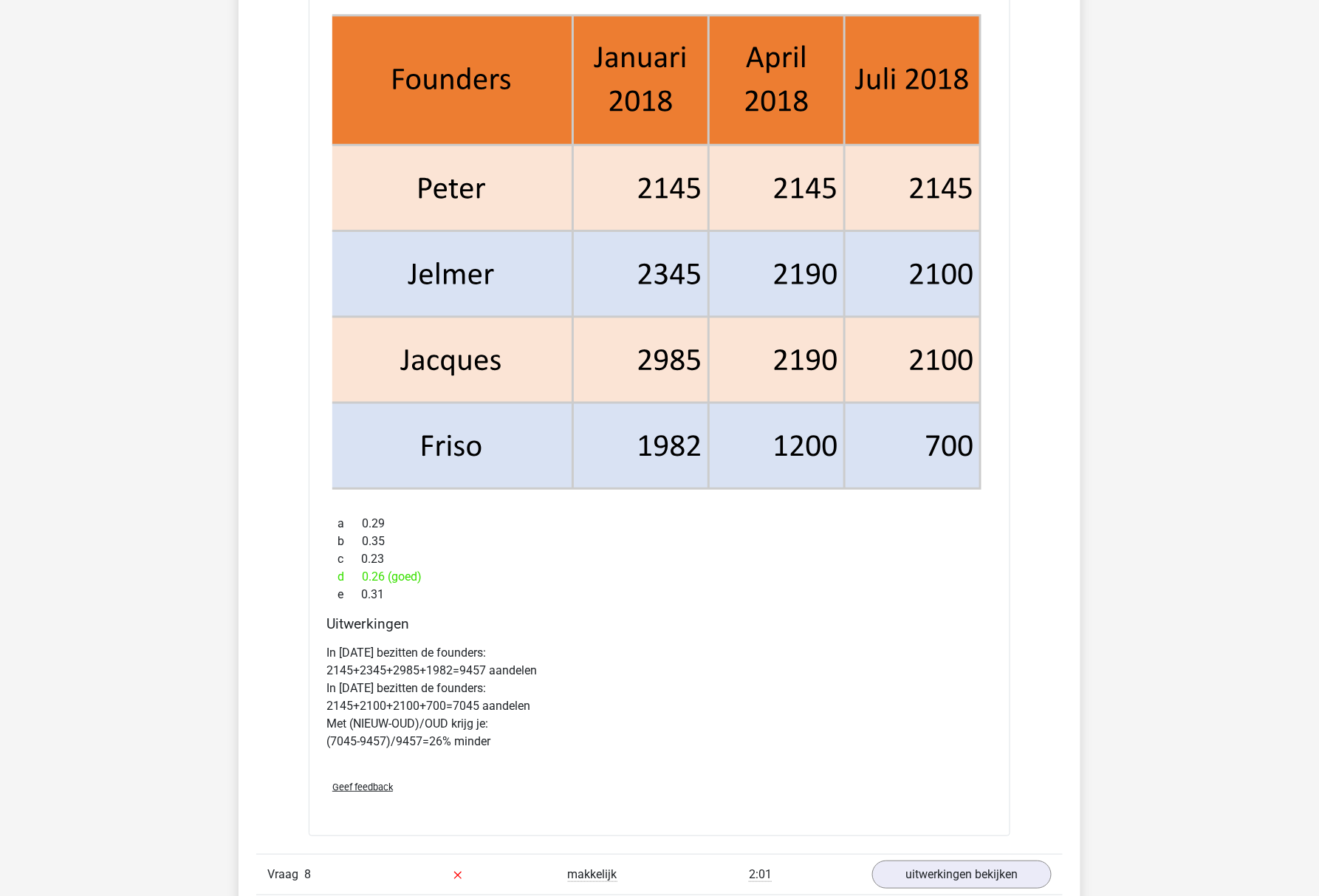
click at [1094, 434] on div "[PERSON_NAME] [EMAIL_ADDRESS][DOMAIN_NAME]" at bounding box center [659, 256] width 1319 height 4057
click at [475, 621] on h4 "Uitwerkingen" at bounding box center [659, 623] width 666 height 17
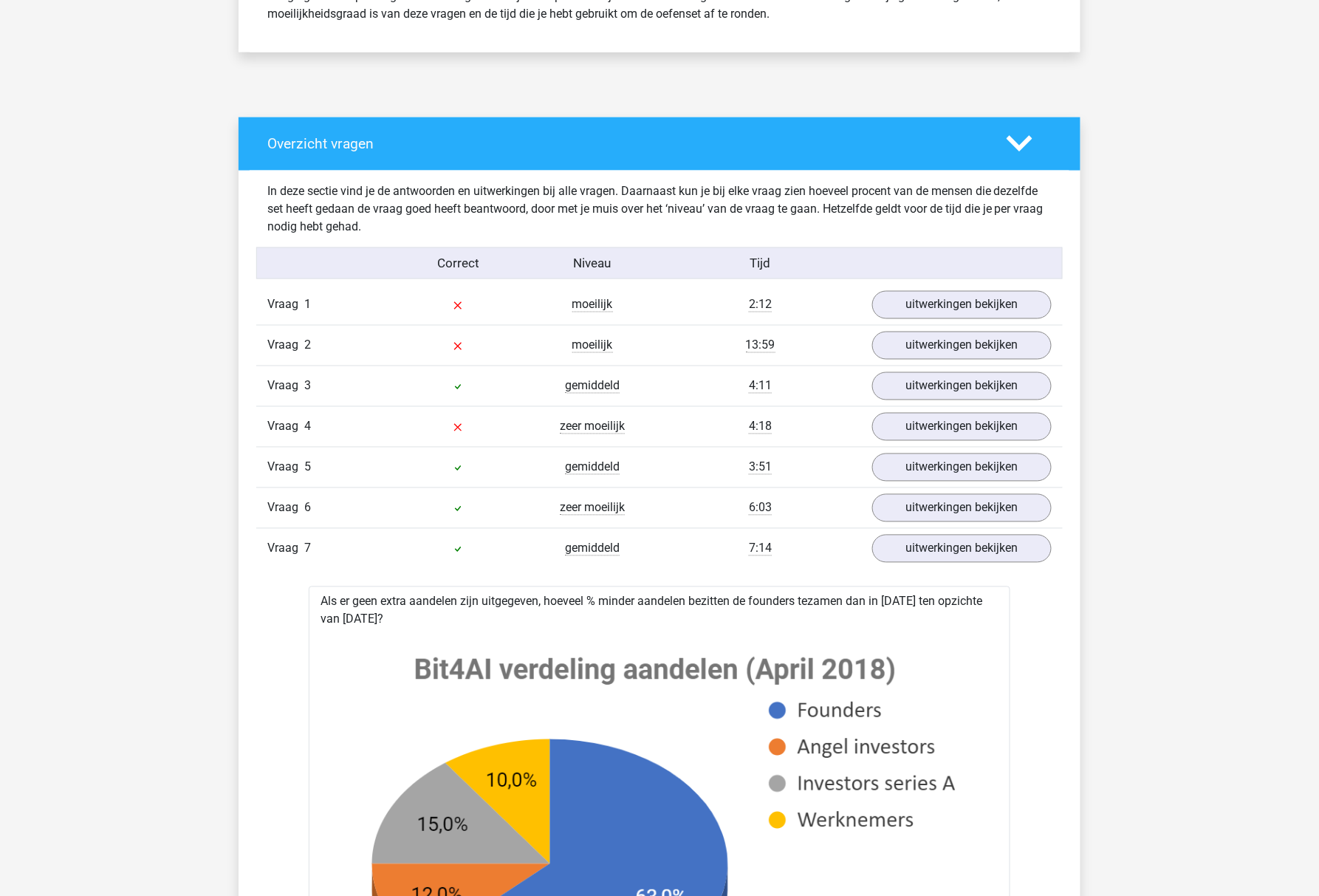
scroll to position [0, 0]
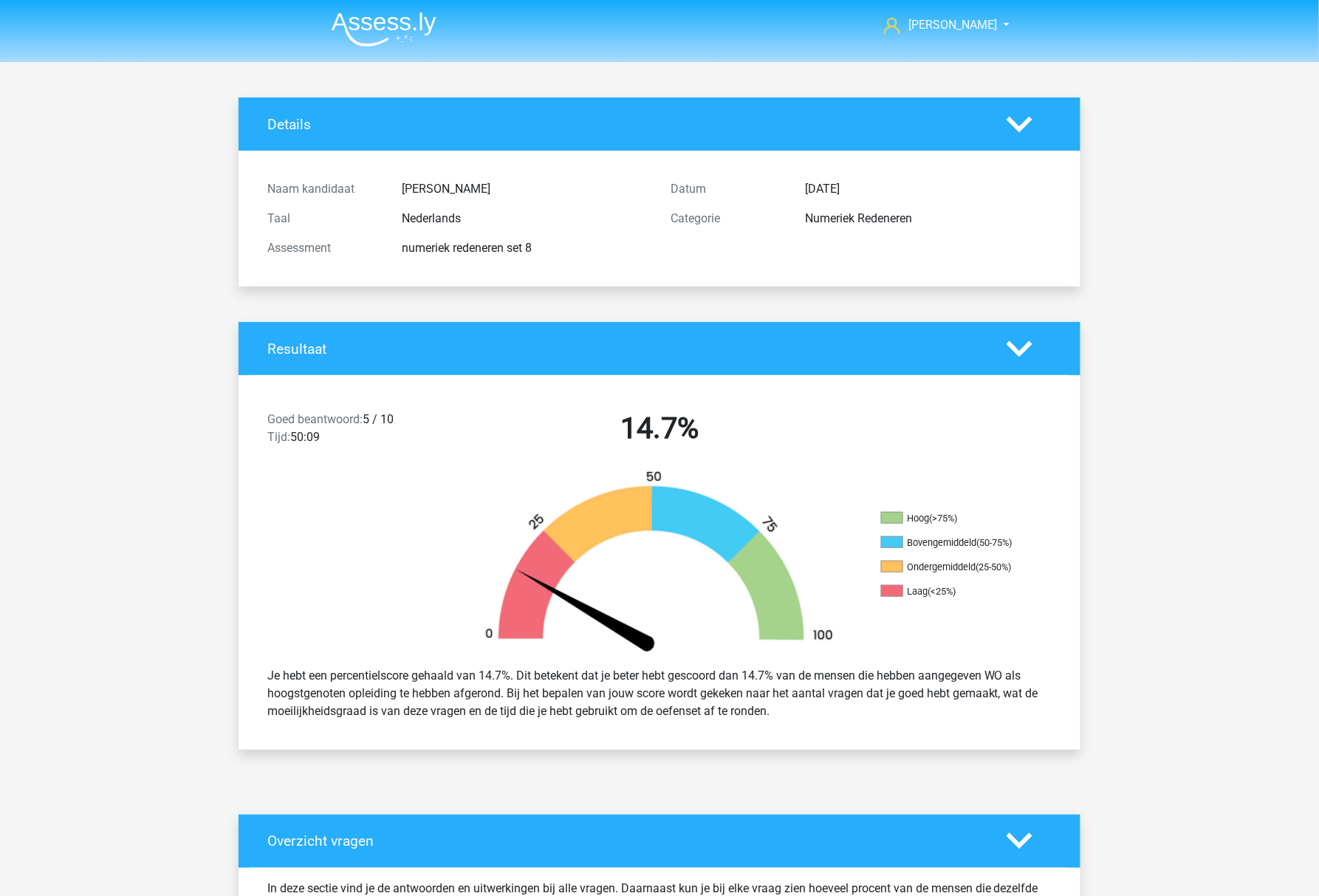
click at [481, 238] on div "Assessment numeriek redeneren set 8" at bounding box center [458, 248] width 403 height 30
click at [482, 241] on div "numeriek redeneren set 8" at bounding box center [525, 248] width 269 height 18
click at [475, 247] on div "numeriek redeneren set 8" at bounding box center [525, 248] width 269 height 18
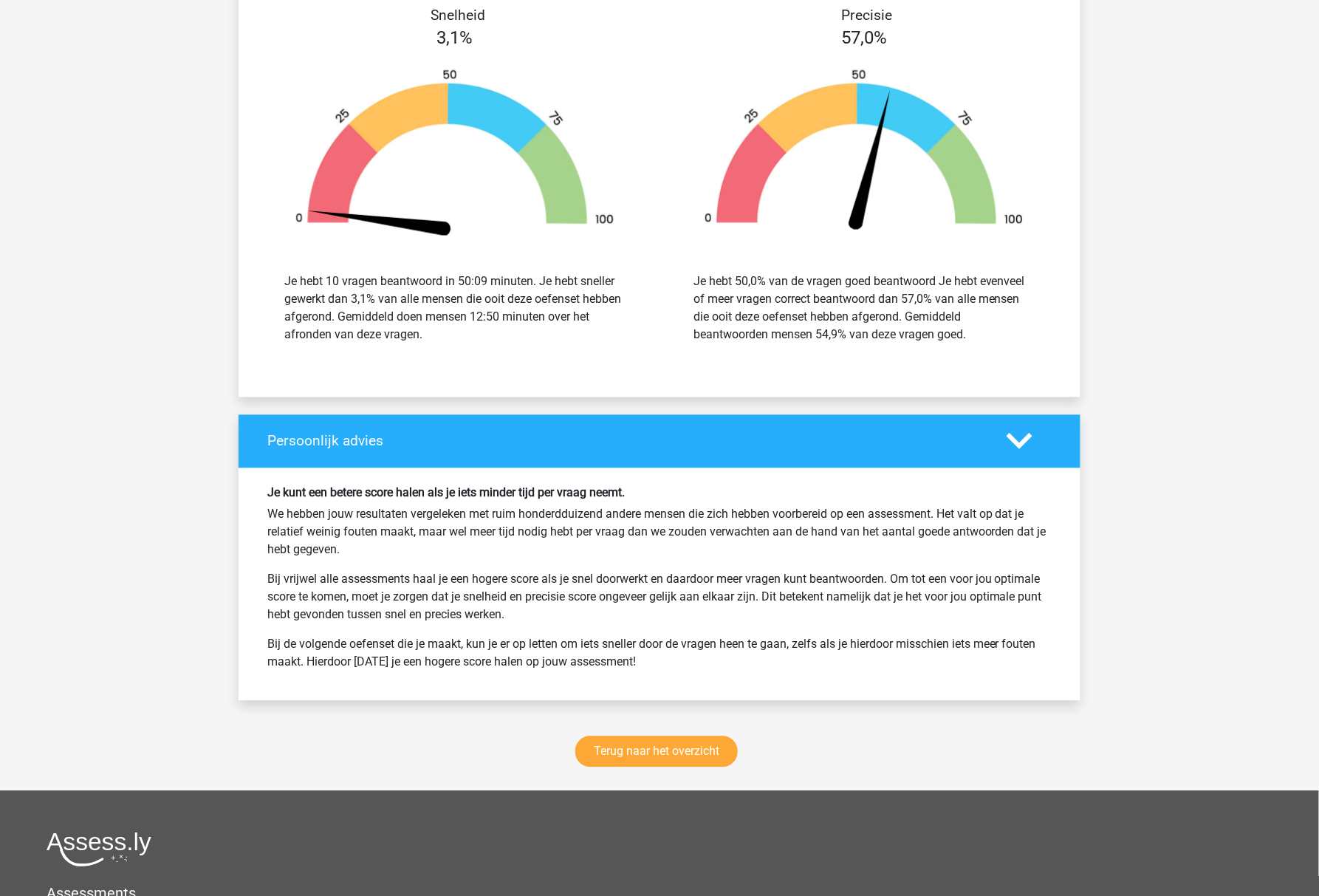
scroll to position [3052, 0]
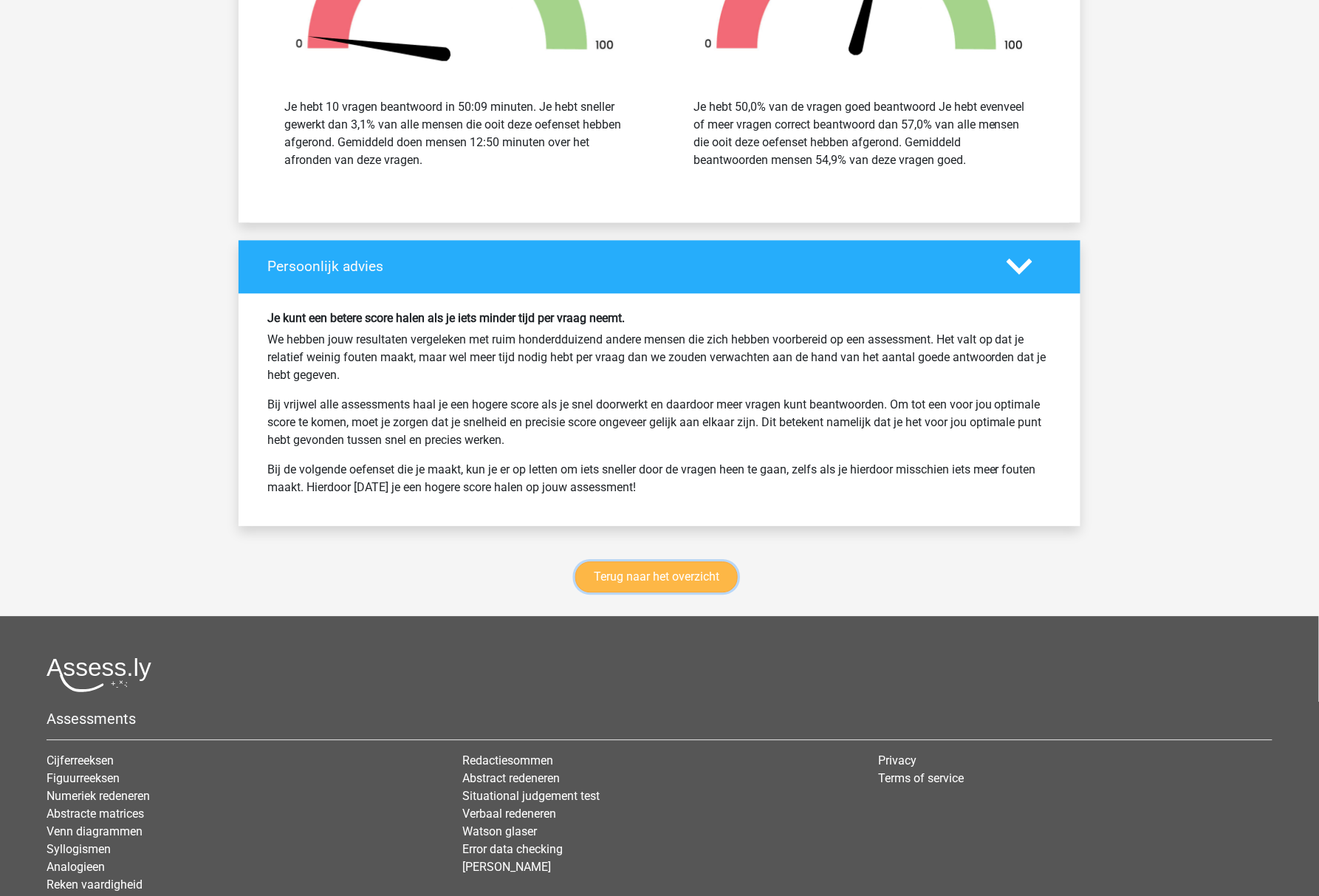
click at [669, 577] on link "Terug naar het overzicht" at bounding box center [657, 577] width 162 height 31
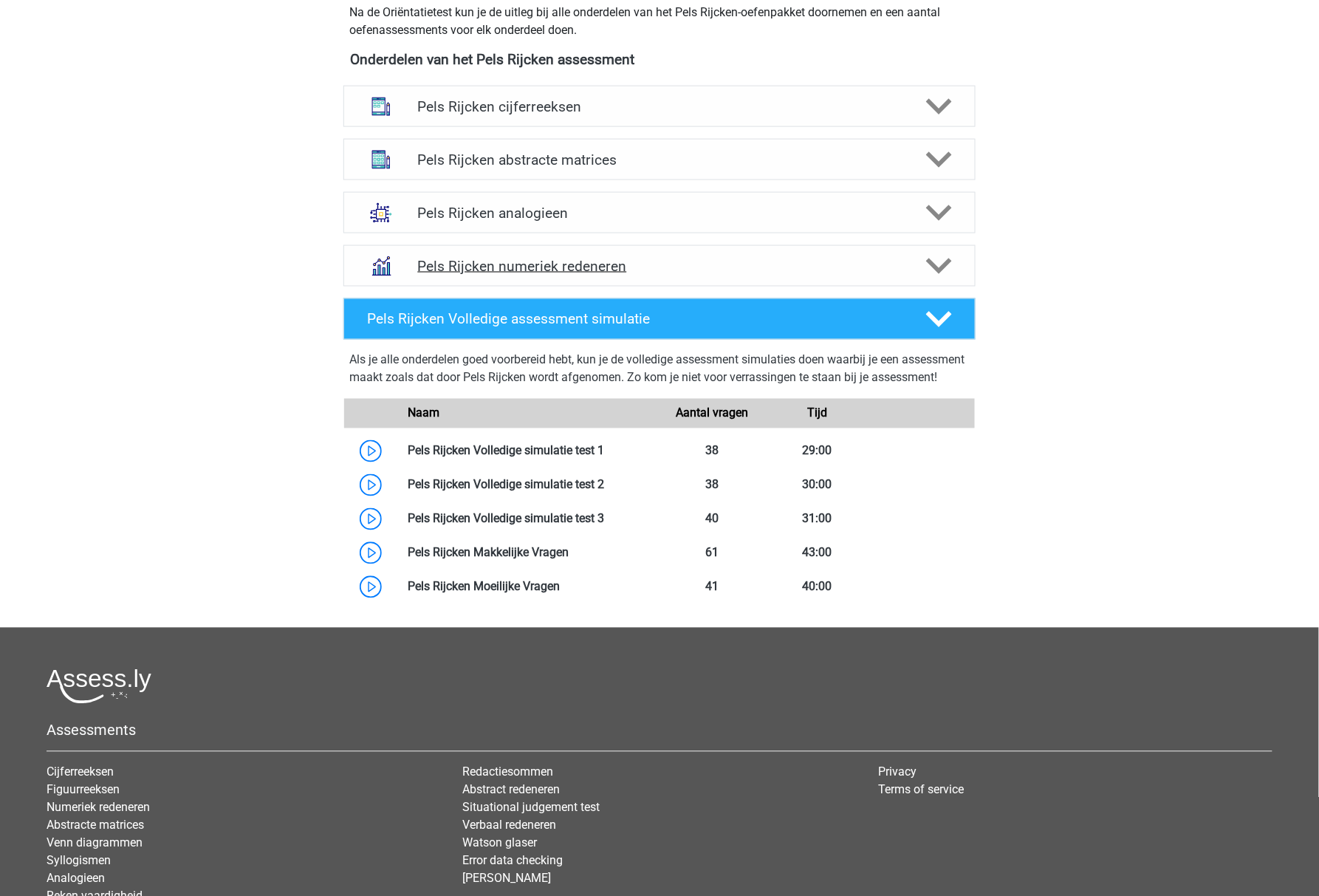
scroll to position [591, 0]
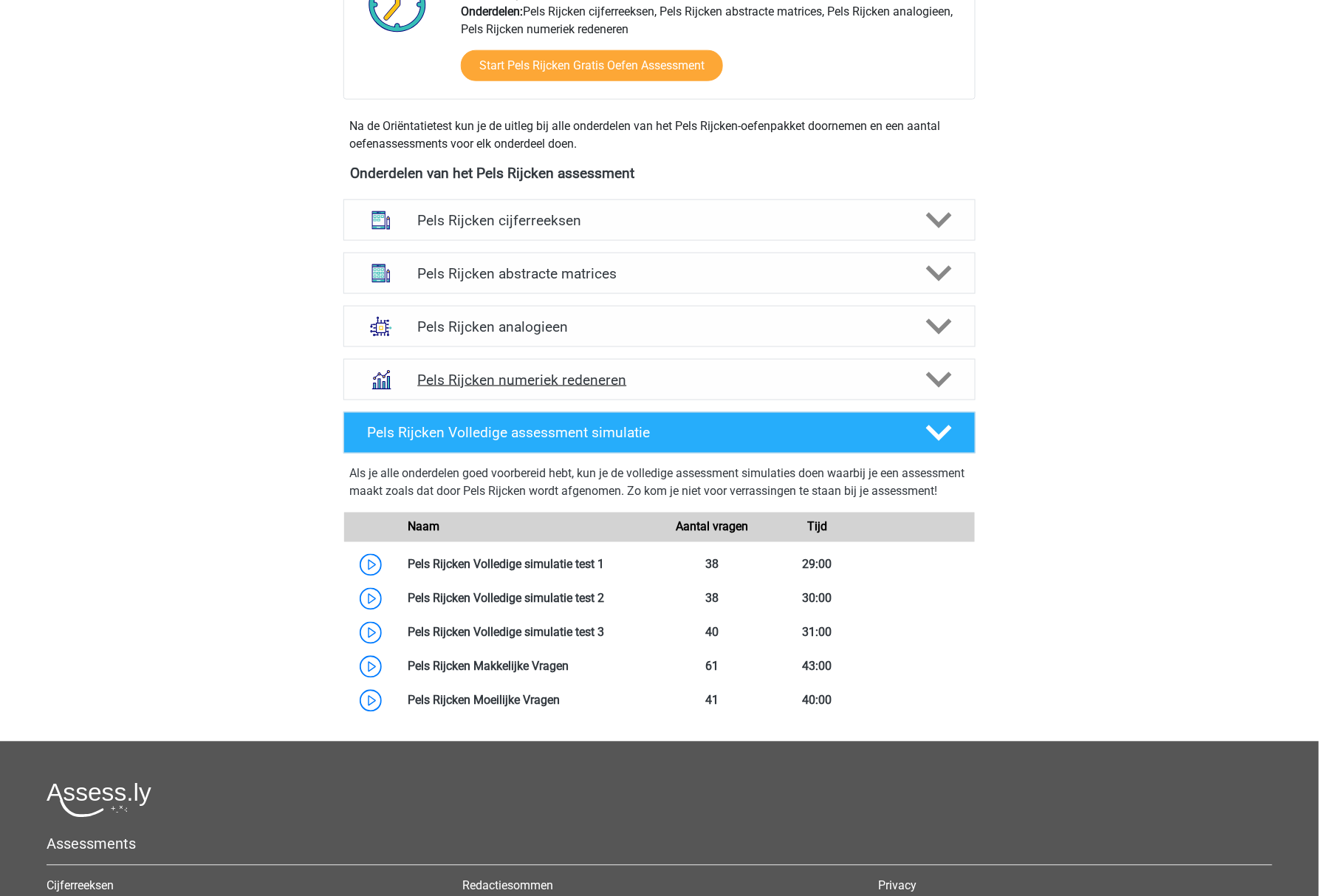
click at [666, 398] on div "Pels Rijcken numeriek redeneren" at bounding box center [659, 380] width 632 height 41
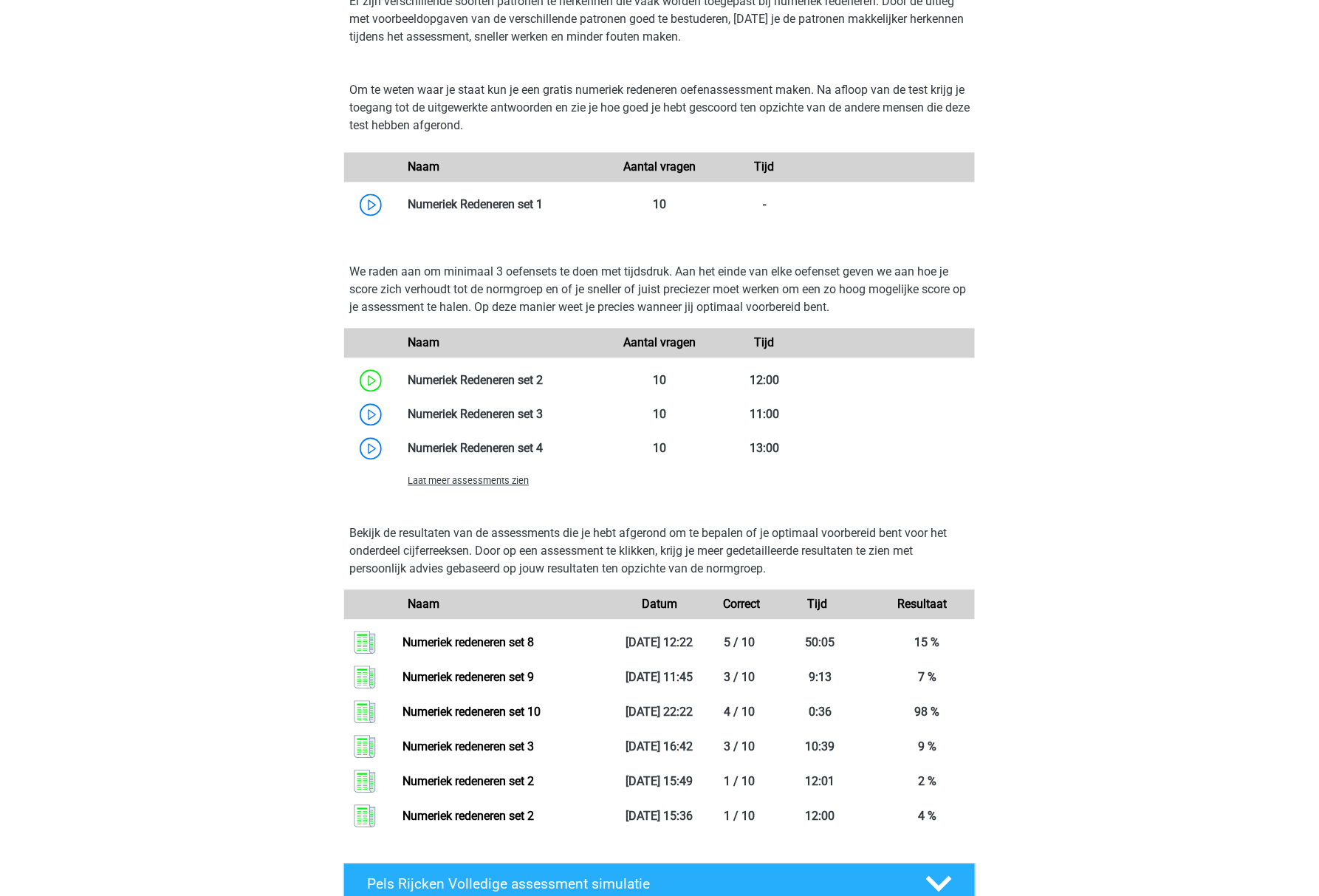
scroll to position [985, 0]
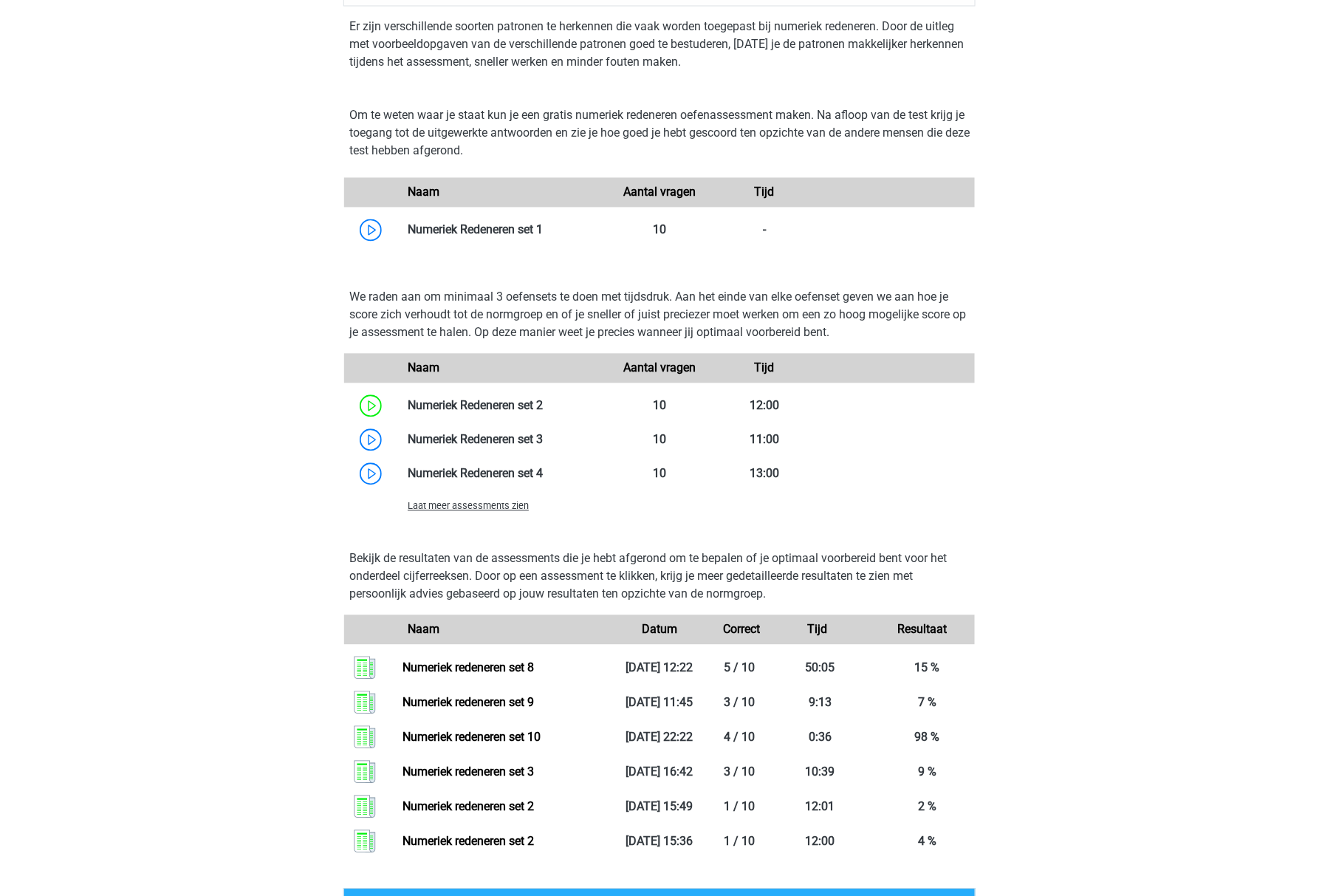
click at [511, 509] on span "Laat meer assessments zien" at bounding box center [468, 507] width 121 height 11
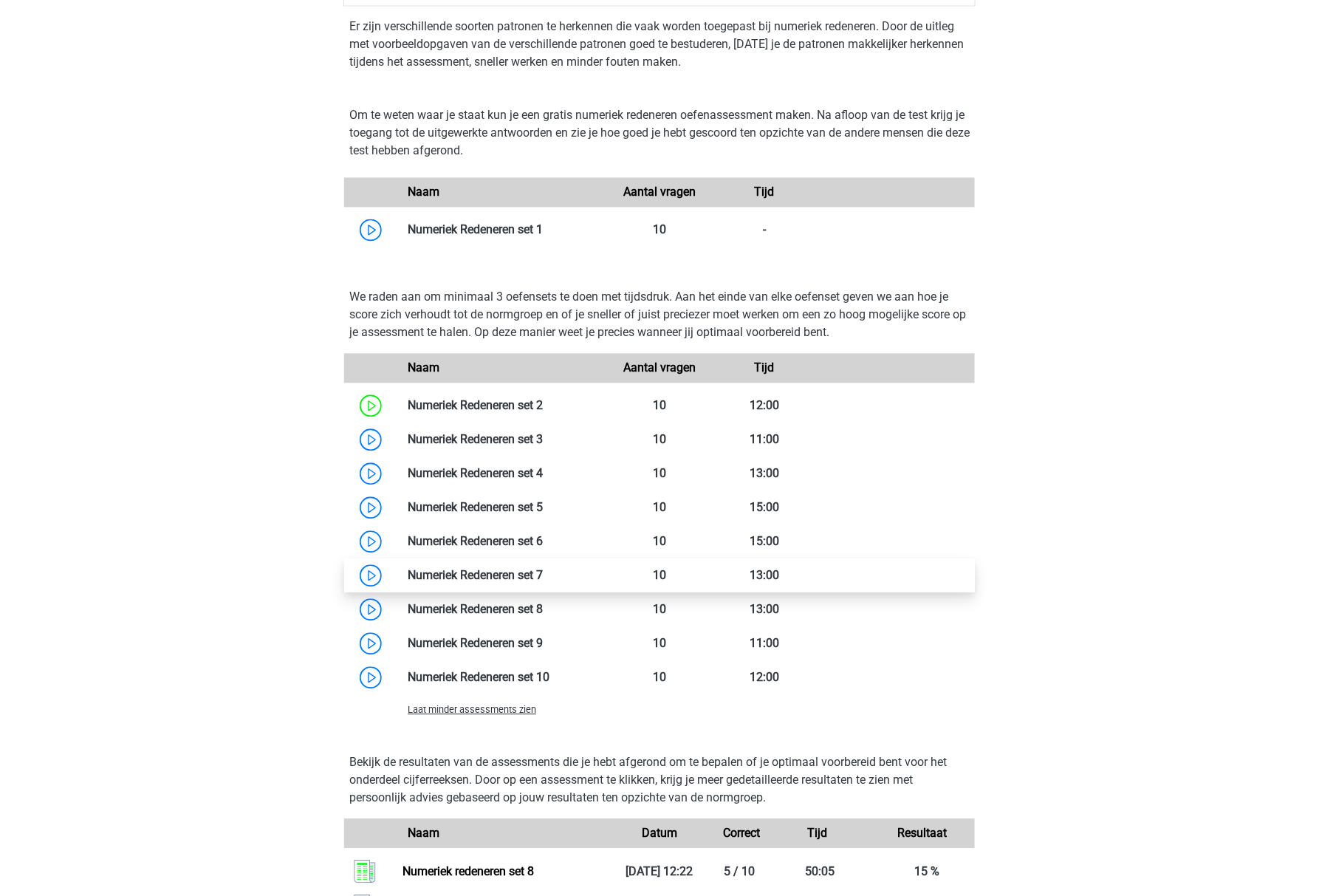
click at [543, 576] on link at bounding box center [543, 575] width 0 height 14
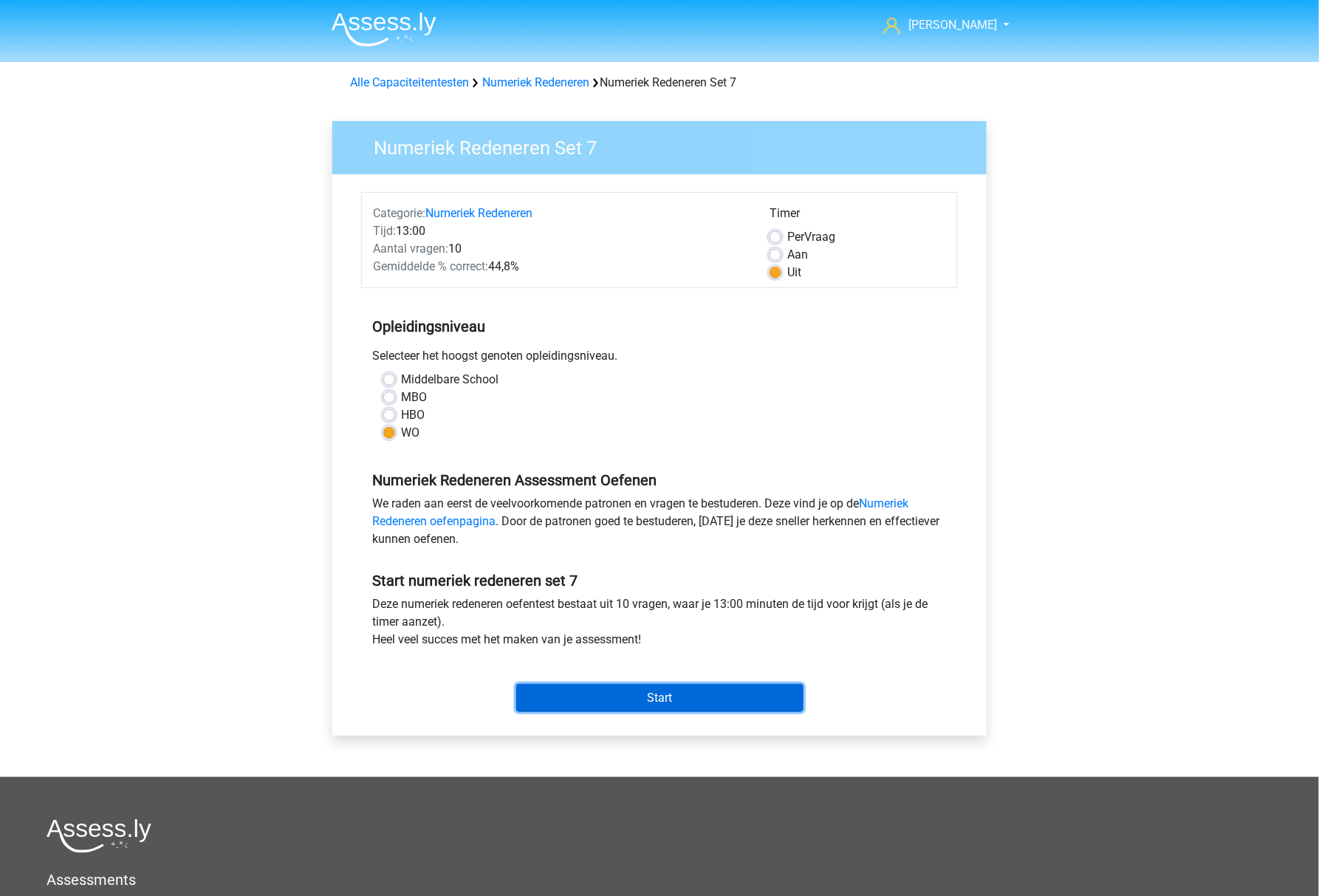
click at [651, 695] on input "Start" at bounding box center [660, 698] width 287 height 28
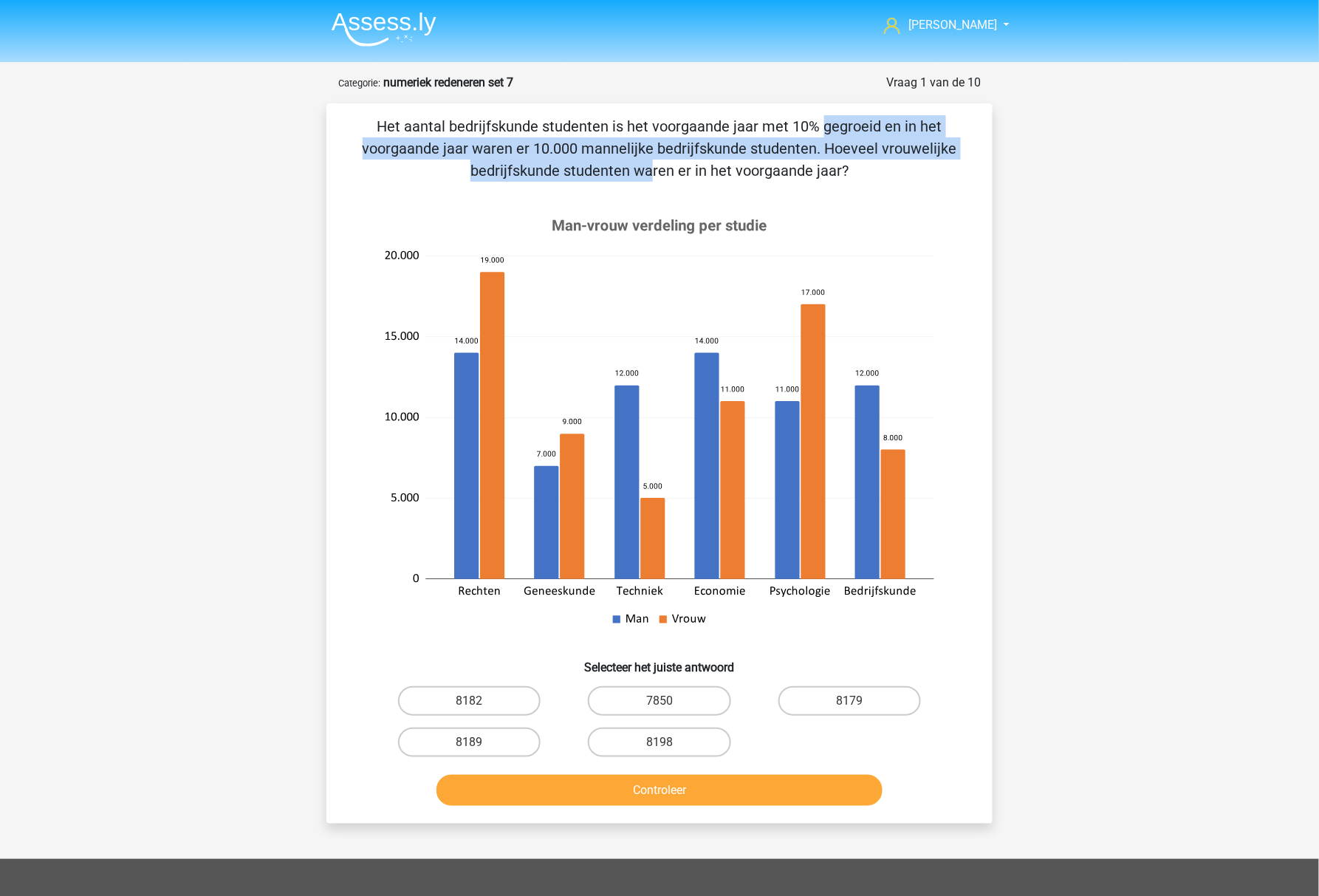
drag, startPoint x: 509, startPoint y: 125, endPoint x: 829, endPoint y: 145, distance: 320.6
click at [829, 145] on p "Het aantal bedrijfskunde studenten is het voorgaande jaar met 10% gegroeid en i…" at bounding box center [659, 148] width 619 height 66
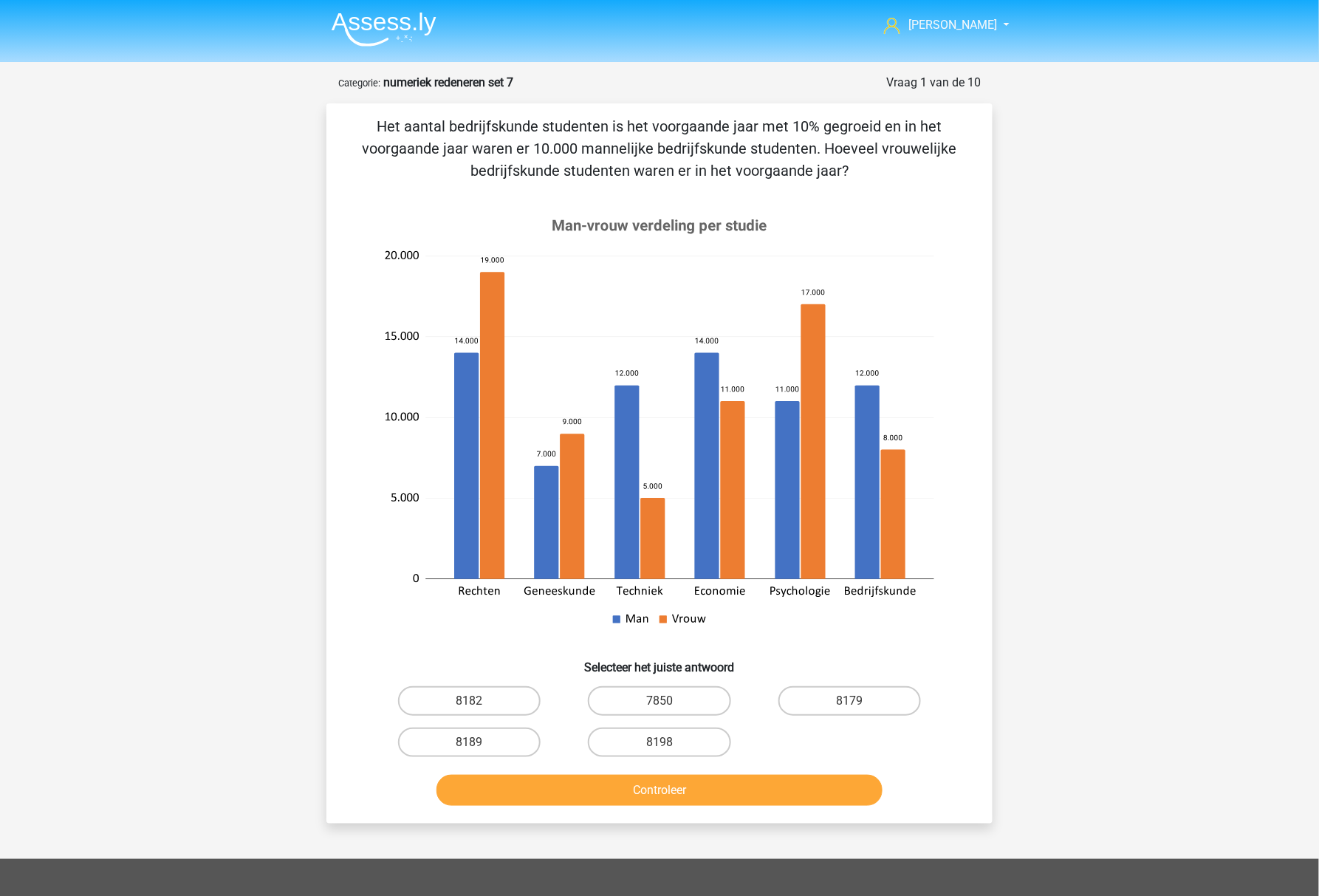
click at [829, 145] on p "Het aantal bedrijfskunde studenten is het voorgaande jaar met 10% gegroeid en i…" at bounding box center [659, 148] width 619 height 66
click at [643, 725] on div "8198" at bounding box center [658, 742] width 189 height 41
click at [648, 713] on label "7850" at bounding box center [659, 701] width 143 height 30
click at [659, 710] on input "7850" at bounding box center [664, 706] width 10 height 10
radio input "true"
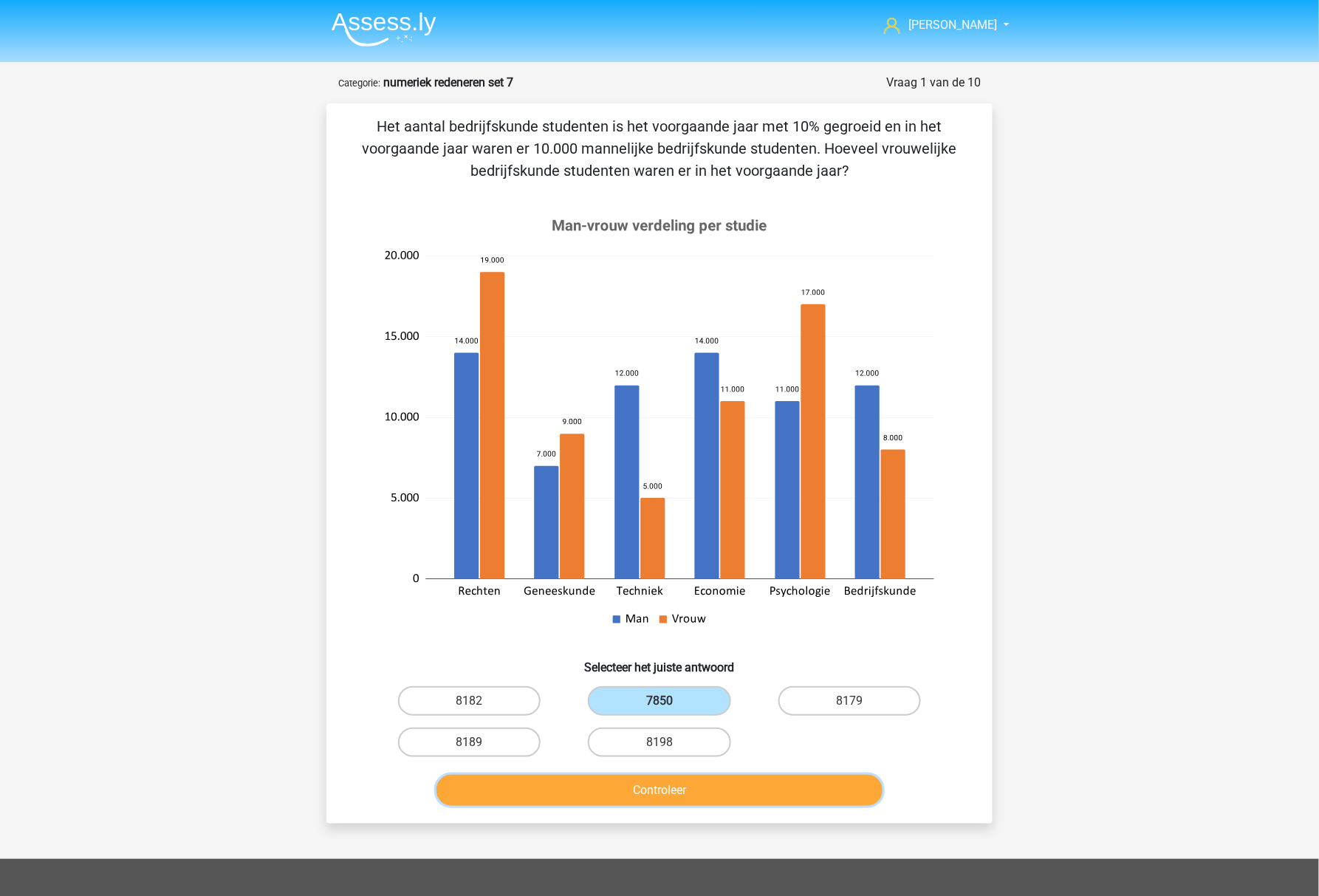
click at [663, 789] on button "Controleer" at bounding box center [659, 790] width 447 height 31
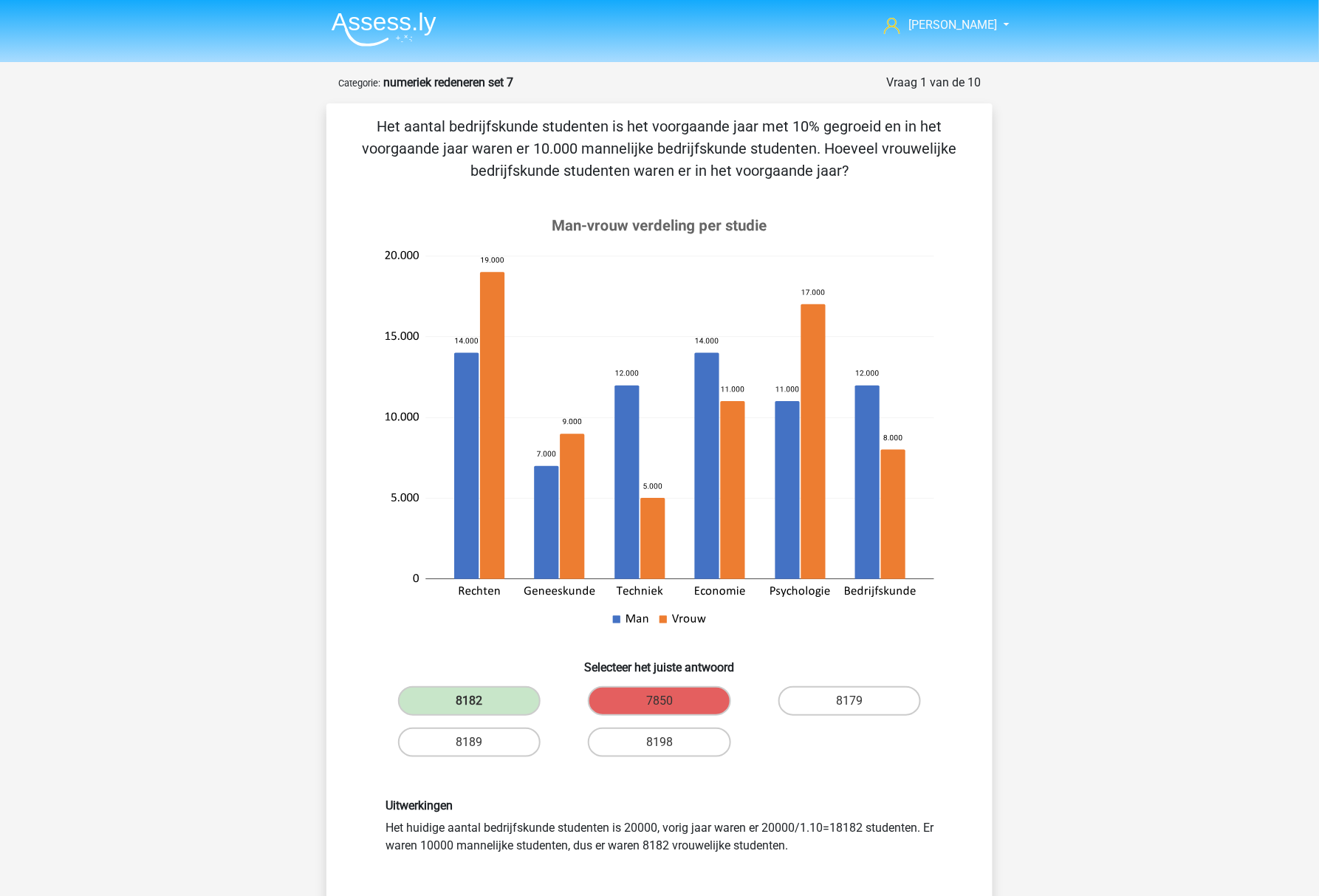
click at [839, 839] on div "Uitwerkingen Het huidige aantal bedrijfskunde studenten is 20000, vorig jaar wa…" at bounding box center [659, 826] width 570 height 56
click at [1214, 667] on div "Marc Hanna marchanna2000@gmail.com Nederlands English" at bounding box center [659, 718] width 1319 height 1437
click at [1071, 608] on div "Marc Hanna marchanna2000@gmail.com Nederlands English" at bounding box center [659, 718] width 1319 height 1437
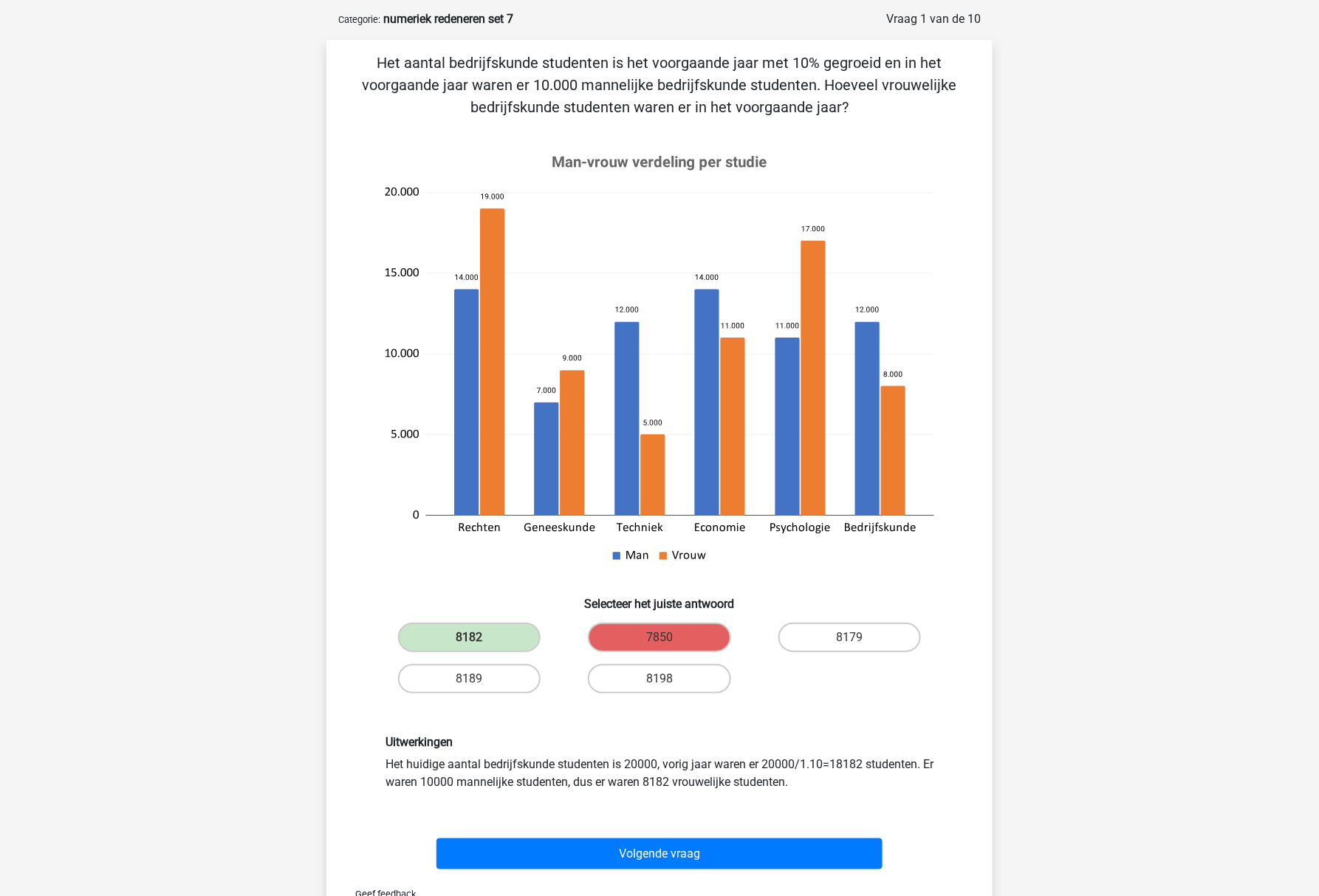
scroll to position [98, 0]
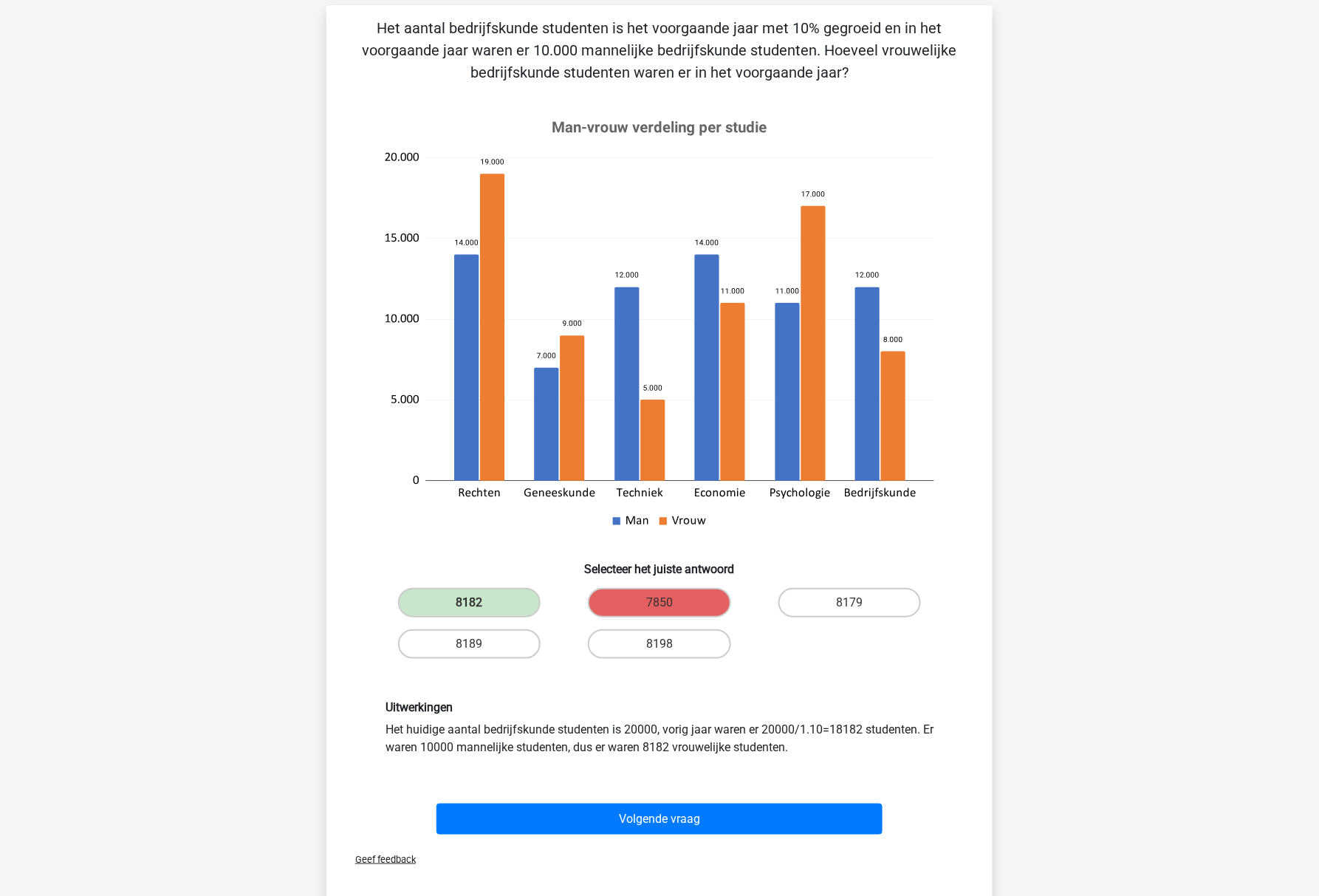
click at [1076, 576] on div "Marc Hanna marchanna2000@gmail.com Nederlands English" at bounding box center [659, 620] width 1319 height 1437
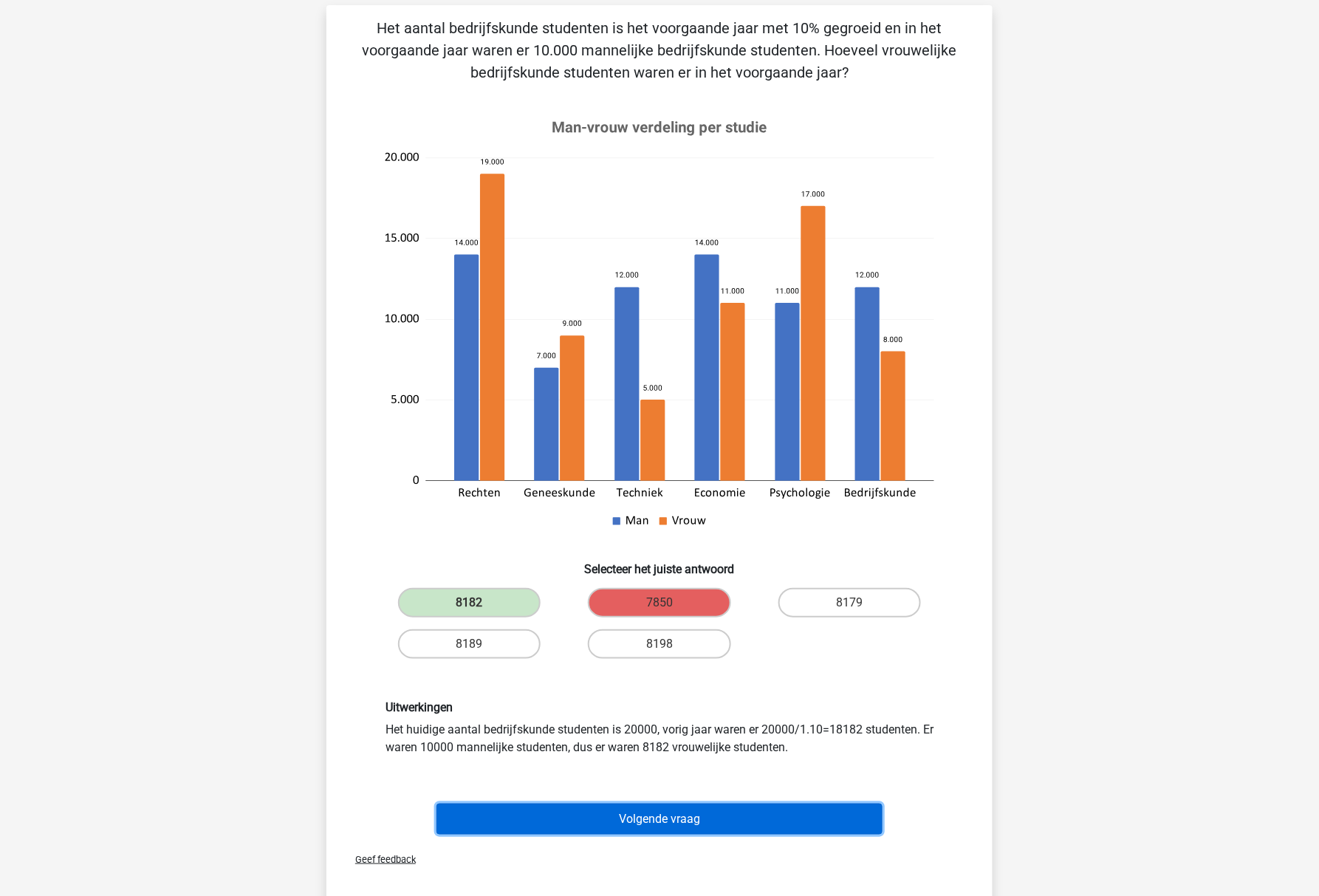
click at [645, 813] on button "Volgende vraag" at bounding box center [659, 819] width 447 height 31
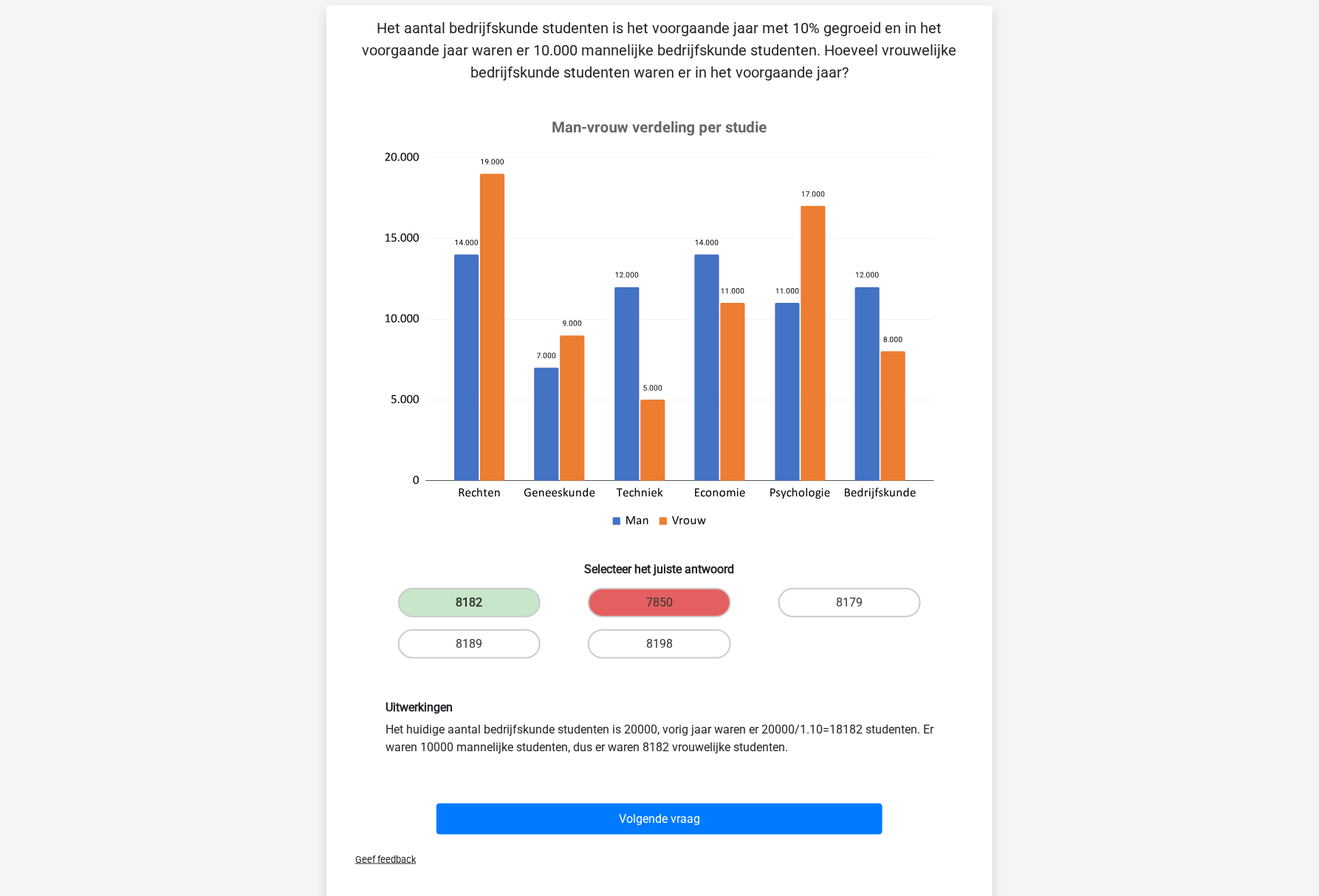
scroll to position [37, 0]
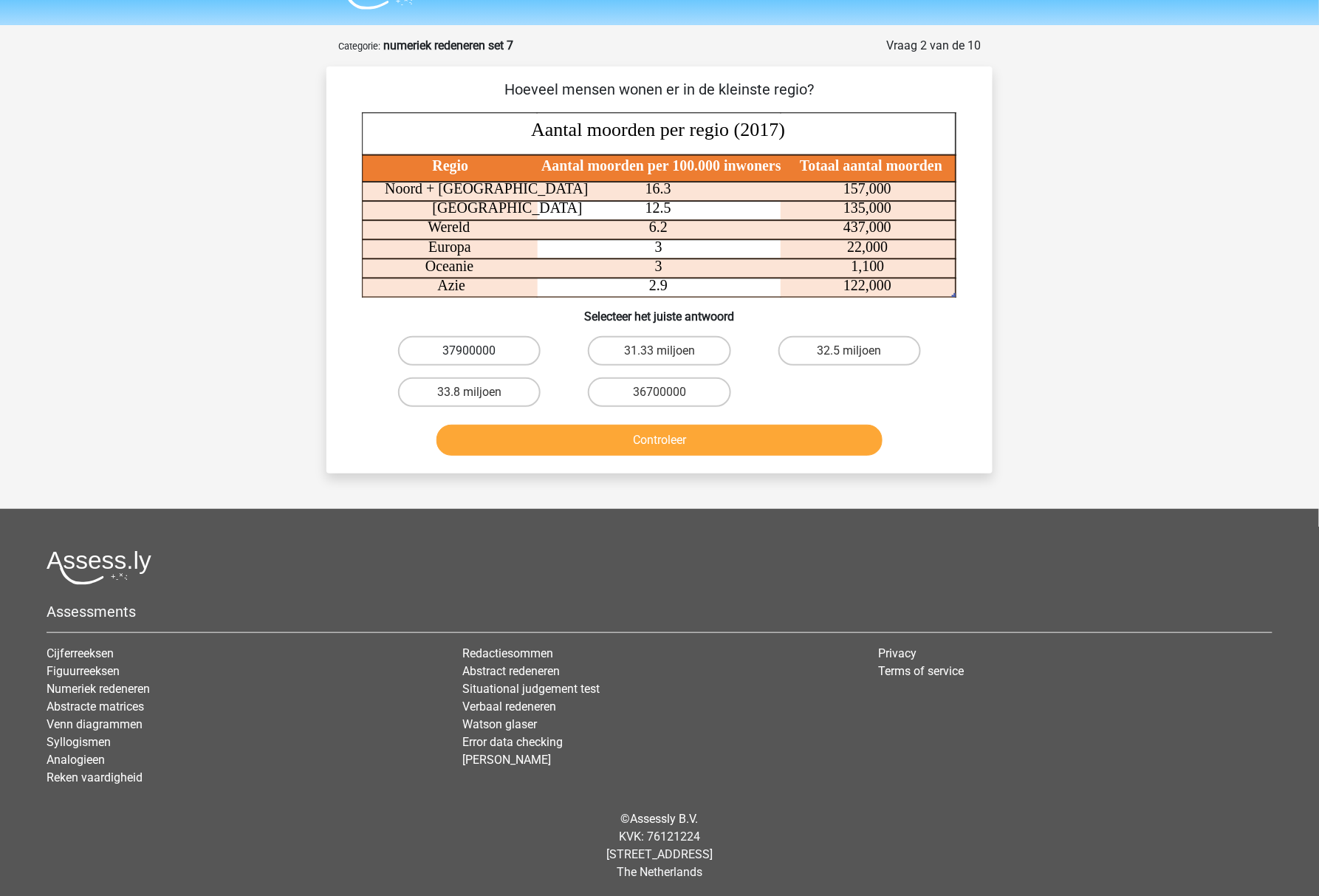
click at [518, 349] on label "37900000" at bounding box center [469, 351] width 143 height 30
click at [480, 351] on input "37900000" at bounding box center [475, 356] width 10 height 10
radio input "true"
click at [607, 441] on button "Controleer" at bounding box center [659, 440] width 447 height 31
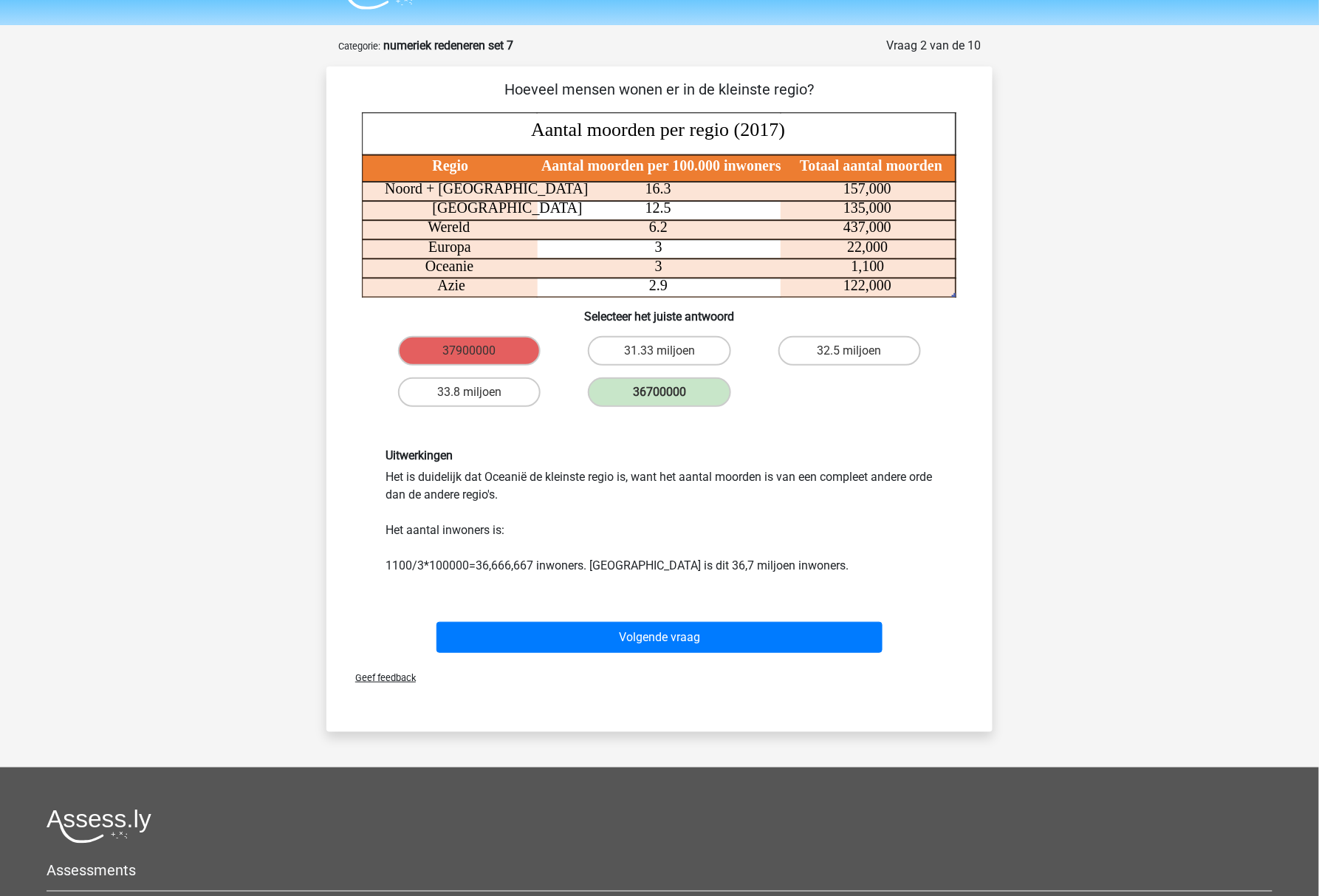
click at [975, 496] on div "Hoeveel mensen wonen er in de kleinste regio? Regio Aantal moorden per 100.000 …" at bounding box center [659, 368] width 654 height 580
drag, startPoint x: 603, startPoint y: 393, endPoint x: 676, endPoint y: 391, distance: 73.0
click at [672, 398] on label "36700000" at bounding box center [659, 392] width 143 height 30
drag, startPoint x: 762, startPoint y: 389, endPoint x: 594, endPoint y: 389, distance: 168.0
click at [594, 389] on div "37900000 31.33 miljoen 32.5 miljoen 33.8 miljoen 36700000" at bounding box center [659, 371] width 570 height 83
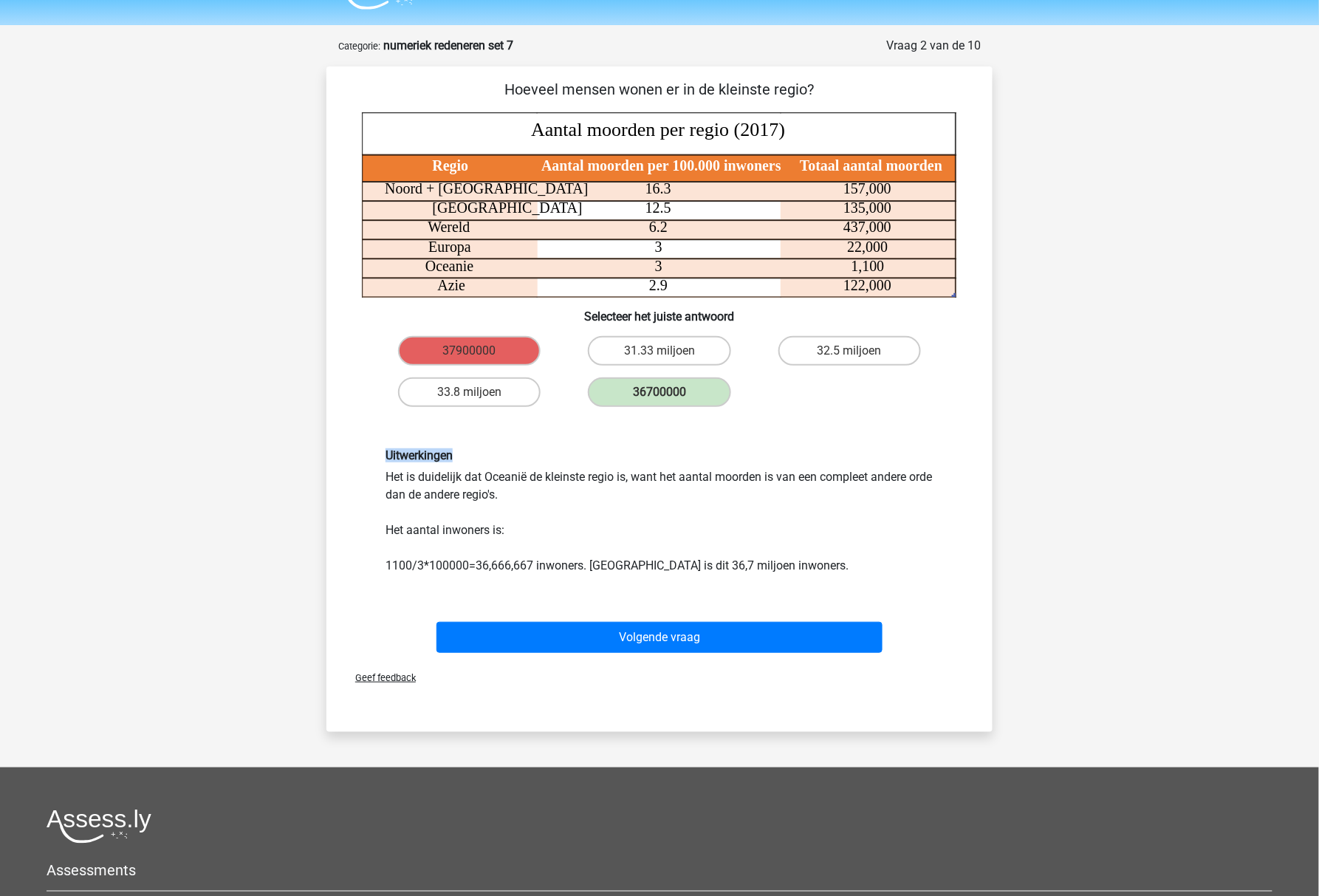
drag, startPoint x: 568, startPoint y: 380, endPoint x: 819, endPoint y: 421, distance: 254.3
click at [821, 422] on div "Hoeveel mensen wonen er in de kleinste regio? Regio Aantal moorden per 100.000 …" at bounding box center [659, 368] width 654 height 580
click at [811, 433] on div "Uitwerkingen Het is duidelijk dat Oceanië de kleinste regio is, want het aantal…" at bounding box center [659, 512] width 619 height 197
click at [641, 718] on div "Hoeveel mensen wonen er in de kleinste regio? Regio Aantal moorden per 100.000 …" at bounding box center [659, 399] width 666 height 666
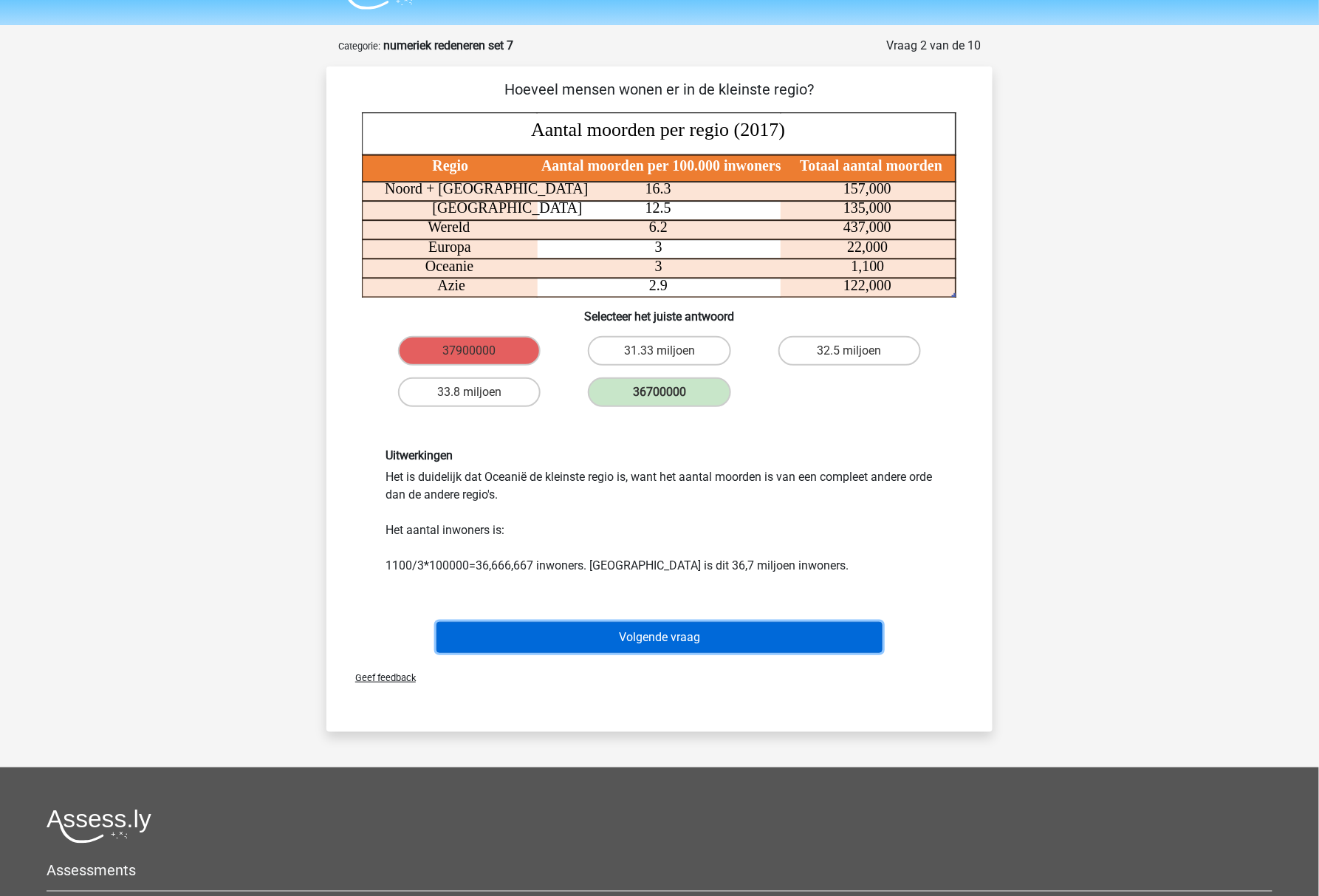
click at [623, 627] on button "Volgende vraag" at bounding box center [659, 637] width 447 height 31
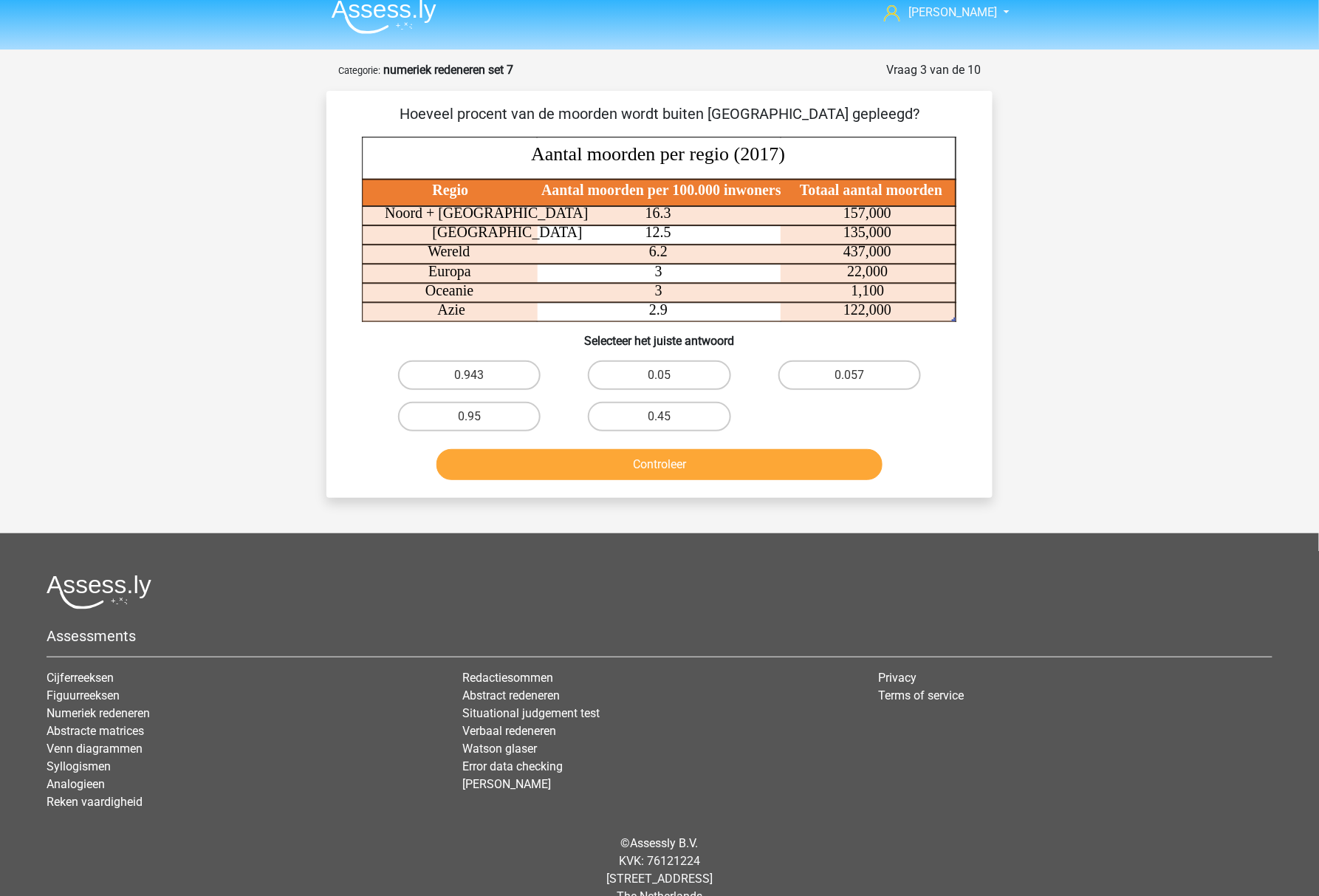
scroll to position [0, 0]
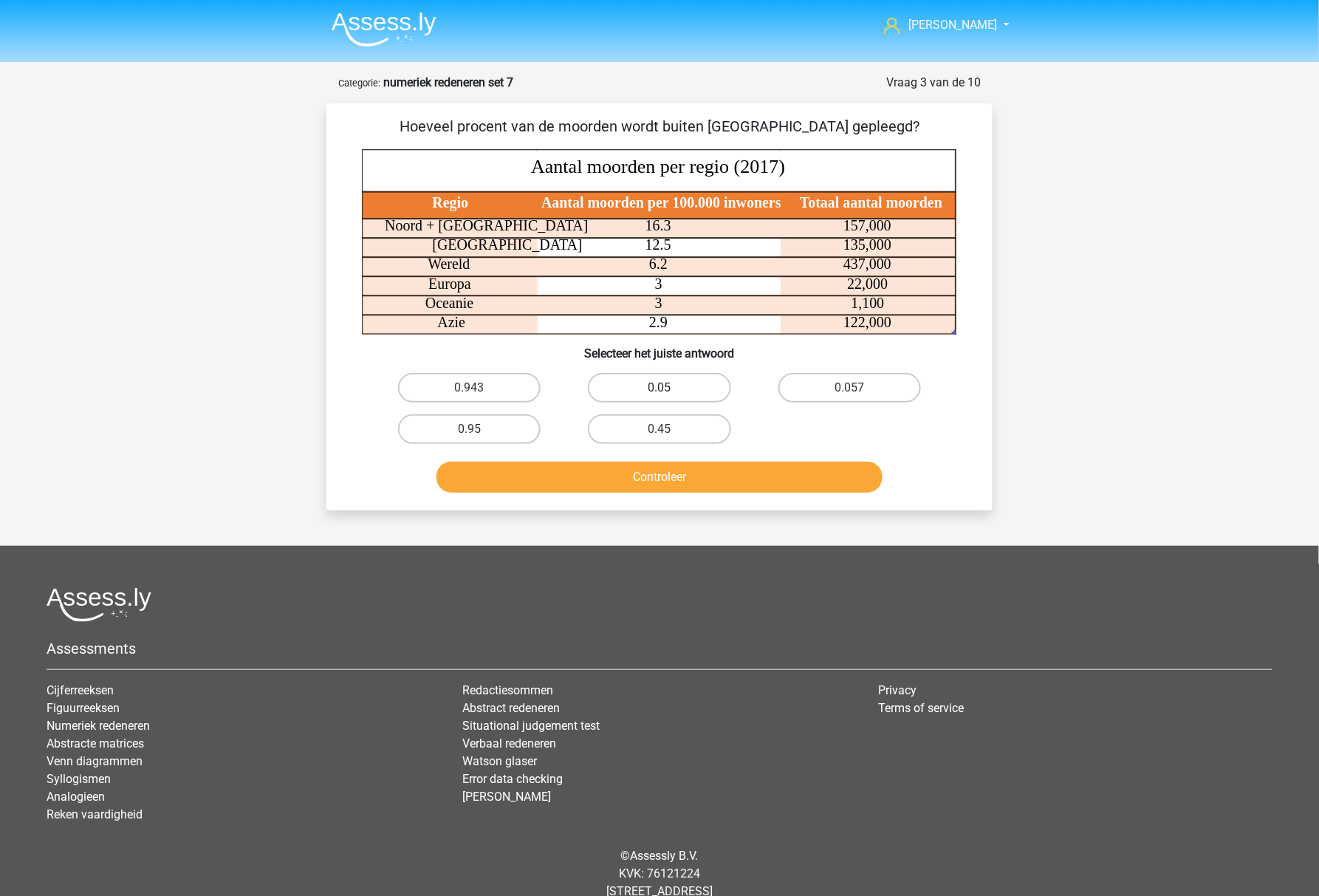
click at [683, 387] on label "0.05" at bounding box center [659, 388] width 143 height 30
click at [669, 388] on input "0.05" at bounding box center [664, 393] width 10 height 10
radio input "true"
click at [674, 497] on div "Hoeveel procent van de moorden wordt buiten Europa gepleegd? Regio Aantal moord…" at bounding box center [659, 306] width 666 height 406
click at [666, 481] on button "Controleer" at bounding box center [659, 477] width 447 height 31
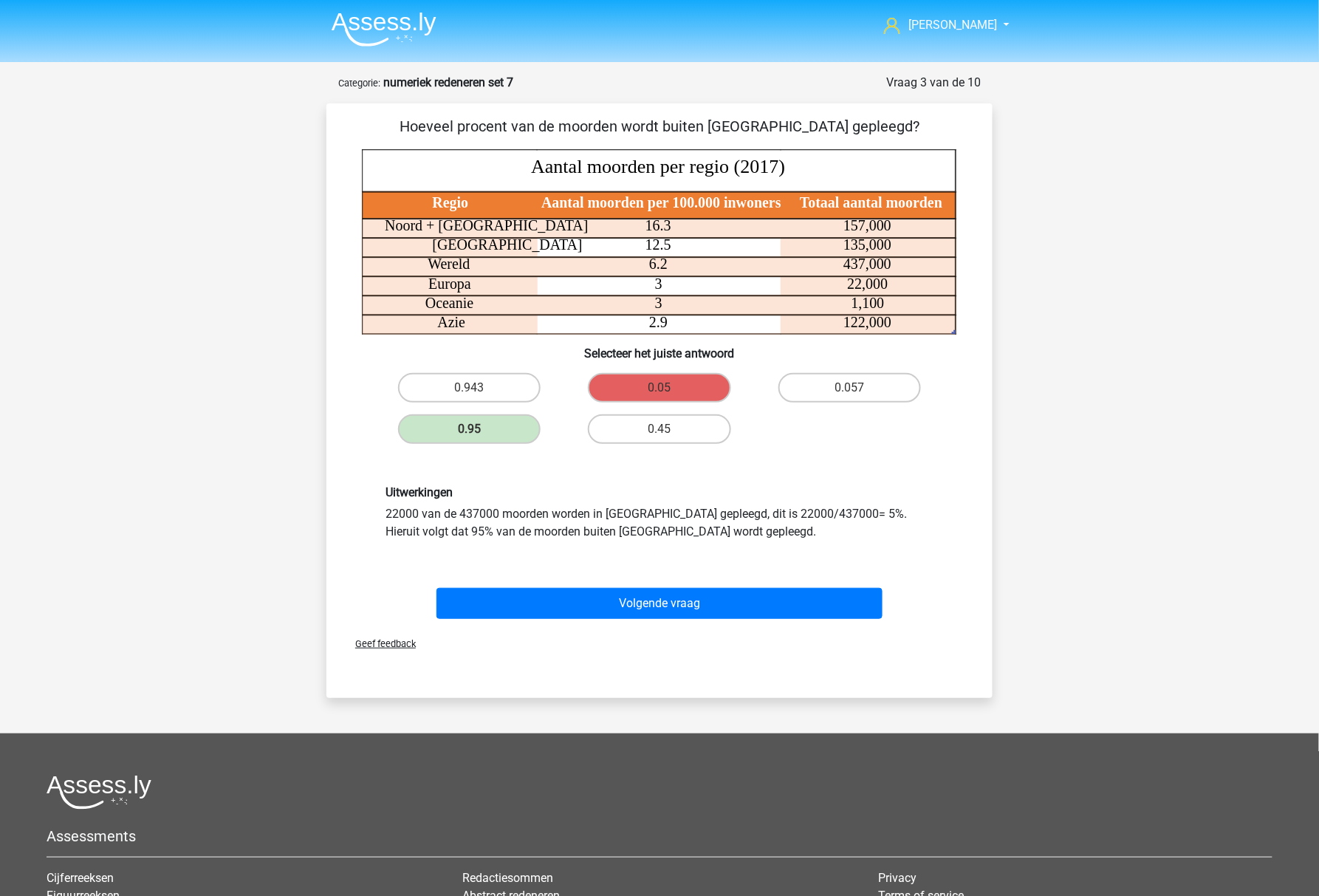
click at [827, 418] on div "0.943 0.05 0.057 0.95 0.45" at bounding box center [659, 408] width 570 height 83
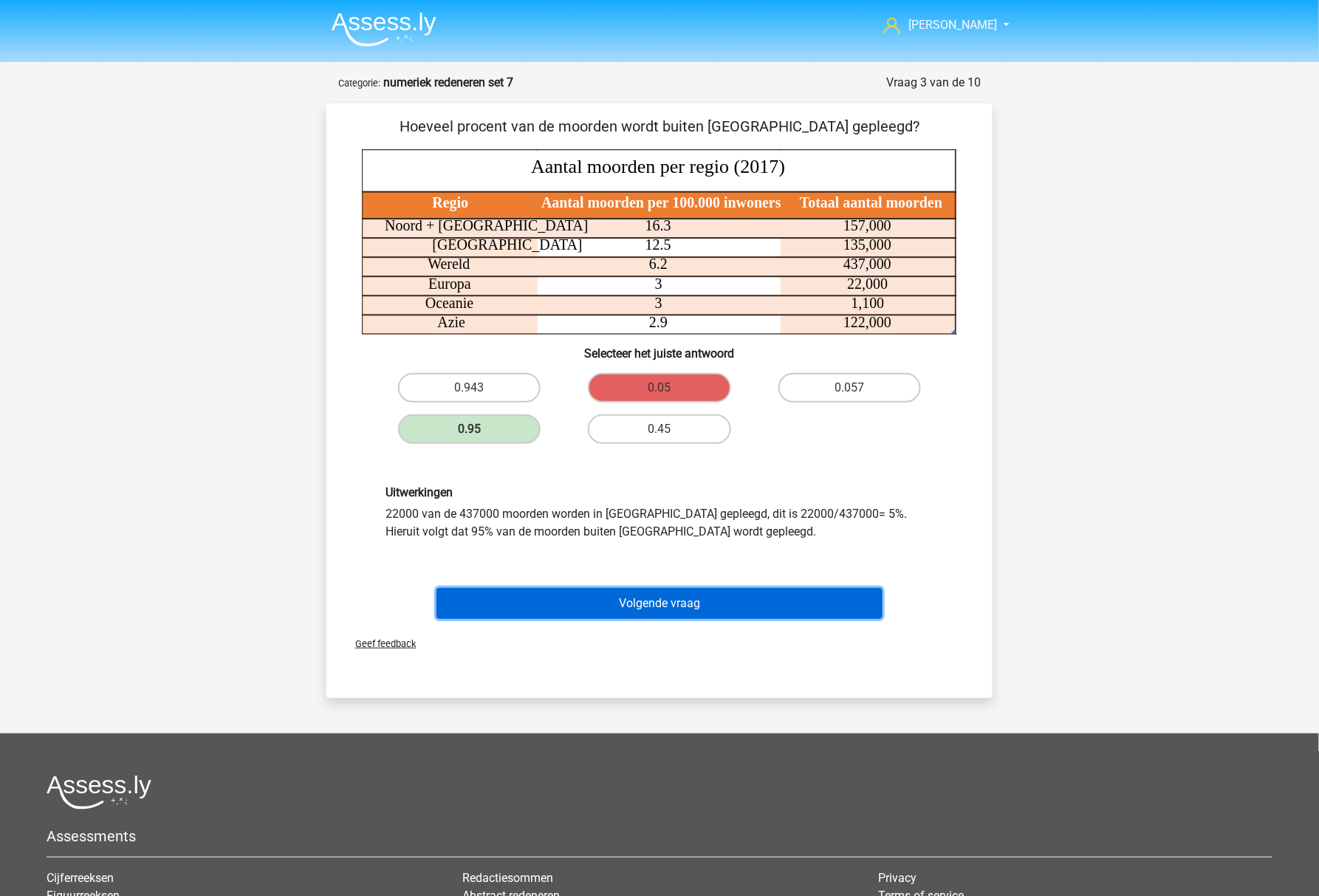
click at [740, 592] on button "Volgende vraag" at bounding box center [659, 603] width 447 height 31
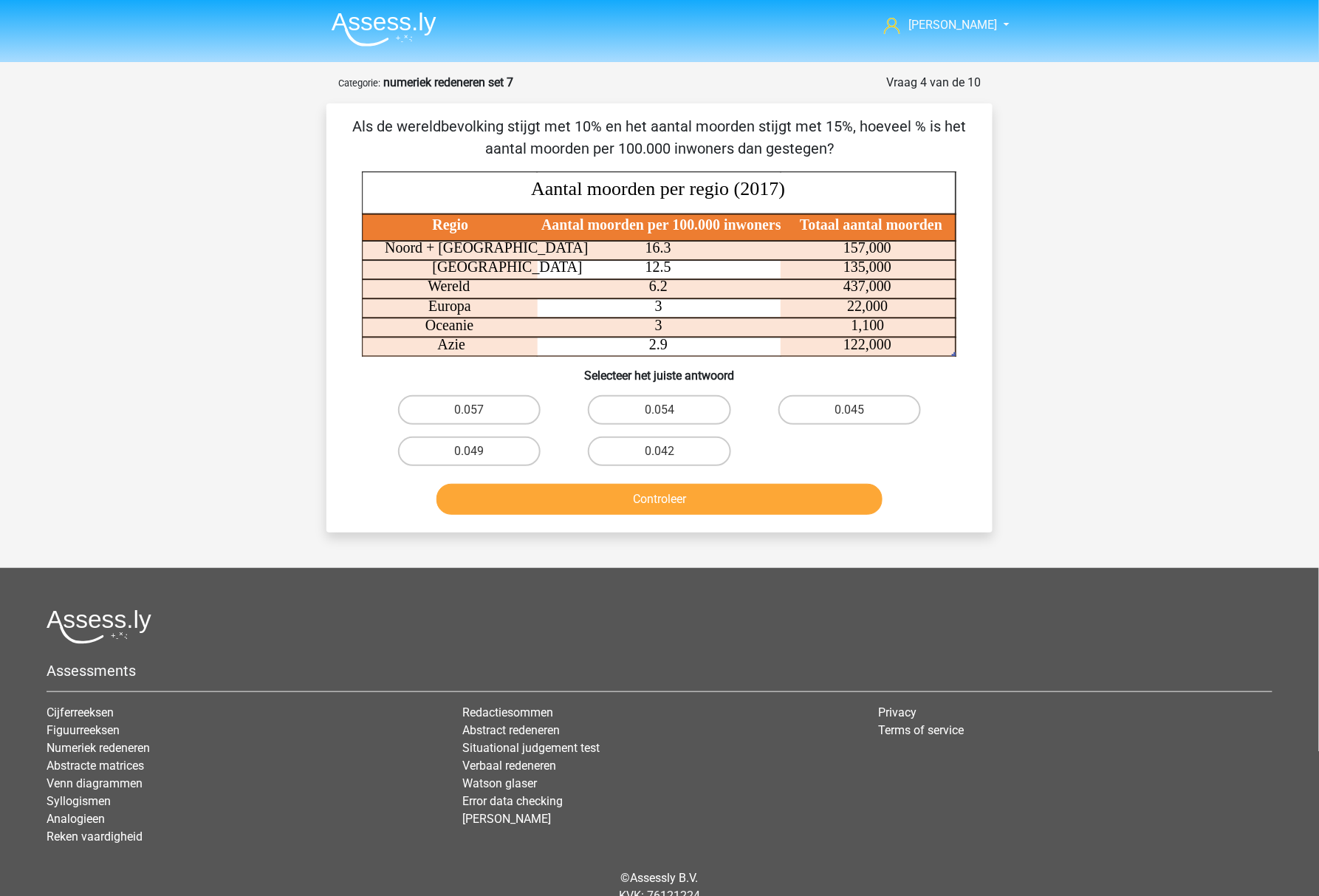
drag, startPoint x: 831, startPoint y: 349, endPoint x: 904, endPoint y: 339, distance: 73.7
click at [904, 339] on icon at bounding box center [659, 347] width 595 height 20
drag, startPoint x: 904, startPoint y: 339, endPoint x: 896, endPoint y: 316, distance: 24.4
click at [896, 316] on icon "Regio Aantal moorden per 100.000 inwoners Totaal aantal moorden Noord + Zuid Am…" at bounding box center [659, 264] width 595 height 185
click at [809, 416] on label "0.045" at bounding box center [849, 410] width 143 height 30
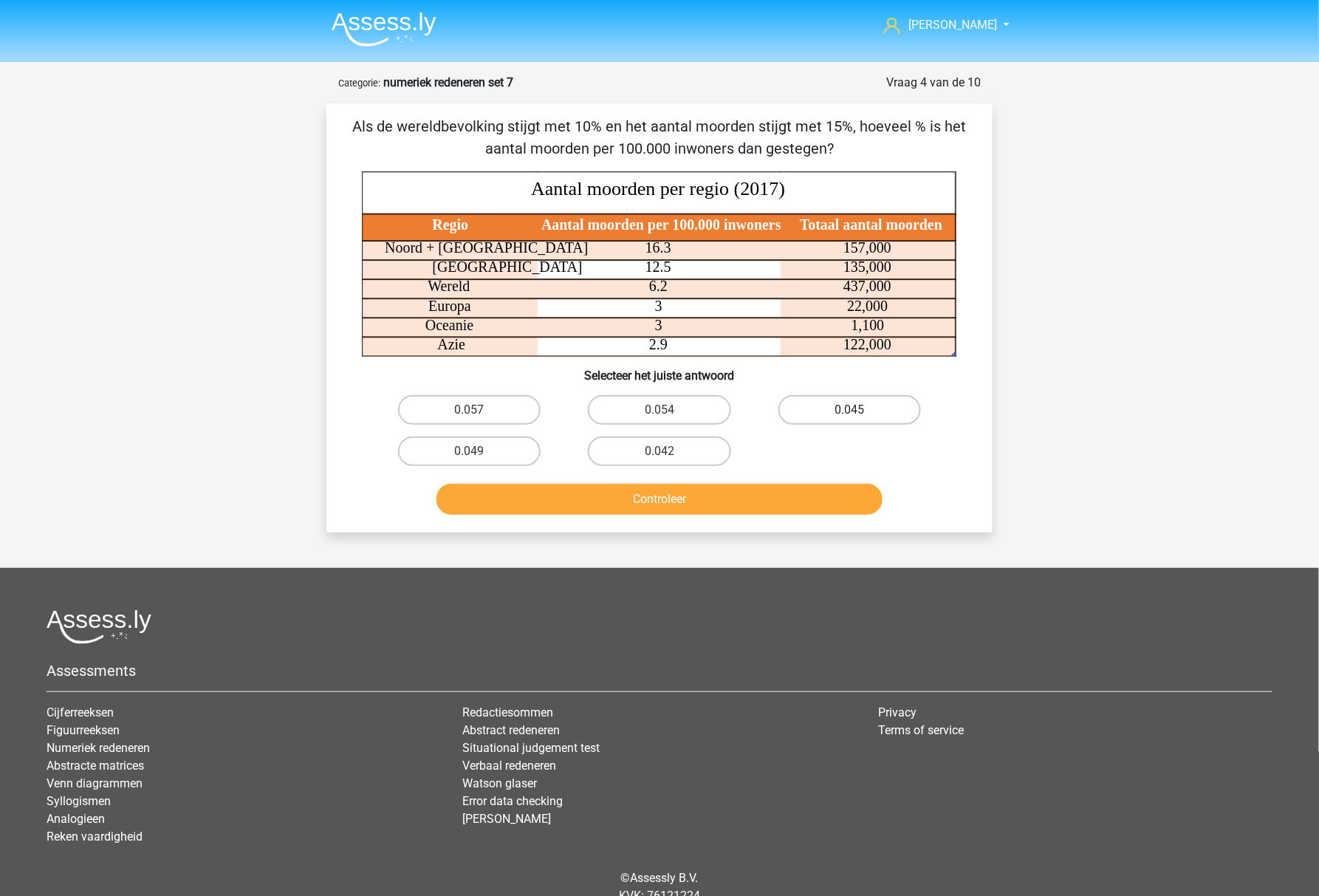
click at [849, 416] on input "0.045" at bounding box center [854, 415] width 10 height 10
radio input "true"
click at [765, 485] on button "Controleer" at bounding box center [659, 499] width 447 height 31
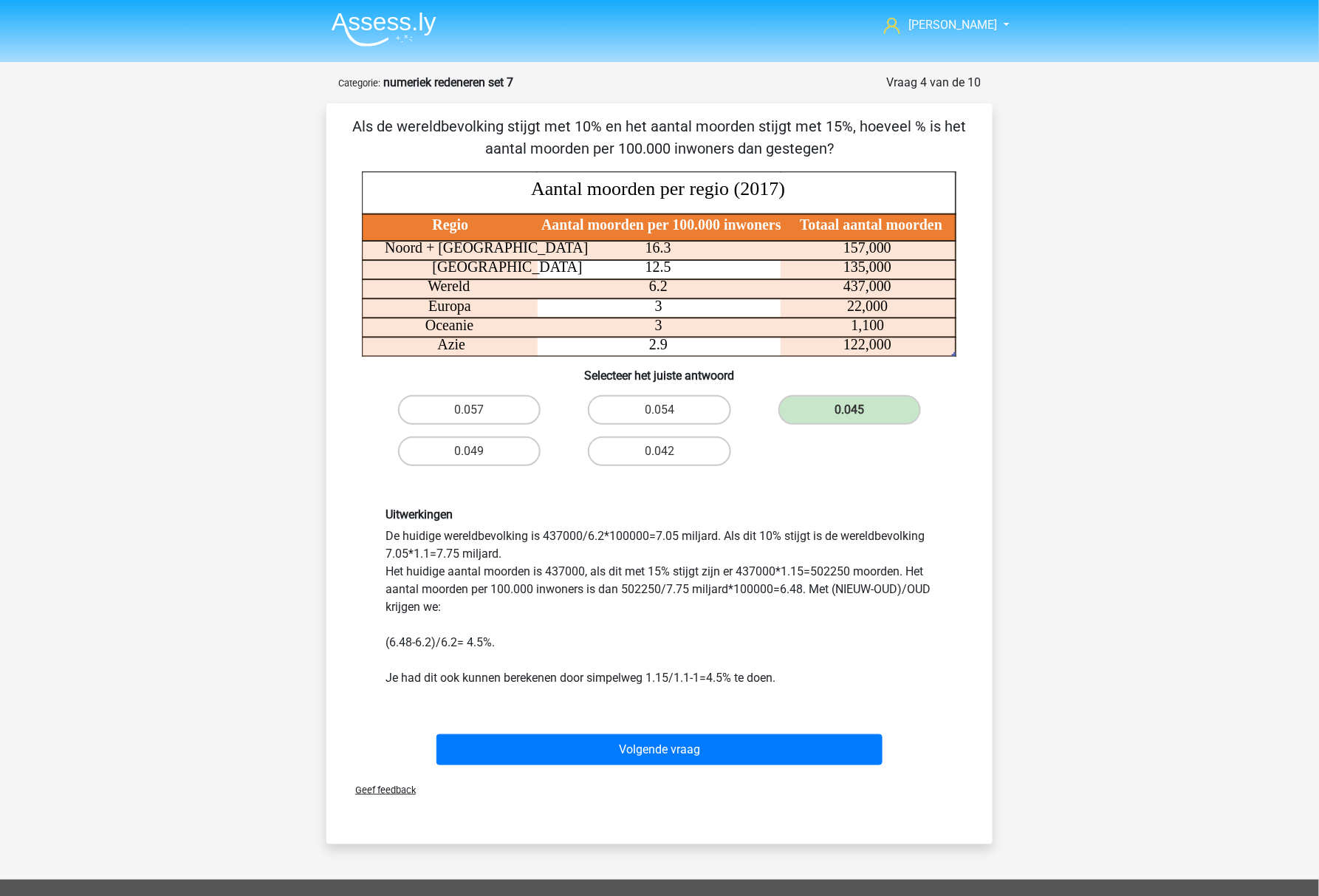
click at [662, 535] on div "Uitwerkingen De huidige wereldbevolking is 437000/6.2*100000=7.05 miljard. Als …" at bounding box center [659, 597] width 570 height 180
click at [772, 599] on div "Uitwerkingen De huidige wereldbevolking is 437000/6.2*100000=7.05 miljard. Als …" at bounding box center [659, 597] width 570 height 180
click at [853, 686] on div "Uitwerkingen De huidige wereldbevolking is 437000/6.2*100000=7.05 miljard. Als …" at bounding box center [659, 597] width 619 height 250
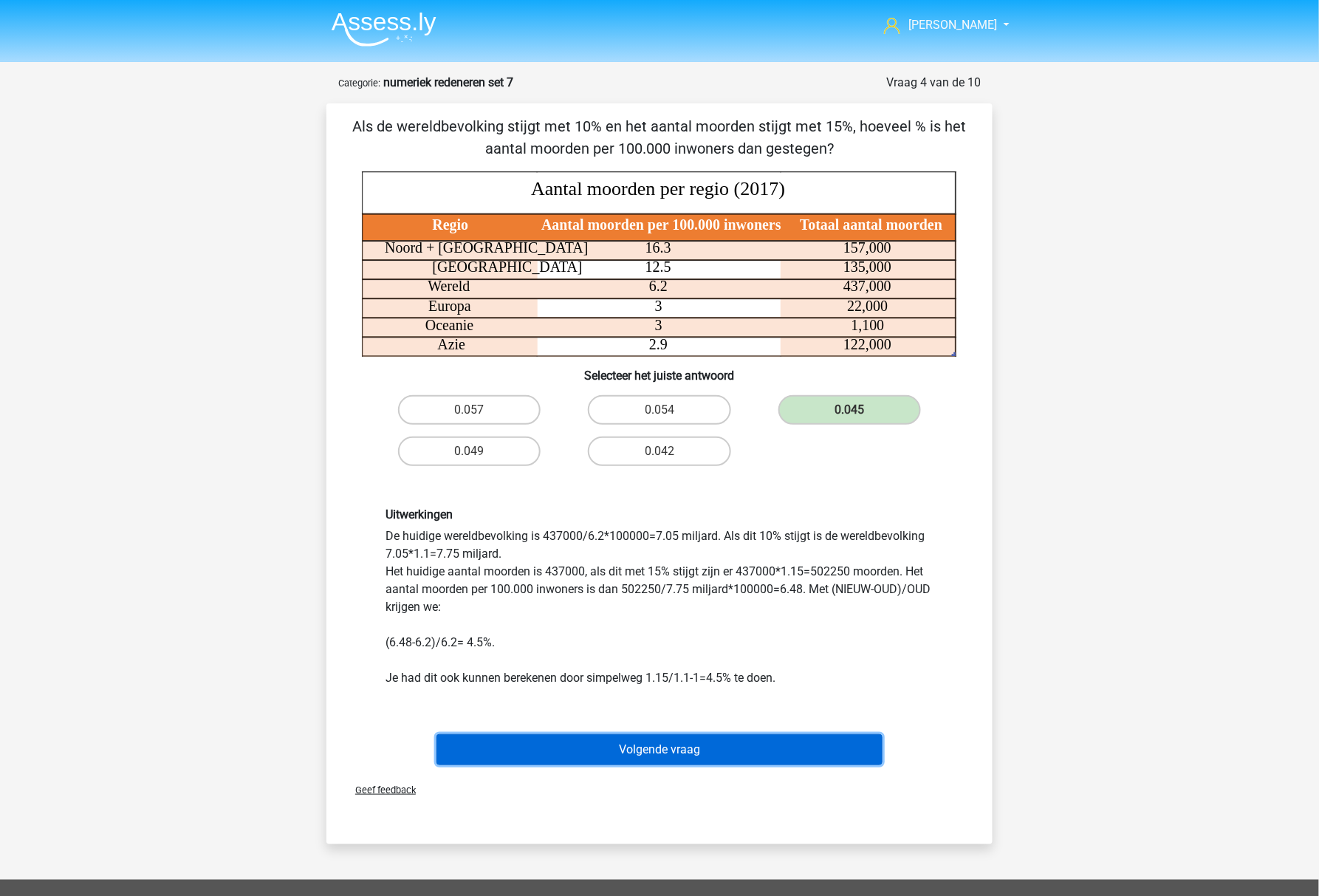
click at [544, 756] on button "Volgende vraag" at bounding box center [659, 749] width 447 height 31
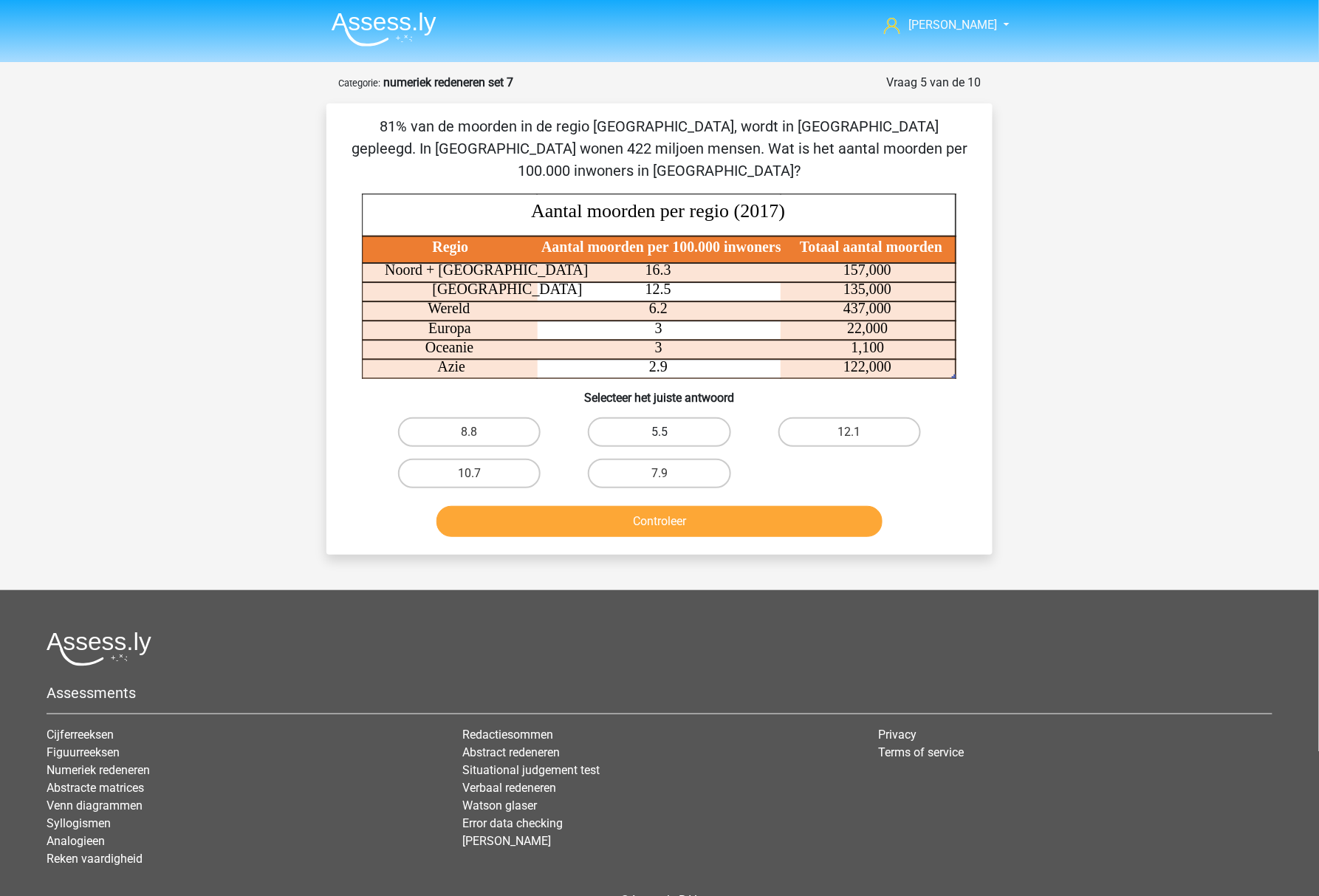
click at [604, 437] on label "5.5" at bounding box center [659, 432] width 143 height 30
click at [659, 437] on input "5.5" at bounding box center [664, 437] width 10 height 10
radio input "true"
click at [584, 526] on button "Controleer" at bounding box center [659, 521] width 447 height 31
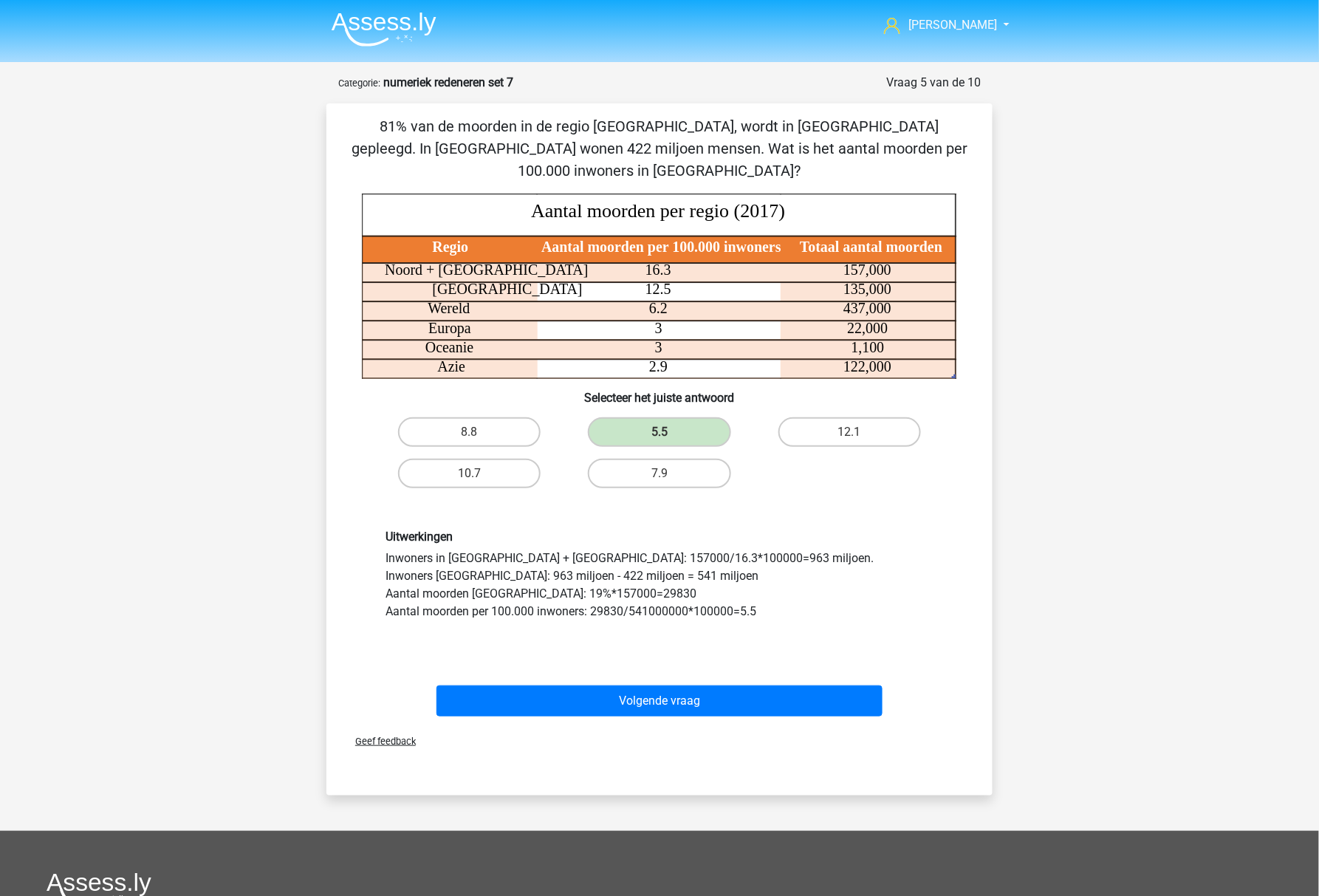
click at [698, 555] on div "Uitwerkingen Inwoners in Noord + Zuid Amerika: 157000/16.3*100000=963 miljoen. …" at bounding box center [659, 584] width 570 height 108
click at [698, 554] on div "Uitwerkingen Inwoners in Noord + Zuid Amerika: 157000/16.3*100000=963 miljoen. …" at bounding box center [659, 584] width 570 height 108
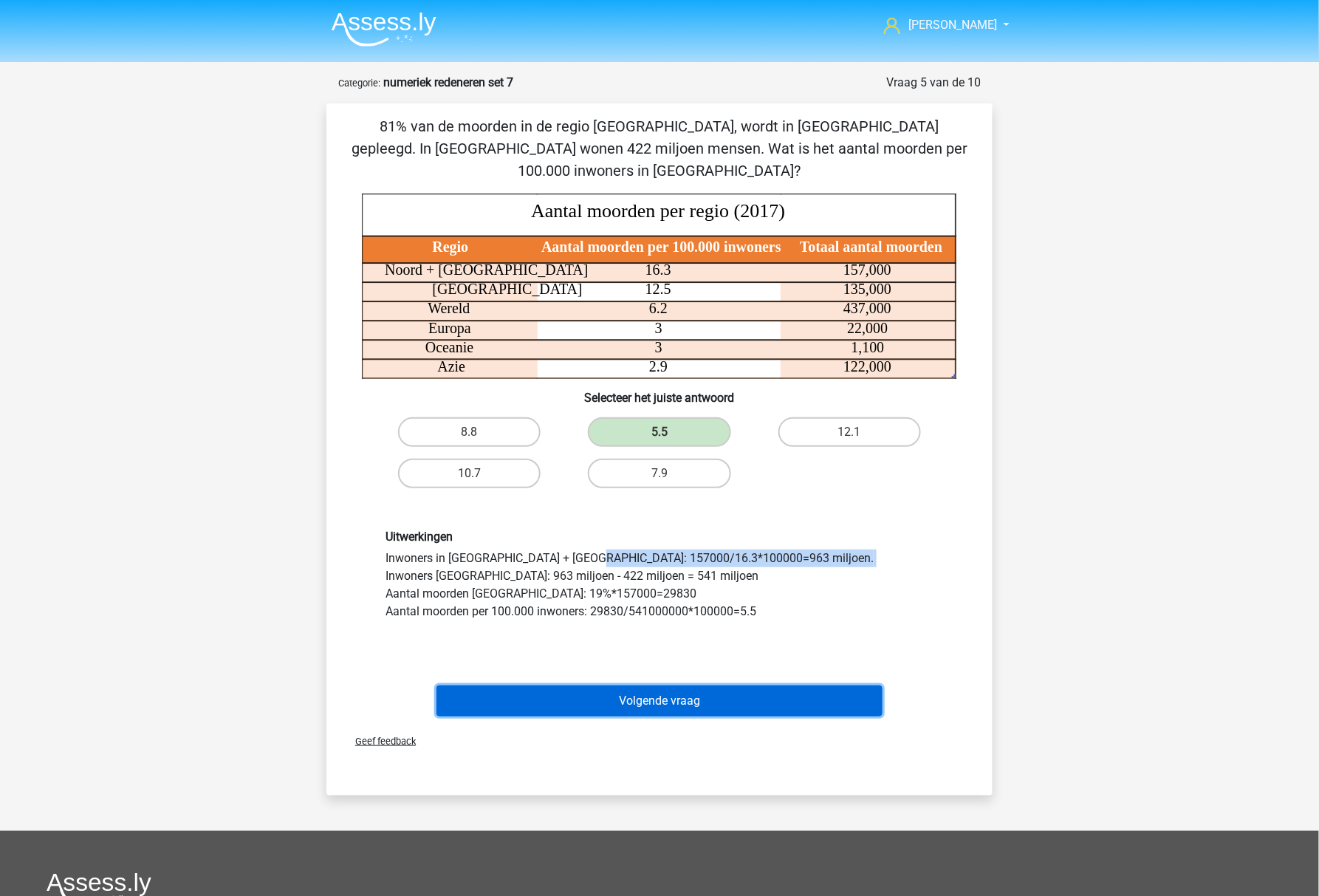
click at [603, 695] on button "Volgende vraag" at bounding box center [659, 701] width 447 height 31
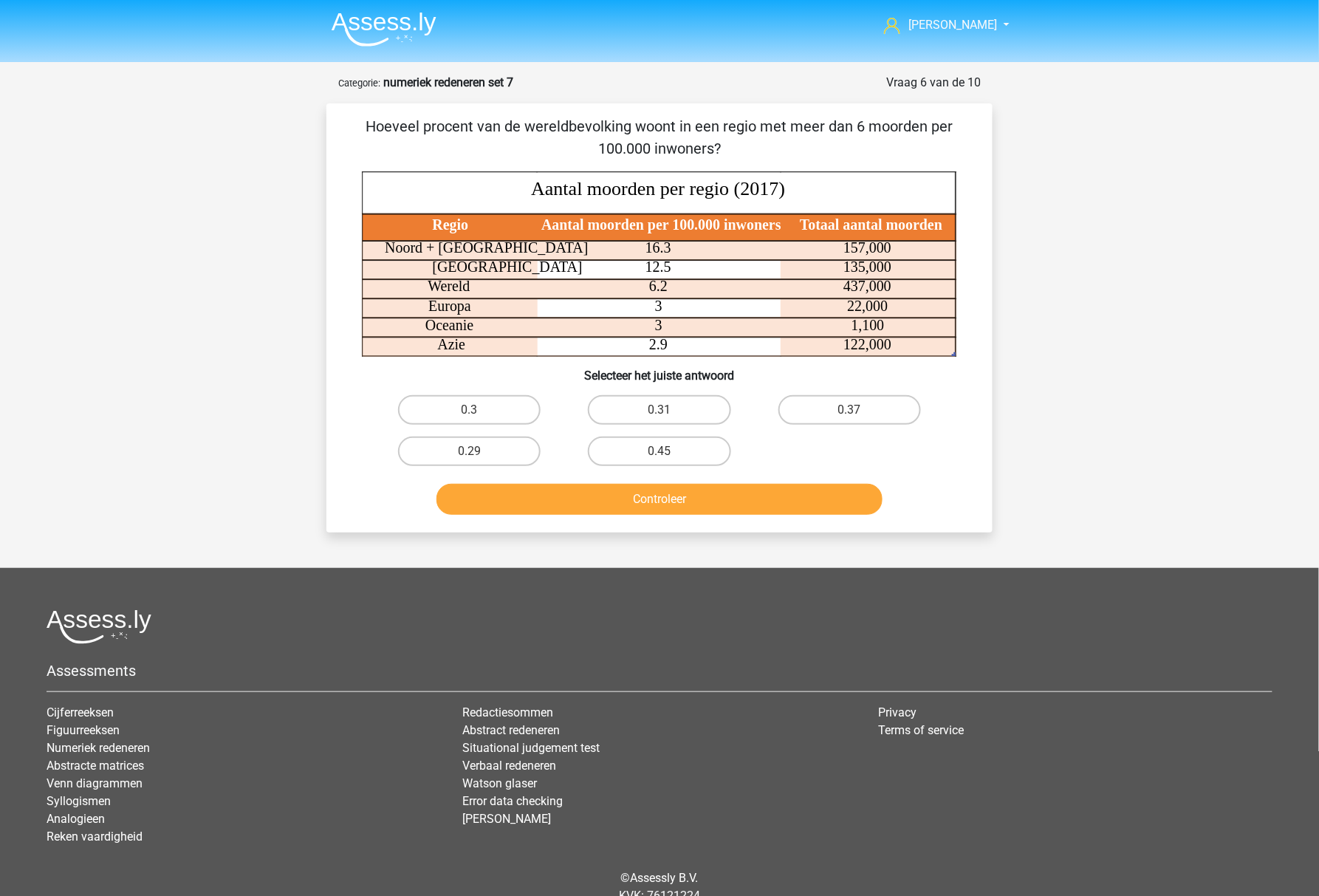
click at [836, 532] on div "Marc Hanna marchanna2000@gmail.com Nederlands English" at bounding box center [659, 479] width 1319 height 957
click at [610, 405] on label "0.31" at bounding box center [659, 410] width 143 height 30
click at [659, 410] on input "0.31" at bounding box center [664, 415] width 10 height 10
radio input "true"
click at [584, 507] on button "Controleer" at bounding box center [659, 499] width 447 height 31
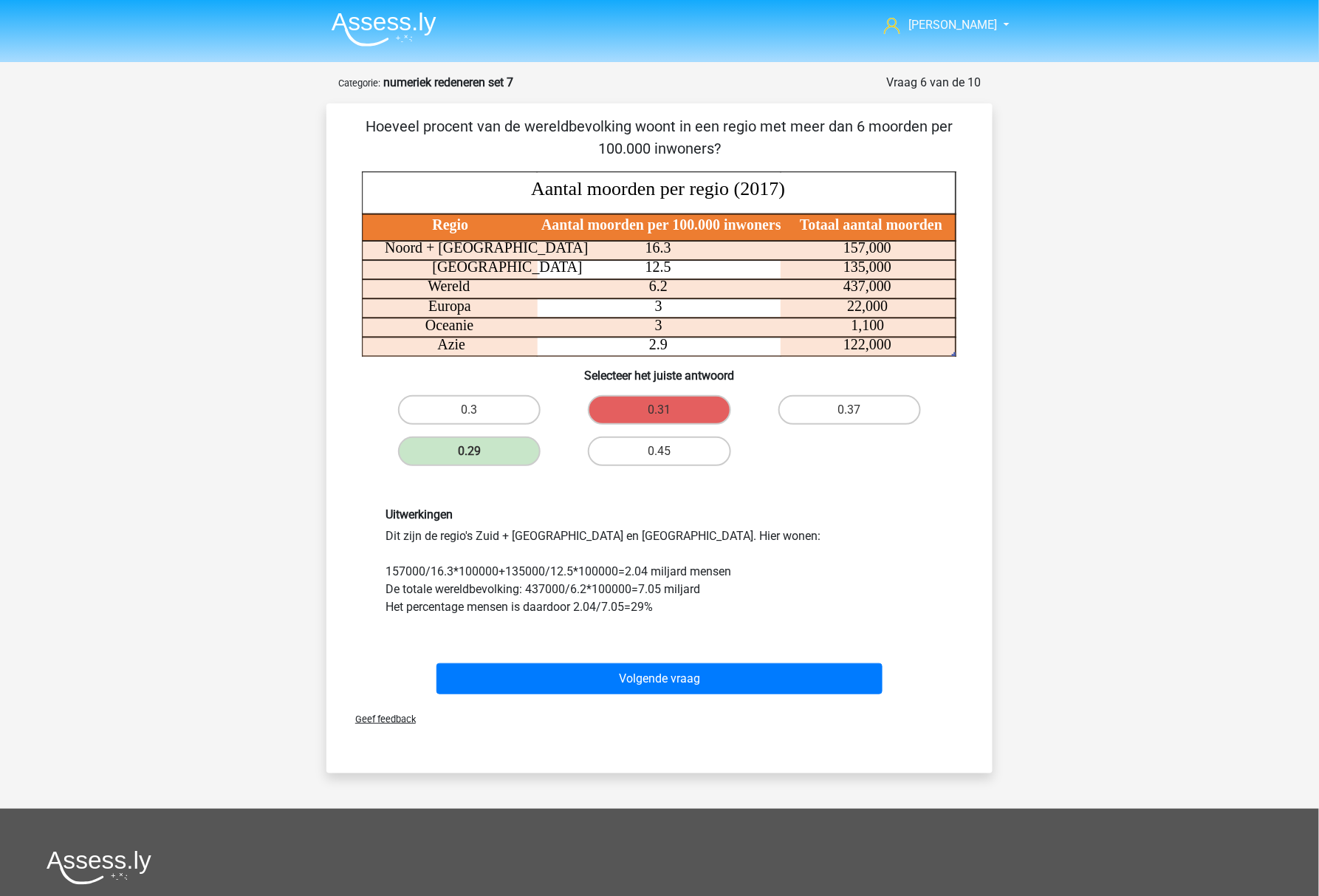
click at [1038, 378] on div "[PERSON_NAME] [EMAIL_ADDRESS][DOMAIN_NAME] Nederlands English" at bounding box center [659, 599] width 1319 height 1198
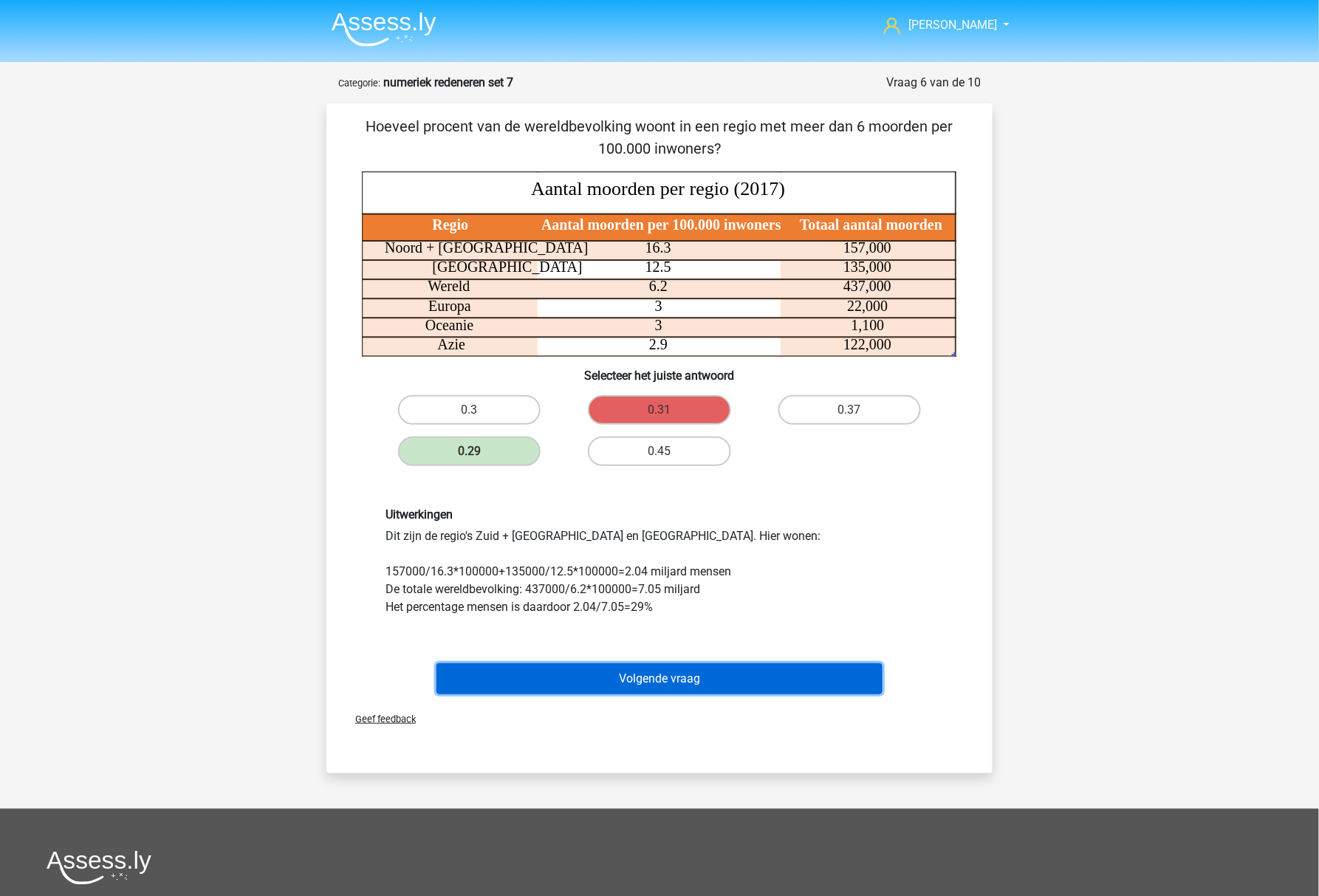
click at [576, 666] on button "Volgende vraag" at bounding box center [659, 679] width 447 height 31
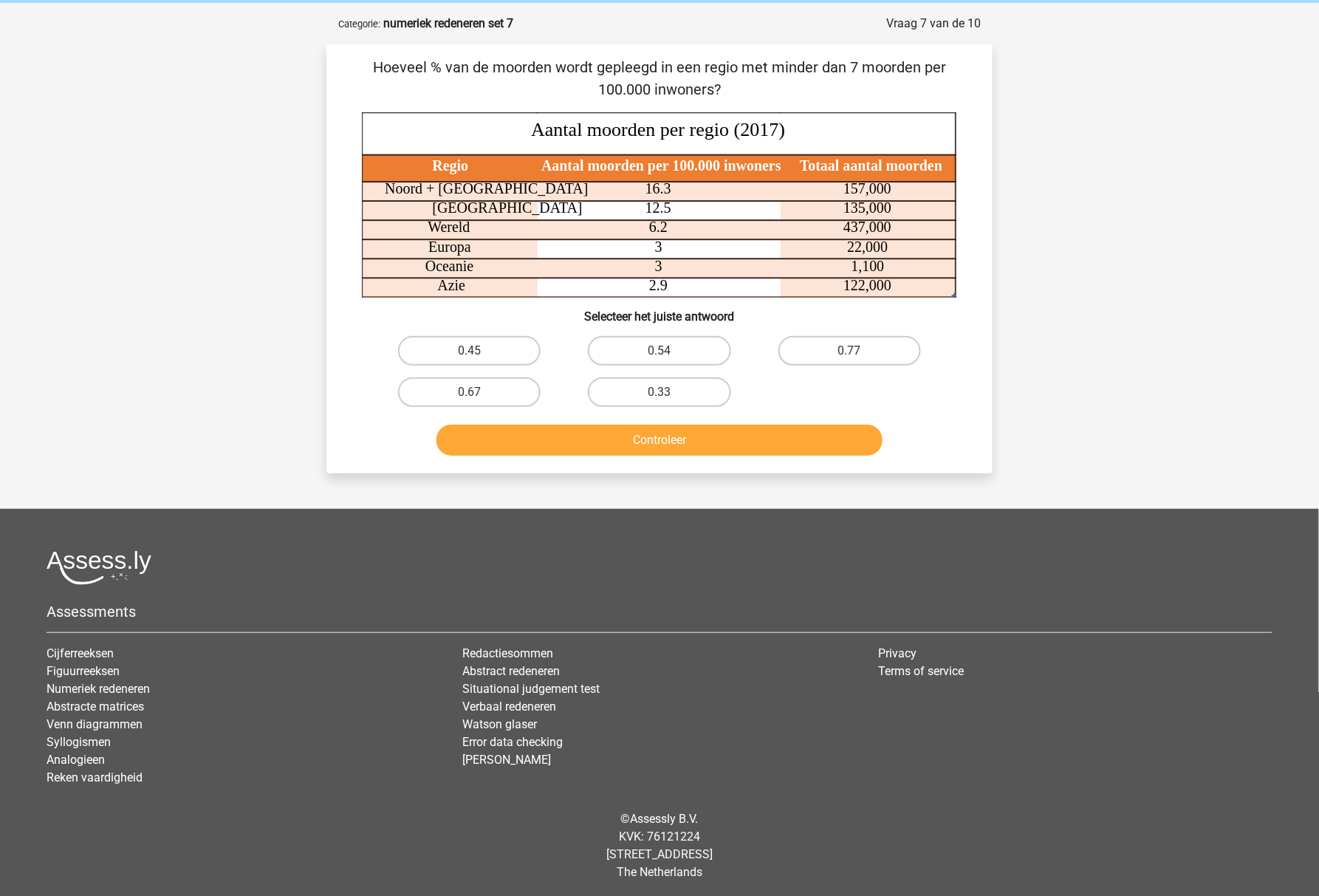
scroll to position [60, 0]
click at [380, 496] on div "[PERSON_NAME] [EMAIL_ADDRESS][DOMAIN_NAME] Nederlands English" at bounding box center [659, 419] width 1319 height 957
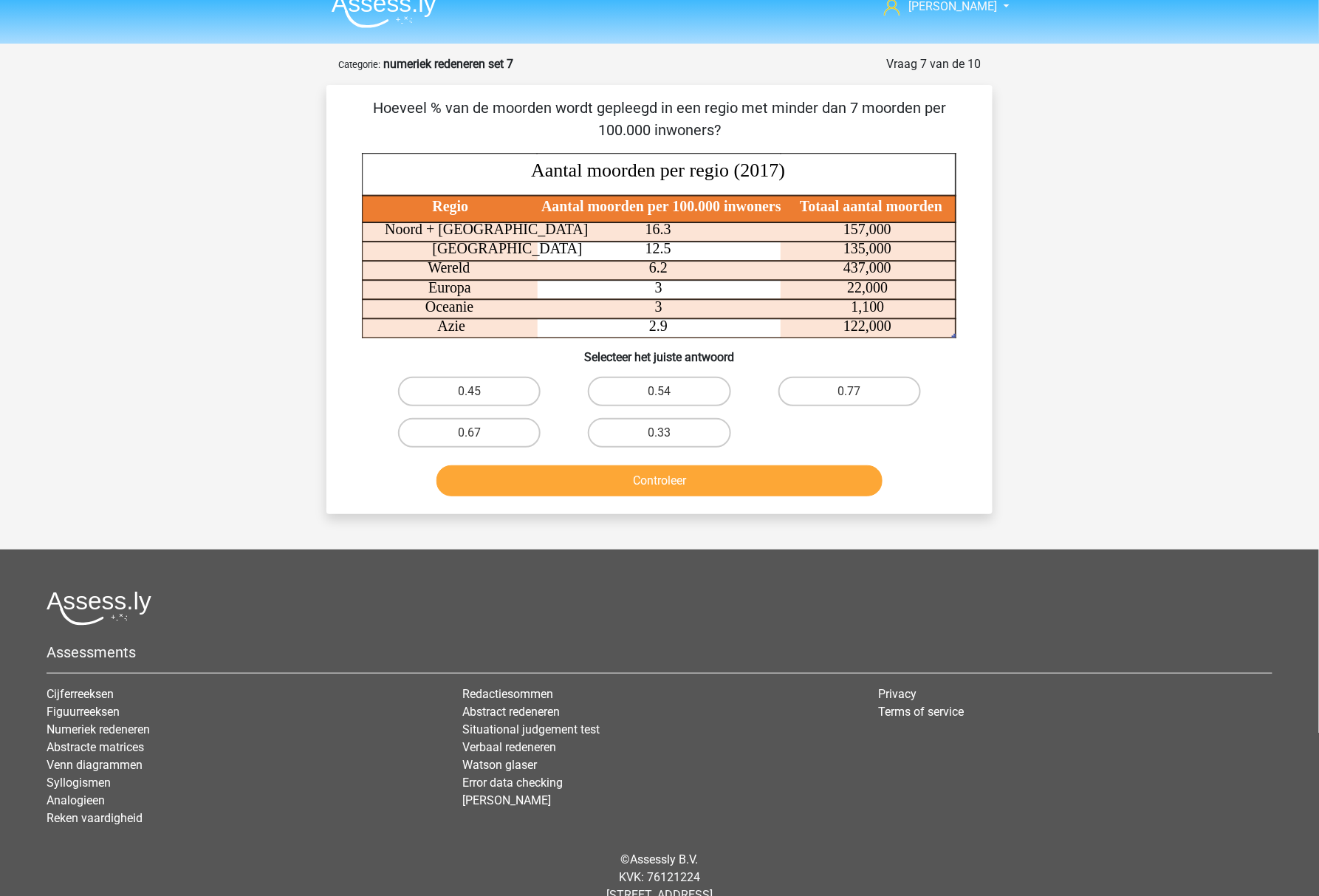
scroll to position [0, 0]
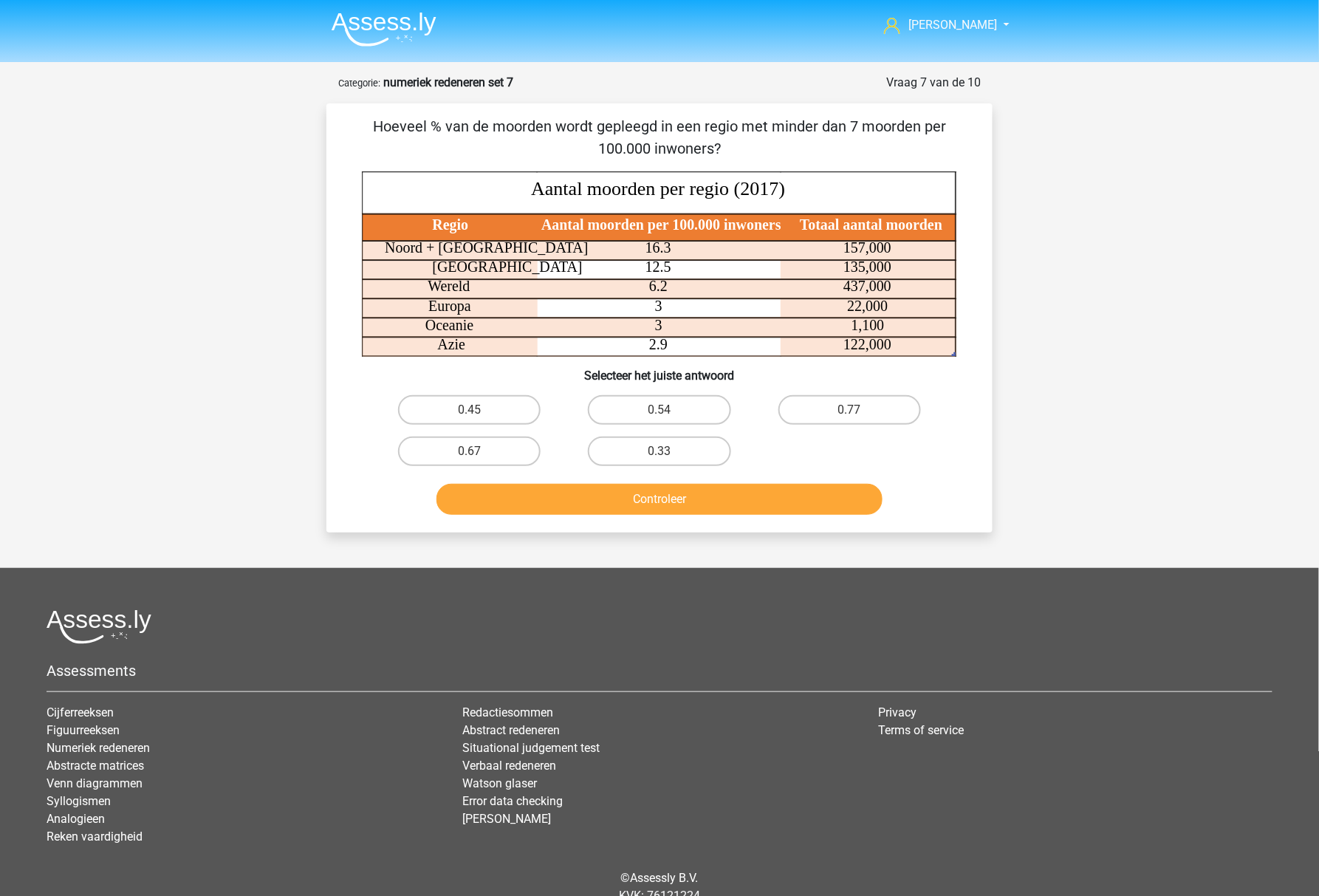
click at [626, 426] on div "0.54" at bounding box center [658, 410] width 189 height 41
click at [630, 420] on label "0.54" at bounding box center [659, 410] width 143 height 30
click at [659, 420] on input "0.54" at bounding box center [664, 415] width 10 height 10
radio input "true"
click at [591, 493] on button "Controleer" at bounding box center [659, 499] width 447 height 31
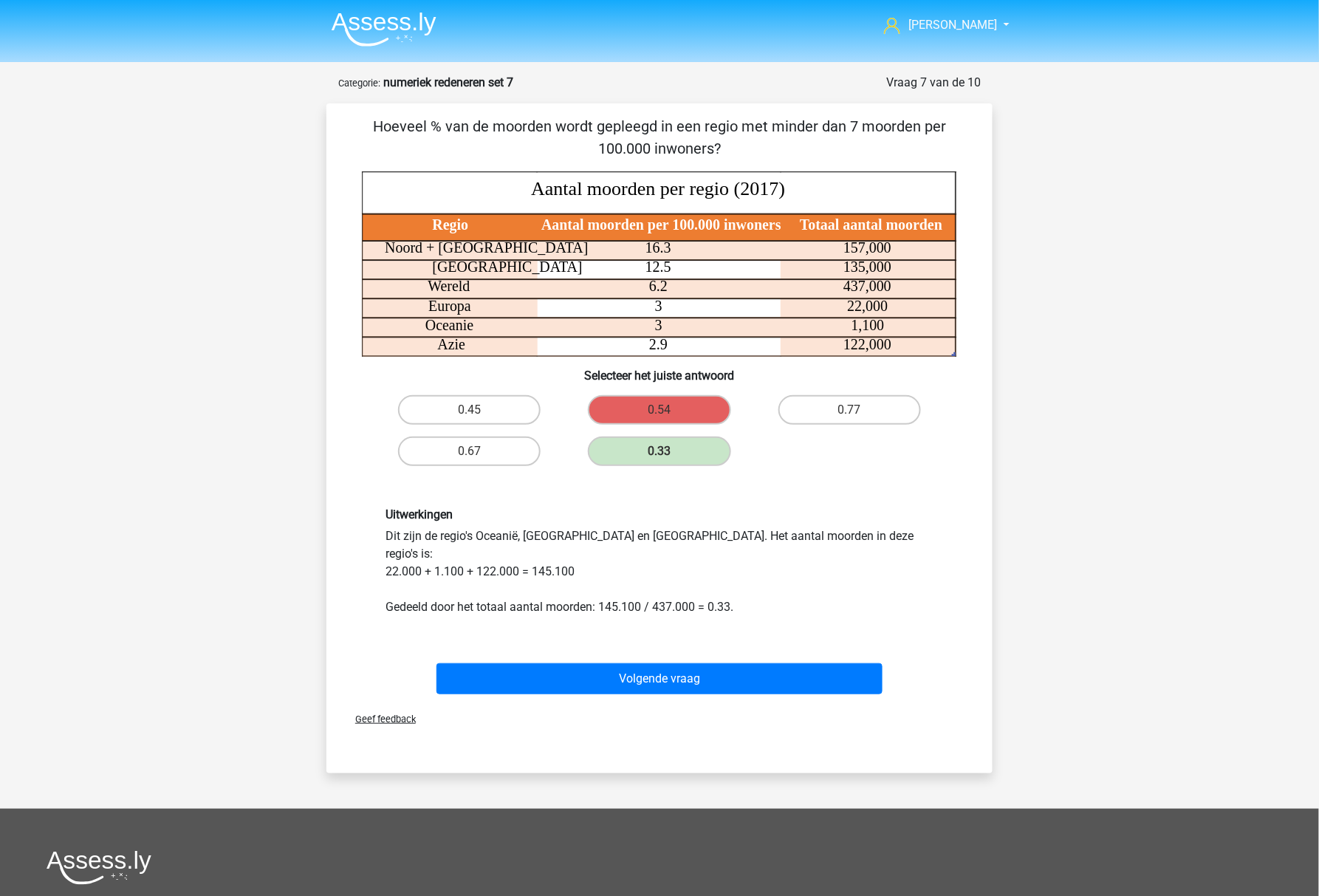
click at [583, 600] on div "Uitwerkingen Dit zijn de regio's Oceanië, Europa en Azie. Het aantal moorden in…" at bounding box center [659, 562] width 619 height 180
click at [555, 743] on div "Hoeveel % van de moorden wordt gepleegd in een regio met minder dan 7 moorden p…" at bounding box center [659, 438] width 666 height 670
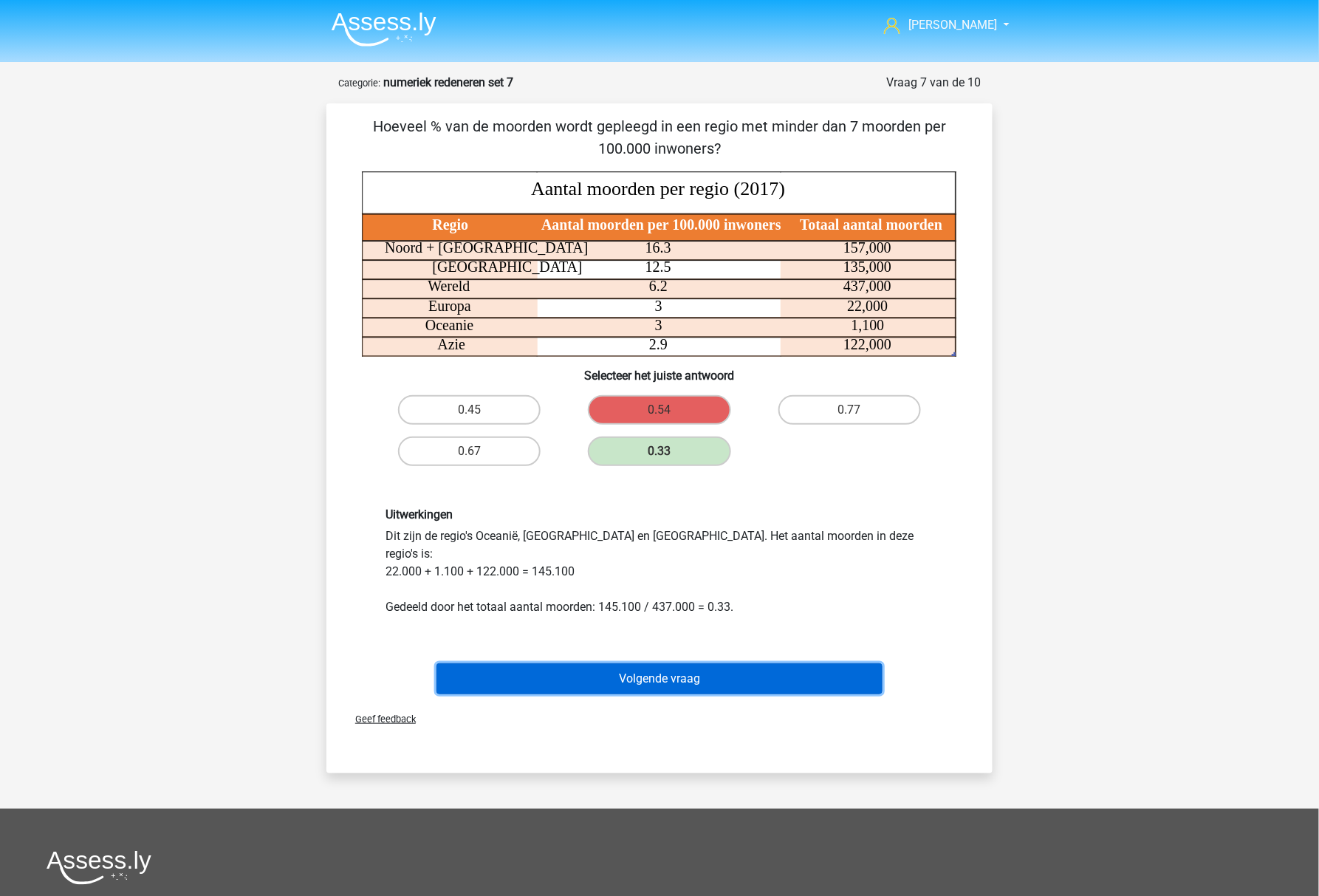
click at [527, 663] on button "Volgende vraag" at bounding box center [659, 679] width 447 height 31
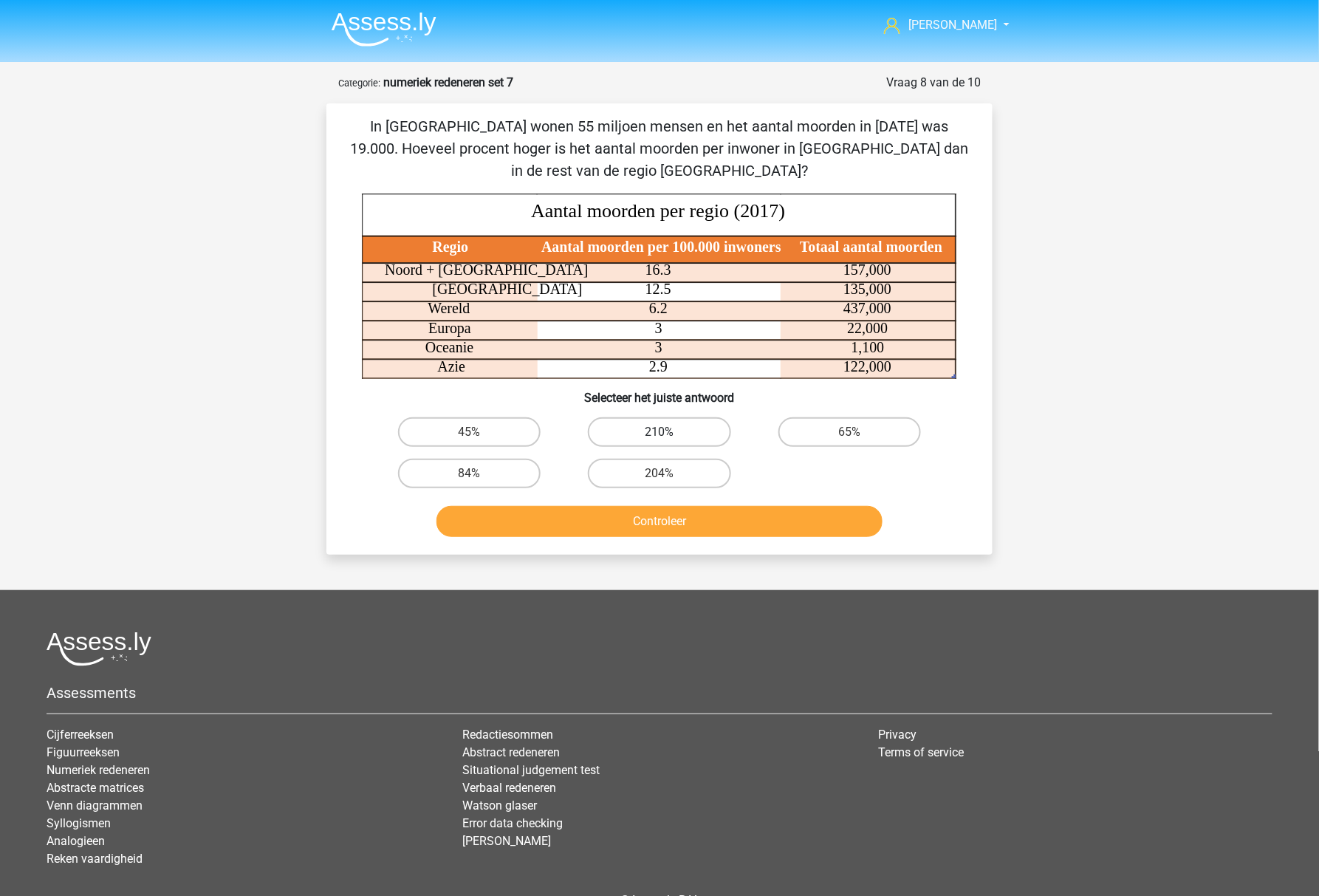
click at [680, 425] on label "210%" at bounding box center [659, 432] width 143 height 30
click at [669, 432] on input "210%" at bounding box center [664, 437] width 10 height 10
radio input "true"
click at [675, 530] on button "Controleer" at bounding box center [659, 521] width 447 height 31
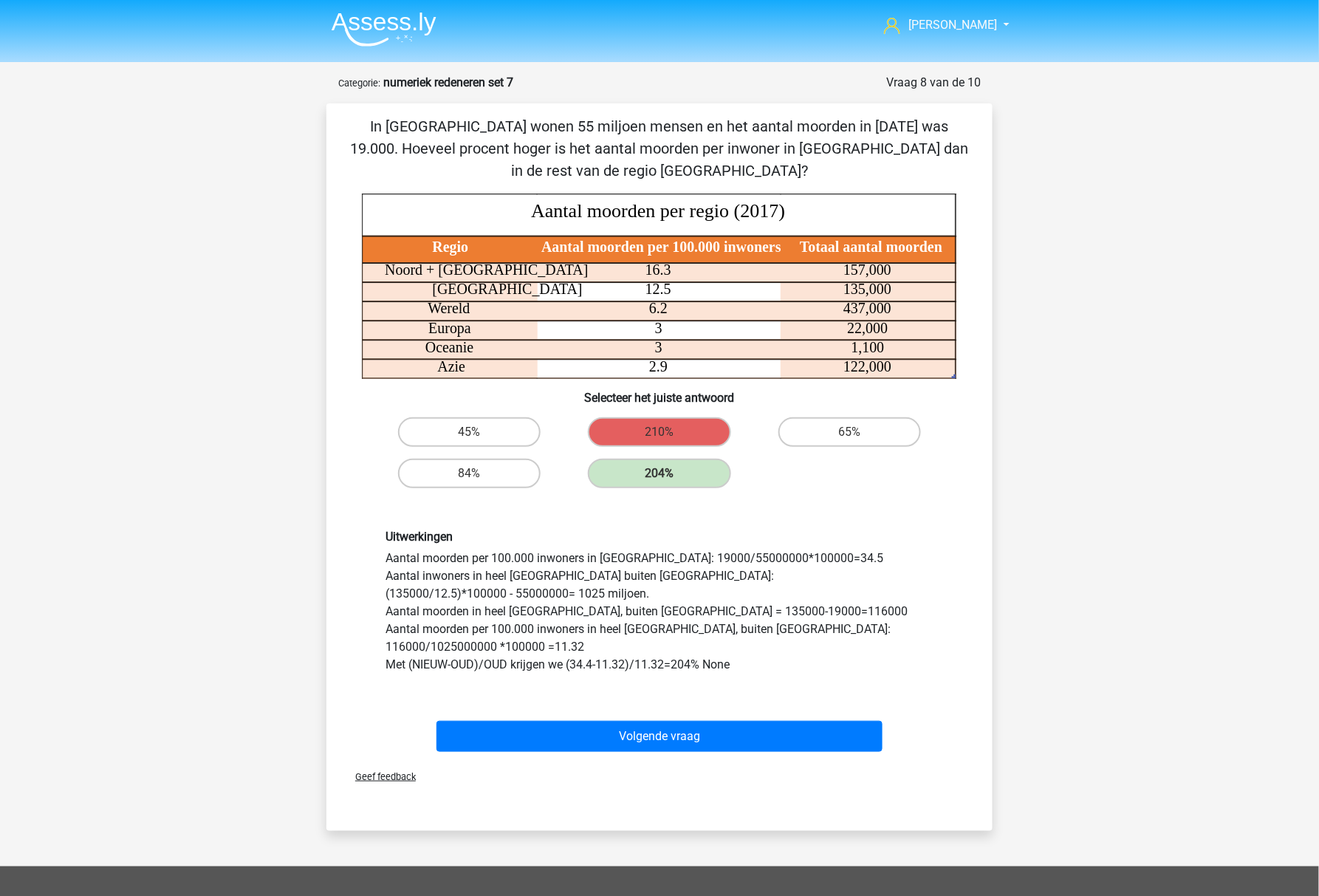
click at [641, 555] on div "Uitwerkingen Aantal moorden per 100.000 inwoners in Zuid Afrika: 19000/55000000…" at bounding box center [659, 602] width 570 height 144
click at [1149, 391] on div "[PERSON_NAME] [EMAIL_ADDRESS][DOMAIN_NAME] Nederlands English" at bounding box center [659, 628] width 1319 height 1256
click at [1190, 459] on div "[PERSON_NAME] [EMAIL_ADDRESS][DOMAIN_NAME] Nederlands English" at bounding box center [659, 628] width 1319 height 1256
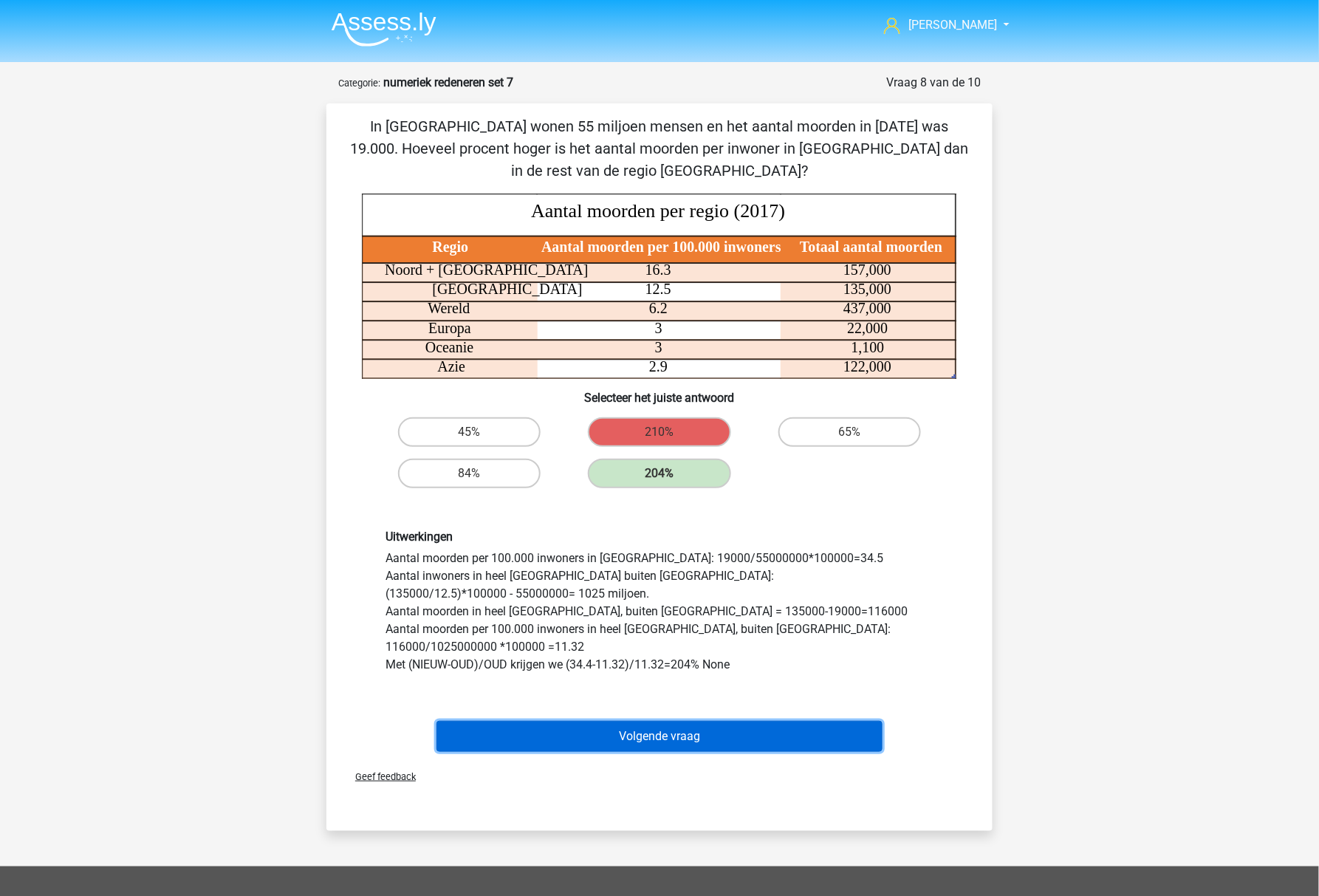
click at [725, 742] on button "Volgende vraag" at bounding box center [659, 736] width 447 height 31
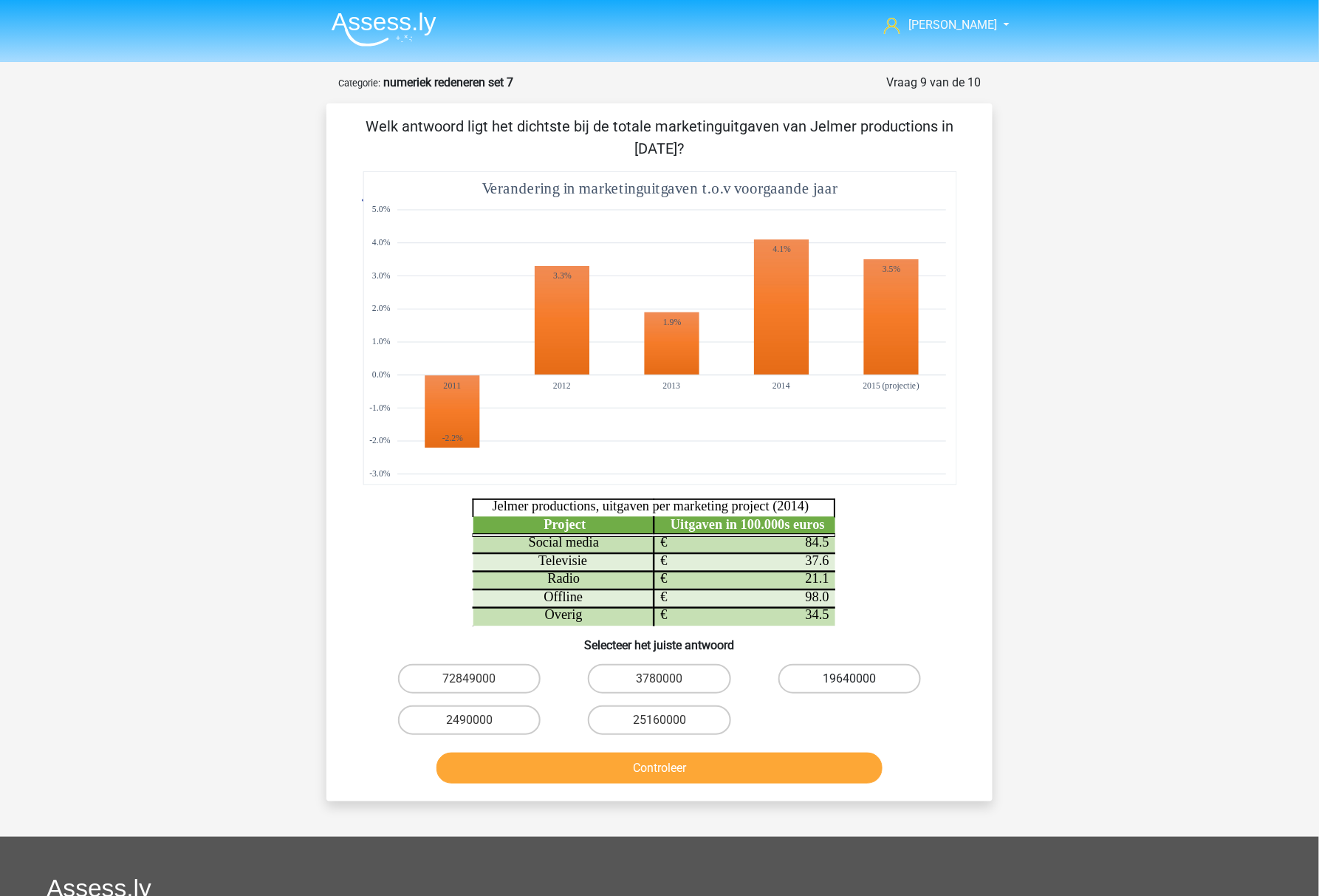
click at [822, 684] on label "19640000" at bounding box center [849, 679] width 143 height 30
click at [849, 684] on input "19640000" at bounding box center [854, 684] width 10 height 10
radio input "true"
click at [789, 761] on button "Controleer" at bounding box center [659, 768] width 447 height 31
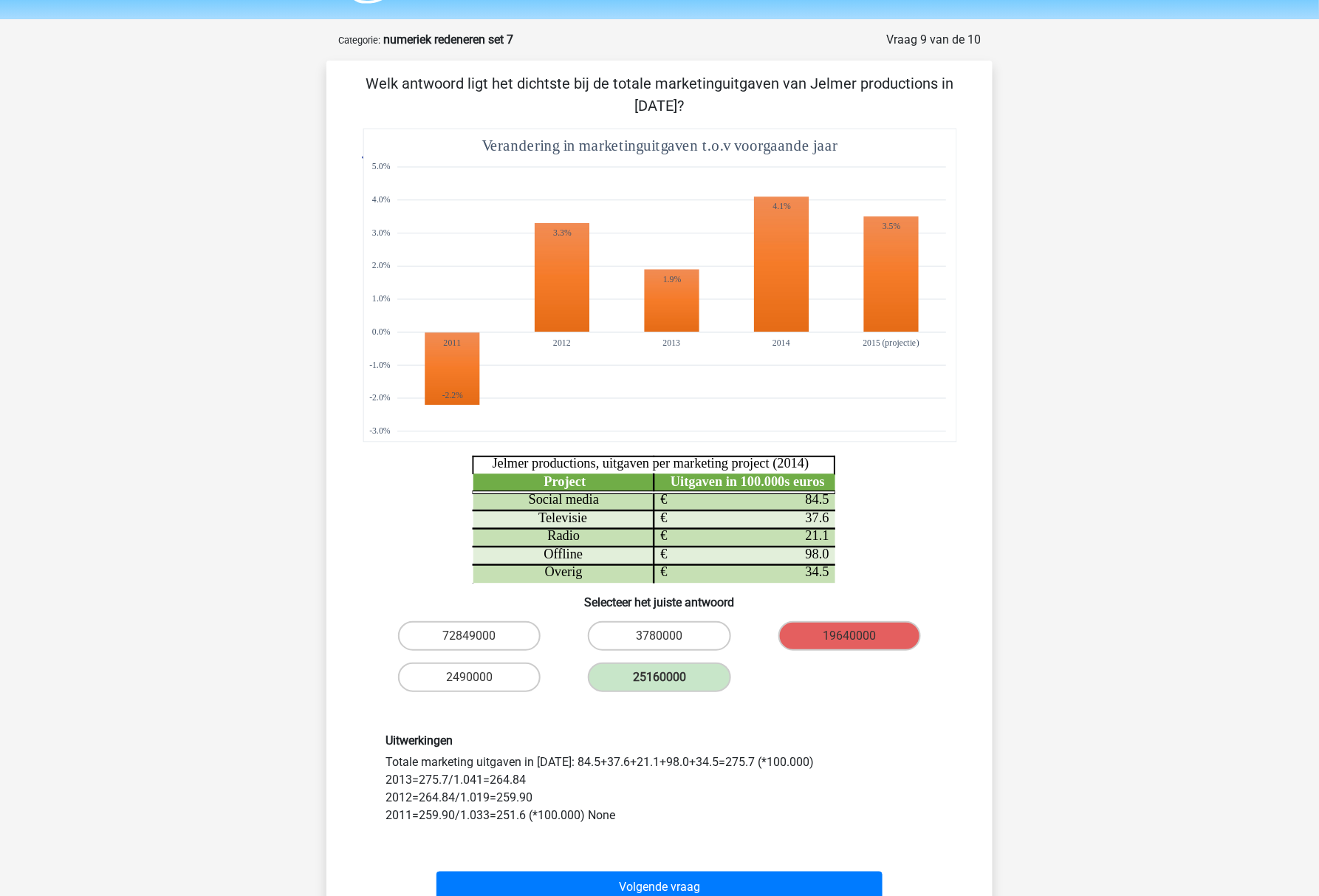
scroll to position [44, 0]
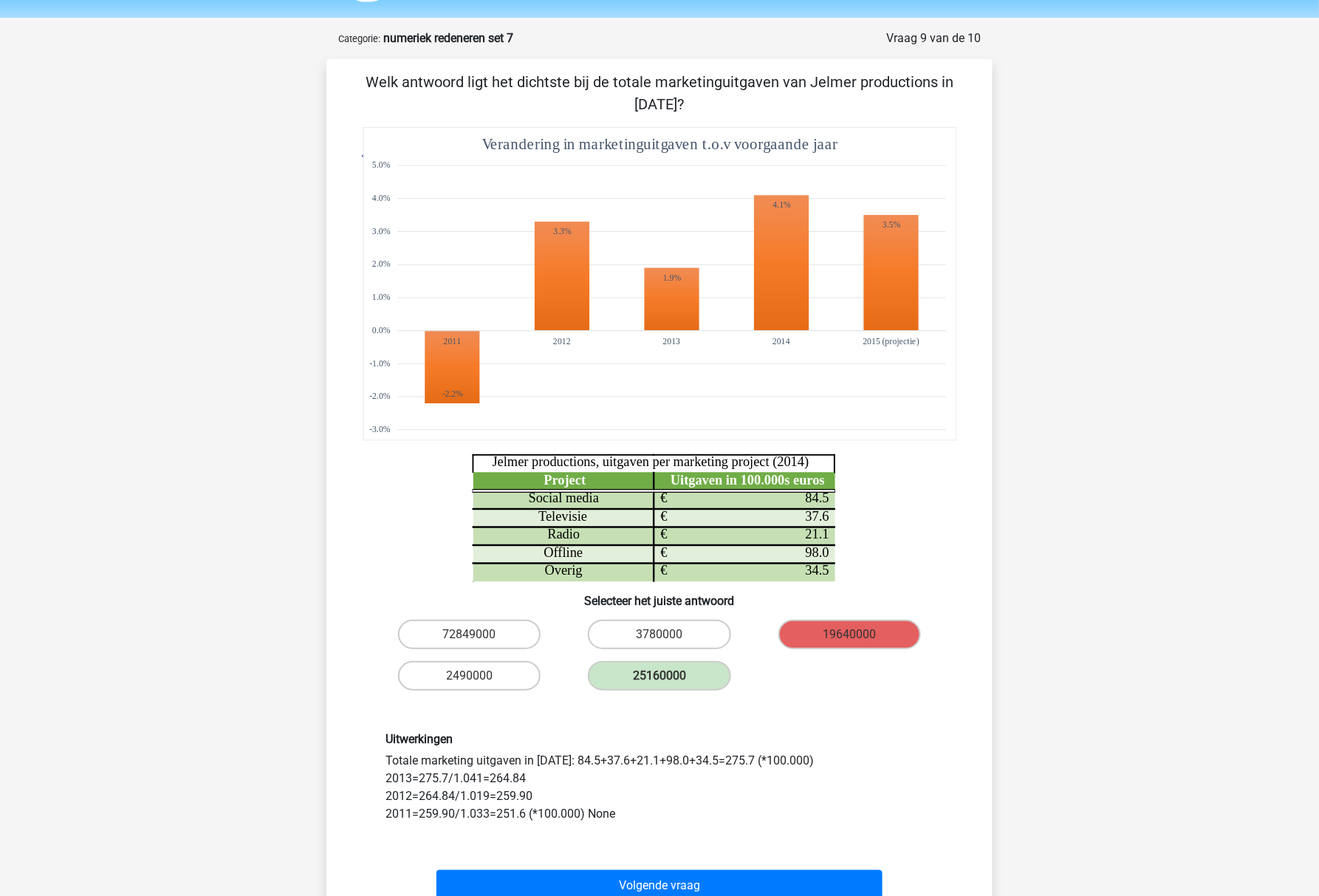
click at [1053, 765] on div "[PERSON_NAME] [EMAIL_ADDRESS][DOMAIN_NAME] Nederlands English" at bounding box center [659, 680] width 1319 height 1450
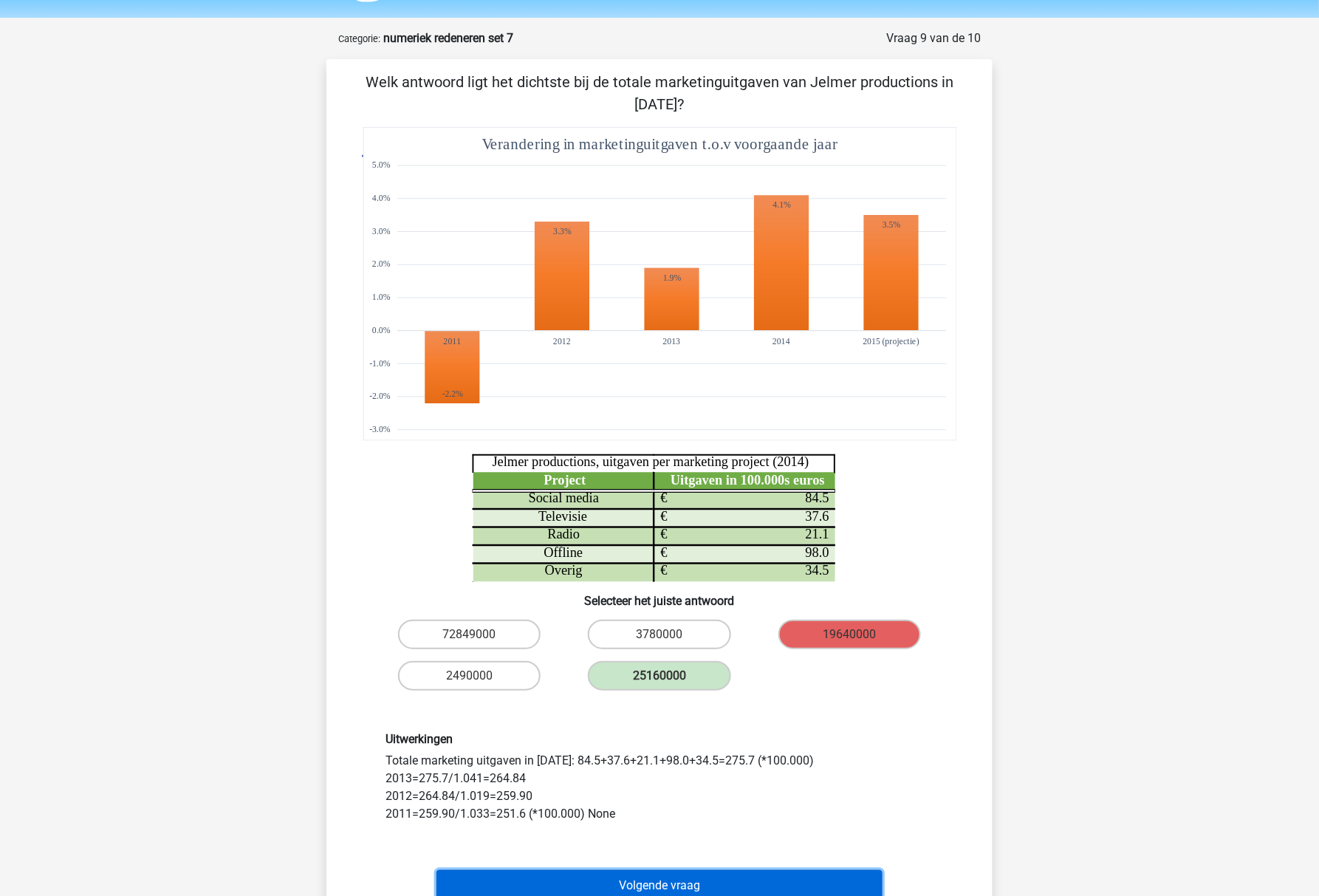
click at [807, 883] on button "Volgende vraag" at bounding box center [659, 885] width 447 height 31
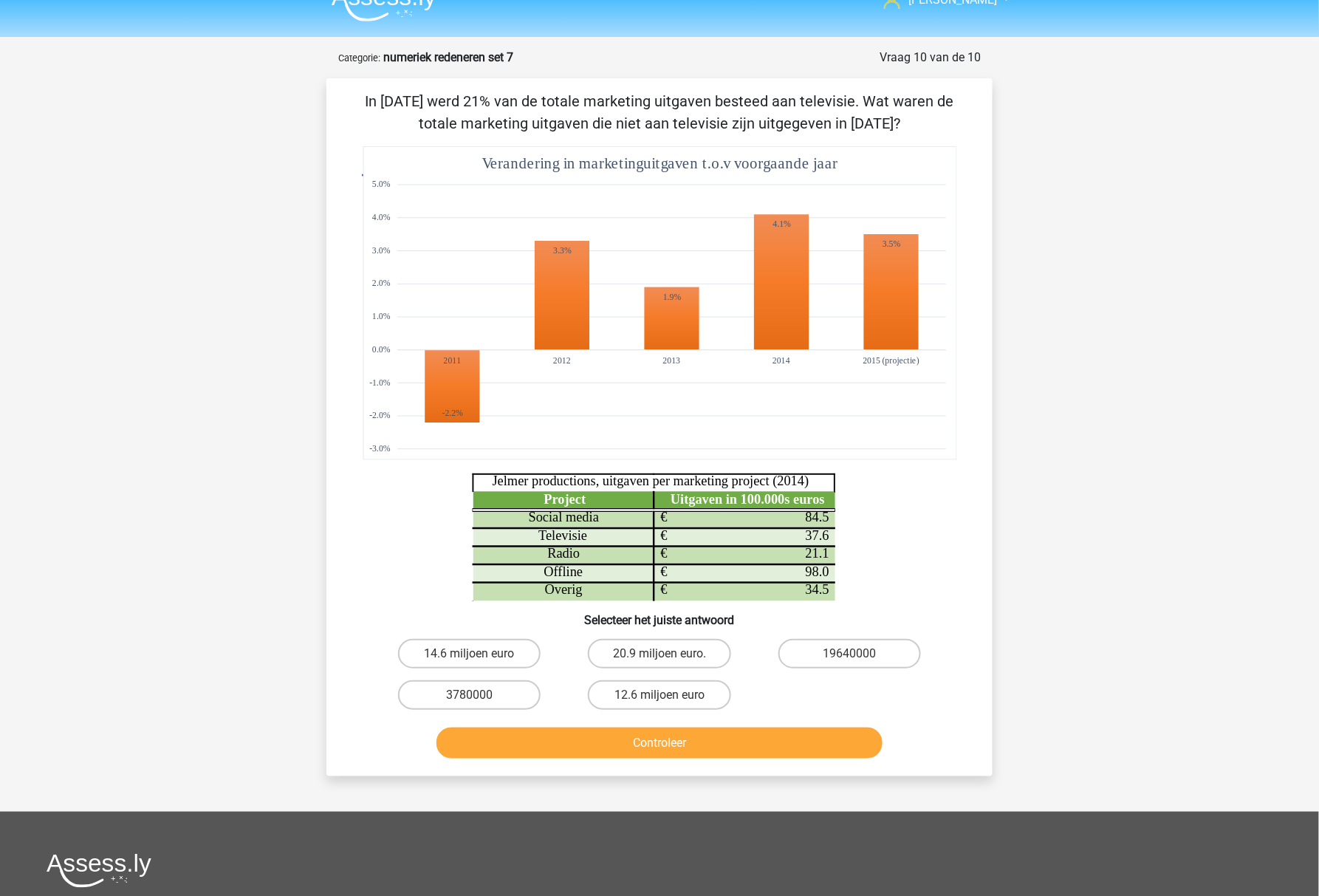
scroll to position [0, 0]
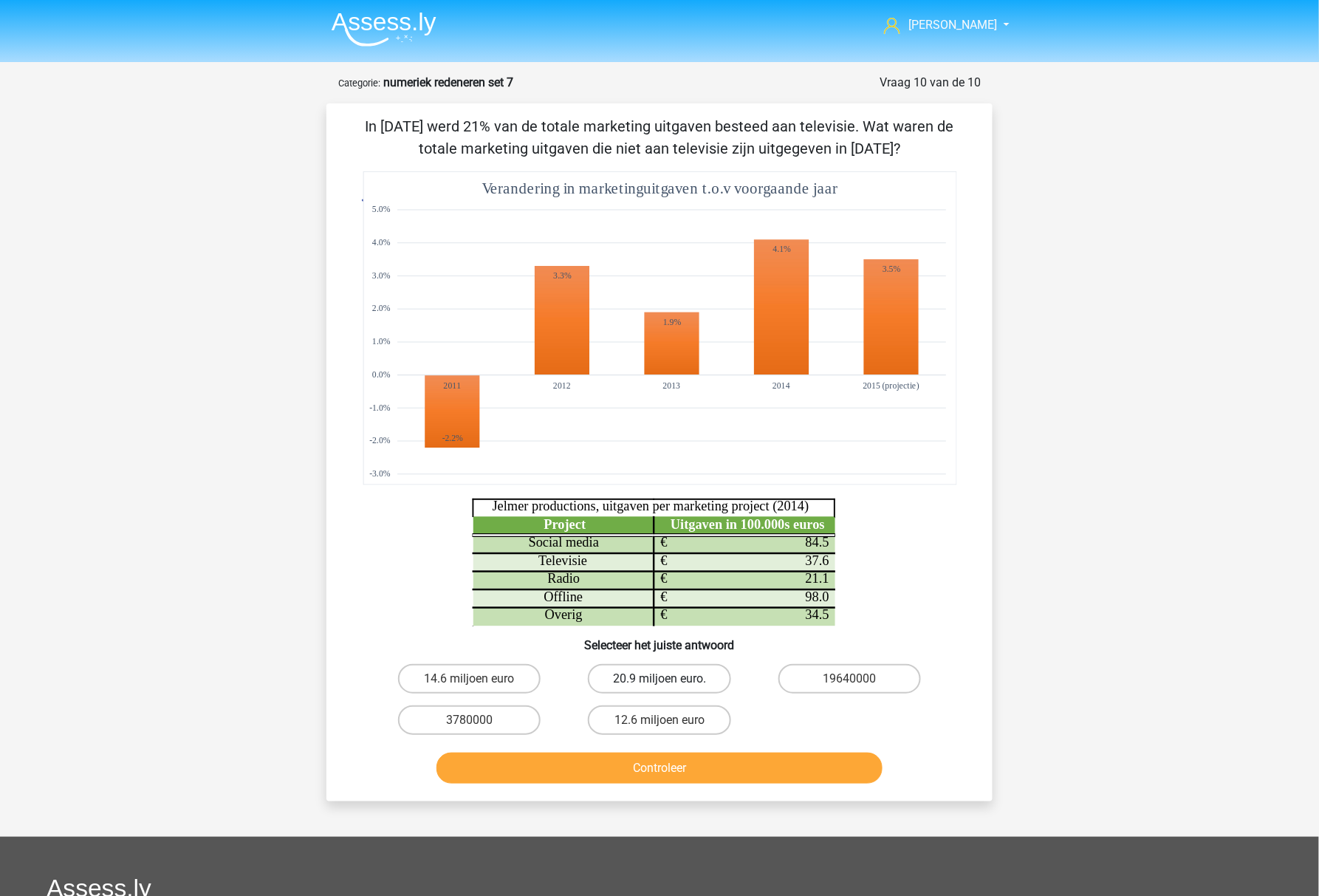
click at [601, 671] on label "20.9 miljoen euro." at bounding box center [659, 679] width 143 height 30
click at [659, 679] on input "20.9 miljoen euro." at bounding box center [664, 684] width 10 height 10
radio input "true"
click at [606, 757] on button "Controleer" at bounding box center [659, 768] width 447 height 31
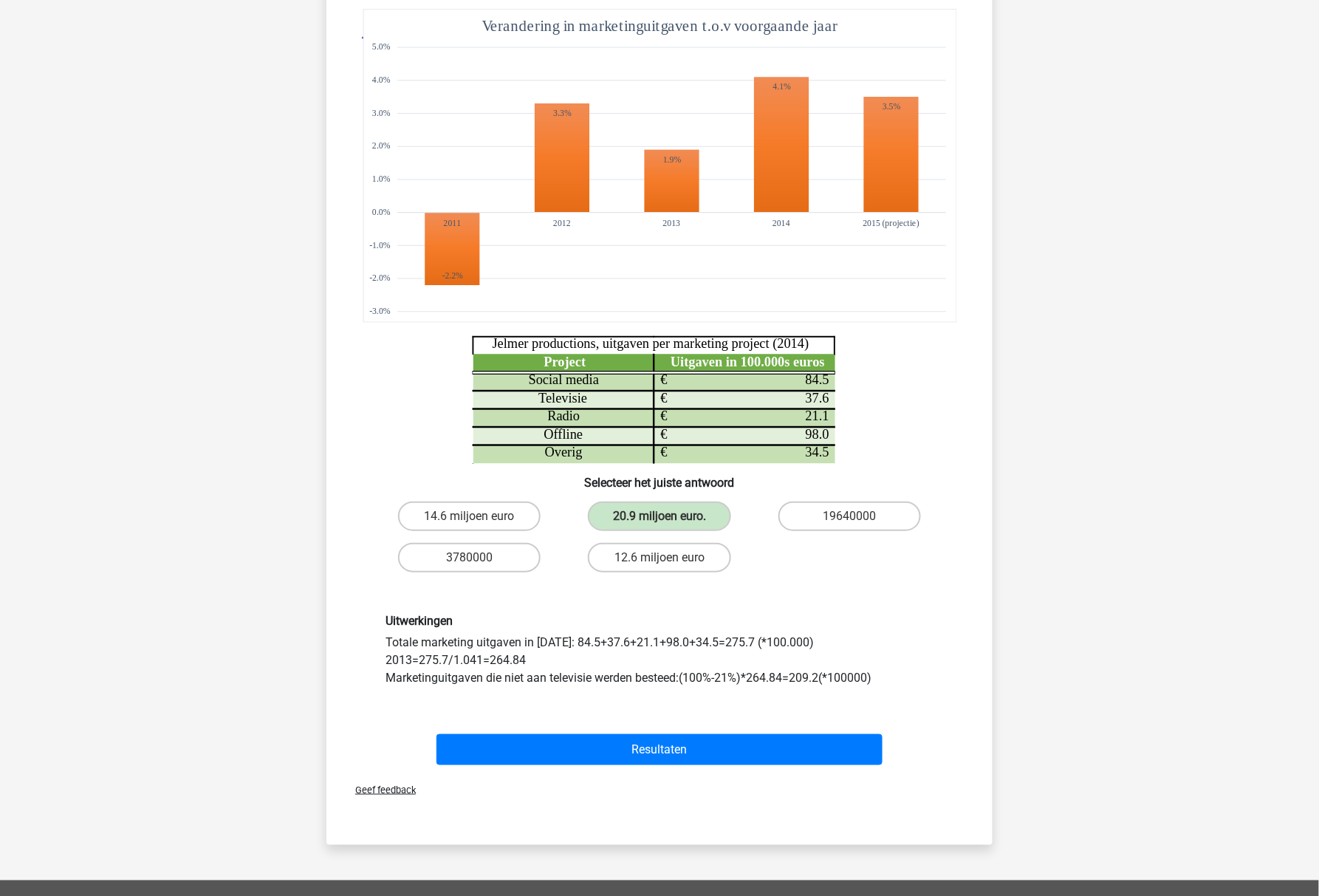
scroll to position [197, 0]
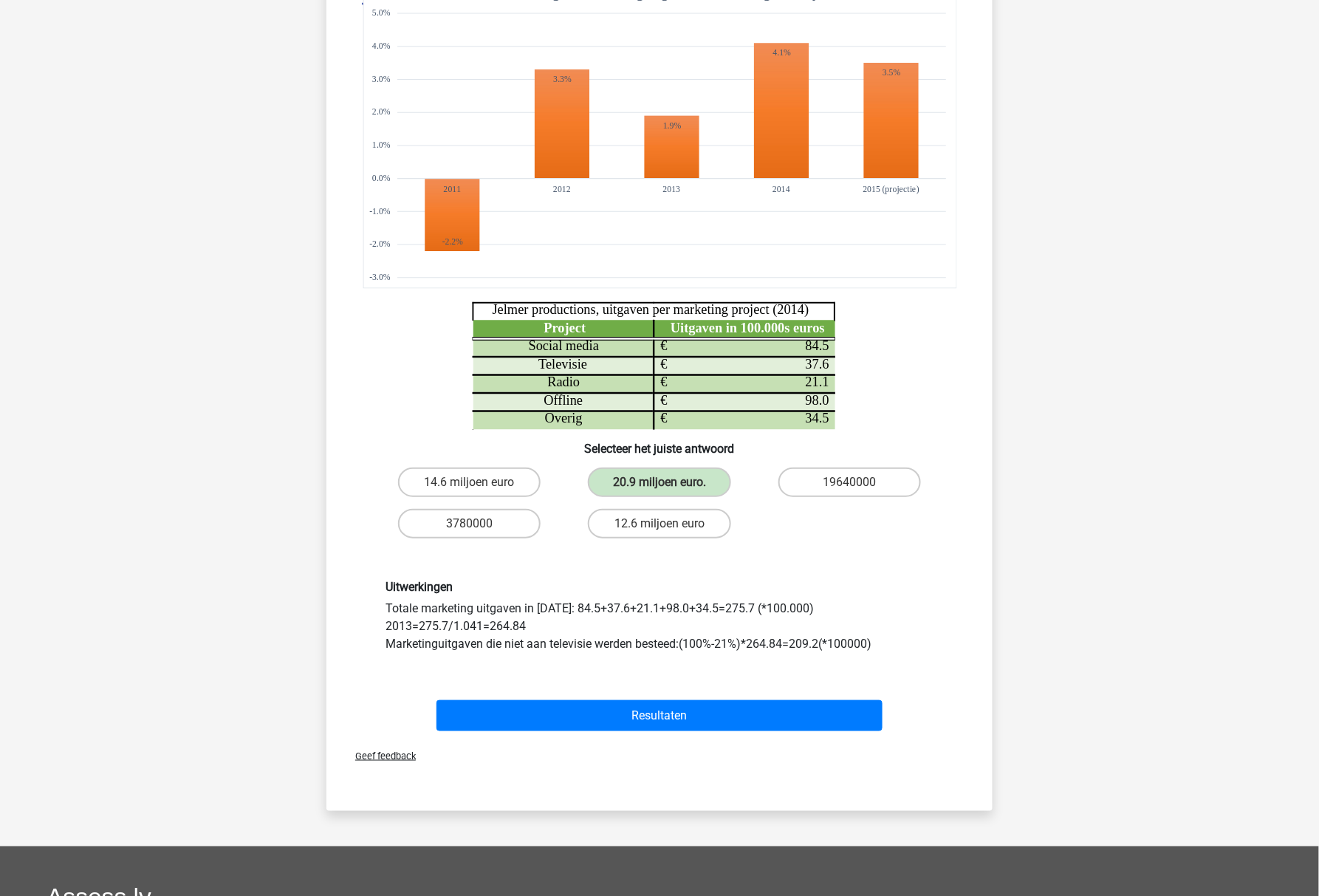
click at [505, 730] on div "Resultaten" at bounding box center [659, 718] width 570 height 37
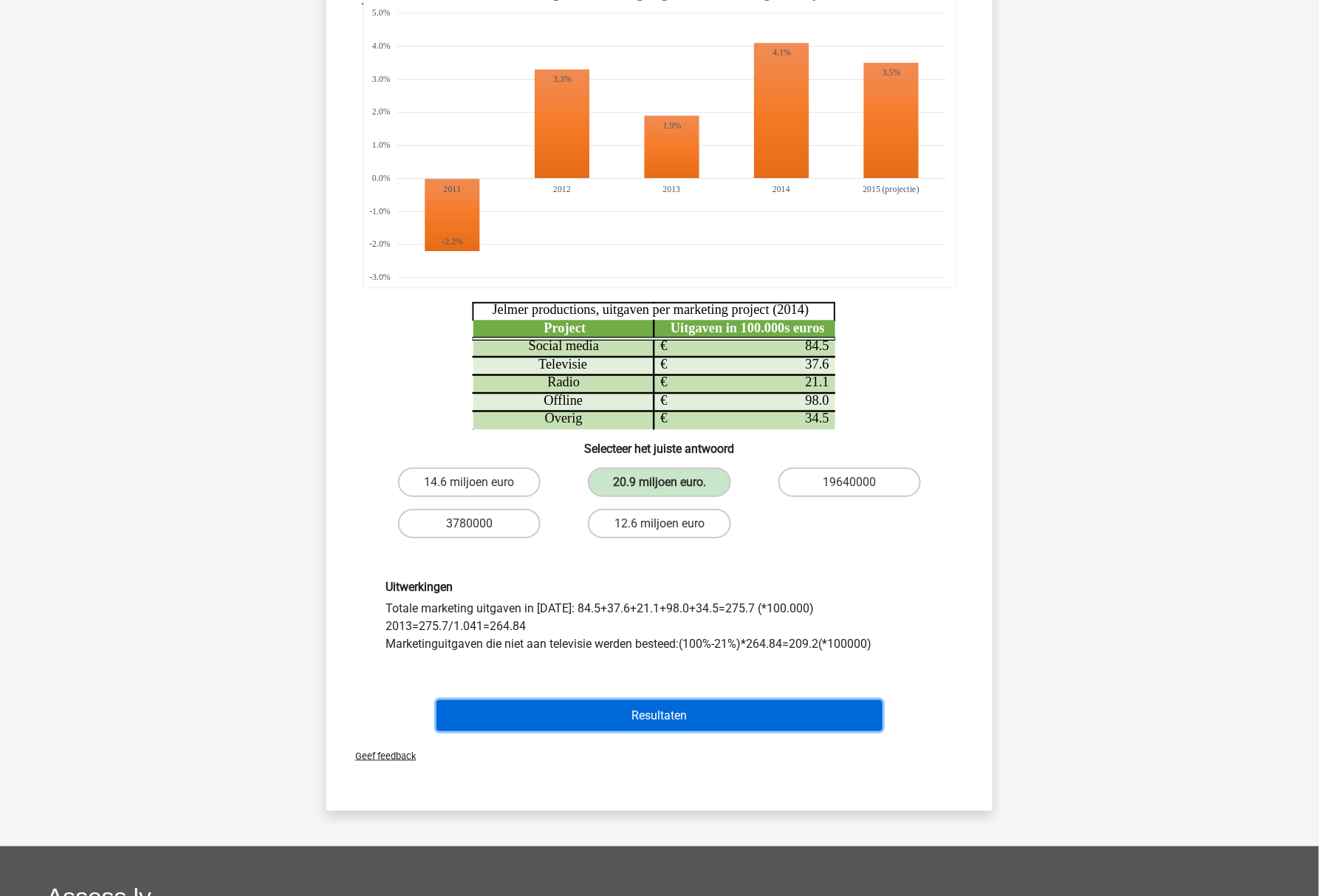
click at [503, 721] on button "Resultaten" at bounding box center [659, 716] width 447 height 31
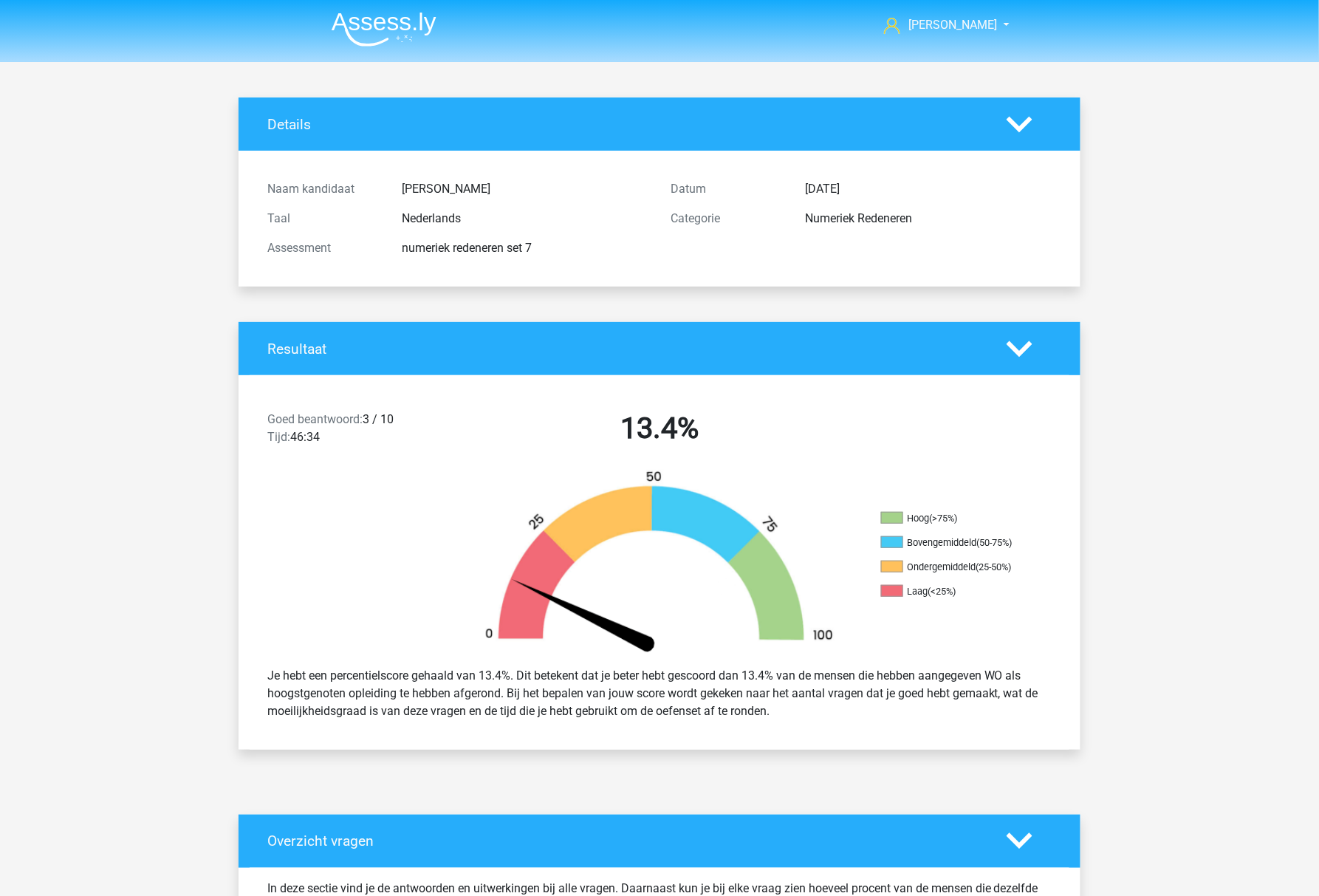
click at [506, 251] on div "numeriek redeneren set 7" at bounding box center [525, 248] width 269 height 18
drag, startPoint x: 506, startPoint y: 251, endPoint x: 506, endPoint y: 231, distance: 20.0
click at [506, 236] on div "Assessment numeriek redeneren set 7" at bounding box center [458, 248] width 403 height 30
copy div "numeriek redeneren set 7"
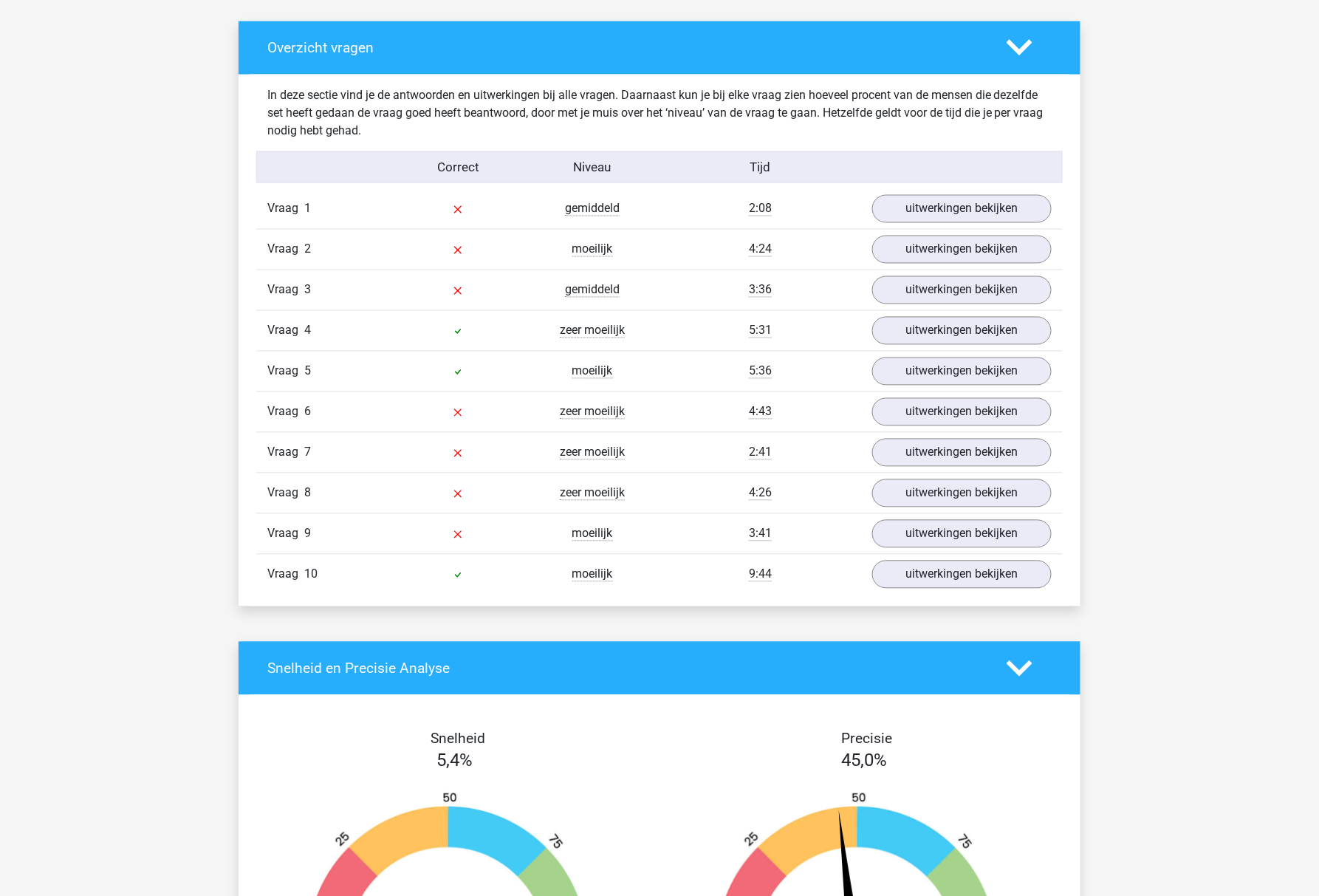
scroll to position [1839, 0]
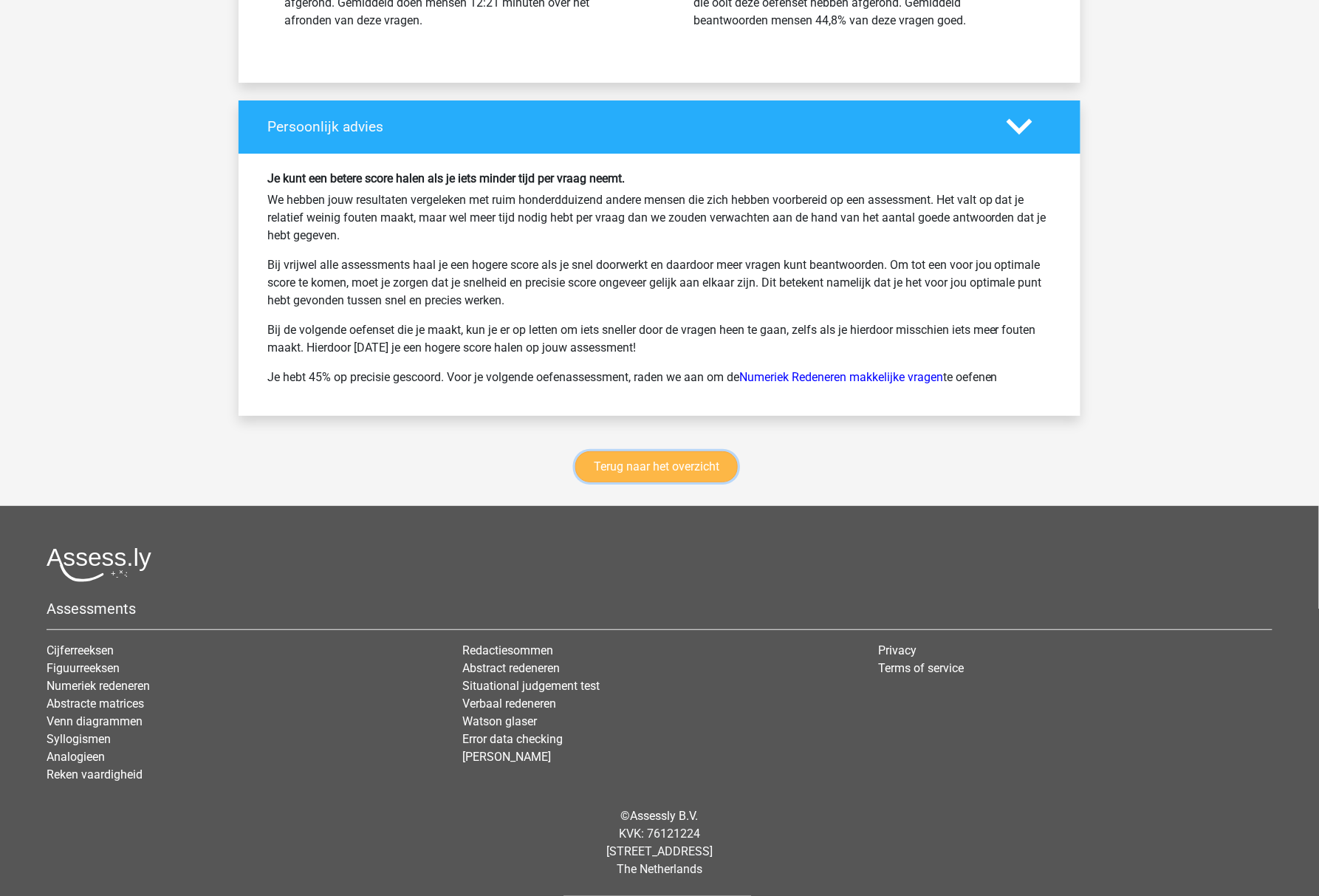
click at [639, 466] on link "Terug naar het overzicht" at bounding box center [657, 466] width 162 height 31
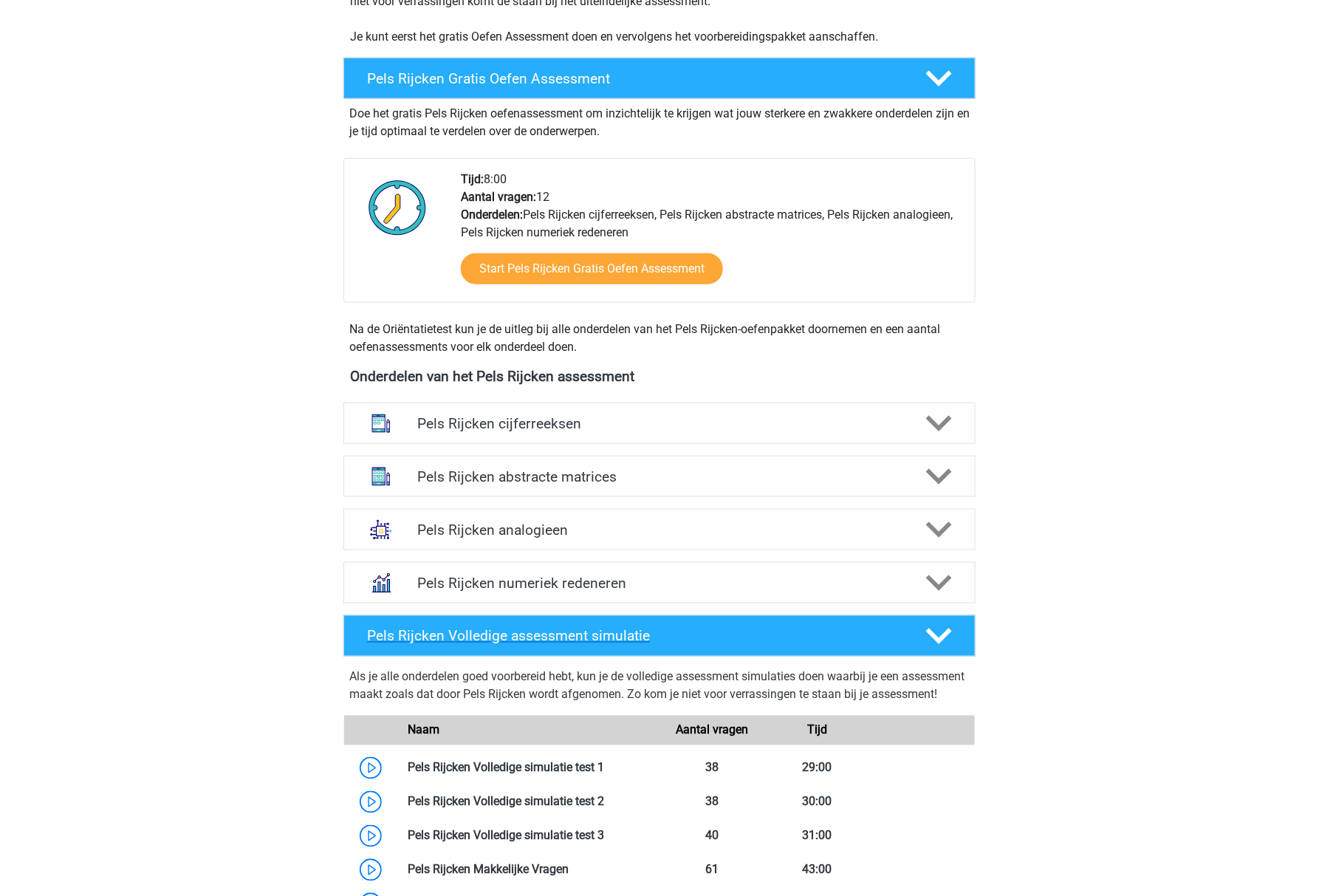
scroll to position [648, 0]
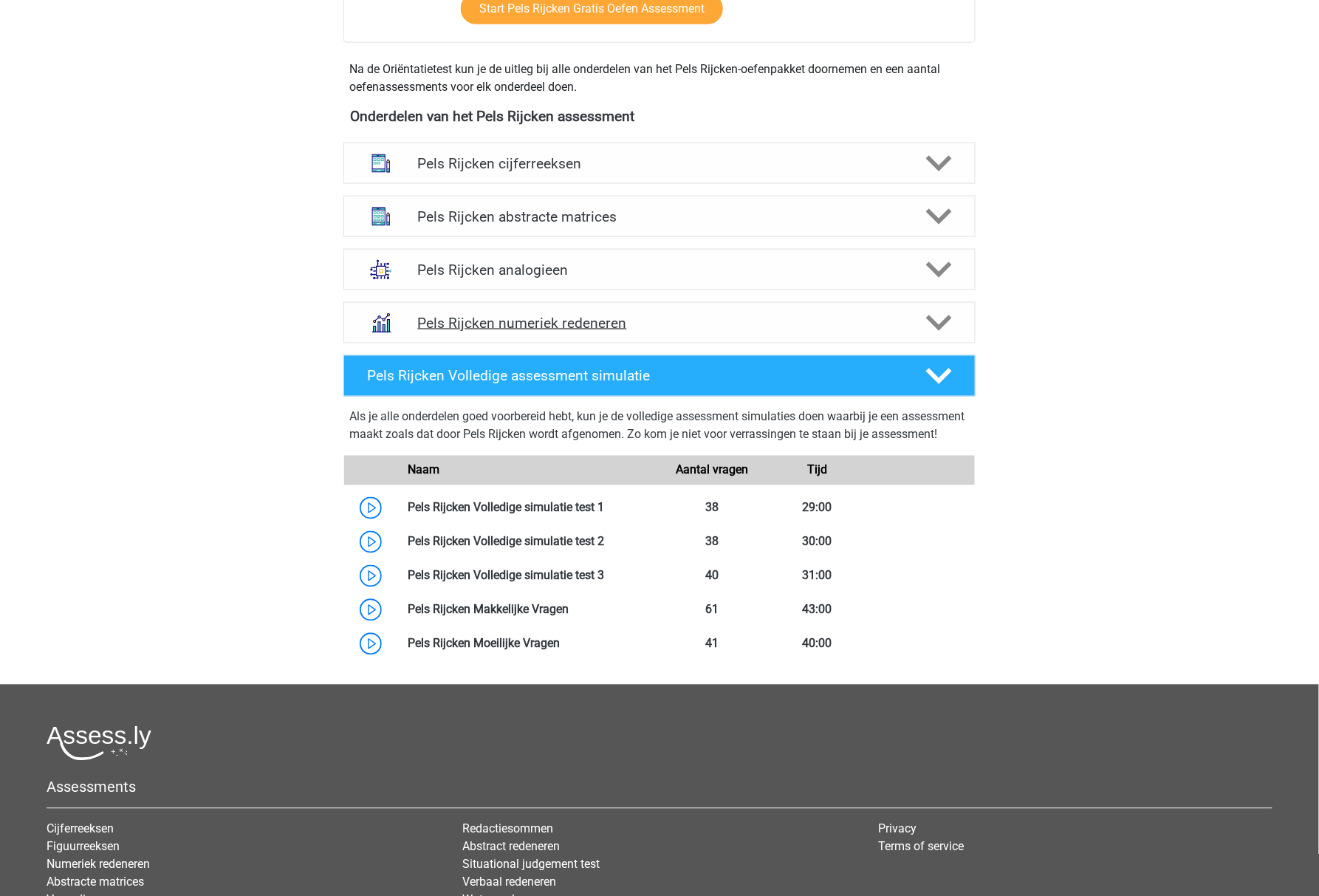
click at [710, 324] on h4 "Pels Rijcken numeriek redeneren" at bounding box center [659, 323] width 484 height 17
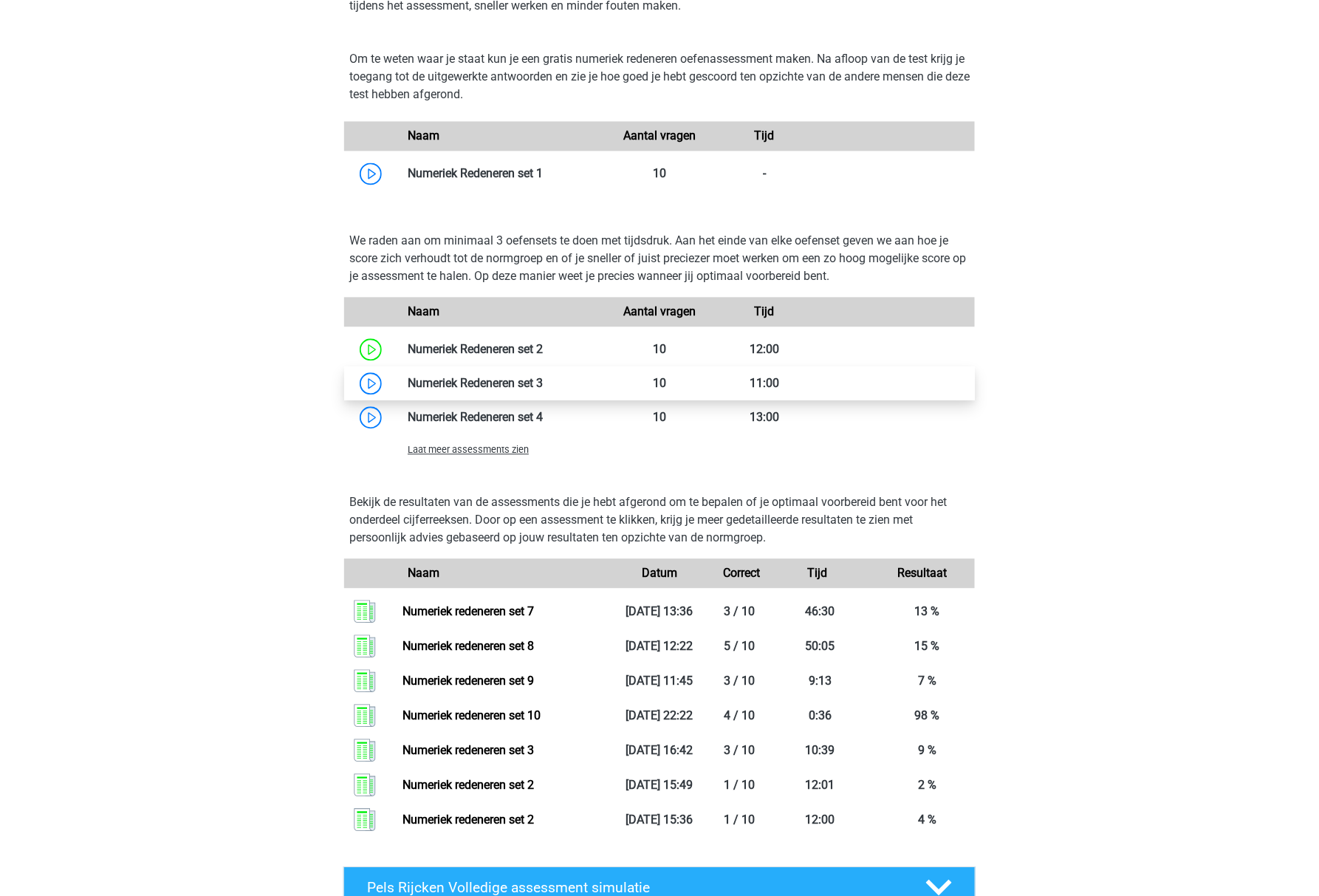
scroll to position [1140, 0]
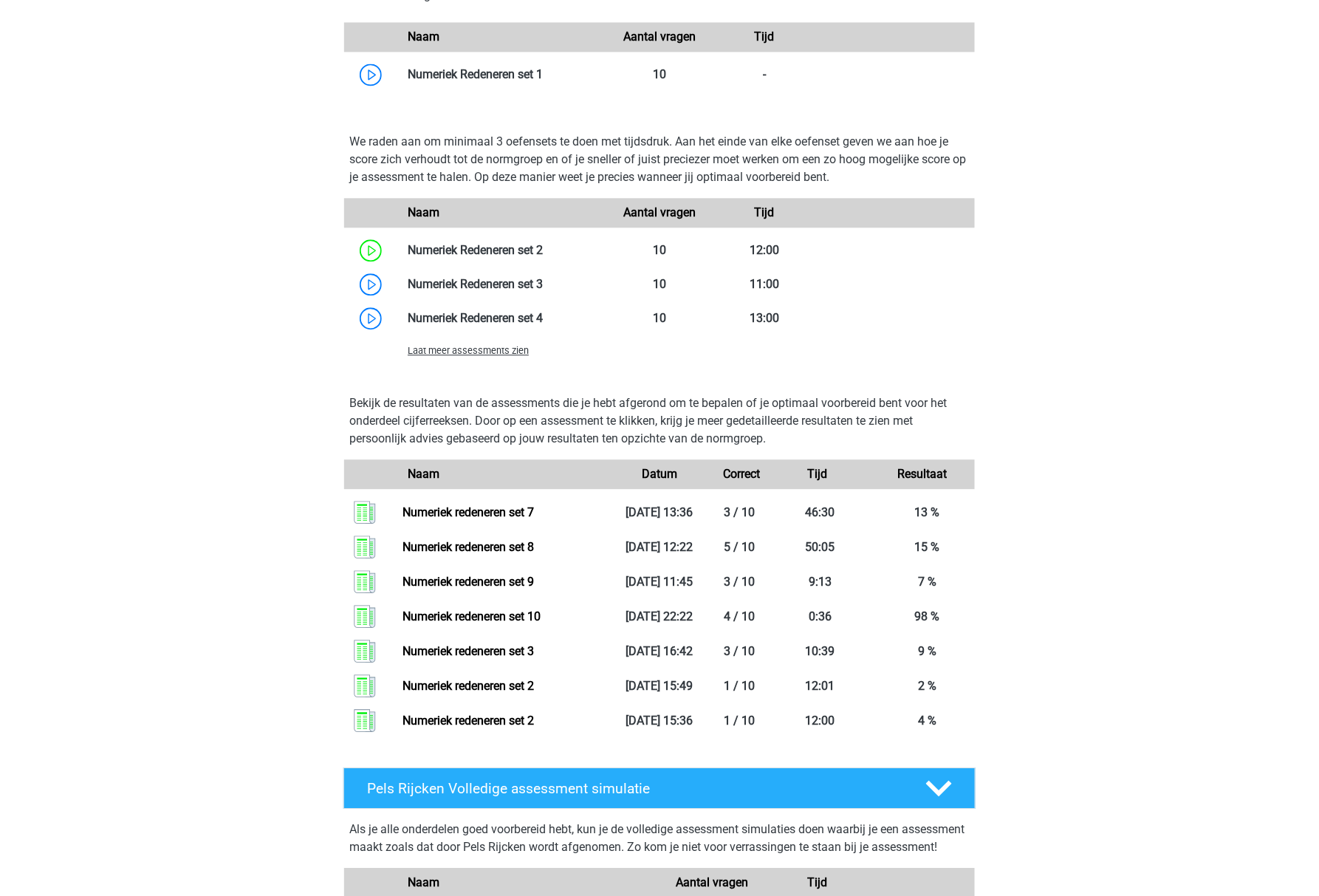
drag, startPoint x: 459, startPoint y: 346, endPoint x: 459, endPoint y: 358, distance: 12.0
click at [459, 358] on div "Laat meer assessments zien" at bounding box center [502, 350] width 211 height 18
click at [459, 353] on span "Laat meer assessments zien" at bounding box center [468, 351] width 121 height 11
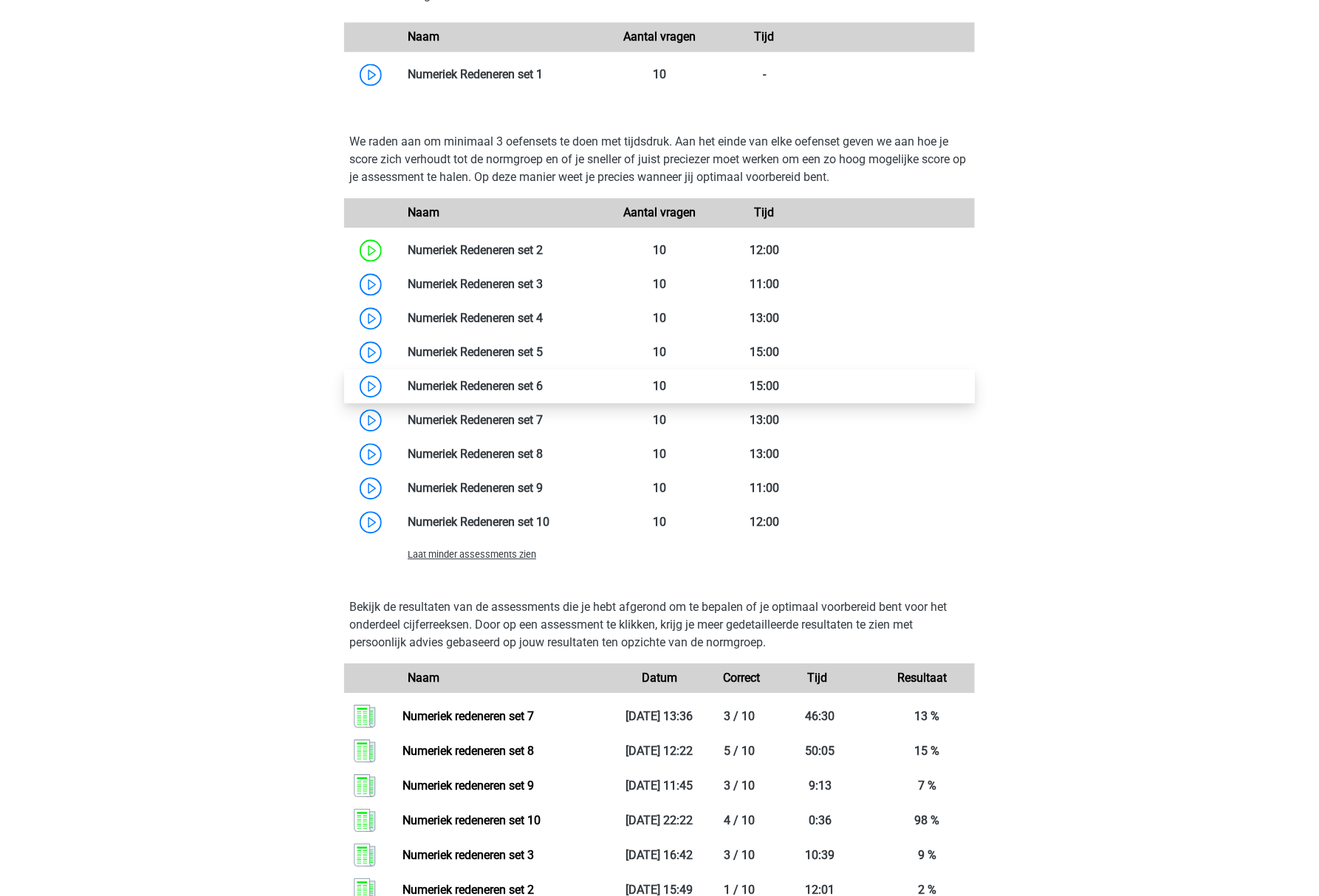
click at [543, 390] on link at bounding box center [543, 385] width 0 height 14
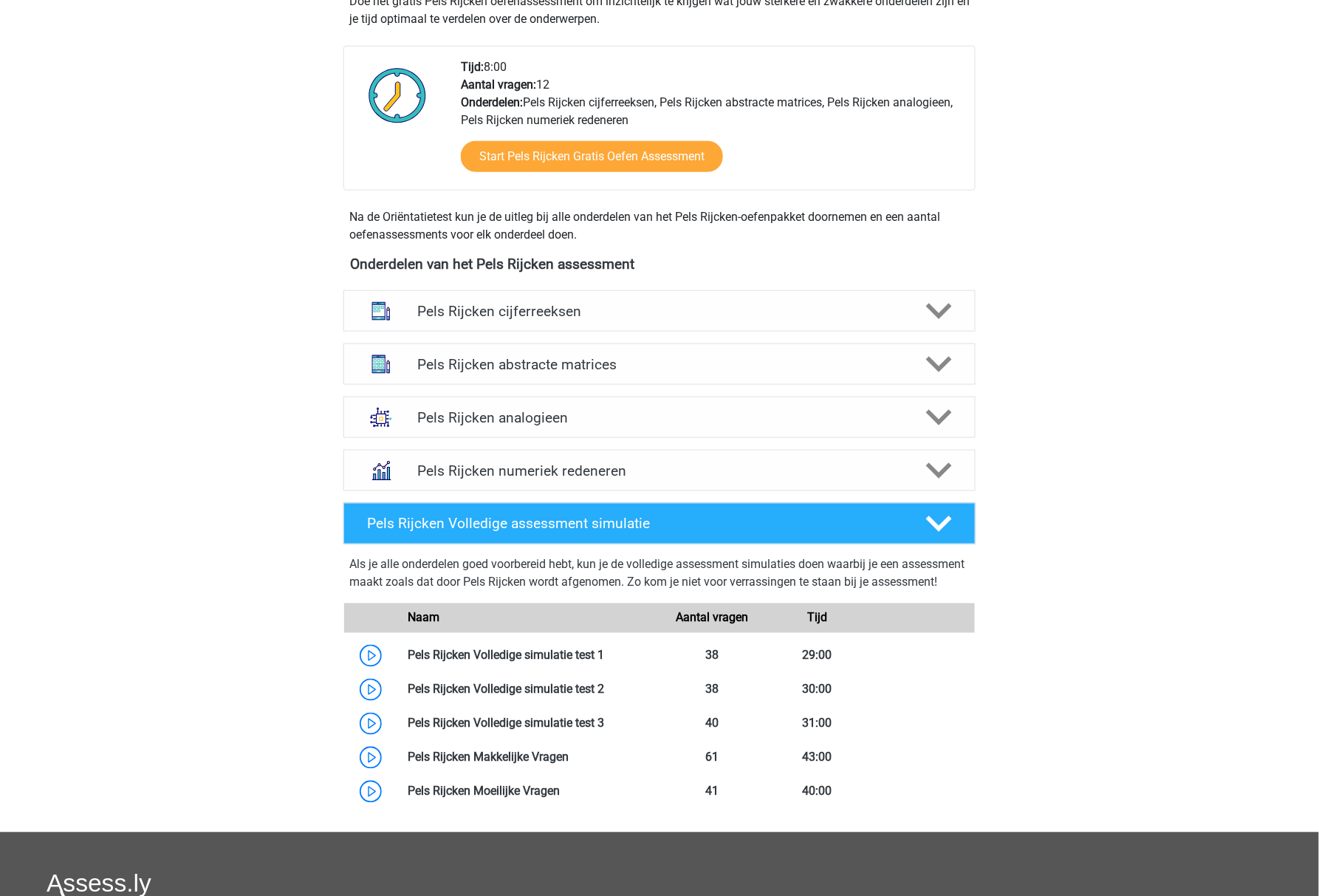
scroll to position [450, 0]
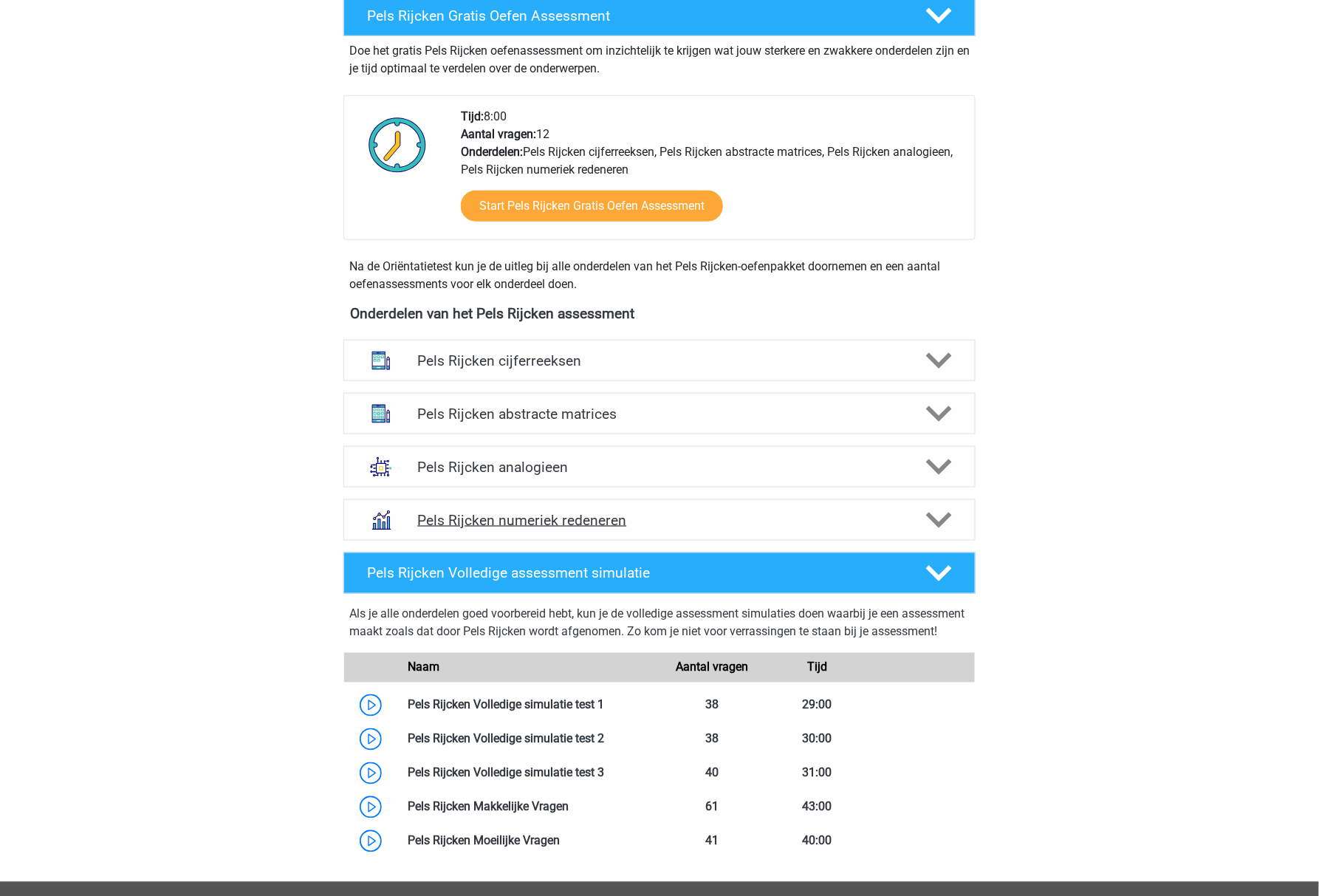
click at [499, 512] on h4 "Pels Rijcken numeriek redeneren" at bounding box center [659, 520] width 484 height 17
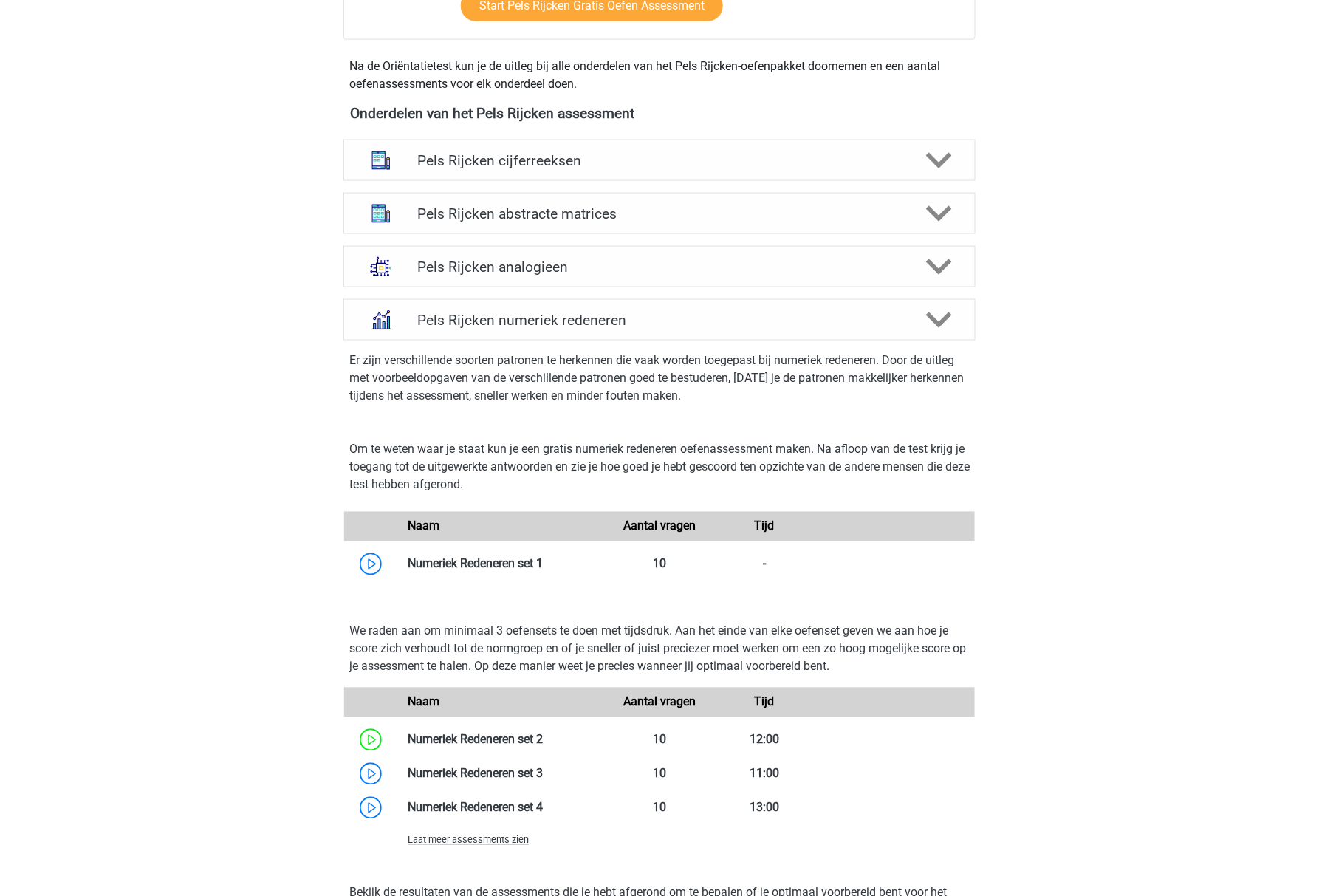
scroll to position [746, 0]
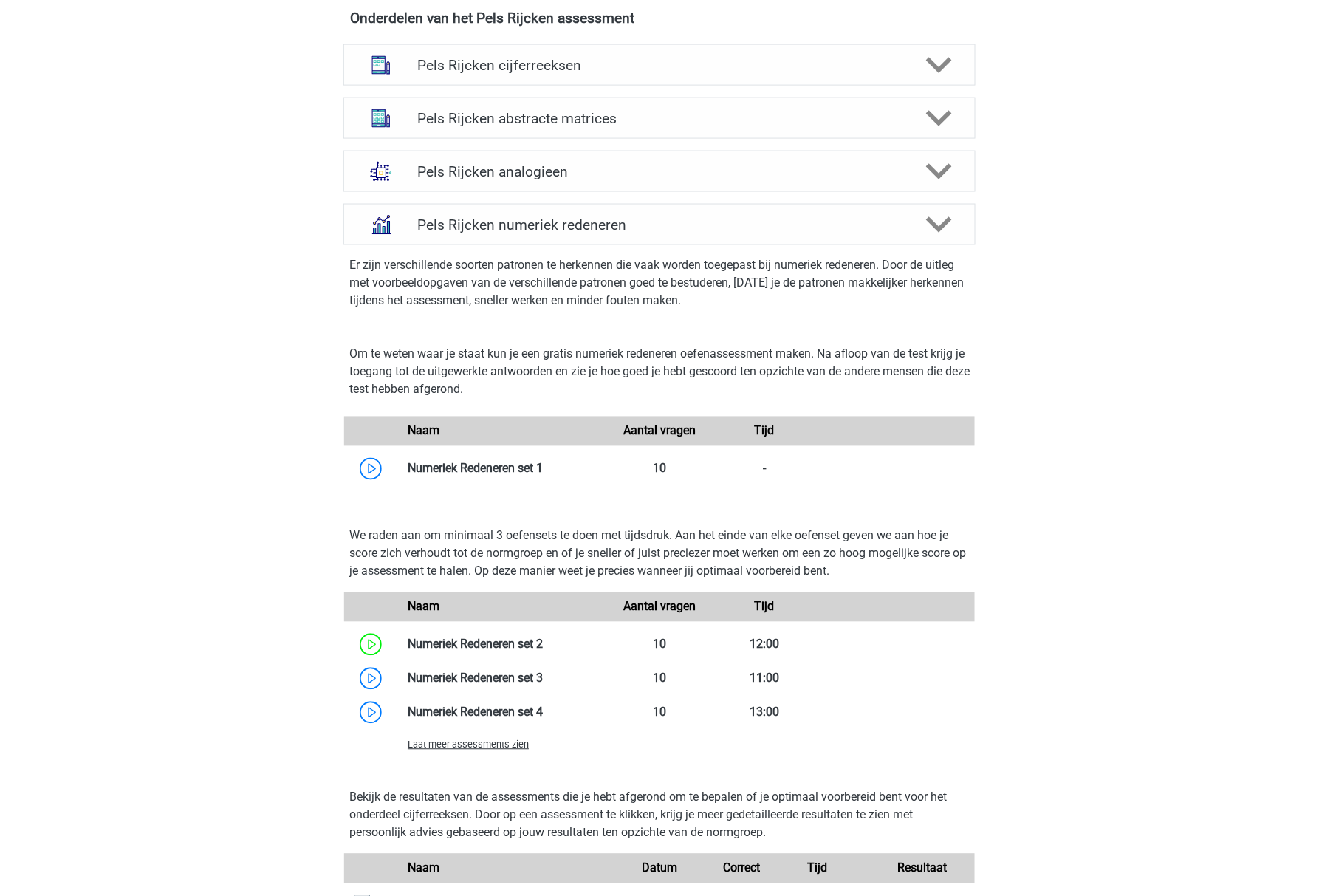
click at [466, 748] on span "Laat meer assessments zien" at bounding box center [468, 745] width 121 height 11
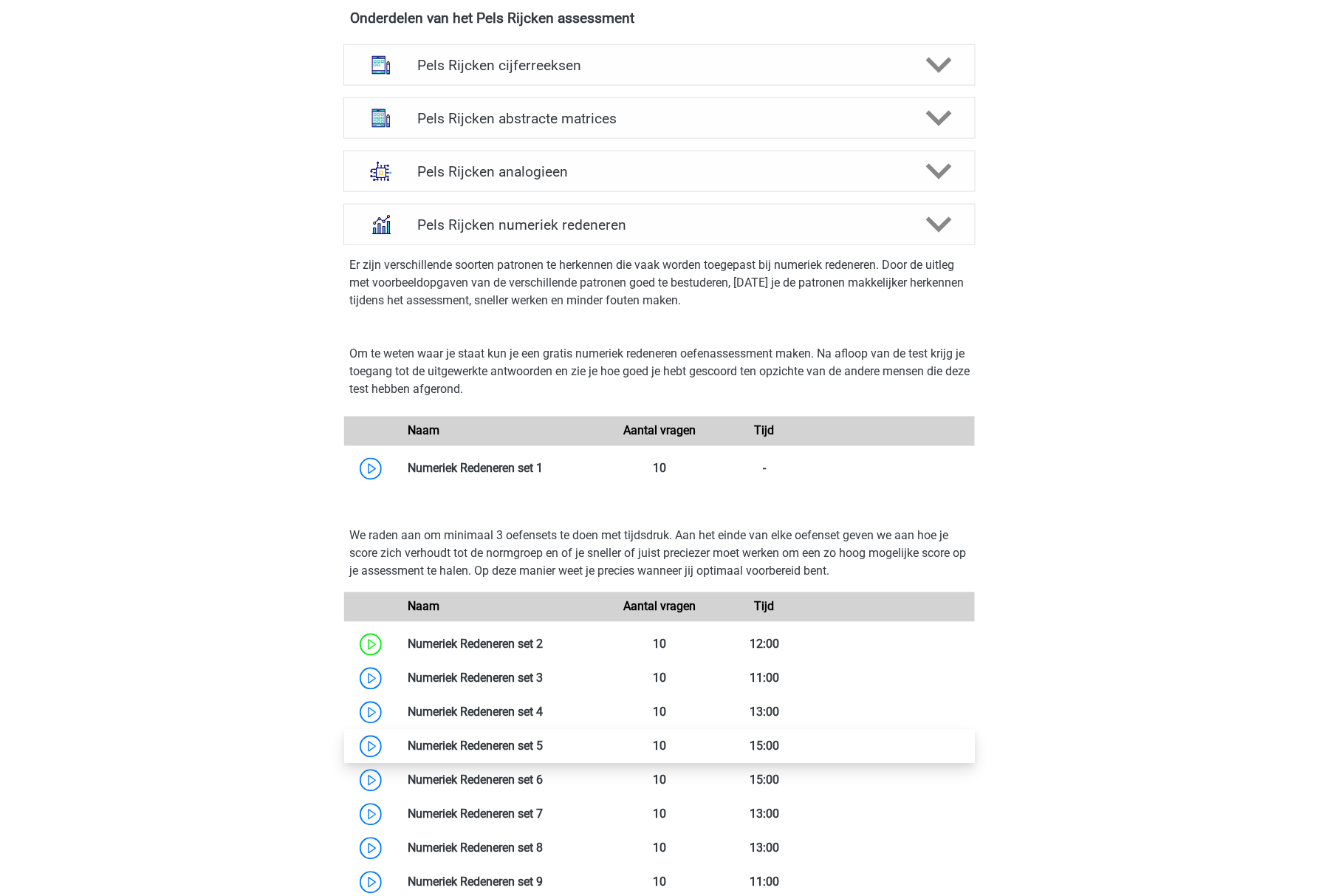
click at [543, 748] on link at bounding box center [543, 746] width 0 height 14
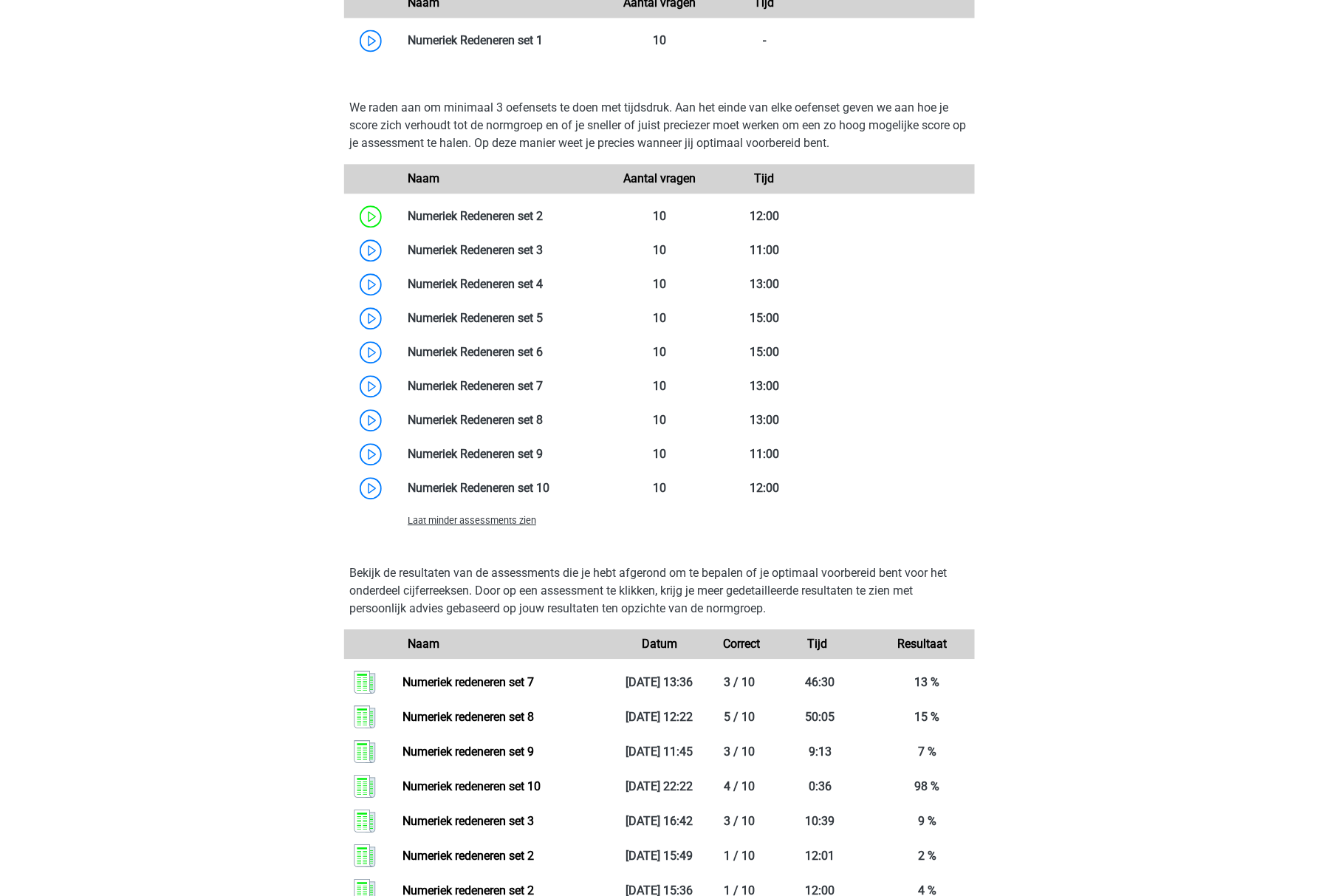
scroll to position [1140, 0]
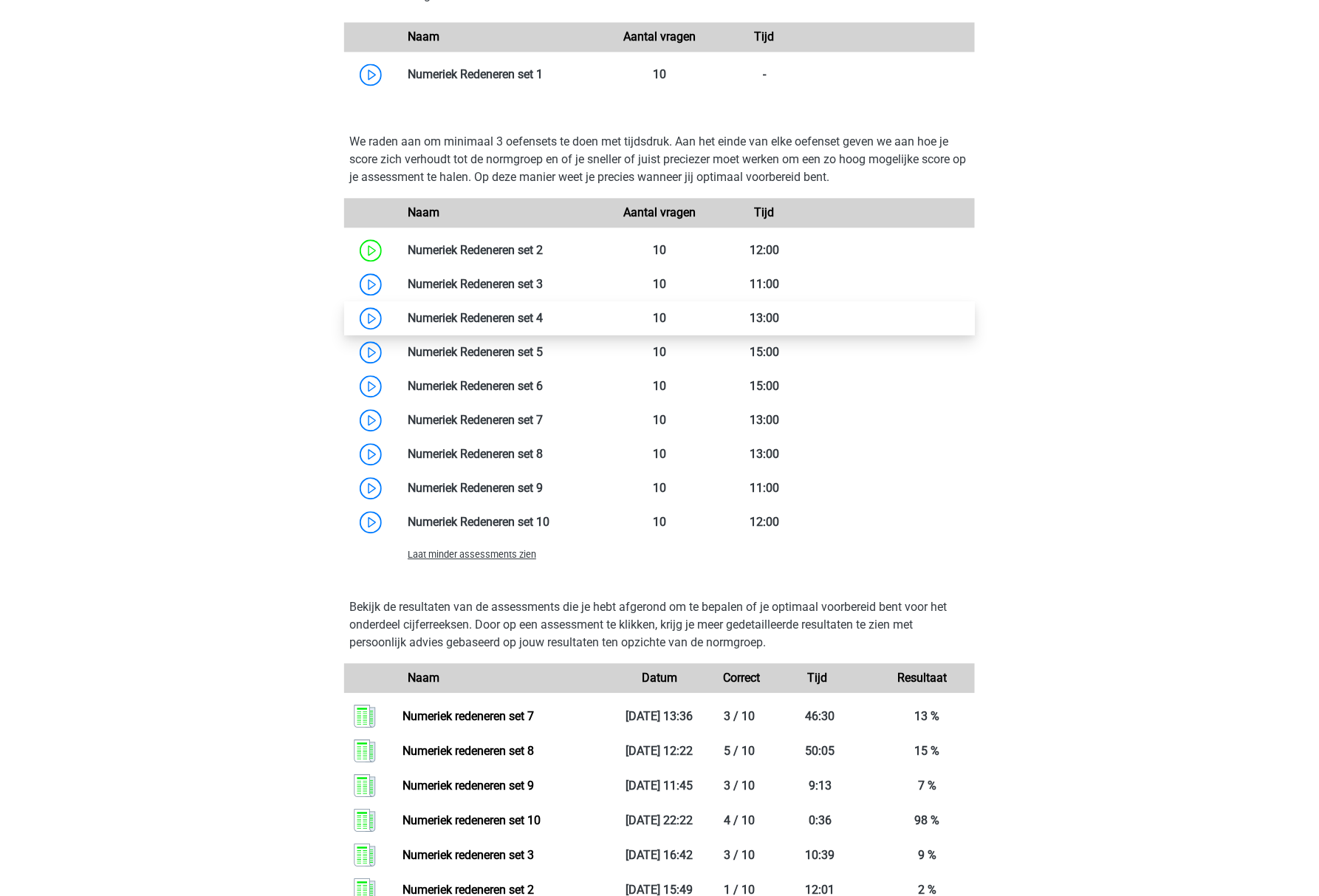
click at [543, 315] on link at bounding box center [543, 317] width 0 height 14
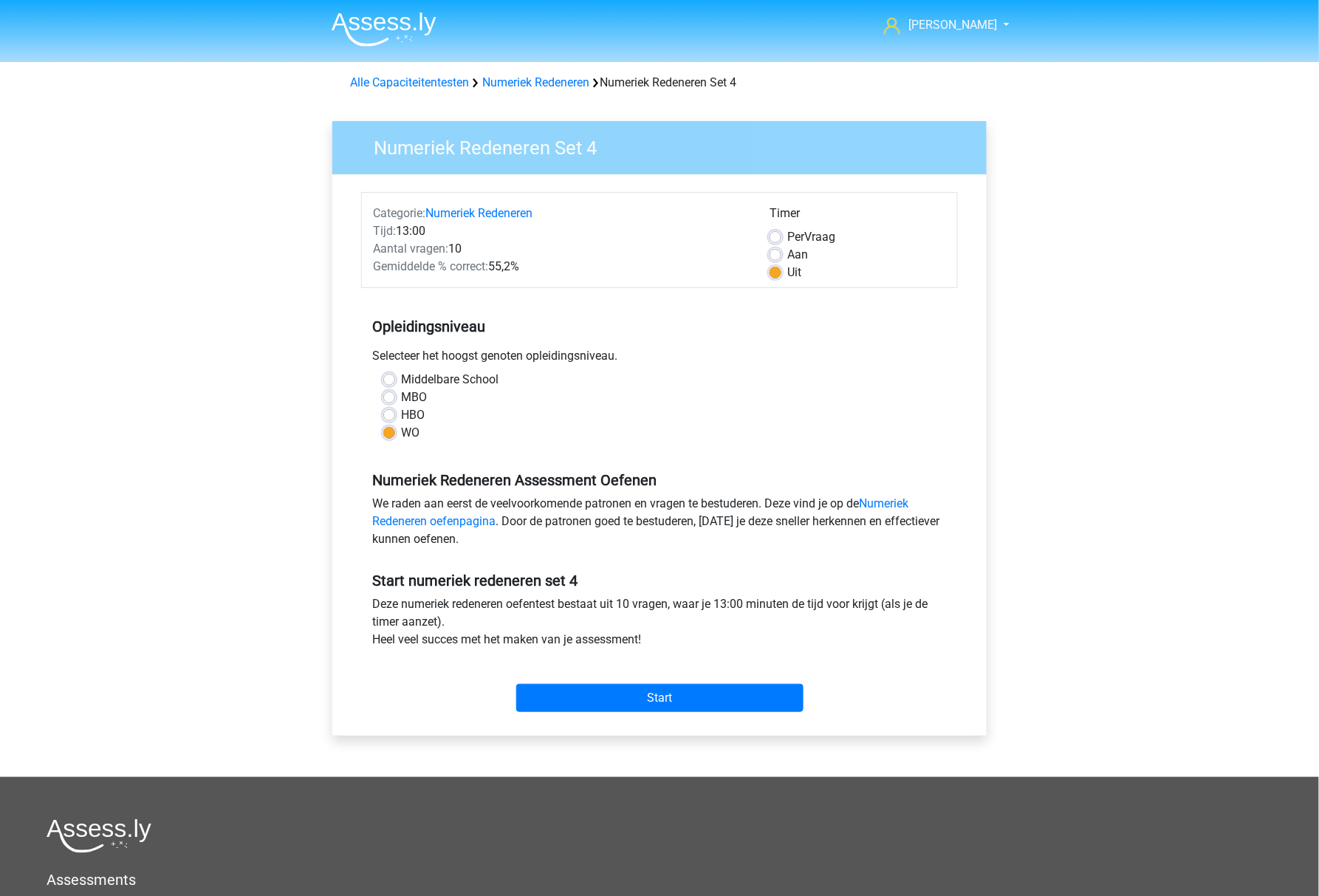
click at [548, 683] on div "Start" at bounding box center [659, 685] width 597 height 52
click at [549, 698] on input "Start" at bounding box center [660, 698] width 287 height 28
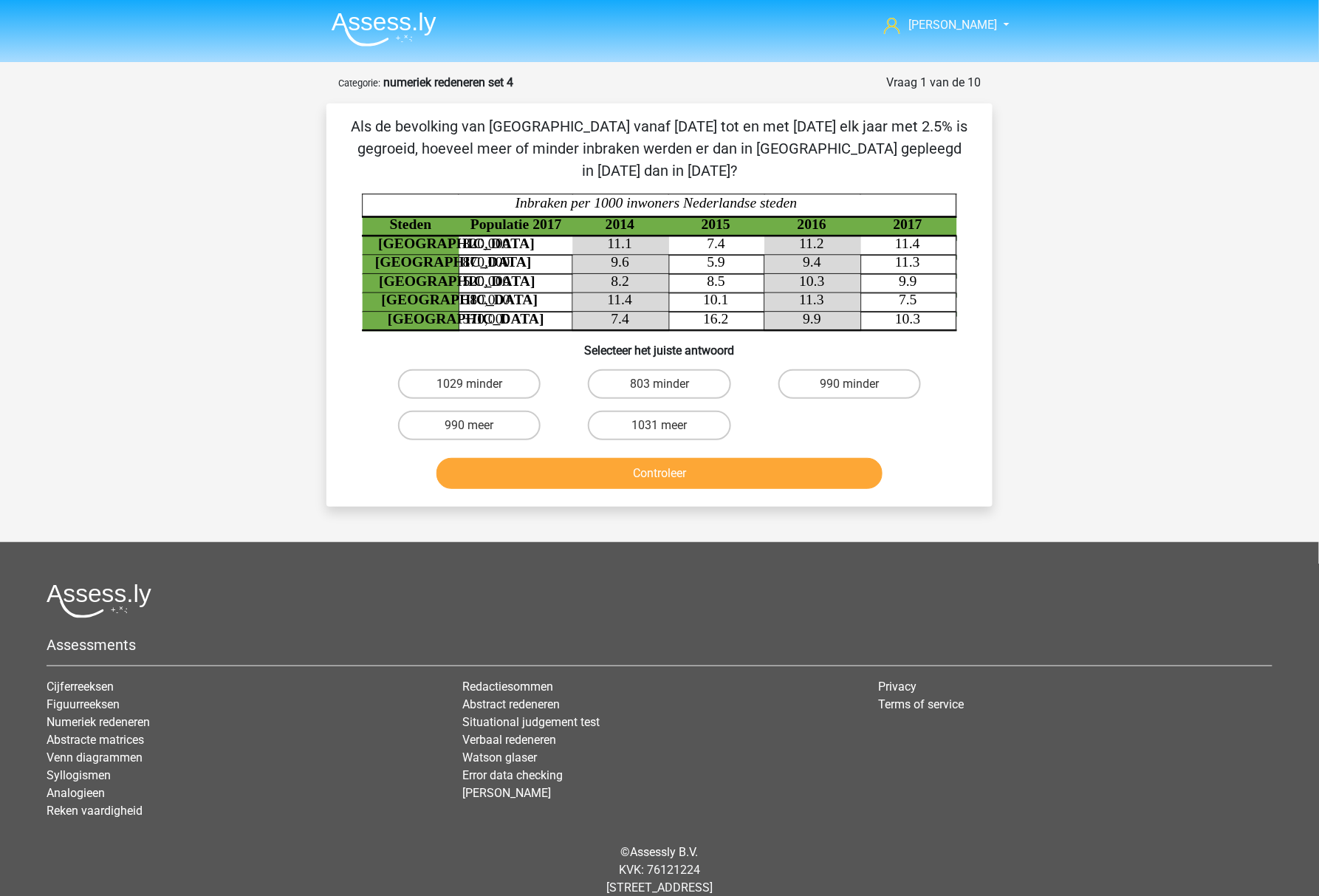
click at [648, 542] on footer "Assessments Cijferreeksen Figuurreeksen Numeriek redeneren Abstracte matrices V…" at bounding box center [659, 737] width 1319 height 390
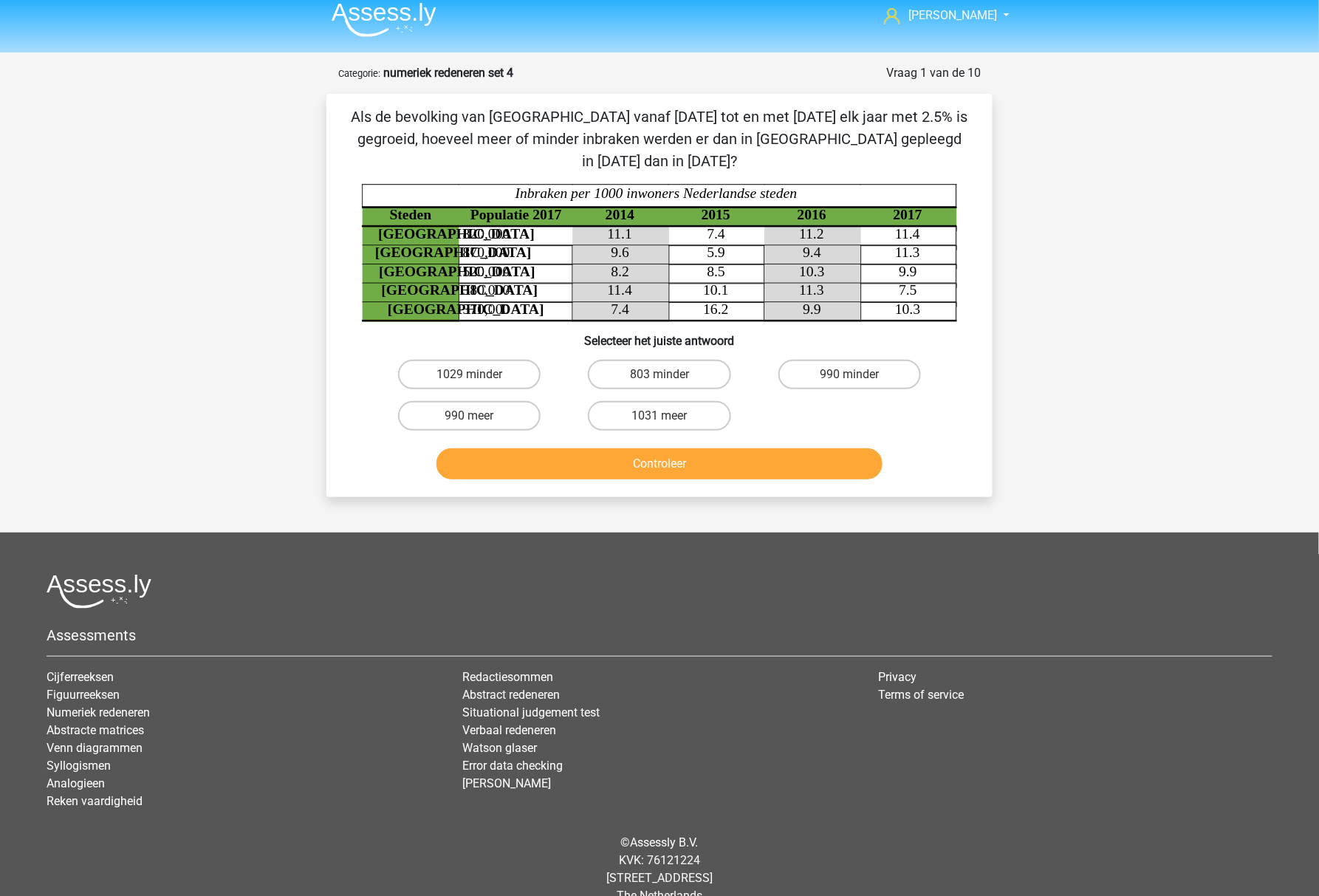
scroll to position [11, 0]
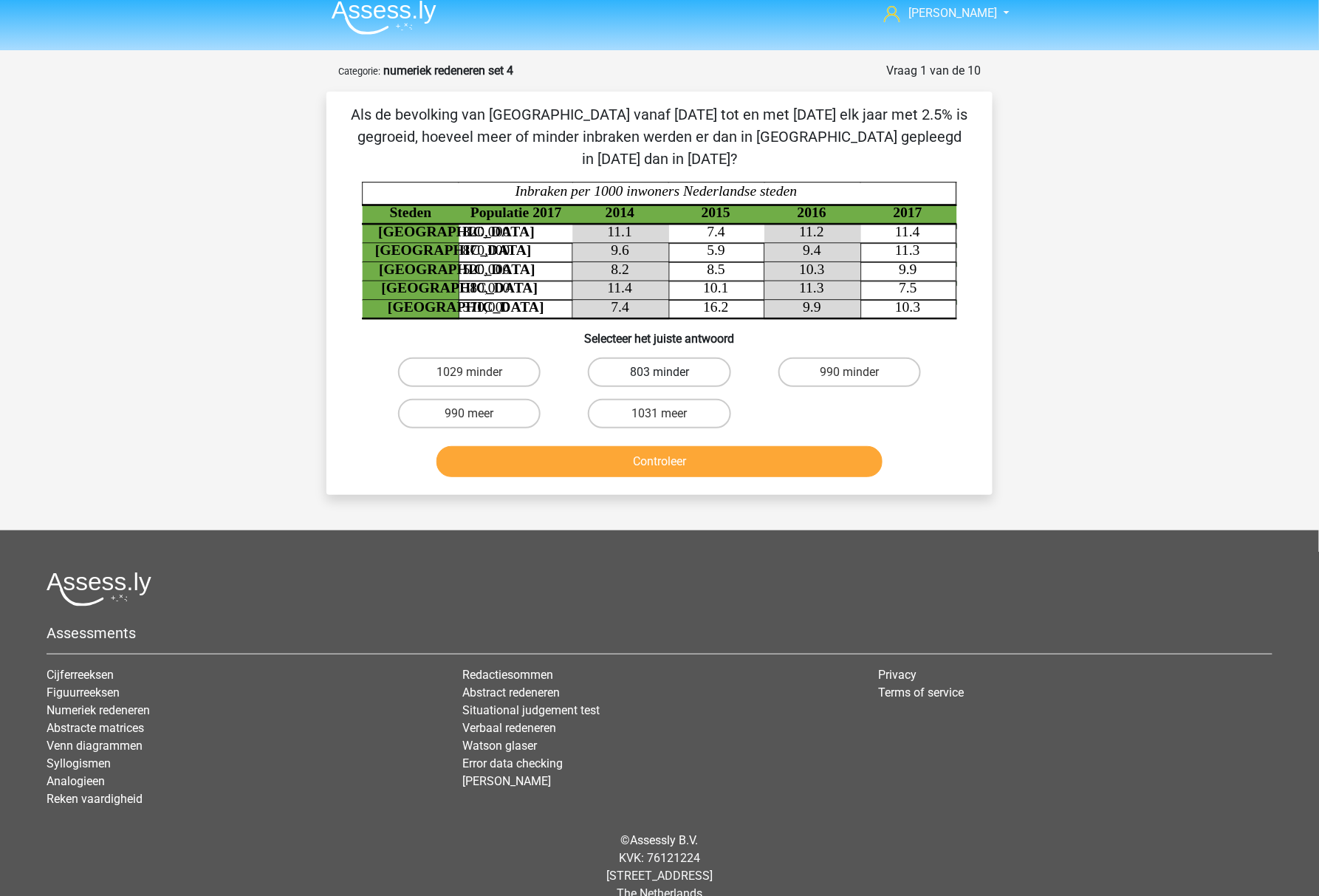
click at [606, 357] on label "803 minder" at bounding box center [659, 372] width 143 height 30
click at [659, 372] on input "803 minder" at bounding box center [664, 377] width 10 height 10
radio input "true"
click at [571, 446] on button "Controleer" at bounding box center [659, 462] width 447 height 31
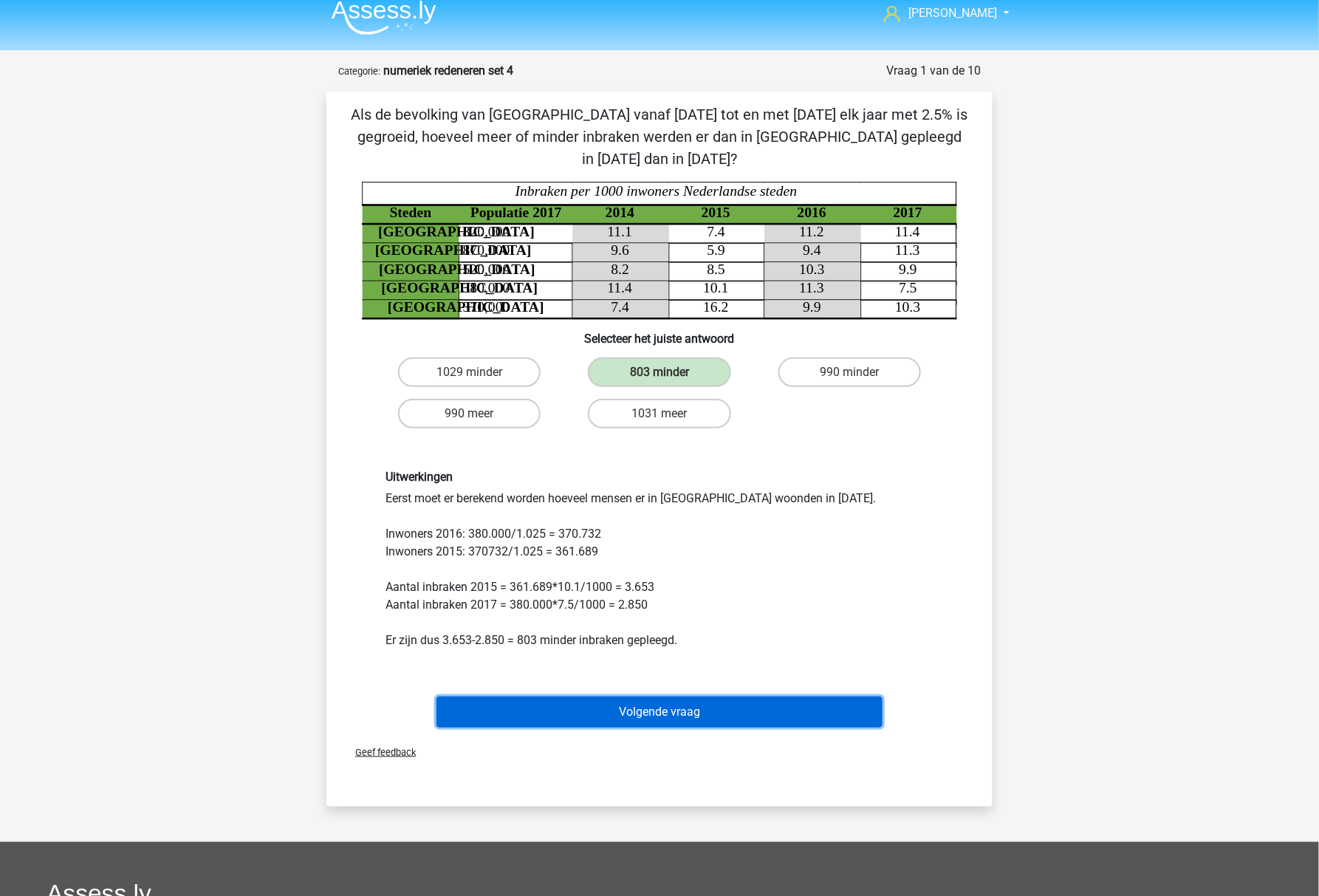
click at [529, 696] on button "Volgende vraag" at bounding box center [659, 712] width 447 height 31
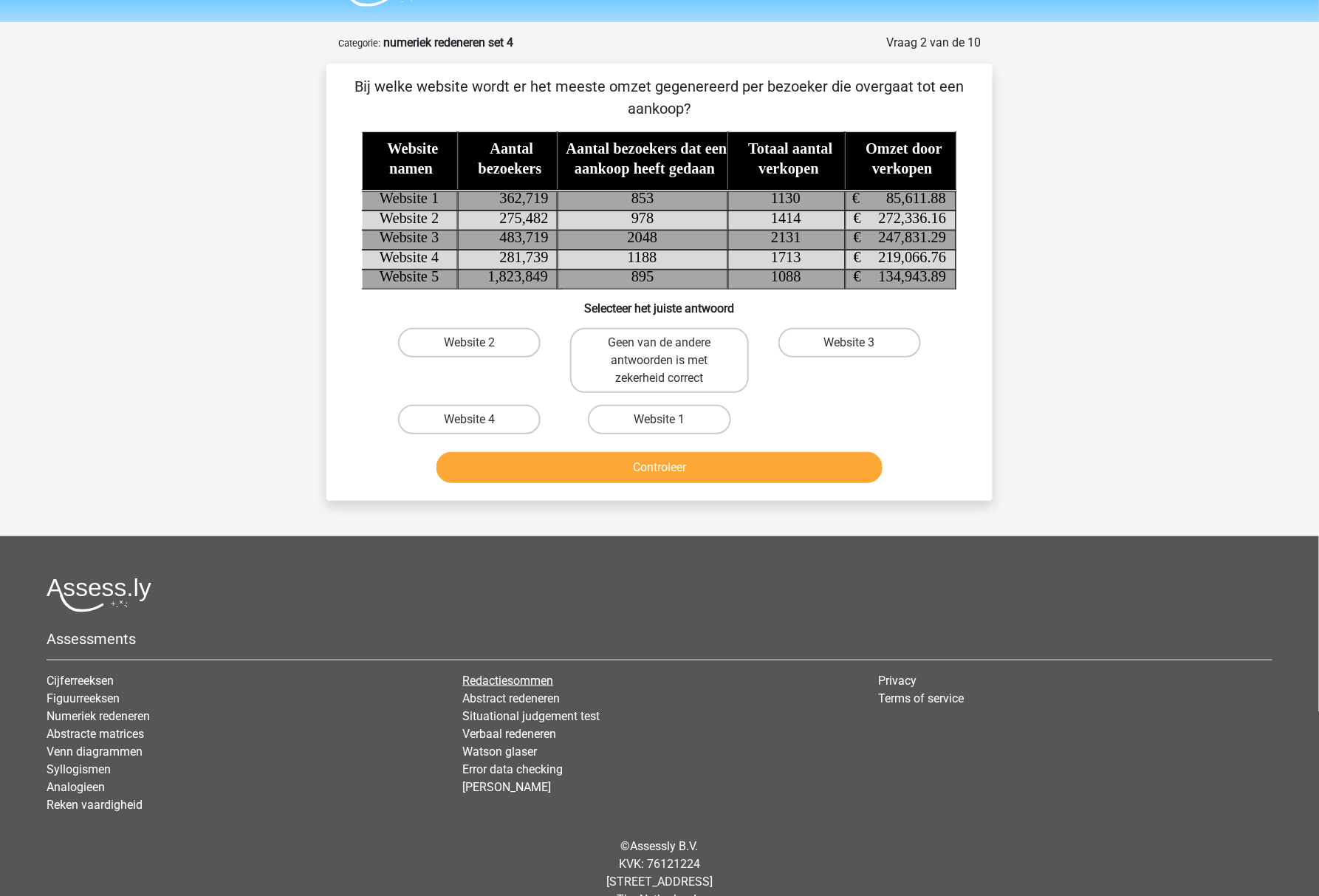
scroll to position [0, 0]
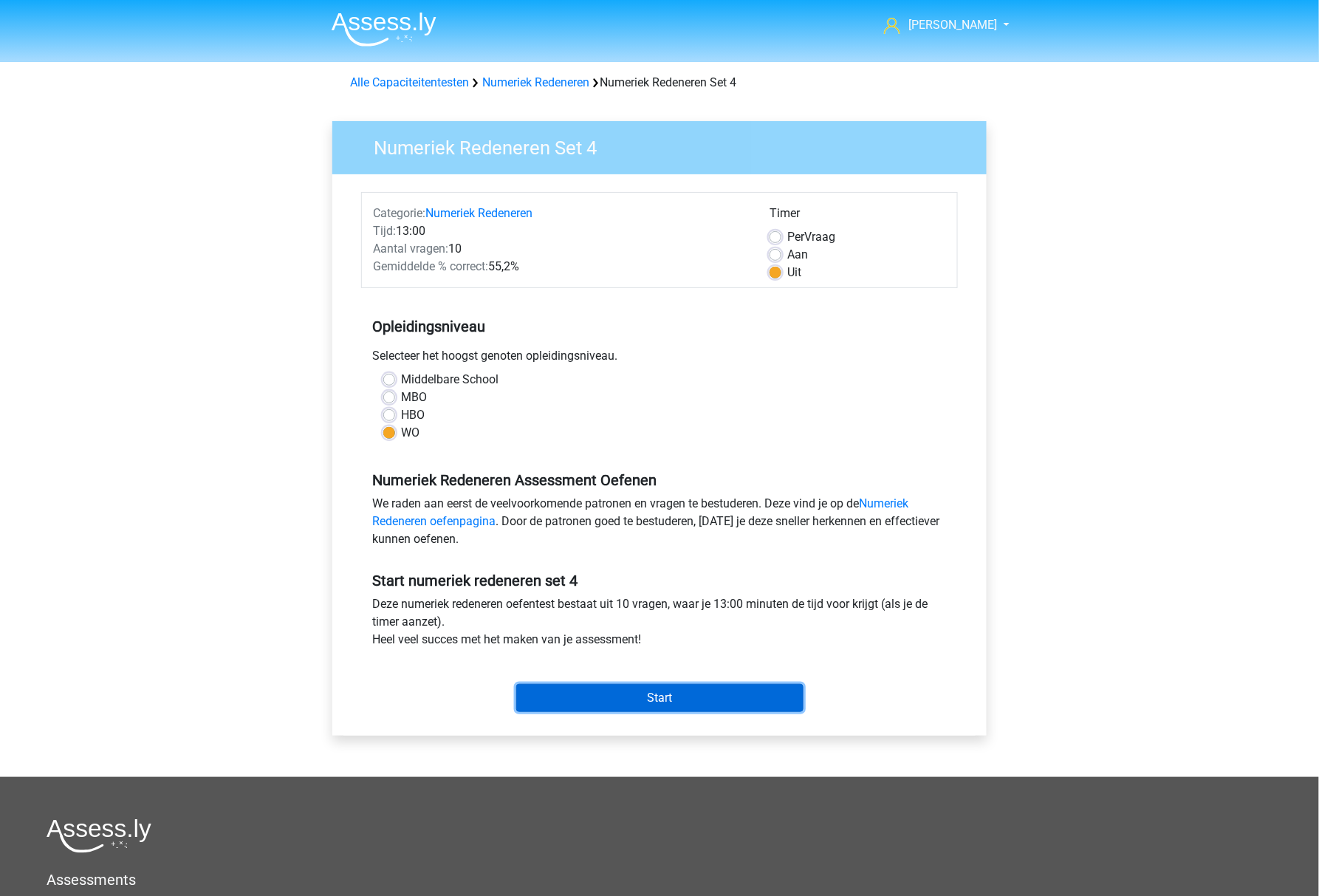
click at [610, 707] on input "Start" at bounding box center [660, 698] width 287 height 28
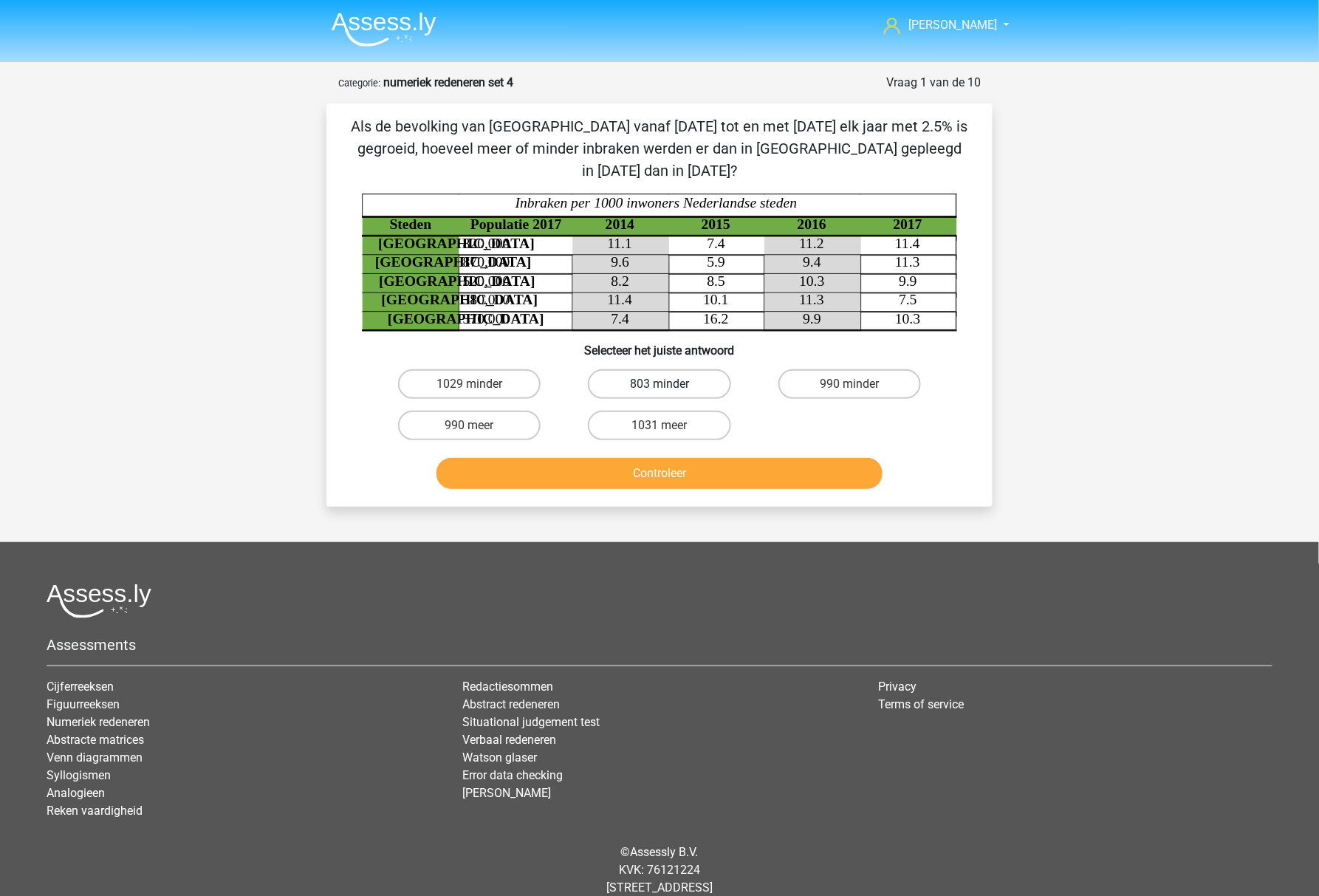
click at [656, 369] on label "803 minder" at bounding box center [659, 384] width 143 height 30
click at [659, 384] on input "803 minder" at bounding box center [664, 389] width 10 height 10
radio input "true"
click at [654, 457] on button "Controleer" at bounding box center [659, 473] width 447 height 31
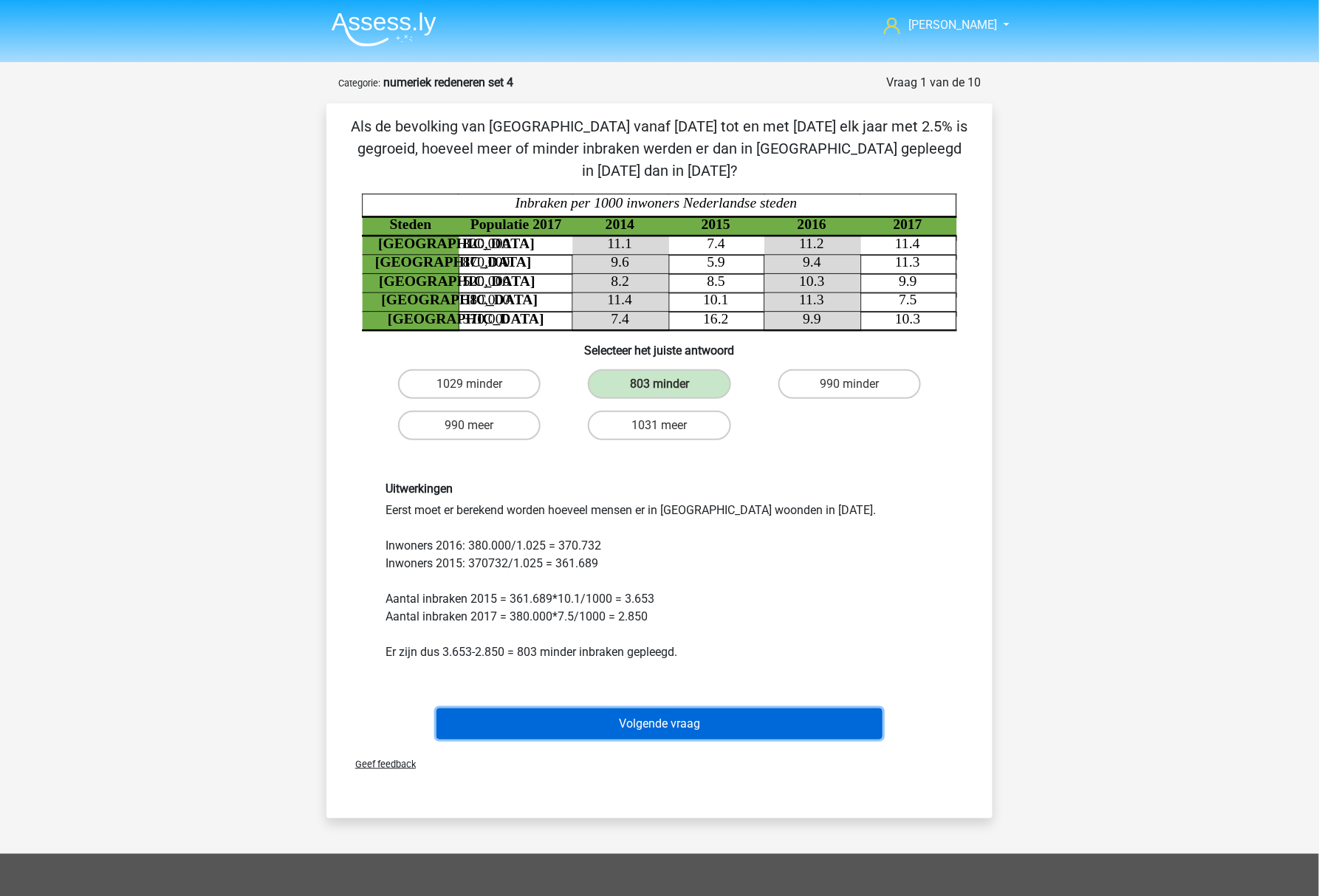
click at [595, 708] on button "Volgende vraag" at bounding box center [659, 724] width 447 height 31
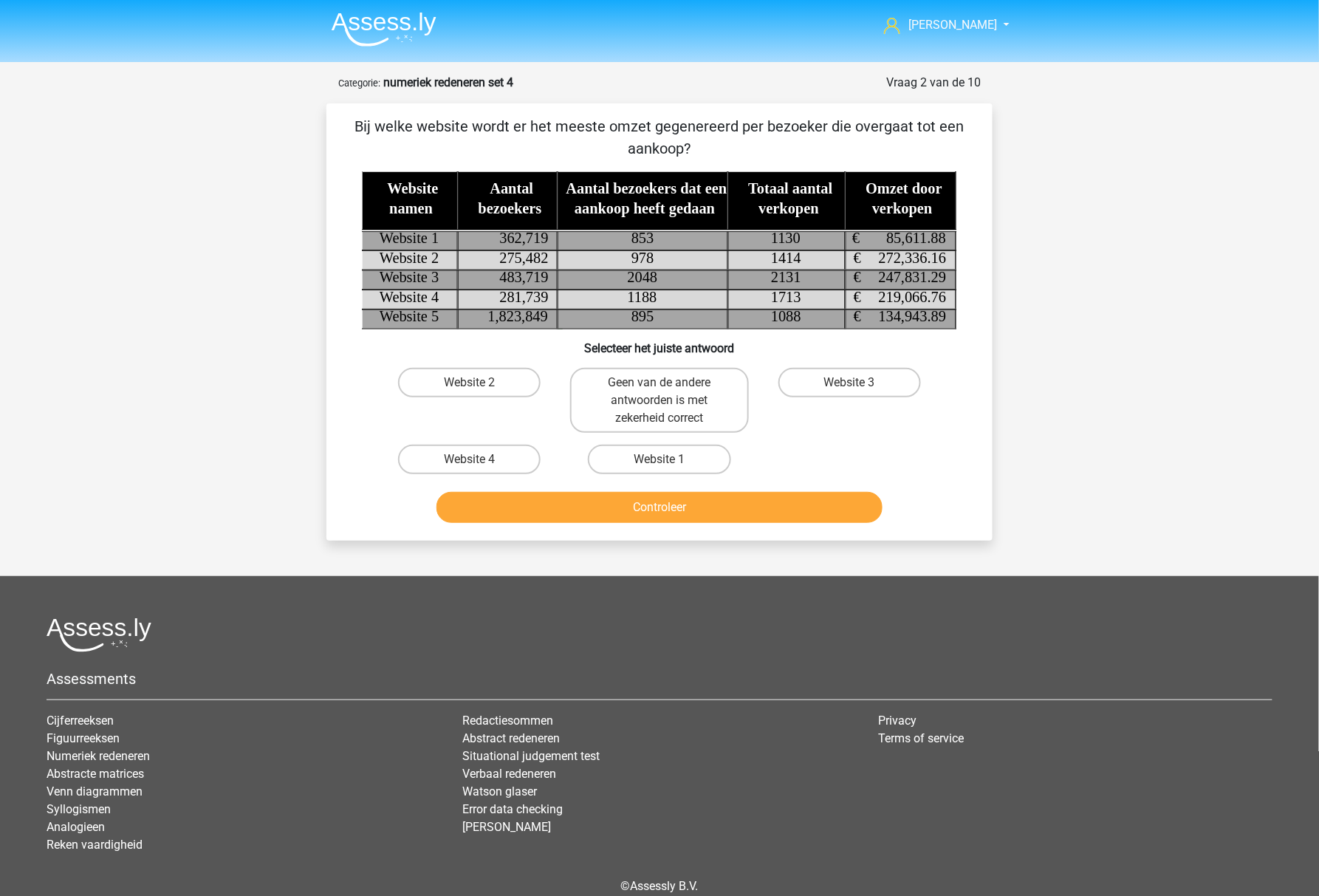
click at [479, 388] on input "Website 2" at bounding box center [475, 388] width 10 height 10
radio input "true"
click at [488, 498] on button "Controleer" at bounding box center [659, 507] width 447 height 31
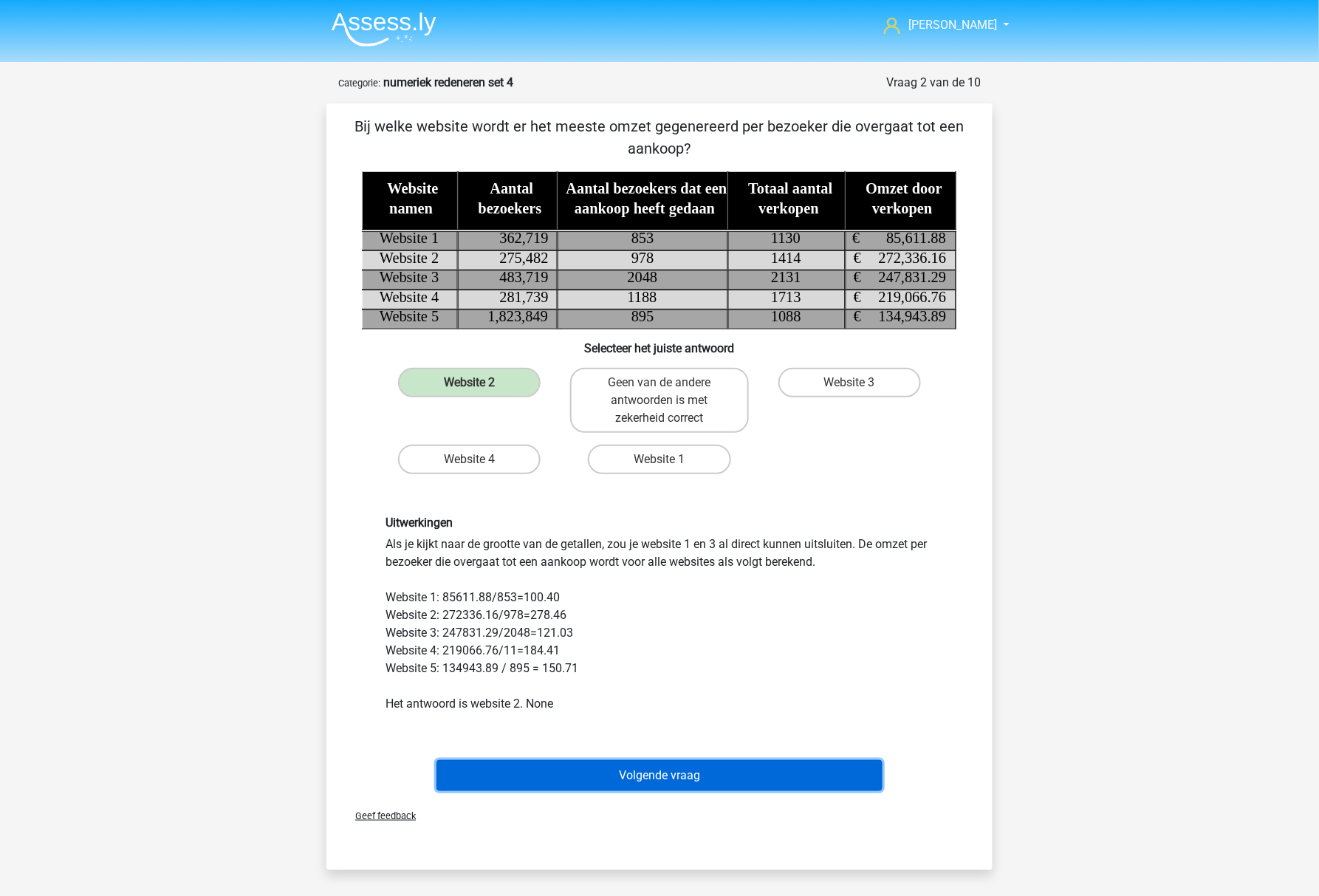
click at [502, 770] on button "Volgende vraag" at bounding box center [659, 775] width 447 height 31
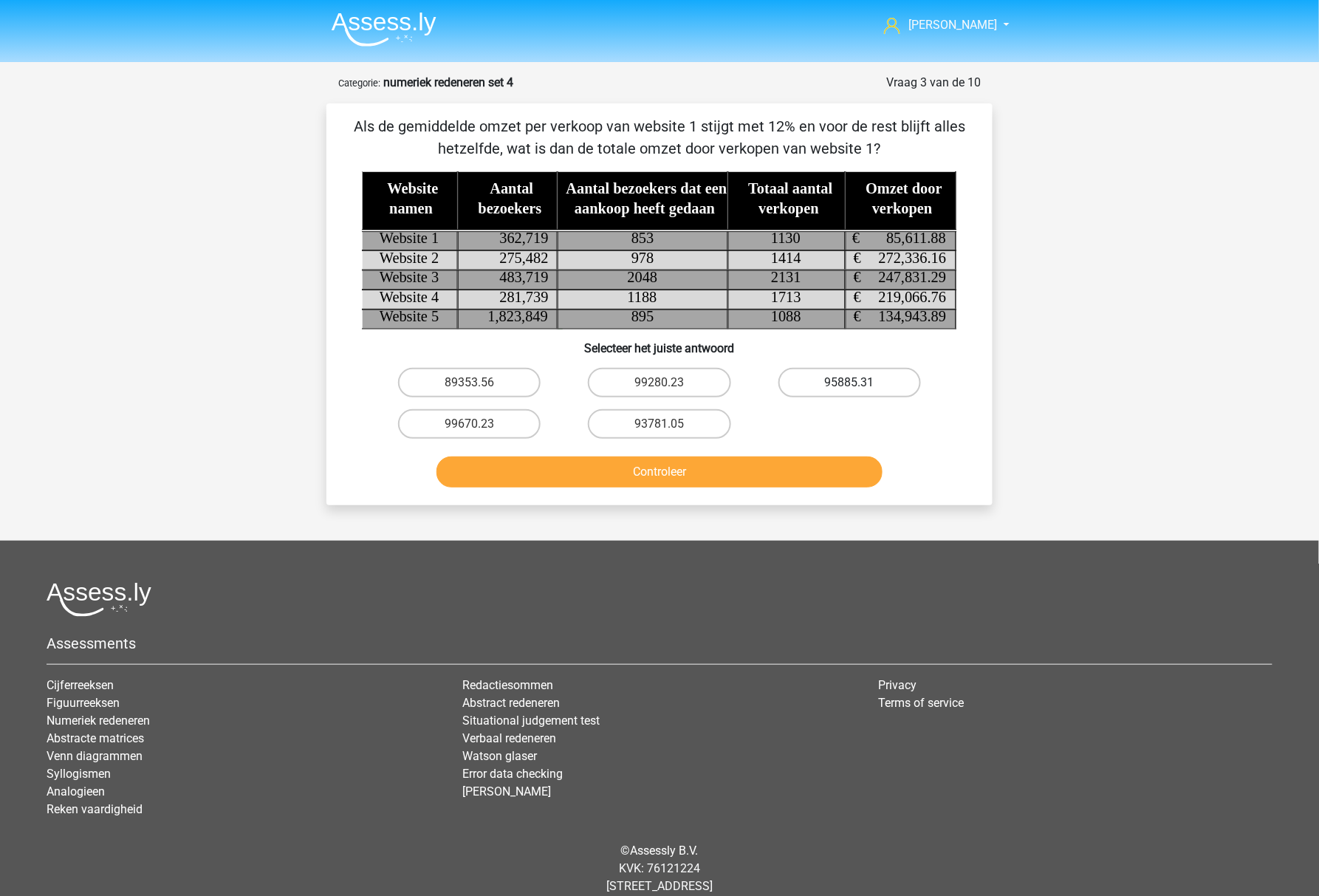
click at [805, 384] on label "95885.31" at bounding box center [849, 383] width 143 height 30
click at [849, 384] on input "95885.31" at bounding box center [854, 388] width 10 height 10
radio input "true"
click at [784, 453] on div "Controleer" at bounding box center [659, 468] width 619 height 48
click at [781, 465] on button "Controleer" at bounding box center [659, 472] width 447 height 31
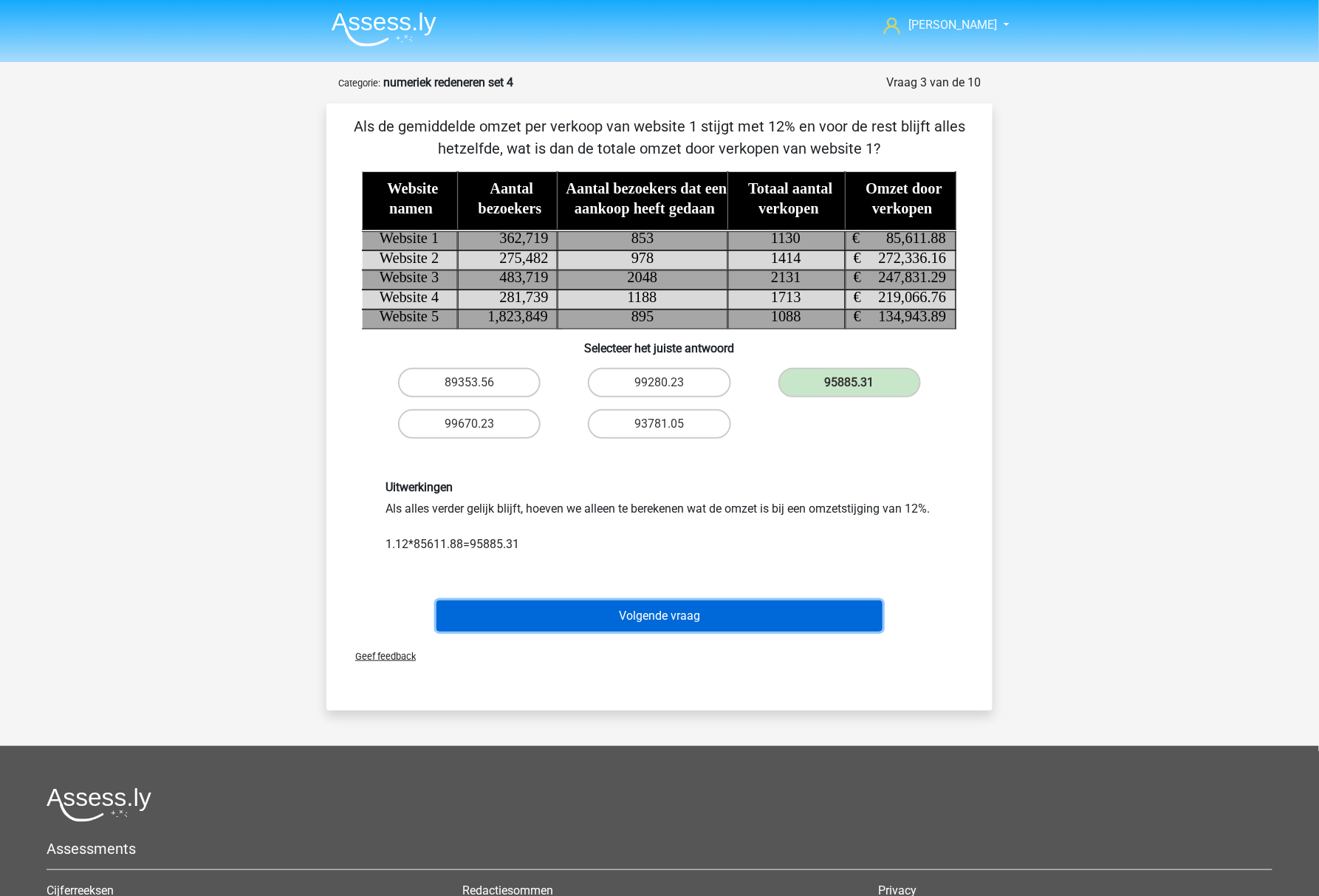
click at [641, 631] on button "Volgende vraag" at bounding box center [659, 616] width 447 height 31
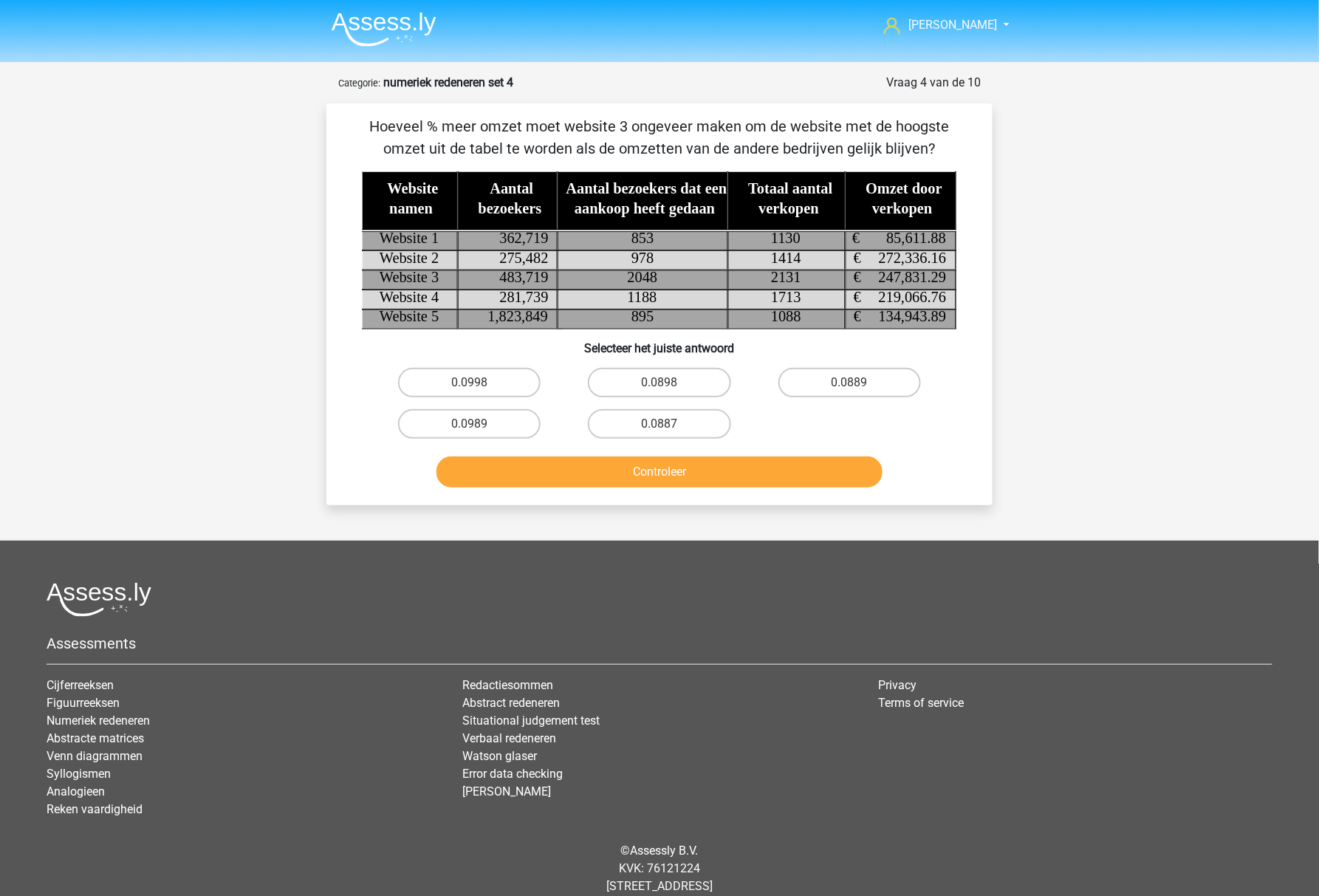
click at [505, 499] on div "Hoeveel % meer omzet moet website 3 ongeveer maken om de website met de hoogste…" at bounding box center [659, 303] width 666 height 401
click at [440, 383] on label "0.0998" at bounding box center [469, 383] width 143 height 30
click at [470, 383] on input "0.0998" at bounding box center [475, 388] width 10 height 10
radio input "true"
click at [490, 464] on button "Controleer" at bounding box center [659, 472] width 447 height 31
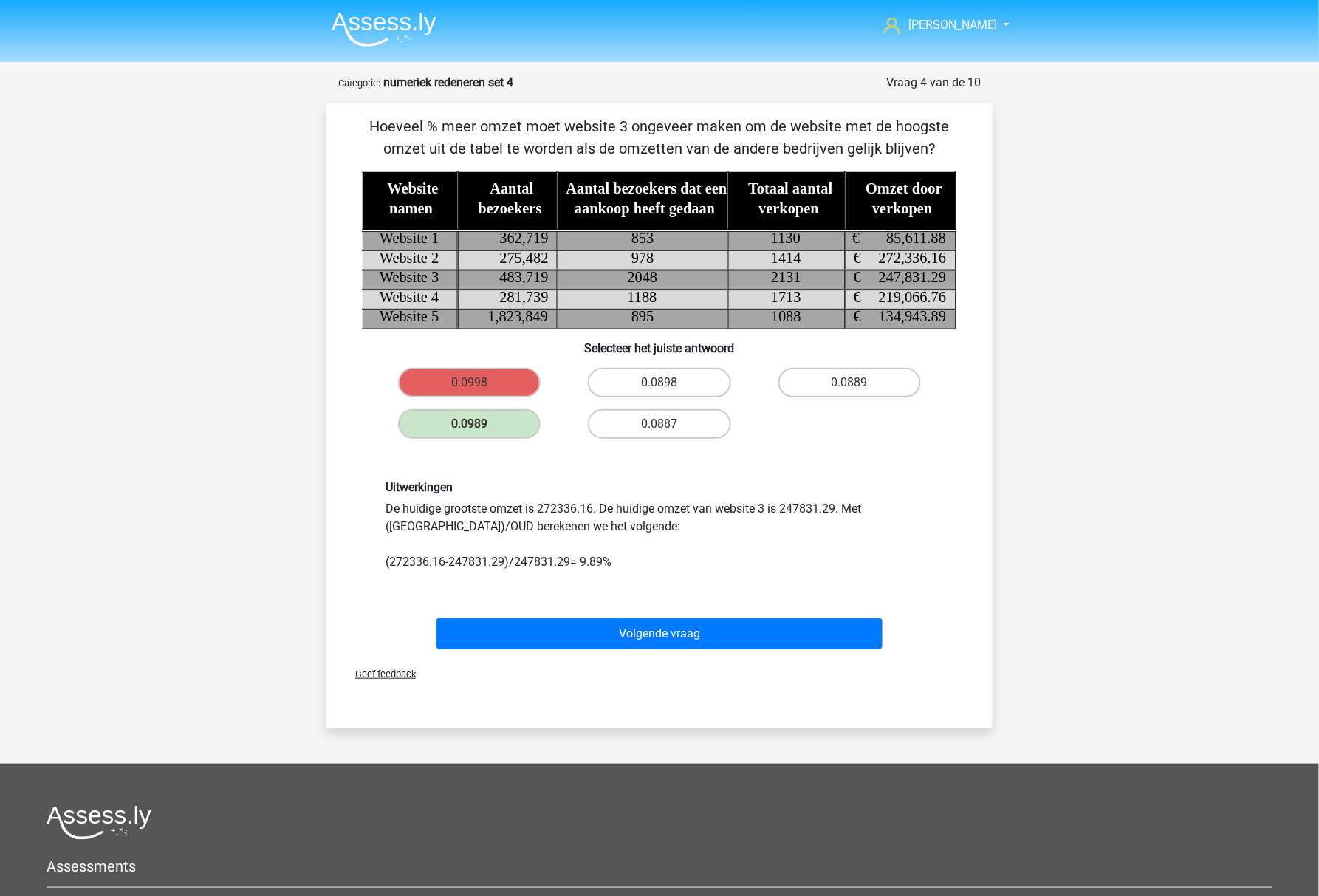
click at [1085, 236] on div "[PERSON_NAME] [EMAIL_ADDRESS][DOMAIN_NAME] Nederlands English" at bounding box center [659, 576] width 1319 height 1153
drag, startPoint x: 384, startPoint y: 83, endPoint x: 886, endPoint y: 80, distance: 502.0
click at [886, 80] on div "Vraag 4 van de 10 Categorie: numeriek redeneren set 4" at bounding box center [660, 83] width 643 height 18
click at [387, 86] on strong "numeriek redeneren set 4" at bounding box center [448, 82] width 130 height 14
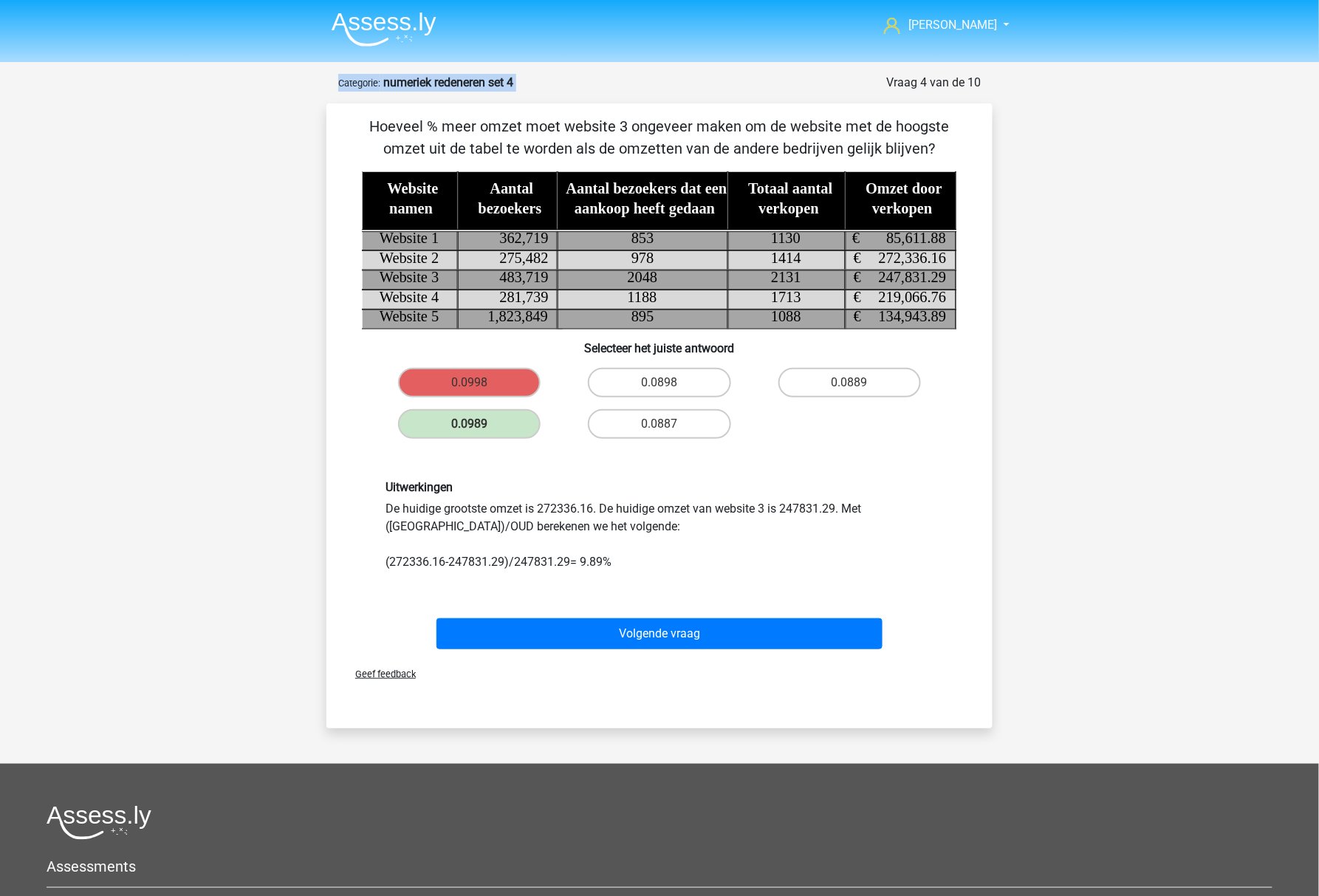
click at [387, 86] on strong "numeriek redeneren set 4" at bounding box center [448, 82] width 130 height 14
click at [361, 86] on small "Categorie:" at bounding box center [359, 84] width 42 height 11
drag, startPoint x: 384, startPoint y: 80, endPoint x: 985, endPoint y: 78, distance: 601.0
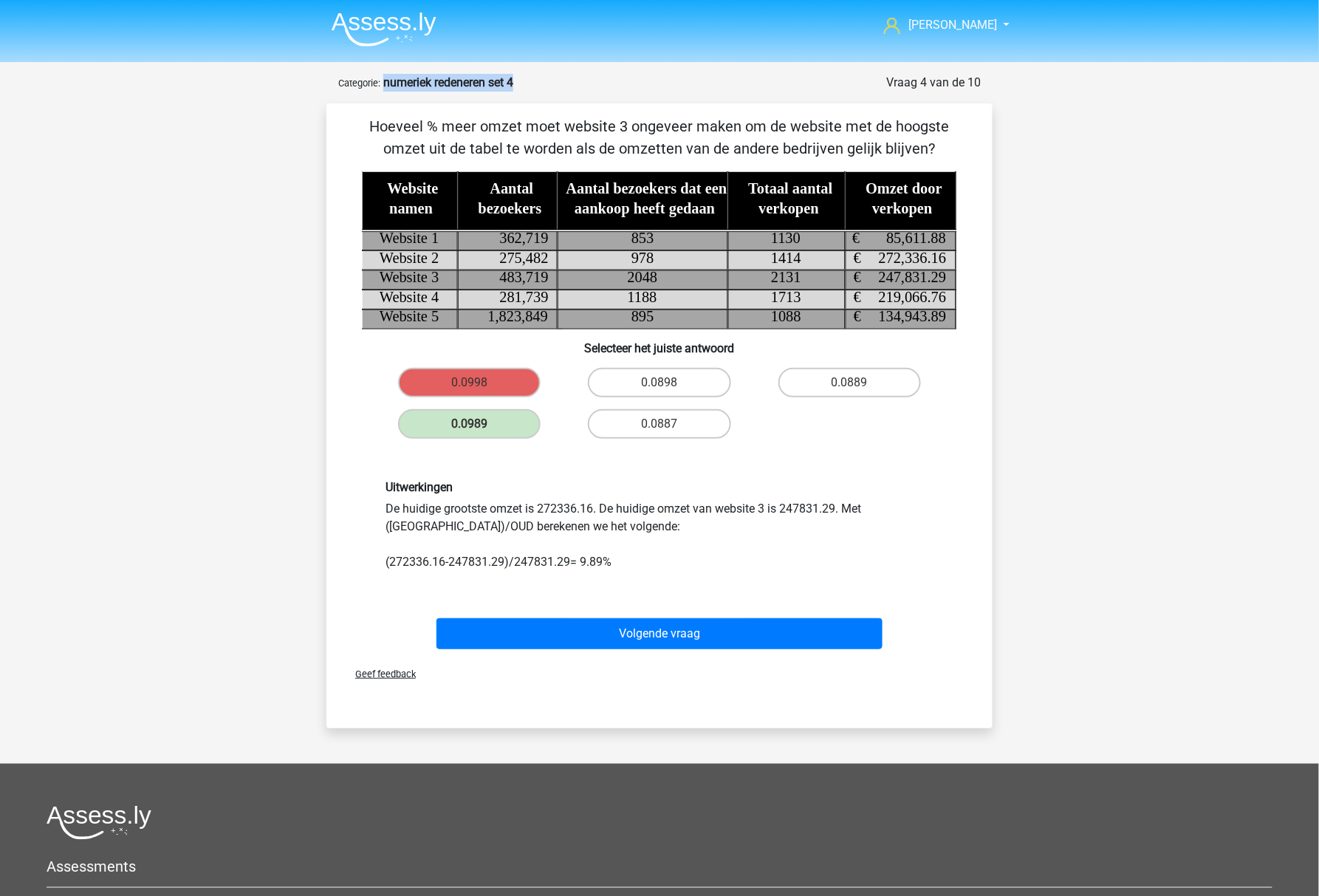
click at [985, 78] on div "Vraag 4 van de 10 Categorie: numeriek redeneren set 4 Hoeveel % meer omzet moet…" at bounding box center [659, 401] width 666 height 654
copy strong "numeriek redeneren set 4"
click at [907, 86] on div "Vraag 4 van de 10" at bounding box center [933, 83] width 94 height 18
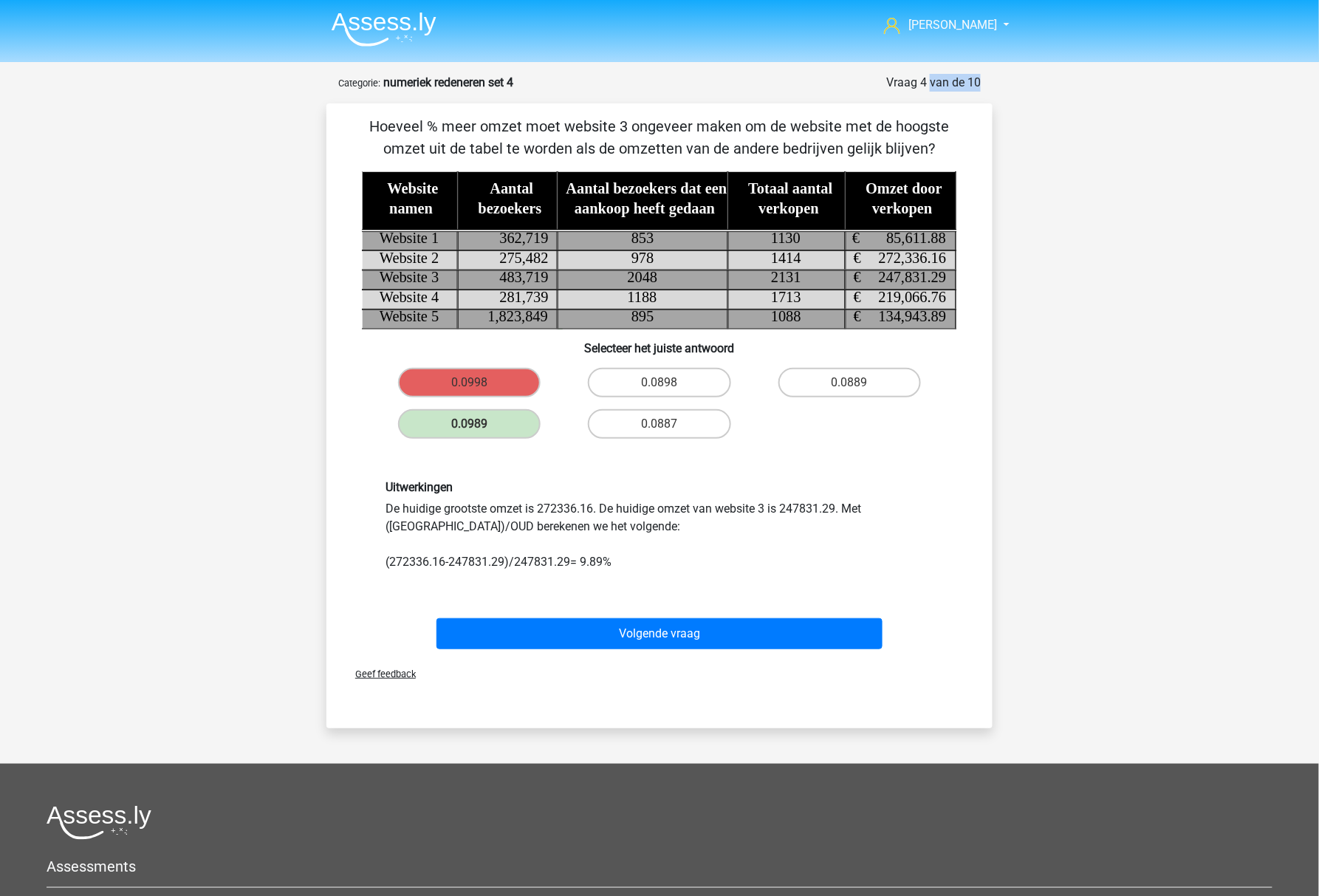
copy div "Vraag 4 van de 10"
